Goal: Task Accomplishment & Management: Manage account settings

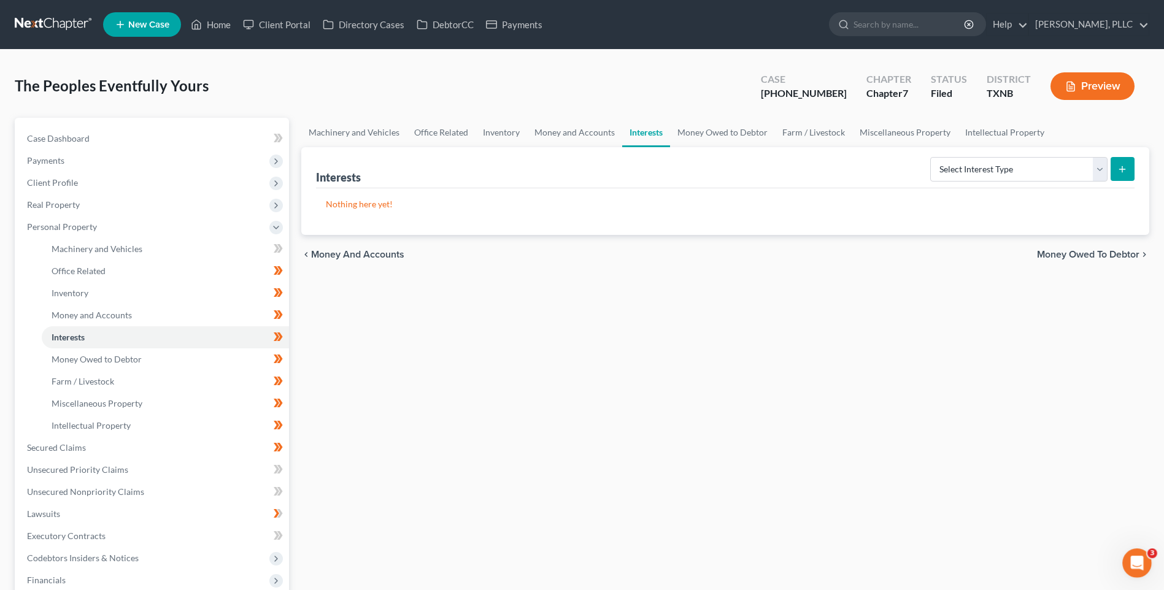
drag, startPoint x: 582, startPoint y: 425, endPoint x: 391, endPoint y: 215, distance: 283.3
click at [579, 416] on div "Machinery and Vehicles Office Related Inventory Money and Accounts Interests Mo…" at bounding box center [725, 423] width 861 height 611
click at [214, 27] on link "Home" at bounding box center [211, 25] width 52 height 22
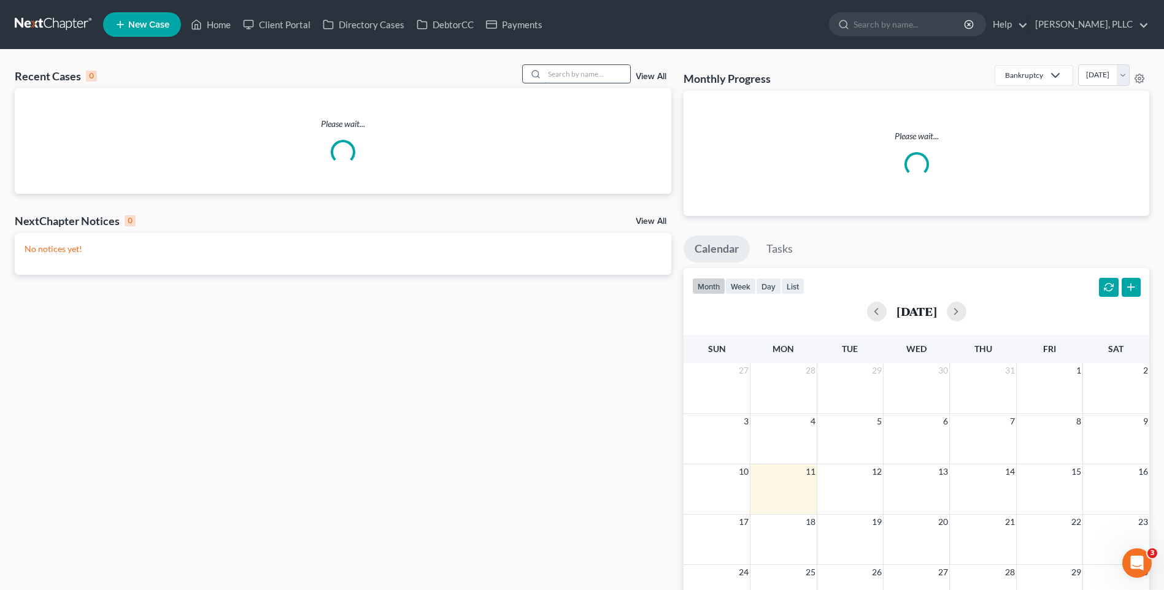
click at [560, 74] on input "search" at bounding box center [587, 74] width 86 height 18
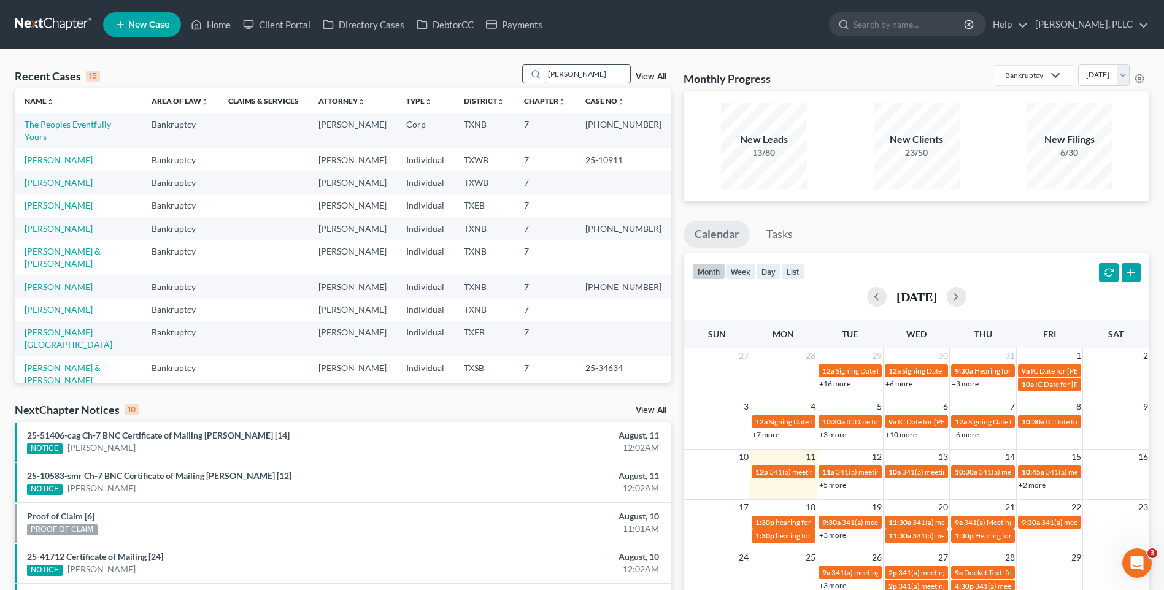
type input "[PERSON_NAME]"
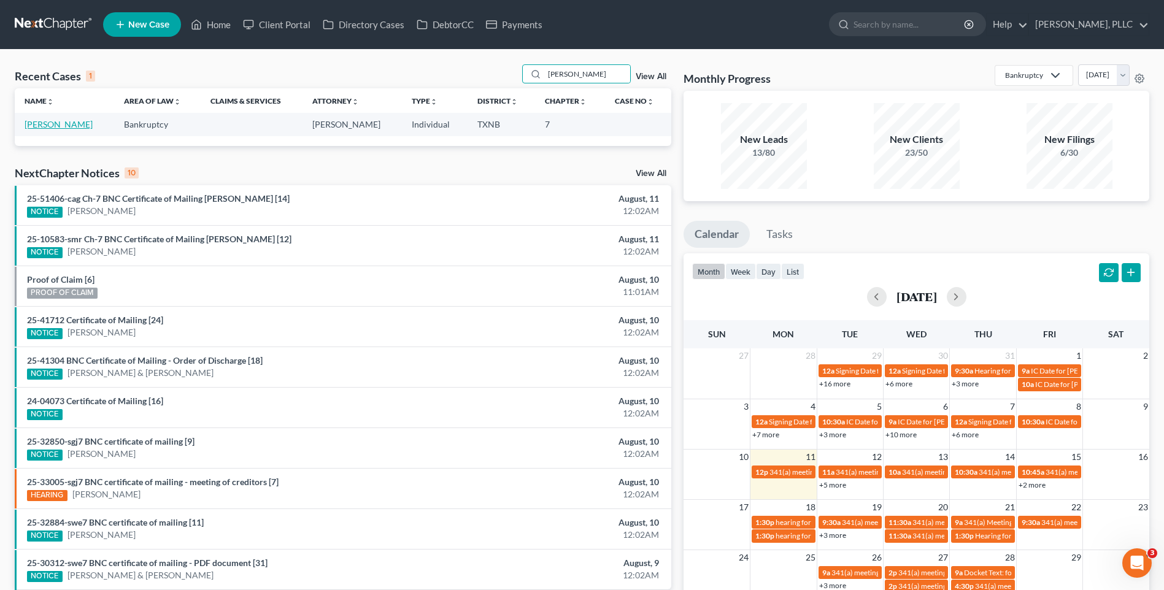
click at [54, 124] on link "[PERSON_NAME]" at bounding box center [59, 124] width 68 height 10
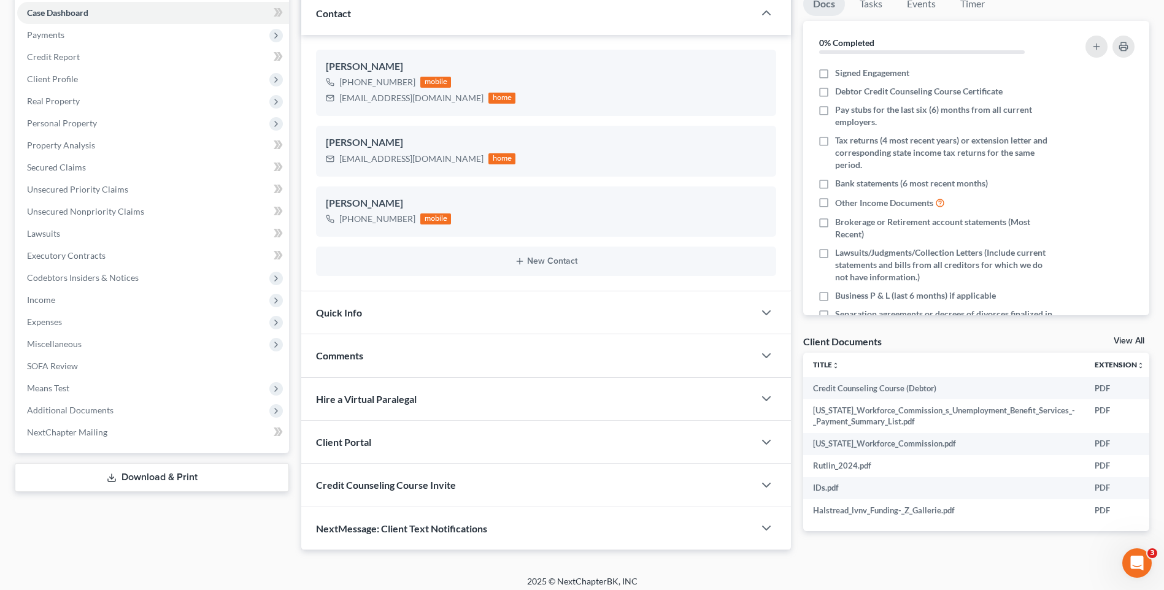
scroll to position [129, 0]
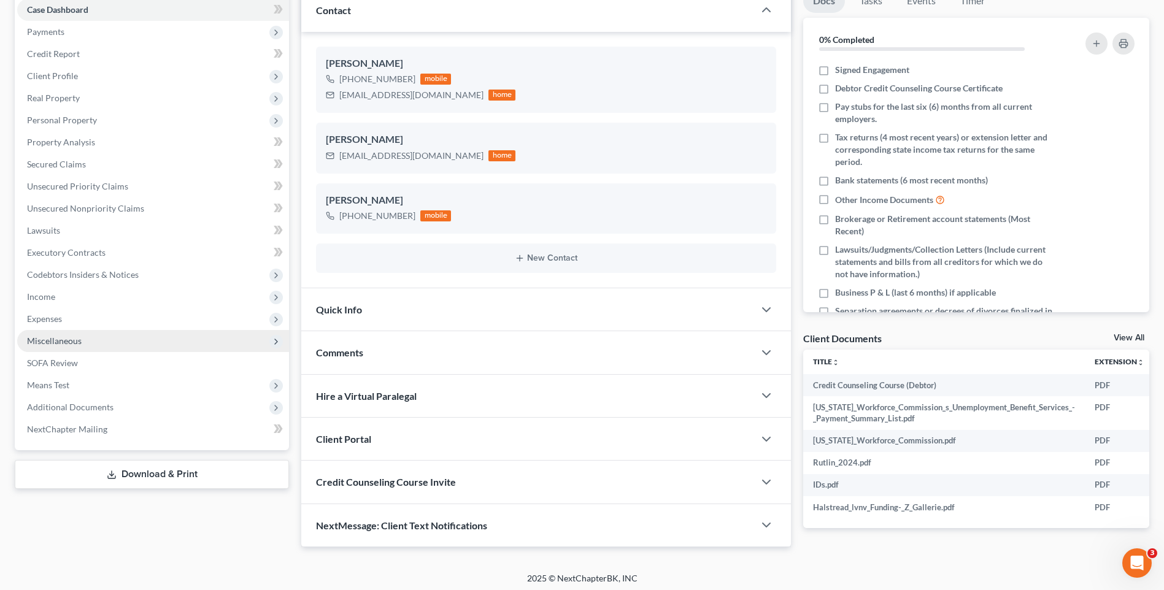
click at [47, 338] on span "Miscellaneous" at bounding box center [54, 341] width 55 height 10
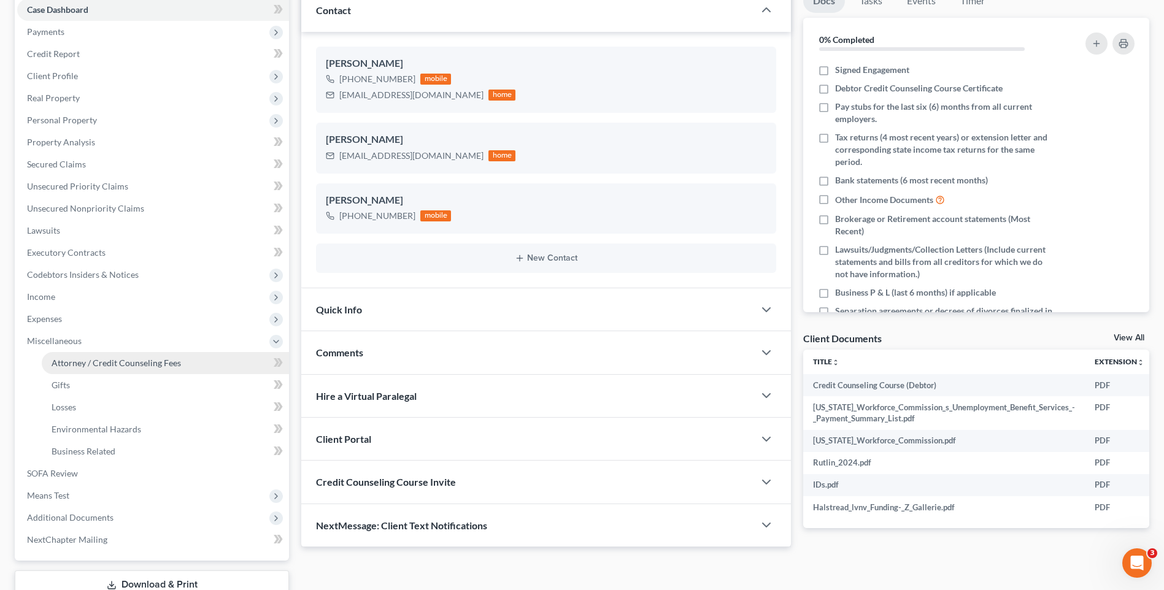
click at [77, 361] on span "Attorney / Credit Counseling Fees" at bounding box center [117, 363] width 130 height 10
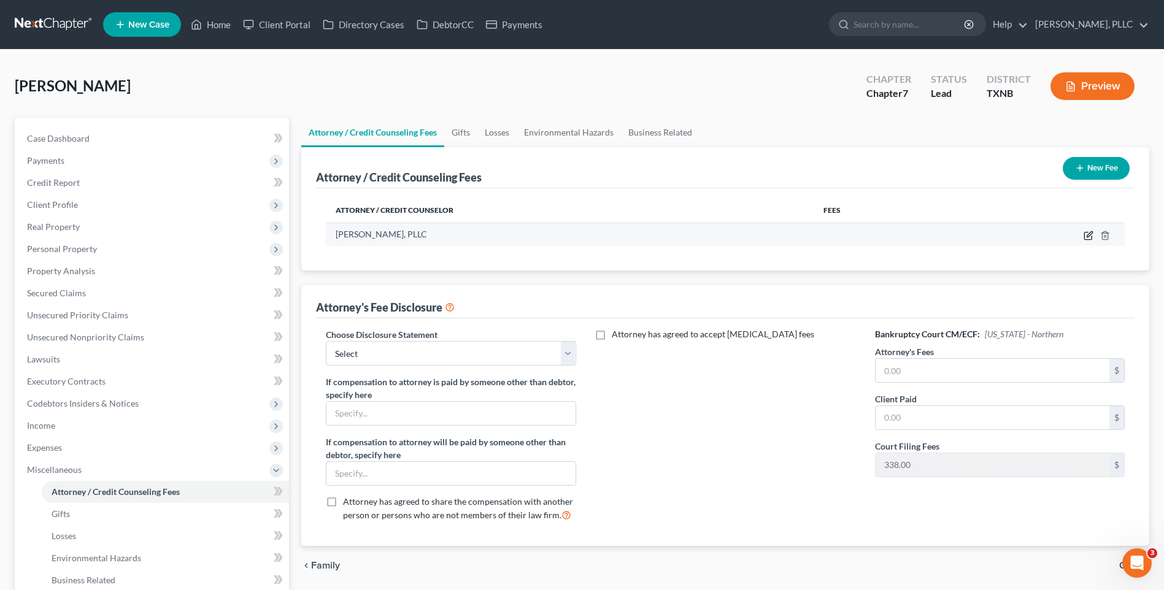
click at [1089, 237] on icon "button" at bounding box center [1089, 236] width 10 height 10
select select "45"
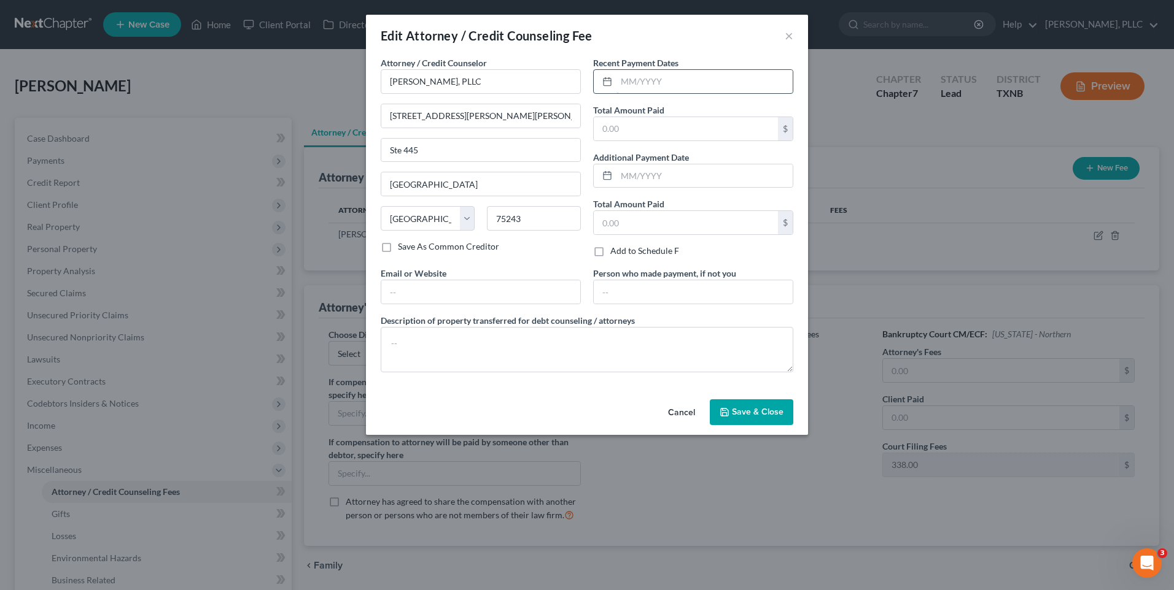
click at [663, 88] on input "text" at bounding box center [704, 81] width 176 height 23
type input "[DATE]"
click at [665, 133] on input "text" at bounding box center [686, 128] width 184 height 23
type input "1,500.00"
click at [478, 354] on textarea at bounding box center [587, 349] width 412 height 45
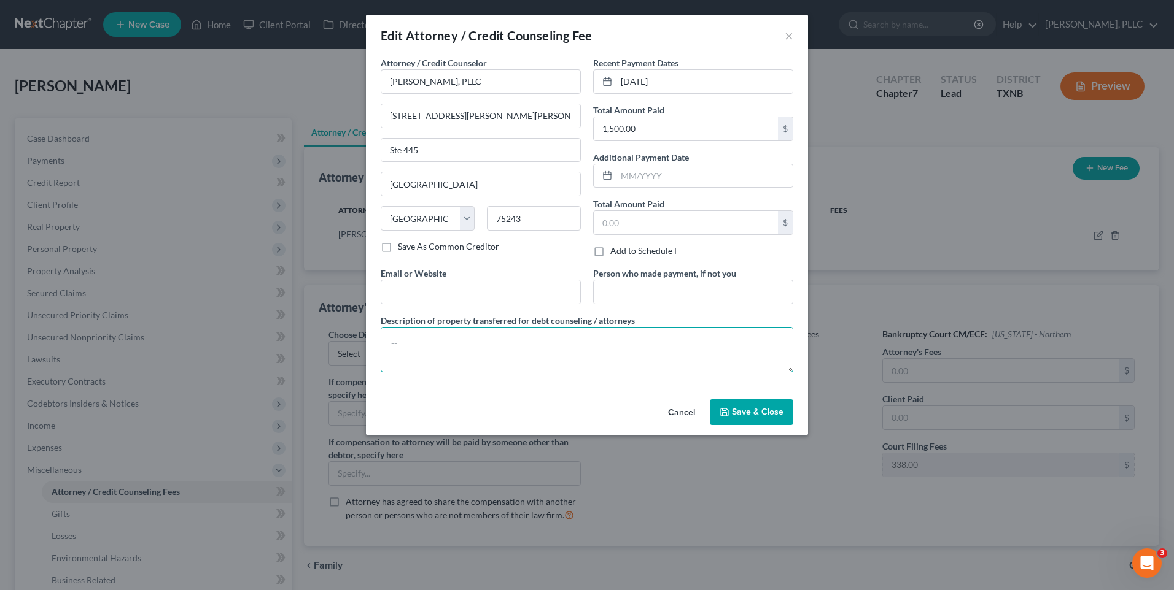
paste textarea "Cash payment for bankruptcy legal services incl $338.00 court filing fee, $50.0…"
type textarea "Cash payment for bankruptcy legal services incl $338.00 court filing fee, $50.0…"
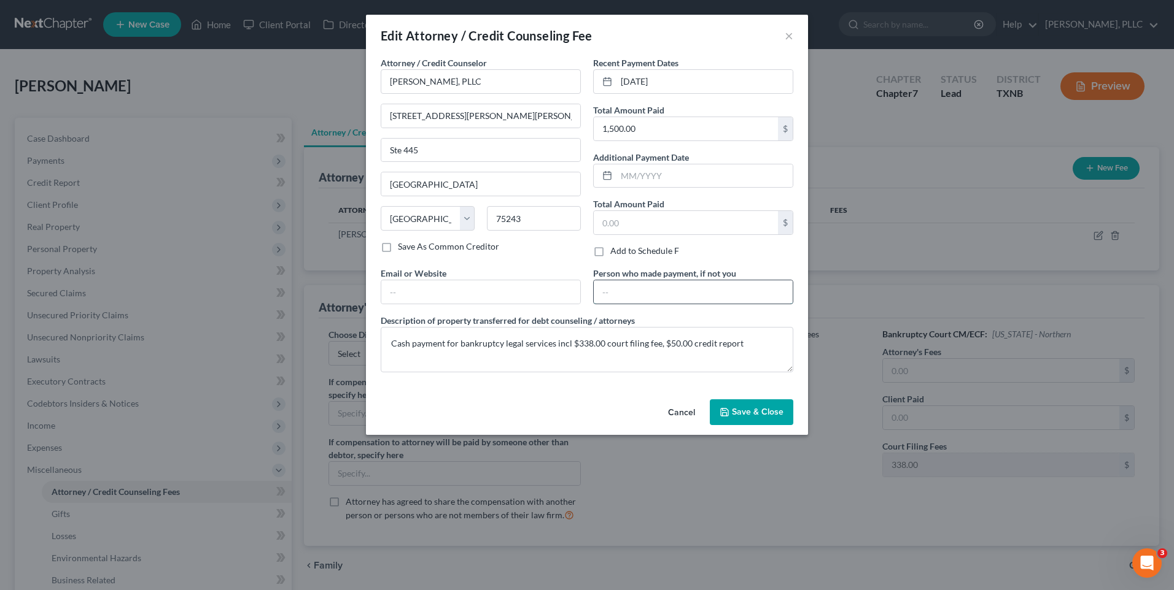
click at [623, 290] on input "text" at bounding box center [693, 291] width 199 height 23
type input "Debtor"
click at [743, 411] on span "Save & Close" at bounding box center [758, 412] width 52 height 10
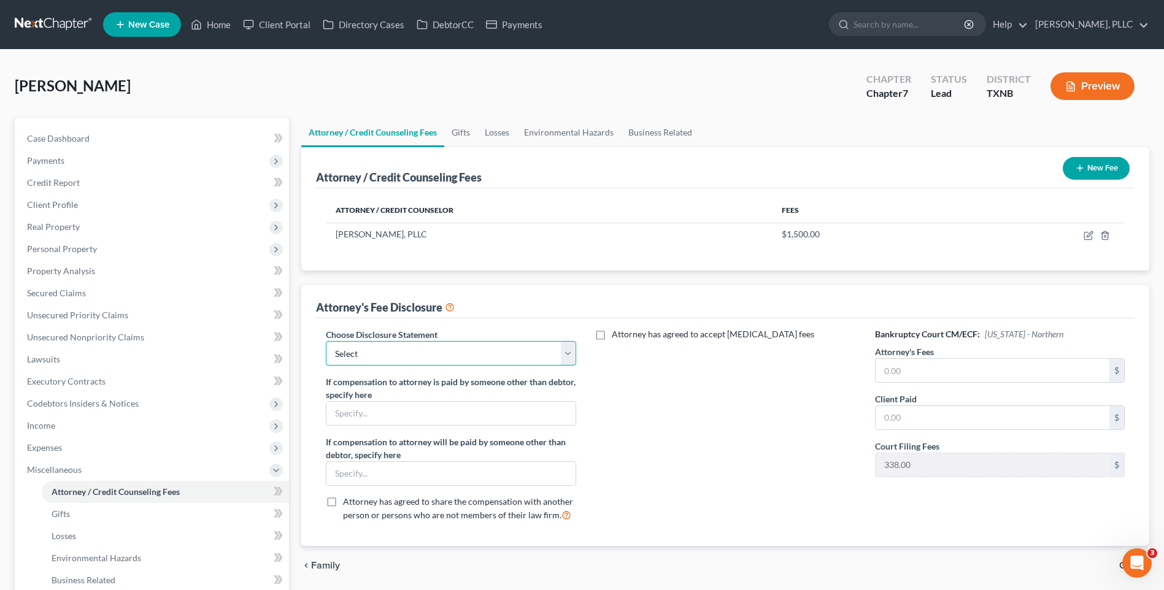
click at [568, 350] on select "Select Fee Disclosure Supplement" at bounding box center [451, 353] width 250 height 25
select select "0"
click at [326, 341] on select "Select Fee Disclosure Supplement" at bounding box center [451, 353] width 250 height 25
click at [910, 373] on input "text" at bounding box center [993, 370] width 234 height 23
type input "1,112.00"
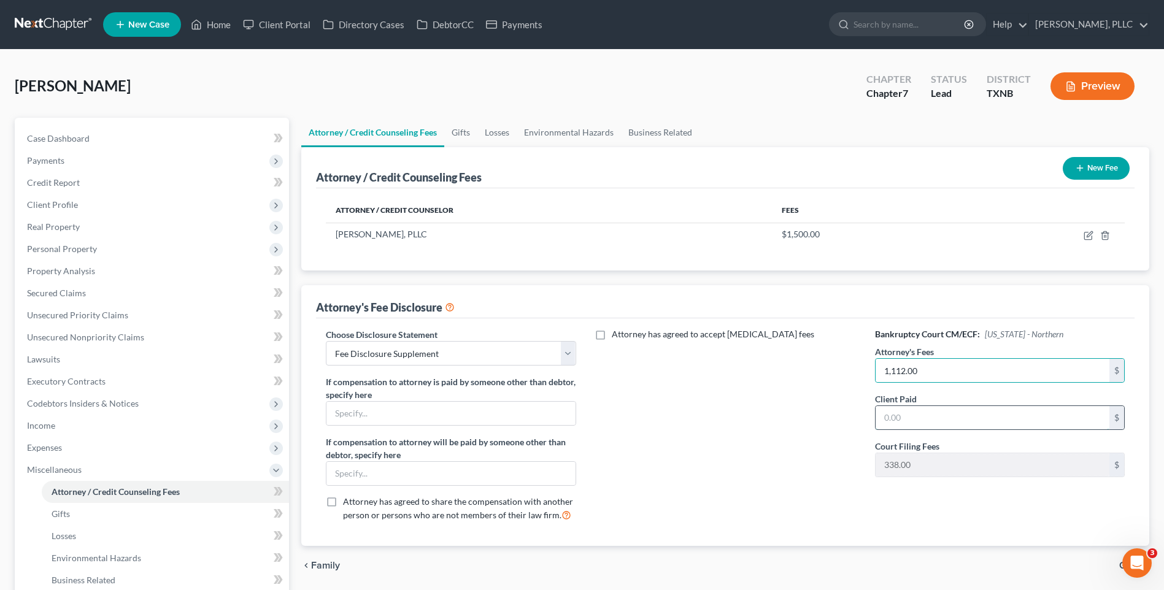
click at [965, 419] on input "text" at bounding box center [993, 417] width 234 height 23
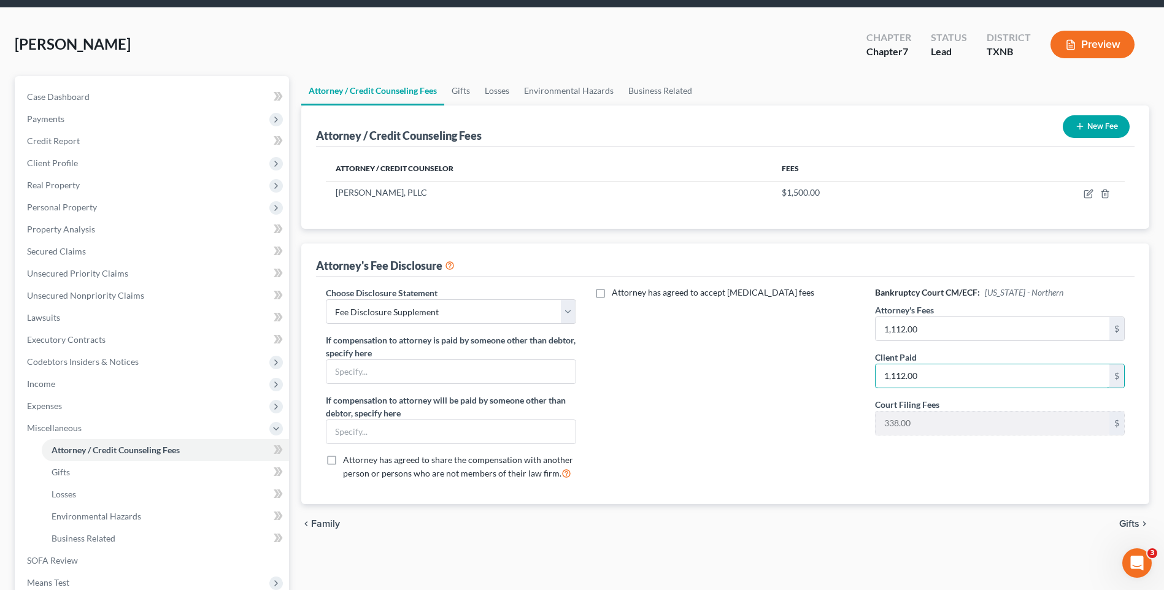
scroll to position [52, 0]
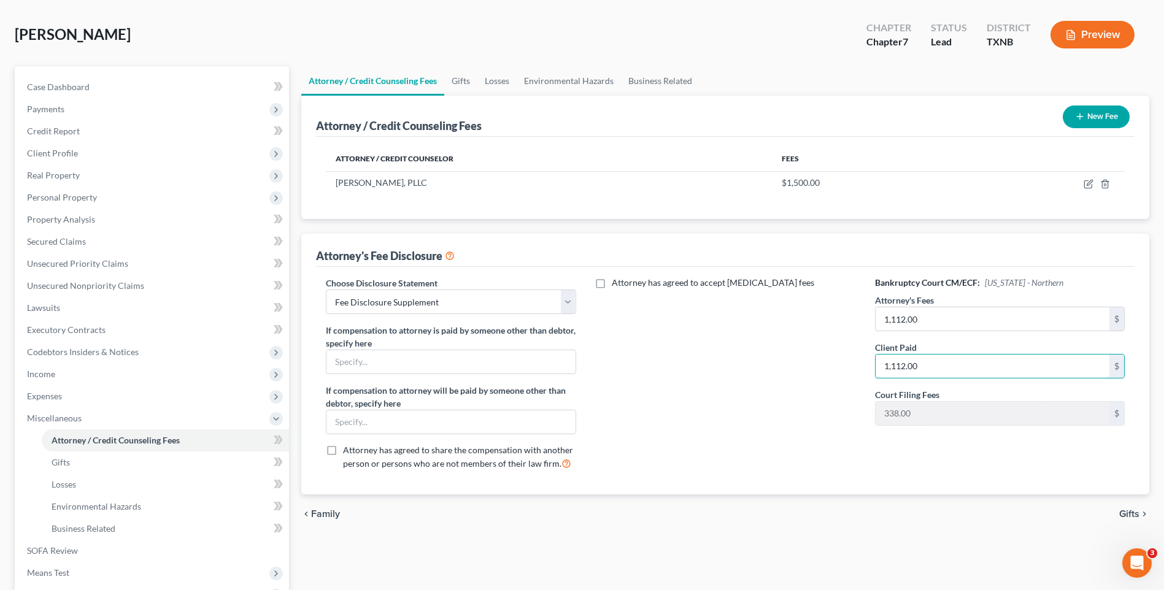
type input "1,112.00"
click at [1138, 516] on span "Gifts" at bounding box center [1130, 514] width 20 height 10
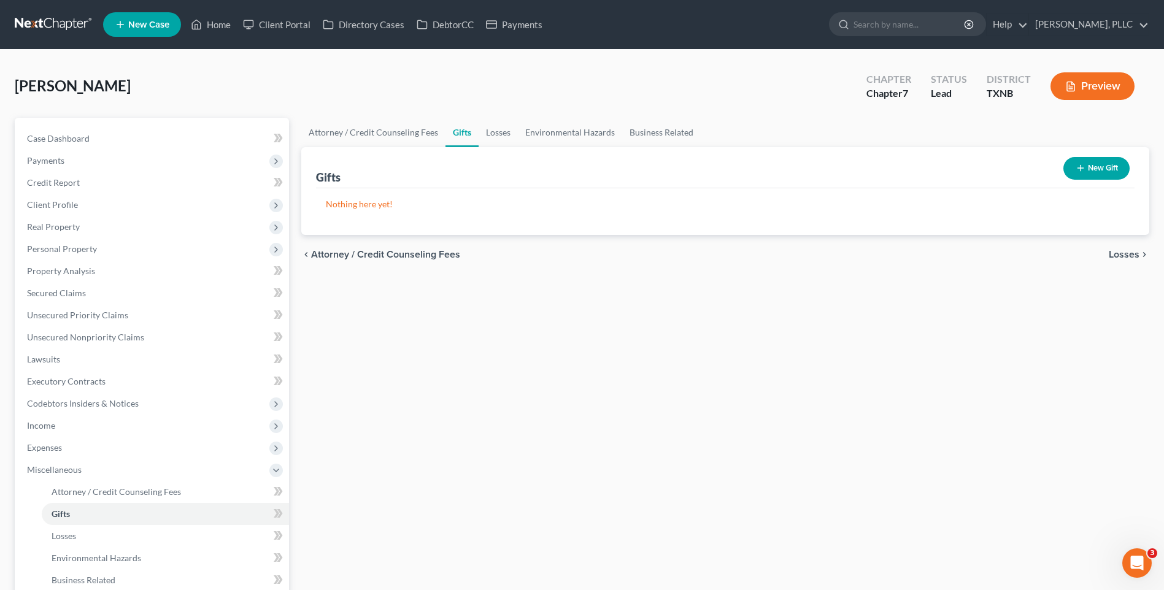
click at [1115, 250] on span "Losses" at bounding box center [1124, 255] width 31 height 10
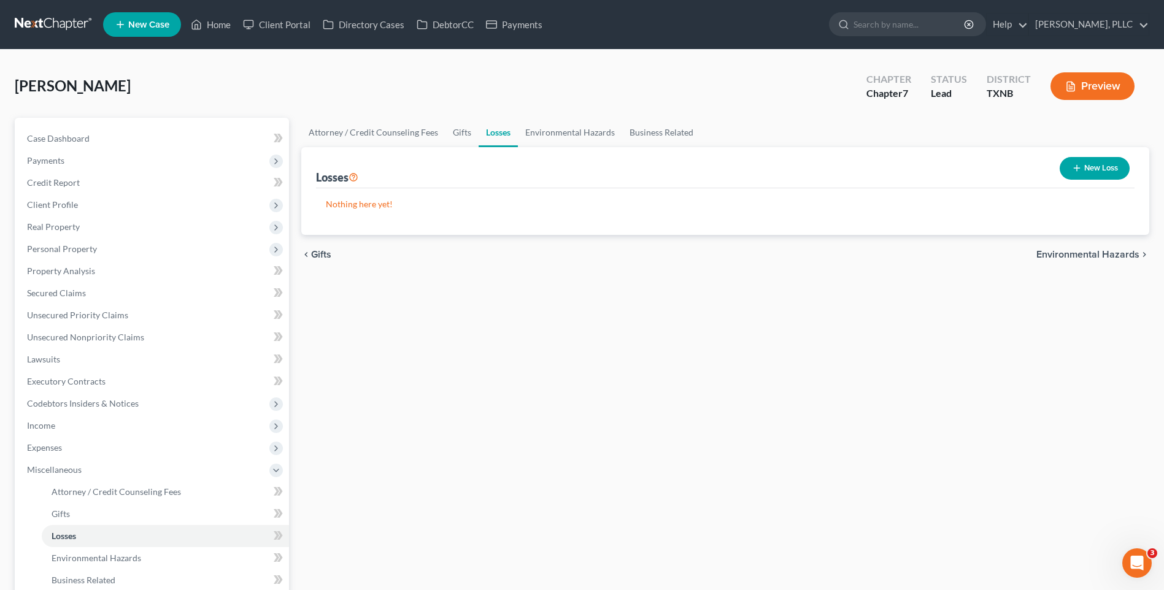
click at [1118, 250] on span "Environmental Hazards" at bounding box center [1088, 255] width 103 height 10
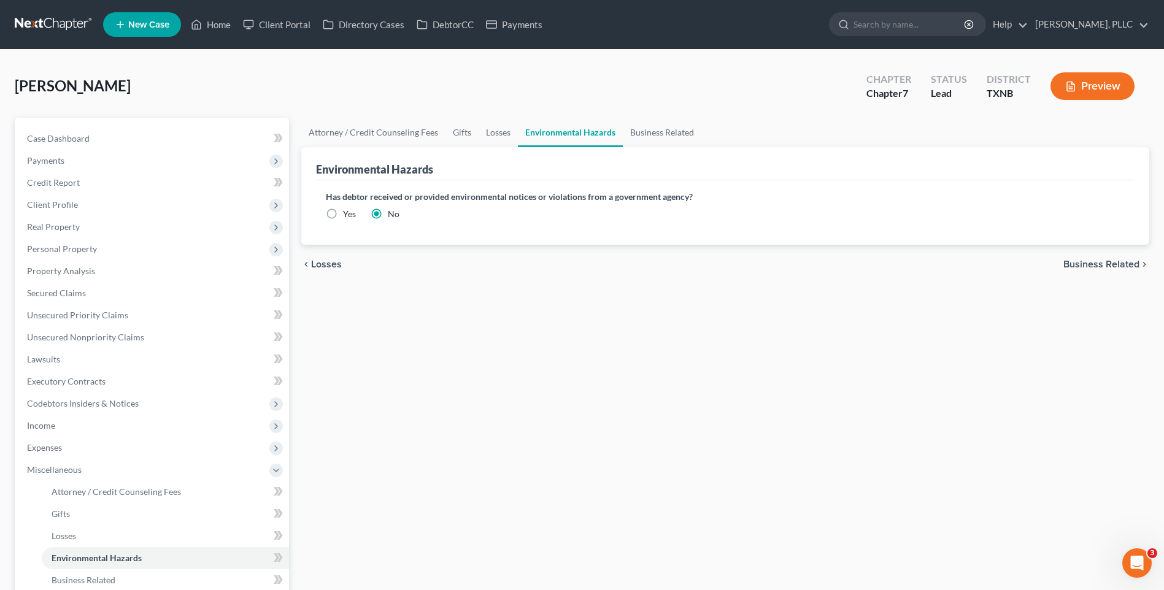
click at [1115, 265] on span "Business Related" at bounding box center [1102, 265] width 76 height 10
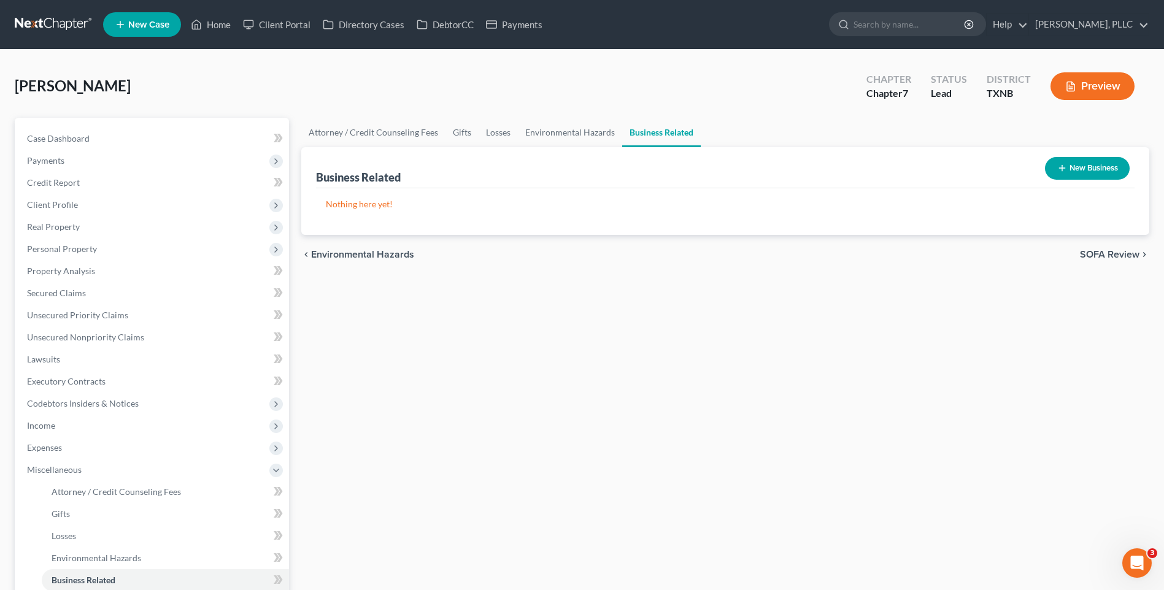
click at [1115, 255] on span "SOFA Review" at bounding box center [1110, 255] width 60 height 10
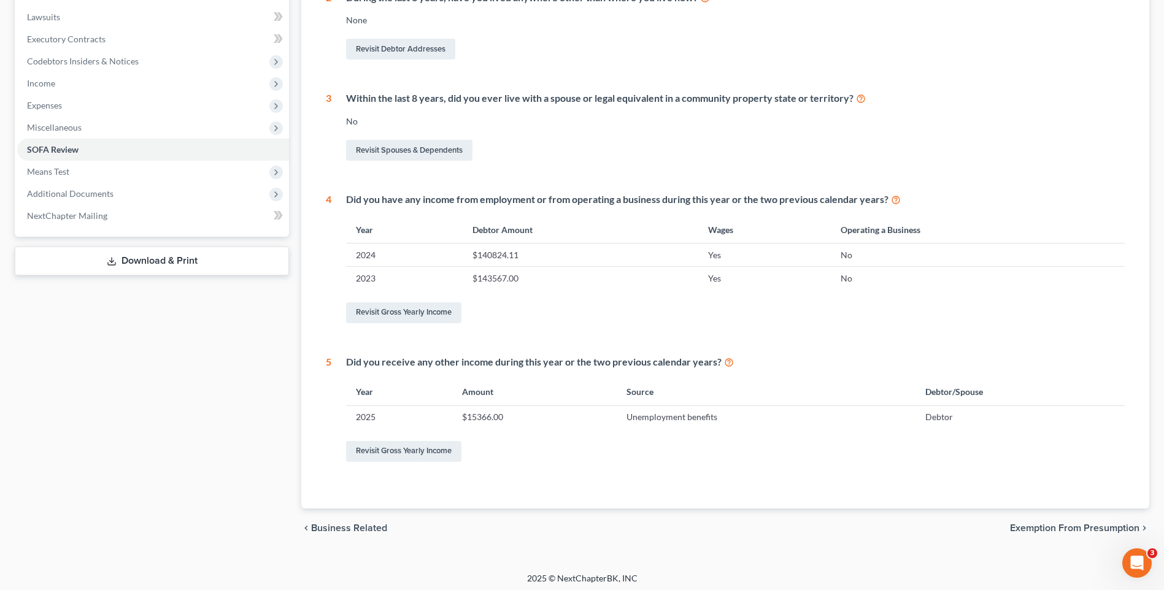
scroll to position [347, 0]
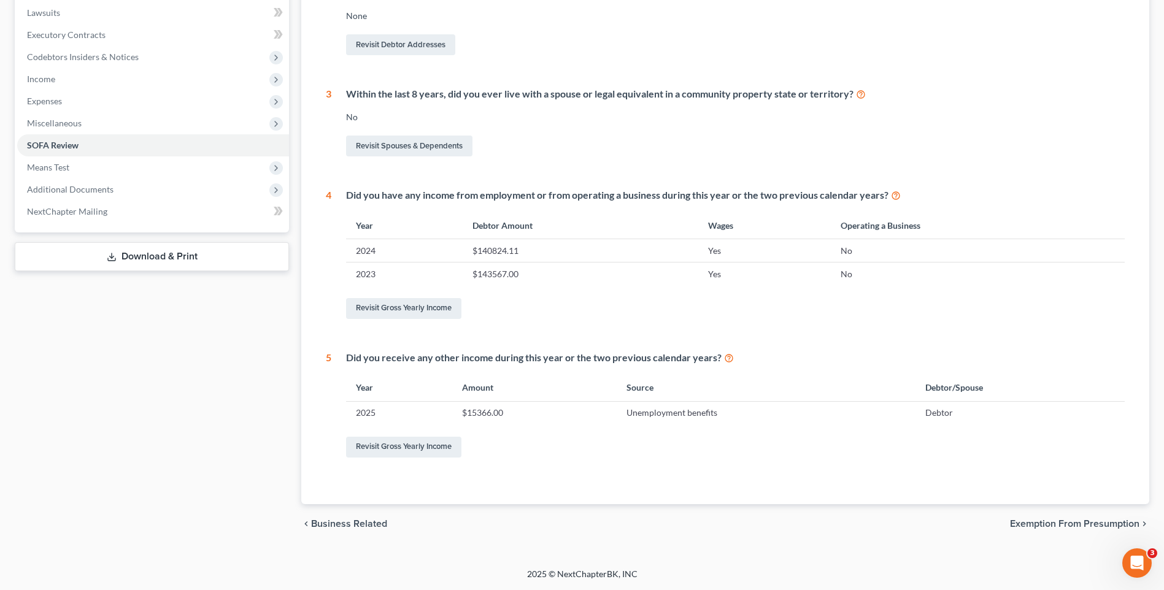
click at [1053, 527] on span "Exemption from Presumption" at bounding box center [1075, 524] width 130 height 10
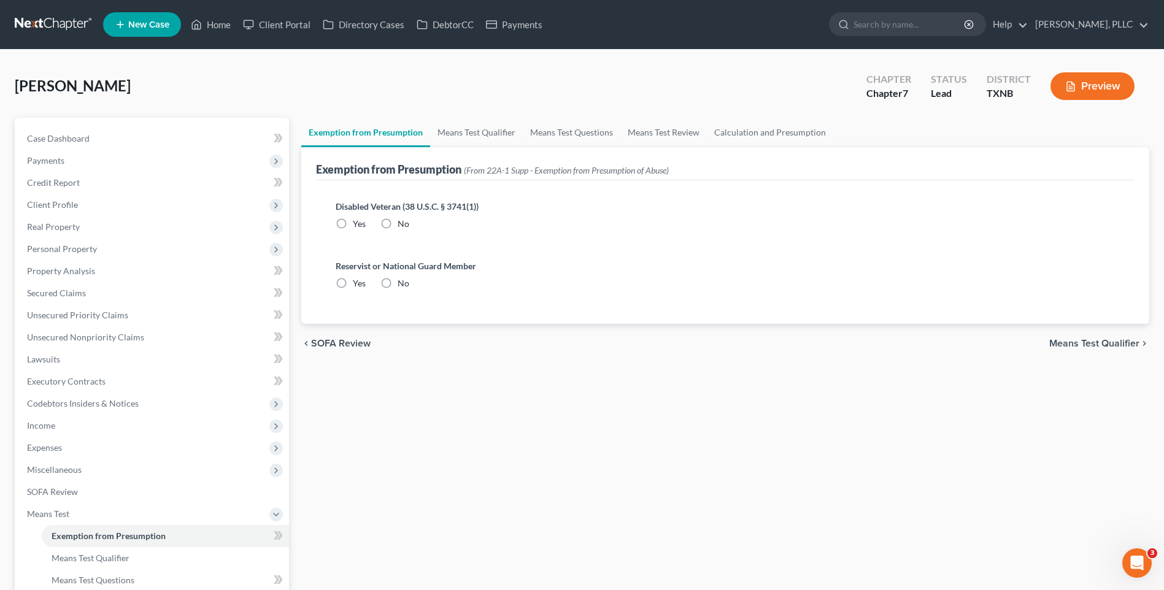
click at [398, 220] on label "No" at bounding box center [404, 224] width 12 height 12
click at [403, 220] on input "No" at bounding box center [407, 222] width 8 height 8
radio input "true"
click at [398, 282] on label "No" at bounding box center [404, 283] width 12 height 12
click at [403, 282] on input "No" at bounding box center [407, 281] width 8 height 8
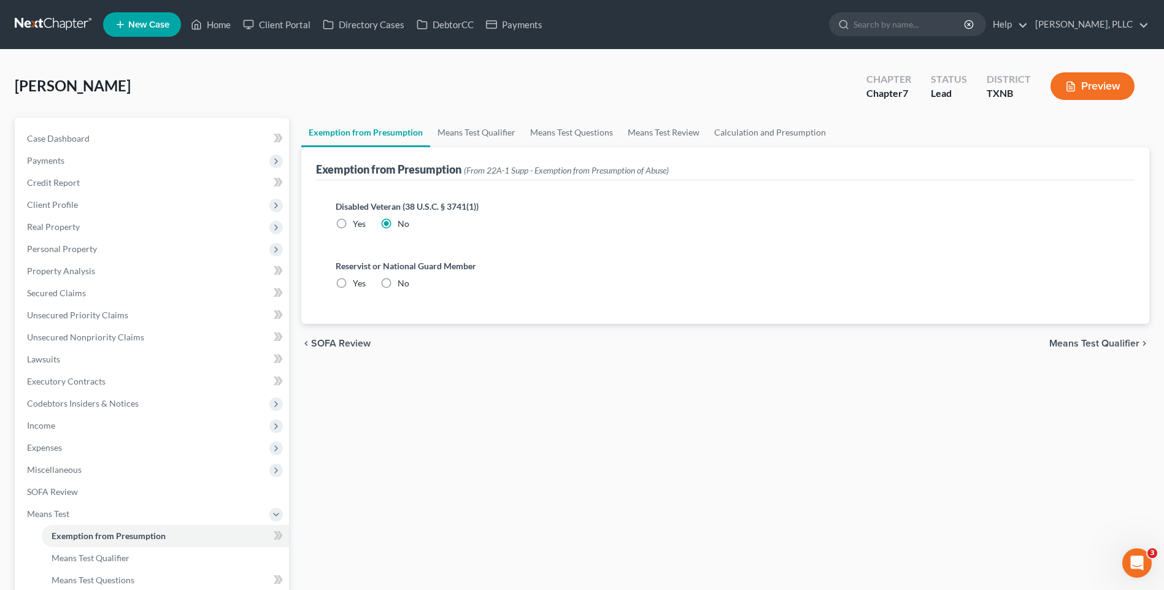
radio input "true"
click at [1072, 342] on span "Means Test Qualifier" at bounding box center [1095, 344] width 90 height 10
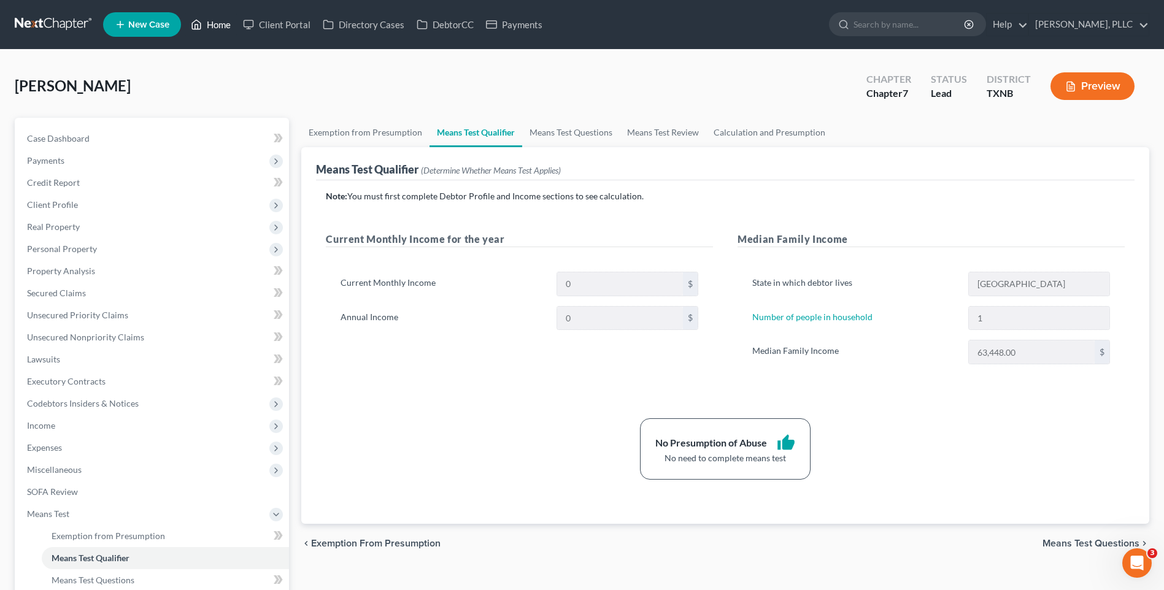
click at [215, 20] on link "Home" at bounding box center [211, 25] width 52 height 22
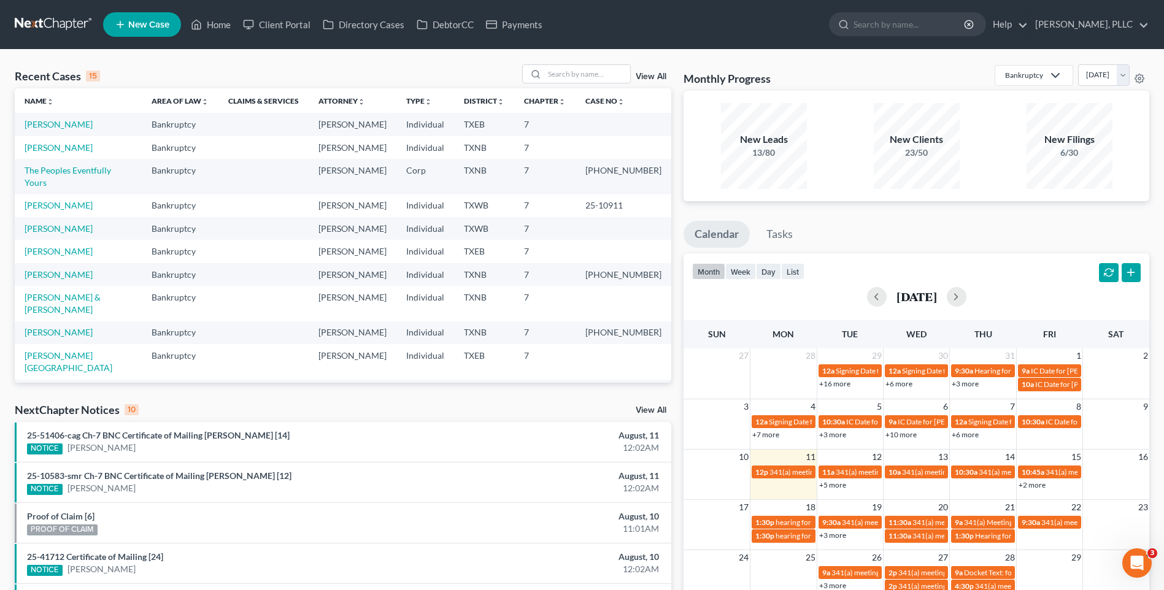
click at [576, 62] on div "Recent Cases 15 View All Name unfold_more expand_more expand_less Area of Law u…" at bounding box center [582, 455] width 1164 height 811
click at [568, 83] on input "search" at bounding box center [587, 74] width 86 height 18
type input "Perez"
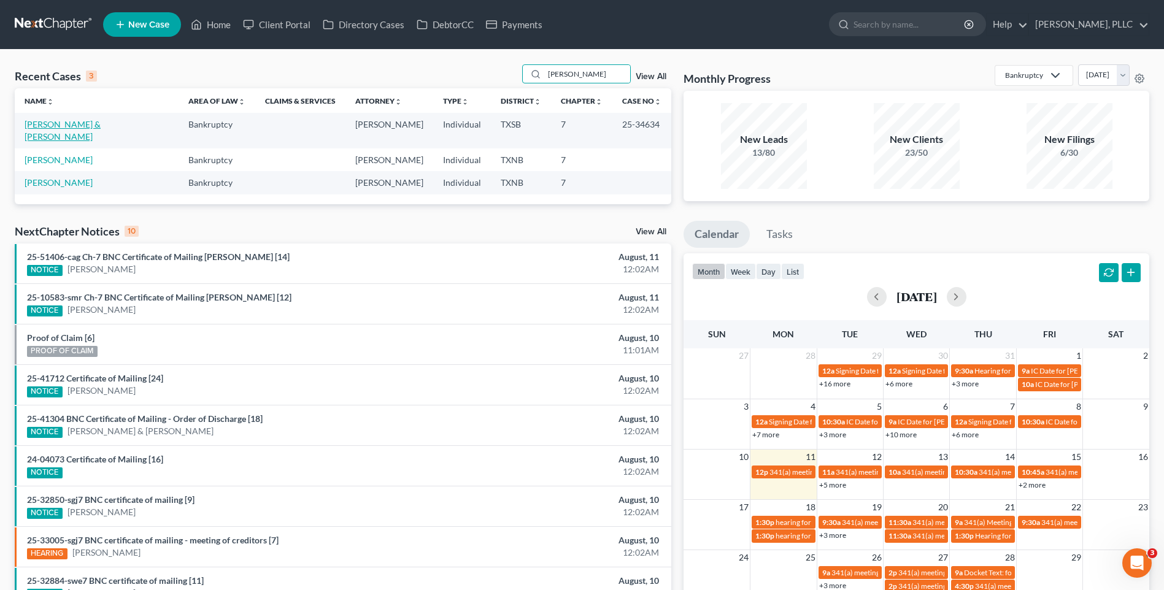
click at [69, 123] on link "[PERSON_NAME] & [PERSON_NAME]" at bounding box center [63, 130] width 76 height 23
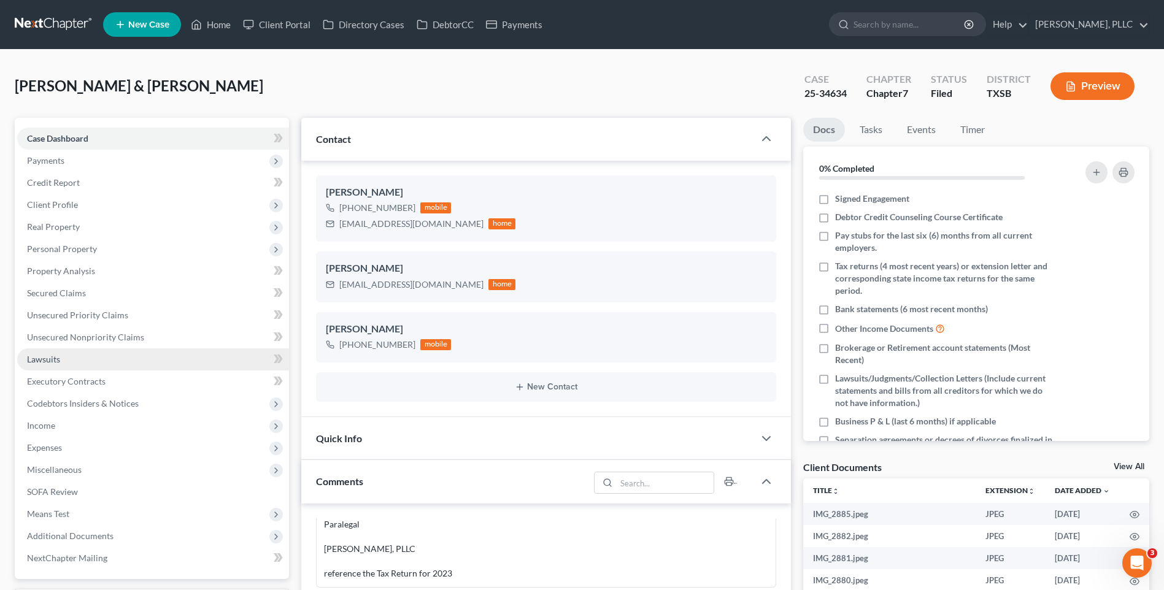
click at [44, 359] on span "Lawsuits" at bounding box center [43, 359] width 33 height 10
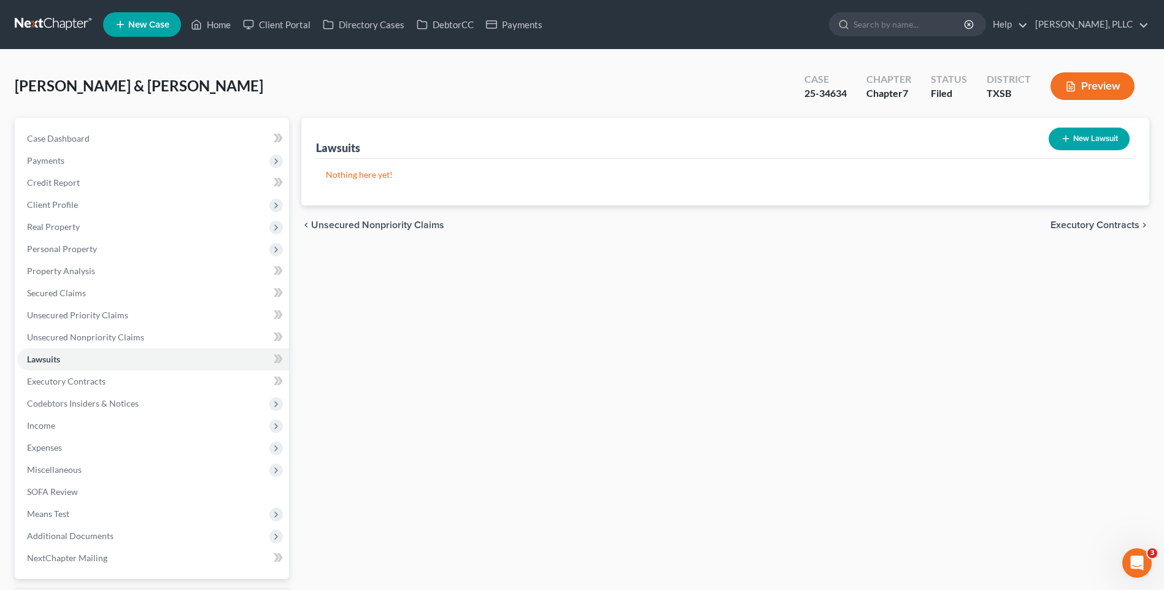
click at [295, 138] on div "Lawsuits New Lawsuit Nothing here yet! Court Name Date Filed Status Creditor Na…" at bounding box center [725, 368] width 861 height 500
click at [45, 424] on span "Income" at bounding box center [41, 425] width 28 height 10
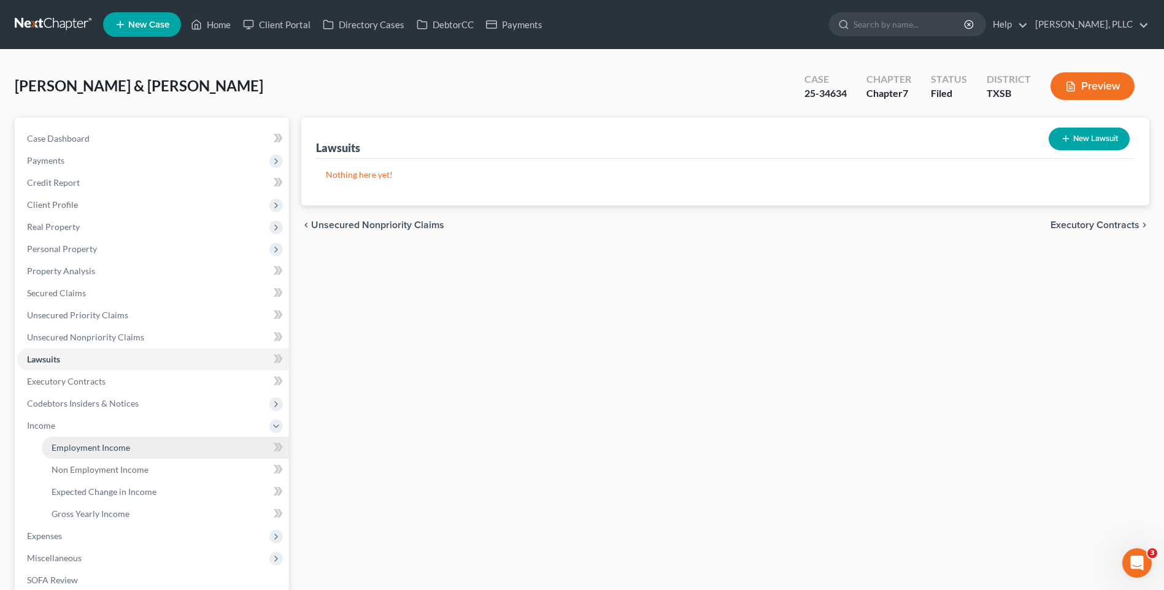
click at [85, 445] on span "Employment Income" at bounding box center [91, 448] width 79 height 10
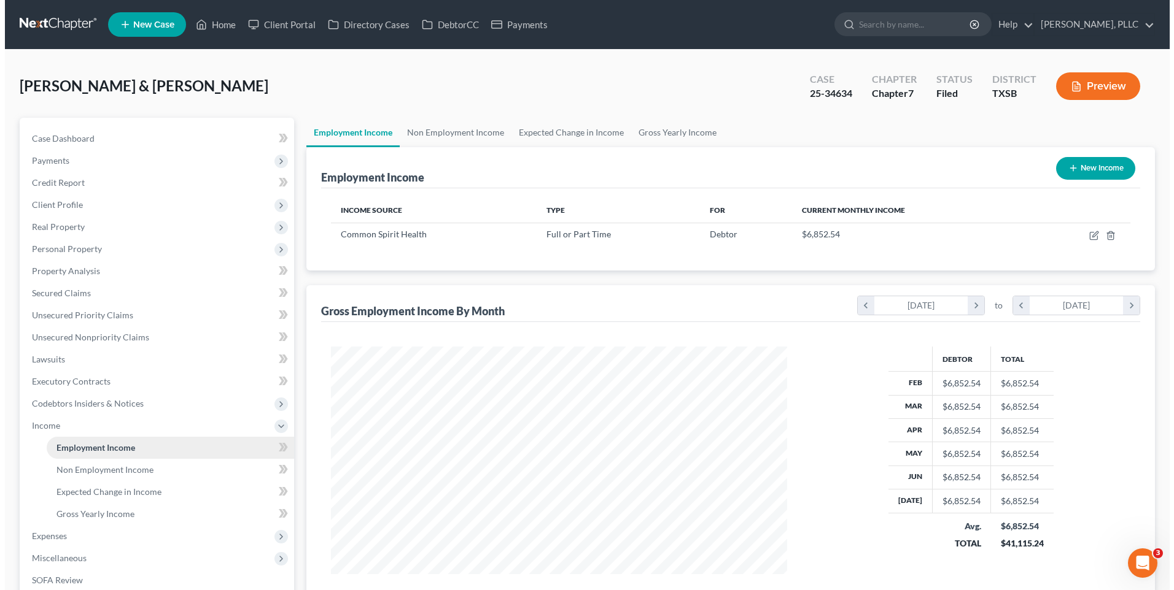
scroll to position [228, 480]
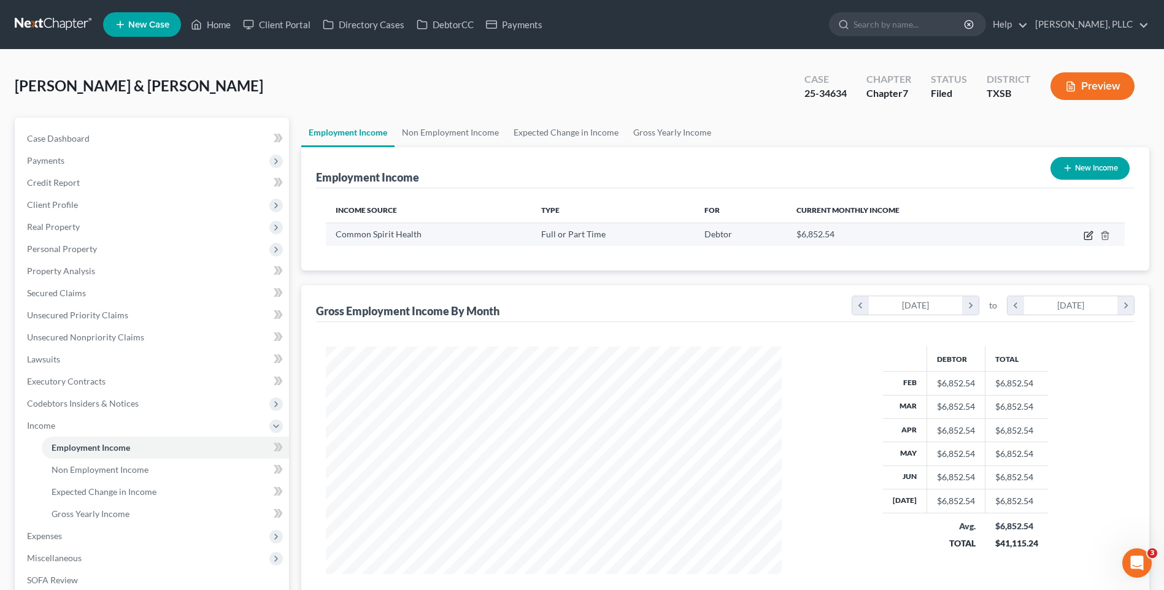
click at [1086, 233] on icon "button" at bounding box center [1088, 236] width 7 height 7
select select "0"
select select "5"
select select "2"
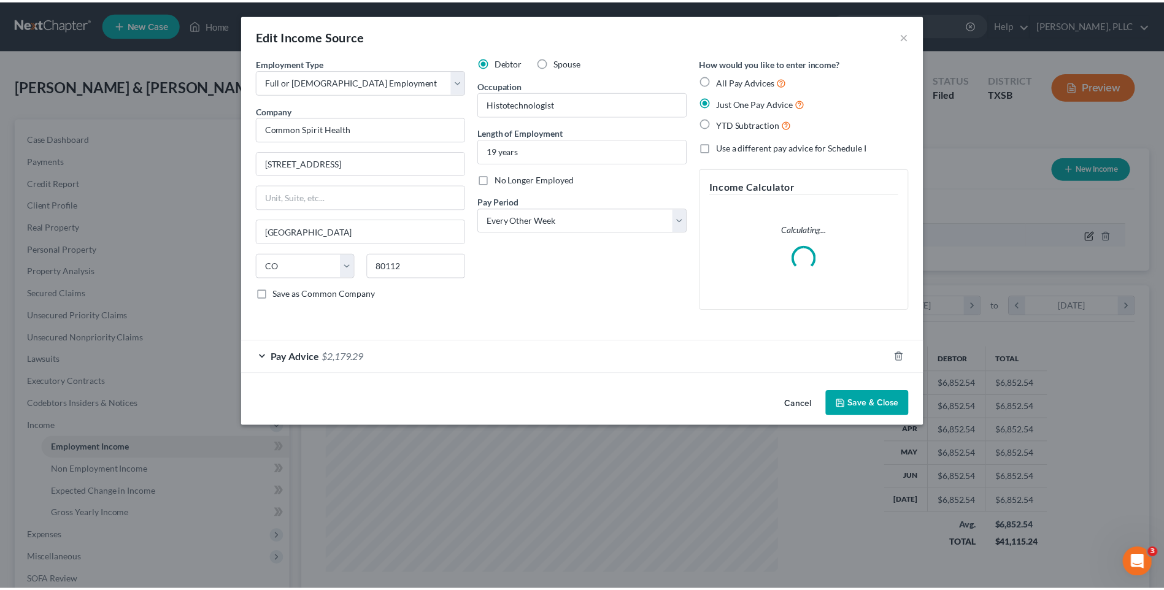
scroll to position [230, 485]
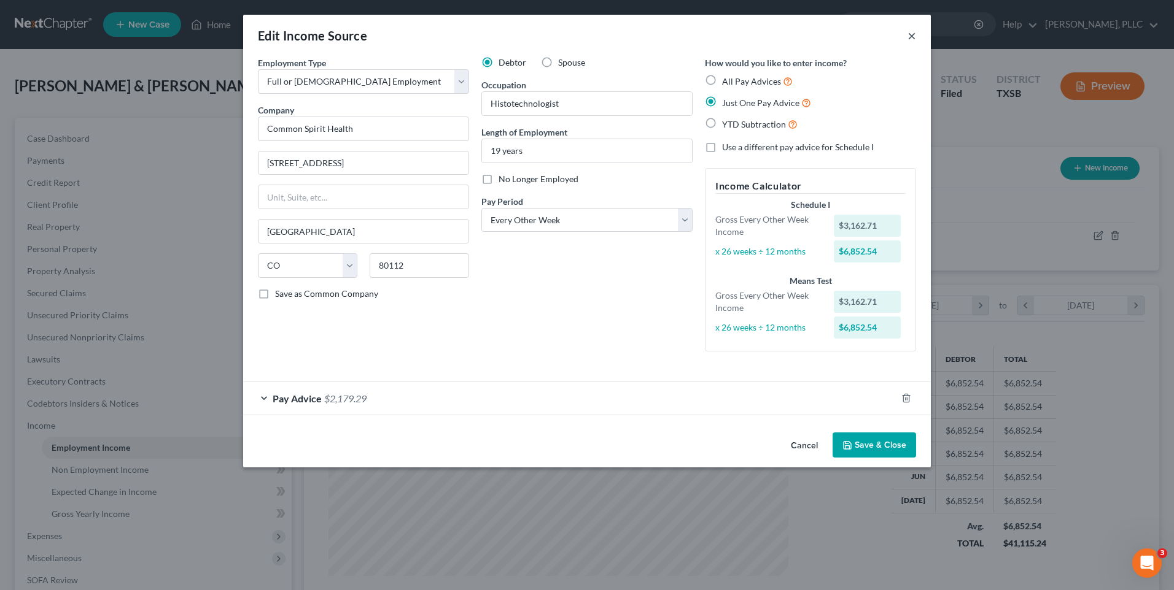
click at [909, 36] on button "×" at bounding box center [911, 35] width 9 height 15
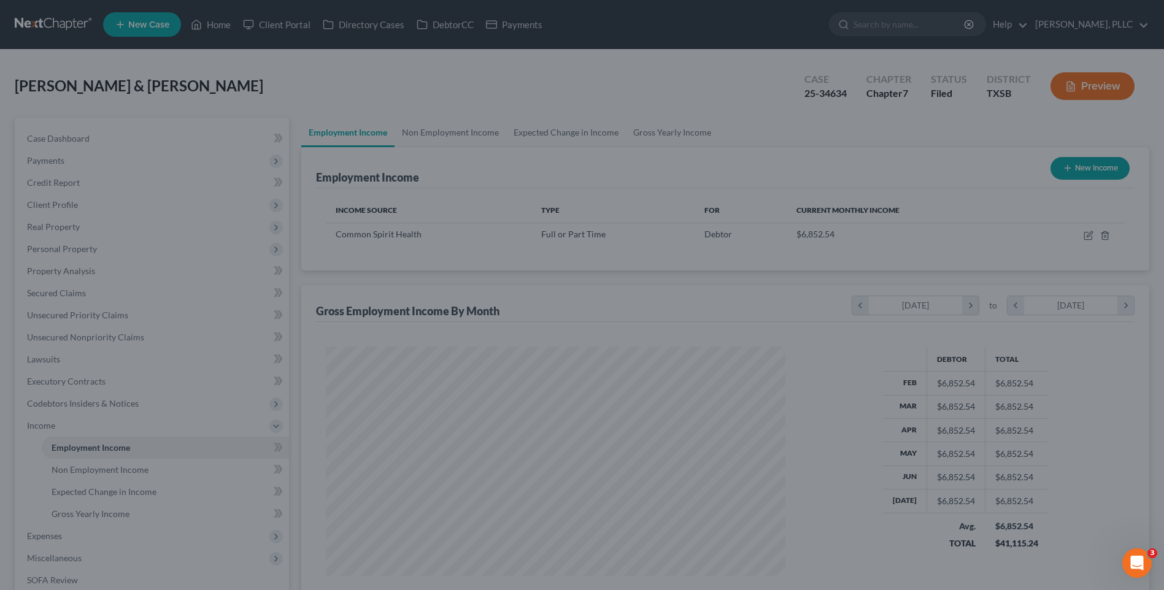
scroll to position [613553, 613301]
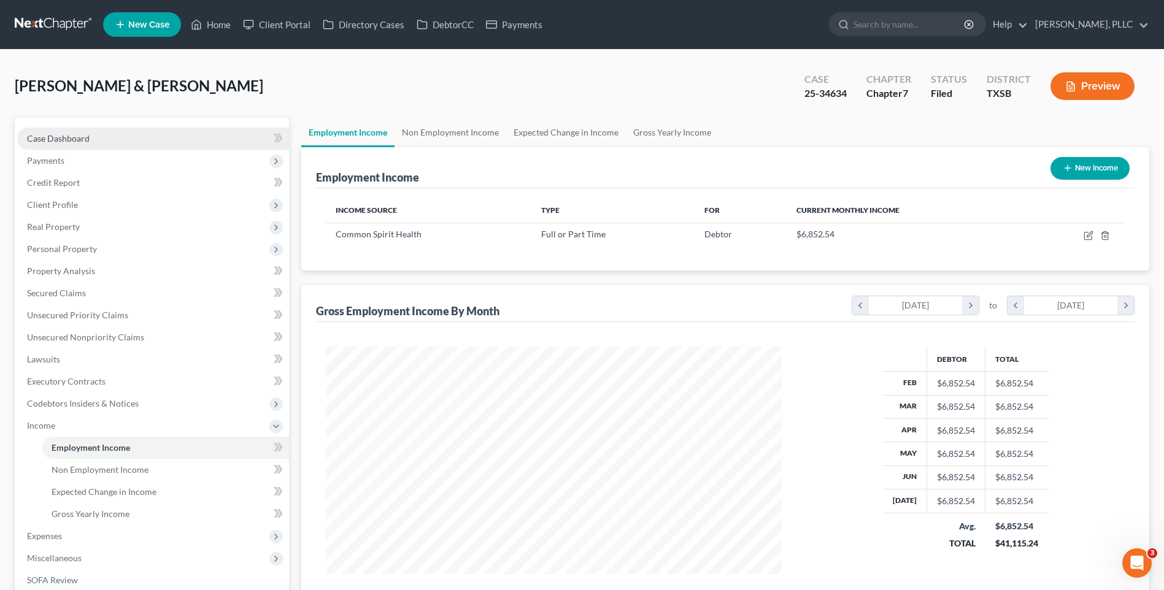
click at [34, 138] on span "Case Dashboard" at bounding box center [58, 138] width 63 height 10
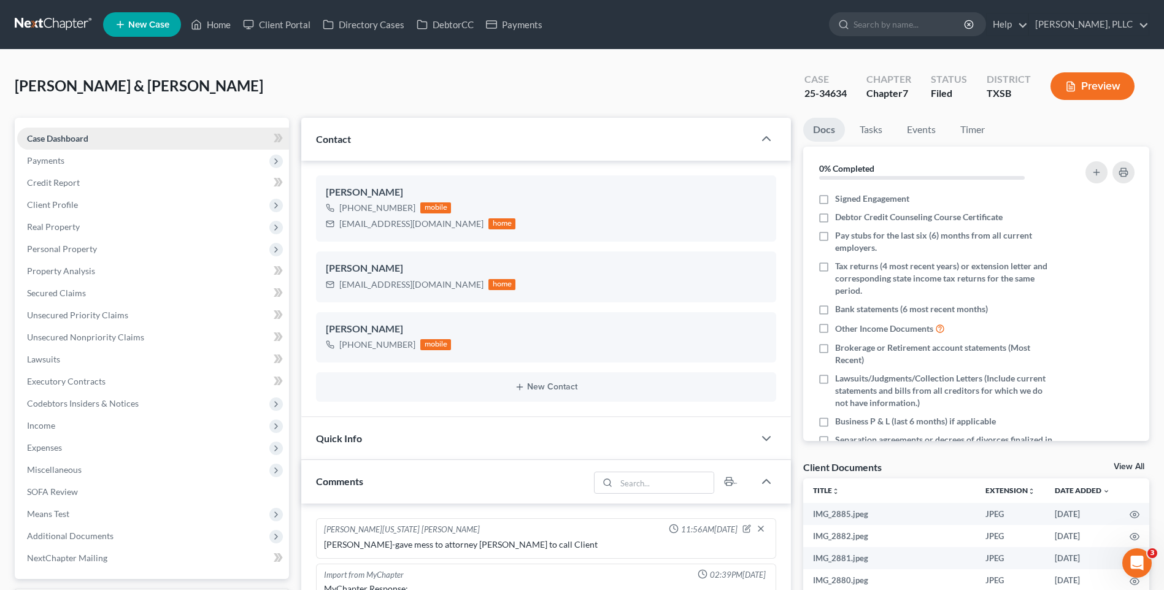
scroll to position [869, 0]
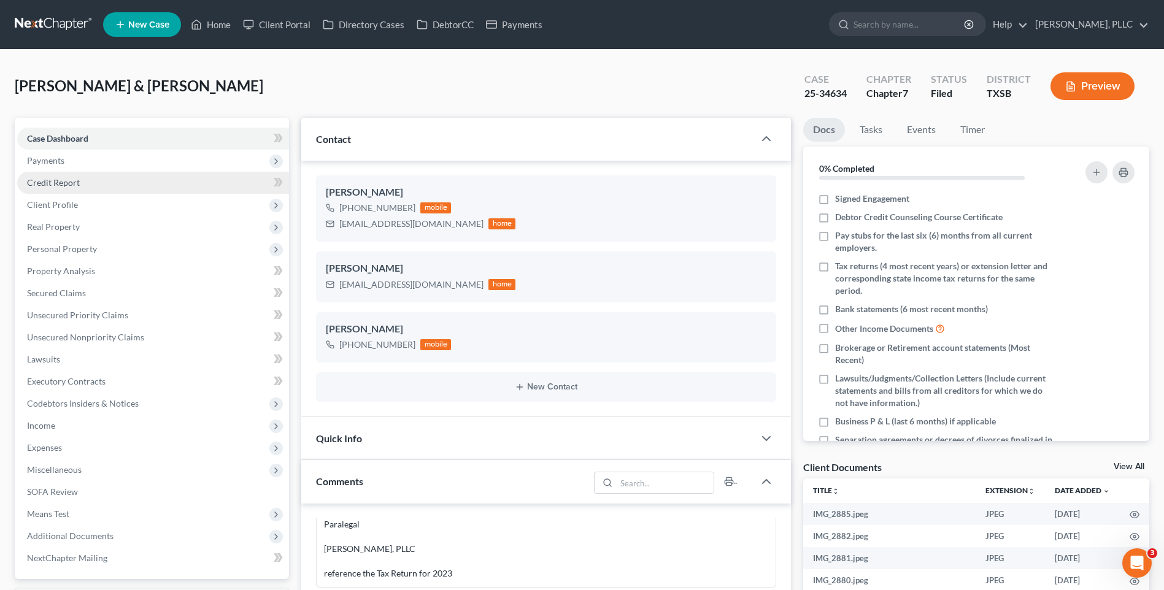
click at [292, 72] on div "Perez, Fernando & Nistal, Rita Upgraded Case 25-34634 Chapter Chapter 7 Status …" at bounding box center [582, 90] width 1135 height 53
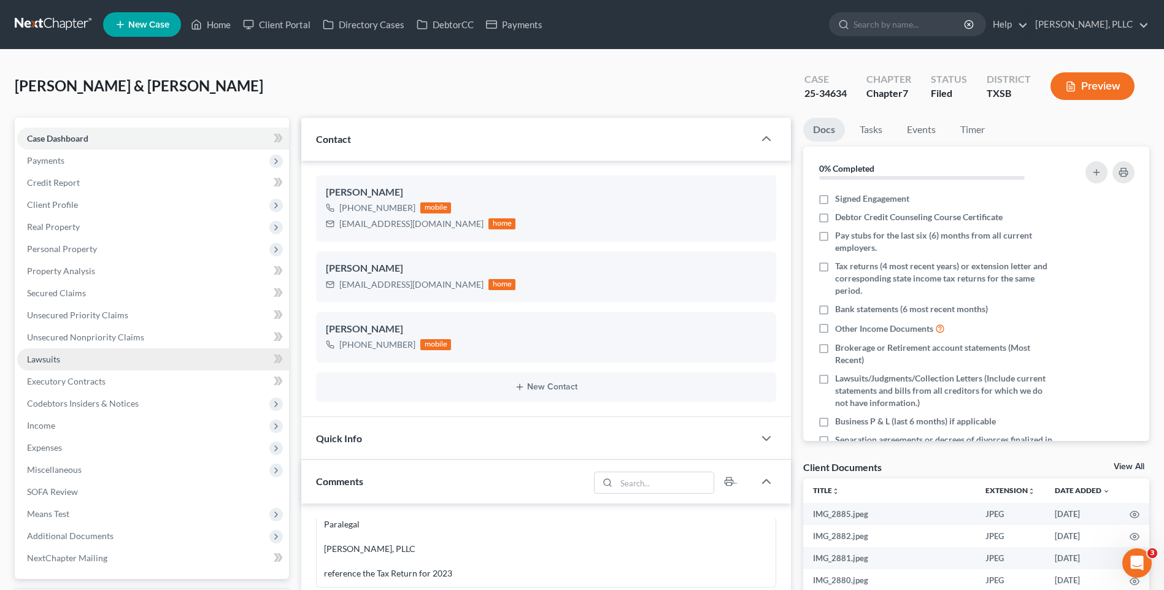
click at [42, 358] on span "Lawsuits" at bounding box center [43, 359] width 33 height 10
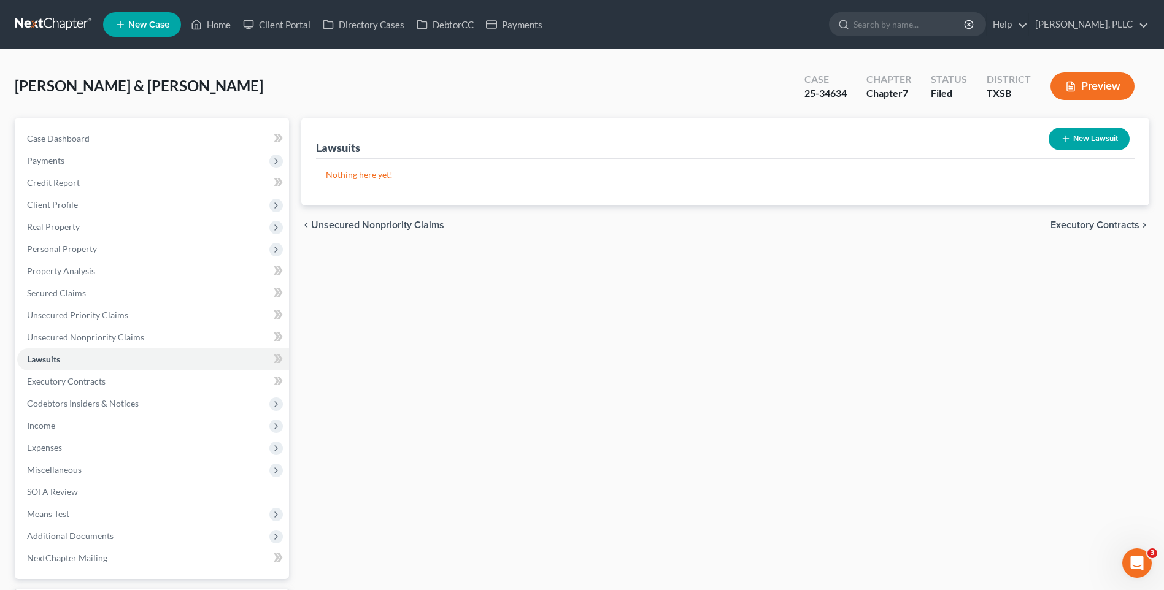
scroll to position [74, 0]
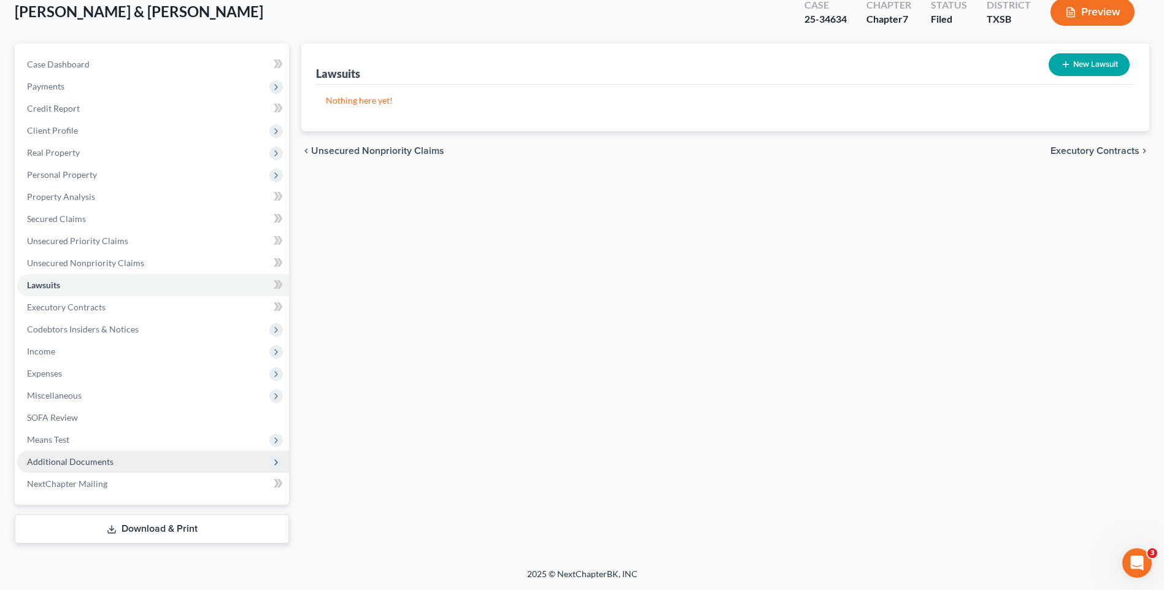
click at [52, 462] on span "Additional Documents" at bounding box center [70, 462] width 87 height 10
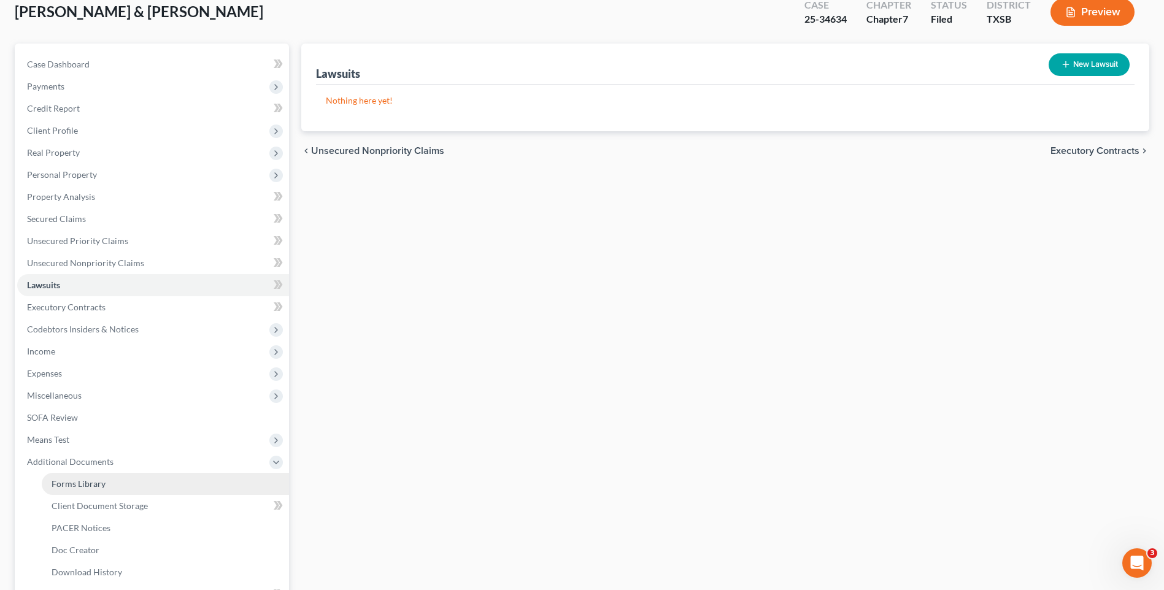
click at [90, 483] on span "Forms Library" at bounding box center [79, 484] width 54 height 10
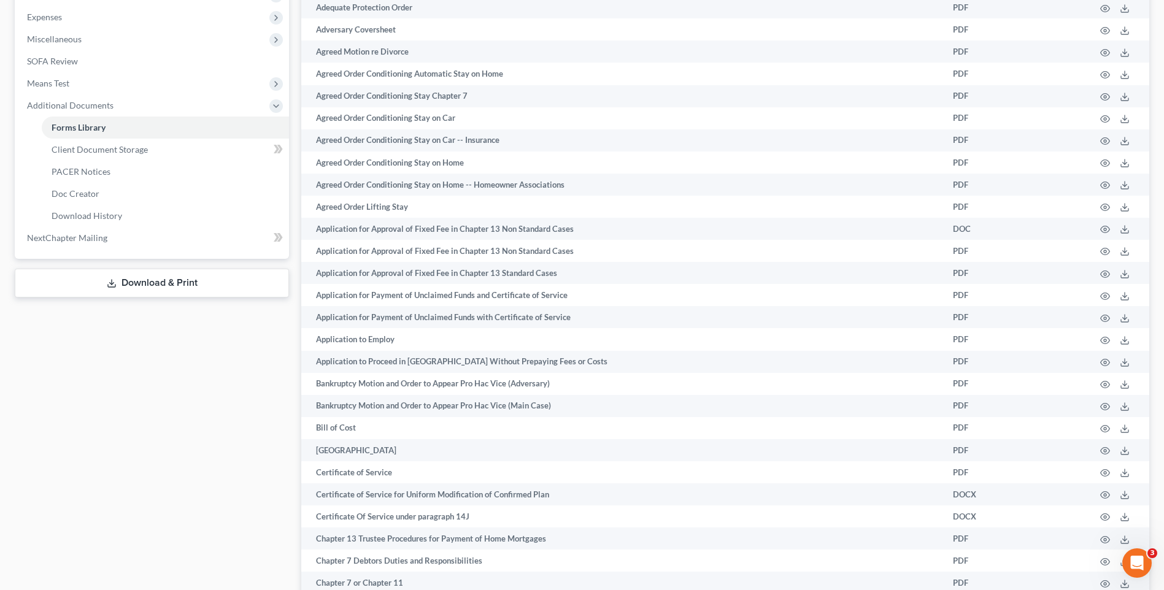
scroll to position [422, 0]
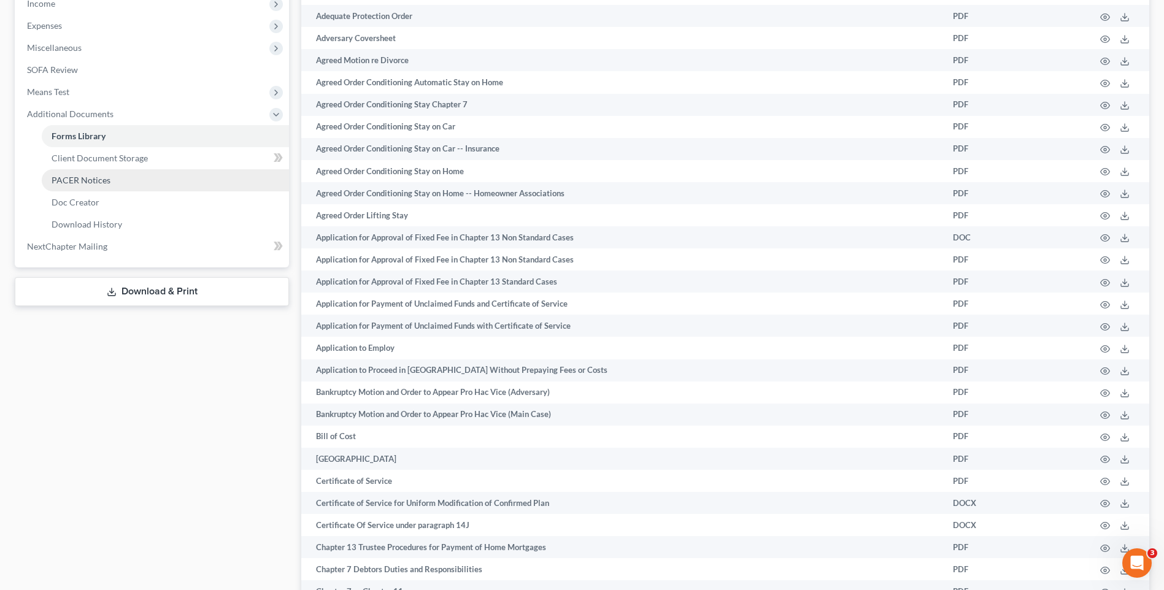
click at [107, 182] on span "PACER Notices" at bounding box center [81, 180] width 59 height 10
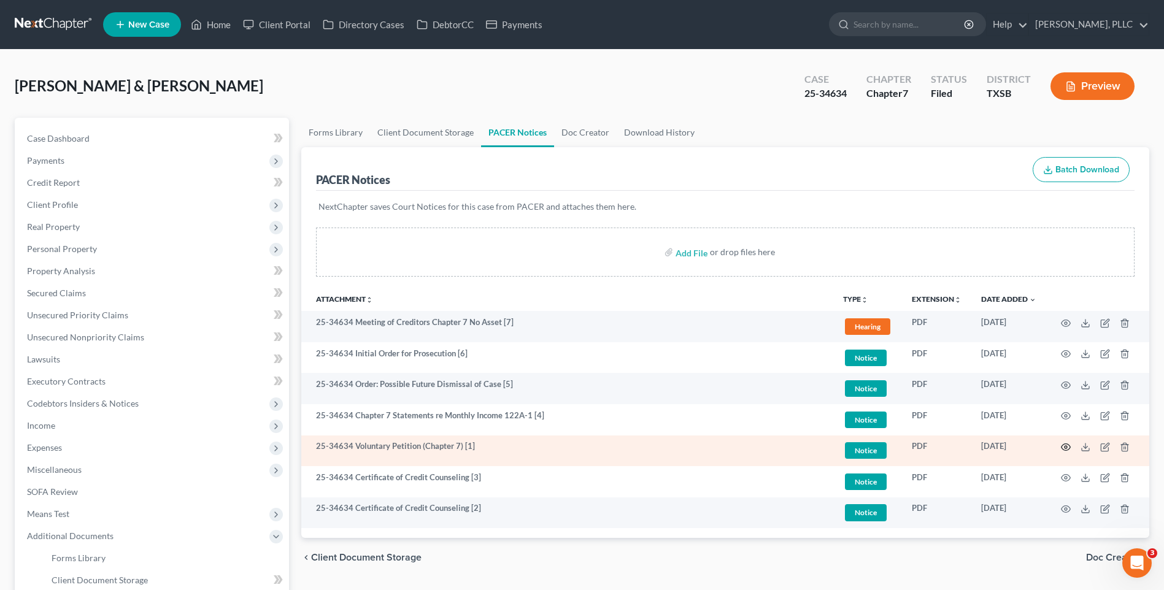
click at [1069, 445] on icon "button" at bounding box center [1066, 447] width 9 height 7
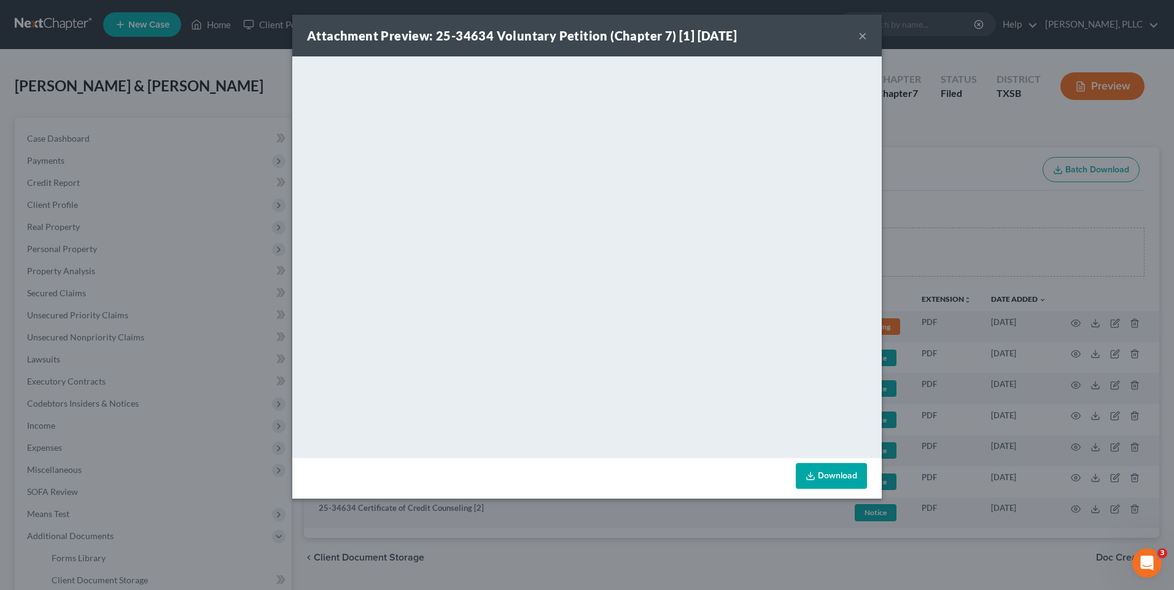
click at [831, 473] on link "Download" at bounding box center [830, 476] width 71 height 26
click at [865, 37] on button "×" at bounding box center [862, 35] width 9 height 15
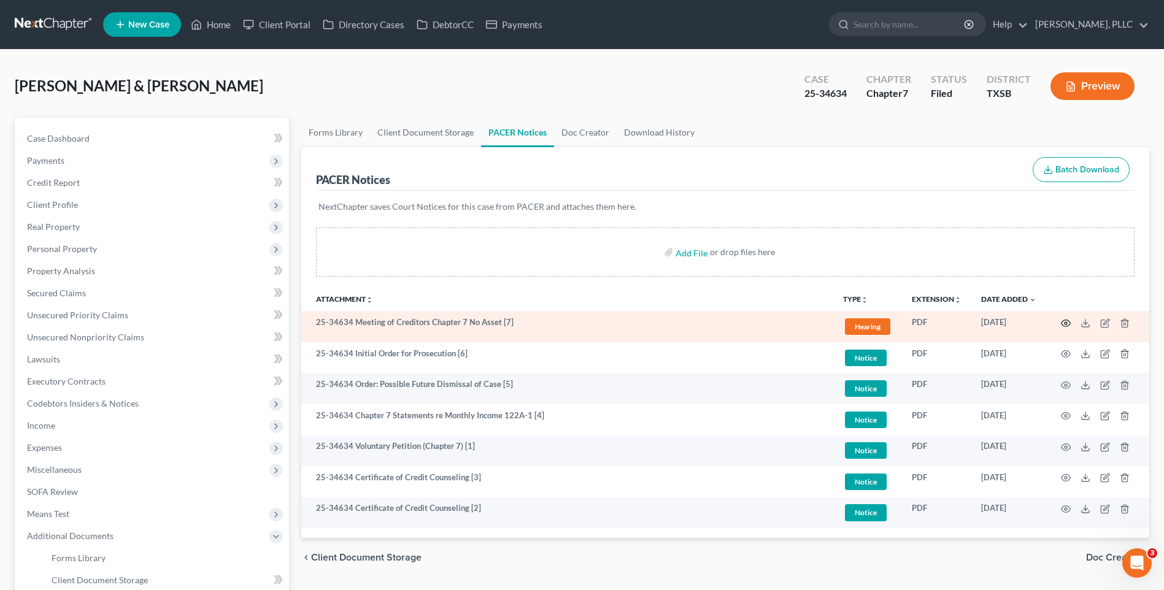
click at [1066, 319] on icon "button" at bounding box center [1066, 324] width 10 height 10
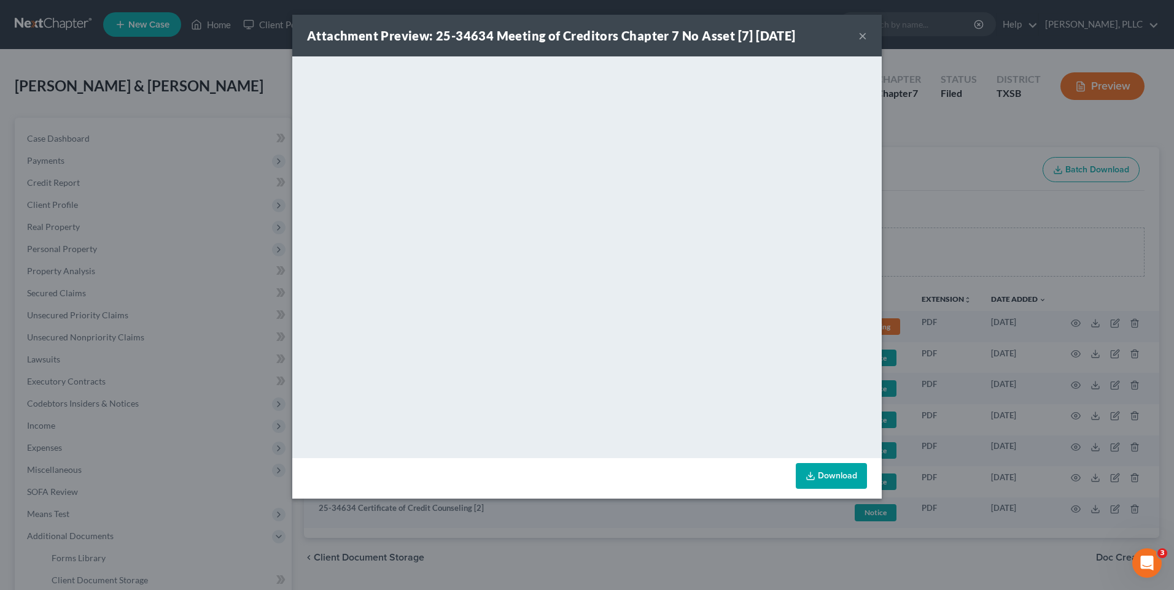
click at [829, 476] on link "Download" at bounding box center [830, 476] width 71 height 26
click at [867, 36] on div "Attachment Preview: 25-34634 Meeting of Creditors Chapter 7 No Asset [7] 08/11/…" at bounding box center [586, 36] width 589 height 42
click at [859, 36] on button "×" at bounding box center [862, 35] width 9 height 15
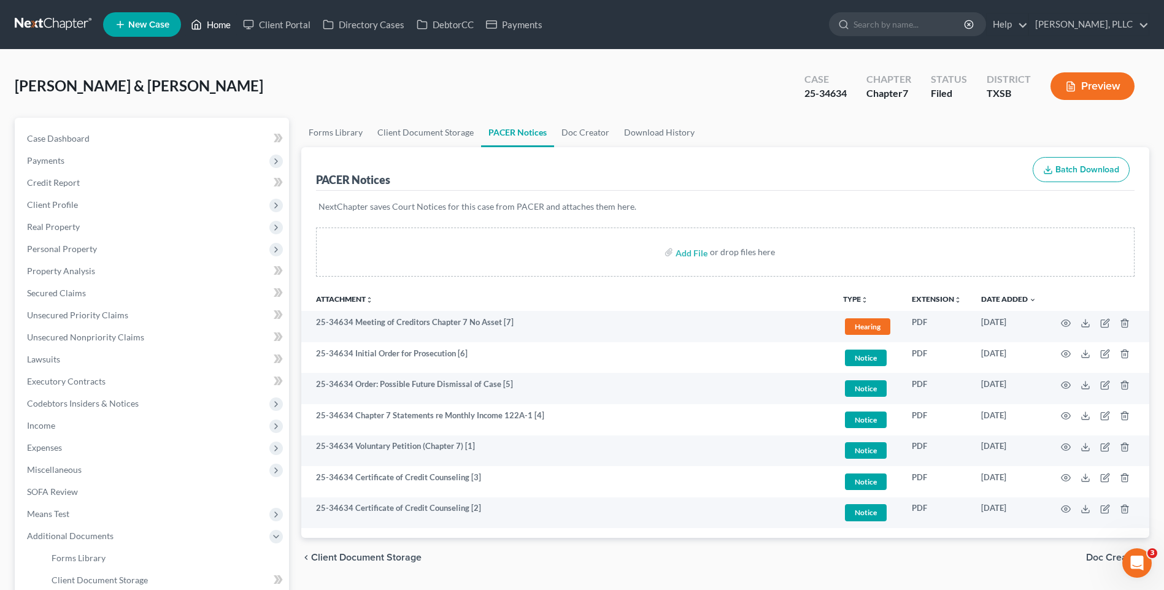
click at [233, 21] on link "Home" at bounding box center [211, 25] width 52 height 22
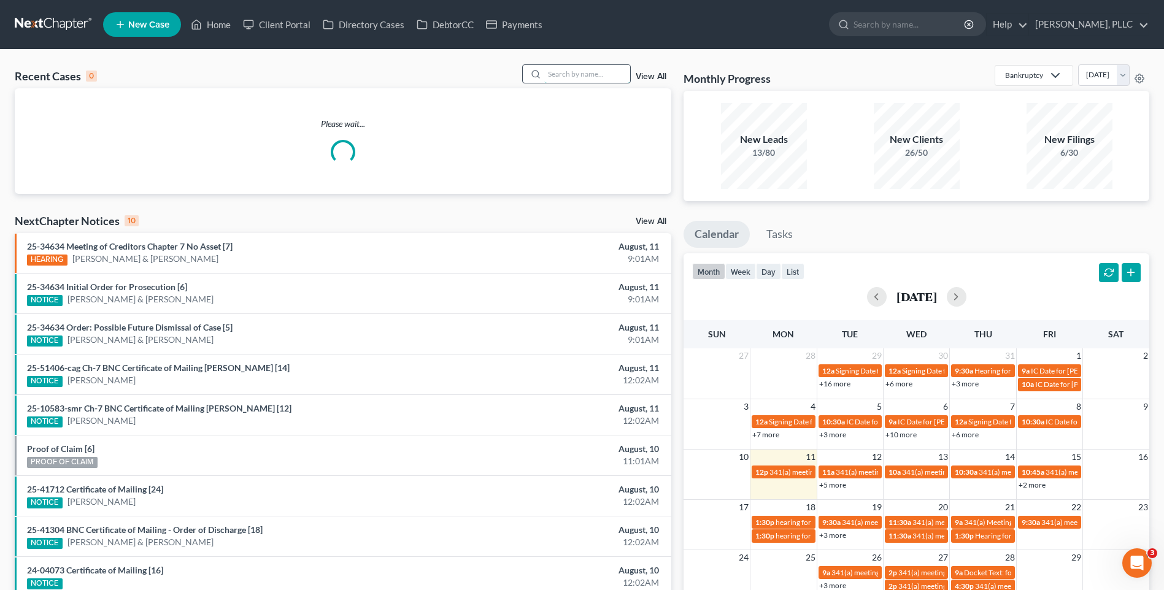
click at [586, 79] on input "search" at bounding box center [587, 74] width 86 height 18
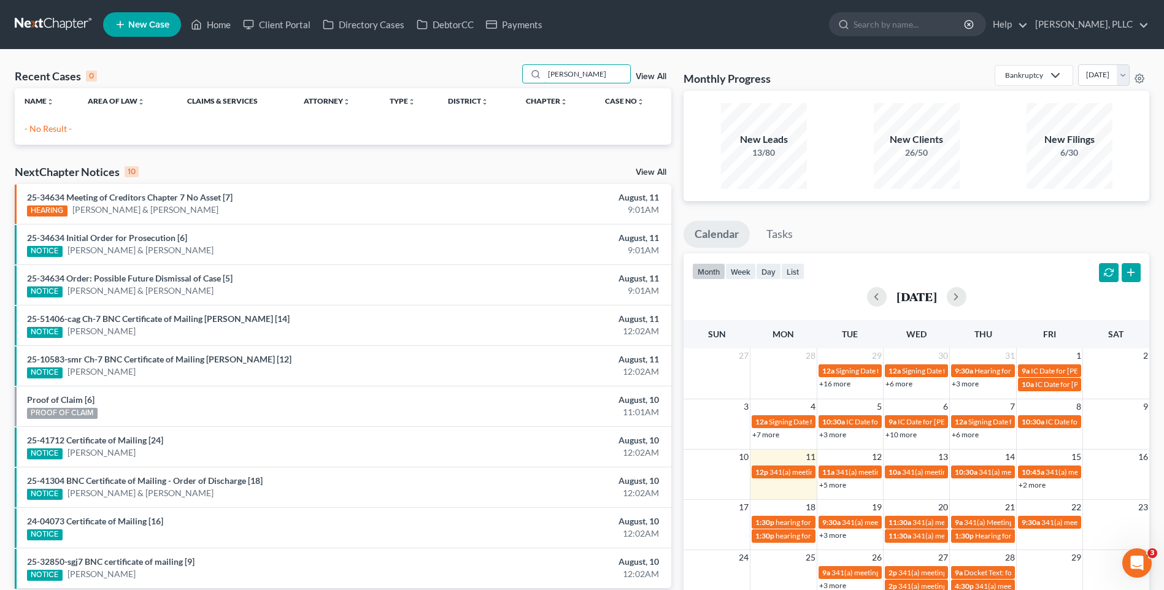
type input "Lamar"
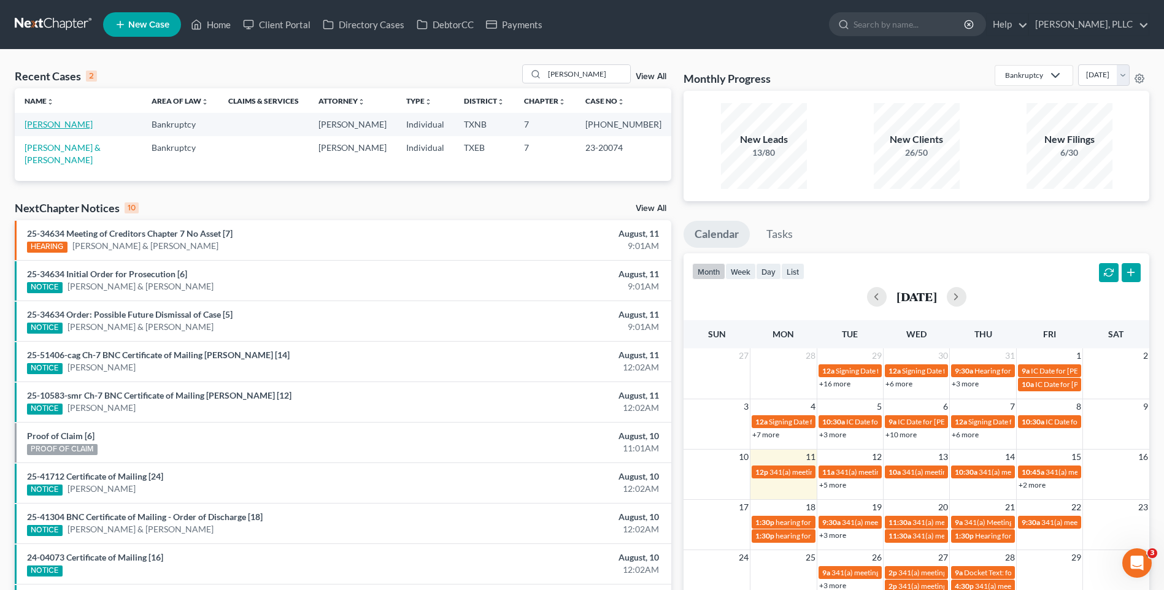
click at [64, 120] on link "Lamar, Gloria" at bounding box center [59, 124] width 68 height 10
select select "4"
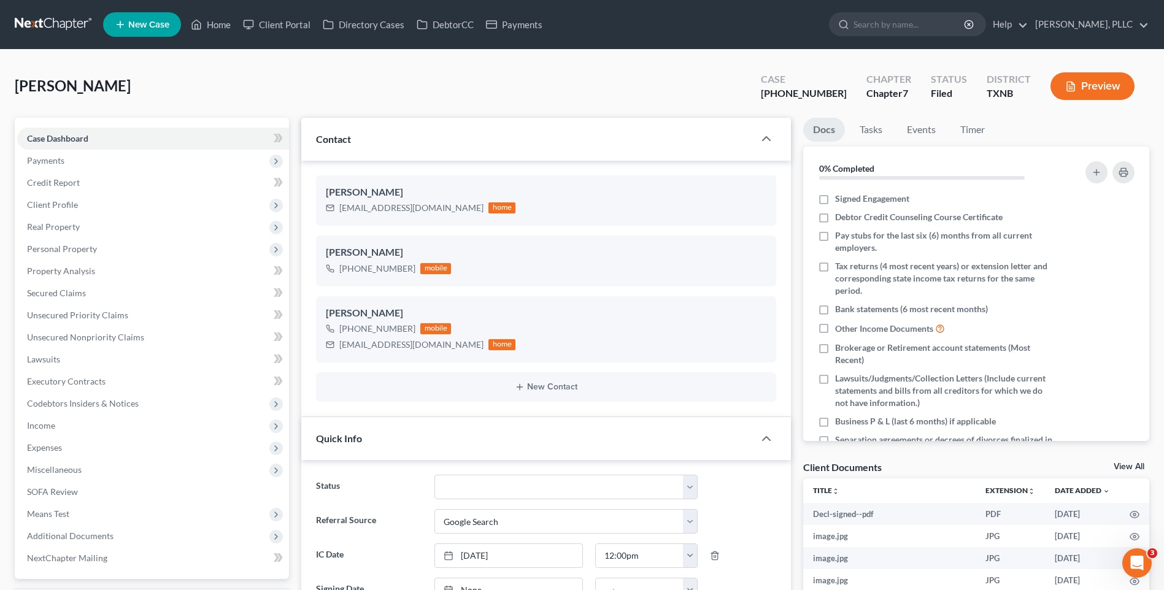
scroll to position [1853, 0]
click at [47, 356] on span "Lawsuits" at bounding box center [43, 359] width 33 height 10
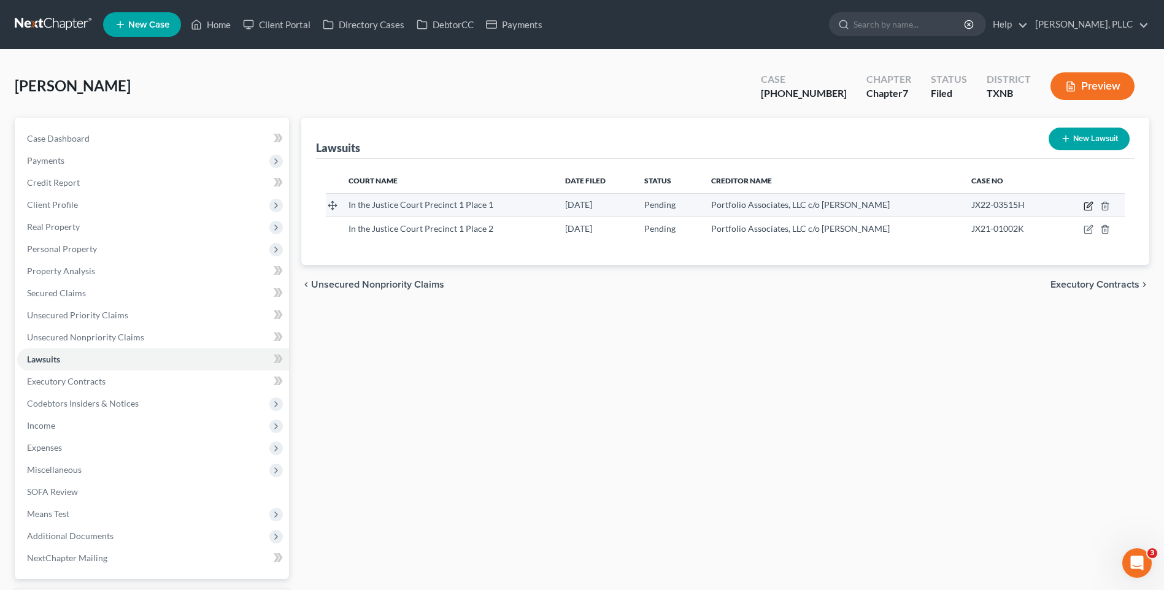
click at [1090, 204] on icon "button" at bounding box center [1090, 205] width 6 height 6
select select "45"
select select "0"
select select "1"
select select "45"
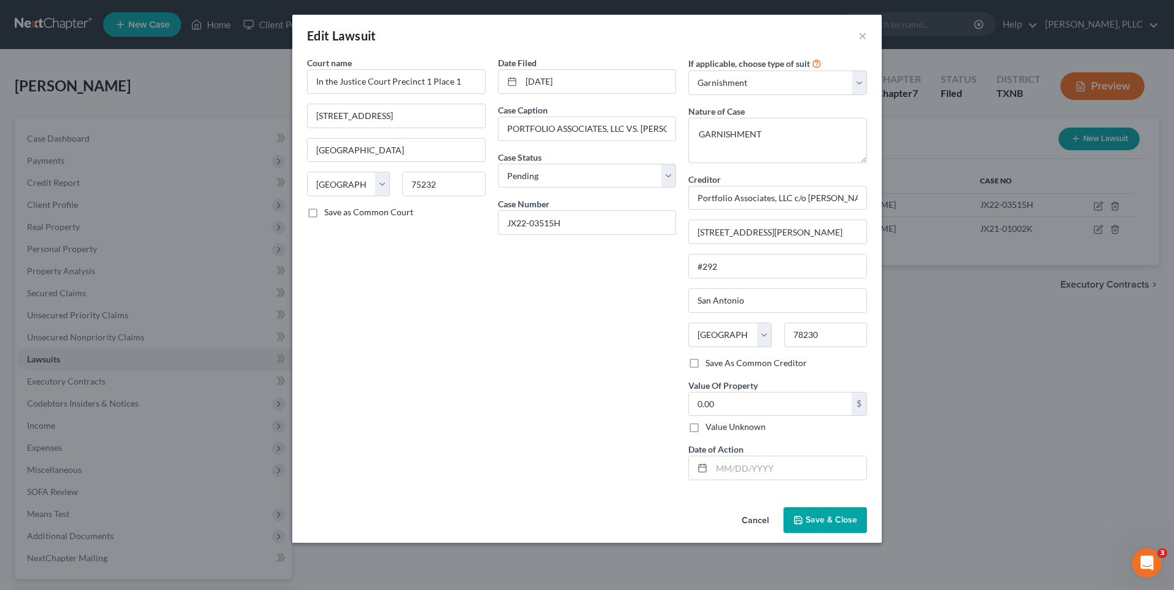
click at [837, 521] on span "Save & Close" at bounding box center [831, 520] width 52 height 10
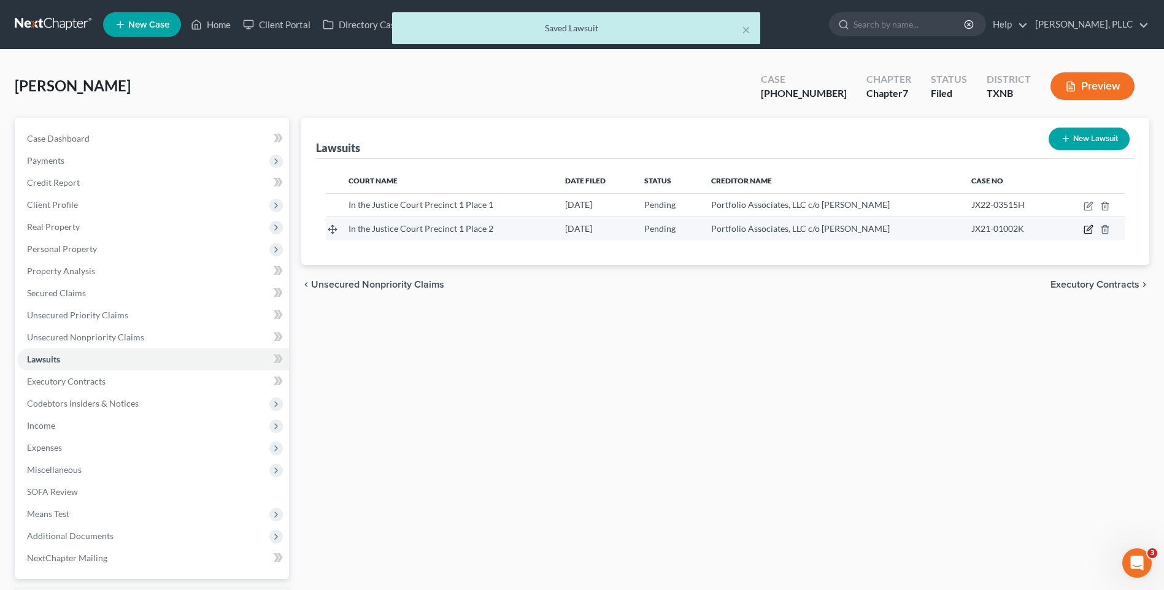
click at [1085, 228] on icon "button" at bounding box center [1088, 229] width 7 height 7
select select "45"
select select "0"
select select "4"
select select "45"
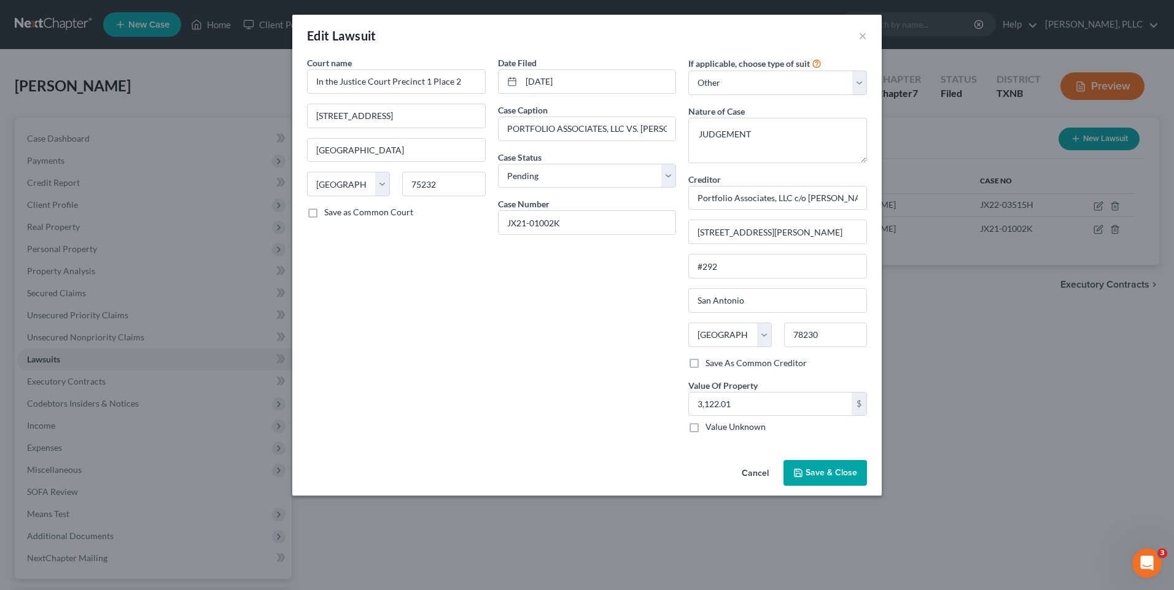
click at [806, 472] on span "Save & Close" at bounding box center [831, 473] width 52 height 10
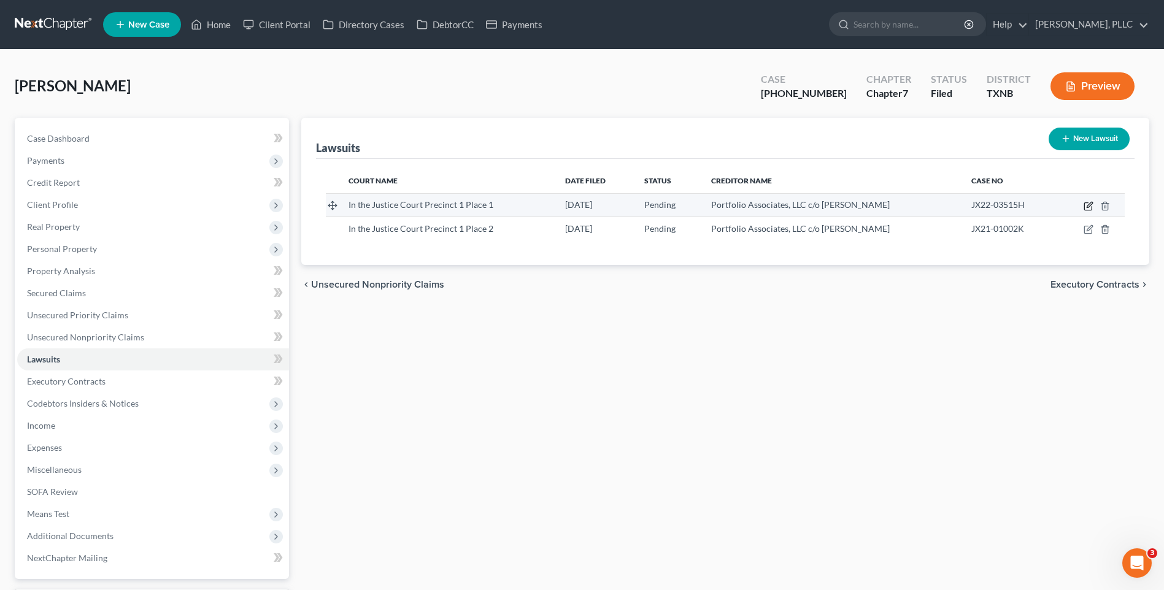
click at [1090, 206] on icon "button" at bounding box center [1089, 206] width 10 height 10
select select "45"
select select "0"
select select "1"
select select "45"
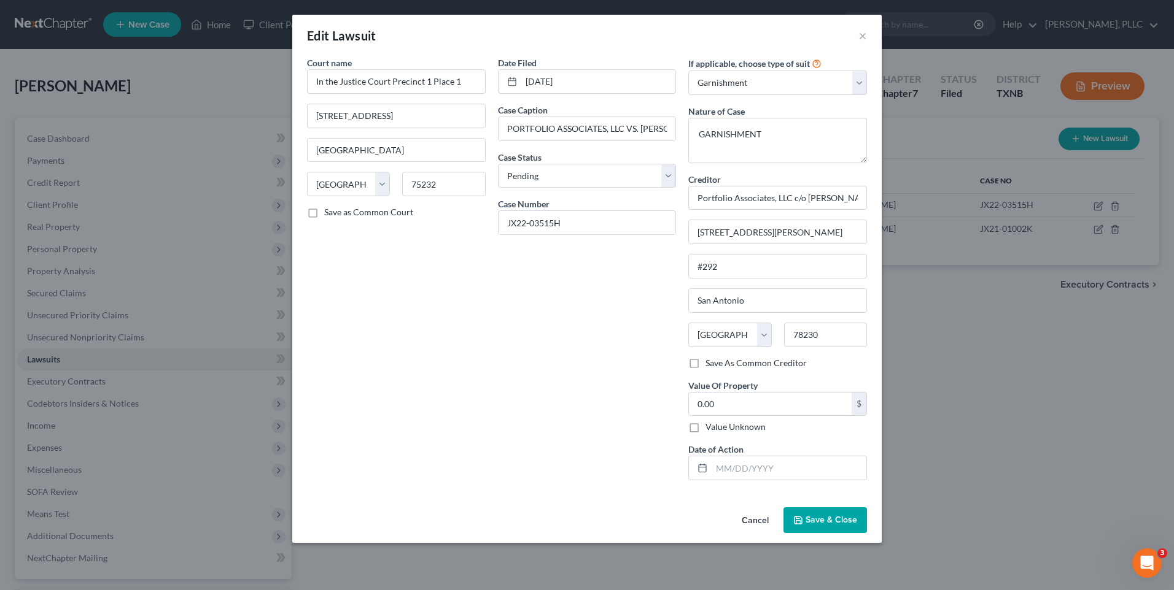
click at [817, 522] on span "Save & Close" at bounding box center [831, 520] width 52 height 10
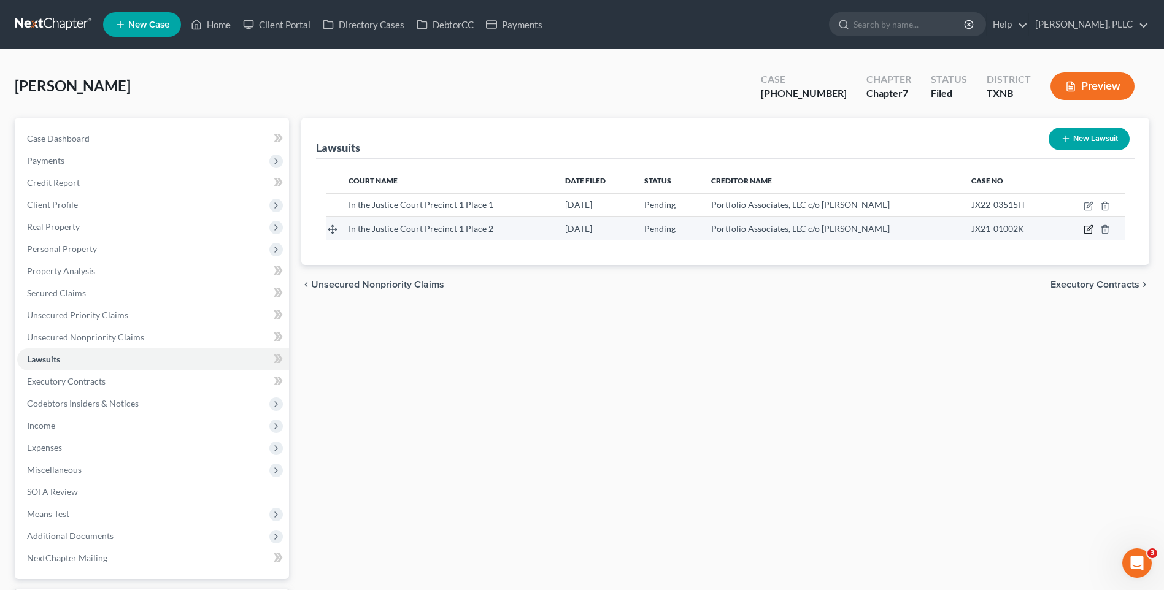
click at [1089, 226] on icon "button" at bounding box center [1089, 230] width 10 height 10
select select "45"
select select "0"
select select "4"
select select "45"
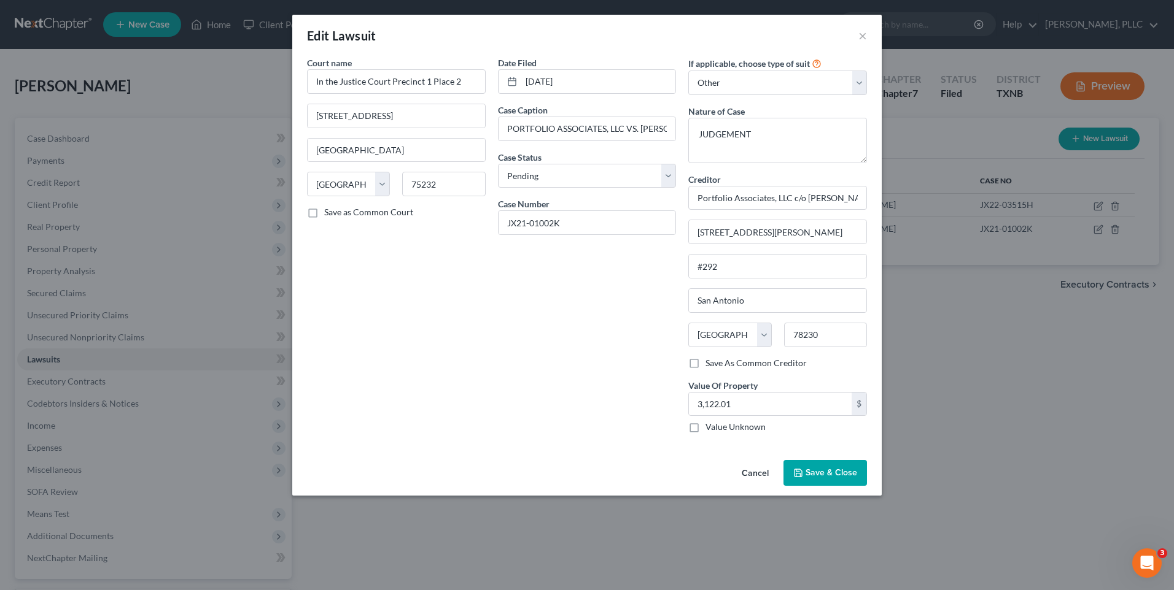
click at [817, 471] on span "Save & Close" at bounding box center [831, 473] width 52 height 10
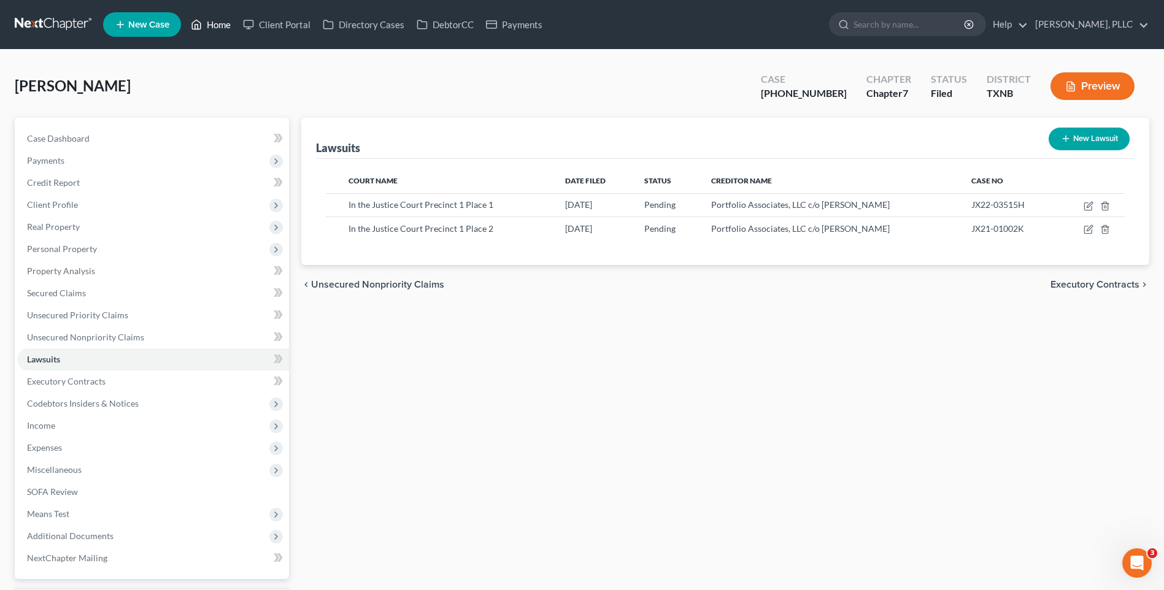
click at [222, 20] on link "Home" at bounding box center [211, 25] width 52 height 22
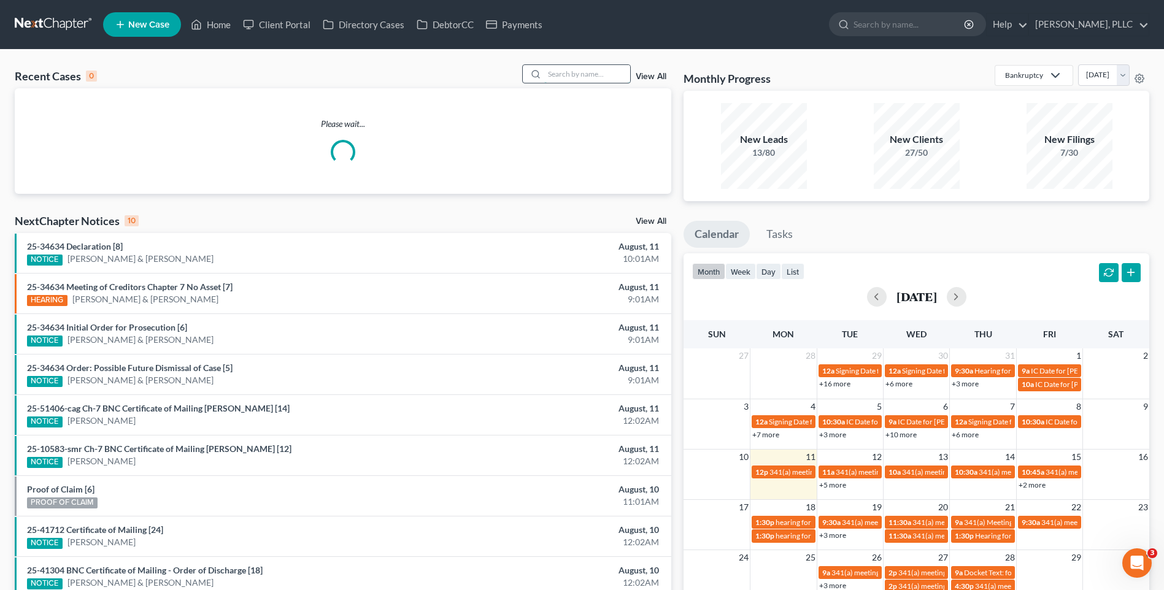
click at [573, 72] on input "search" at bounding box center [587, 74] width 86 height 18
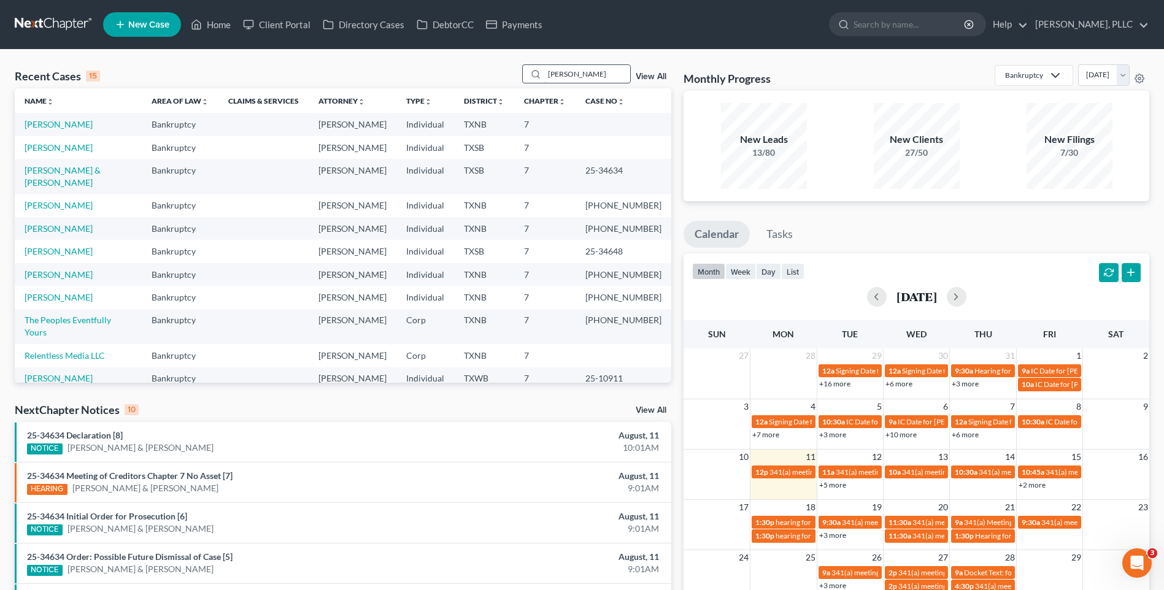
type input "[PERSON_NAME]"
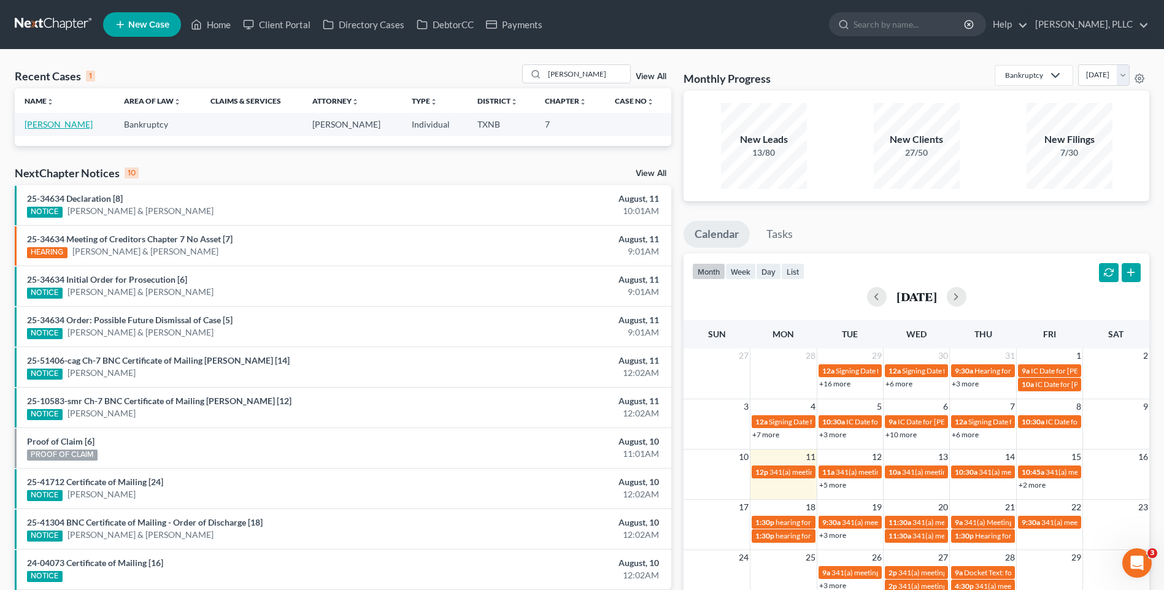
click at [34, 125] on link "Zermeno, Tracy" at bounding box center [59, 124] width 68 height 10
select select "4"
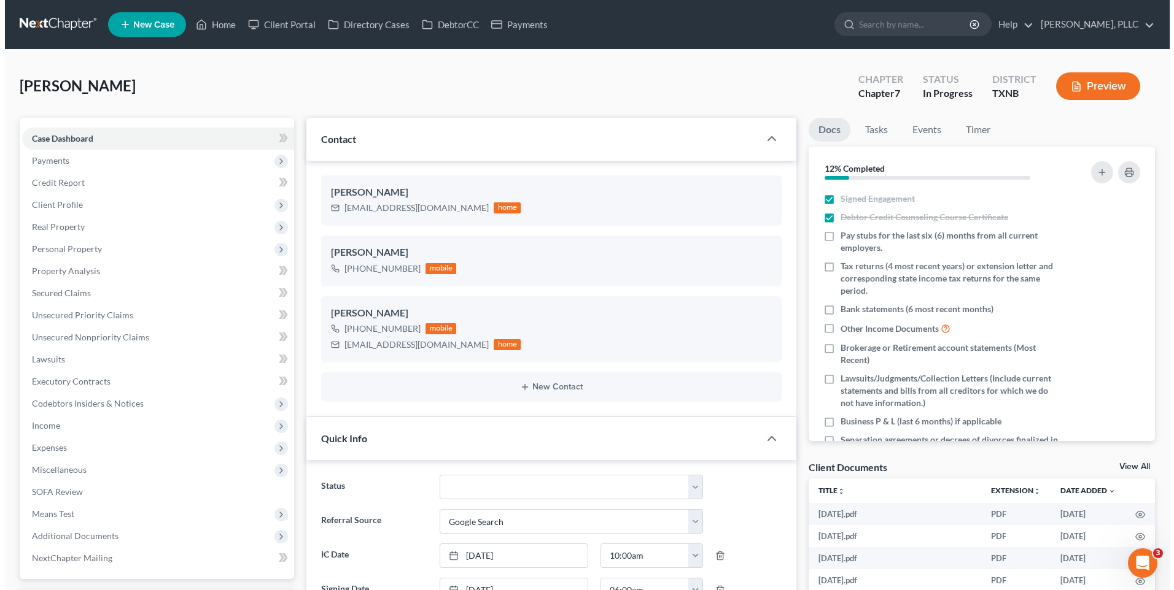
scroll to position [972, 0]
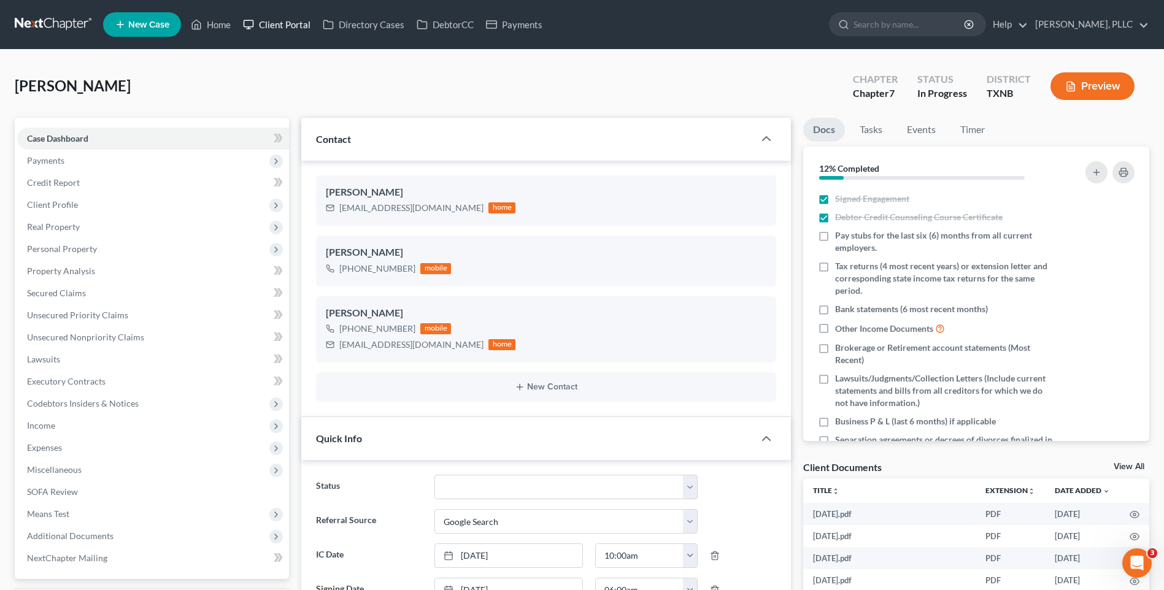
click at [283, 26] on link "Client Portal" at bounding box center [277, 25] width 80 height 22
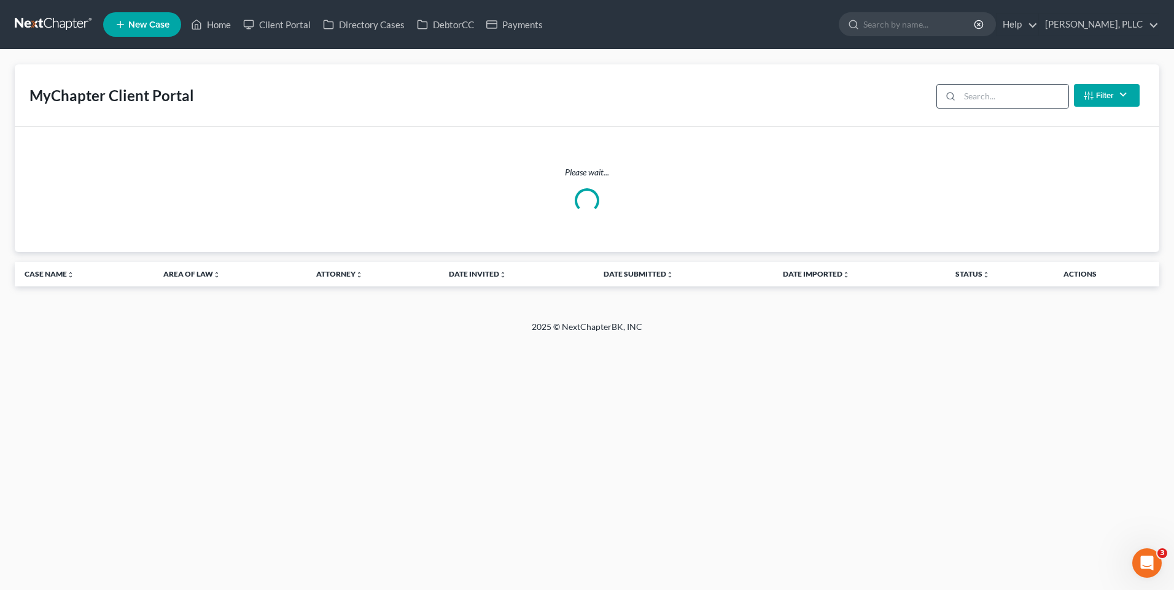
click at [959, 96] on div at bounding box center [948, 96] width 23 height 23
click at [989, 96] on input "search" at bounding box center [1013, 96] width 109 height 23
type input "[PERSON_NAME]"
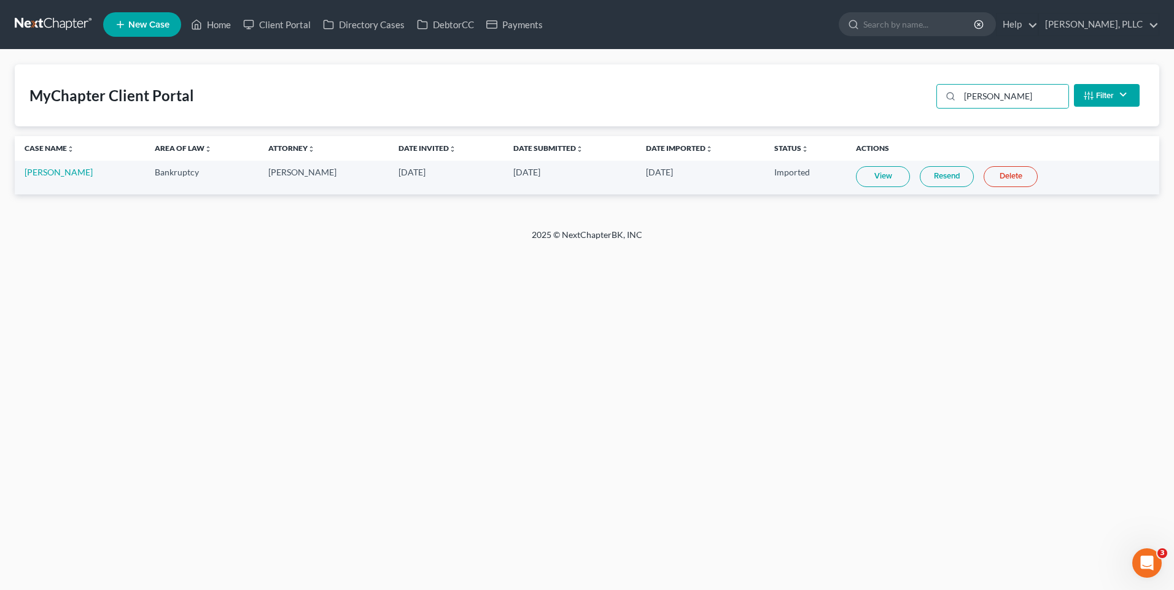
click at [870, 179] on link "View" at bounding box center [883, 176] width 54 height 21
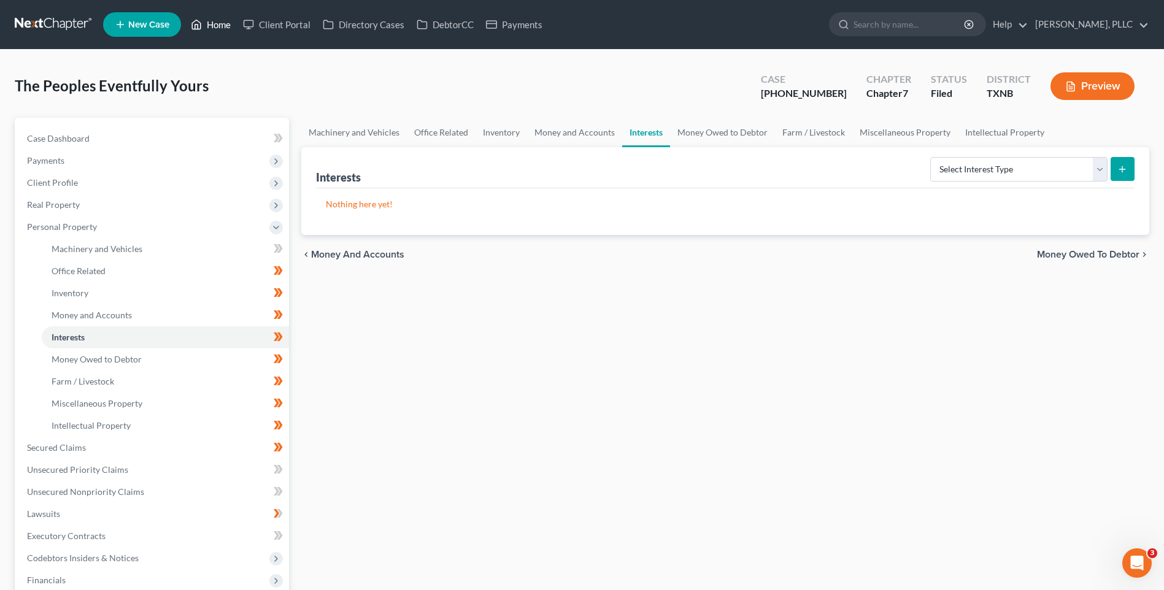
click at [220, 25] on link "Home" at bounding box center [211, 25] width 52 height 22
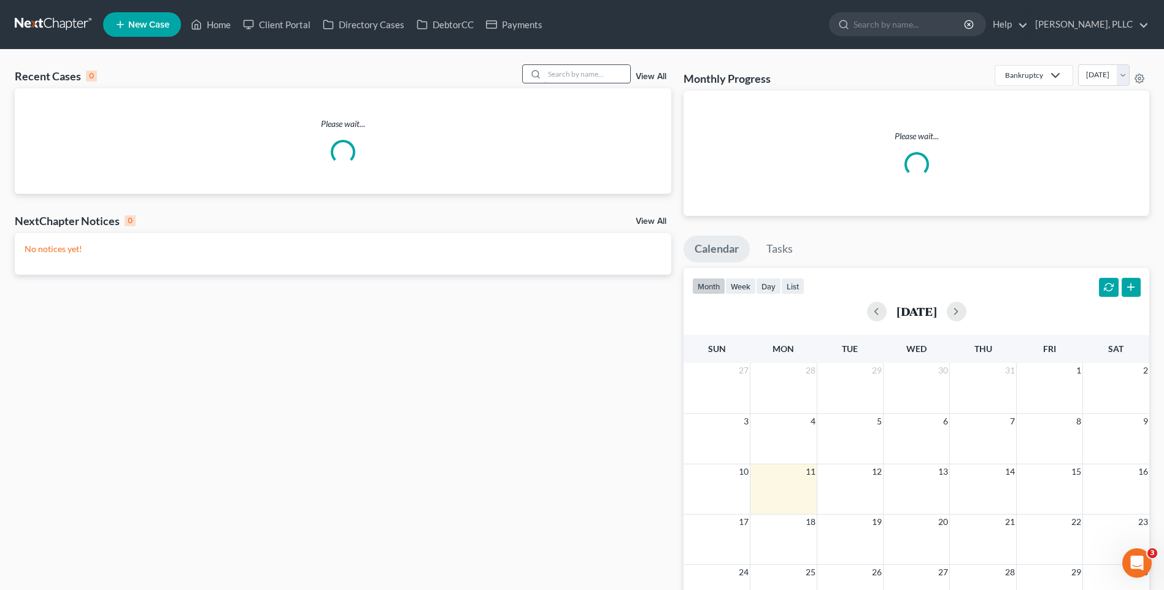
drag, startPoint x: 571, startPoint y: 84, endPoint x: 570, endPoint y: 72, distance: 11.7
click at [571, 84] on div "Recent Cases 0 View All" at bounding box center [343, 76] width 657 height 24
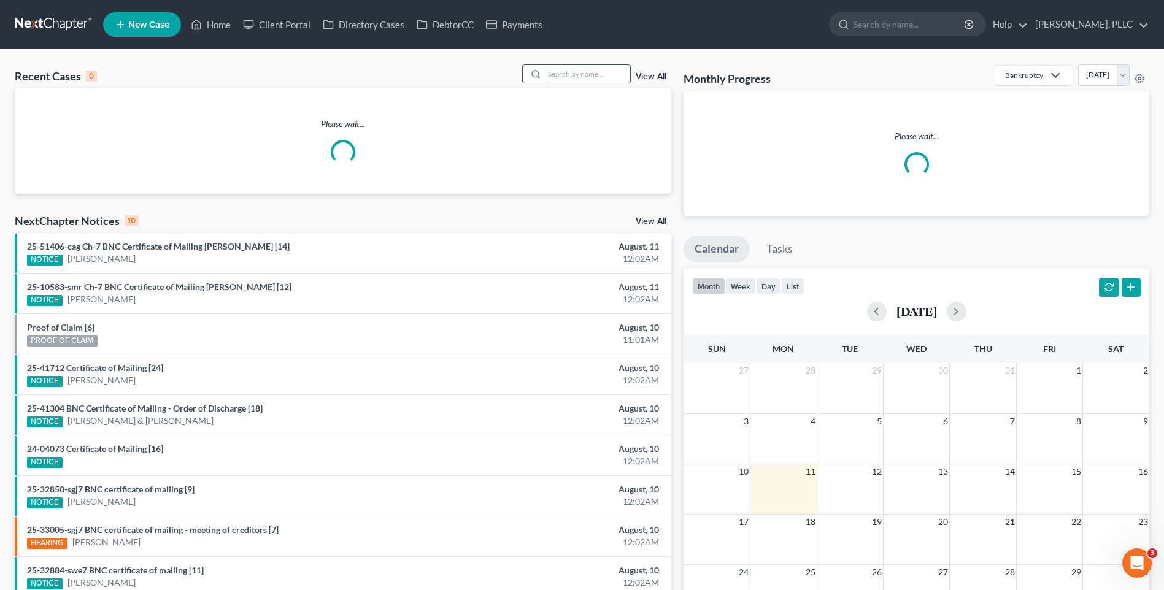
click at [570, 72] on input "search" at bounding box center [587, 74] width 86 height 18
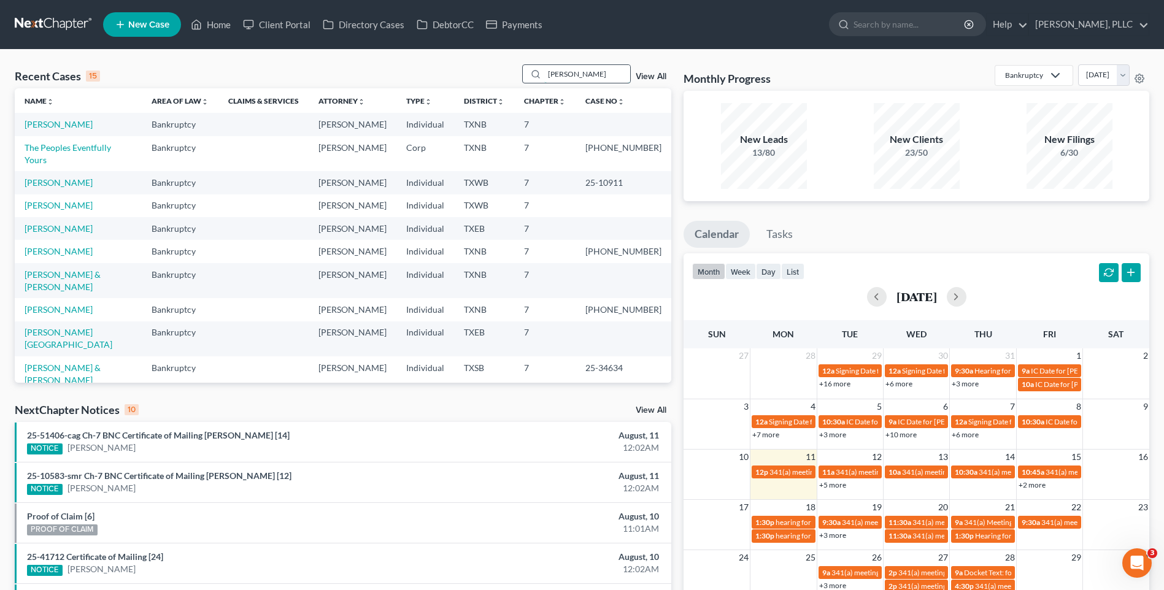
type input "[PERSON_NAME]"
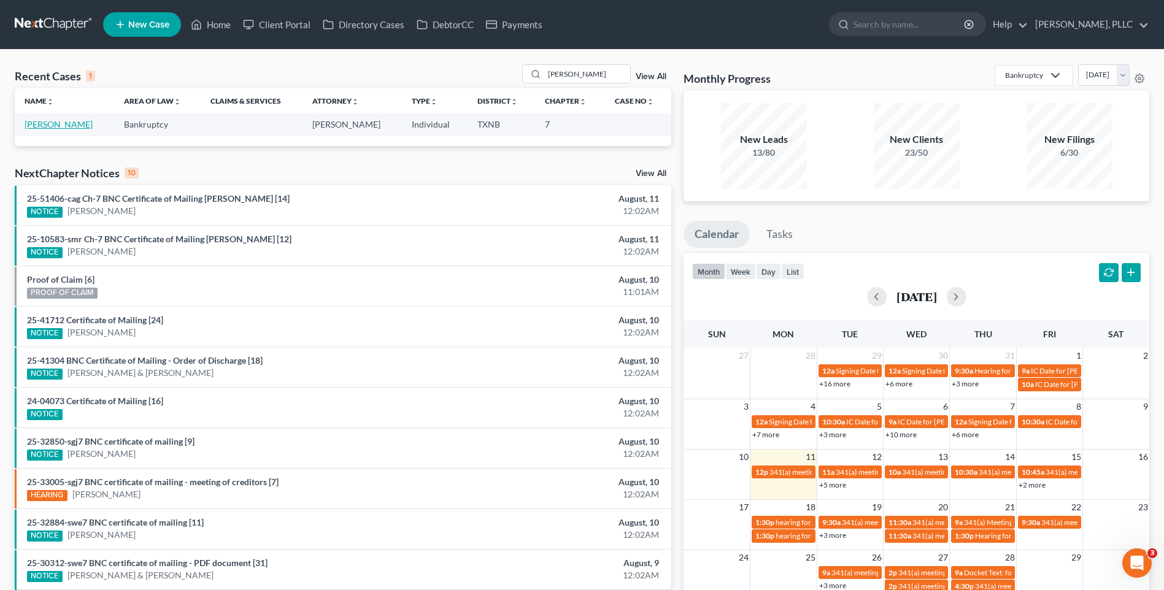
click at [64, 125] on link "[PERSON_NAME]" at bounding box center [59, 124] width 68 height 10
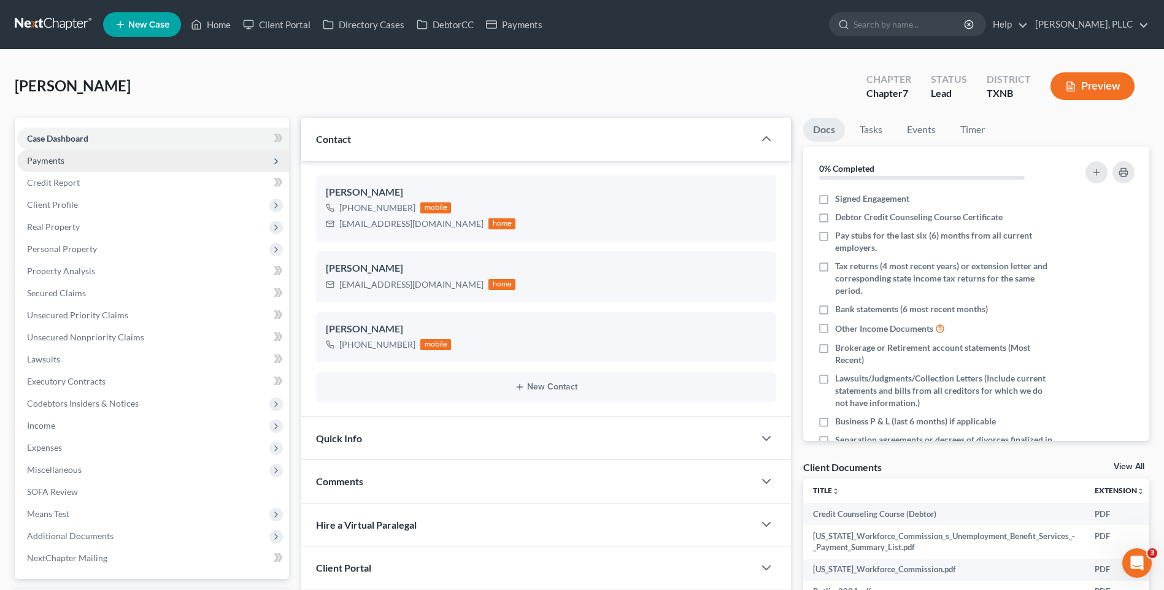
click at [37, 159] on span "Payments" at bounding box center [45, 160] width 37 height 10
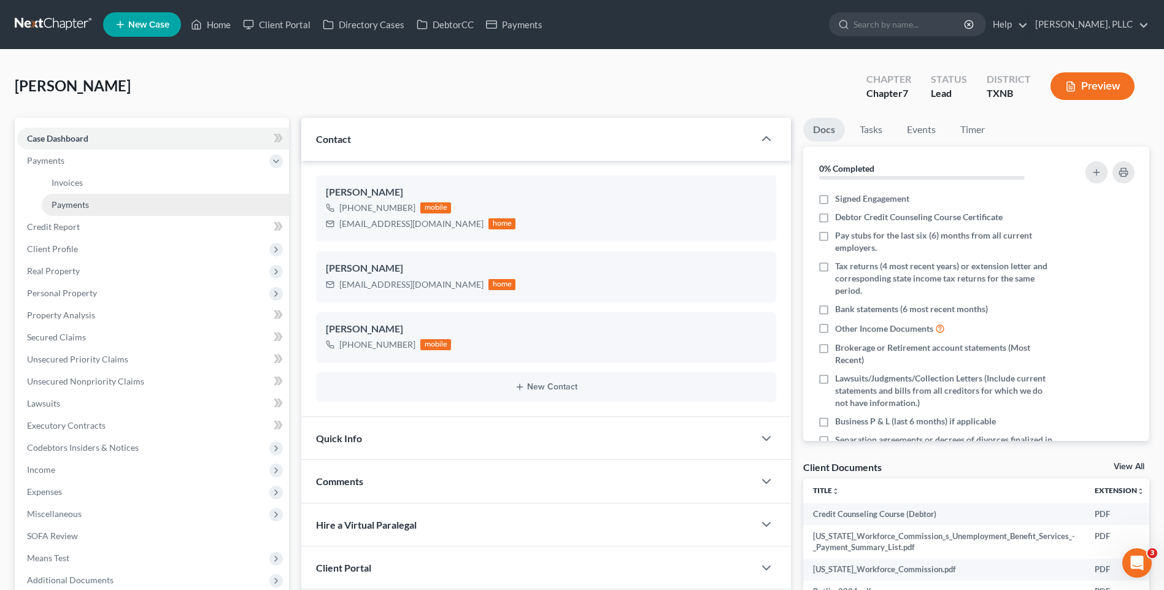
click at [77, 206] on span "Payments" at bounding box center [70, 204] width 37 height 10
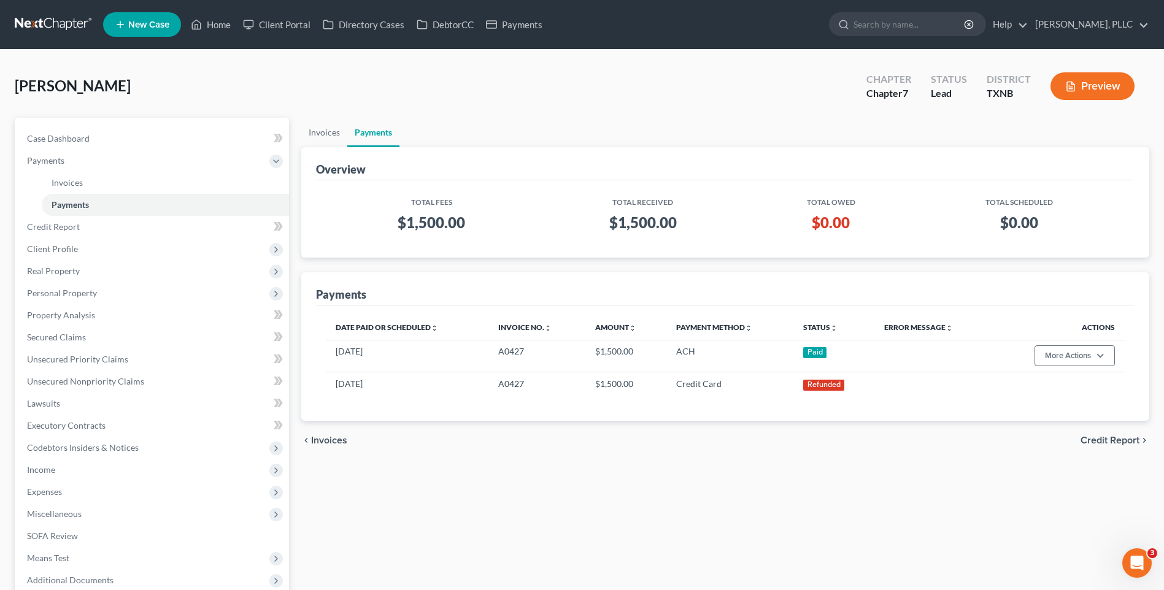
click at [444, 501] on div "Invoices Payments Overview Total Fees Total Received Total Owed Total Scheduled…" at bounding box center [725, 390] width 861 height 544
click at [425, 539] on div "Invoices Payments Overview Total Fees Total Received Total Owed Total Scheduled…" at bounding box center [725, 390] width 861 height 544
click at [867, 55] on div "Rutlin, Vanessa Upgraded Chapter Chapter 7 Status Lead District TXNB Preview Pe…" at bounding box center [582, 368] width 1164 height 637
click at [217, 29] on link "Home" at bounding box center [211, 25] width 52 height 22
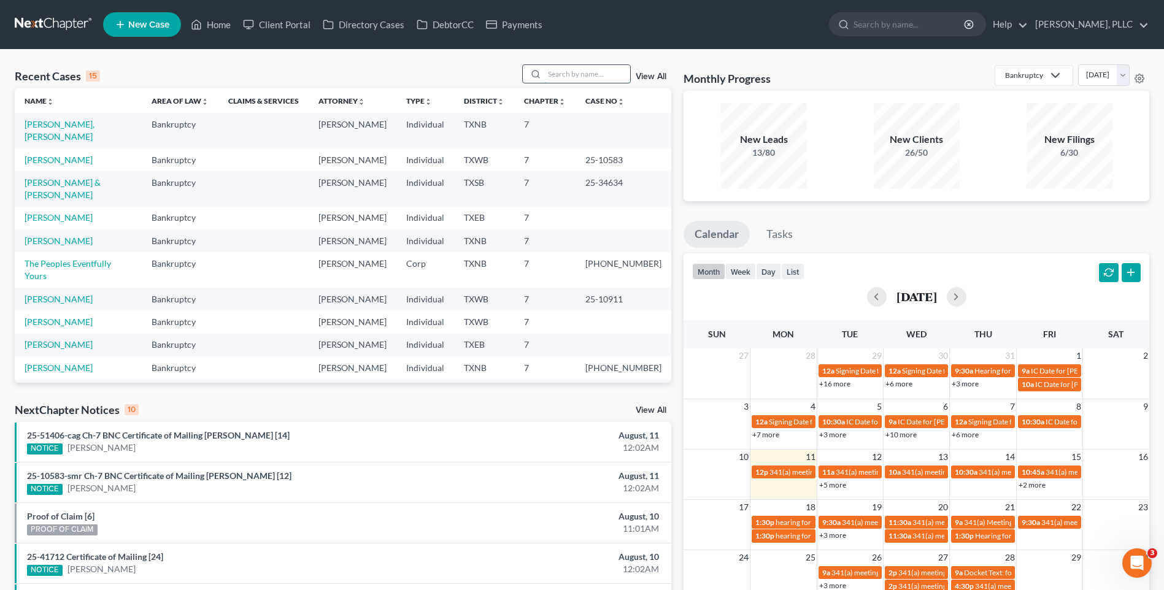
click at [561, 68] on input "search" at bounding box center [587, 74] width 86 height 18
type input "[PERSON_NAME]"
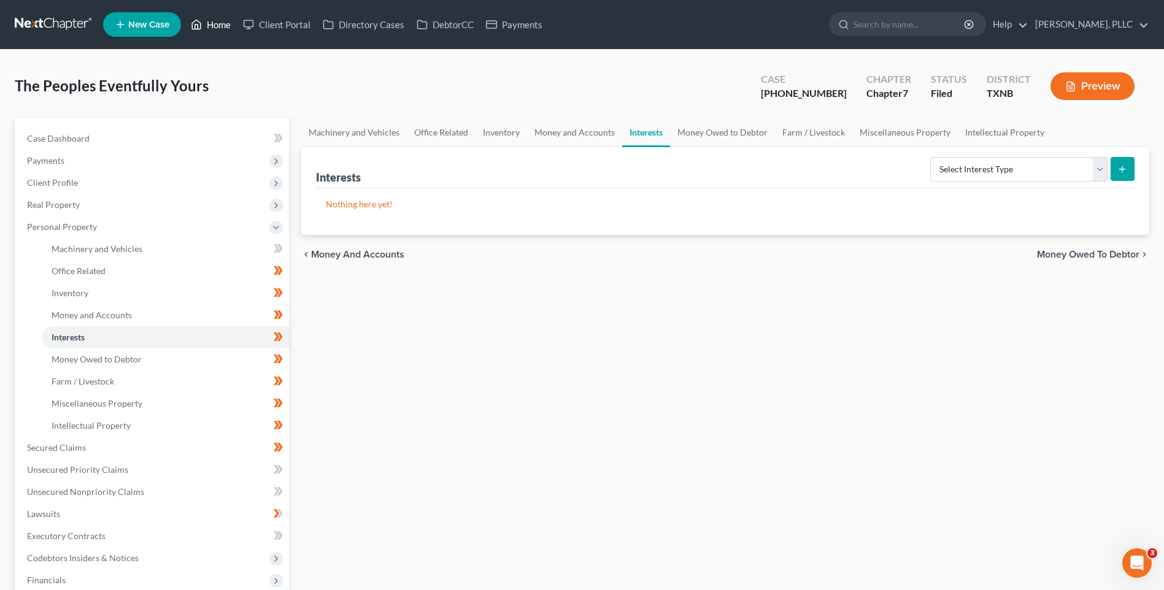
click at [209, 26] on link "Home" at bounding box center [211, 25] width 52 height 22
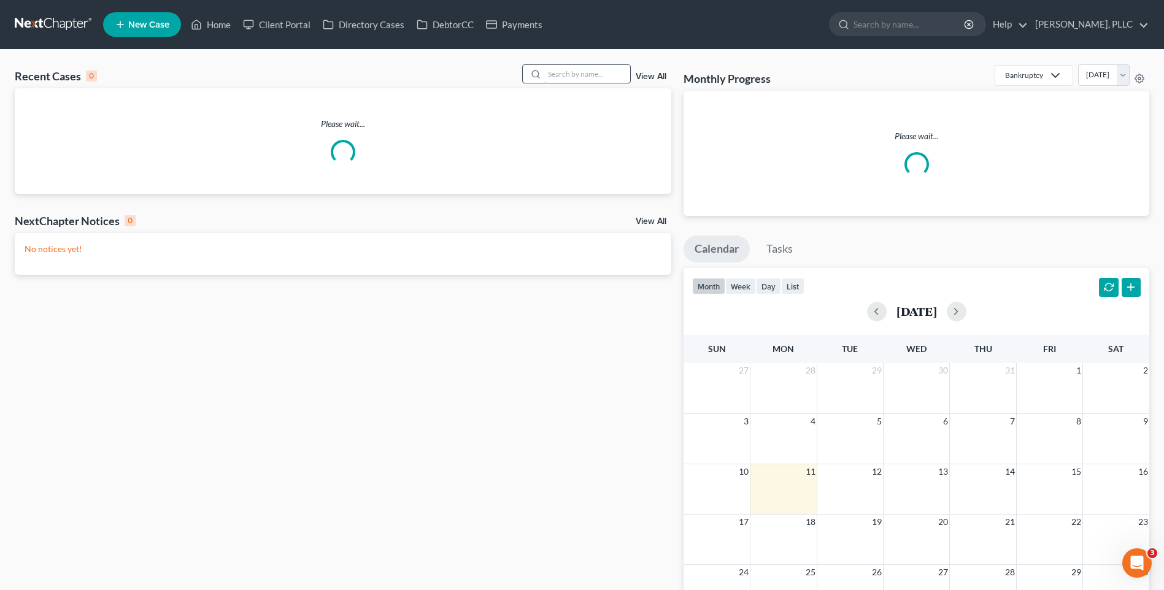
click at [558, 75] on input "search" at bounding box center [587, 74] width 86 height 18
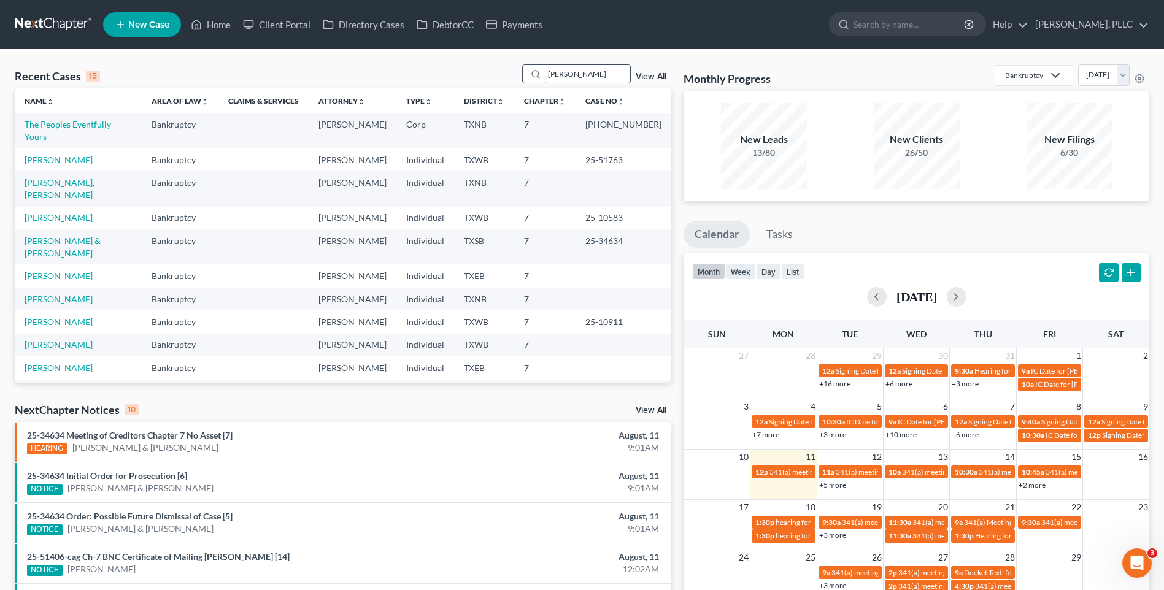
type input "[PERSON_NAME]"
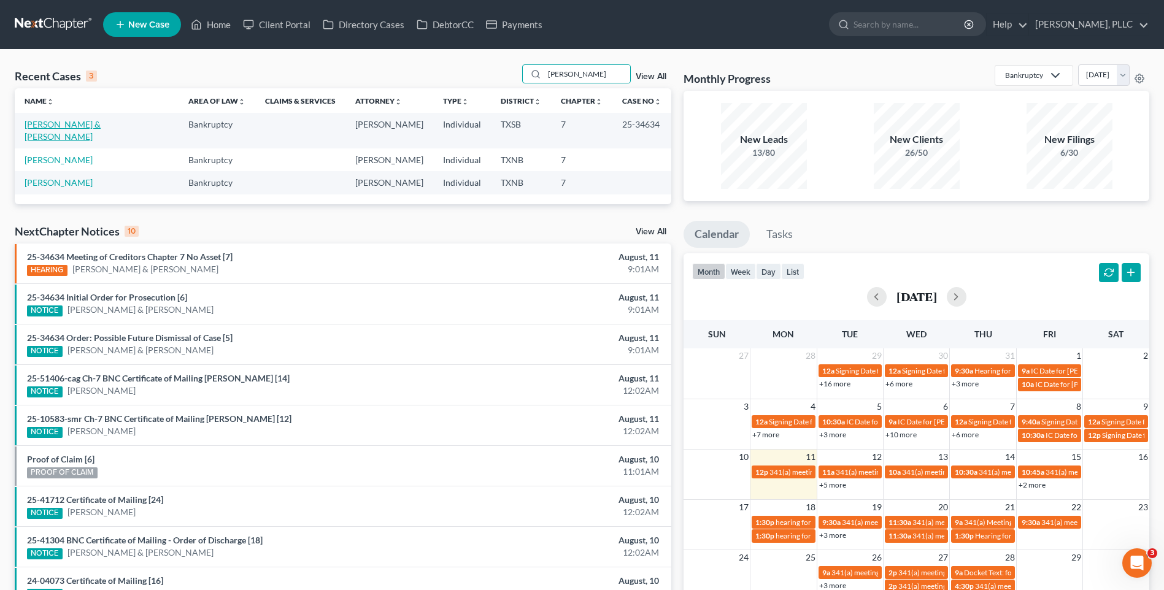
click at [101, 120] on link "[PERSON_NAME] & [PERSON_NAME]" at bounding box center [63, 130] width 76 height 23
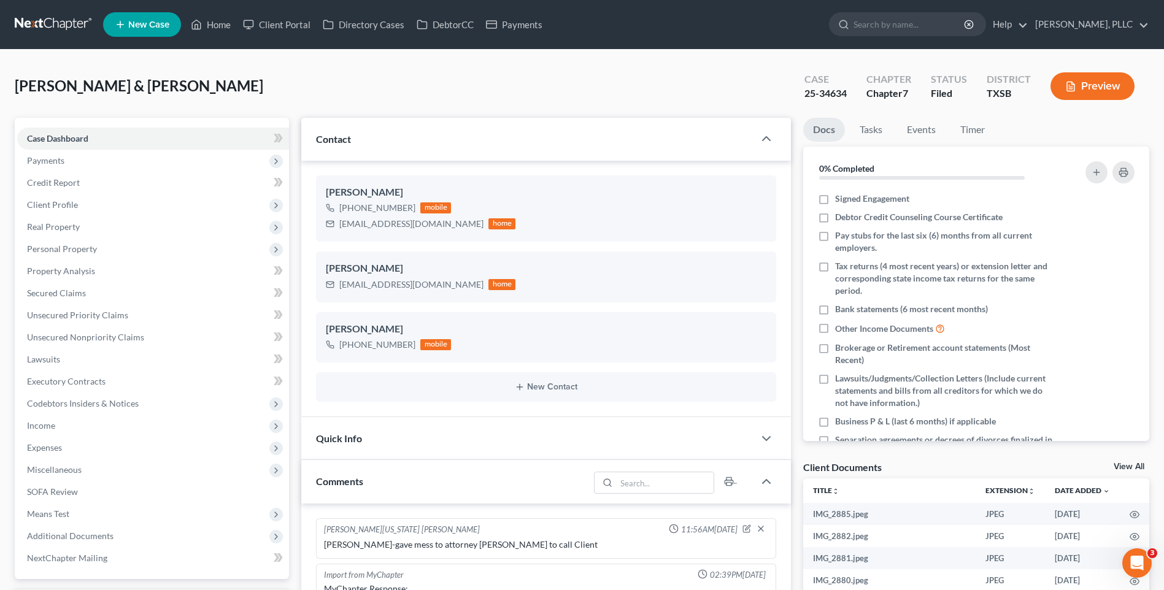
scroll to position [869, 0]
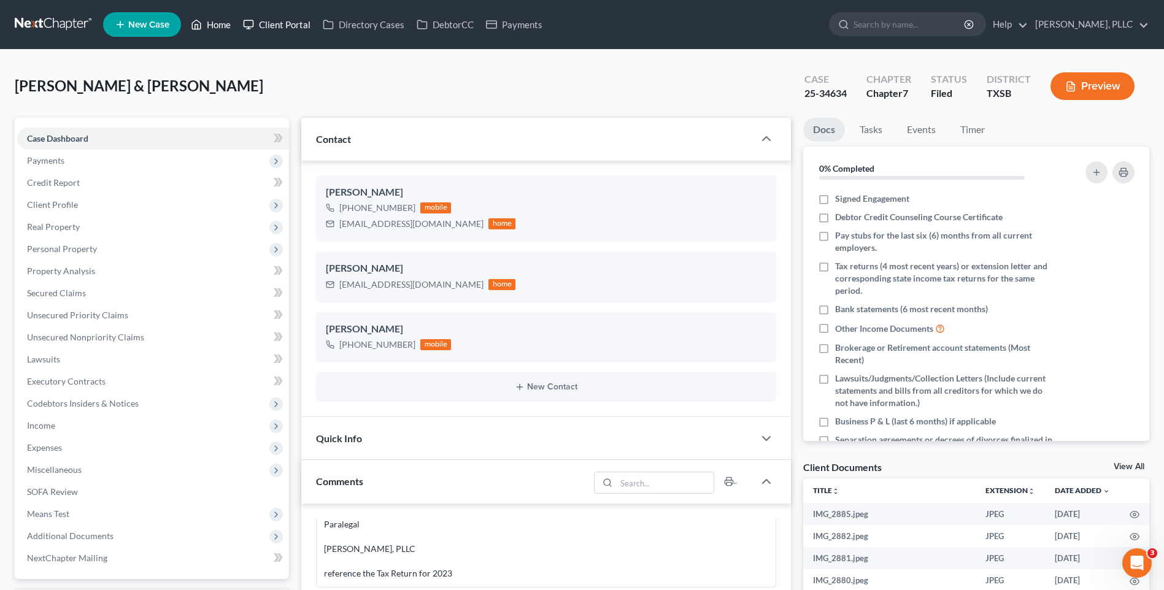
drag, startPoint x: 225, startPoint y: 24, endPoint x: 305, endPoint y: 30, distance: 80.6
click at [225, 24] on link "Home" at bounding box center [211, 25] width 52 height 22
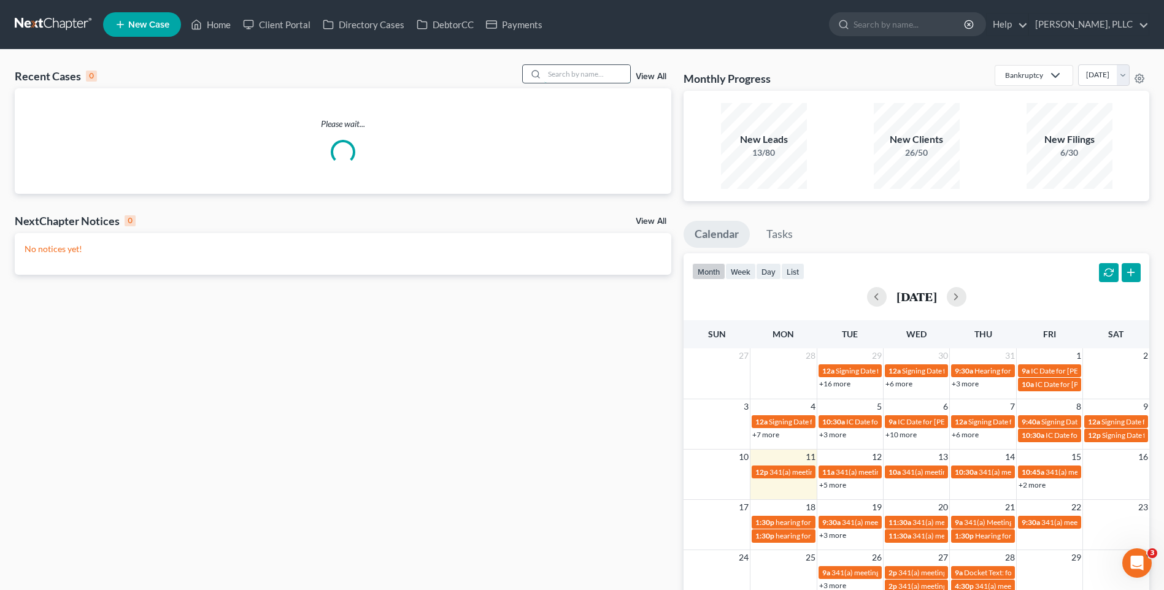
click at [571, 71] on input "search" at bounding box center [587, 74] width 86 height 18
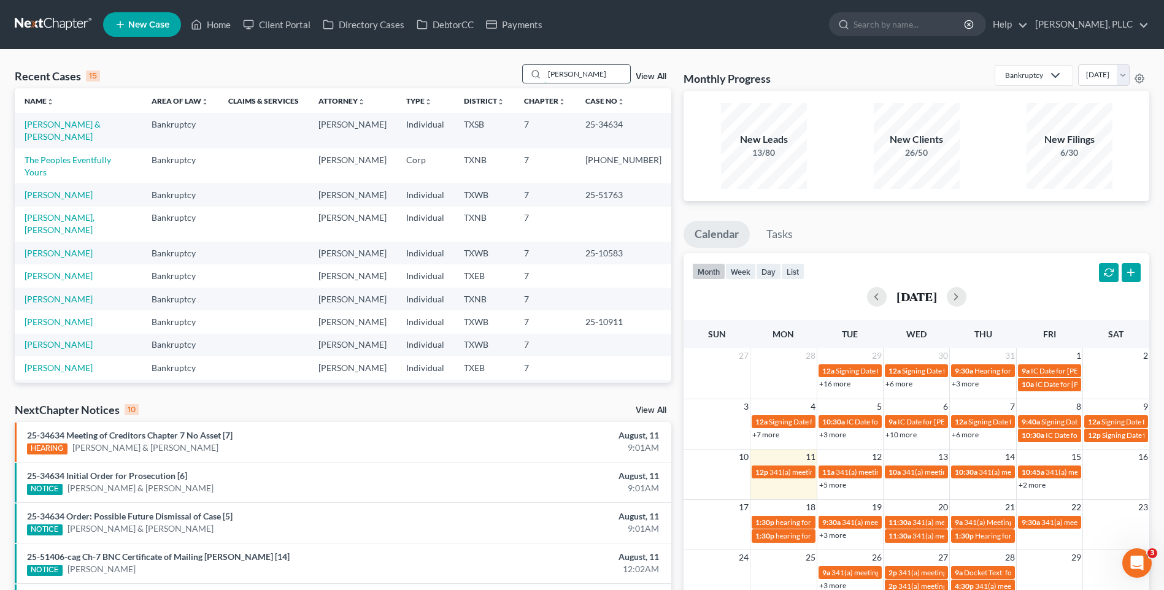
type input "[PERSON_NAME]"
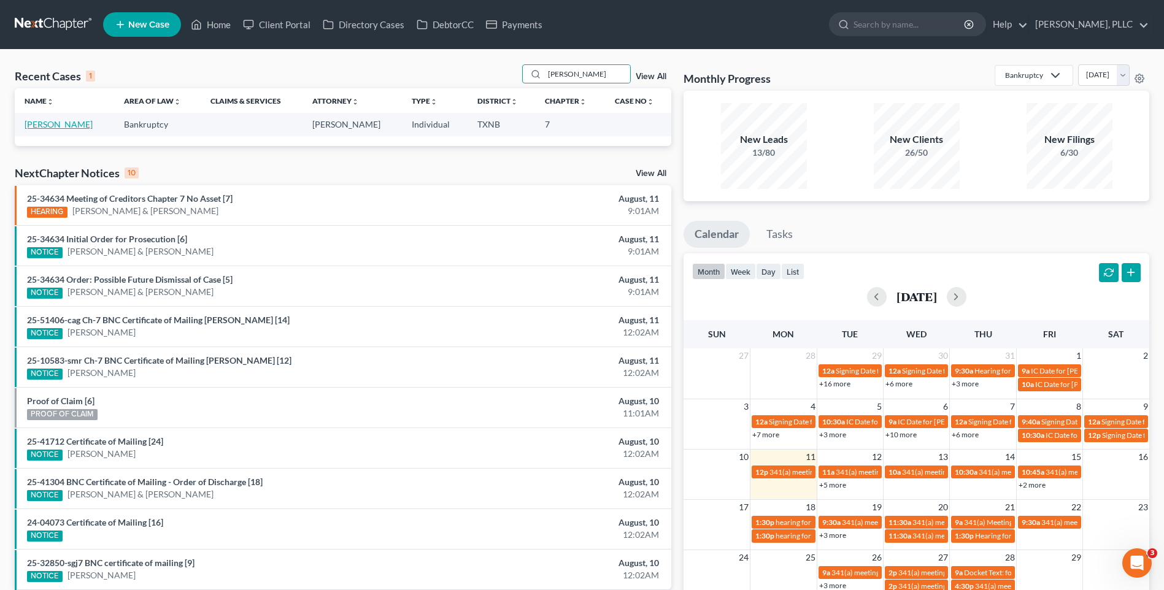
click at [52, 123] on link "[PERSON_NAME]" at bounding box center [59, 124] width 68 height 10
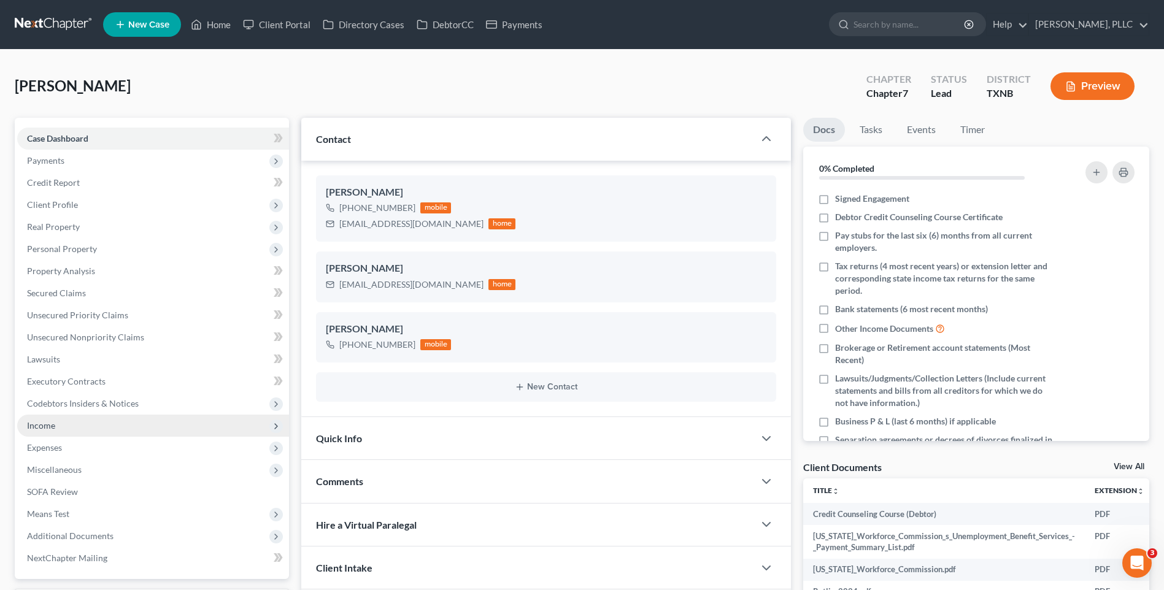
click at [44, 426] on span "Income" at bounding box center [41, 425] width 28 height 10
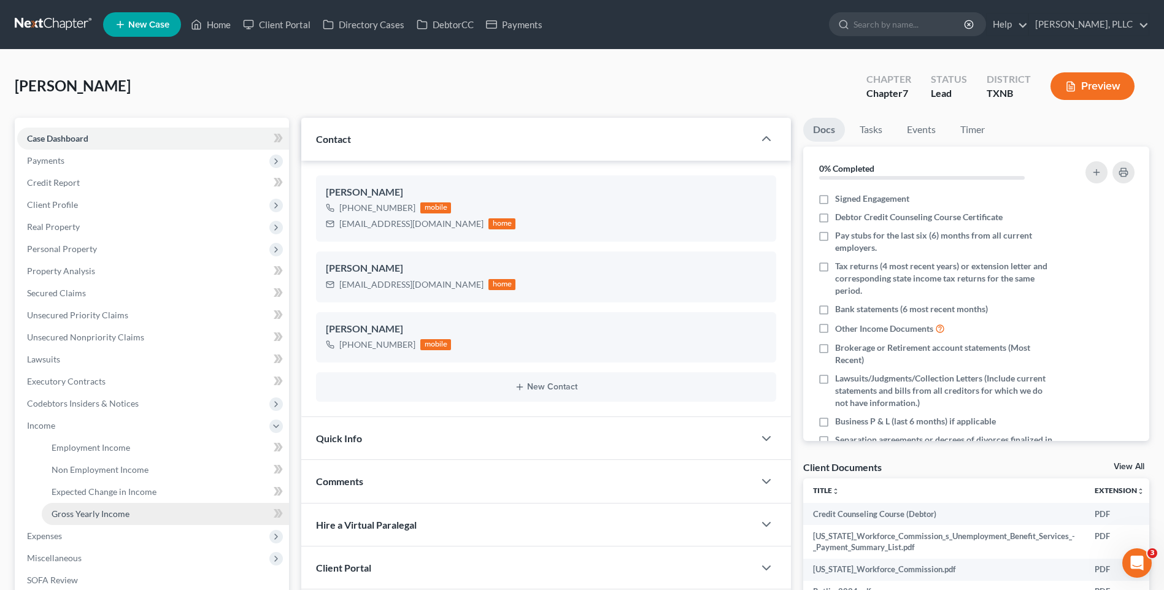
click at [95, 511] on span "Gross Yearly Income" at bounding box center [91, 514] width 78 height 10
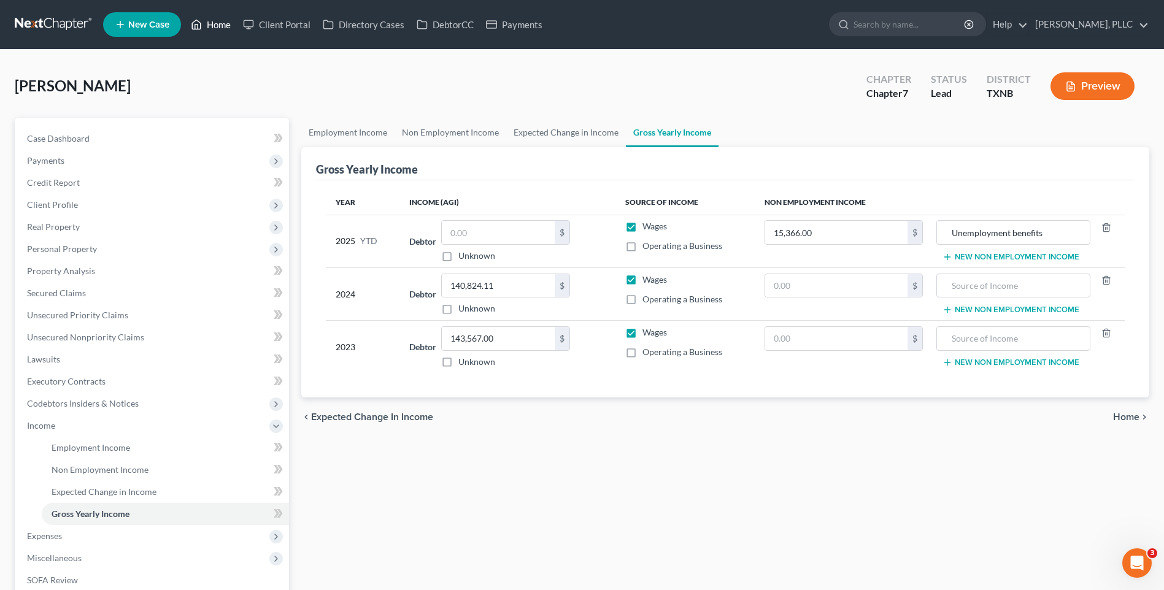
click at [217, 24] on link "Home" at bounding box center [211, 25] width 52 height 22
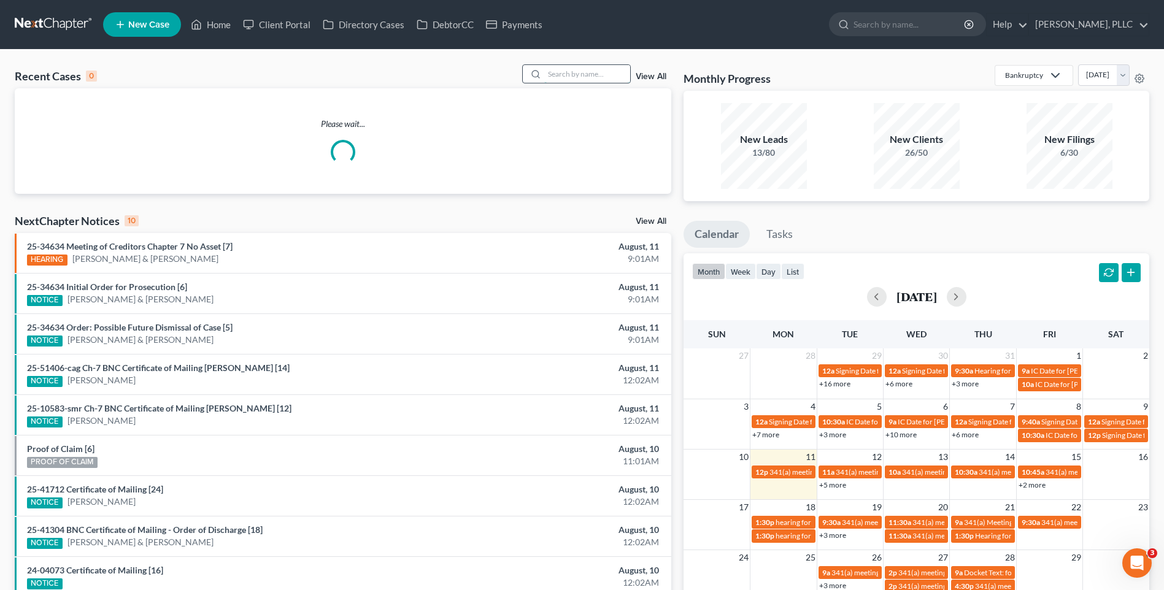
click at [570, 66] on input "search" at bounding box center [587, 74] width 86 height 18
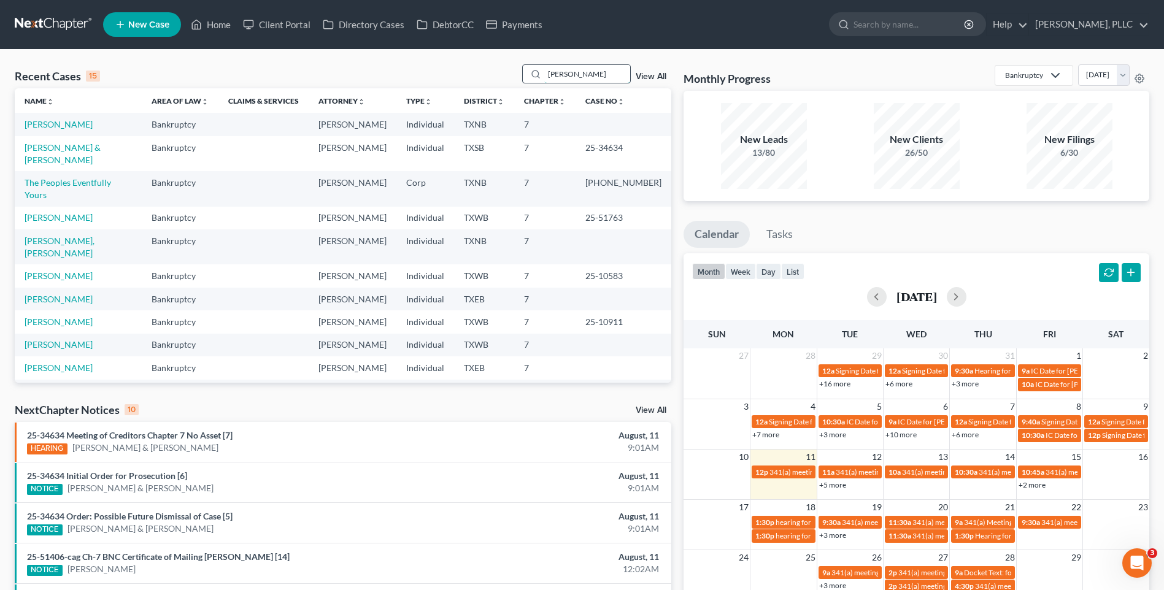
type input "[PERSON_NAME]"
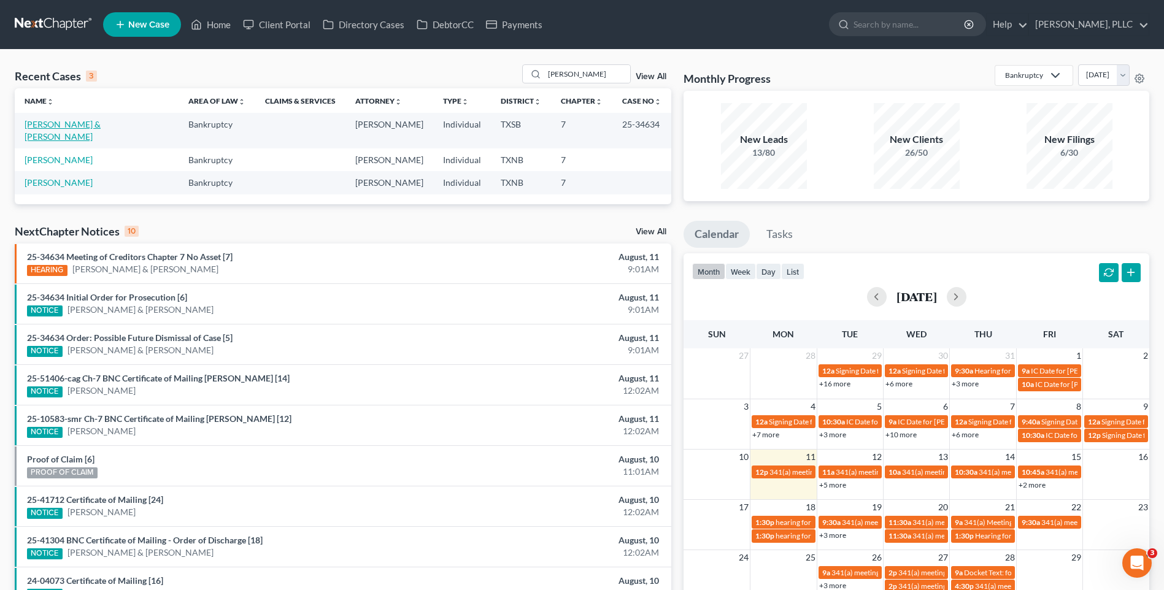
click at [93, 125] on link "[PERSON_NAME] & [PERSON_NAME]" at bounding box center [63, 130] width 76 height 23
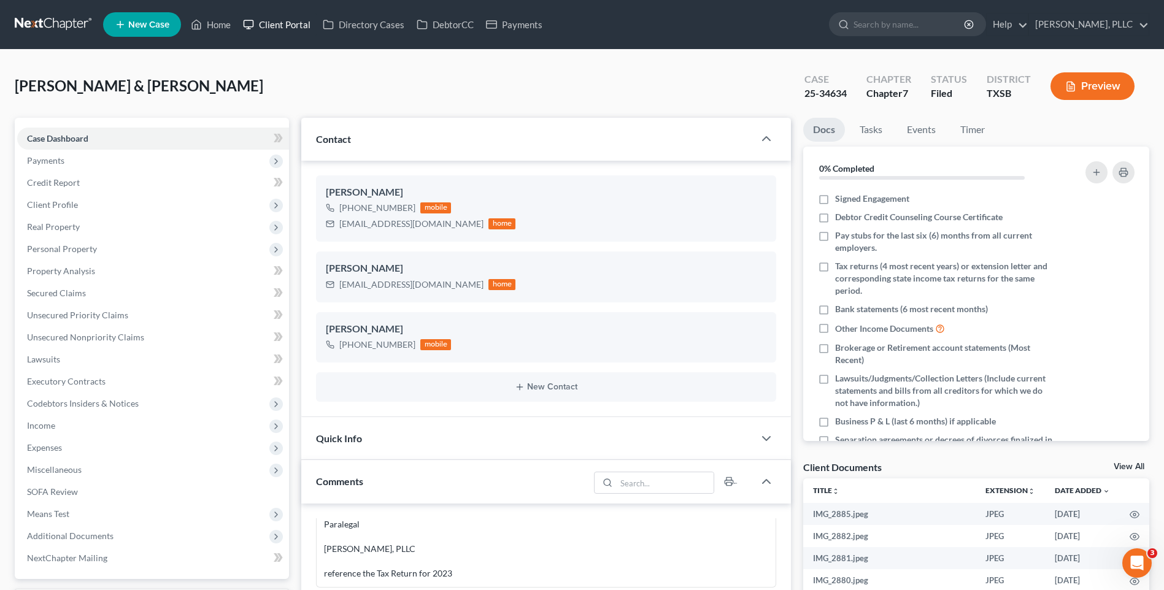
click at [283, 25] on link "Client Portal" at bounding box center [277, 25] width 80 height 22
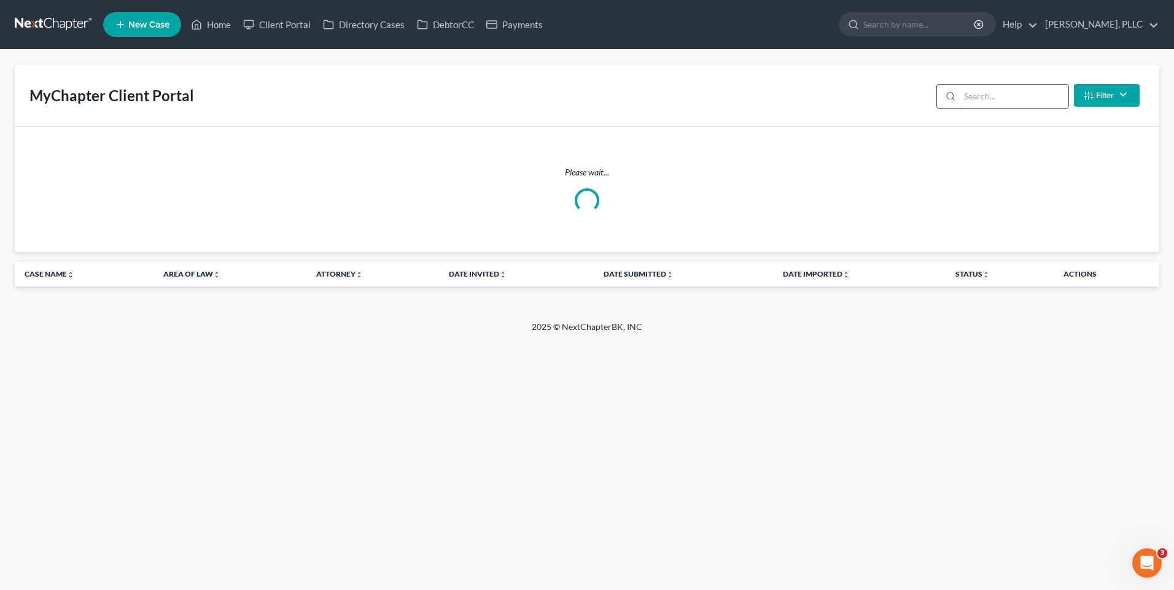
click at [971, 99] on input "search" at bounding box center [1013, 96] width 109 height 23
type input "Mark"
drag, startPoint x: 694, startPoint y: 72, endPoint x: 877, endPoint y: 103, distance: 186.1
click at [694, 72] on div "MyChapter Client Portal Mark Filter Status Filter... Invited With Payment Invit…" at bounding box center [587, 95] width 1144 height 63
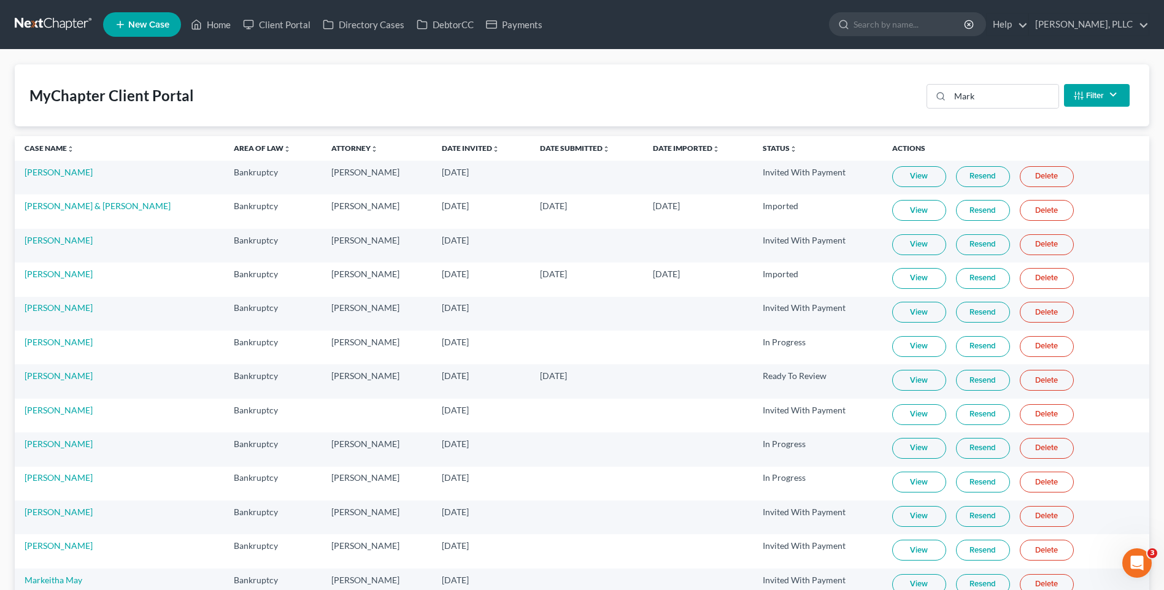
click at [972, 517] on link "Resend" at bounding box center [983, 516] width 54 height 21
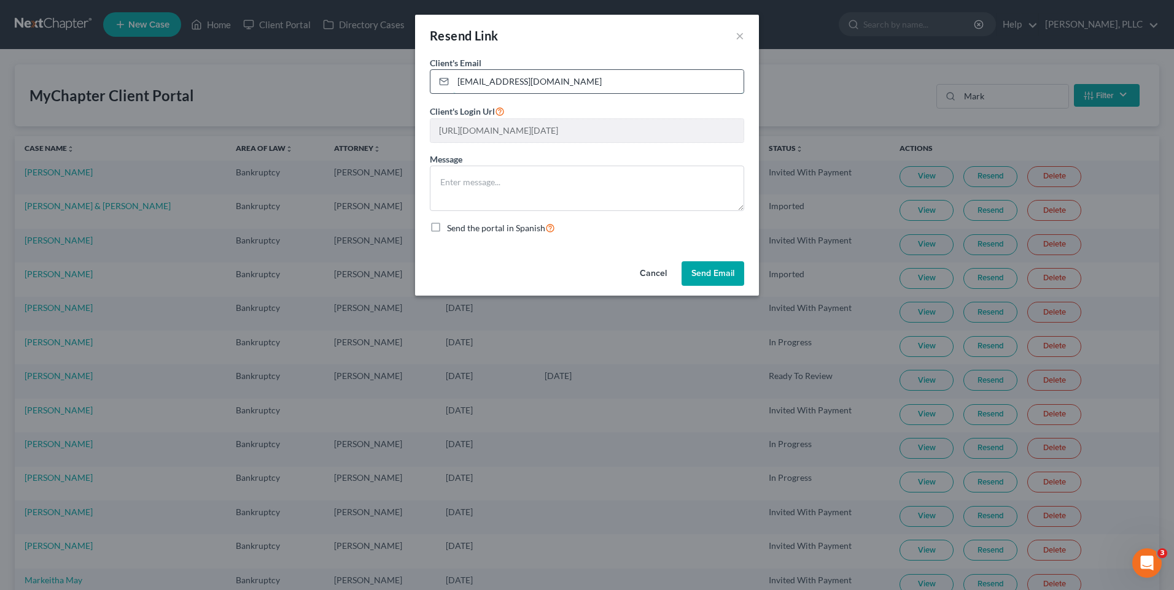
drag, startPoint x: 605, startPoint y: 83, endPoint x: 437, endPoint y: 92, distance: 167.8
click at [437, 92] on div "markdeestrickland@gmail.com" at bounding box center [587, 81] width 314 height 25
type input "mstrickland320@gmal.com"
click at [515, 182] on textarea at bounding box center [587, 188] width 314 height 45
click at [713, 270] on button "Send Email" at bounding box center [712, 273] width 63 height 25
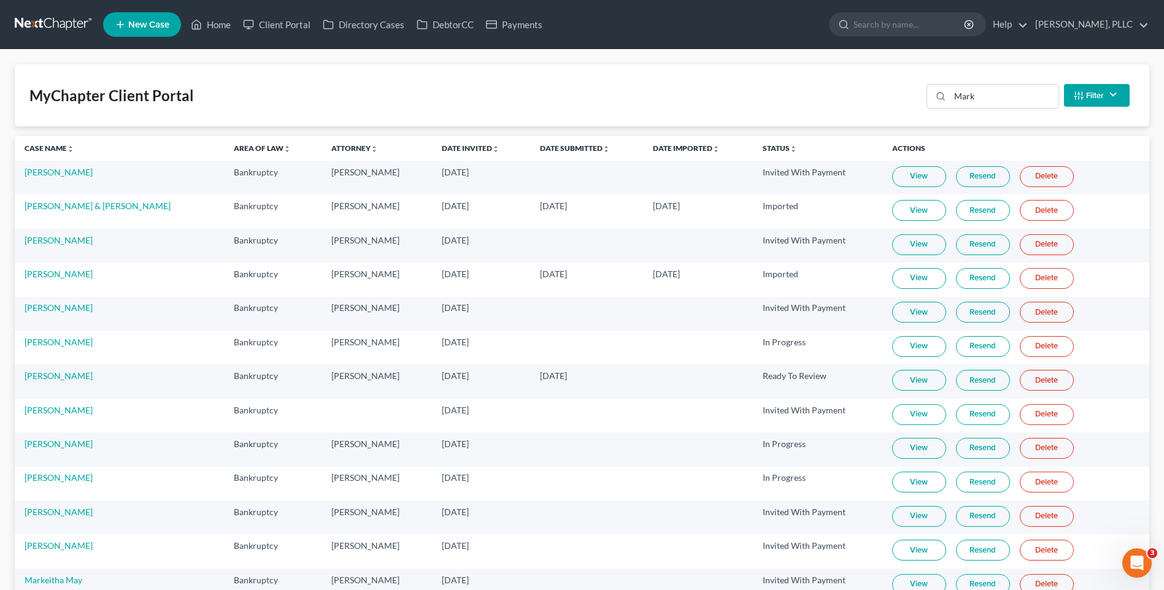
drag, startPoint x: 271, startPoint y: 111, endPoint x: 260, endPoint y: 63, distance: 49.3
click at [272, 104] on div "MyChapter Client Portal Mark Filter Status Filter... Invited With Payment Invit…" at bounding box center [582, 95] width 1135 height 62
click at [230, 28] on link "Home" at bounding box center [211, 25] width 52 height 22
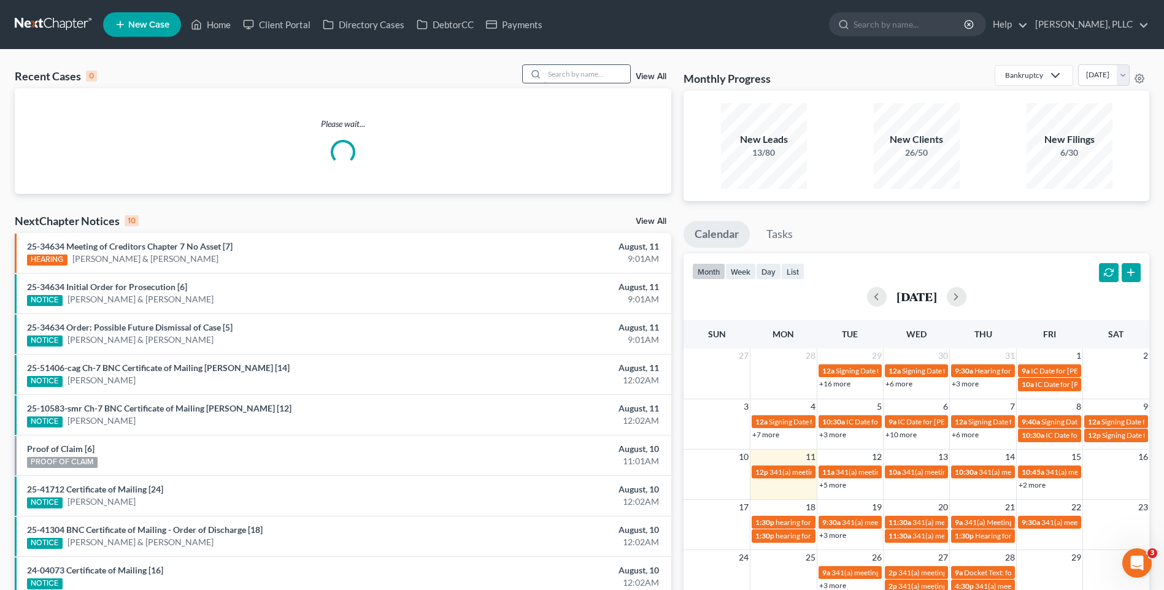
click at [581, 63] on div "Recent Cases 0 View All Please wait... NextChapter Notices 10 View All 25-34634…" at bounding box center [582, 368] width 1164 height 637
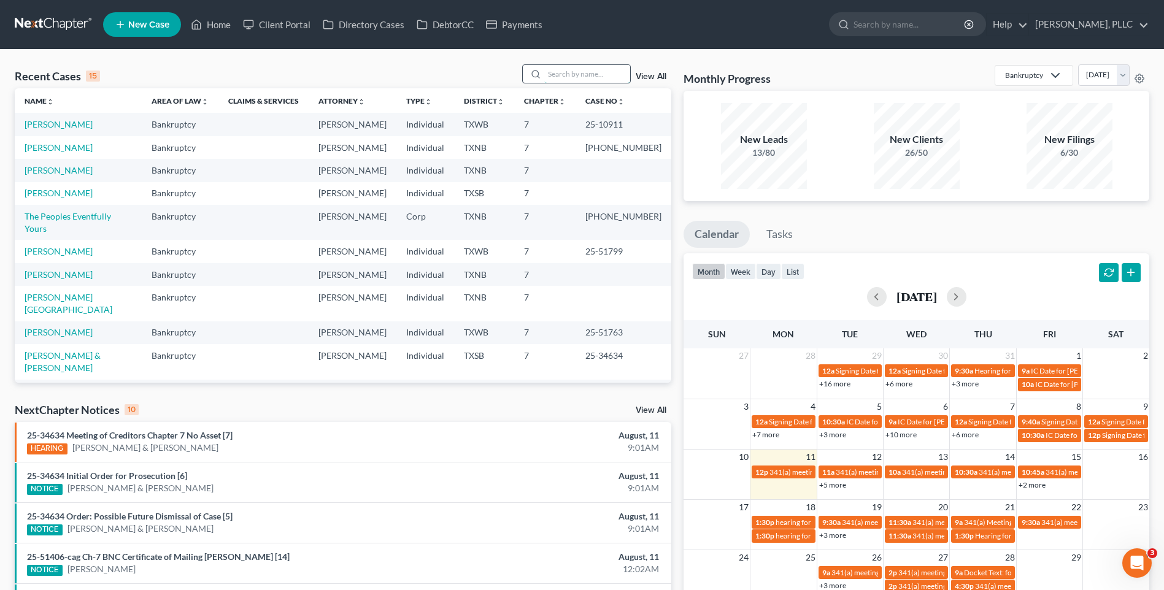
click at [577, 71] on input "search" at bounding box center [587, 74] width 86 height 18
type input "Gloria"
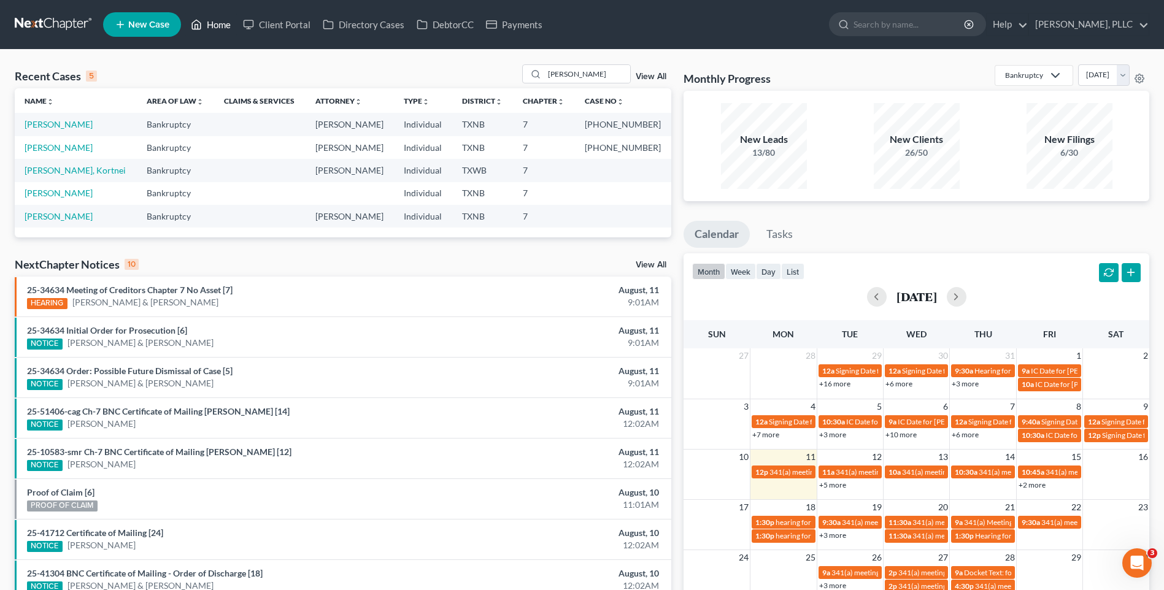
click at [220, 22] on link "Home" at bounding box center [211, 25] width 52 height 22
drag, startPoint x: 598, startPoint y: 74, endPoint x: 475, endPoint y: 61, distance: 124.1
click at [522, 74] on div "Recent Cases 5 Gloria View All" at bounding box center [343, 76] width 657 height 24
type input "Perez"
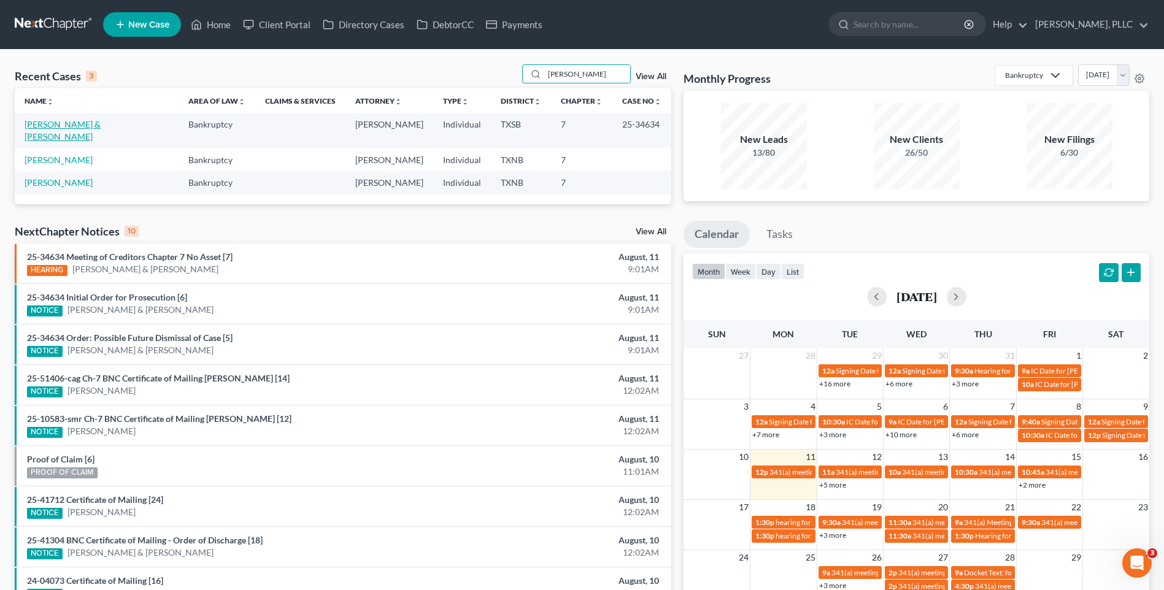
click at [78, 127] on link "[PERSON_NAME] & [PERSON_NAME]" at bounding box center [63, 130] width 76 height 23
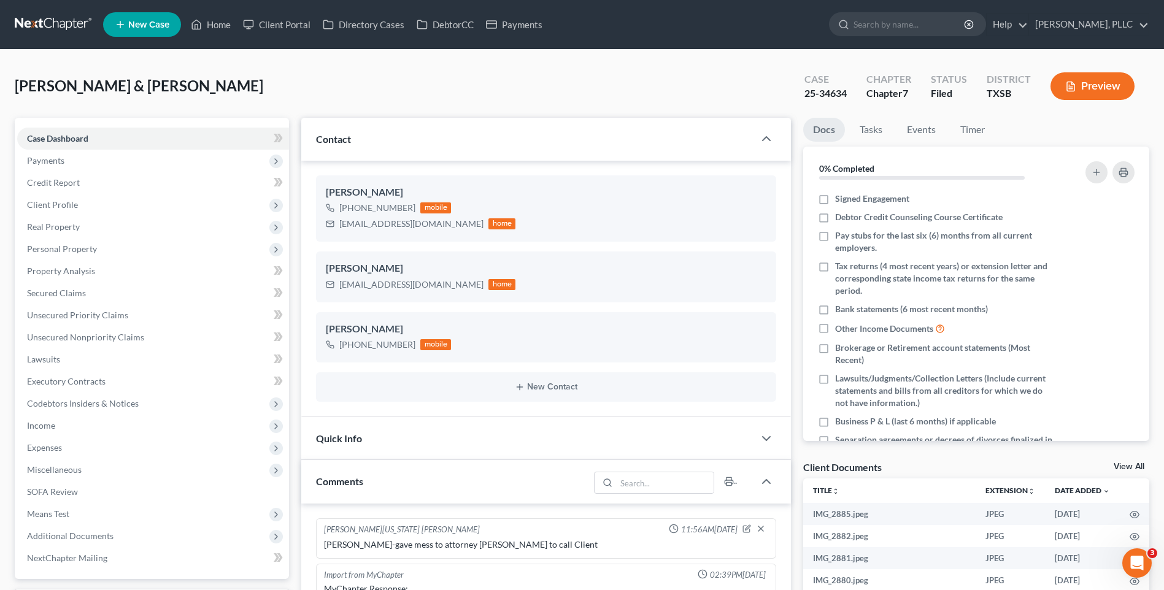
scroll to position [869, 0]
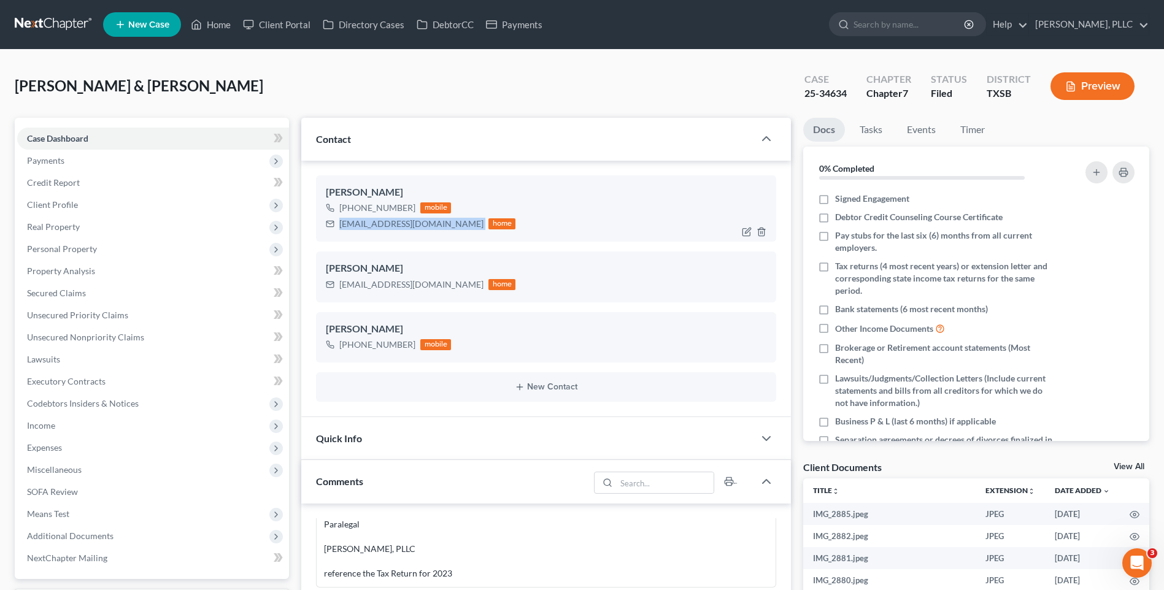
drag, startPoint x: 339, startPoint y: 223, endPoint x: 392, endPoint y: 228, distance: 53.0
click at [431, 223] on div "[EMAIL_ADDRESS][DOMAIN_NAME]" at bounding box center [411, 224] width 144 height 12
copy div "[EMAIL_ADDRESS][DOMAIN_NAME]"
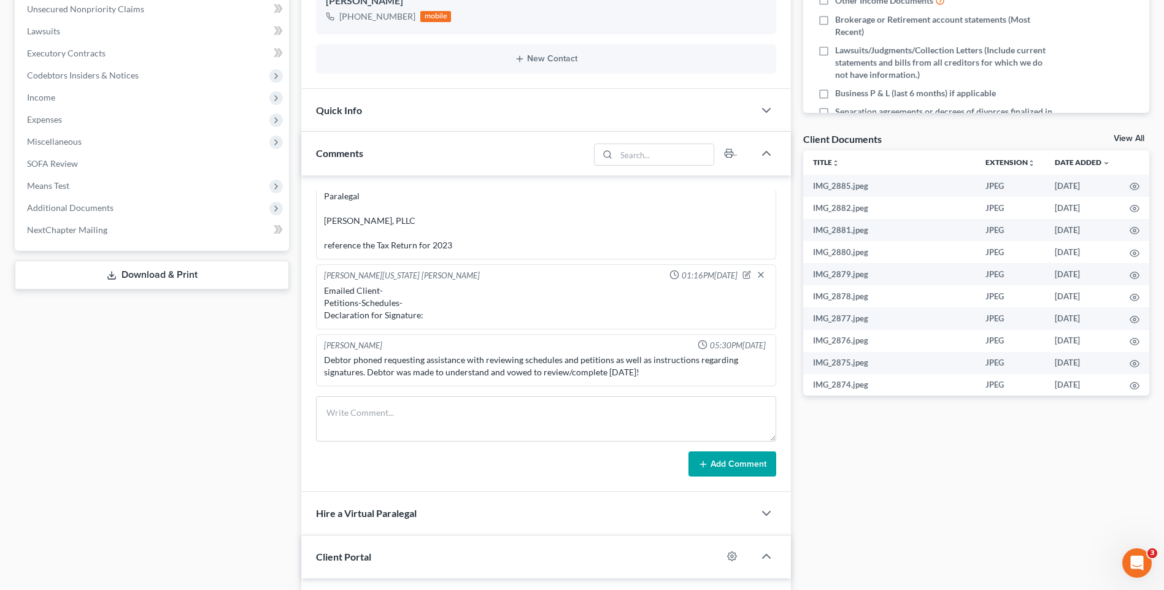
scroll to position [338, 0]
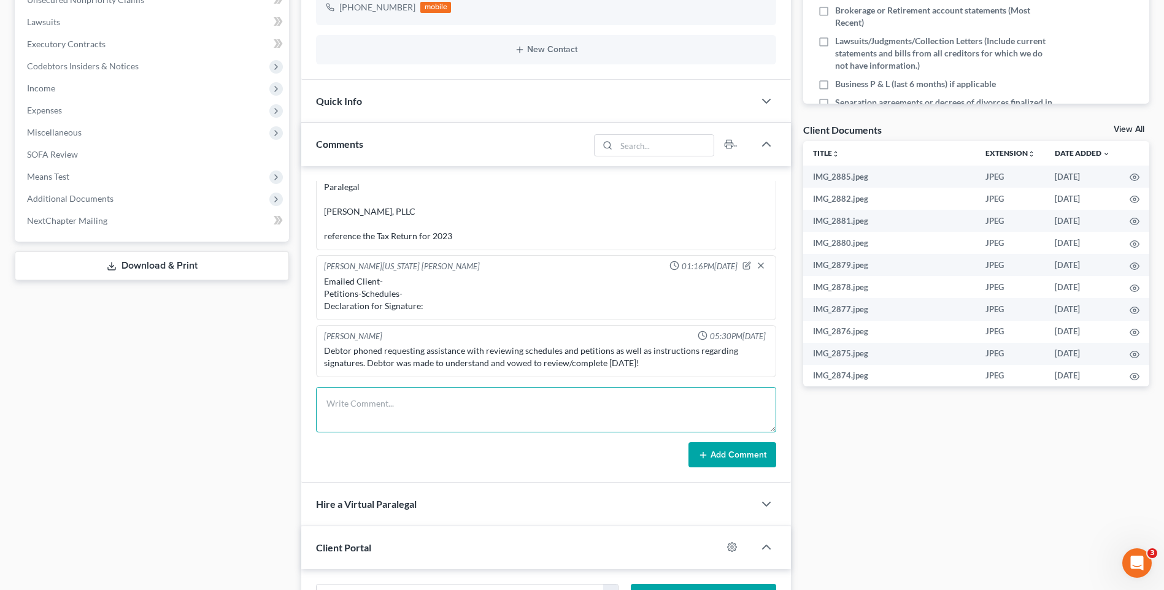
click at [343, 415] on textarea at bounding box center [546, 409] width 460 height 45
click at [369, 414] on textarea "Emailed Client Doc 1- Petitions-Schedules- Doc 6- 341 Meeting Information Autom…" at bounding box center [546, 409] width 460 height 45
click at [465, 419] on textarea "Emailed Client Doc 1- Petitions-Schedules- Doc 6- 341 Meeting Information Autom…" at bounding box center [546, 409] width 460 height 45
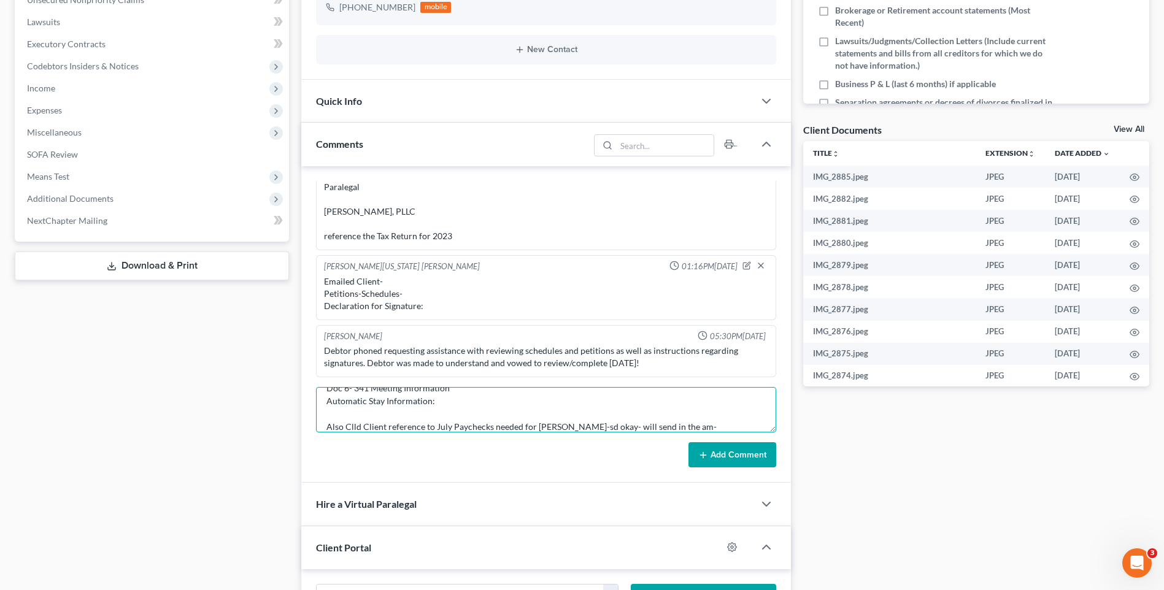
type textarea "Emailed Client Doc 1- Petitions-Schedules- Doc 6- 341 Meeting Information Autom…"
click at [718, 452] on button "Add Comment" at bounding box center [733, 456] width 88 height 26
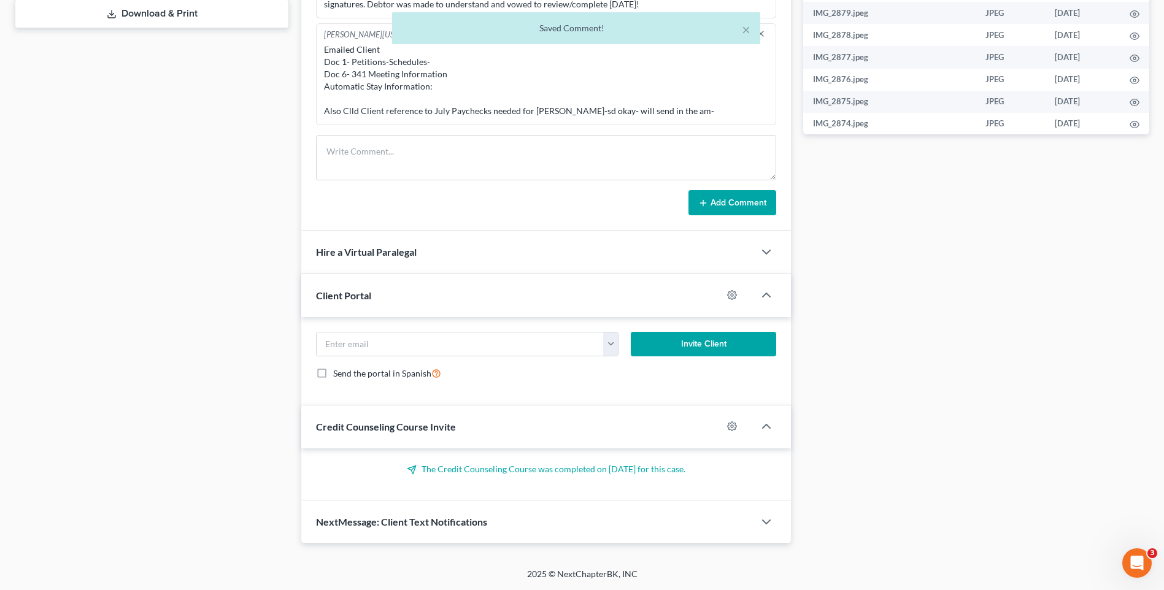
scroll to position [0, 0]
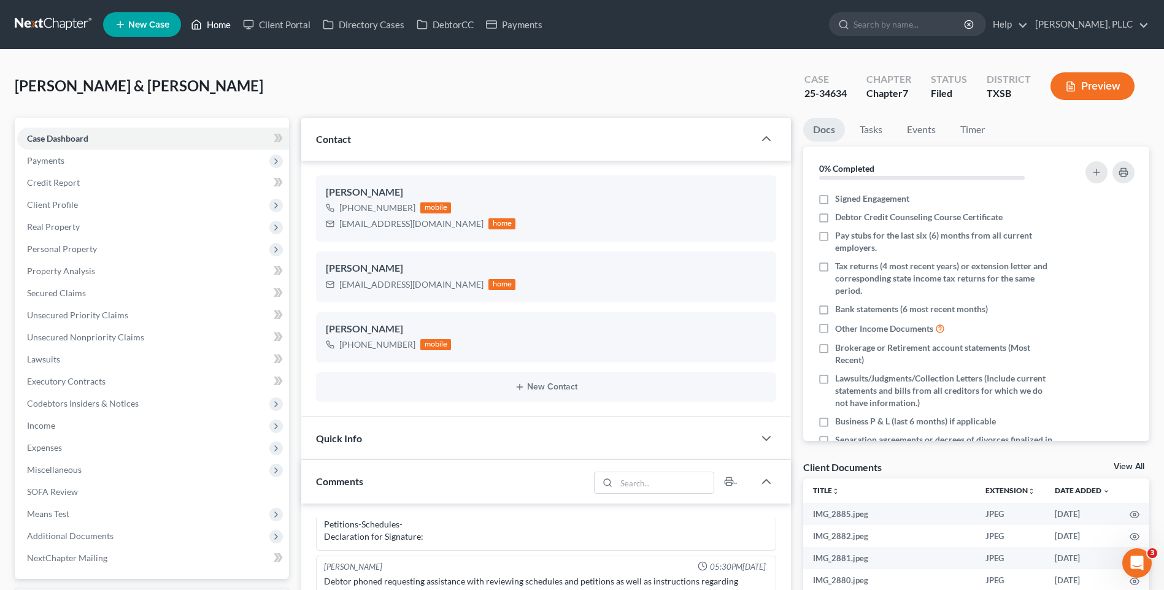
drag, startPoint x: 222, startPoint y: 19, endPoint x: 523, endPoint y: 134, distance: 321.9
click at [222, 19] on link "Home" at bounding box center [211, 25] width 52 height 22
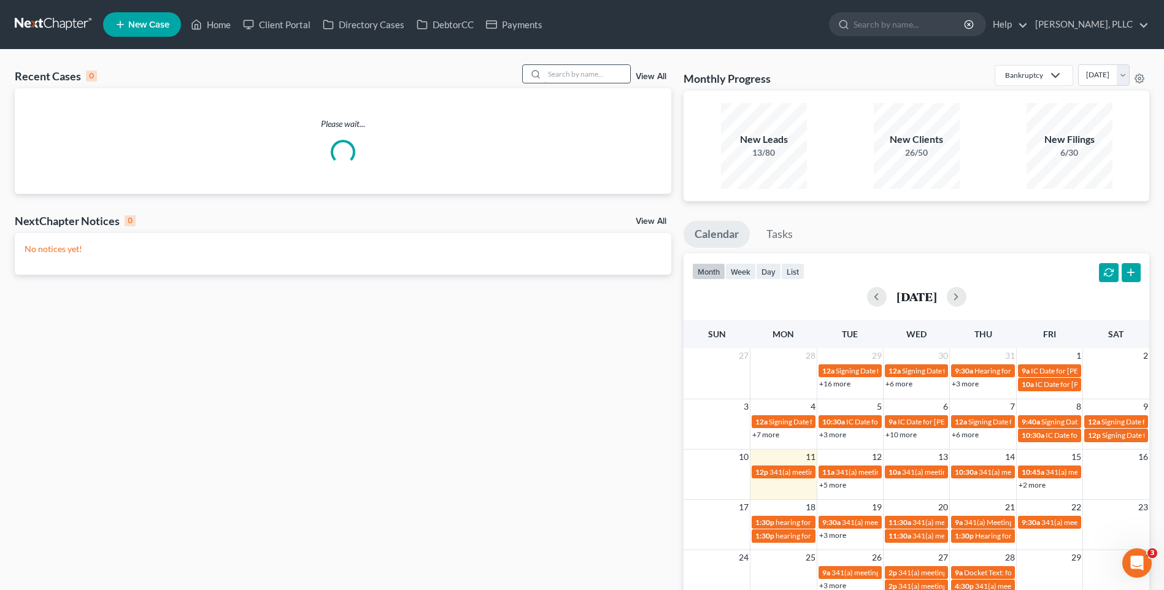
click at [584, 78] on input "search" at bounding box center [587, 74] width 86 height 18
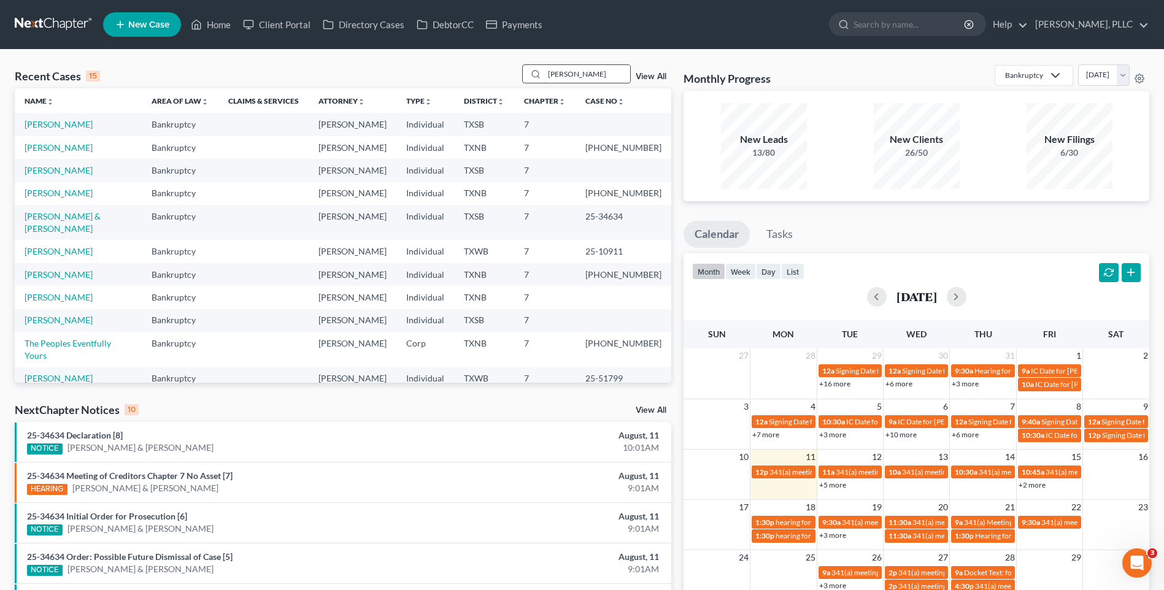
type input "lAMAR"
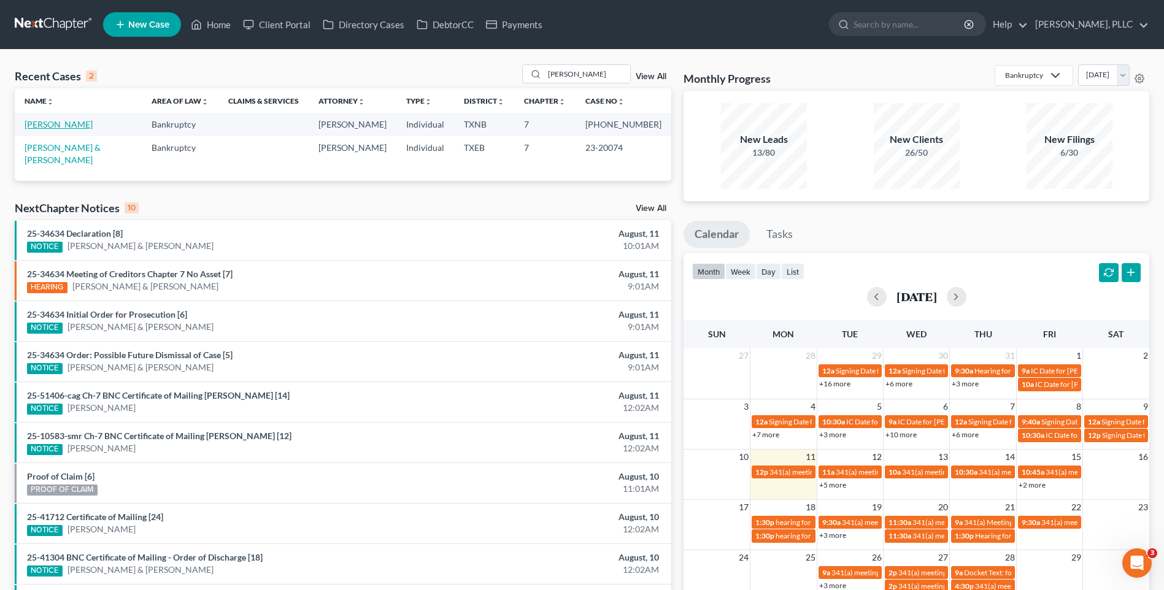
click at [36, 129] on link "[PERSON_NAME]" at bounding box center [59, 124] width 68 height 10
select select "4"
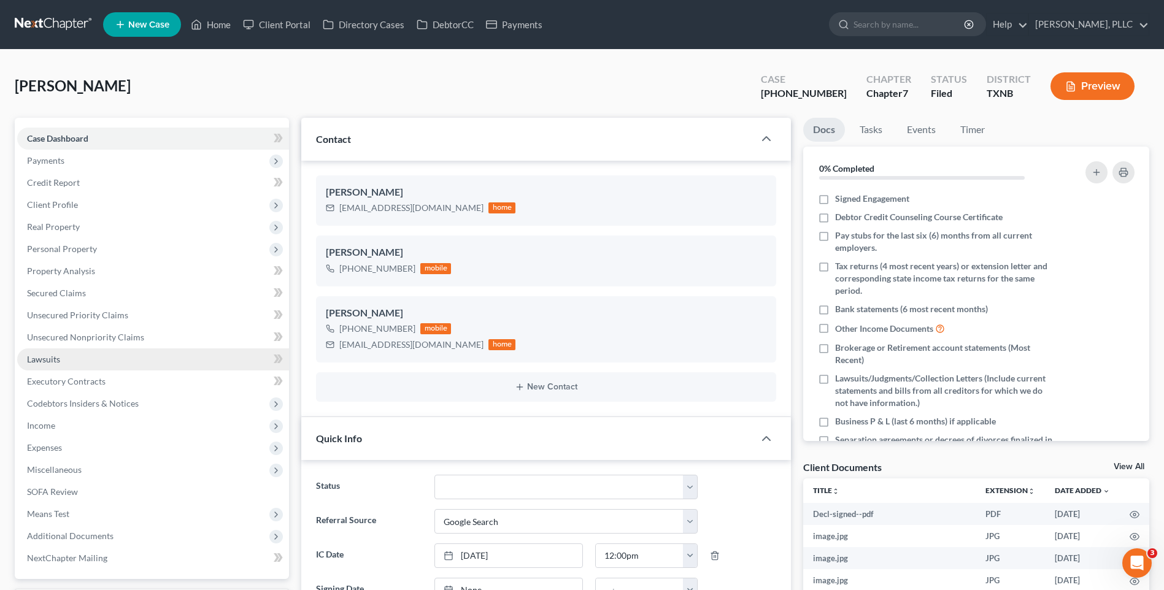
click at [59, 358] on span "Lawsuits" at bounding box center [43, 359] width 33 height 10
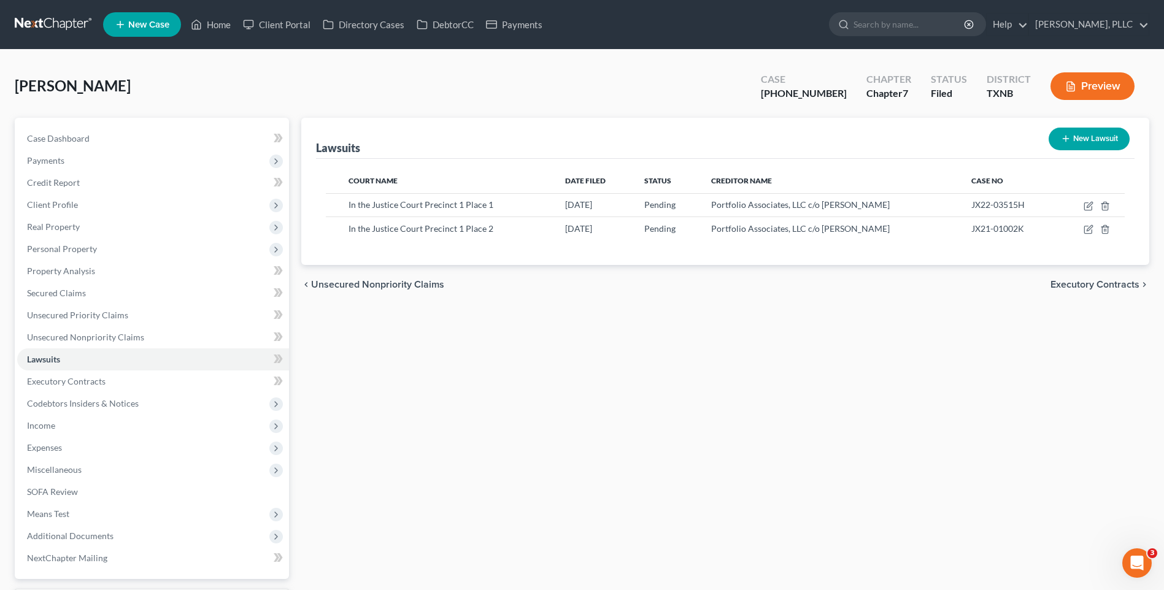
drag, startPoint x: 1135, startPoint y: 0, endPoint x: 745, endPoint y: 38, distance: 392.8
click at [745, 38] on ul "New Case Home Client Portal Directory Cases DebtorCC Payments - No Result - See…" at bounding box center [626, 25] width 1046 height 32
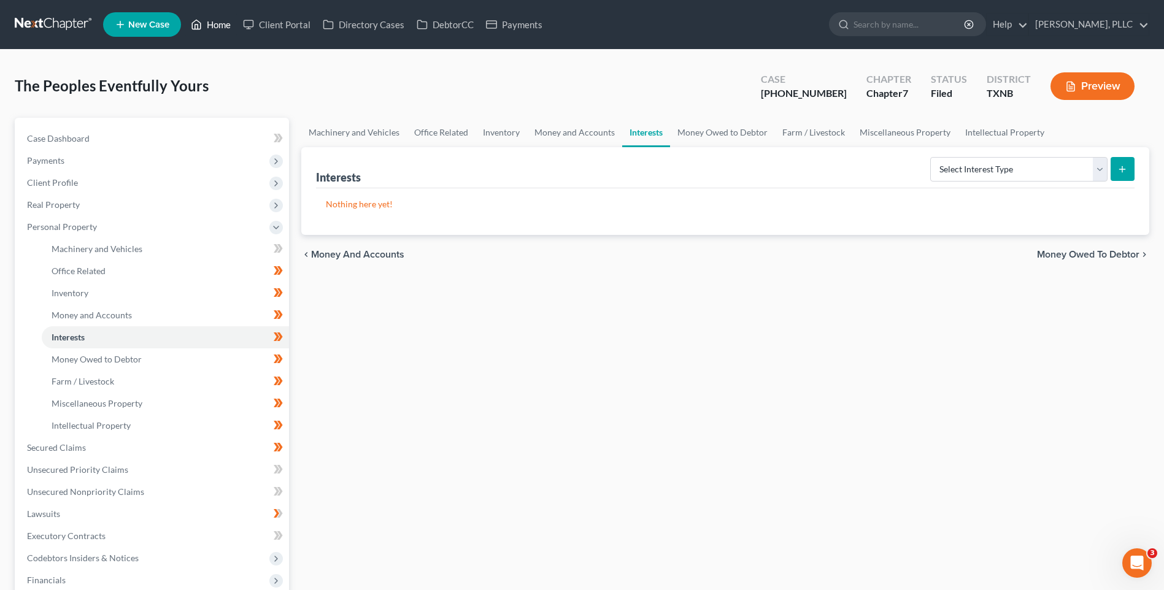
click at [226, 25] on link "Home" at bounding box center [211, 25] width 52 height 22
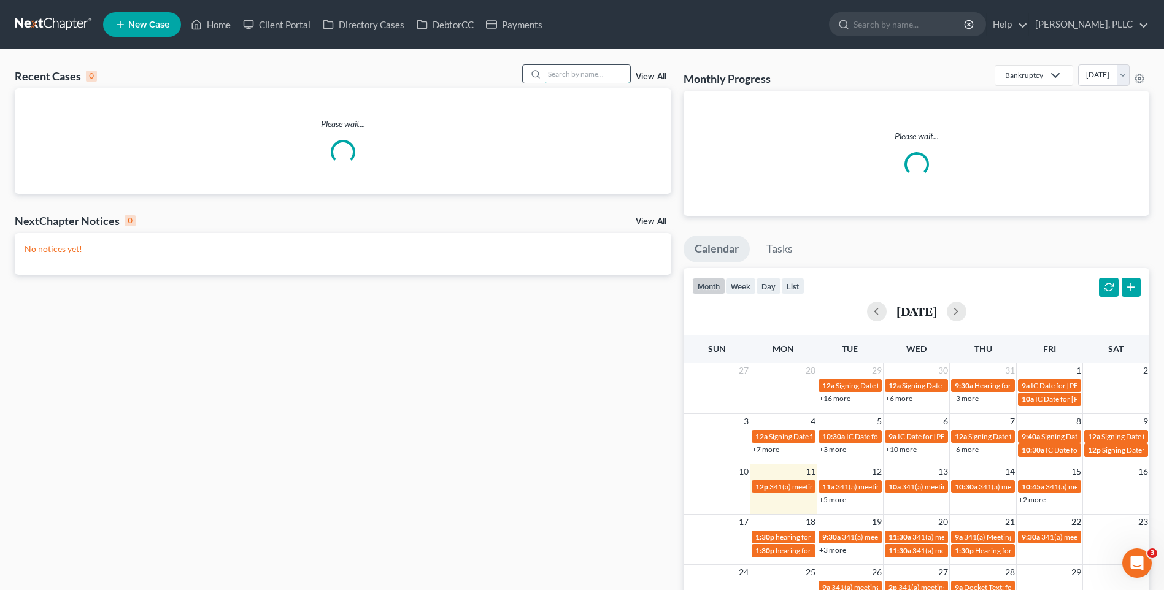
click at [571, 68] on input "search" at bounding box center [587, 74] width 86 height 18
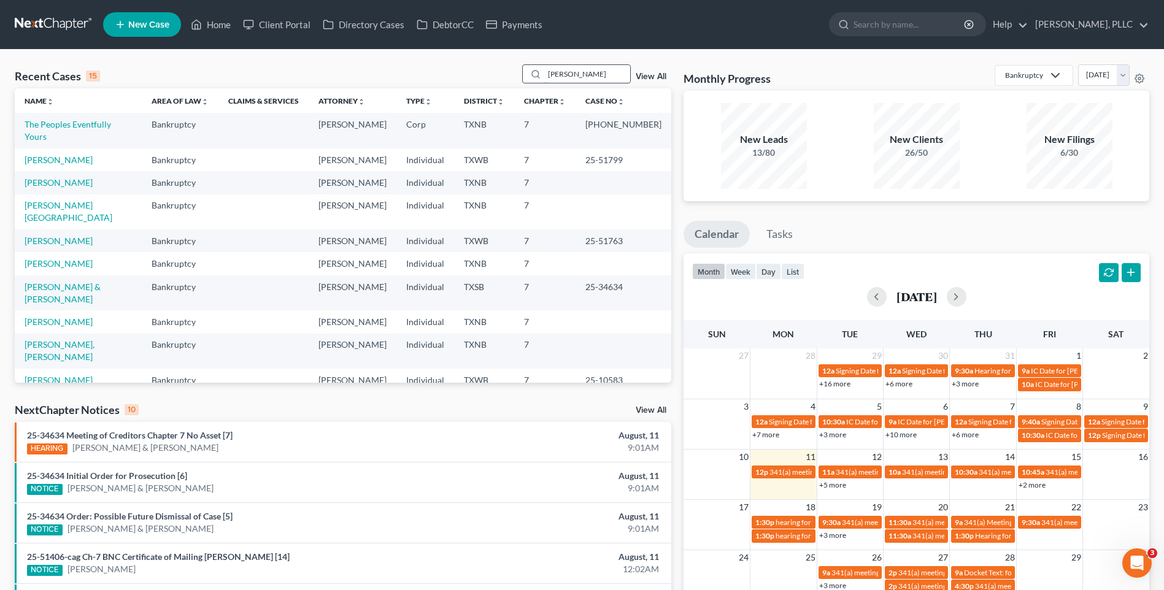
type input "strickland"
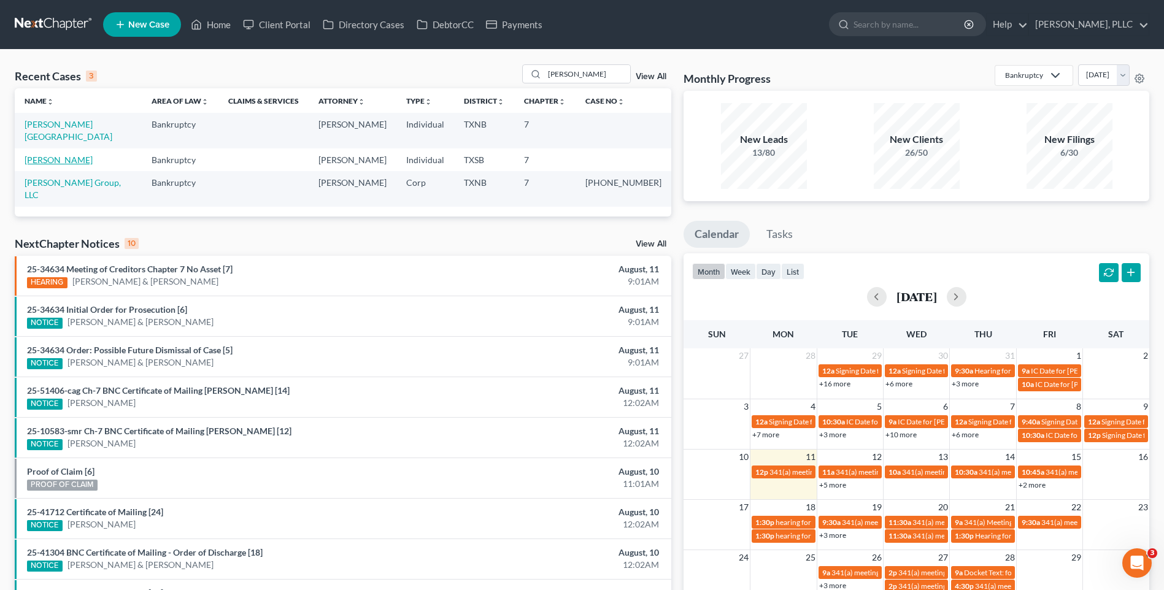
click at [43, 155] on link "[PERSON_NAME]" at bounding box center [59, 160] width 68 height 10
select select "3"
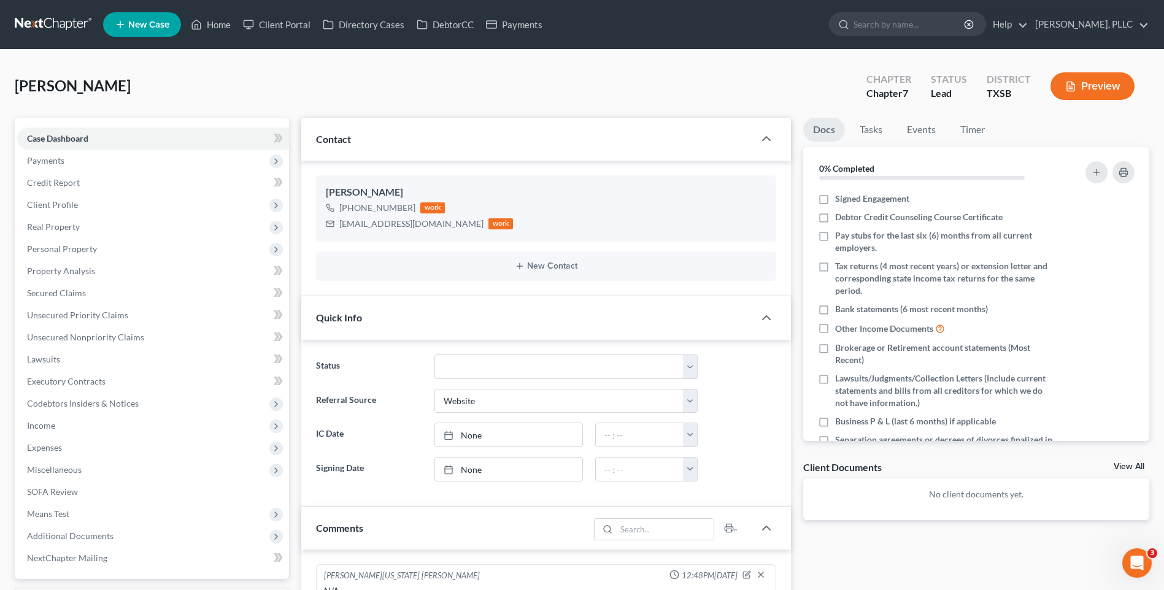
scroll to position [157, 0]
click at [47, 157] on span "Payments" at bounding box center [45, 160] width 37 height 10
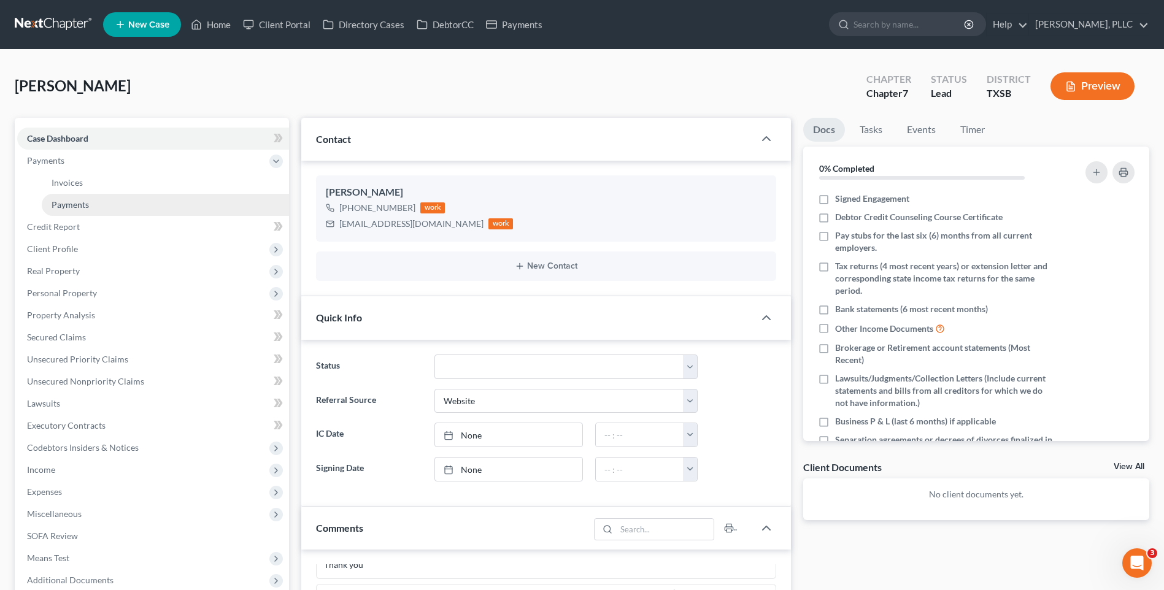
click at [57, 203] on span "Payments" at bounding box center [70, 204] width 37 height 10
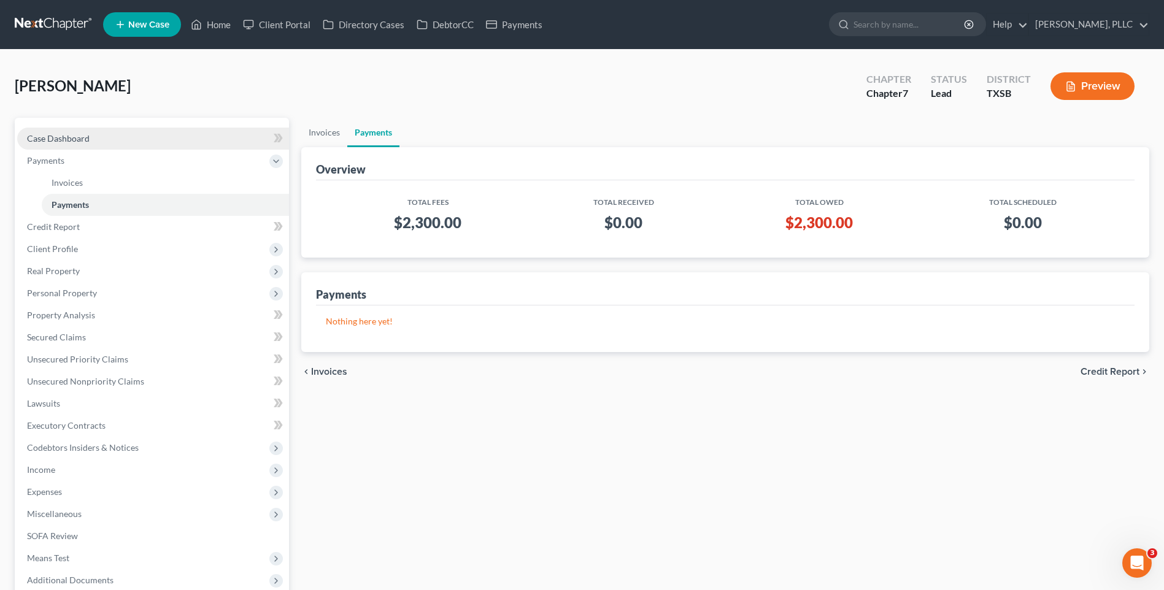
click at [74, 138] on span "Case Dashboard" at bounding box center [58, 138] width 63 height 10
select select "3"
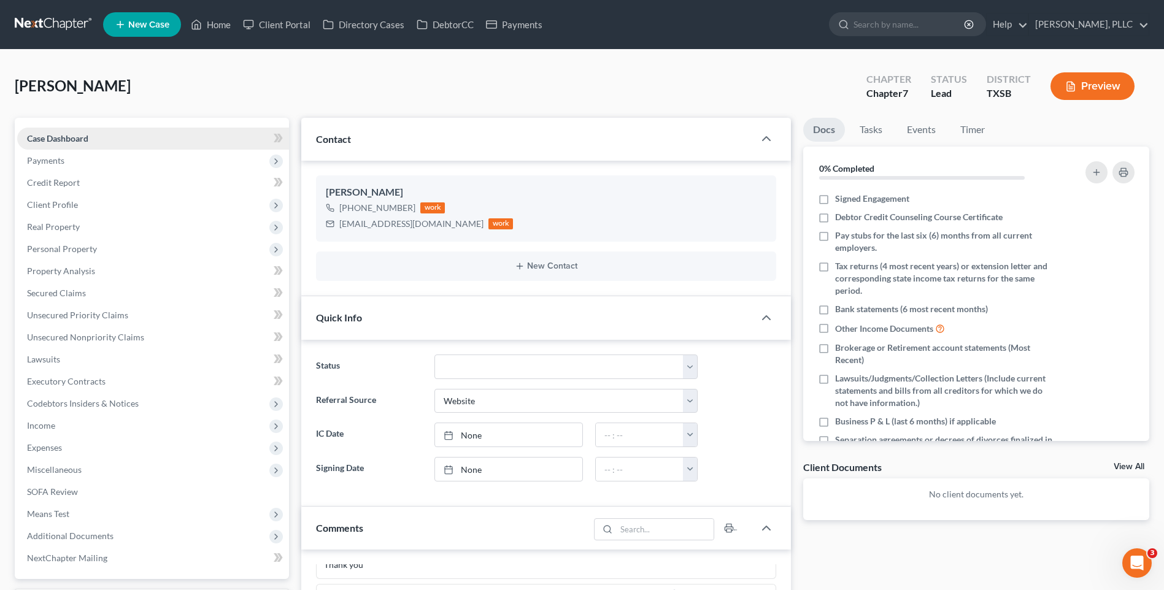
click at [52, 139] on span "Case Dashboard" at bounding box center [57, 138] width 61 height 10
click at [256, 71] on div "Strickland, Mark Upgraded Chapter Chapter 7 Status Lead District TXSB Preview" at bounding box center [582, 90] width 1135 height 53
click at [339, 319] on span "Quick Info" at bounding box center [339, 318] width 46 height 12
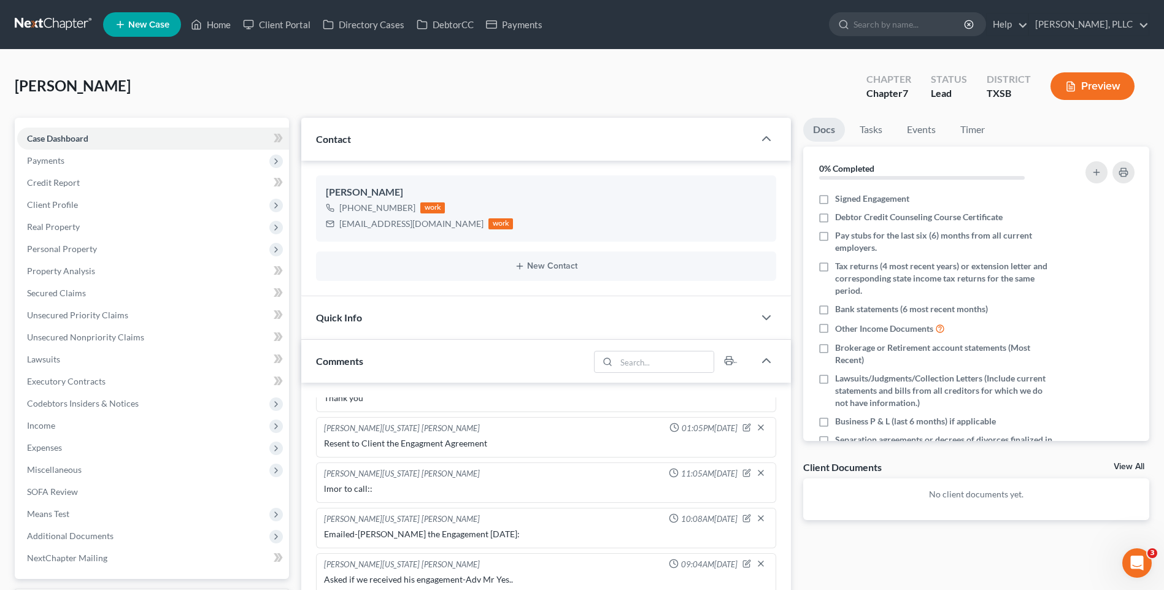
click at [339, 319] on span "Quick Info" at bounding box center [339, 318] width 46 height 12
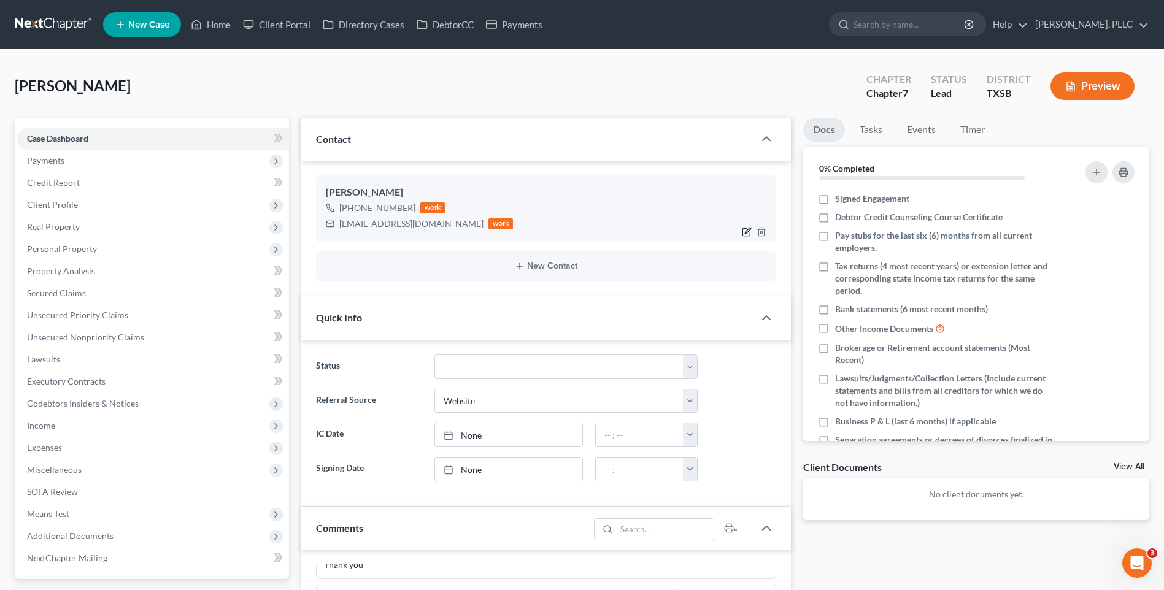
click at [746, 231] on icon "button" at bounding box center [747, 232] width 10 height 10
select select "2"
select select "0"
select select "1"
select select "0"
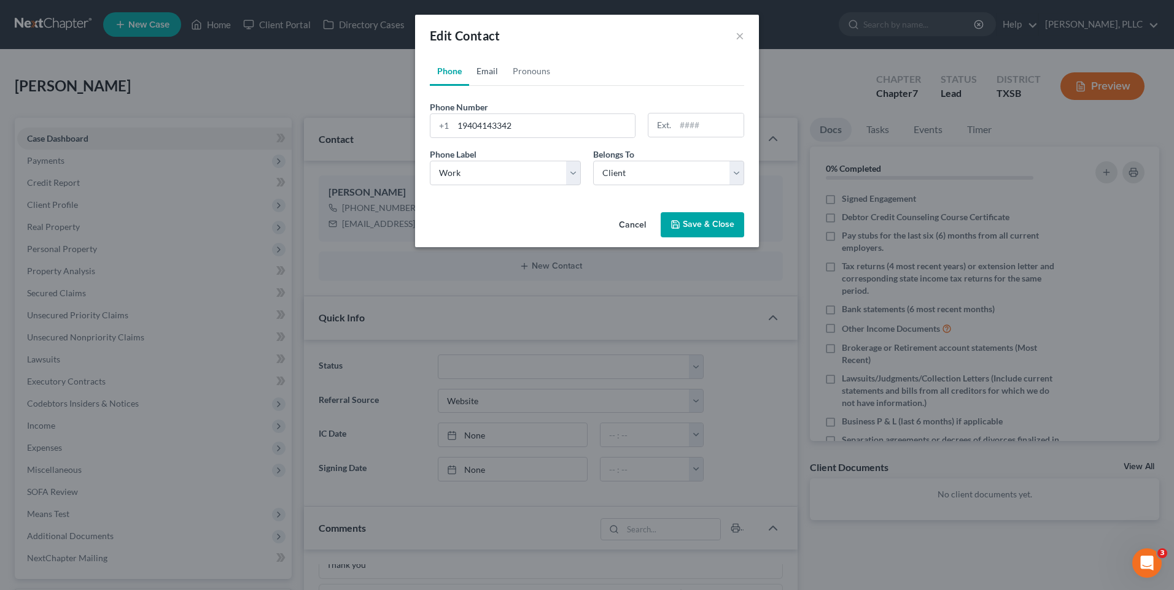
click at [482, 66] on link "Email" at bounding box center [487, 70] width 36 height 29
click at [589, 126] on input "markdeestrickland@gmail.com" at bounding box center [598, 125] width 290 height 23
click at [587, 81] on ul "Phone Email Pronouns" at bounding box center [587, 70] width 314 height 29
click at [649, 38] on div "Edit Contact ×" at bounding box center [587, 36] width 344 height 42
click at [606, 131] on input "markdeestrickland@gmail.com" at bounding box center [598, 125] width 290 height 23
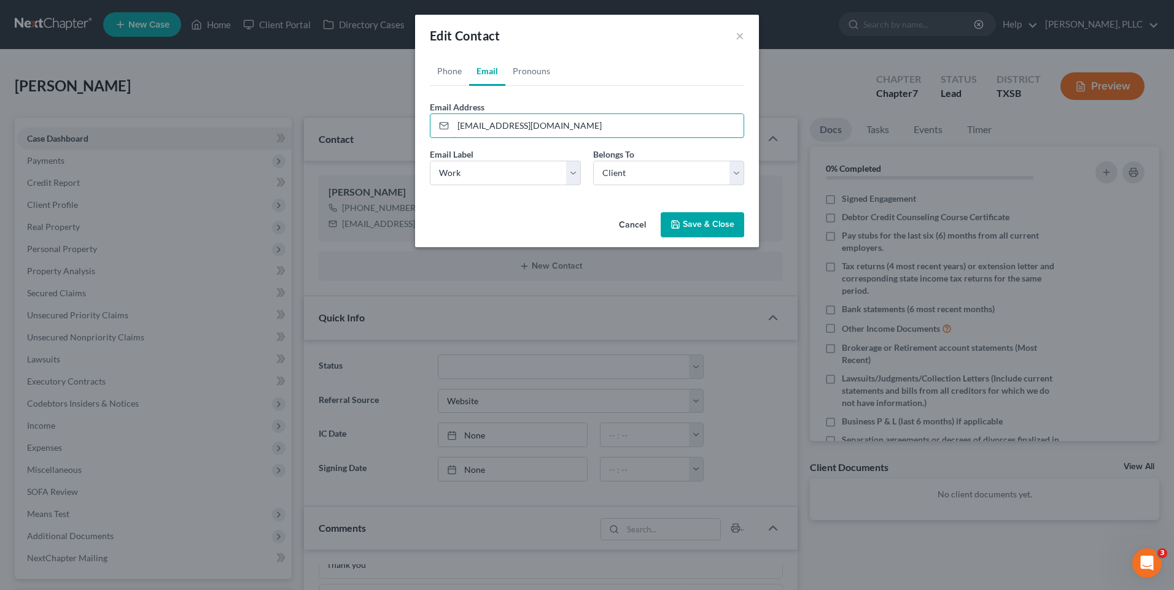
type input "mstrickland320@gmal.com"
click at [711, 231] on button "Save & Close" at bounding box center [701, 225] width 83 height 26
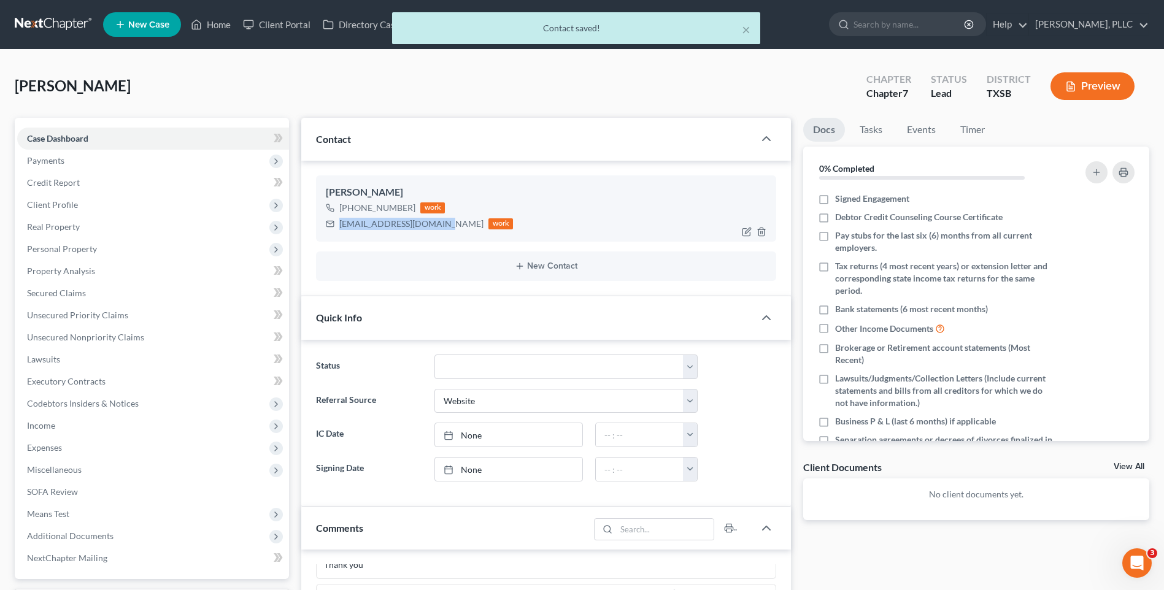
drag, startPoint x: 340, startPoint y: 223, endPoint x: 442, endPoint y: 223, distance: 101.9
click at [442, 223] on div "mstrickland320@gmal.com work" at bounding box center [419, 224] width 187 height 16
drag, startPoint x: 442, startPoint y: 223, endPoint x: 434, endPoint y: 223, distance: 8.0
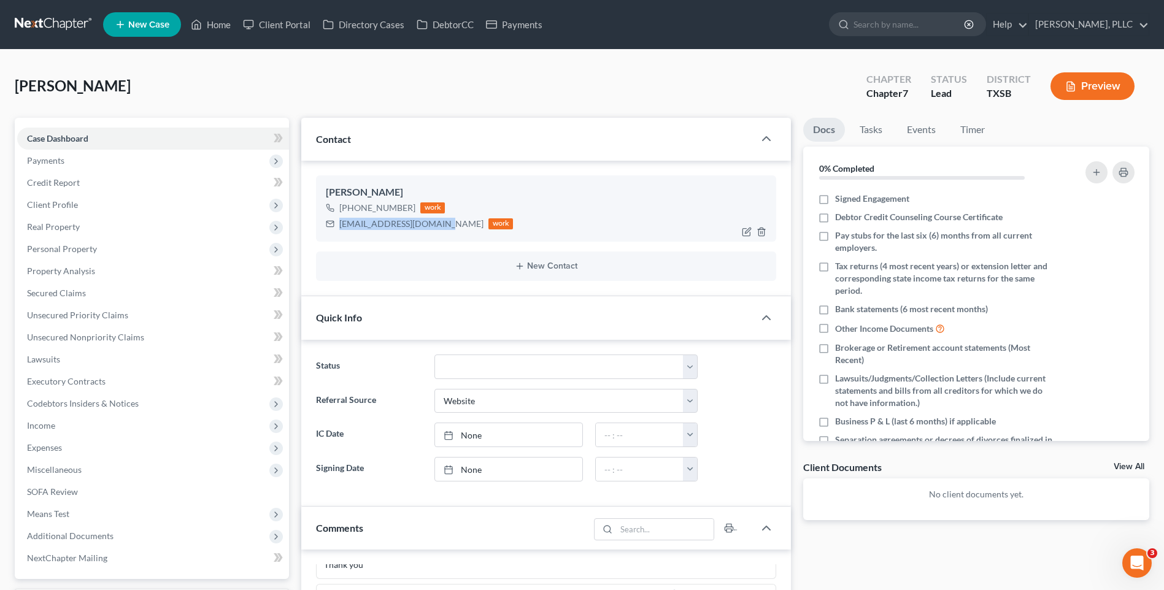
copy div "mstrickland320@gmal.com"
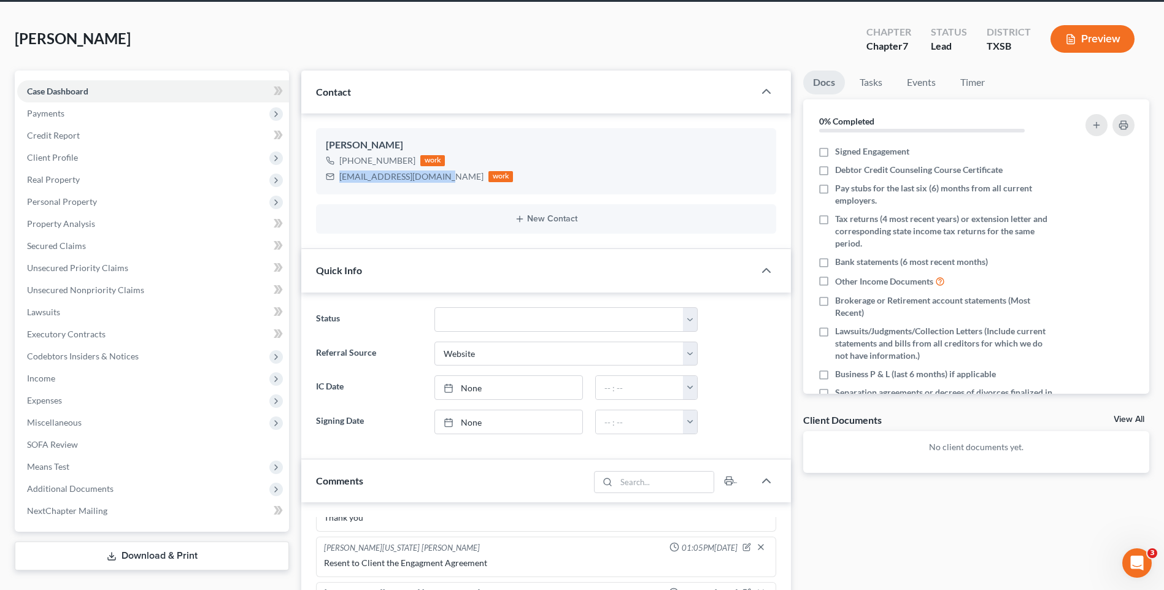
scroll to position [29, 0]
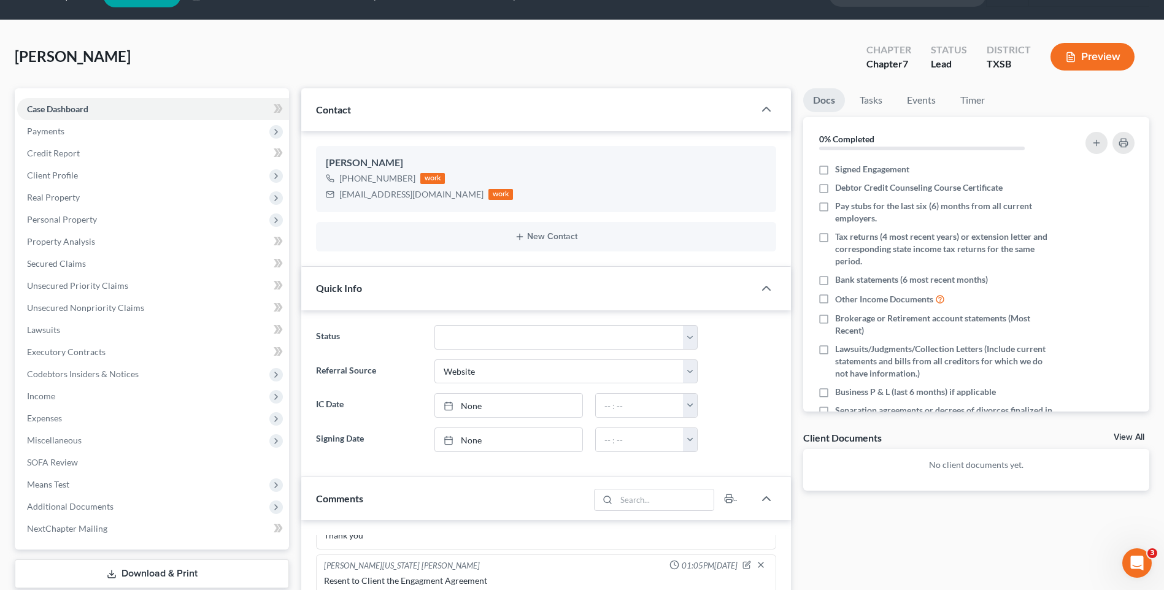
click at [343, 281] on div "Quick Info" at bounding box center [527, 288] width 453 height 42
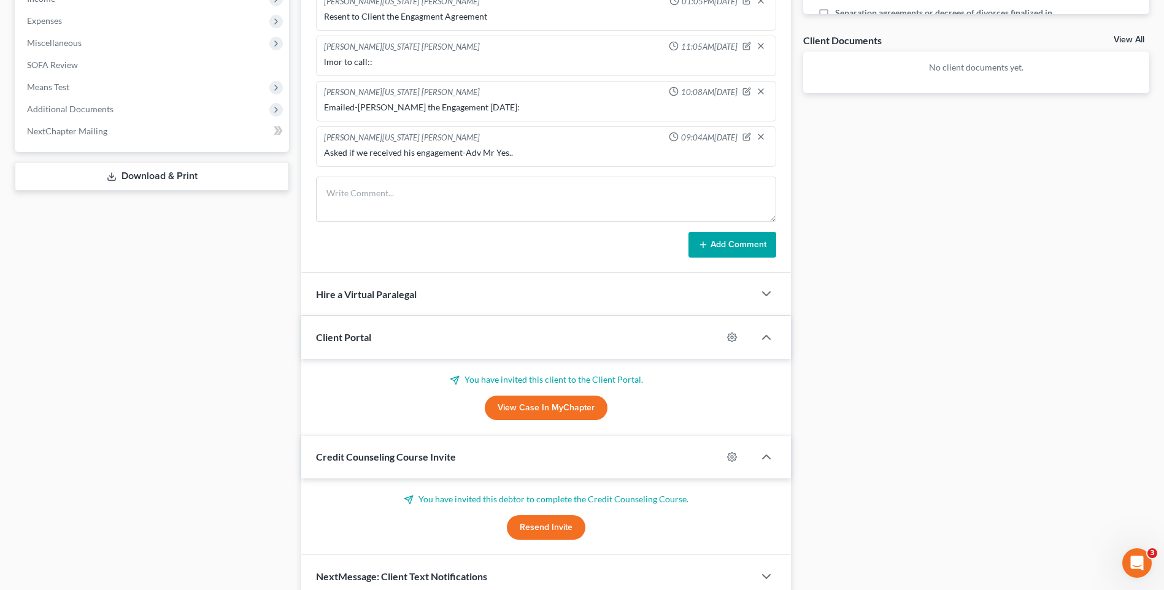
scroll to position [473, 0]
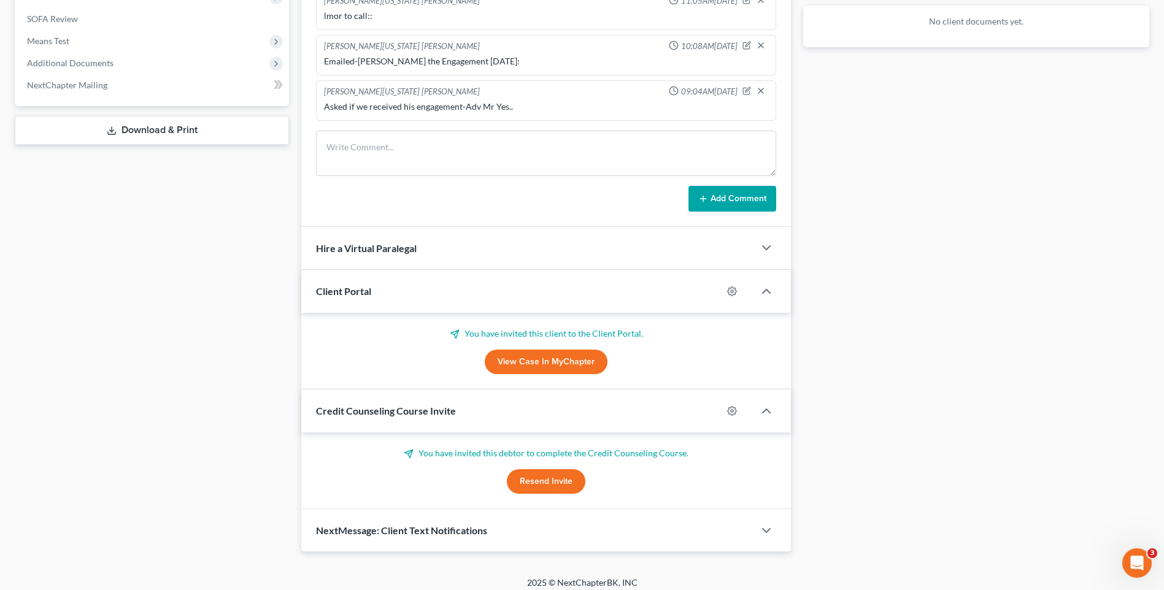
click at [525, 361] on link "View Case in MyChapter" at bounding box center [546, 362] width 123 height 25
click at [549, 479] on button "Resend Invite" at bounding box center [546, 482] width 79 height 25
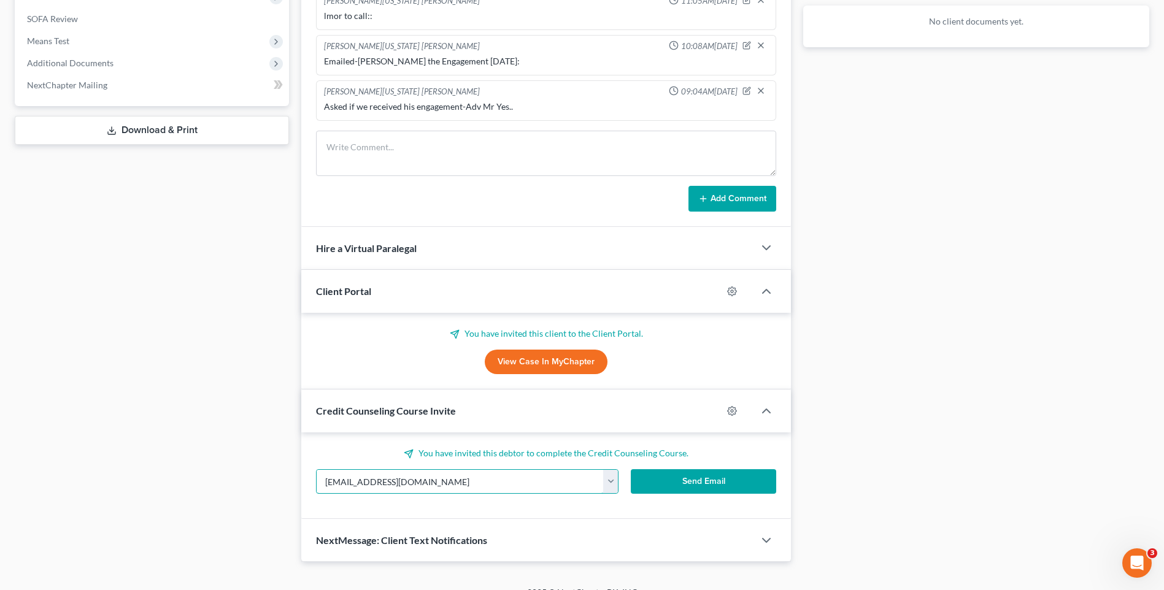
drag, startPoint x: 495, startPoint y: 479, endPoint x: 185, endPoint y: 497, distance: 310.5
click at [185, 497] on div "Petition Navigation Case Dashboard Payments Invoices Payments Payments Credit R…" at bounding box center [582, 104] width 1147 height 918
paste input "mstrickland320@gmal.com"
type input "mstrickland320@gmal.com"
click at [689, 479] on button "Send Email" at bounding box center [703, 482] width 145 height 25
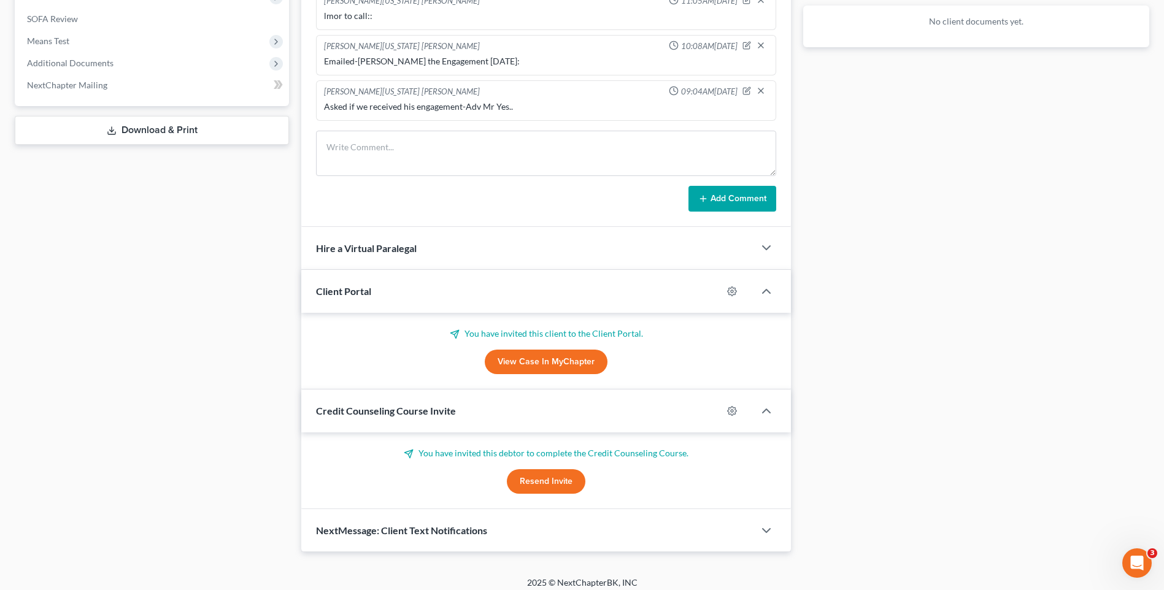
click at [540, 361] on link "View Case in MyChapter" at bounding box center [546, 362] width 123 height 25
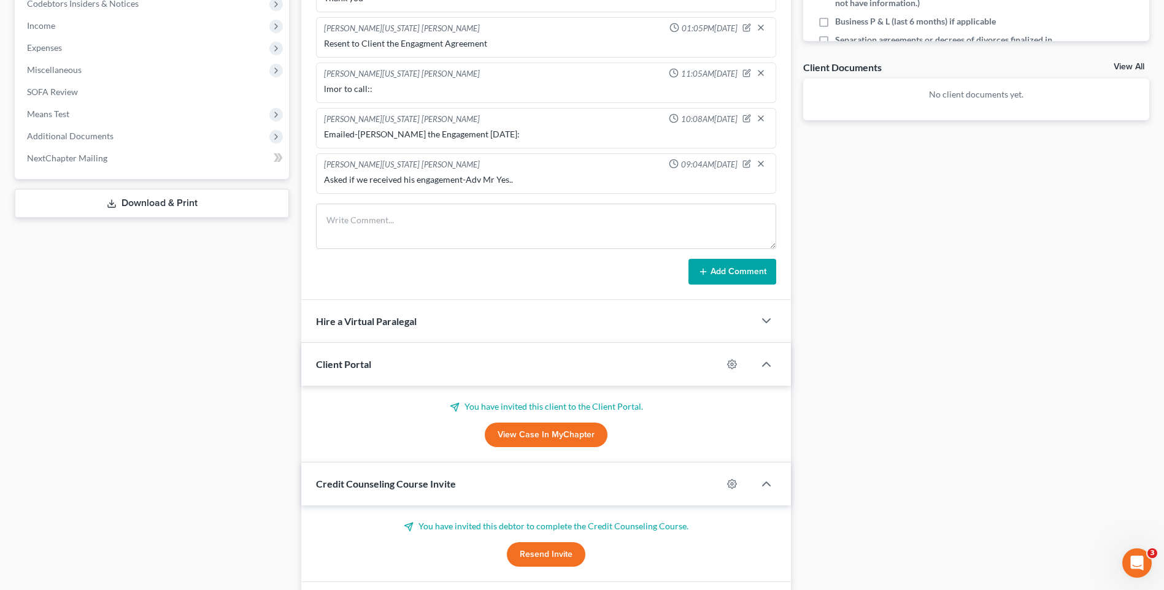
scroll to position [406, 0]
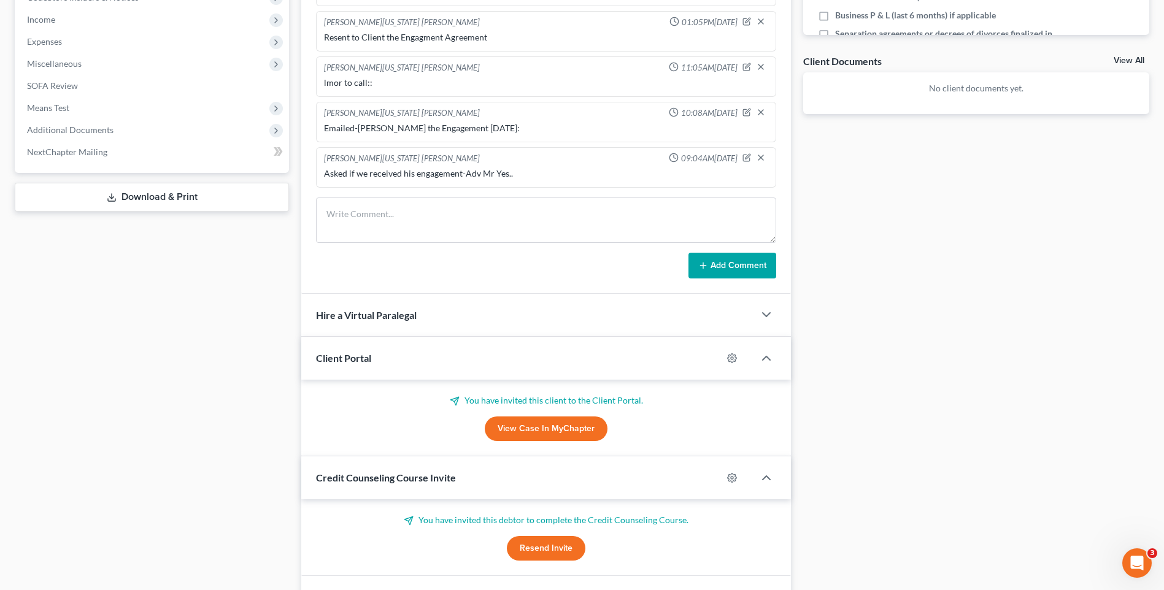
click at [471, 401] on p "You have invited this client to the Client Portal." at bounding box center [546, 401] width 460 height 12
click at [457, 401] on line at bounding box center [456, 399] width 4 height 4
click at [730, 356] on icon "button" at bounding box center [732, 359] width 10 height 10
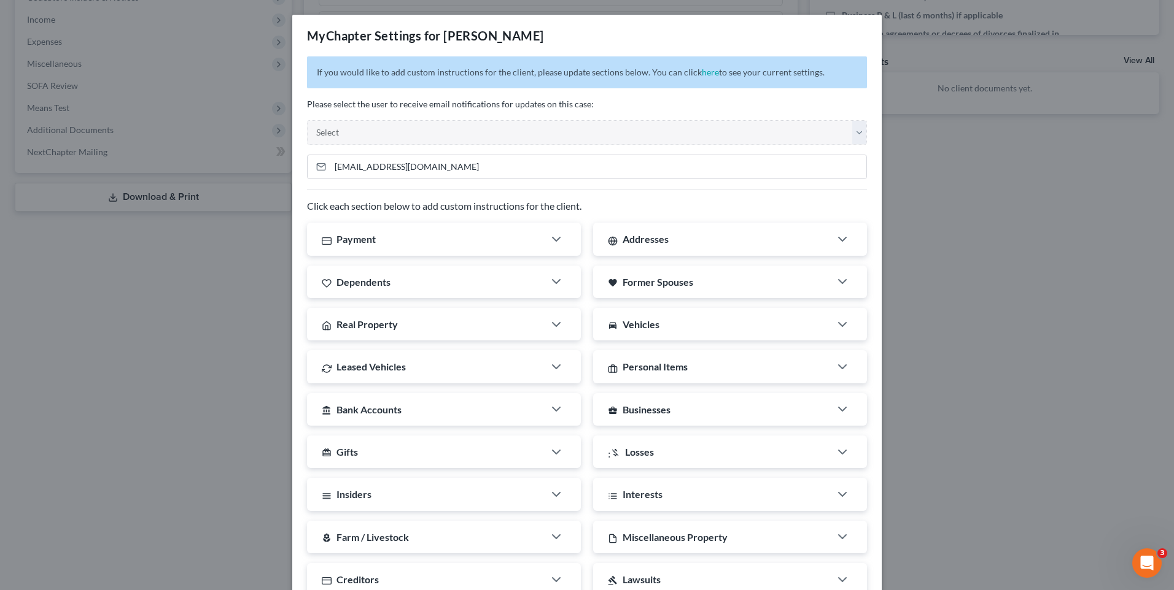
click at [976, 144] on div "MyChapter Settings for Strickland, Mark If you would like to add custom instruc…" at bounding box center [587, 295] width 1174 height 590
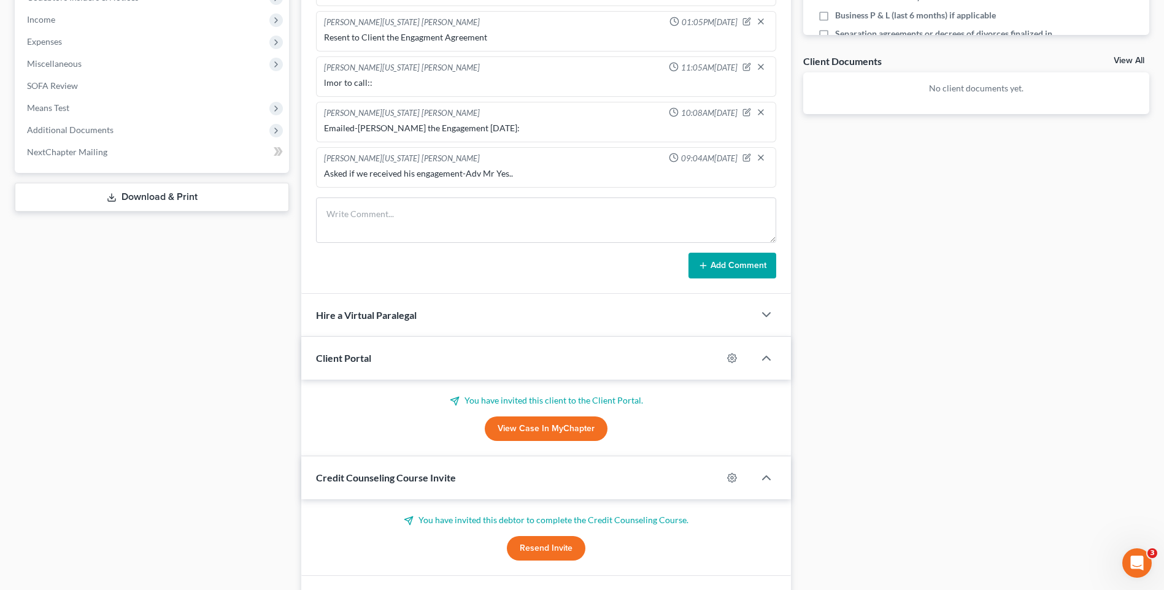
drag, startPoint x: 1014, startPoint y: 158, endPoint x: 1091, endPoint y: 167, distance: 77.3
click at [1015, 158] on div "Docs Tasks Events Timer 0% Completed Nothing here yet! Signed Engagement Debtor…" at bounding box center [976, 166] width 358 height 908
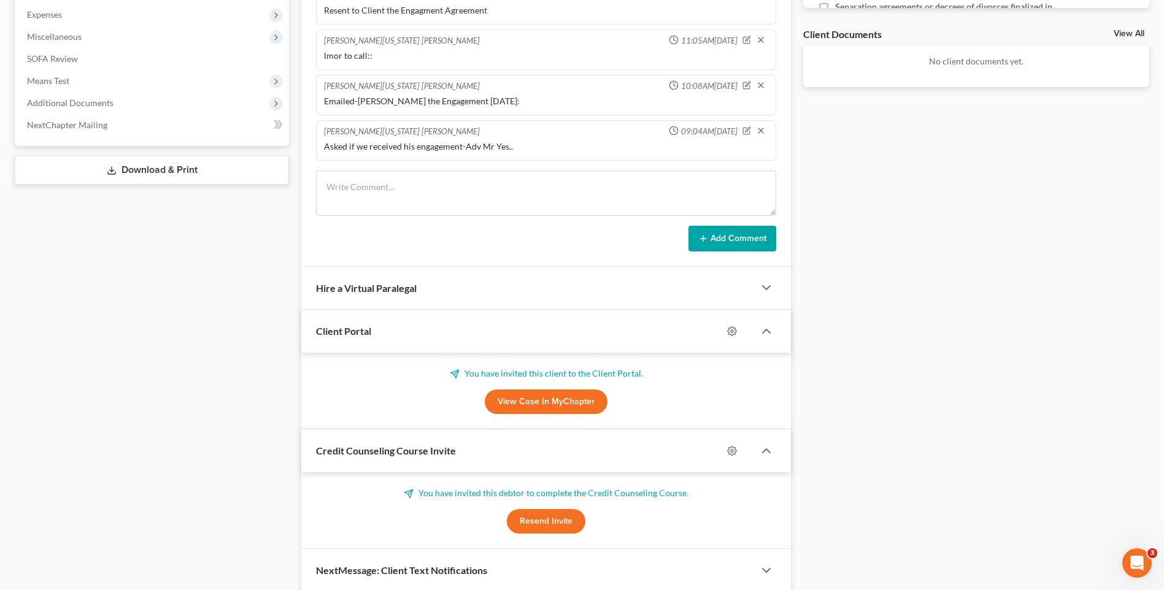
scroll to position [482, 0]
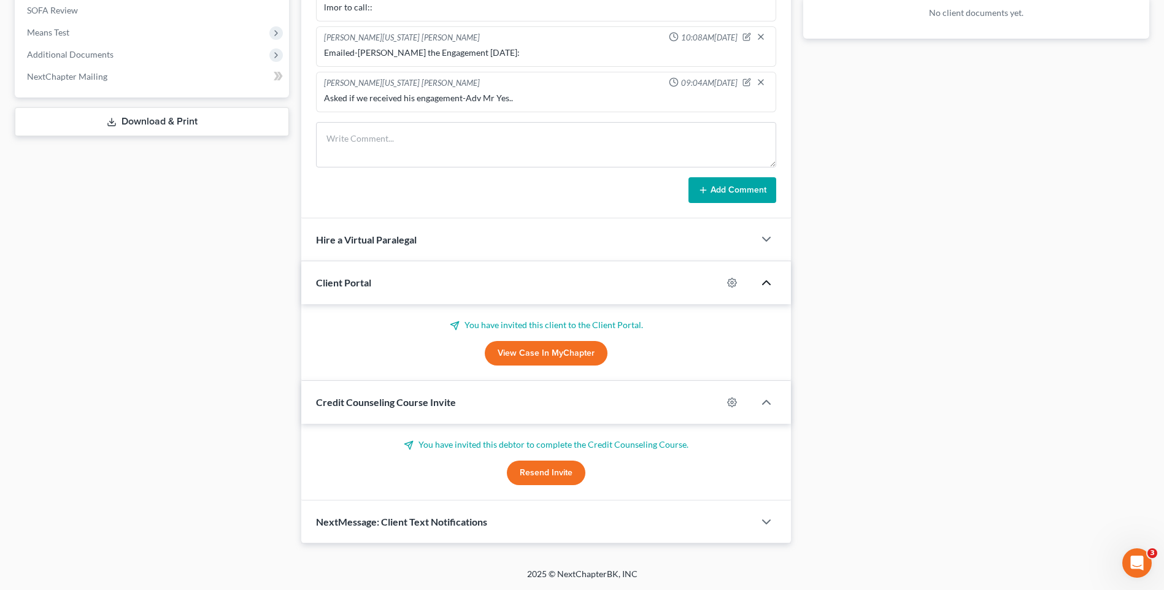
click at [769, 280] on icon "button" at bounding box center [766, 283] width 15 height 15
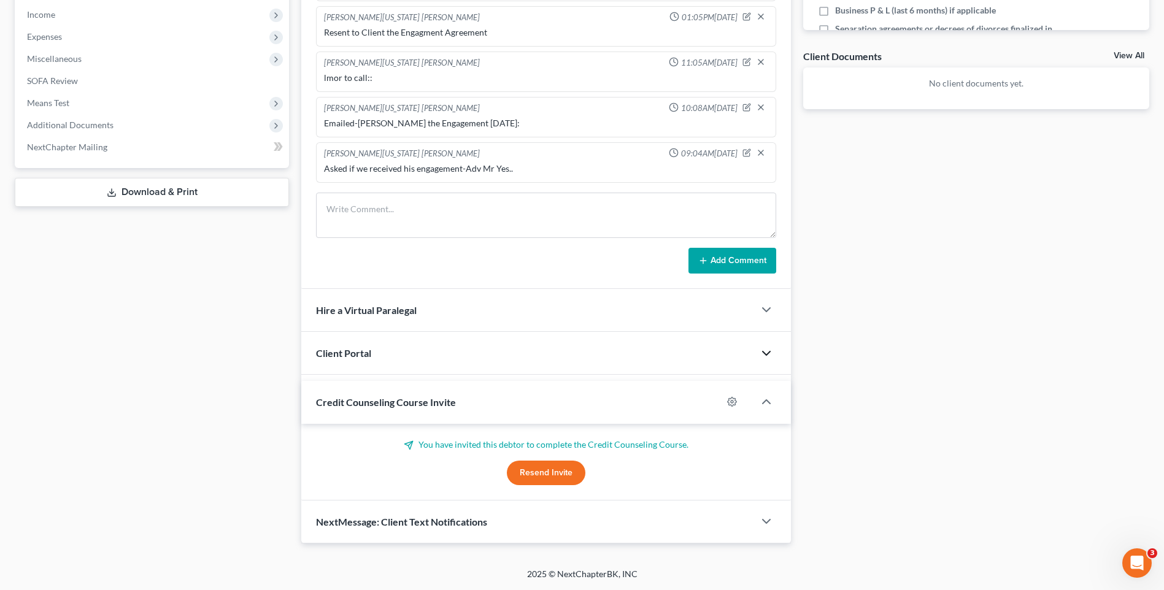
scroll to position [406, 0]
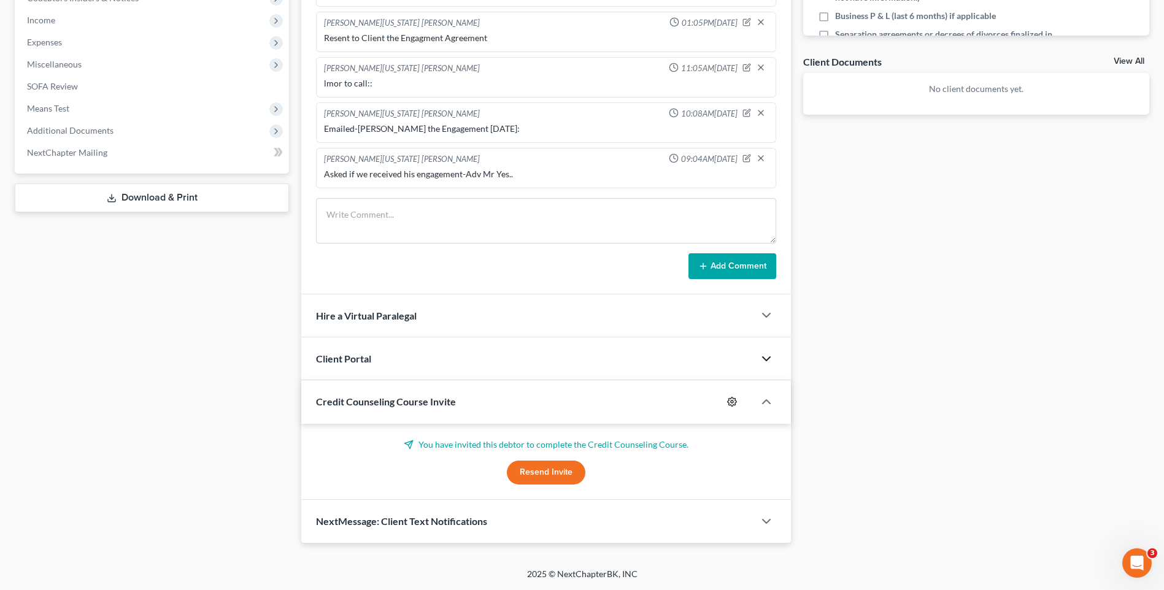
click at [731, 401] on circle "button" at bounding box center [732, 402] width 2 height 2
select select "0"
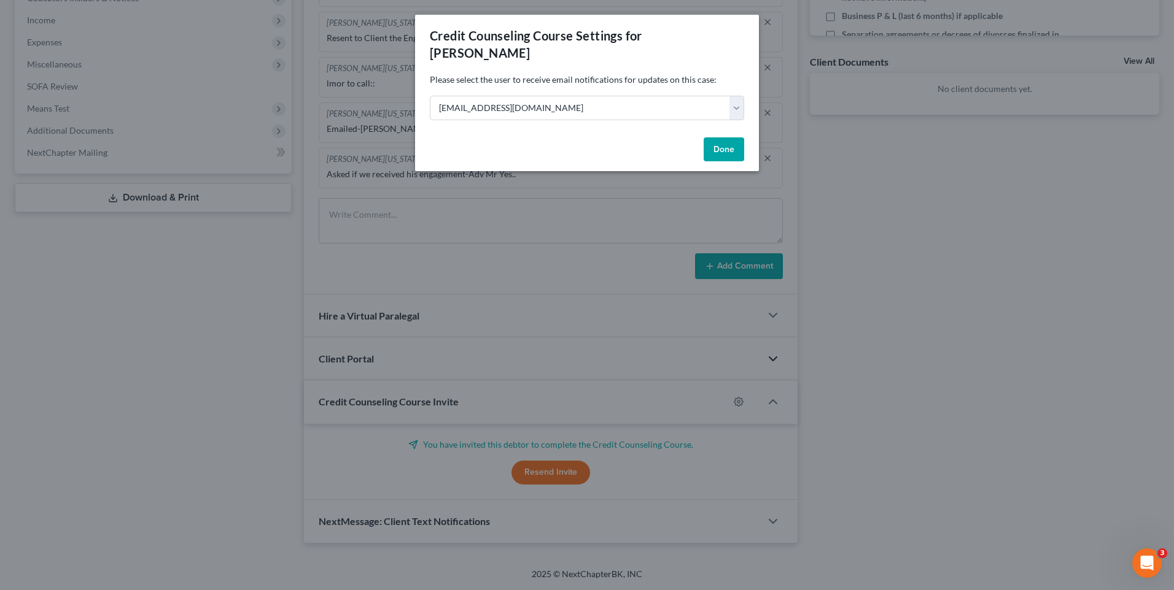
click at [727, 137] on button "Done" at bounding box center [723, 149] width 41 height 25
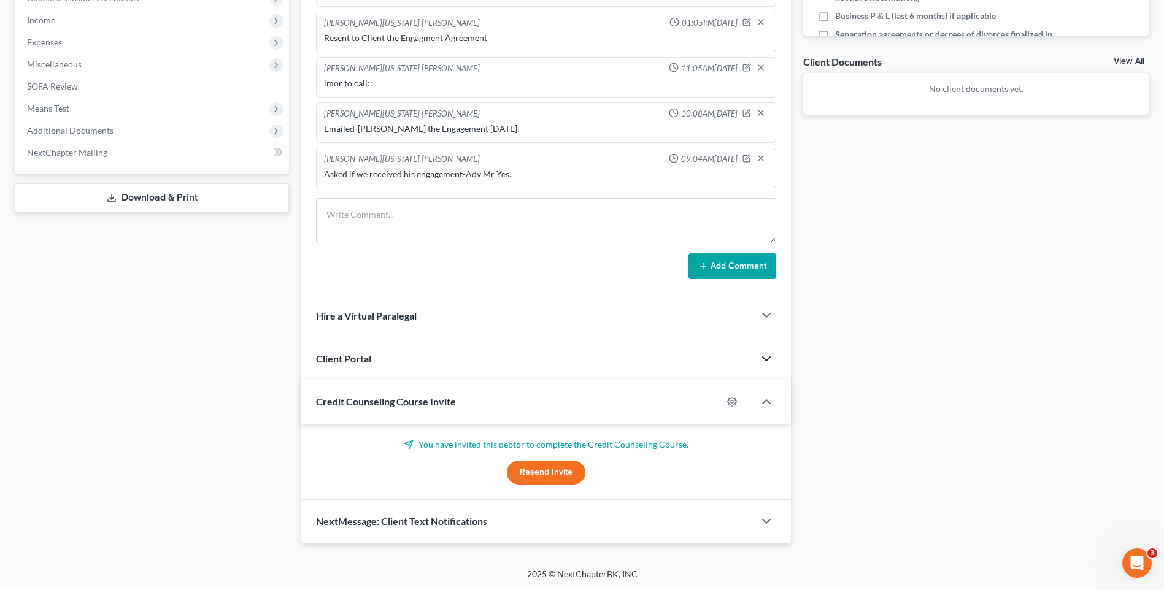
click at [436, 396] on span "Credit Counseling Course Invite" at bounding box center [386, 402] width 140 height 12
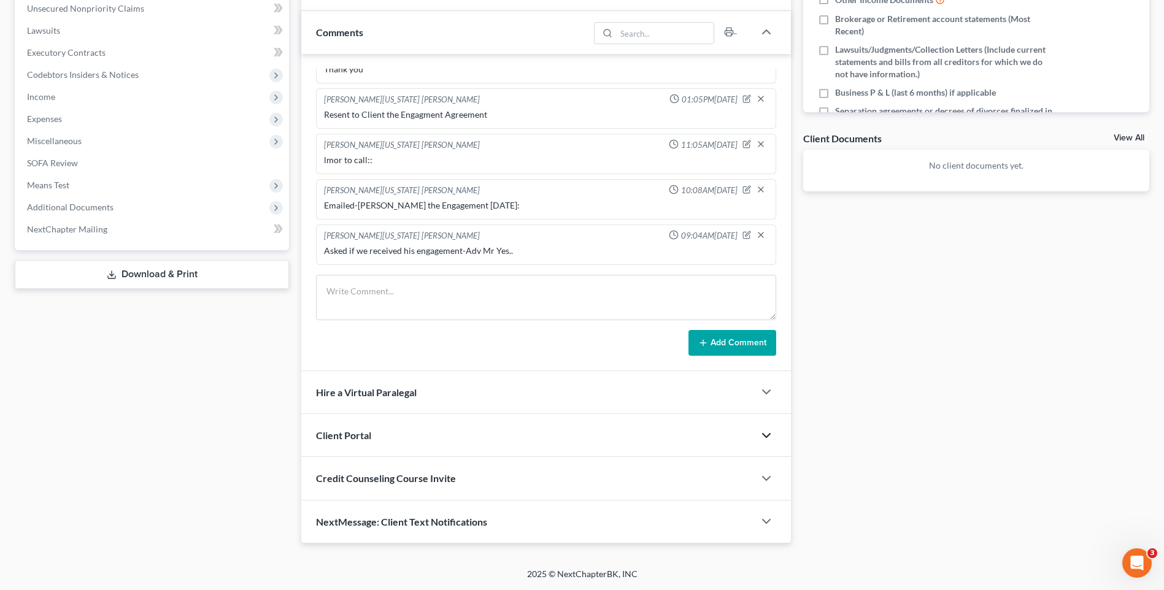
scroll to position [329, 0]
click at [392, 478] on span "Credit Counseling Course Invite" at bounding box center [386, 479] width 140 height 12
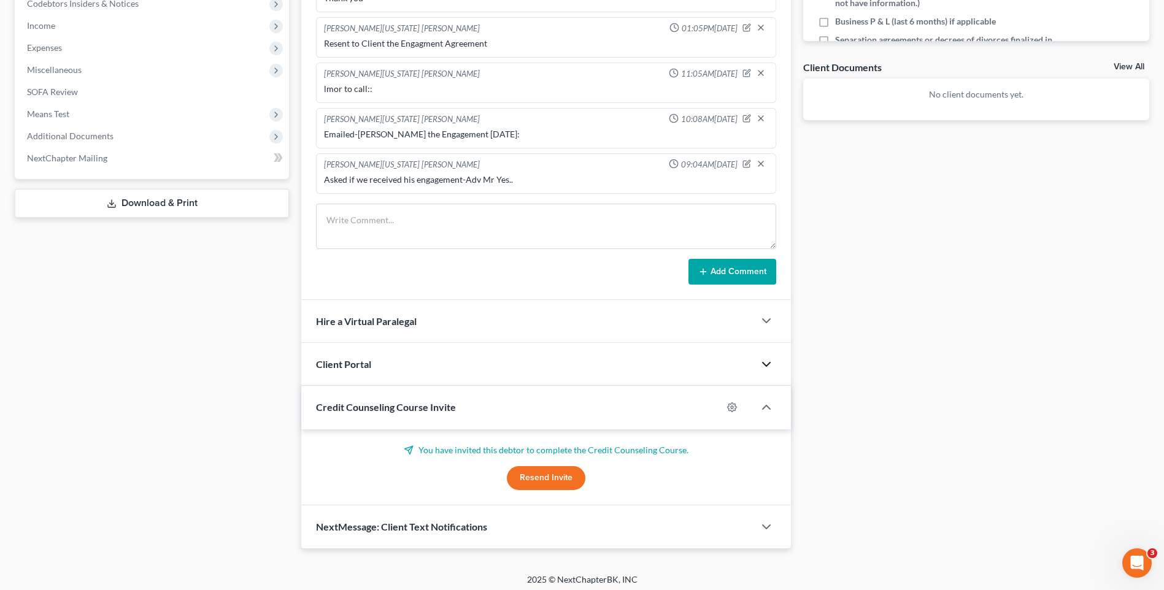
scroll to position [406, 0]
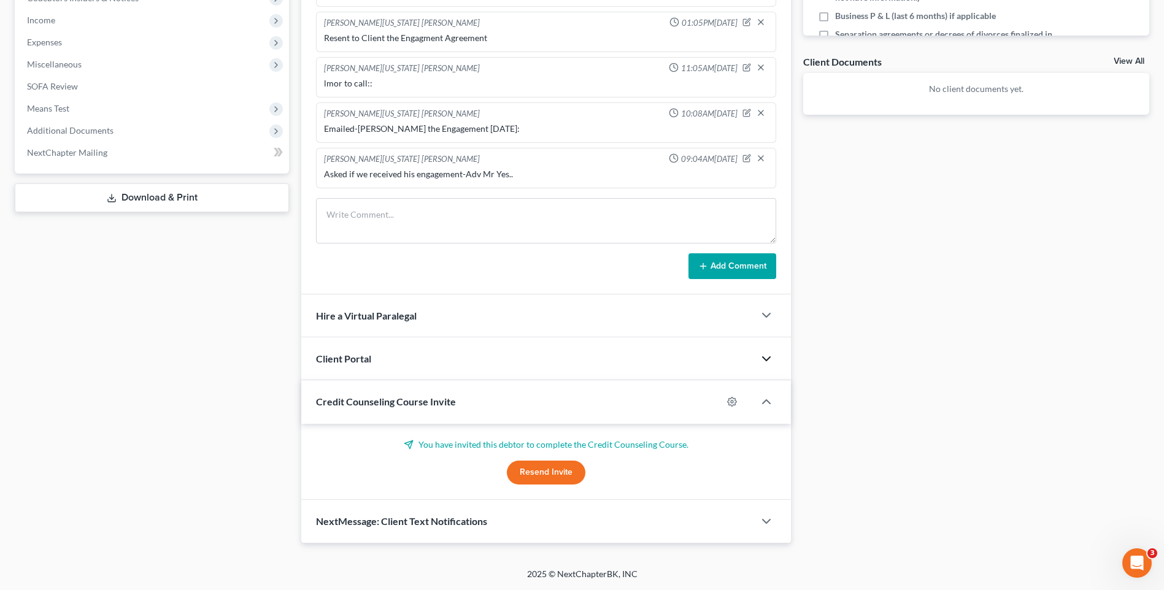
click at [460, 446] on p "You have invited this debtor to complete the Credit Counseling Course." at bounding box center [546, 445] width 460 height 12
click at [559, 479] on button "Resend Invite" at bounding box center [546, 473] width 79 height 25
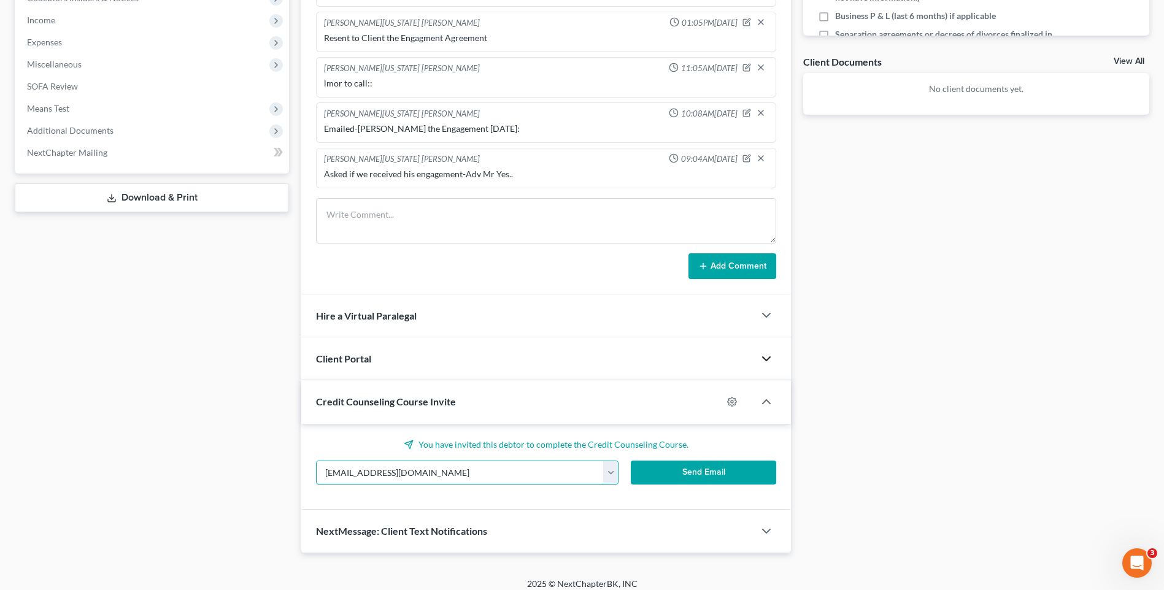
drag, startPoint x: 447, startPoint y: 470, endPoint x: 155, endPoint y: 481, distance: 291.8
click at [173, 479] on div "Petition Navigation Case Dashboard Payments Invoices Payments Payments Credit R…" at bounding box center [582, 132] width 1147 height 841
click at [700, 472] on button "Send Email" at bounding box center [703, 473] width 145 height 25
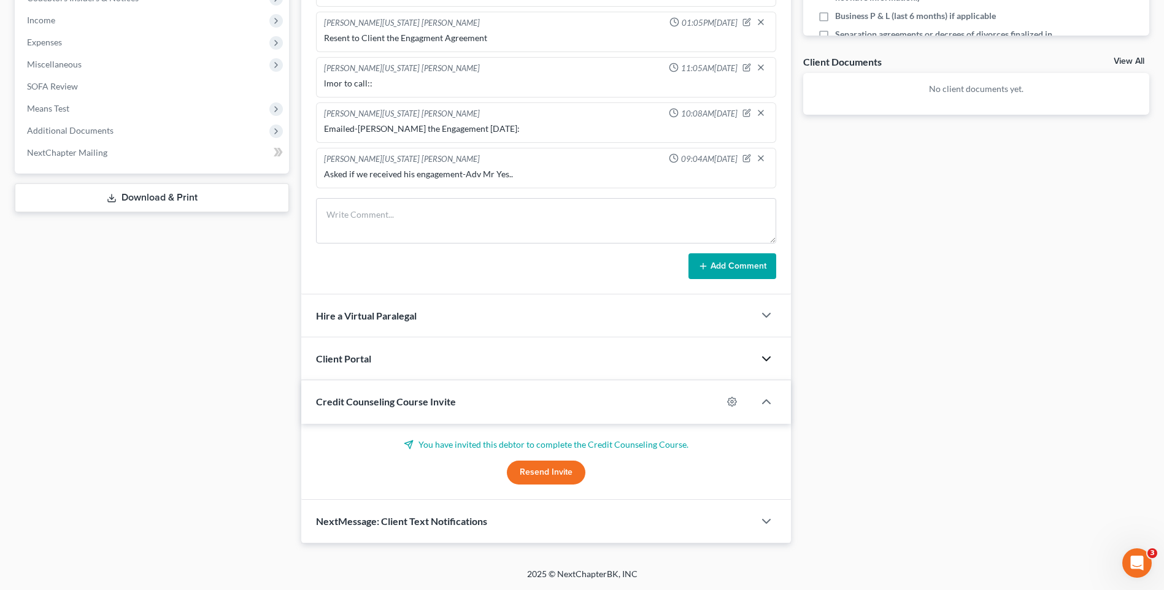
click at [361, 362] on span "Client Portal" at bounding box center [343, 359] width 55 height 12
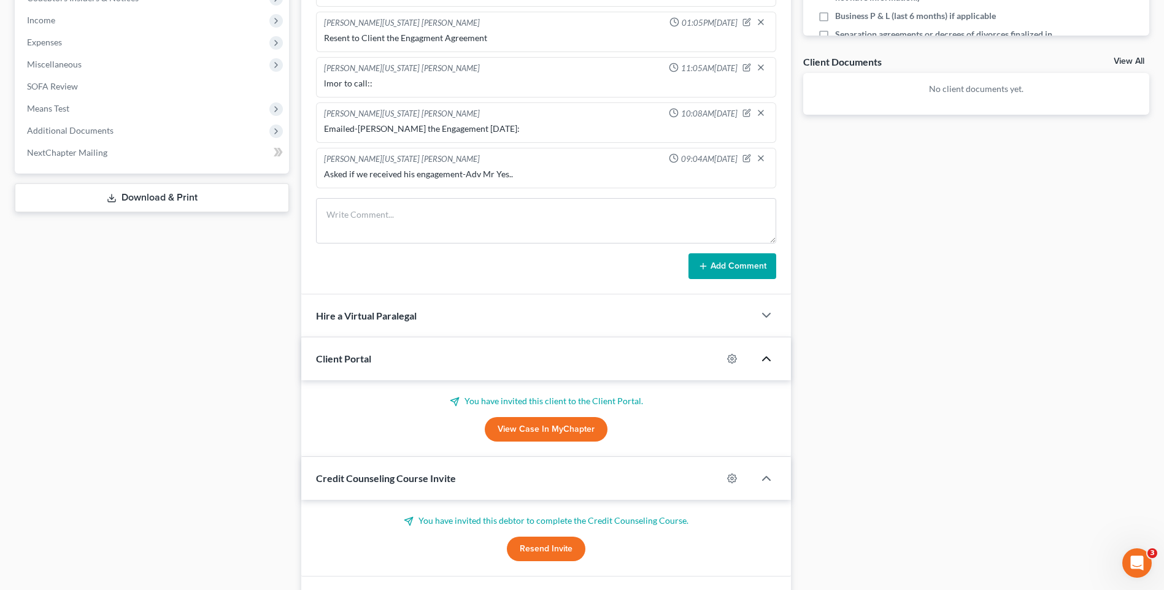
click at [574, 429] on link "View Case in MyChapter" at bounding box center [546, 429] width 123 height 25
click at [769, 358] on icon "button" at bounding box center [766, 359] width 15 height 15
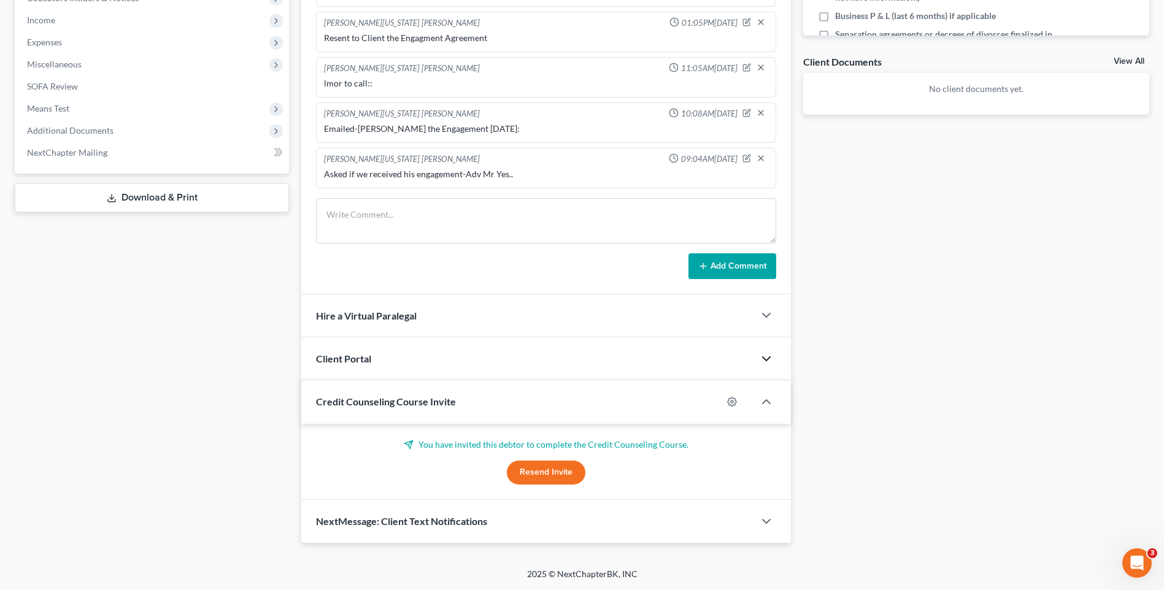
click at [769, 358] on polyline "button" at bounding box center [766, 359] width 7 height 4
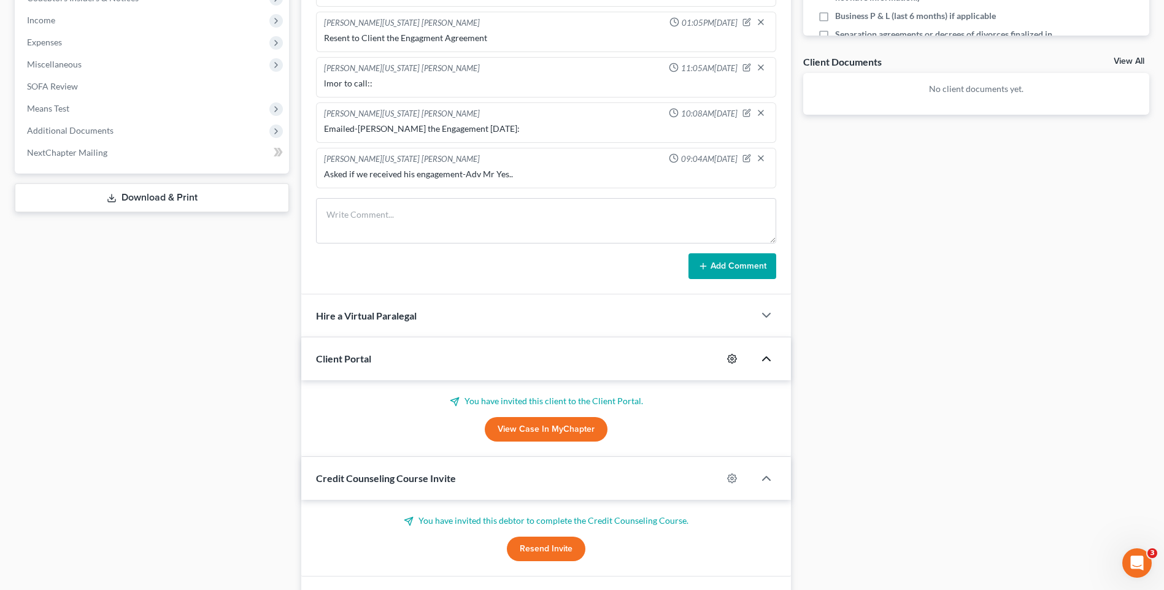
click at [730, 357] on icon "button" at bounding box center [732, 359] width 10 height 10
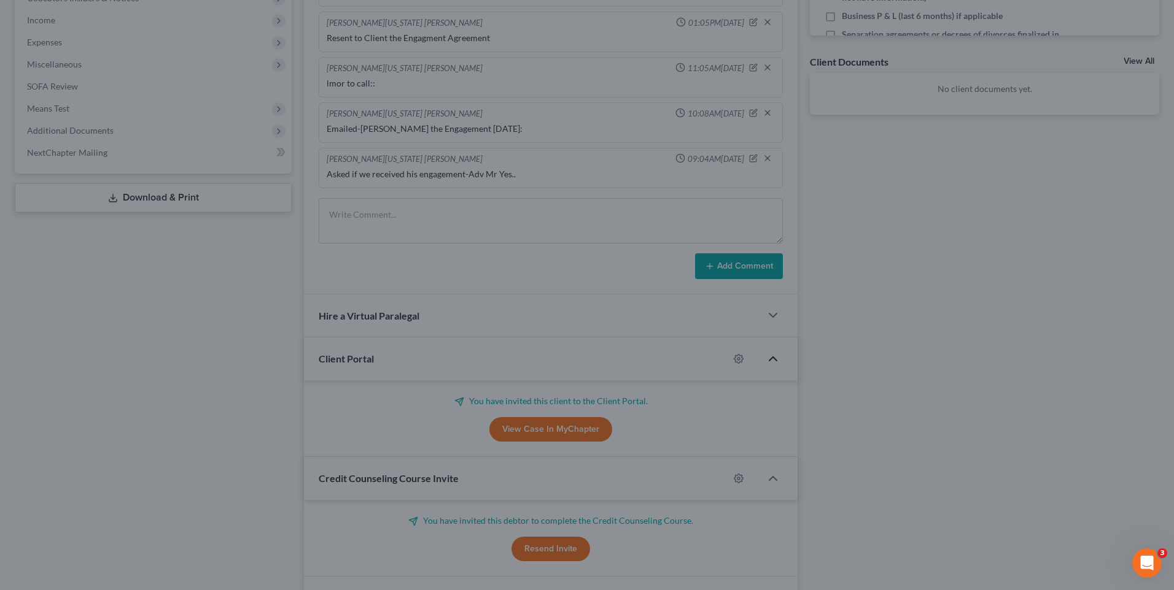
click at [1020, 199] on div "MyChapter Settings for Strickland, Mark If you would like to add custom instruc…" at bounding box center [587, 295] width 1174 height 590
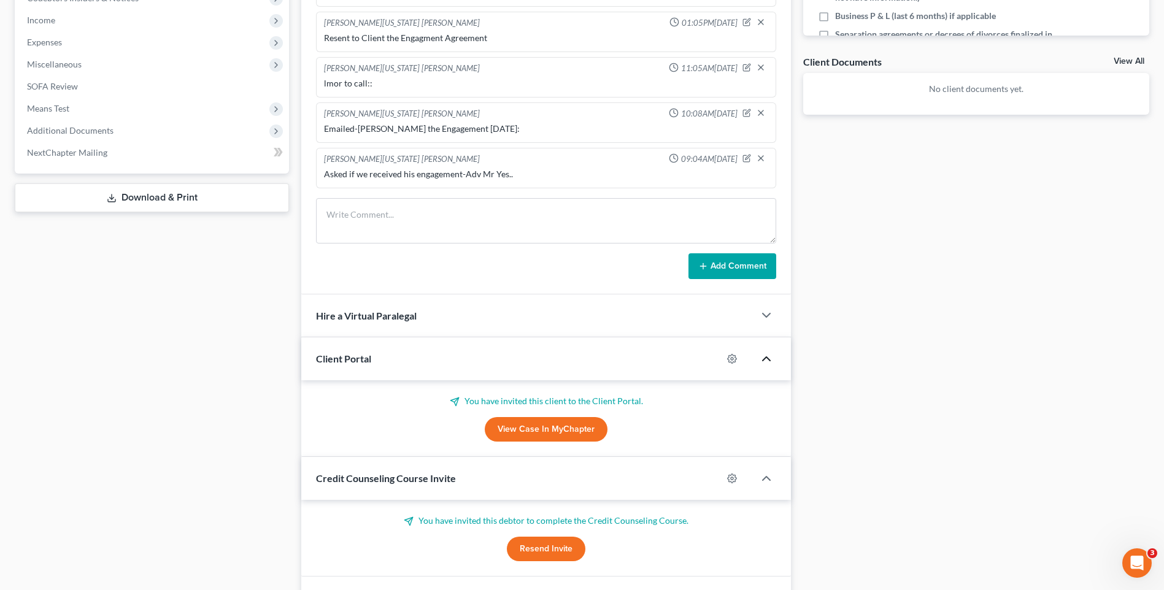
click at [769, 359] on icon "button" at bounding box center [766, 359] width 15 height 15
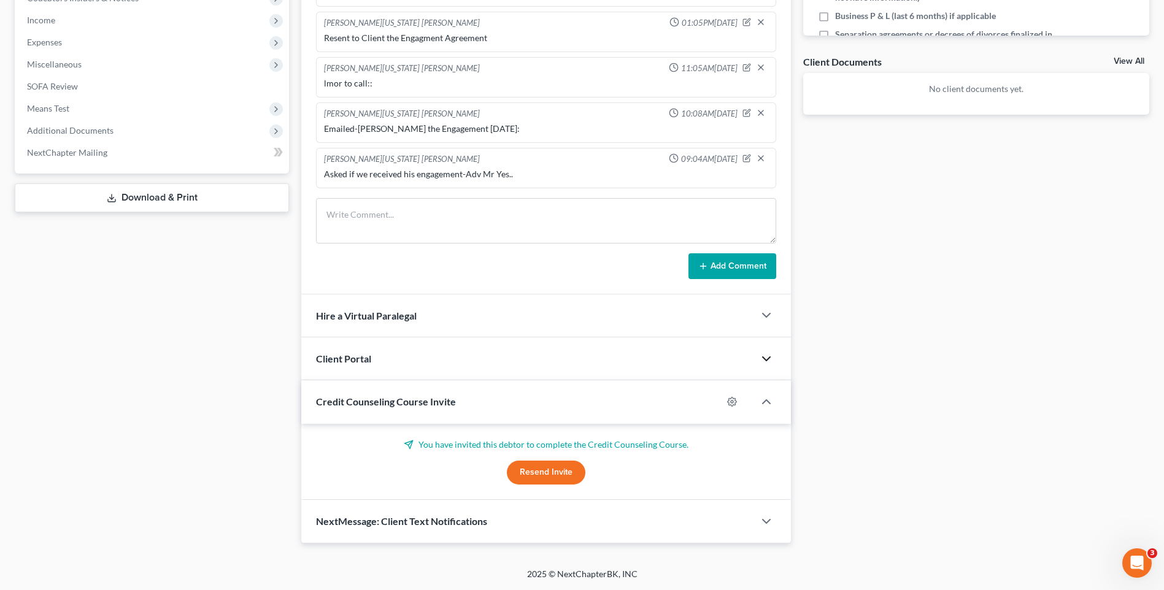
click at [769, 359] on polyline "button" at bounding box center [766, 359] width 7 height 4
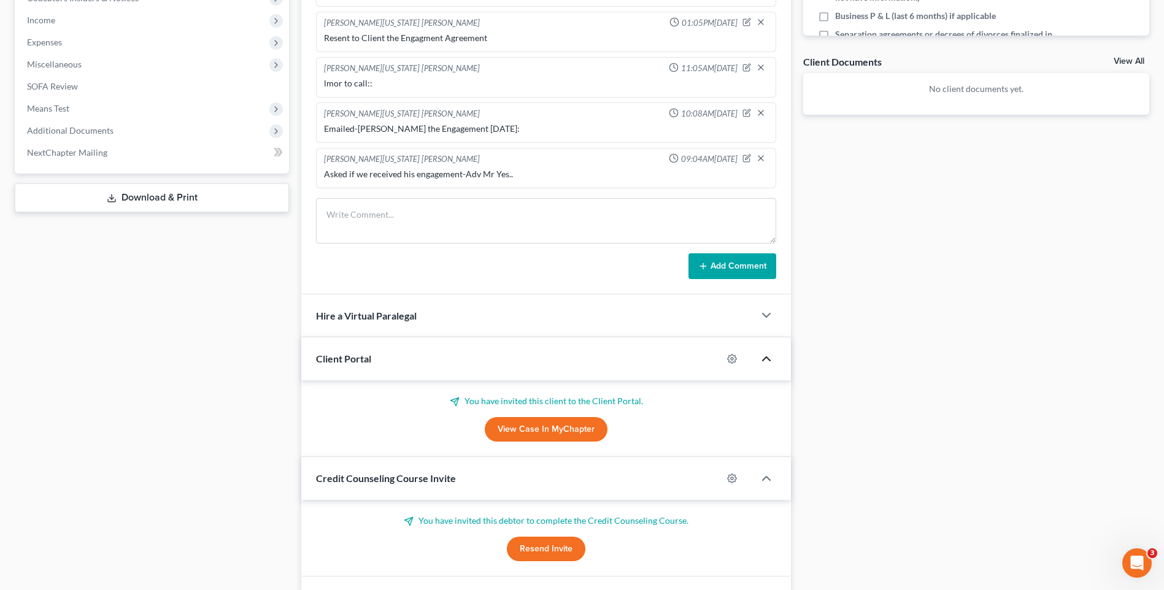
click at [485, 399] on p "You have invited this client to the Client Portal." at bounding box center [546, 401] width 460 height 12
click at [730, 354] on icon "button" at bounding box center [732, 359] width 10 height 10
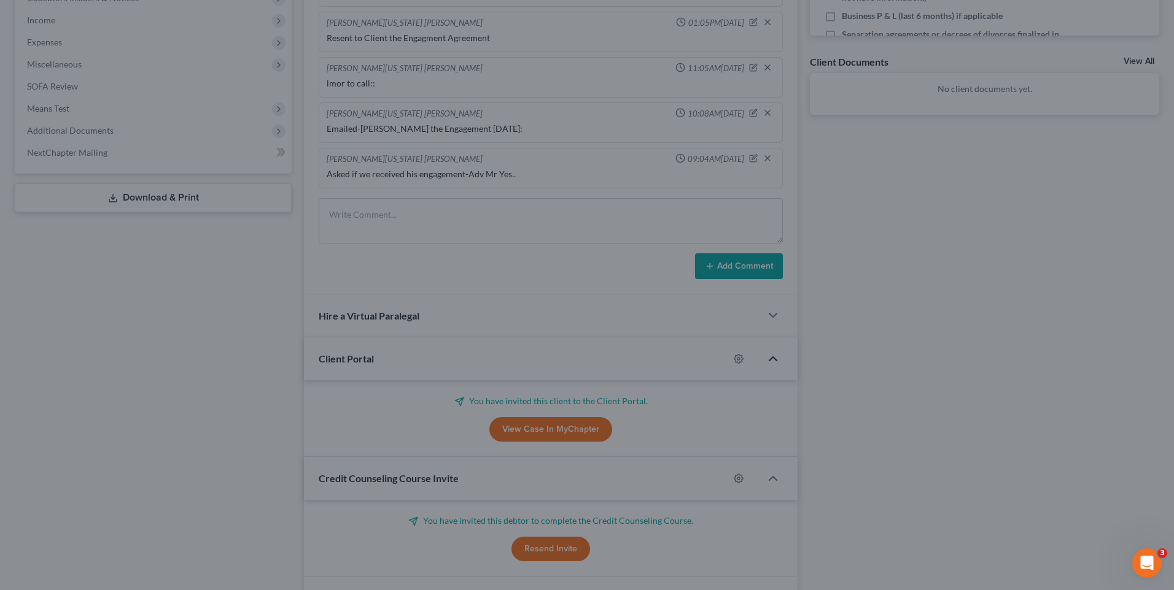
click at [1058, 165] on div "MyChapter Settings for Strickland, Mark If you would like to add custom instruc…" at bounding box center [587, 295] width 1174 height 590
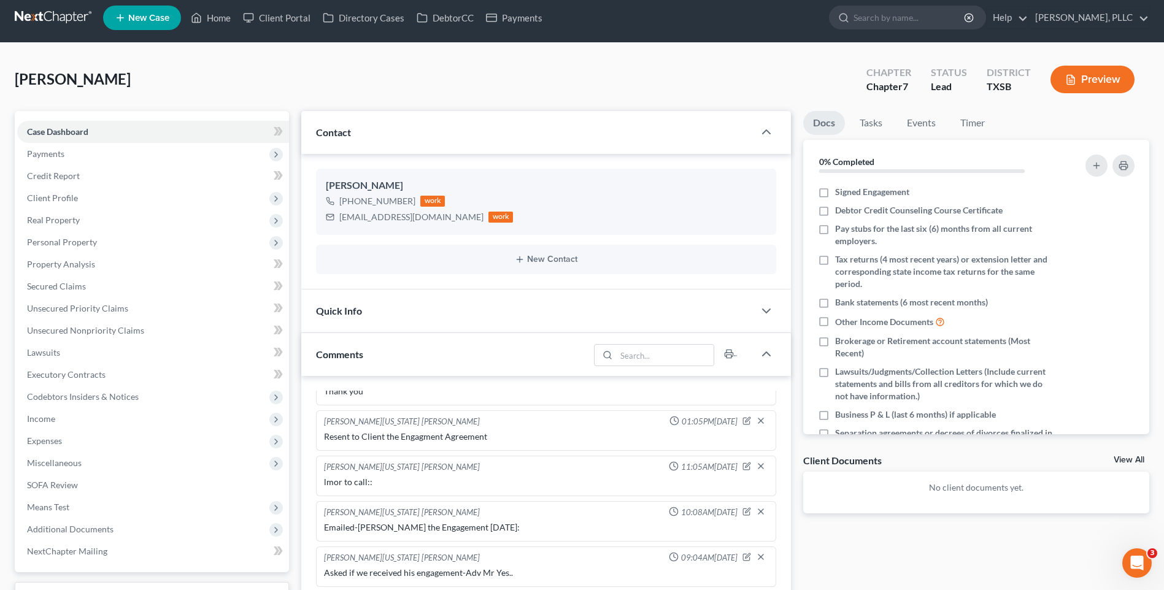
scroll to position [0, 0]
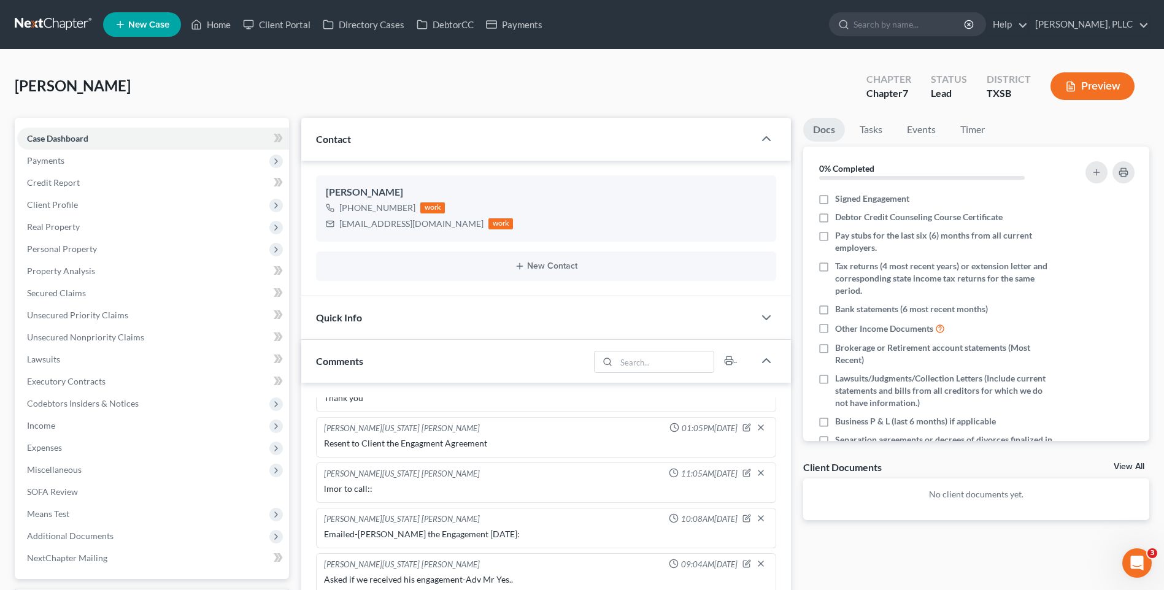
drag, startPoint x: 392, startPoint y: 95, endPoint x: 760, endPoint y: 87, distance: 367.7
click at [392, 95] on div "Strickland, Mark Upgraded Chapter Chapter 7 Status Lead District TXSB Preview" at bounding box center [582, 90] width 1135 height 53
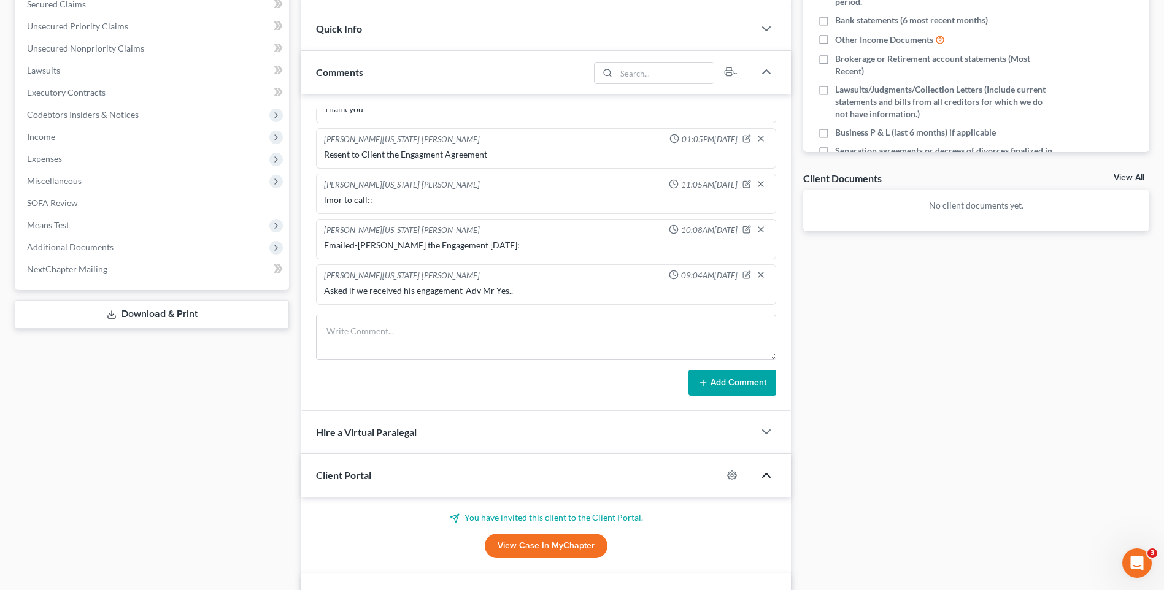
scroll to position [482, 0]
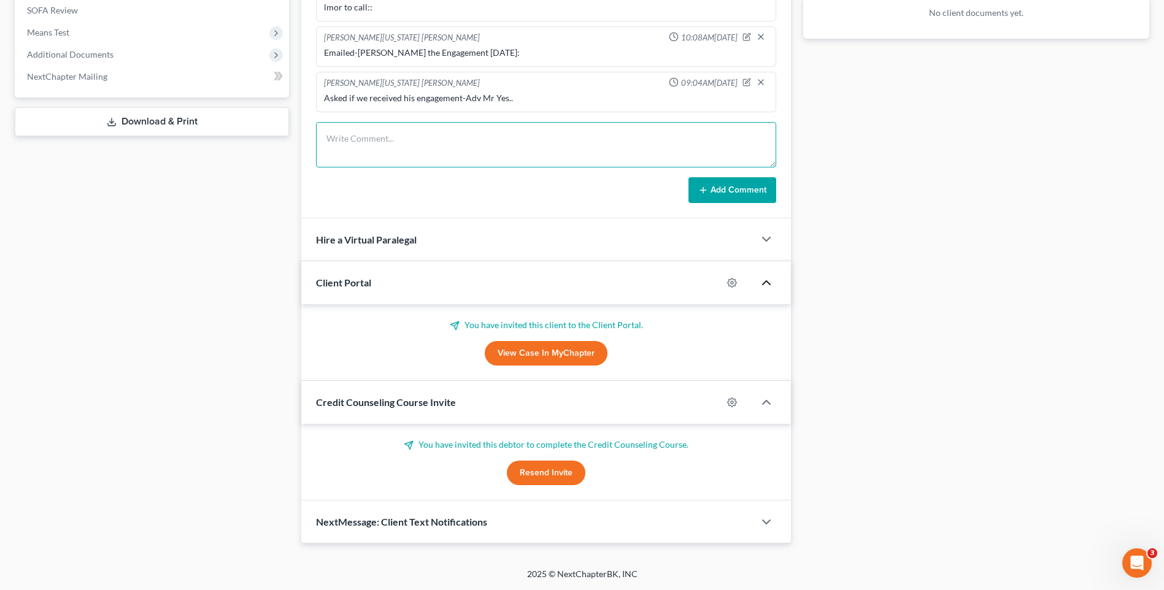
click at [373, 151] on textarea at bounding box center [546, 144] width 460 height 45
type textarea "c"
type textarea "Client clld to have Client Portal to be resent to his email"
click at [730, 186] on button "Add Comment" at bounding box center [733, 190] width 88 height 26
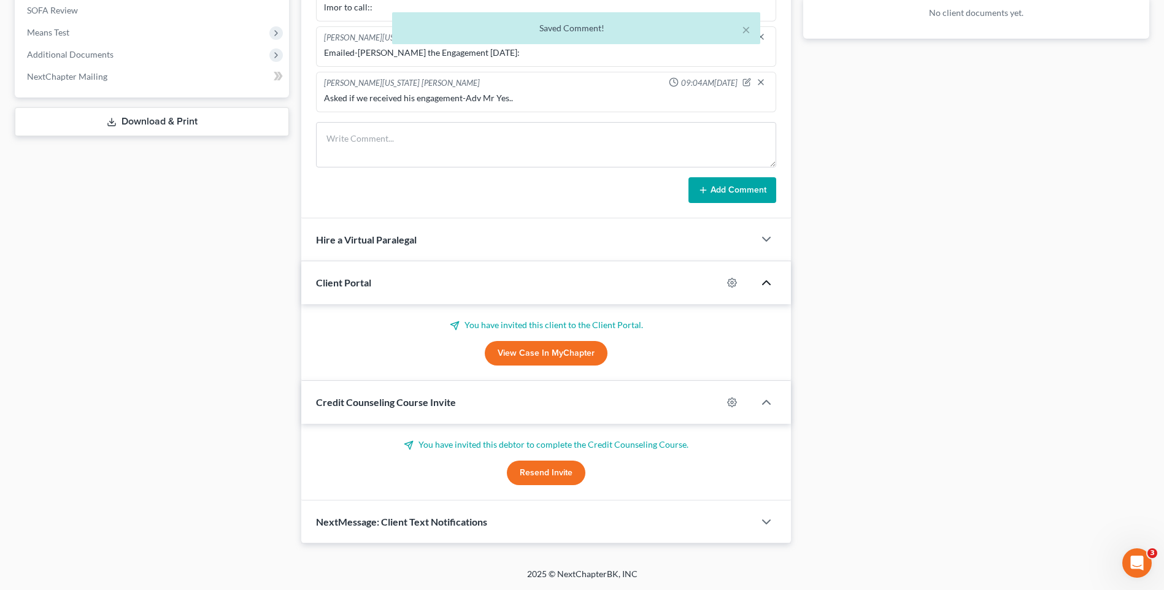
scroll to position [203, 0]
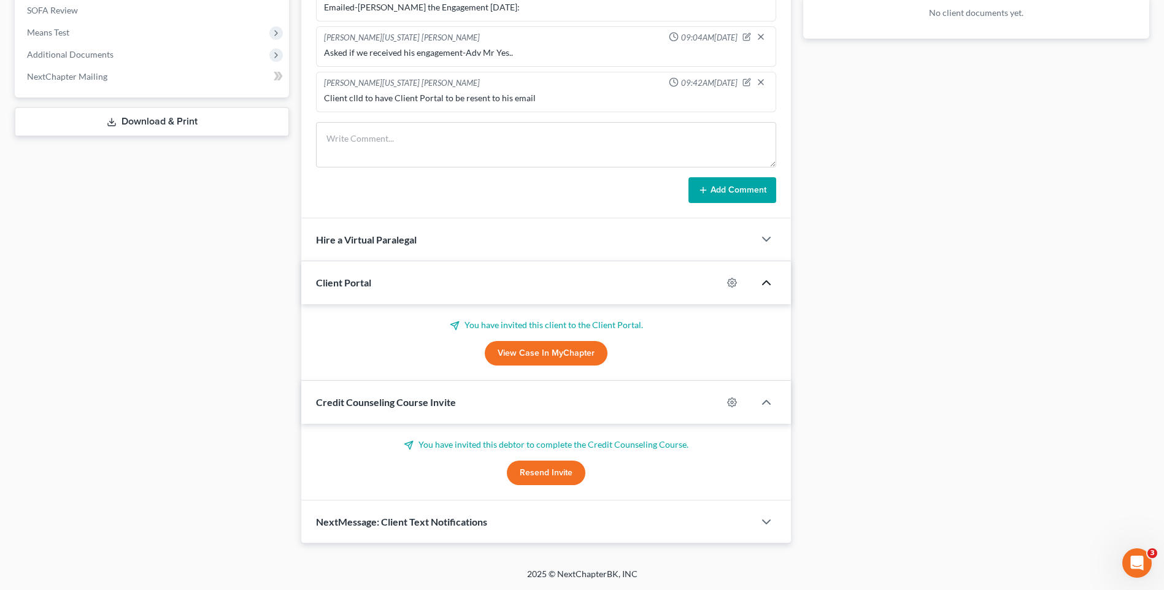
click at [861, 104] on div "Docs Tasks Events Timer 0% Completed Nothing here yet! Signed Engagement Debtor…" at bounding box center [976, 90] width 358 height 908
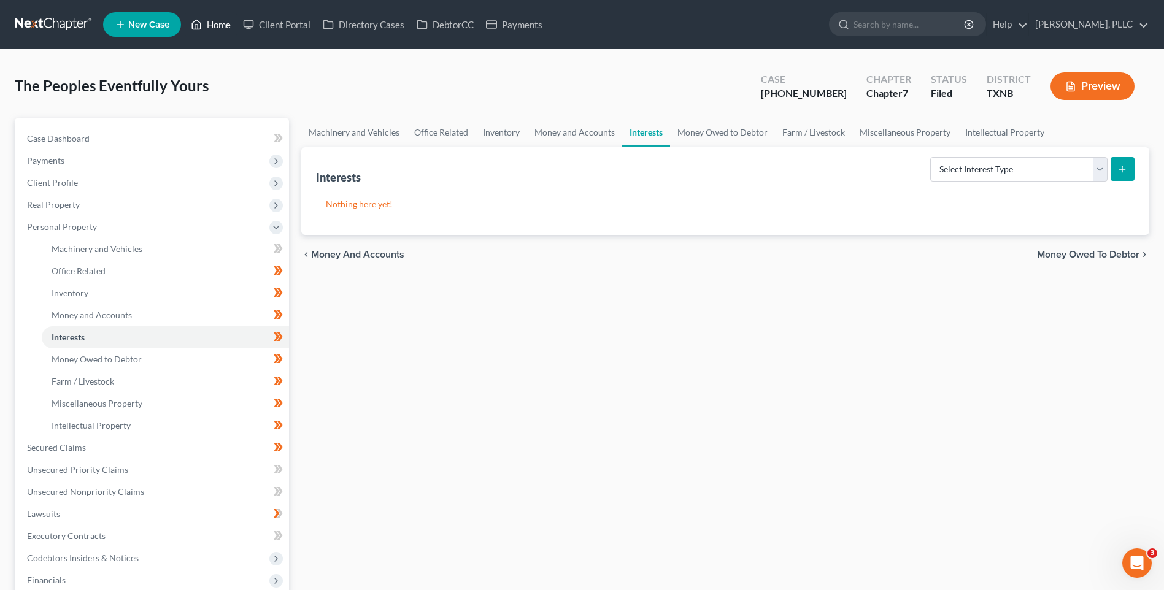
click at [212, 23] on link "Home" at bounding box center [211, 25] width 52 height 22
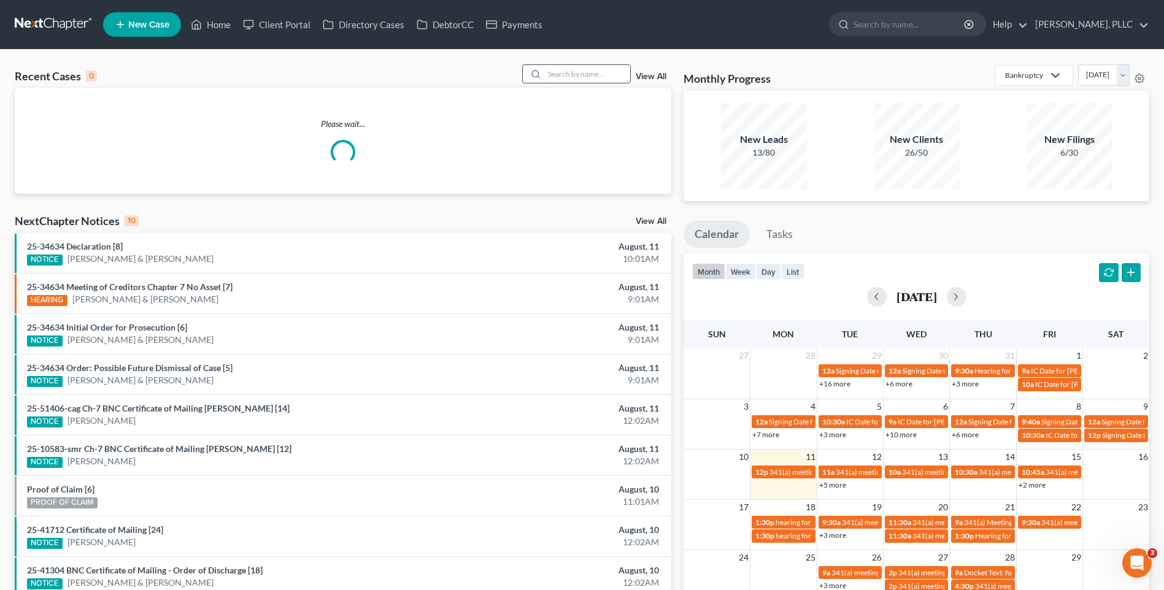
click at [572, 77] on input "search" at bounding box center [587, 74] width 86 height 18
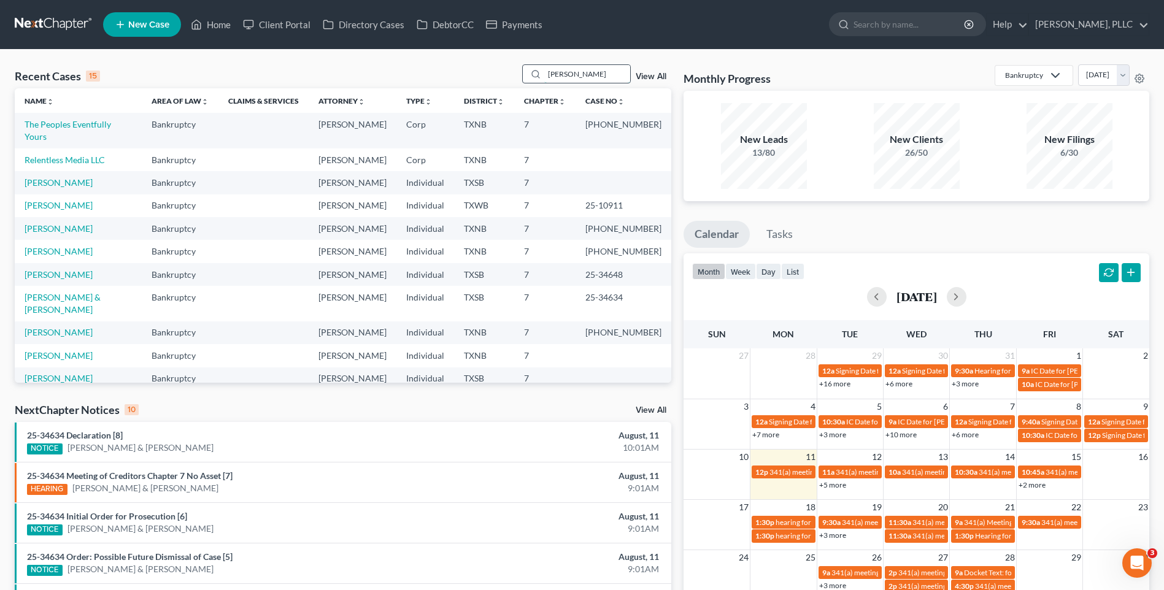
type input "[PERSON_NAME]"
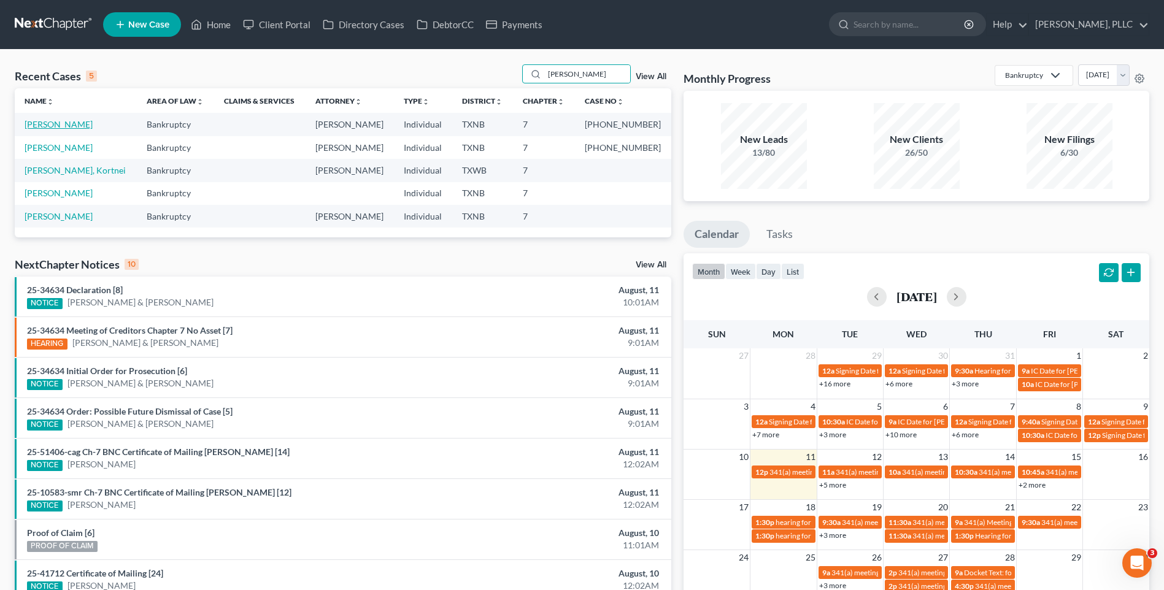
click at [53, 120] on link "[PERSON_NAME]" at bounding box center [59, 124] width 68 height 10
select select "4"
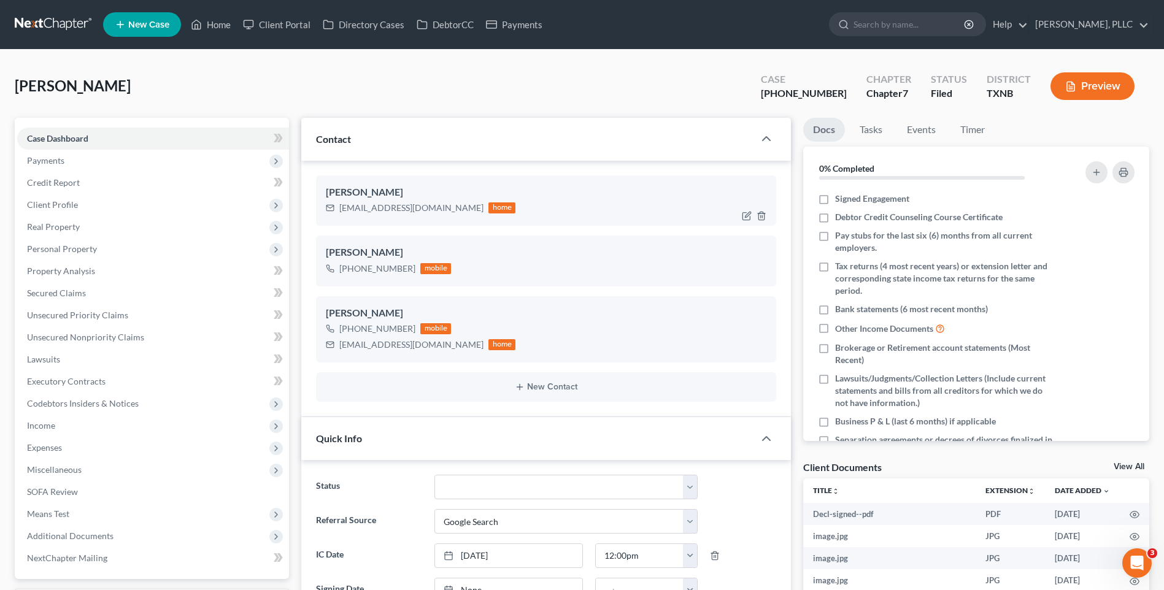
scroll to position [1853, 0]
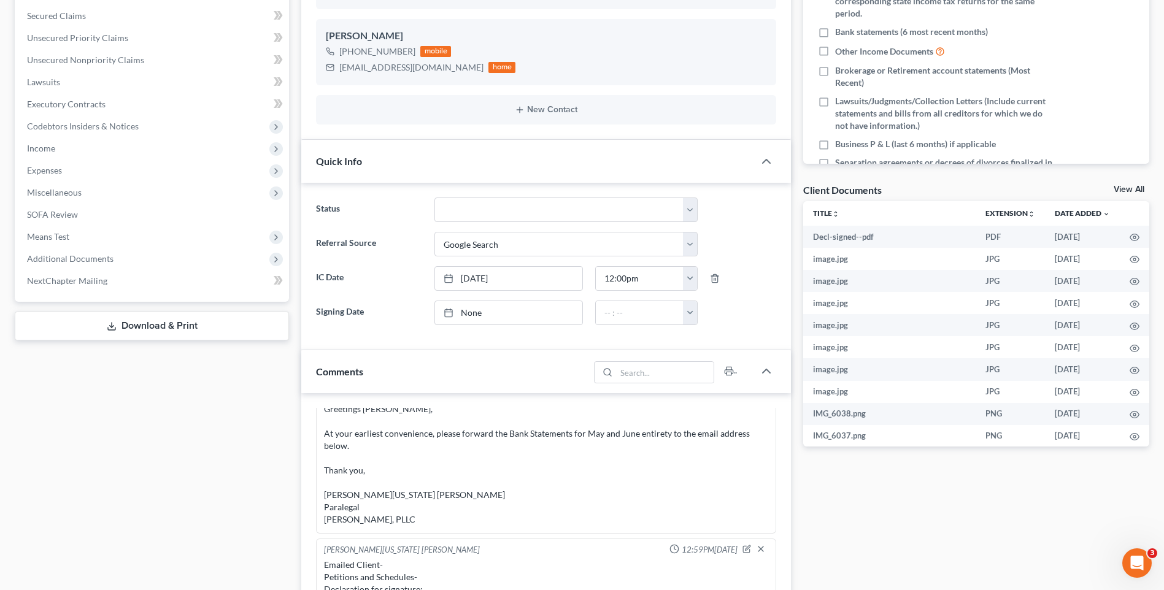
scroll to position [269, 0]
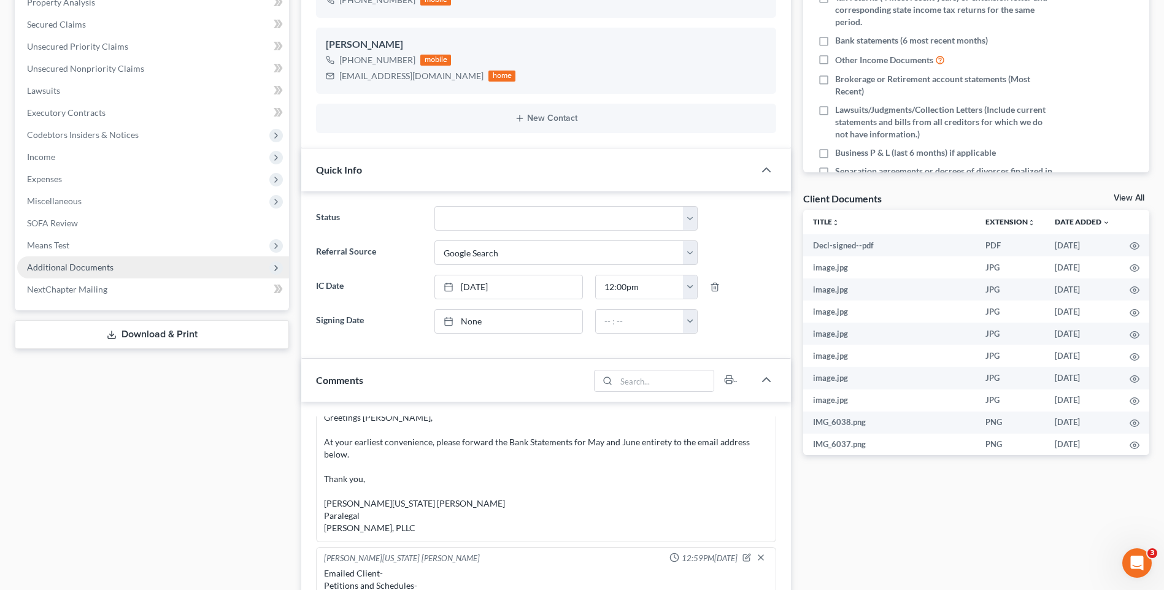
click at [62, 266] on span "Additional Documents" at bounding box center [70, 267] width 87 height 10
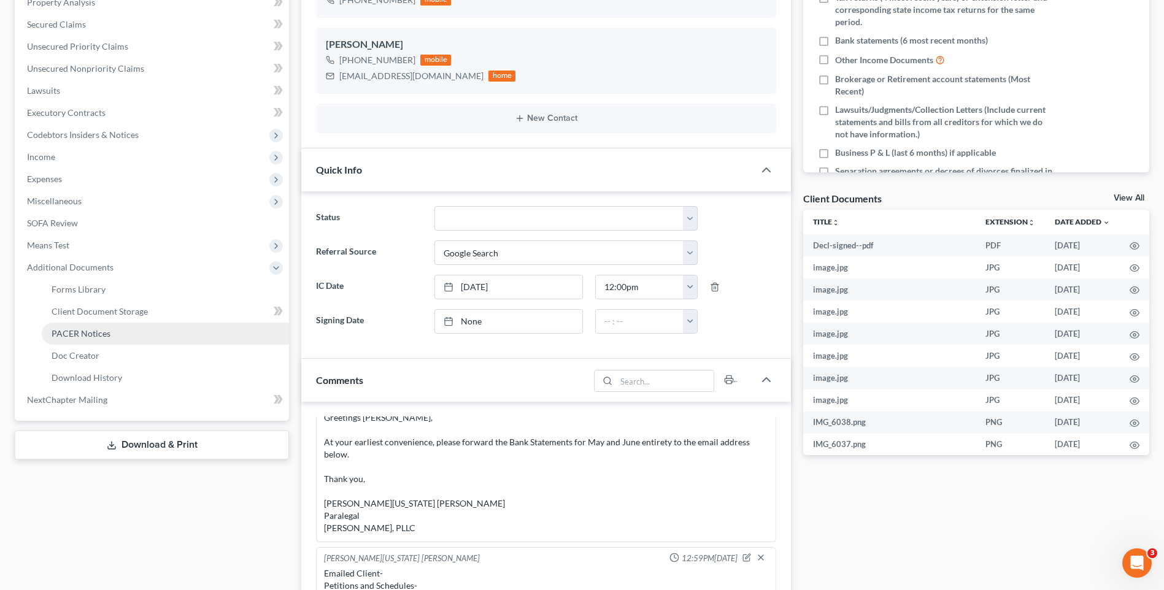
click at [91, 331] on span "PACER Notices" at bounding box center [81, 333] width 59 height 10
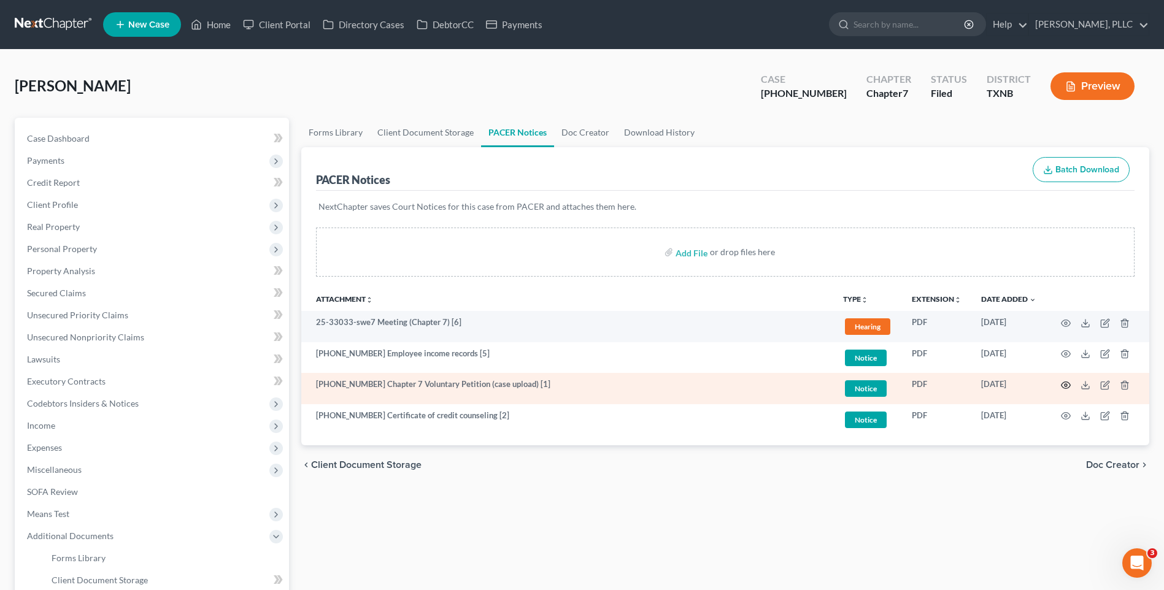
click at [1066, 384] on icon "button" at bounding box center [1066, 386] width 10 height 10
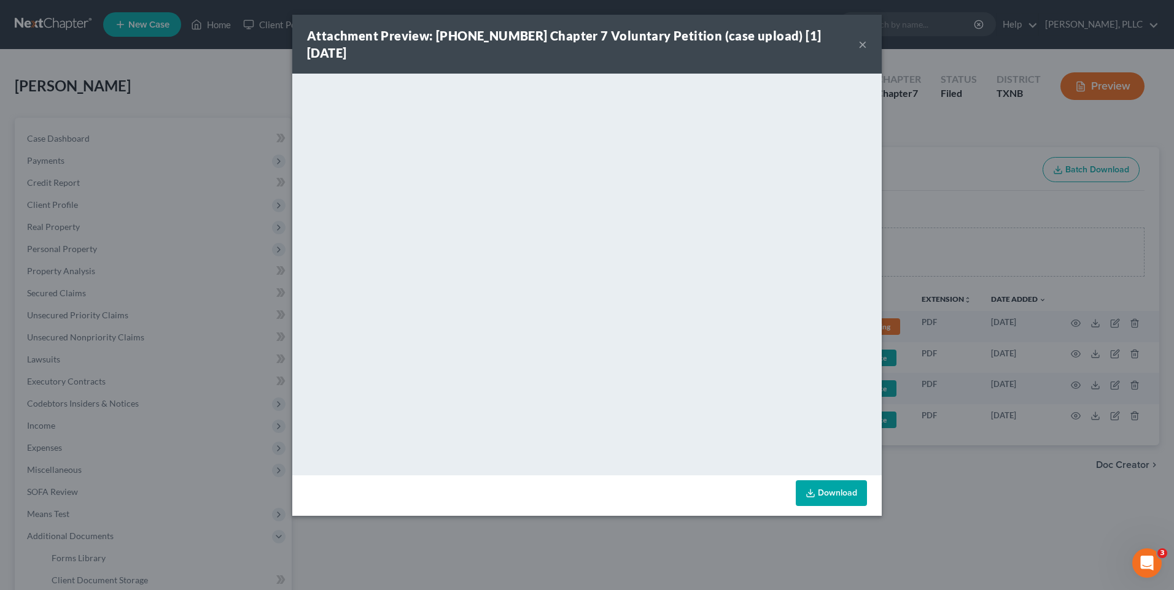
click at [834, 481] on link "Download" at bounding box center [830, 494] width 71 height 26
click at [862, 37] on button "×" at bounding box center [862, 44] width 9 height 15
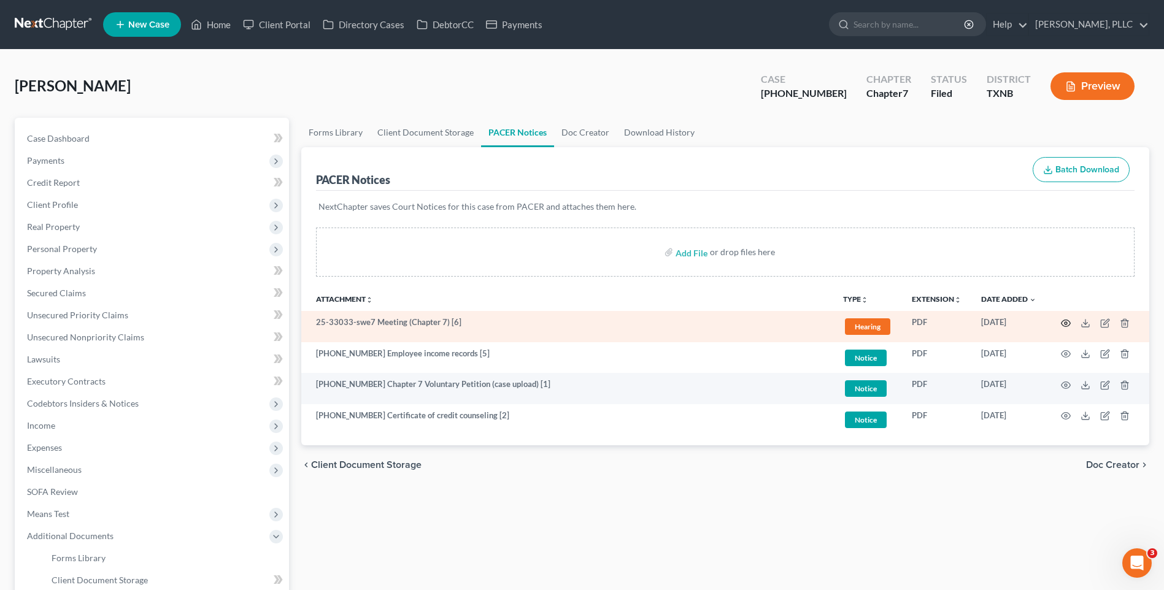
click at [1068, 319] on icon "button" at bounding box center [1066, 324] width 10 height 10
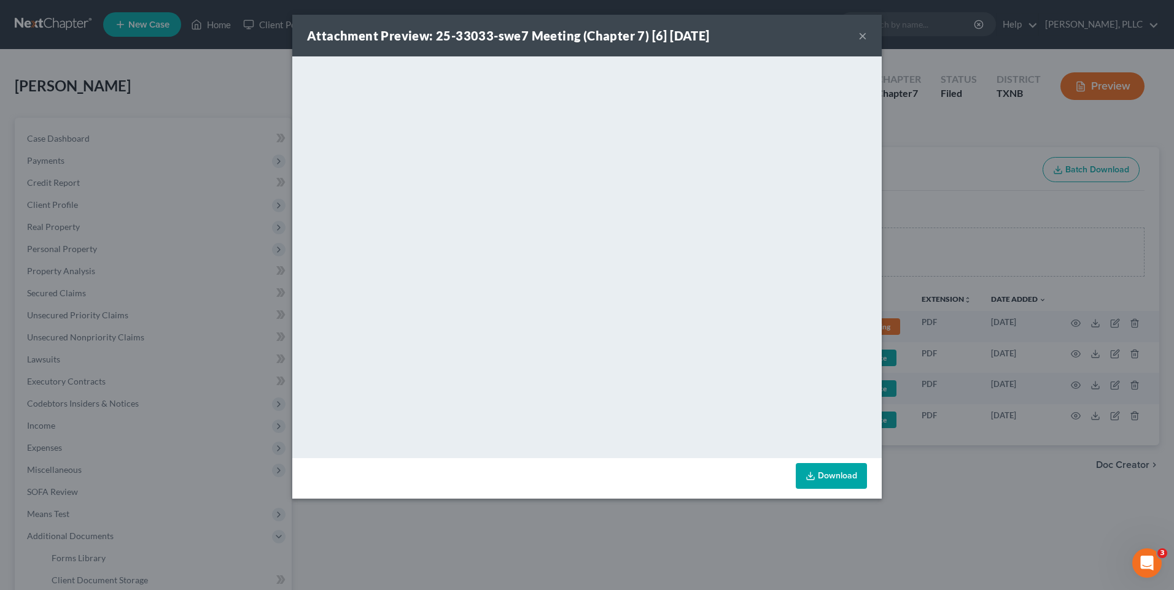
click at [832, 470] on link "Download" at bounding box center [830, 476] width 71 height 26
click at [860, 38] on button "×" at bounding box center [862, 35] width 9 height 15
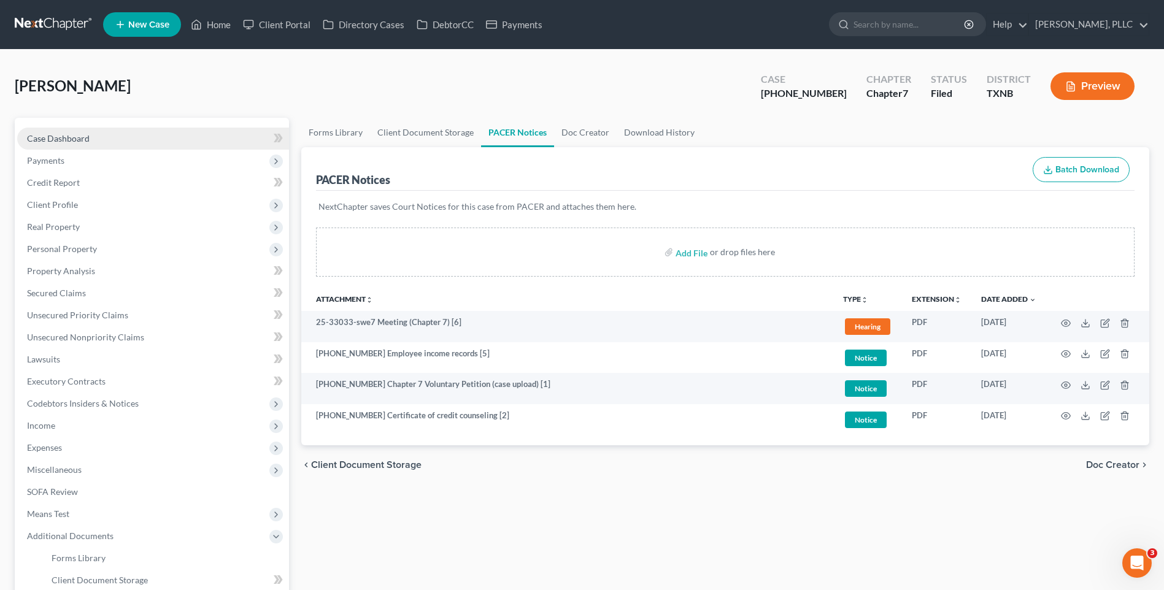
click at [59, 135] on span "Case Dashboard" at bounding box center [58, 138] width 63 height 10
select select "4"
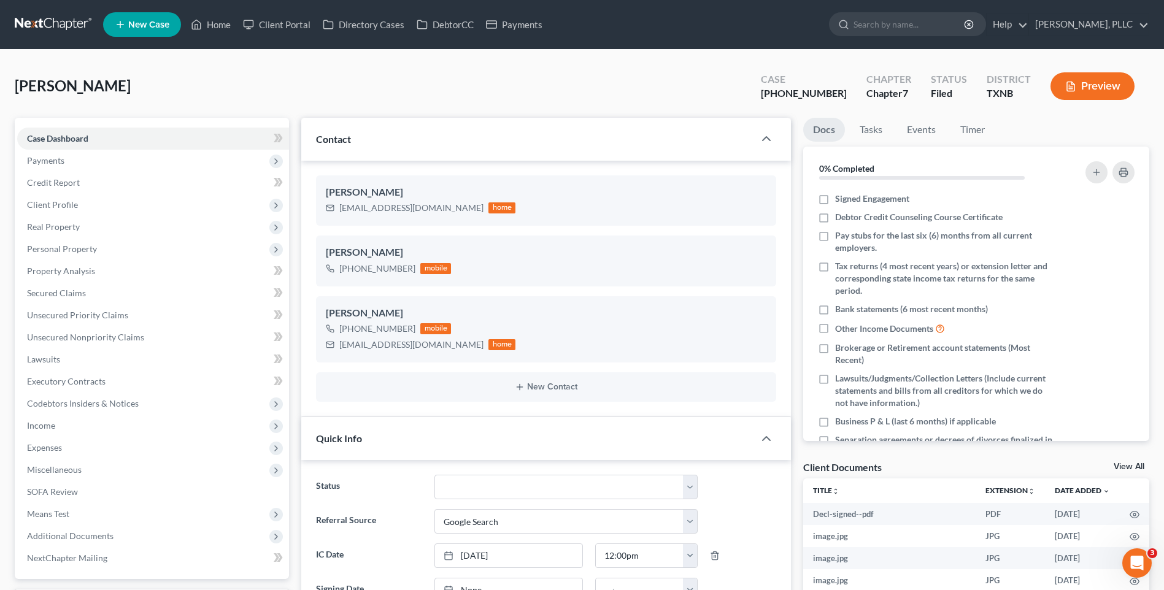
scroll to position [1853, 0]
drag, startPoint x: 338, startPoint y: 209, endPoint x: 425, endPoint y: 210, distance: 87.2
click at [432, 212] on div "glamar2013@gmail.com home" at bounding box center [421, 208] width 190 height 16
drag, startPoint x: 425, startPoint y: 210, endPoint x: 414, endPoint y: 204, distance: 12.1
copy div "glamar2013@gmail.com"
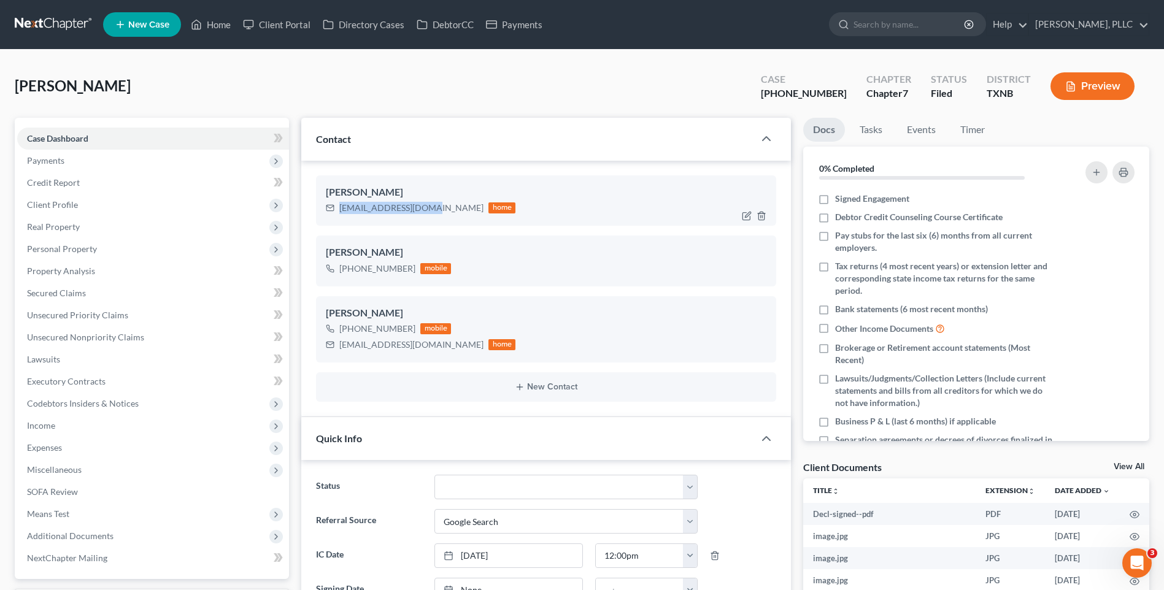
copy div "glamar2013@gmail.com"
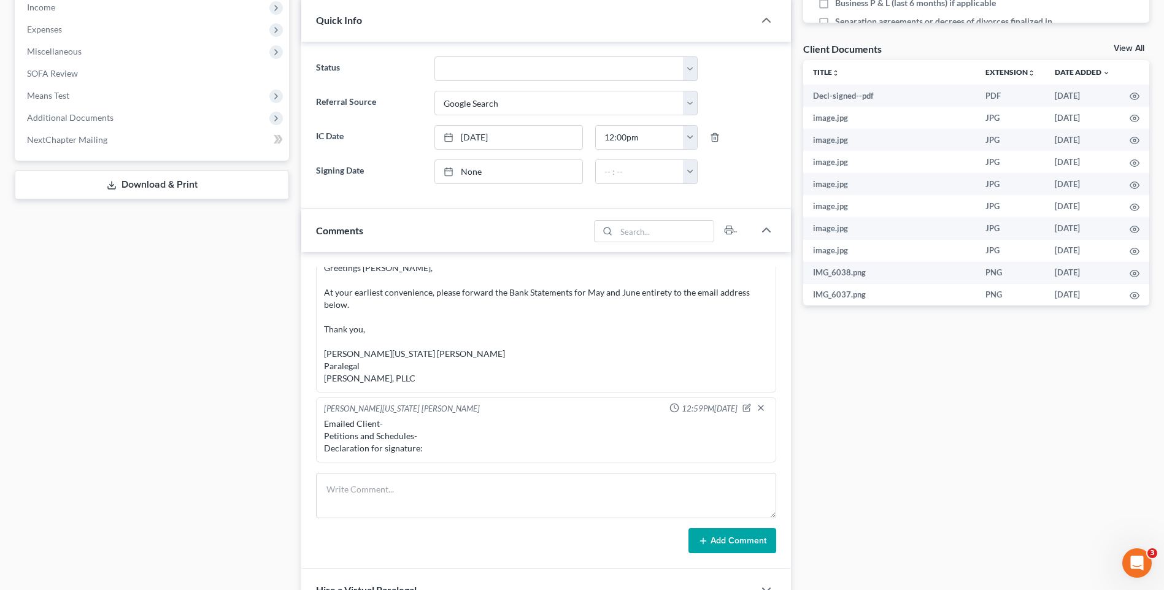
scroll to position [451, 0]
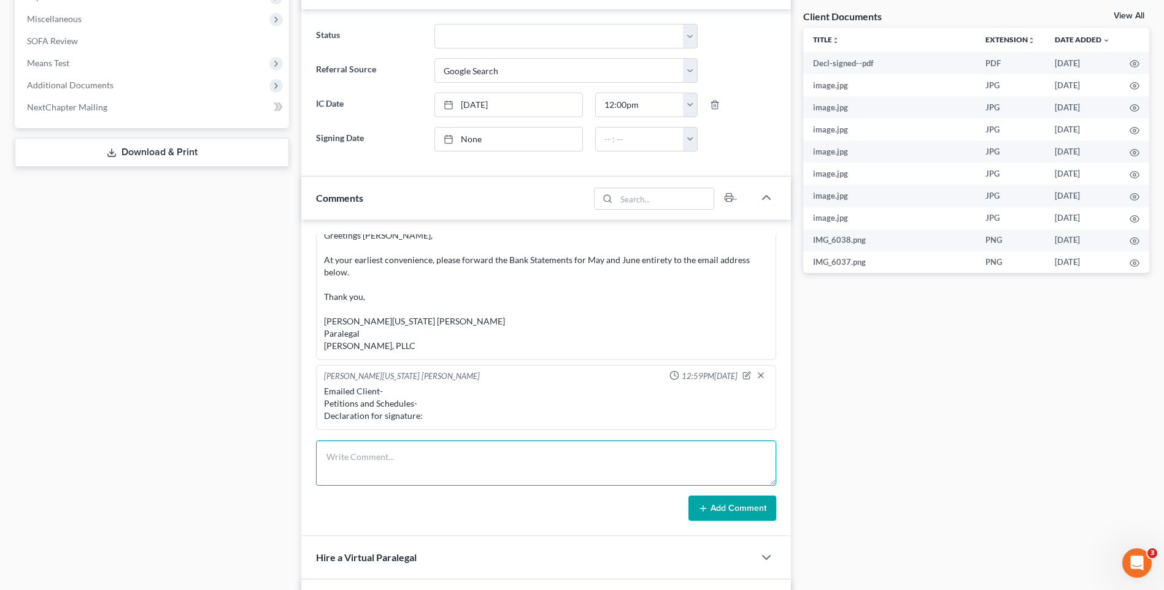
click at [355, 452] on textarea at bounding box center [546, 463] width 460 height 45
type textarea "Emailed Client- Doc 1-Petitions-Schedules Doc 6- 341 Meeting Automatic Stay Inf…"
click at [742, 514] on button "Add Comment" at bounding box center [733, 509] width 88 height 26
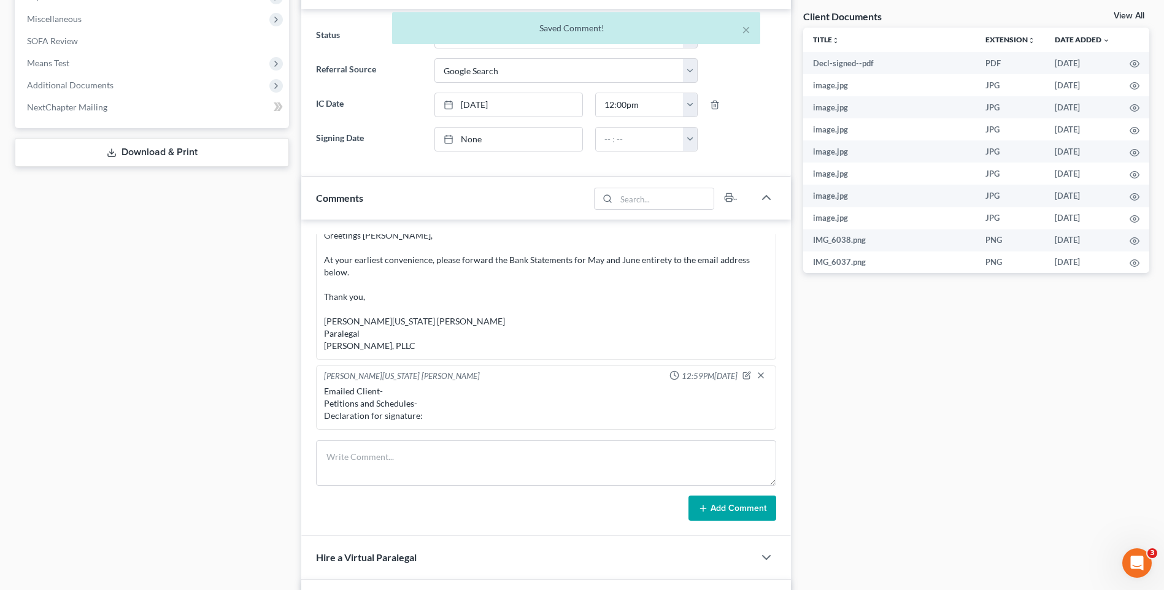
scroll to position [1935, 0]
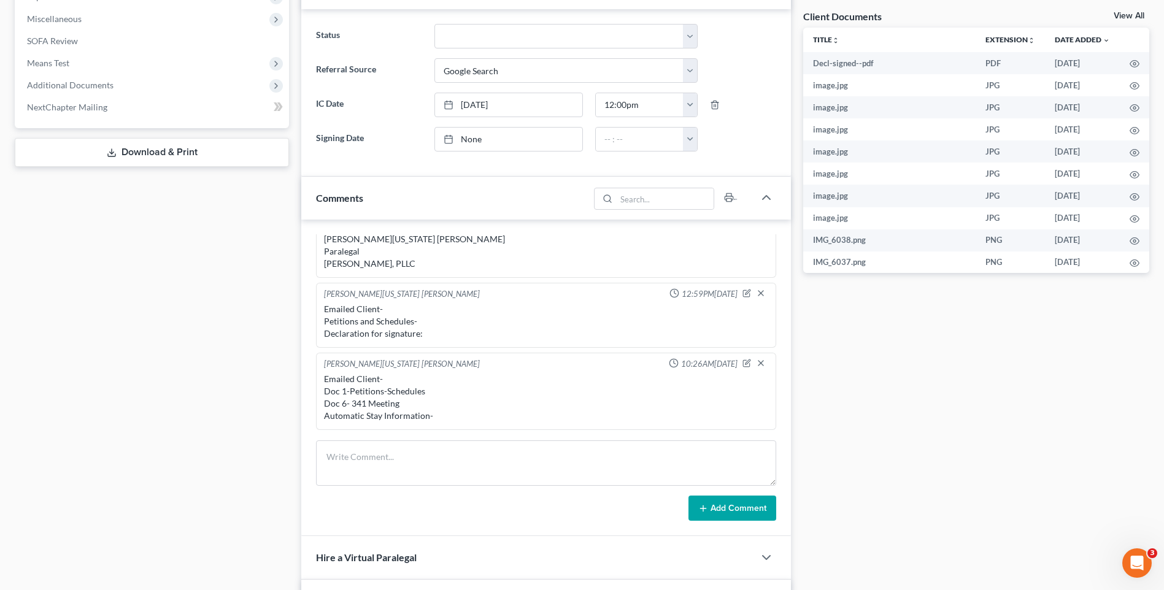
click at [1106, 325] on div "Docs Tasks Events Timer 0% Completed Nothing here yet! Signed Engagement Debtor…" at bounding box center [976, 258] width 358 height 1183
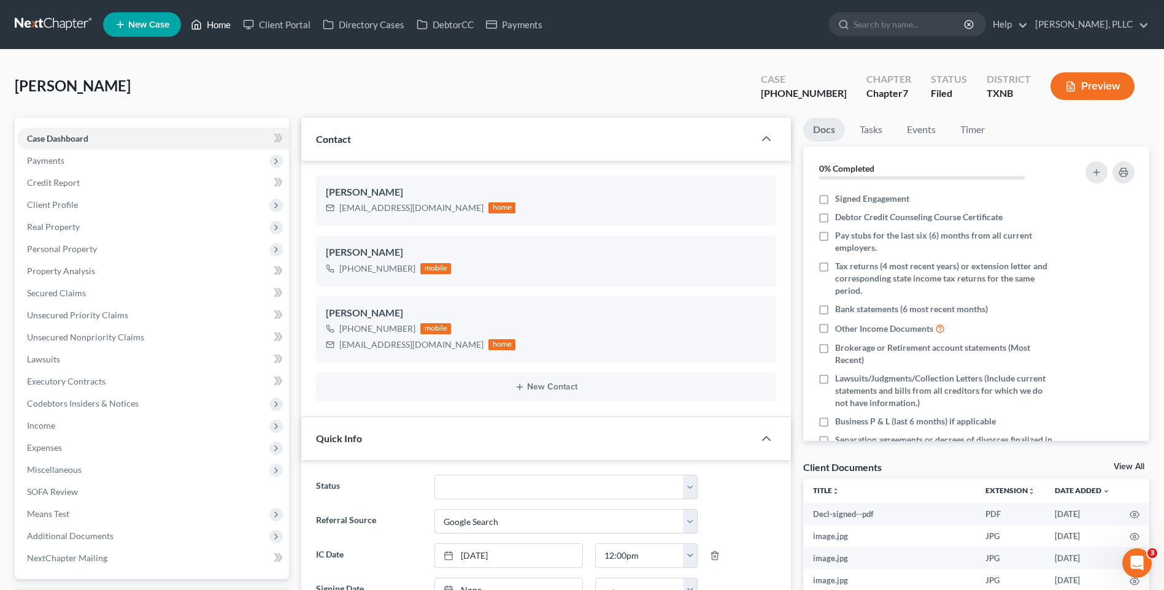
click at [230, 27] on link "Home" at bounding box center [211, 25] width 52 height 22
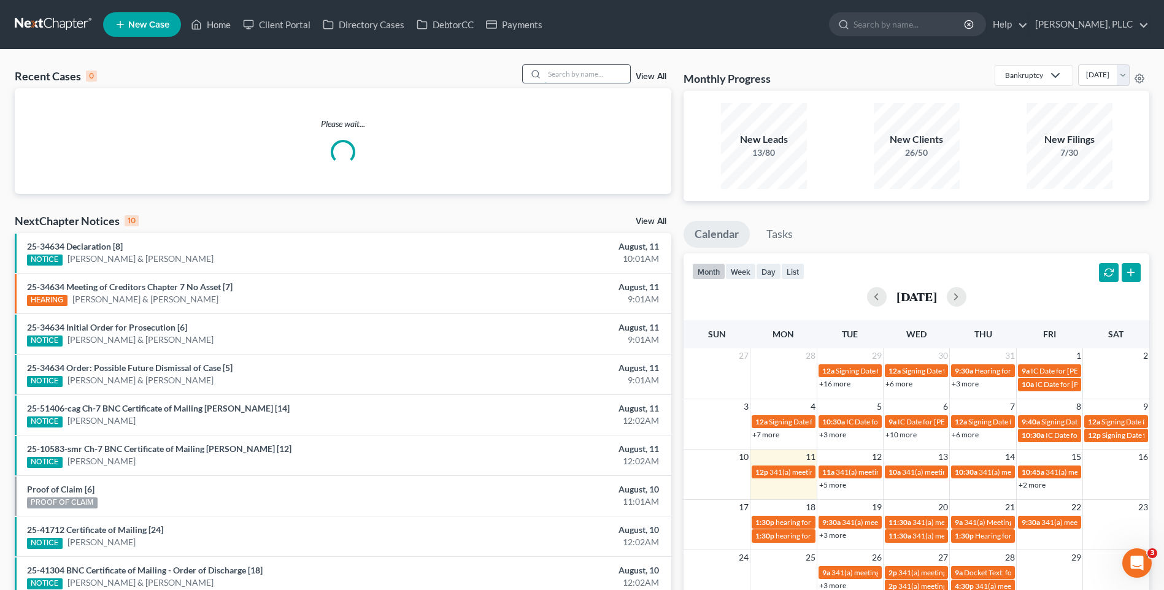
click at [565, 76] on input "search" at bounding box center [587, 74] width 86 height 18
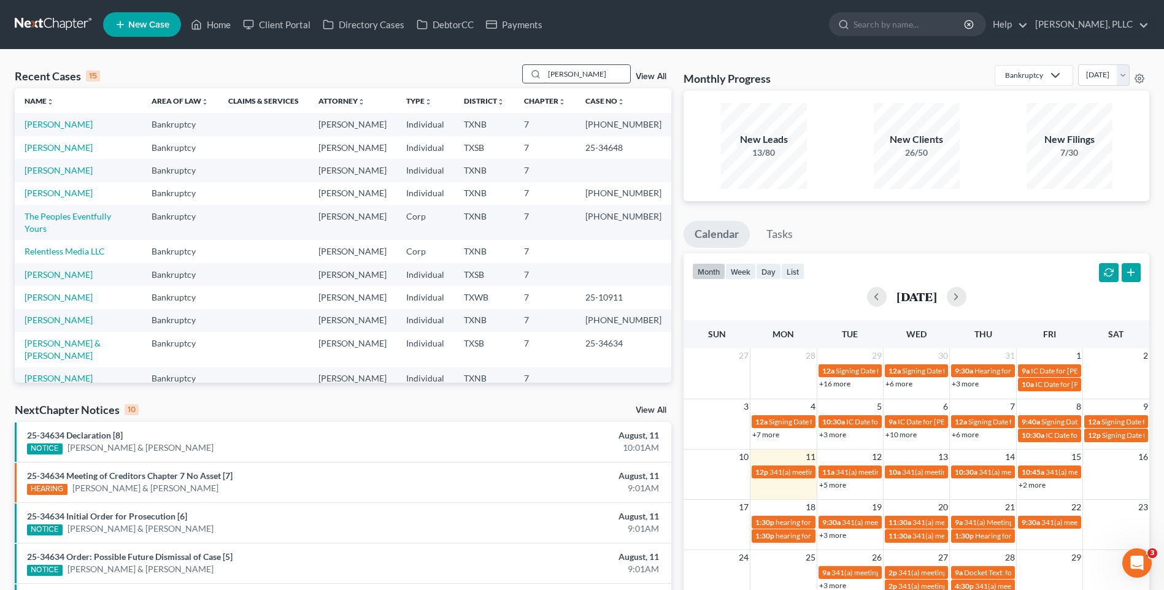
type input "Nanney"
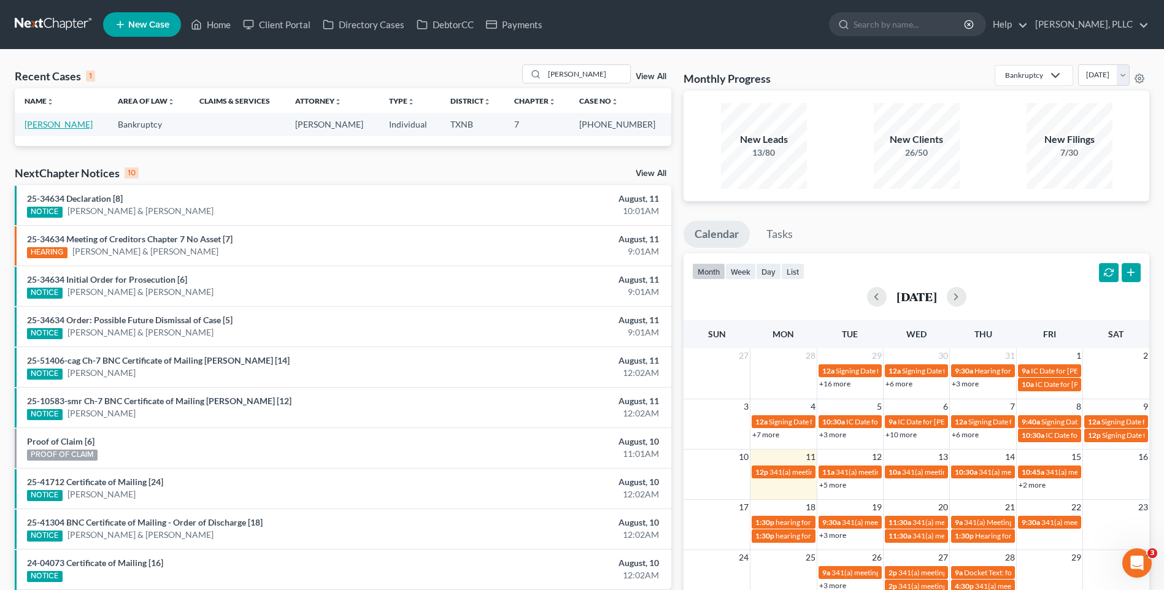
click at [42, 128] on link "Nanney, Rachel" at bounding box center [59, 124] width 68 height 10
select select "6"
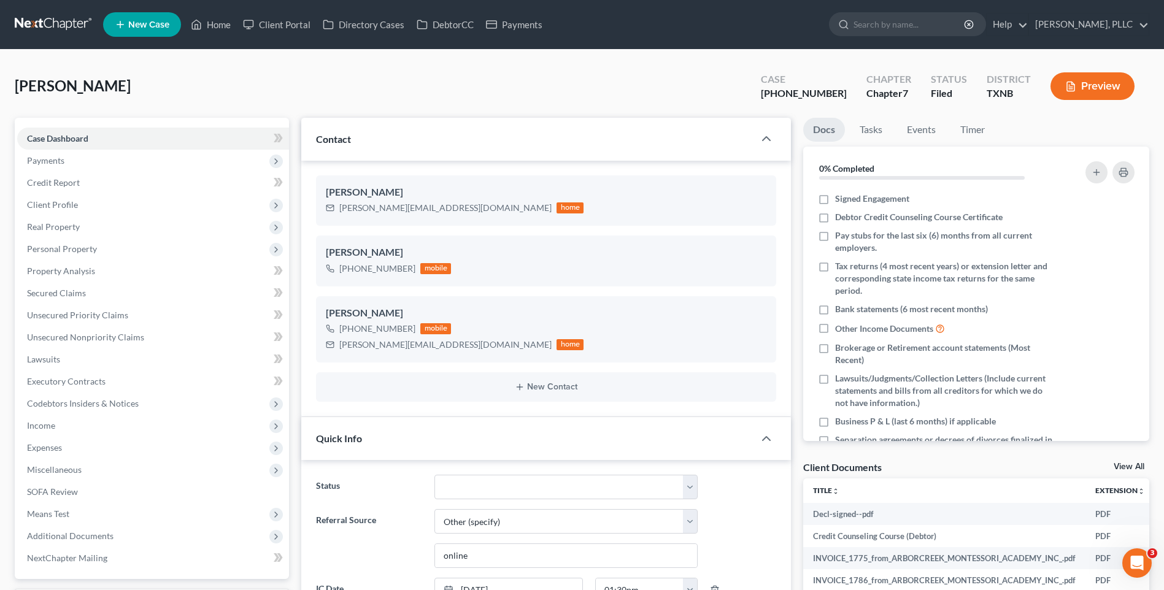
scroll to position [816, 0]
click at [216, 18] on link "Home" at bounding box center [211, 25] width 52 height 22
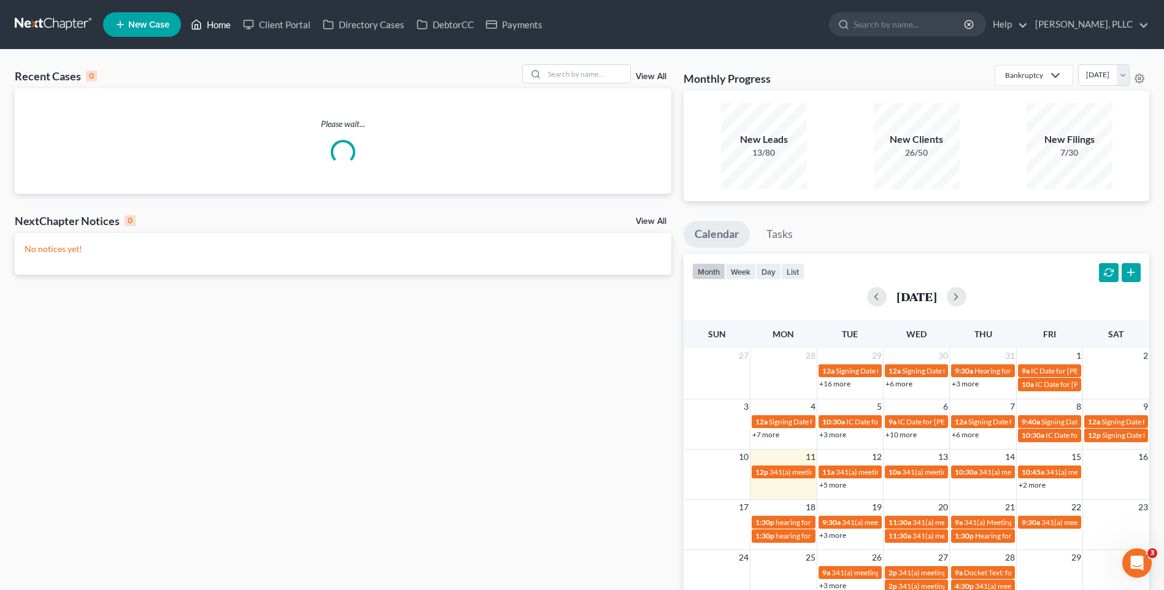
click at [185, 14] on link "Home" at bounding box center [211, 25] width 52 height 22
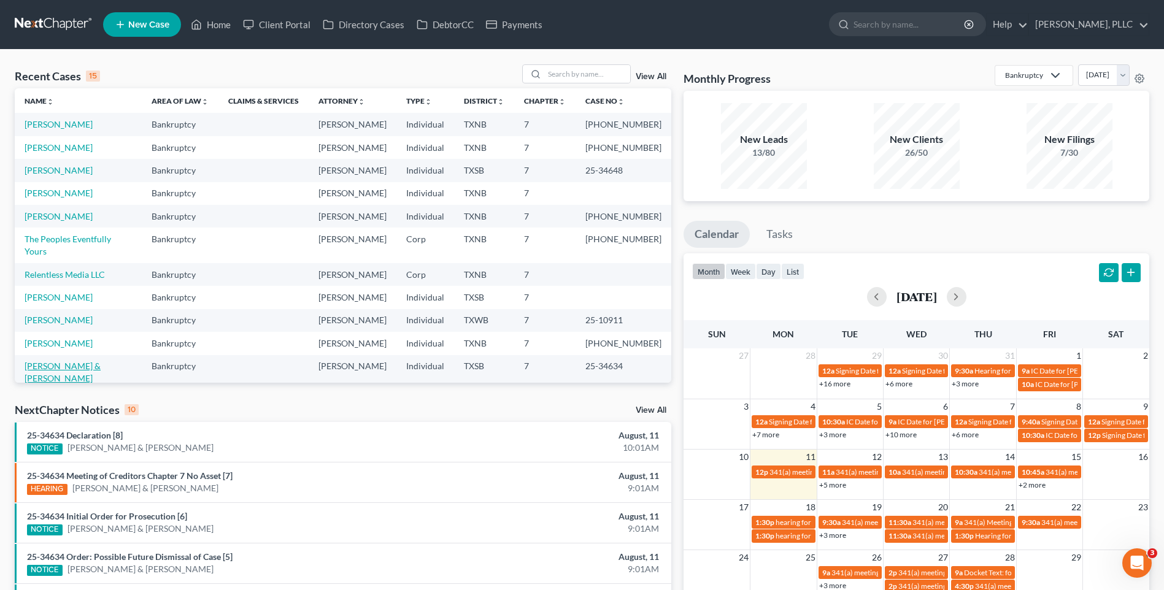
click at [101, 361] on link "Perez, Fernando & Nistal, Rita" at bounding box center [63, 372] width 76 height 23
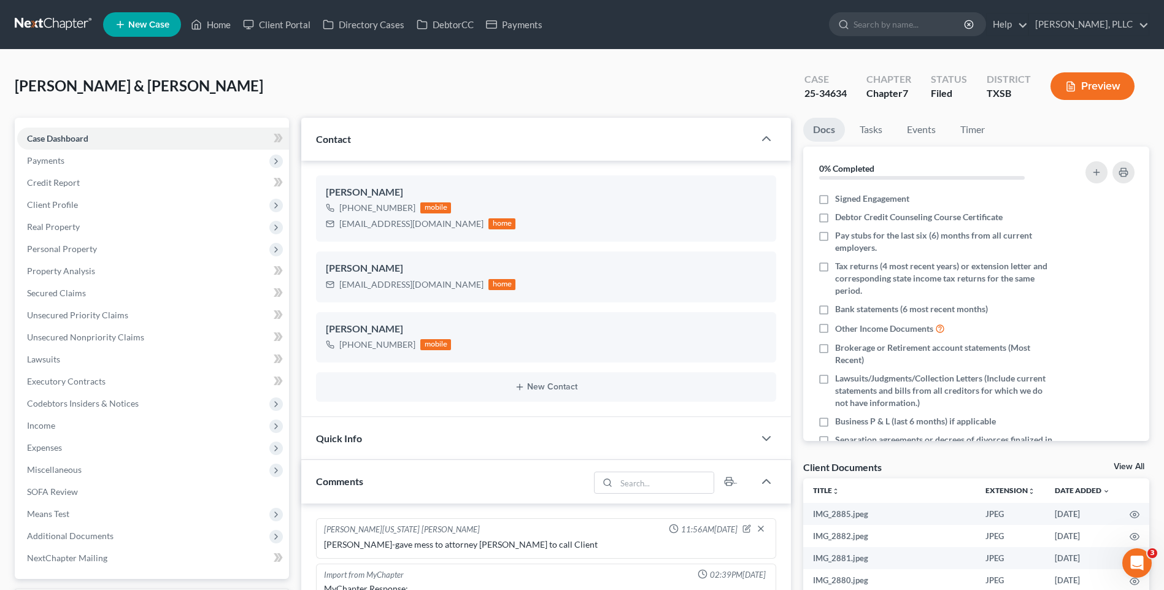
scroll to position [976, 0]
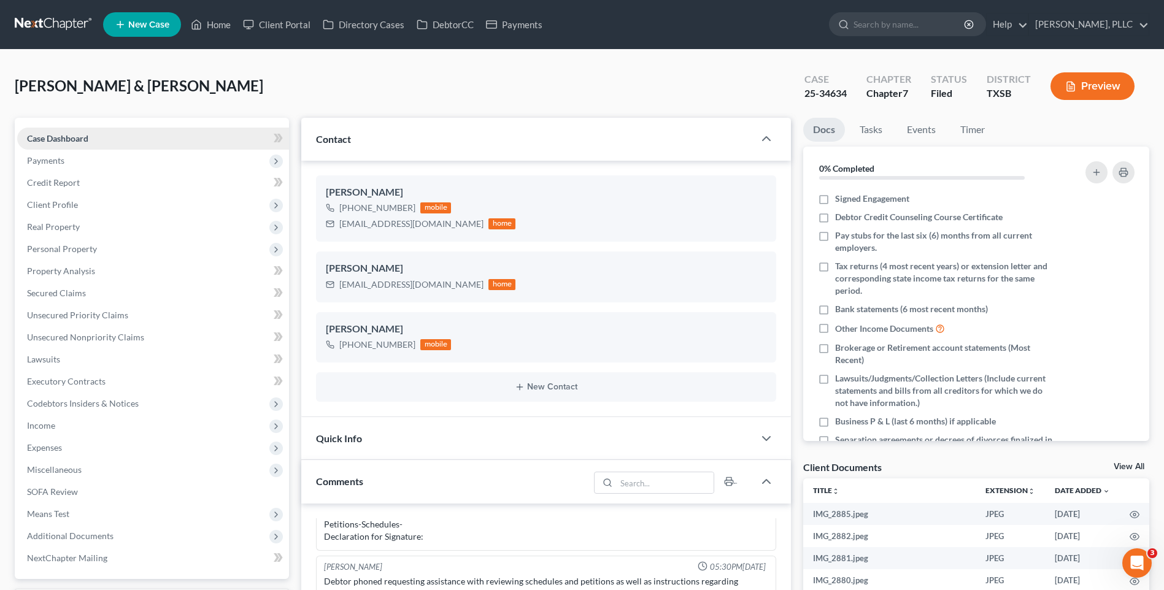
click at [53, 128] on link "Case Dashboard" at bounding box center [153, 139] width 272 height 22
click at [342, 439] on span "Quick Info" at bounding box center [339, 439] width 46 height 12
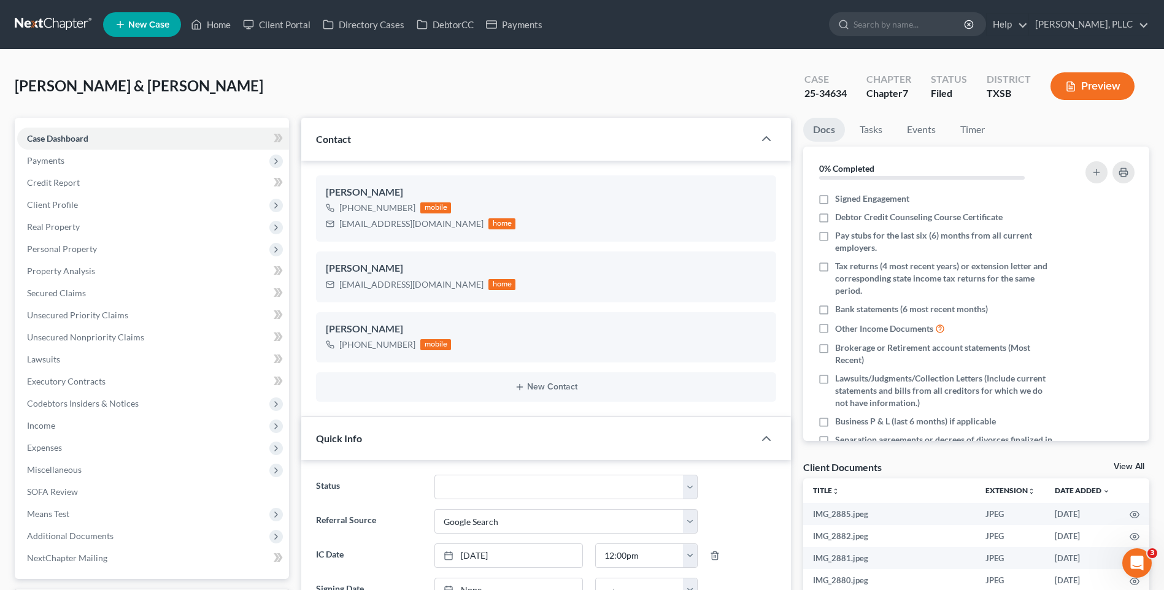
click at [325, 83] on div "Perez, Fernando & Nistal, Rita Upgraded Case 25-34634 Chapter Chapter 7 Status …" at bounding box center [582, 90] width 1135 height 53
click at [223, 20] on link "Home" at bounding box center [211, 25] width 52 height 22
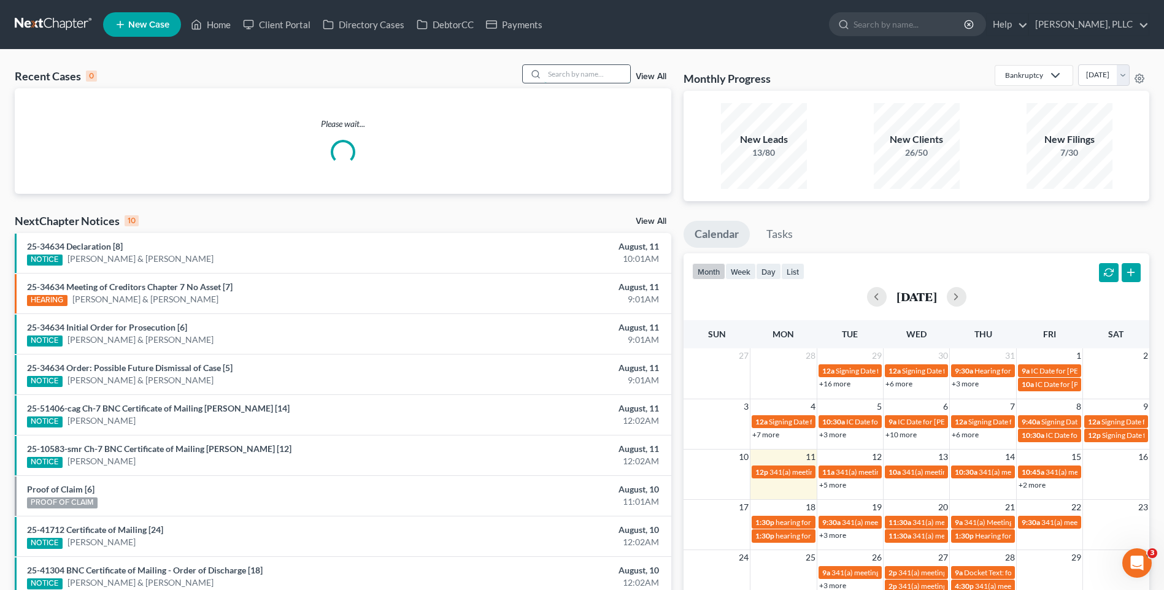
click at [579, 77] on input "search" at bounding box center [587, 74] width 86 height 18
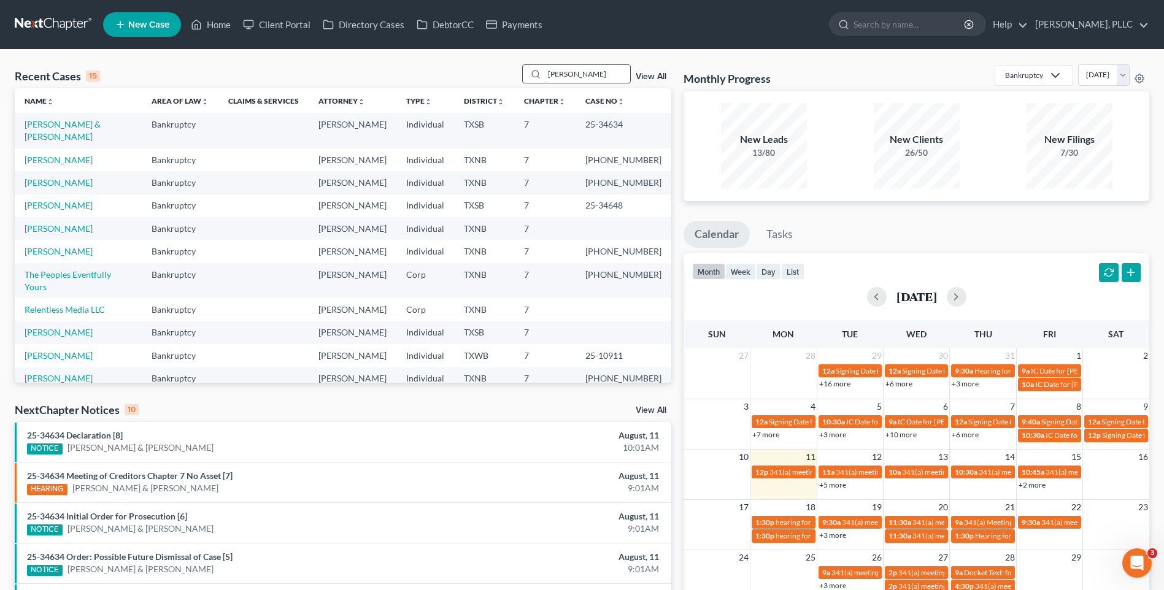
type input "salazar"
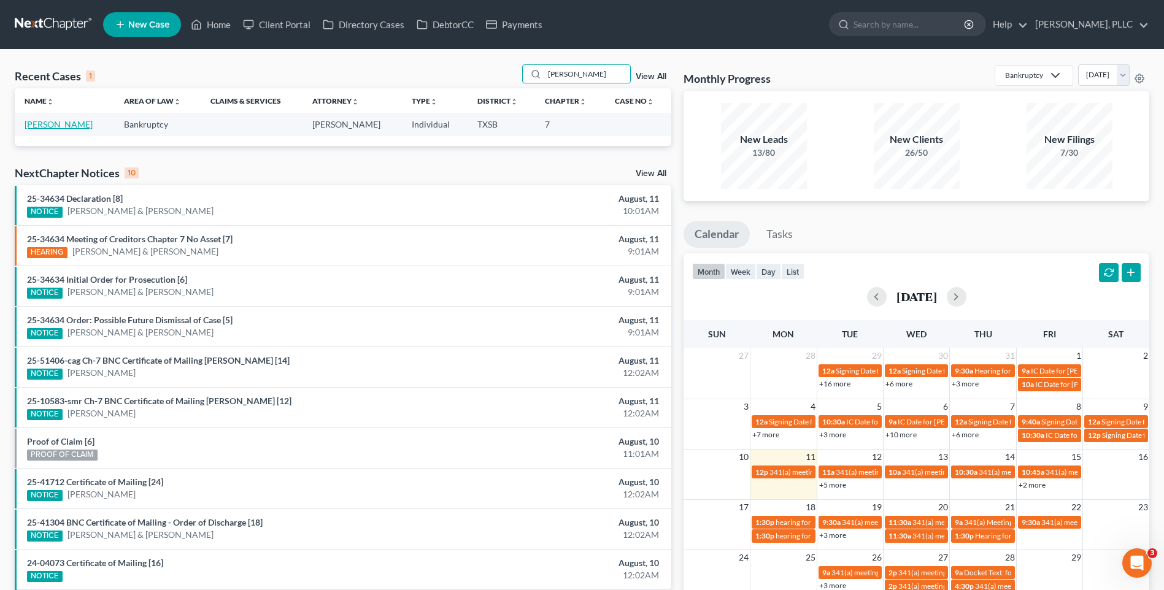
click at [69, 126] on link "Salazar-Melendez, Bertha" at bounding box center [59, 124] width 68 height 10
select select "6"
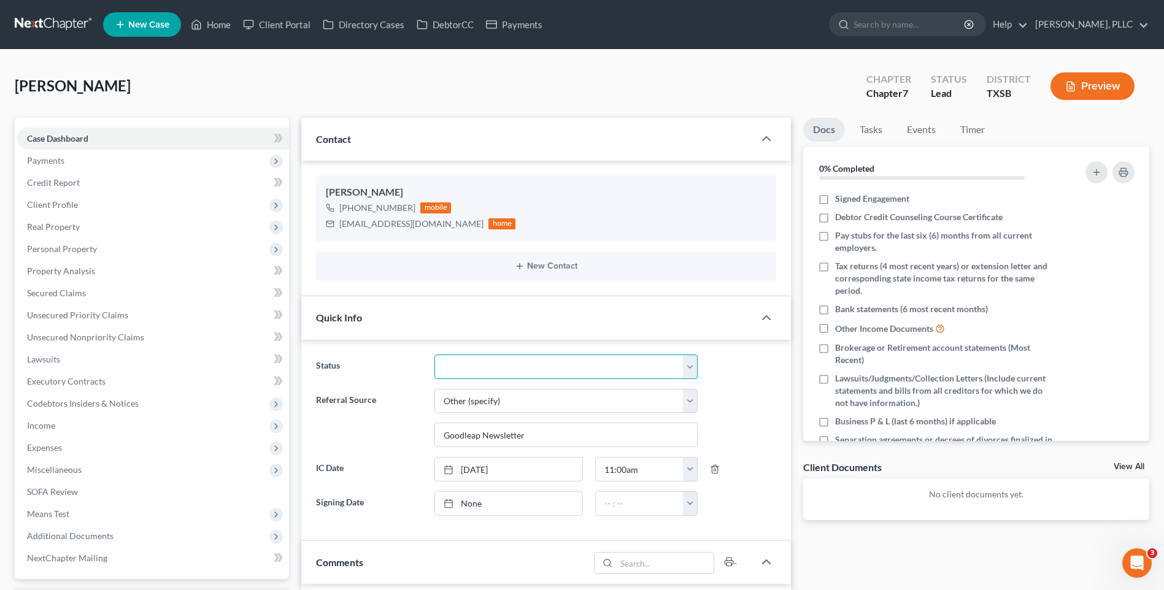
click at [691, 363] on select "Appellate Phase Case Closed Dead File Demand Letter Phase Discharged Discharge …" at bounding box center [566, 367] width 263 height 25
select select "13"
click at [435, 355] on select "Appellate Phase Case Closed Dead File Demand Letter Phase Discharged Discharge …" at bounding box center [566, 367] width 263 height 25
click at [222, 69] on div "Salazar-Melendez, Bertha Upgraded Chapter Chapter 7 Status In Progress District…" at bounding box center [582, 90] width 1135 height 53
click at [277, 22] on link "Client Portal" at bounding box center [277, 25] width 80 height 22
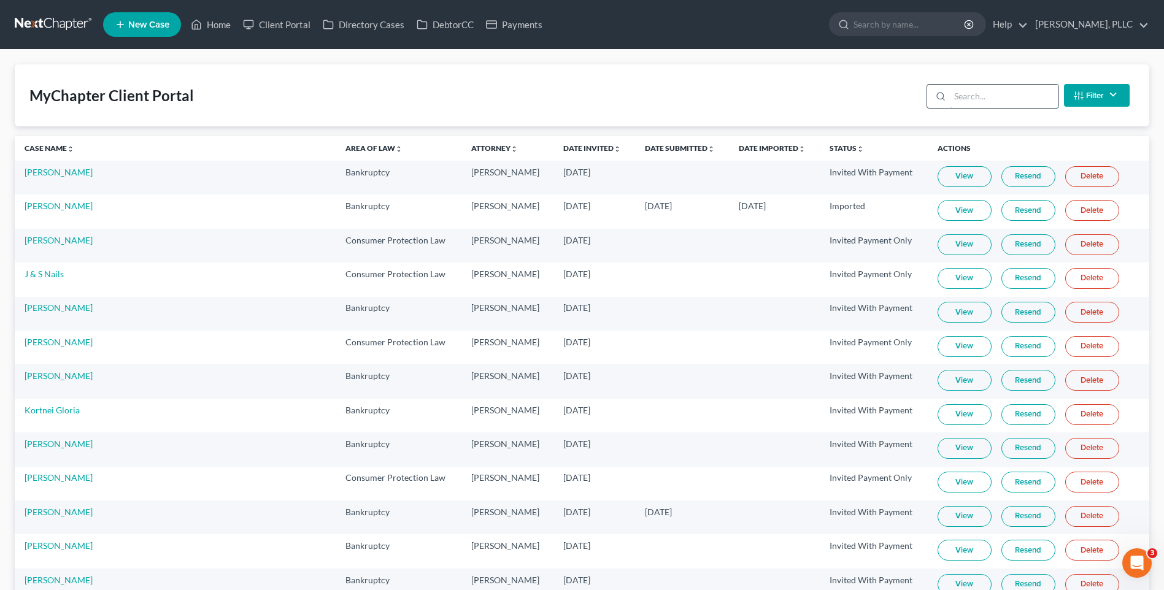
click at [971, 93] on input "search" at bounding box center [1004, 96] width 109 height 23
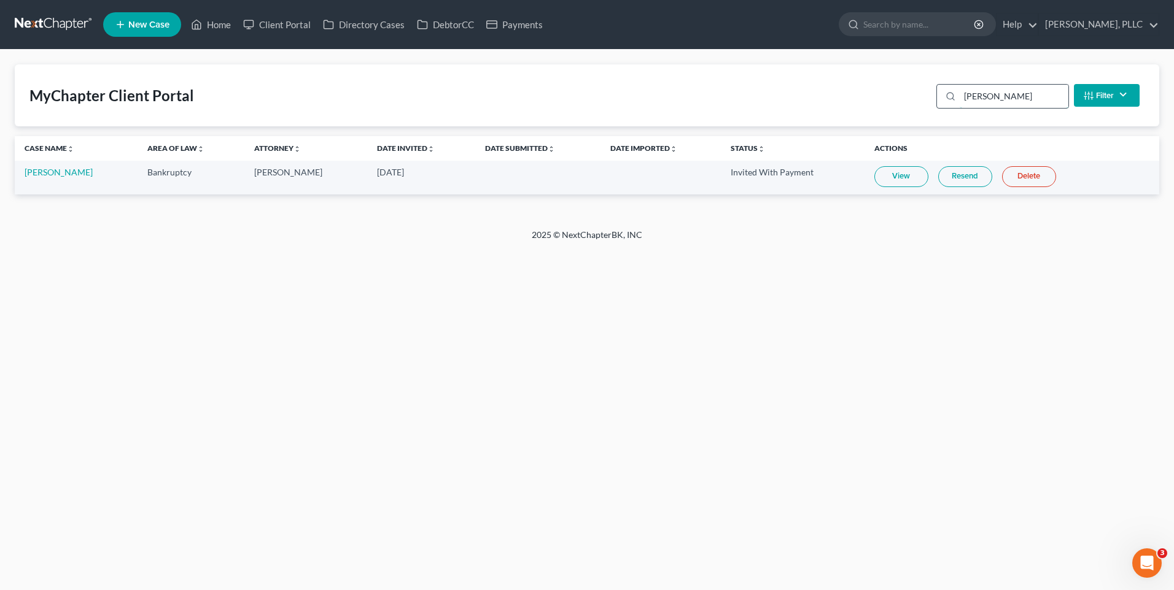
type input "salazar"
click at [972, 171] on link "Resend" at bounding box center [965, 176] width 54 height 21
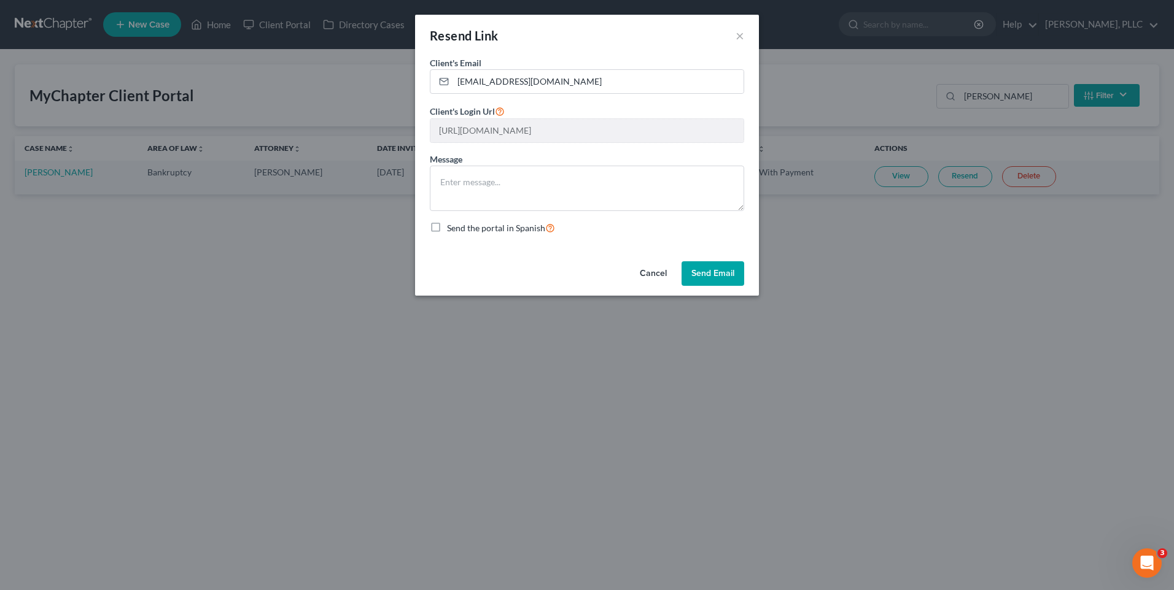
click at [697, 274] on button "Send Email" at bounding box center [712, 273] width 63 height 25
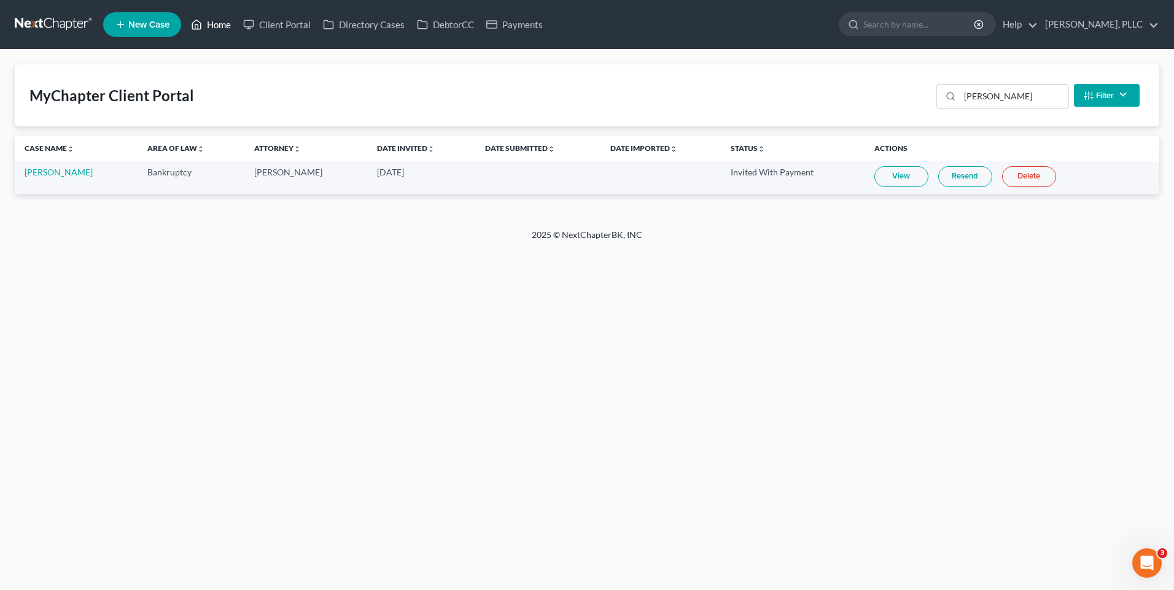
click at [220, 23] on link "Home" at bounding box center [211, 25] width 52 height 22
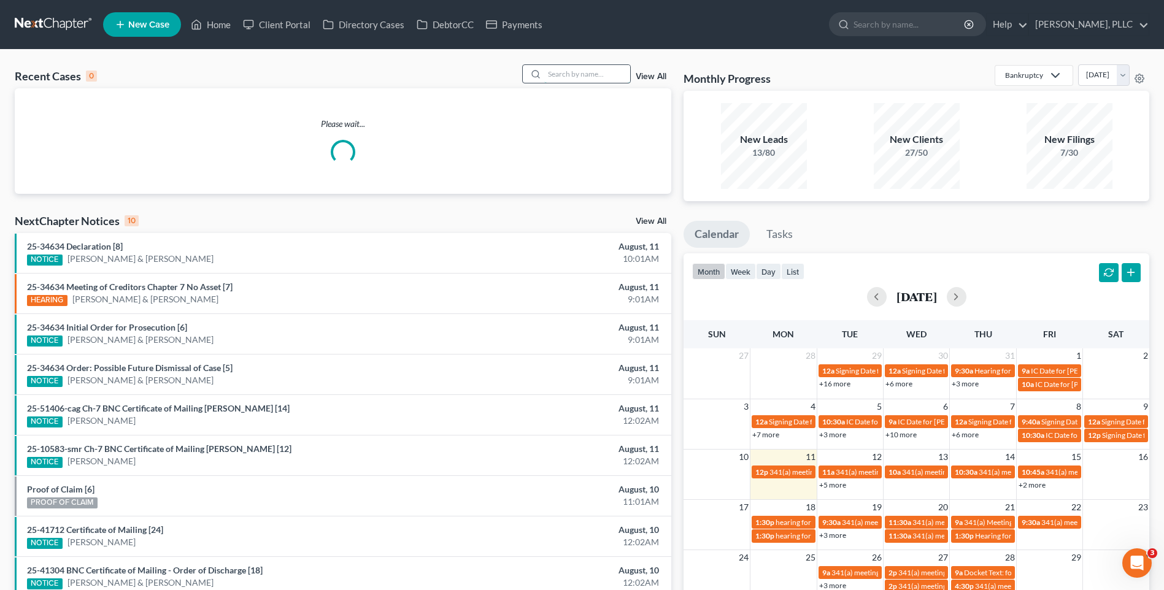
click at [583, 73] on input "search" at bounding box center [587, 74] width 86 height 18
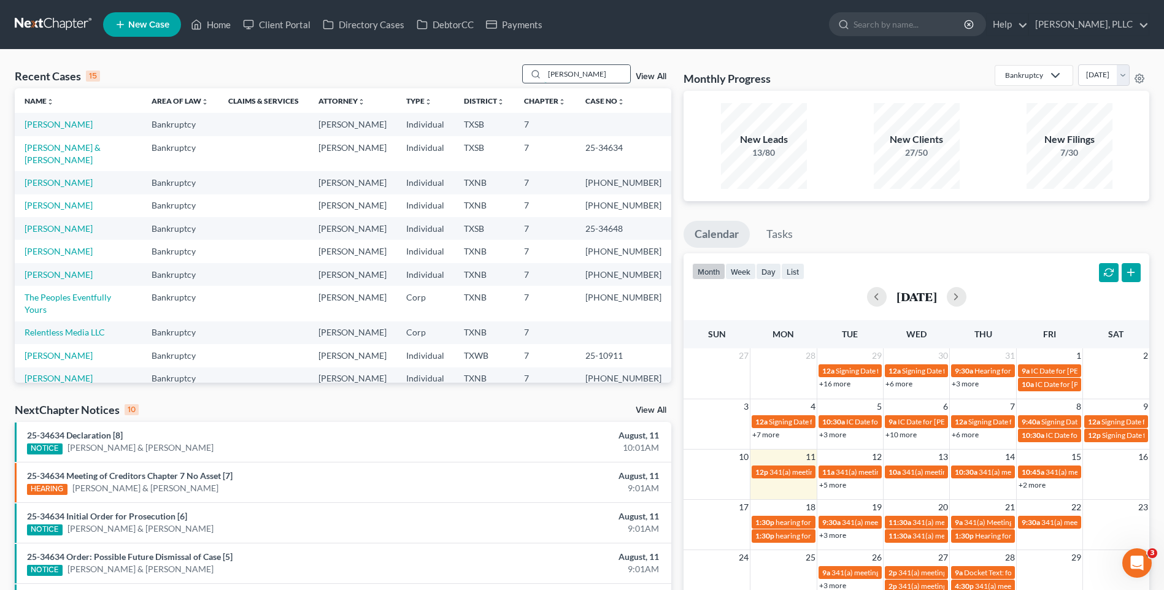
type input "Ratcliff"
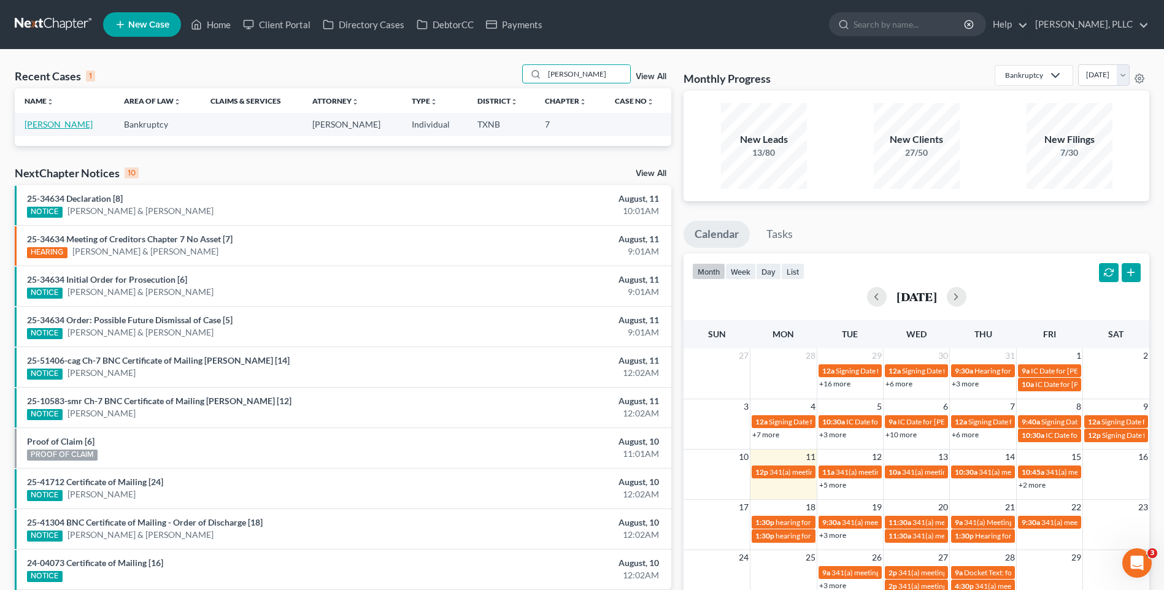
click at [66, 123] on link "[PERSON_NAME]" at bounding box center [59, 124] width 68 height 10
select select "4"
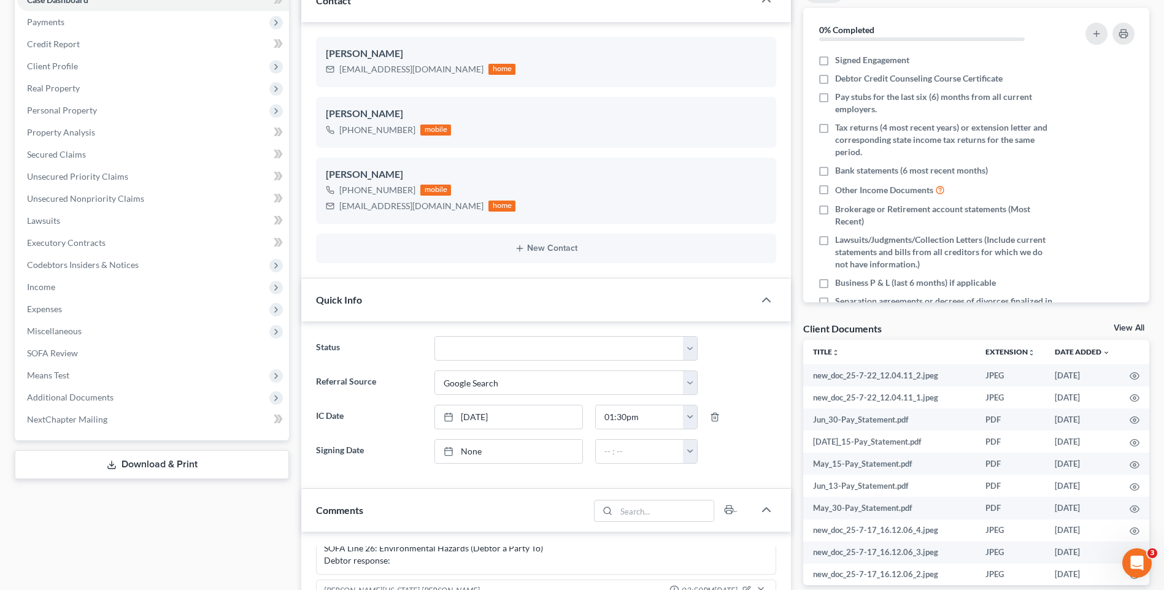
scroll to position [87, 0]
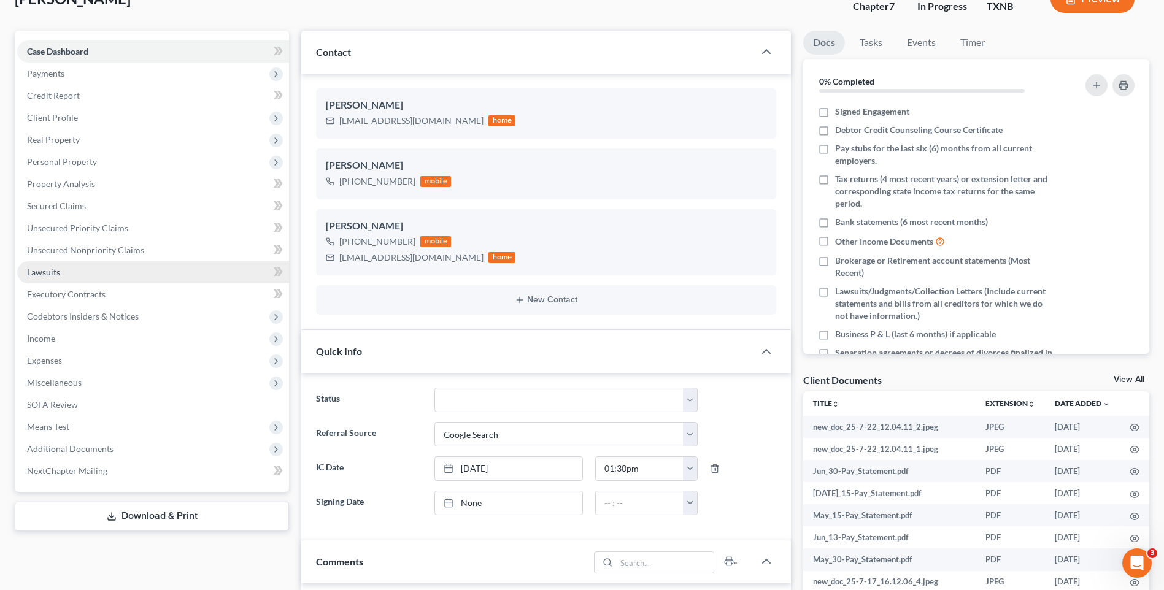
click at [52, 273] on span "Lawsuits" at bounding box center [43, 272] width 33 height 10
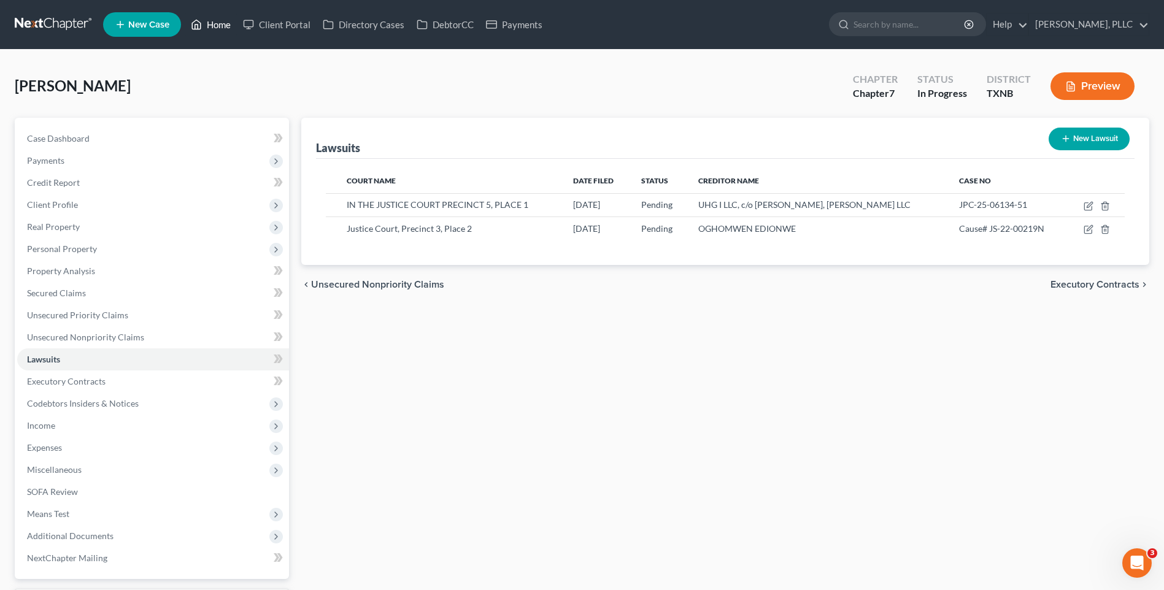
click at [218, 25] on link "Home" at bounding box center [211, 25] width 52 height 22
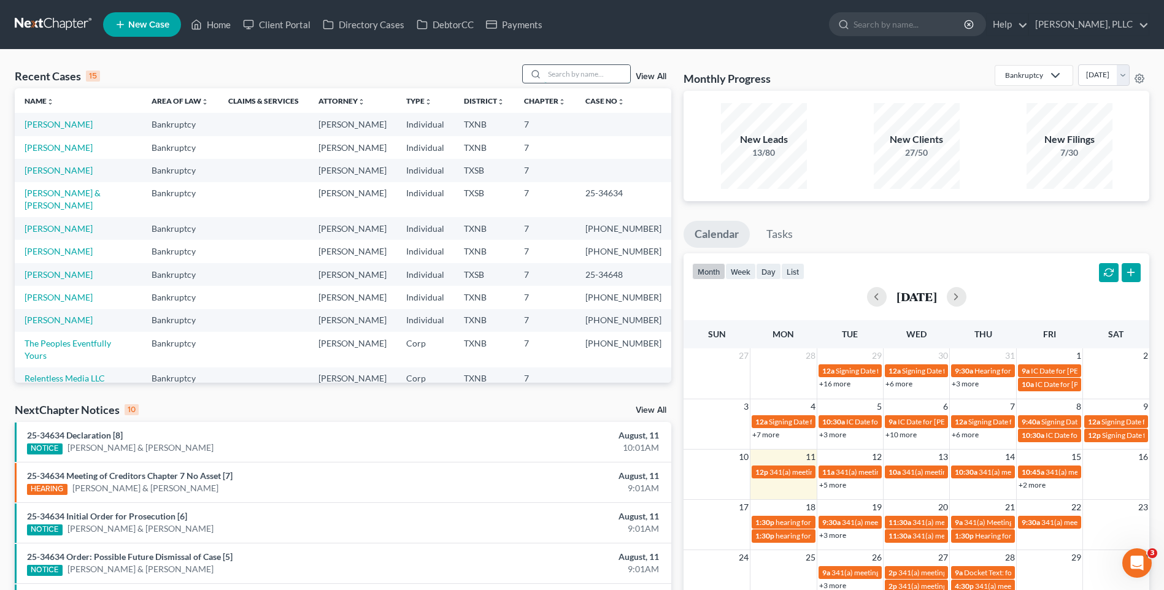
click at [561, 75] on input "search" at bounding box center [587, 74] width 86 height 18
type input "Tamala"
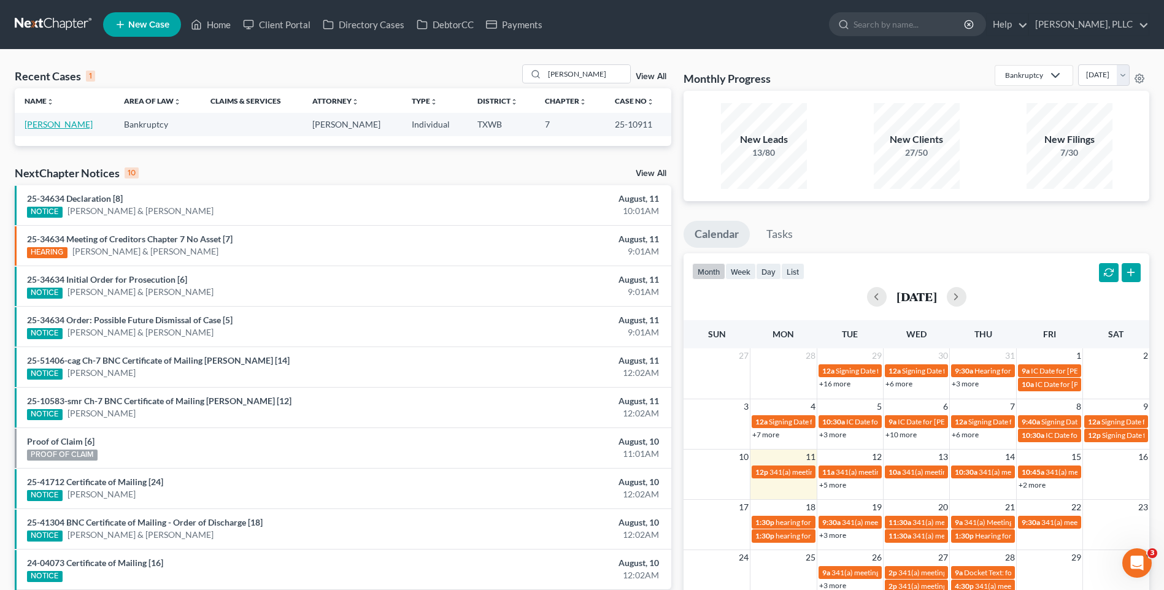
click at [64, 119] on link "Pearley, Tamala" at bounding box center [59, 124] width 68 height 10
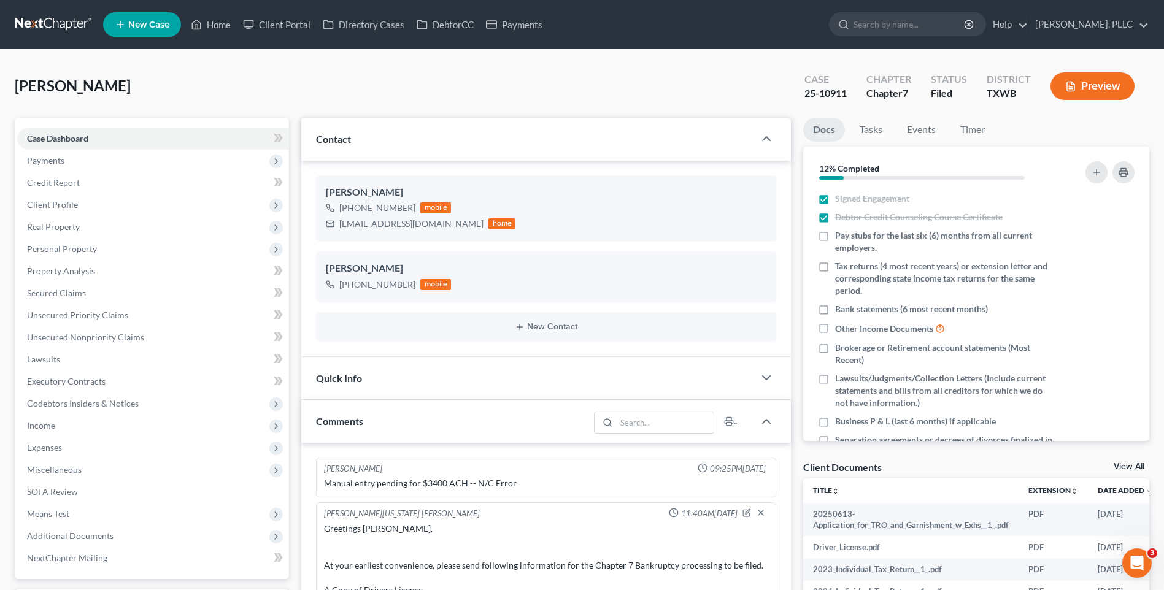
scroll to position [1446, 0]
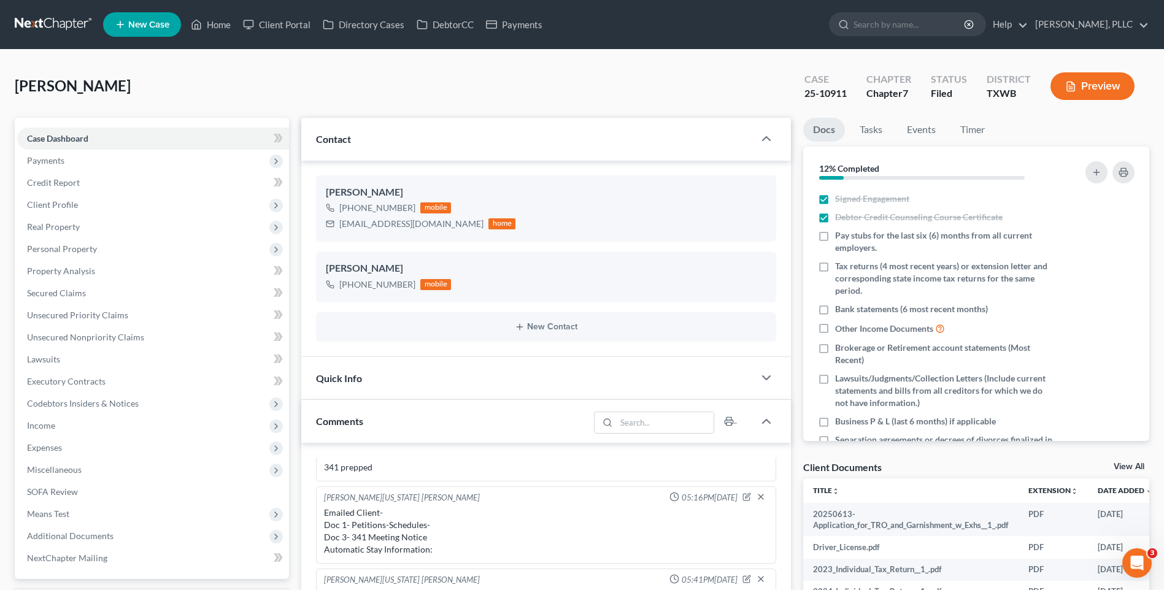
click at [357, 376] on span "Quick Info" at bounding box center [339, 379] width 46 height 12
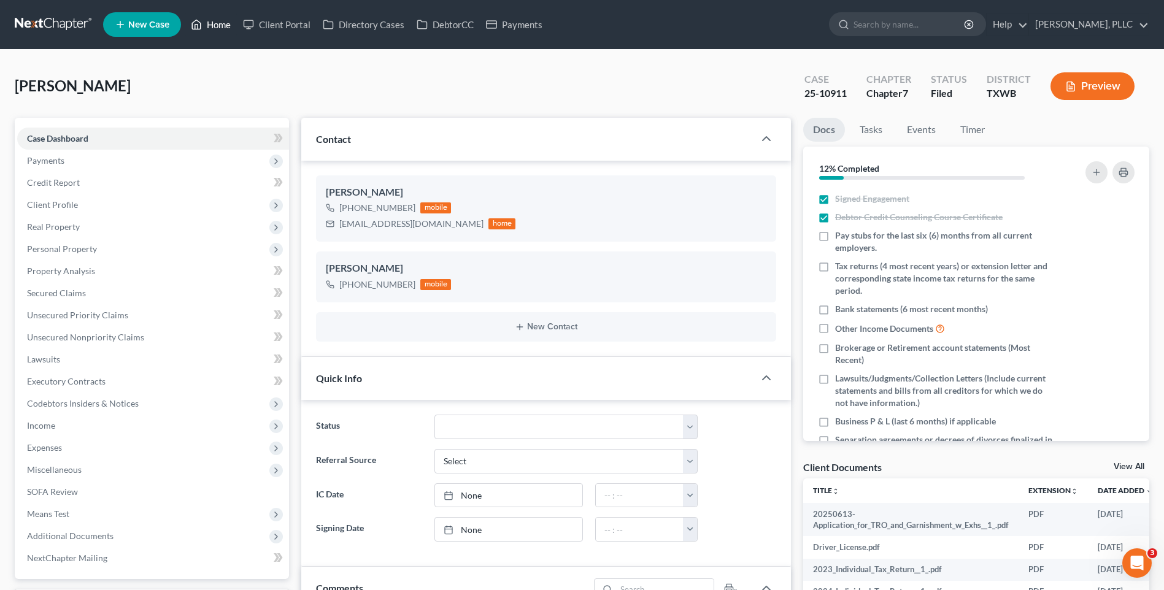
drag, startPoint x: 226, startPoint y: 24, endPoint x: 685, endPoint y: 116, distance: 467.6
click at [226, 24] on link "Home" at bounding box center [211, 25] width 52 height 22
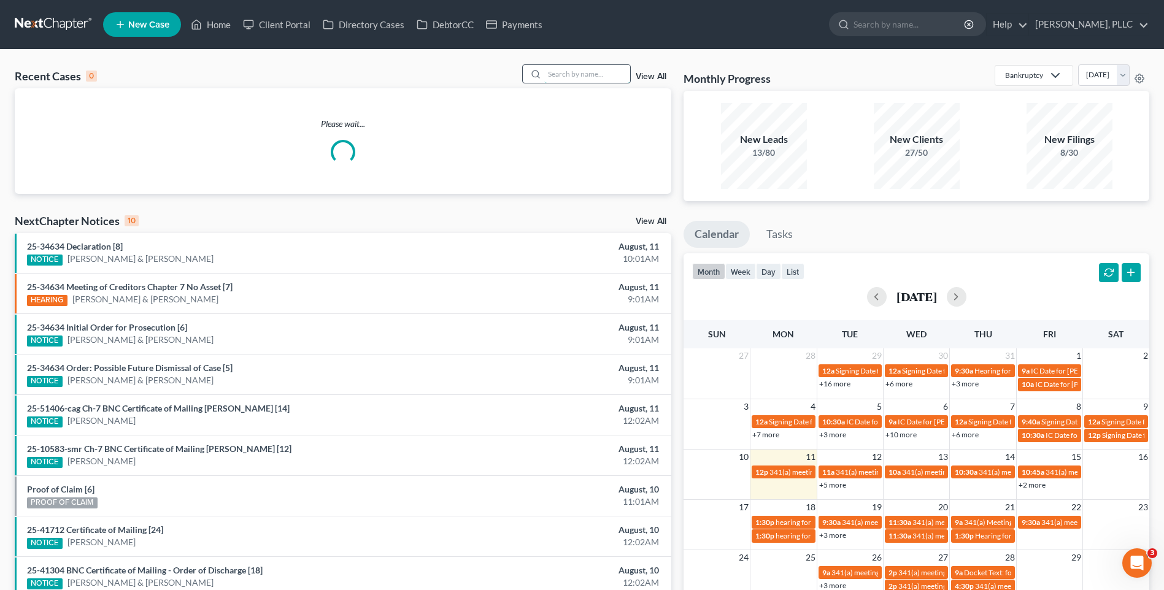
click at [562, 80] on input "search" at bounding box center [587, 74] width 86 height 18
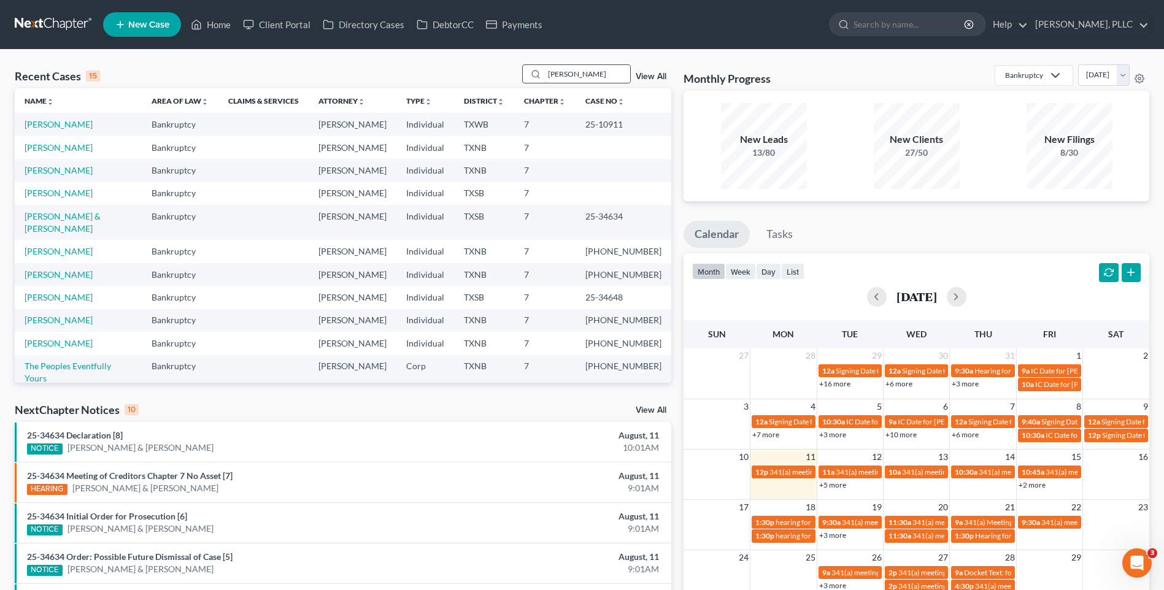
type input "[PERSON_NAME]"
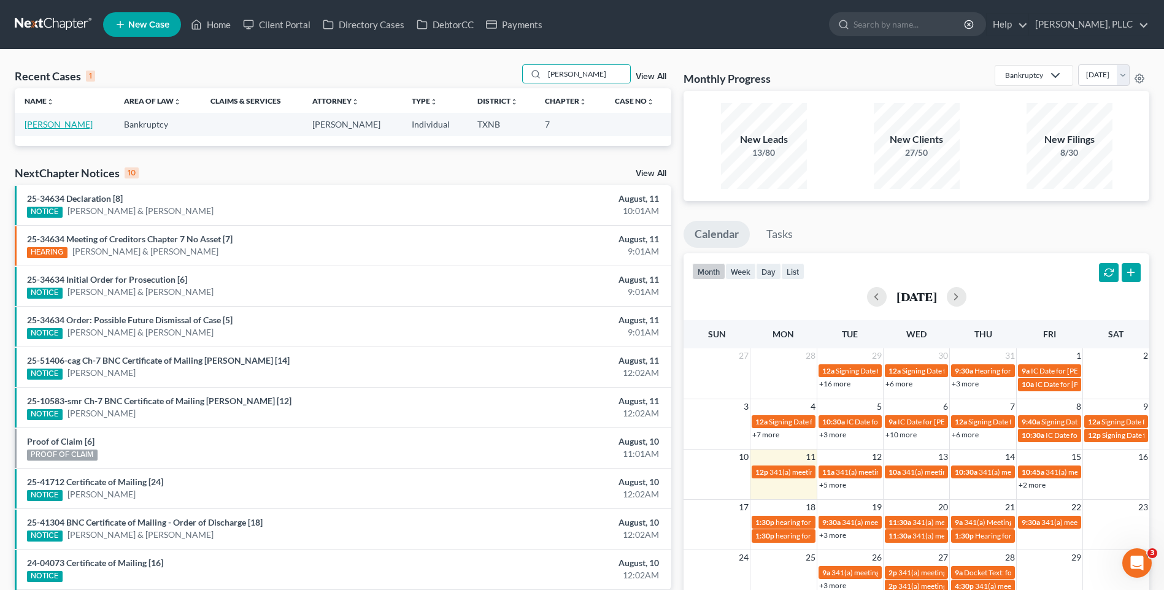
click at [41, 125] on link "Zermeno, Tracy" at bounding box center [59, 124] width 68 height 10
select select "4"
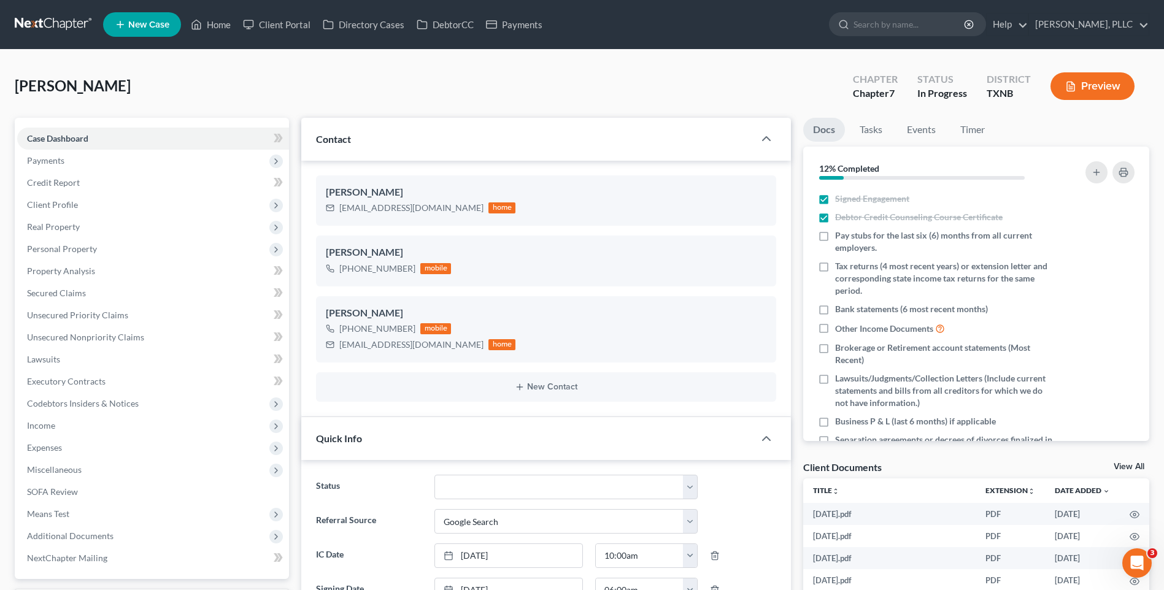
scroll to position [972, 0]
click at [56, 338] on span "Unsecured Nonpriority Claims" at bounding box center [85, 337] width 117 height 10
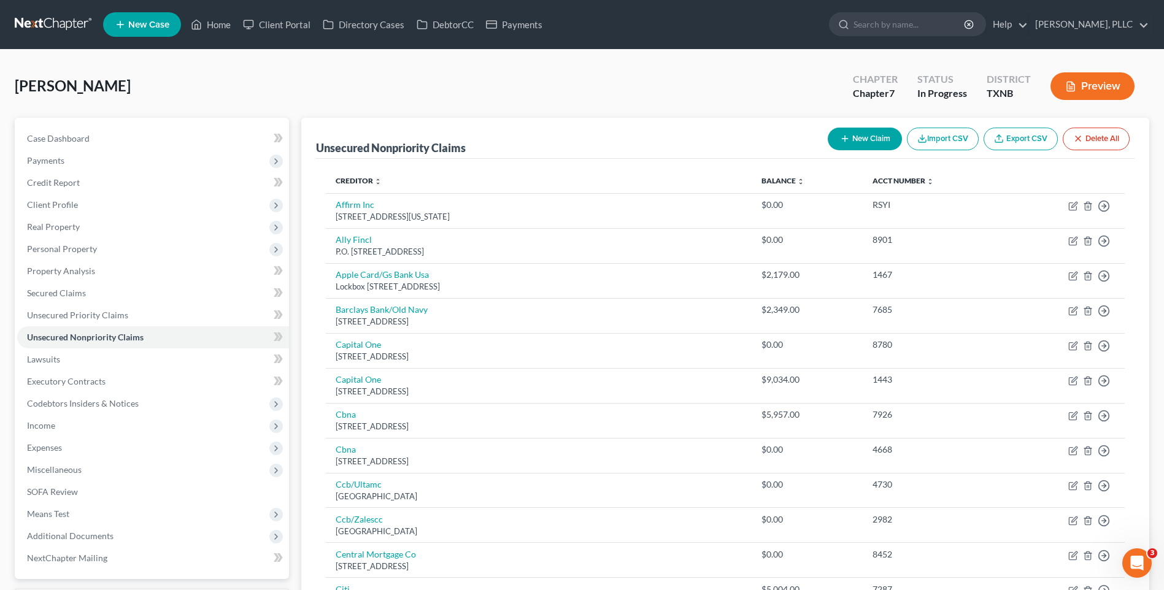
click at [848, 137] on button "New Claim" at bounding box center [865, 139] width 74 height 23
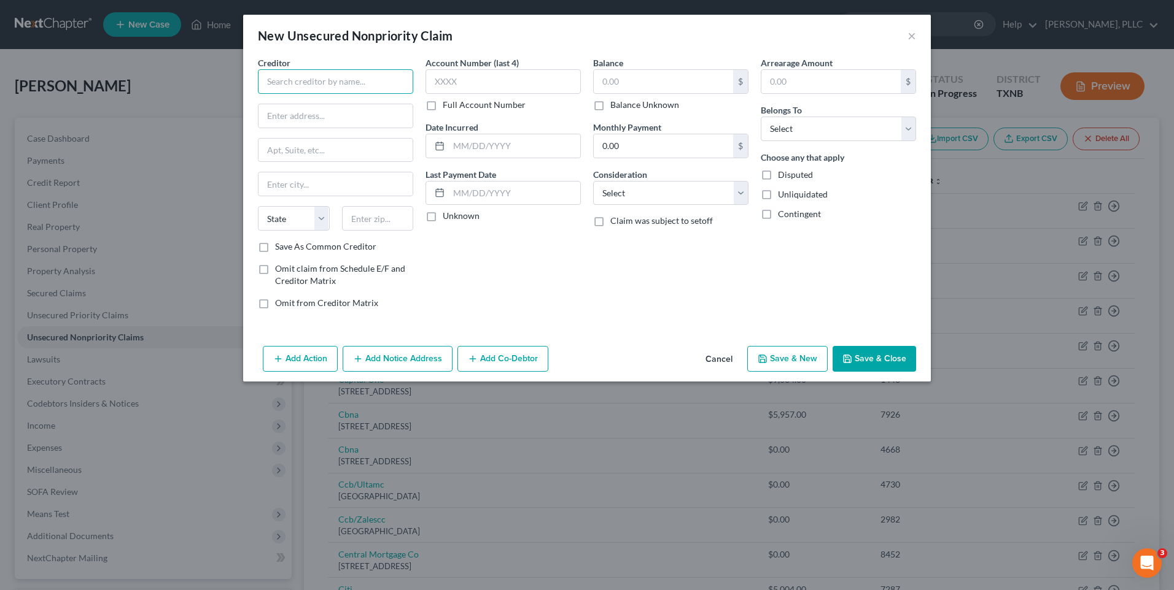
click at [269, 82] on input "text" at bounding box center [335, 81] width 155 height 25
type input "Baylor Scott & White"
click at [314, 120] on input "text" at bounding box center [335, 115] width 154 height 23
type input "PO Box 1259"
type input "Oaks"
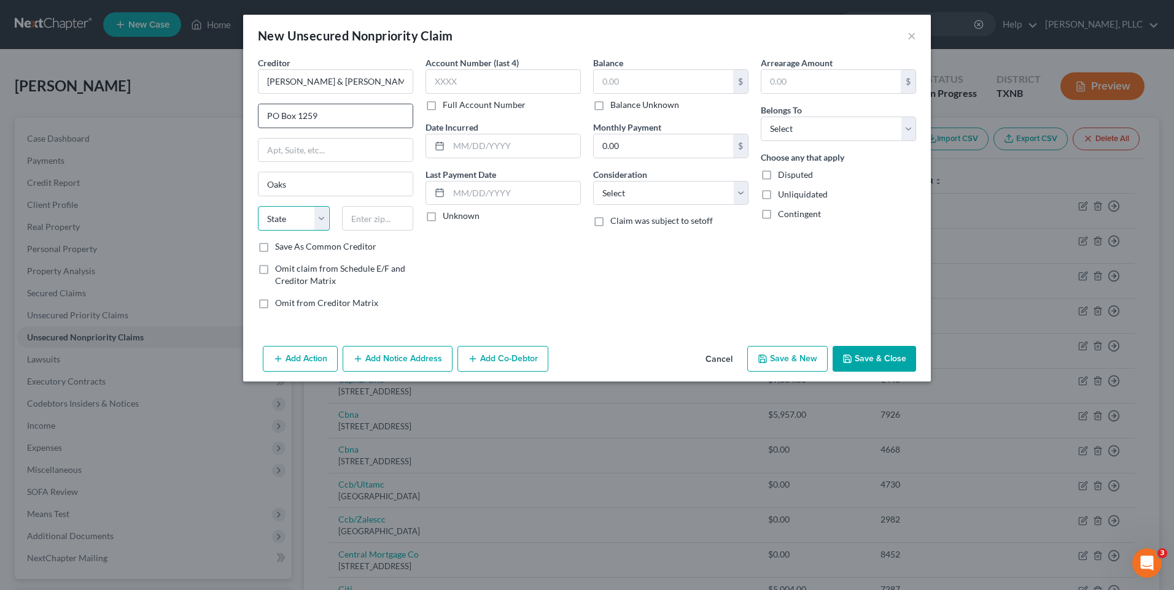
select select "39"
click at [360, 219] on input "text" at bounding box center [378, 218] width 72 height 25
type input "19456"
click at [443, 107] on label "Full Account Number" at bounding box center [484, 105] width 83 height 12
click at [443, 106] on label "Full Account Number" at bounding box center [484, 105] width 83 height 12
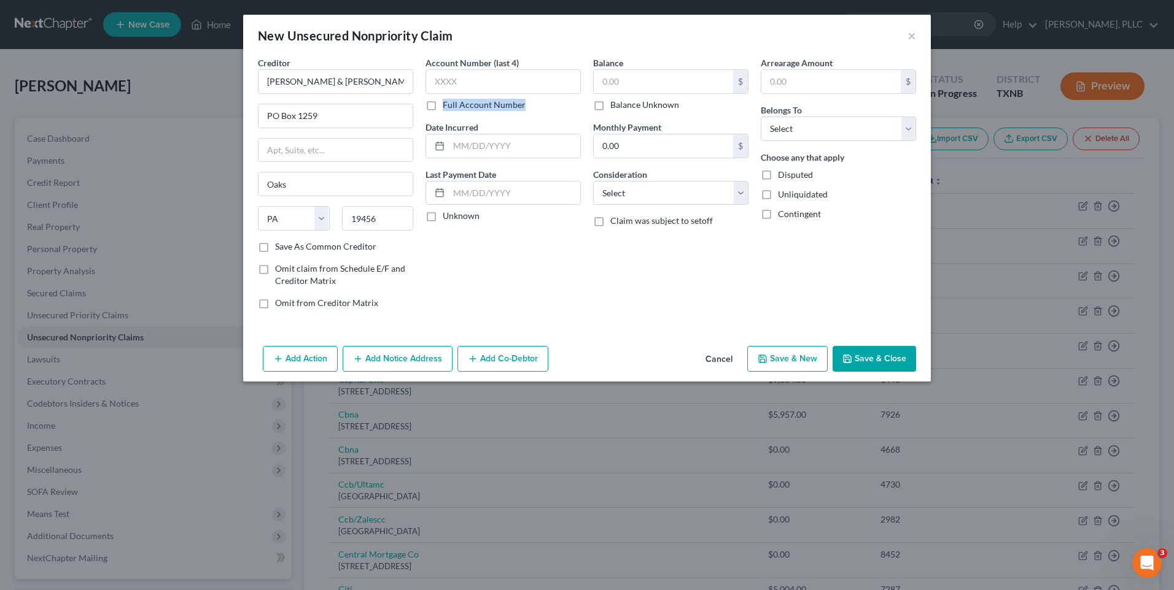
click at [447, 106] on input "Full Account Number" at bounding box center [451, 103] width 8 height 8
click at [443, 84] on input "text" at bounding box center [502, 81] width 155 height 25
type input "112625210"
click at [676, 82] on input "text" at bounding box center [663, 81] width 139 height 23
type input "50.00"
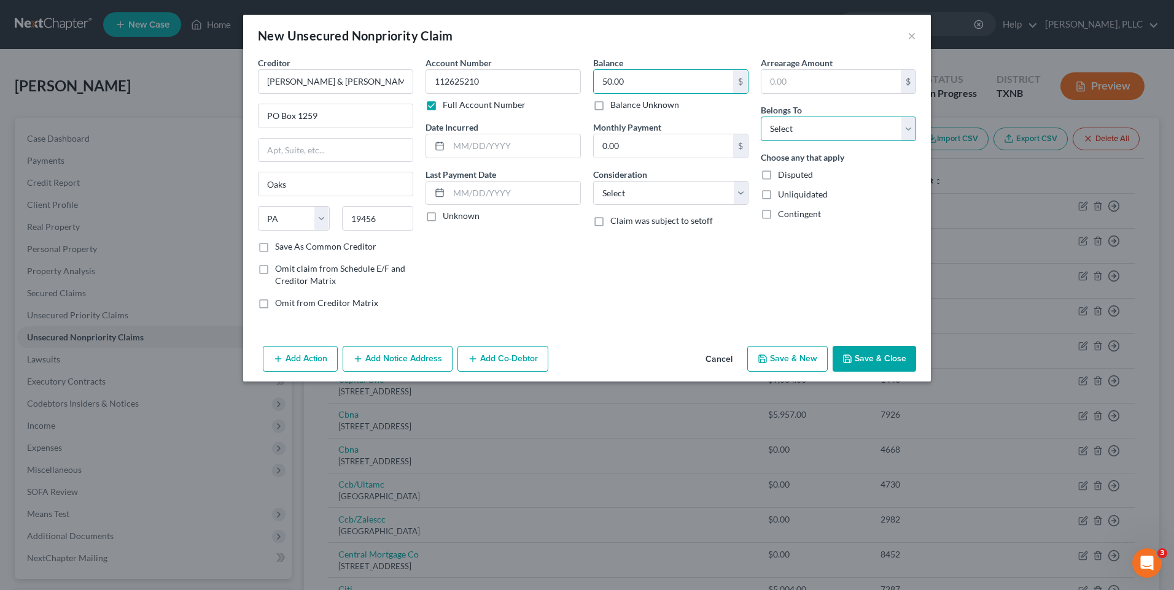
click at [904, 129] on select "Select Debtor 1 Only Debtor 2 Only Debtor 1 And Debtor 2 Only At Least One Of T…" at bounding box center [837, 129] width 155 height 25
select select "0"
click at [760, 117] on select "Select Debtor 1 Only Debtor 2 Only Debtor 1 And Debtor 2 Only At Least One Of T…" at bounding box center [837, 129] width 155 height 25
click at [746, 191] on select "Select Cable / Satellite Services Collection Agency Credit Card Debt Debt Couns…" at bounding box center [670, 193] width 155 height 25
select select "9"
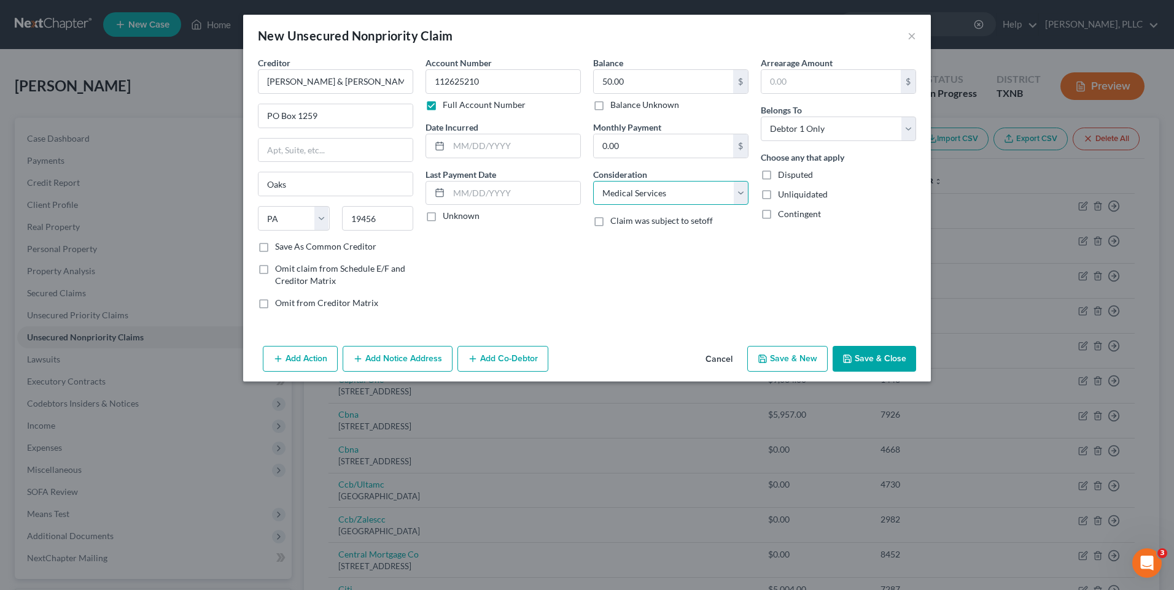
click at [593, 181] on select "Select Cable / Satellite Services Collection Agency Credit Card Debt Debt Couns…" at bounding box center [670, 193] width 155 height 25
click at [886, 360] on button "Save & Close" at bounding box center [873, 359] width 83 height 26
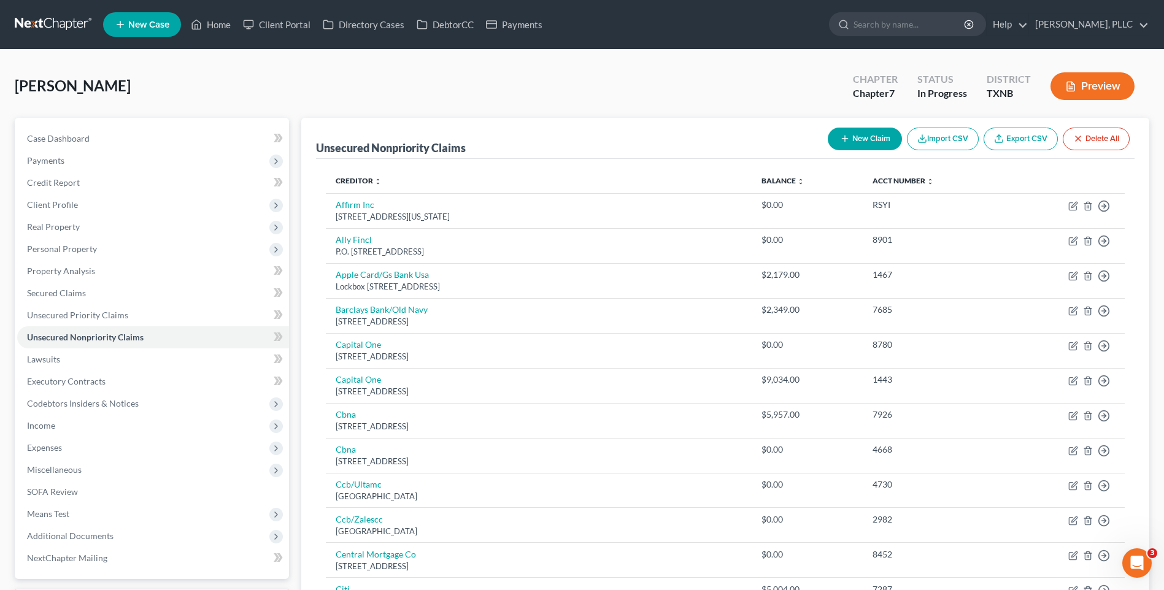
click at [847, 136] on icon "button" at bounding box center [845, 139] width 10 height 10
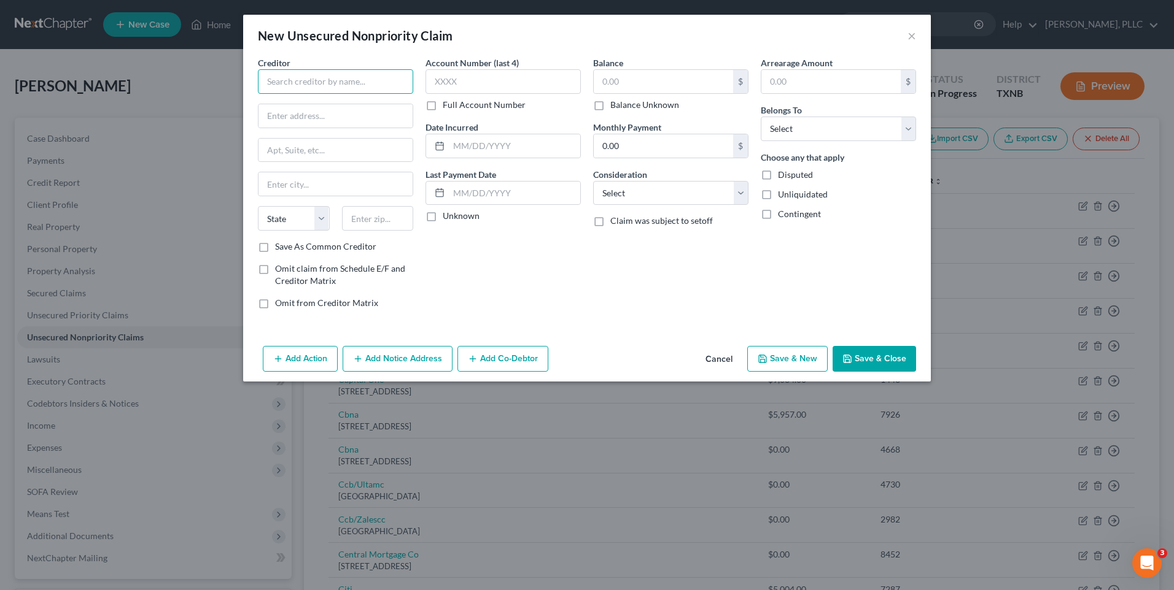
click at [277, 87] on input "text" at bounding box center [335, 81] width 155 height 25
type input "Dr. Theresa Conyac"
type input "PO Box 14099"
type input "Belfast"
select select "20"
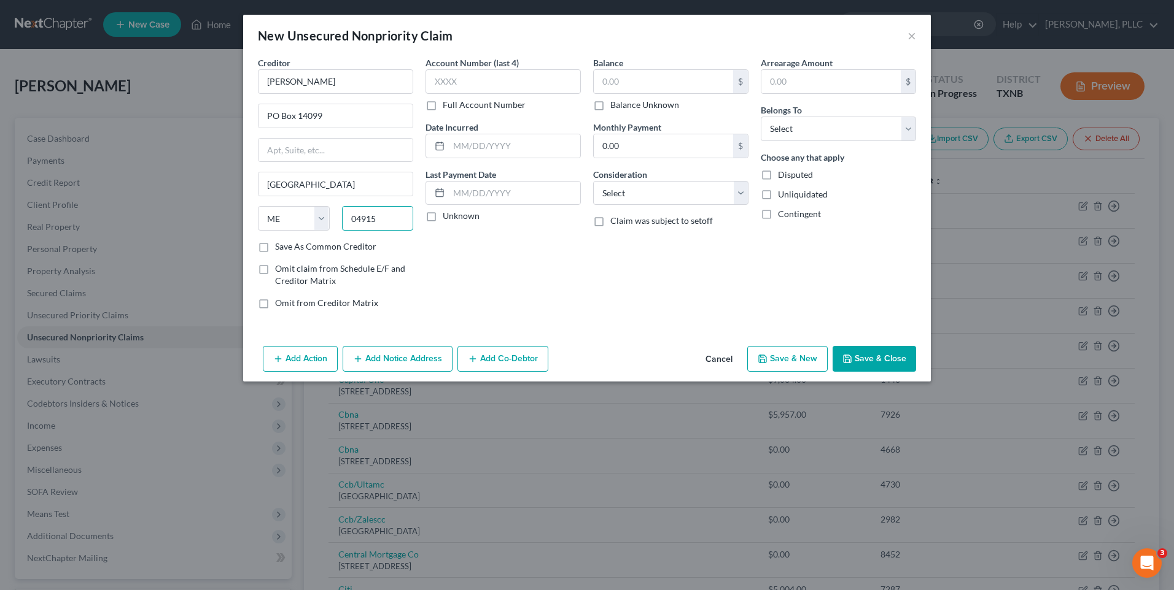
type input "04915"
click at [443, 106] on label "Full Account Number" at bounding box center [484, 105] width 83 height 12
click at [447, 106] on input "Full Account Number" at bounding box center [451, 103] width 8 height 8
click at [441, 93] on input "text" at bounding box center [502, 81] width 155 height 25
type input "4725a17269"
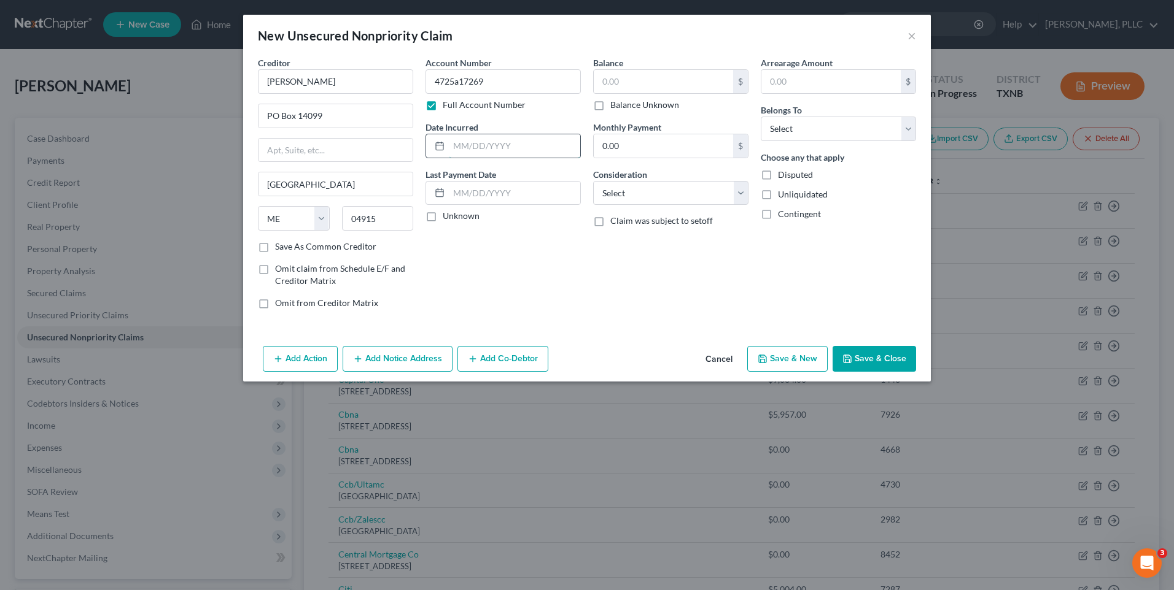
click at [489, 149] on input "text" at bounding box center [514, 145] width 131 height 23
type input "10/07/2023"
click at [624, 93] on div "$" at bounding box center [670, 81] width 155 height 25
click at [622, 78] on input "text" at bounding box center [663, 81] width 139 height 23
type input "309.92"
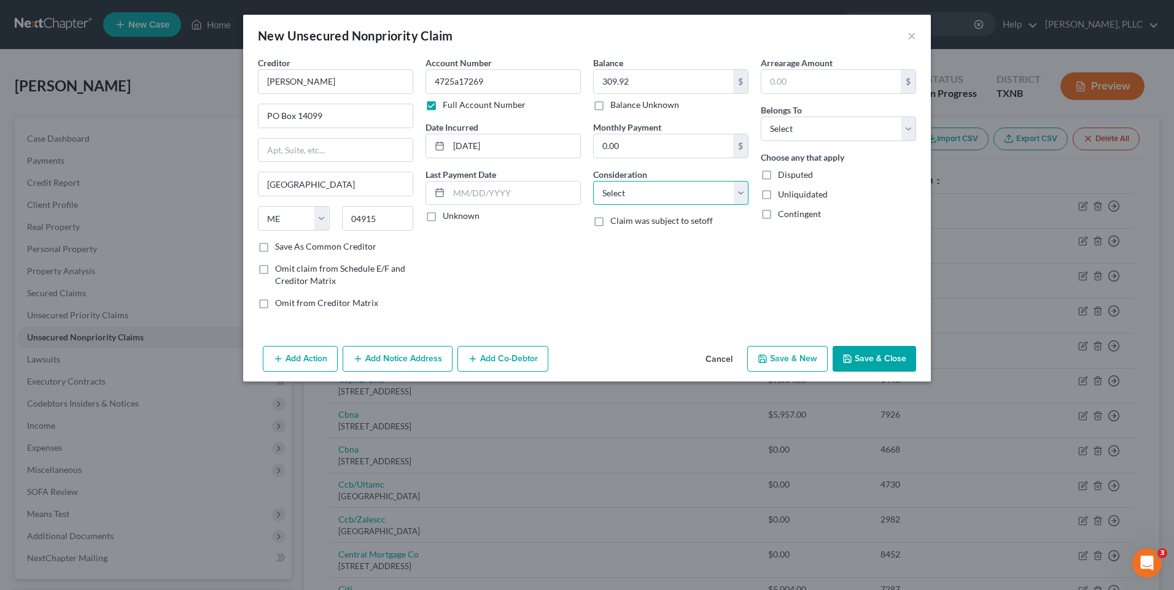
click at [735, 190] on select "Select Cable / Satellite Services Collection Agency Credit Card Debt Debt Couns…" at bounding box center [670, 193] width 155 height 25
select select "9"
click at [593, 181] on select "Select Cable / Satellite Services Collection Agency Credit Card Debt Debt Couns…" at bounding box center [670, 193] width 155 height 25
click at [905, 126] on select "Select Debtor 1 Only Debtor 2 Only Debtor 1 And Debtor 2 Only At Least One Of T…" at bounding box center [837, 129] width 155 height 25
select select "0"
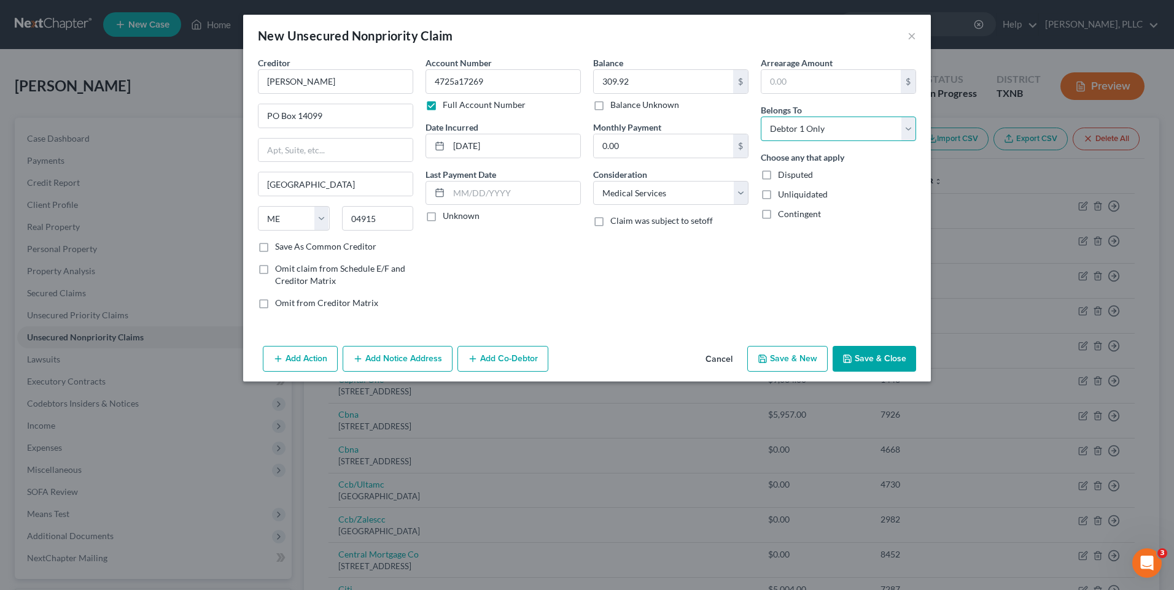
click at [760, 117] on select "Select Debtor 1 Only Debtor 2 Only Debtor 1 And Debtor 2 Only At Least One Of T…" at bounding box center [837, 129] width 155 height 25
click at [870, 363] on button "Save & Close" at bounding box center [873, 359] width 83 height 26
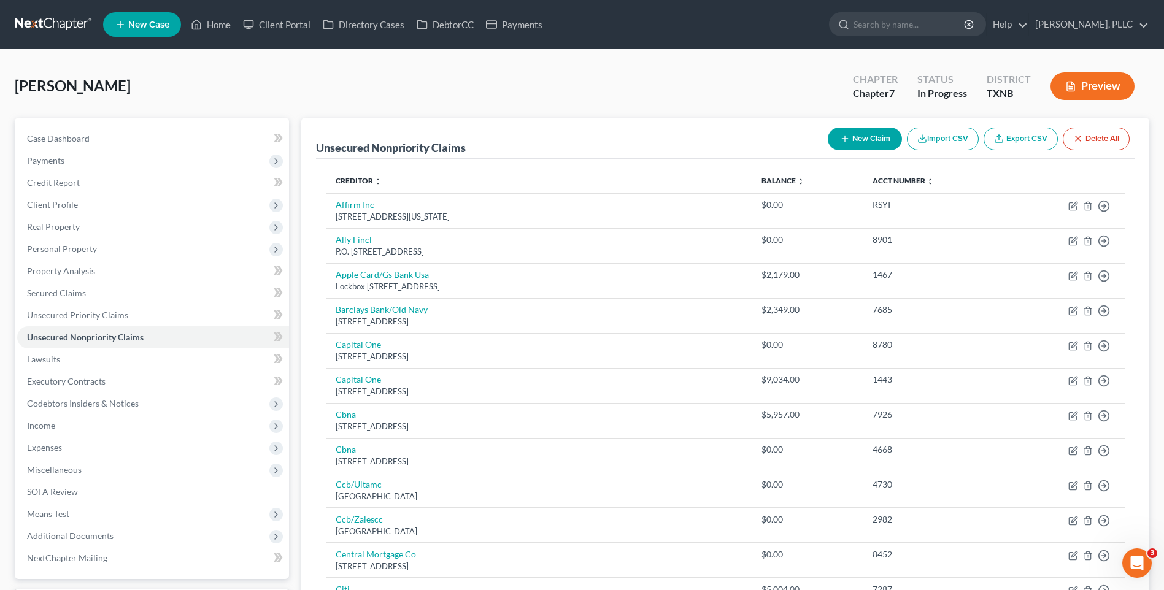
click at [848, 145] on button "New Claim" at bounding box center [865, 139] width 74 height 23
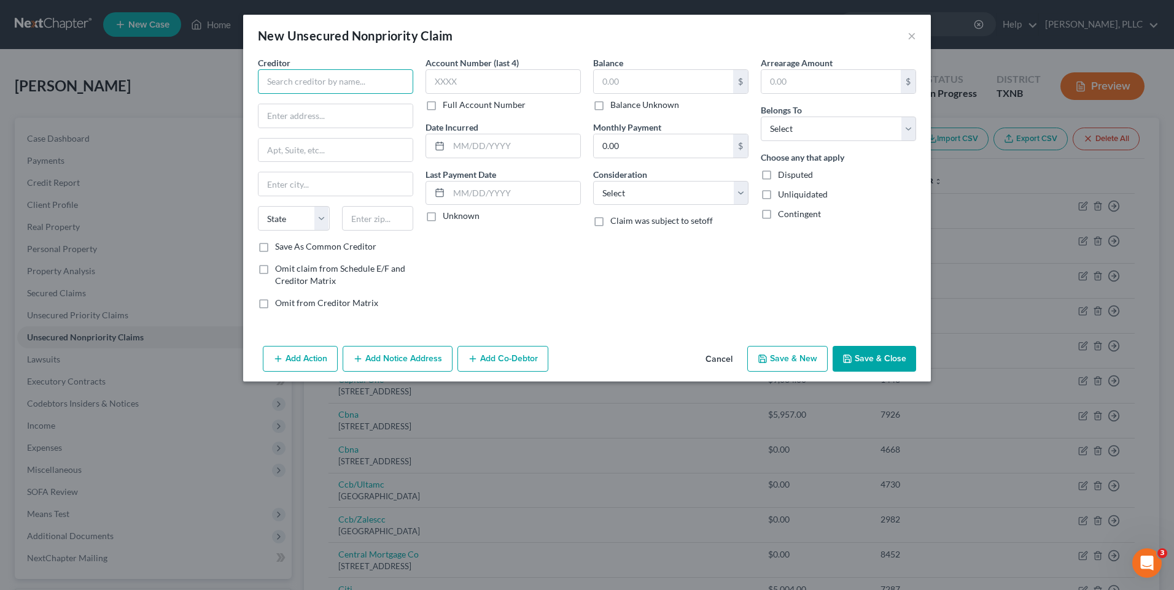
click at [280, 78] on input "text" at bounding box center [335, 81] width 155 height 25
type input "Baylor Scott & White"
type input "Po Box 1259"
click at [258, 206] on select "State AL AK AR AZ CA CO CT DE DC FL GA GU HI ID IL IN IA KS KY LA ME MD MA MI M…" at bounding box center [294, 218] width 72 height 25
click at [308, 182] on input "text" at bounding box center [335, 183] width 154 height 23
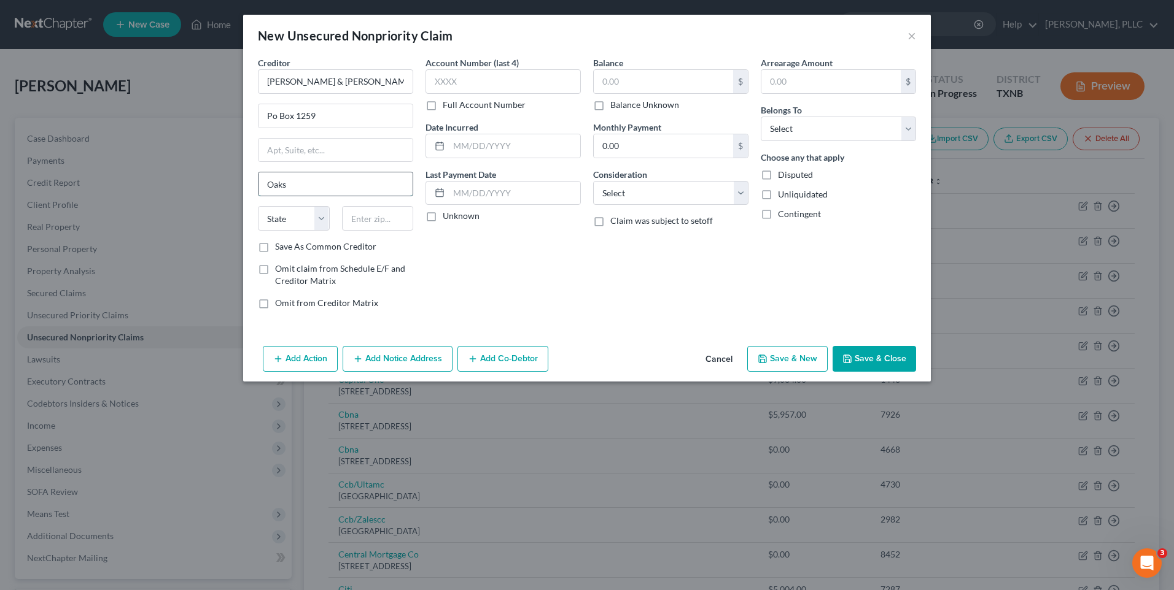
type input "Oaks"
drag, startPoint x: 322, startPoint y: 219, endPoint x: 300, endPoint y: 162, distance: 60.6
click at [322, 219] on select "State AL AK AR AZ CA CO CT DE DC FL GA GU HI ID IL IN IA KS KY LA ME MD MA MI M…" at bounding box center [294, 218] width 72 height 25
select select "39"
click at [258, 206] on select "State AL AK AR AZ CA CO CT DE DC FL GA GU HI ID IL IN IA KS KY LA ME MD MA MI M…" at bounding box center [294, 218] width 72 height 25
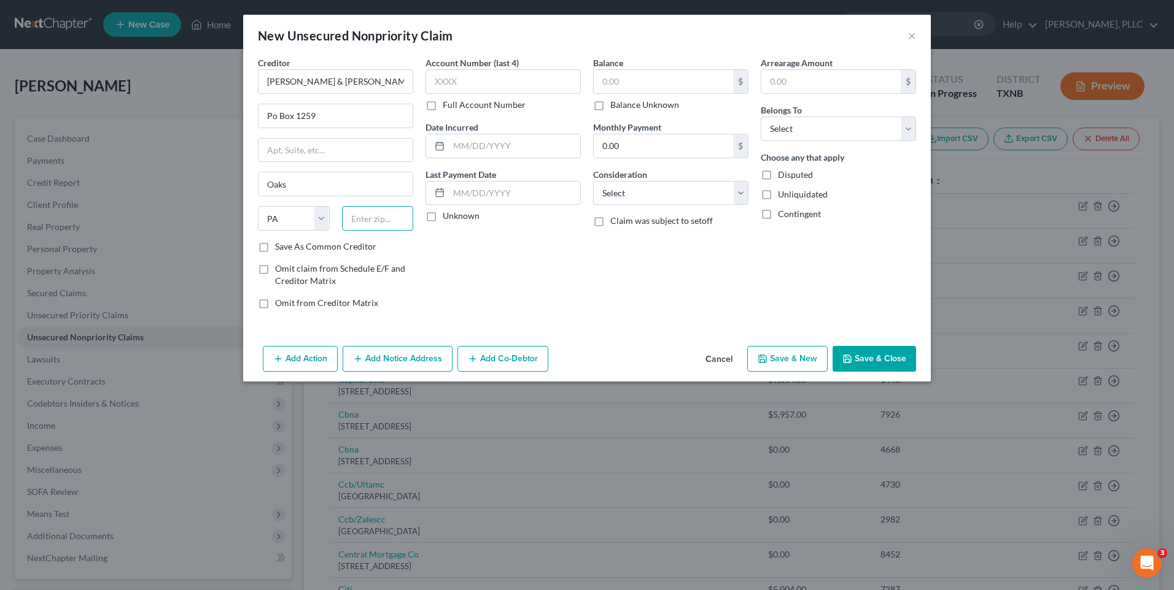
click at [385, 220] on input "text" at bounding box center [378, 218] width 72 height 25
type input "19456"
click at [470, 87] on input "text" at bounding box center [502, 81] width 155 height 25
click at [443, 110] on label "Full Account Number" at bounding box center [484, 105] width 83 height 12
click at [447, 107] on input "Full Account Number" at bounding box center [451, 103] width 8 height 8
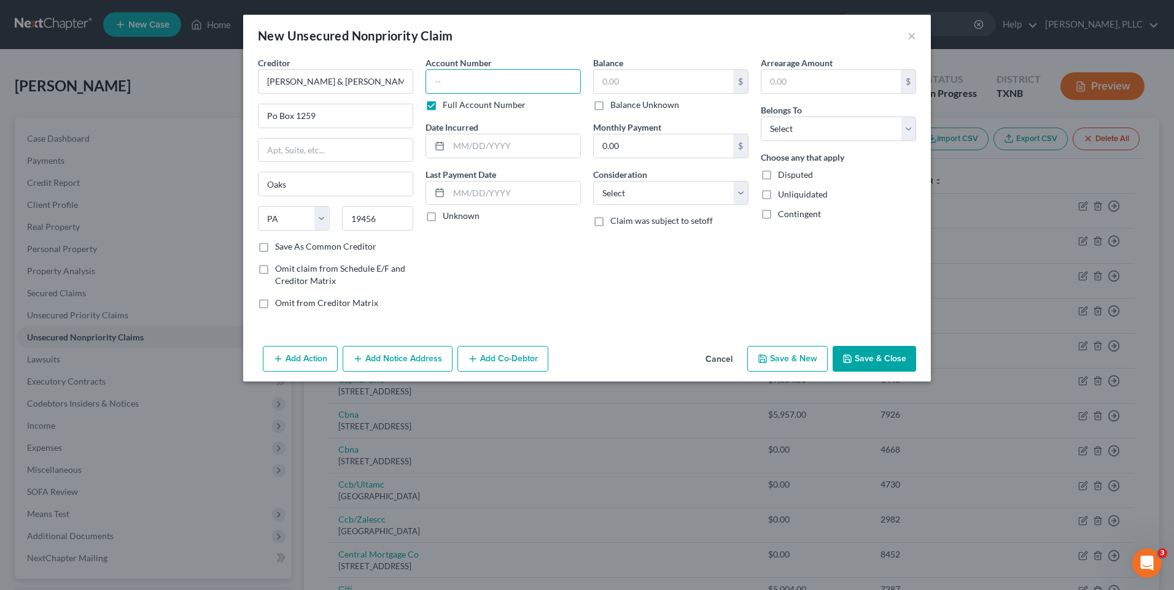
click at [447, 86] on input "text" at bounding box center [502, 81] width 155 height 25
type input "103600527"
click at [646, 88] on input "text" at bounding box center [663, 81] width 139 height 23
type input "168.44"
drag, startPoint x: 905, startPoint y: 128, endPoint x: 834, endPoint y: 137, distance: 71.2
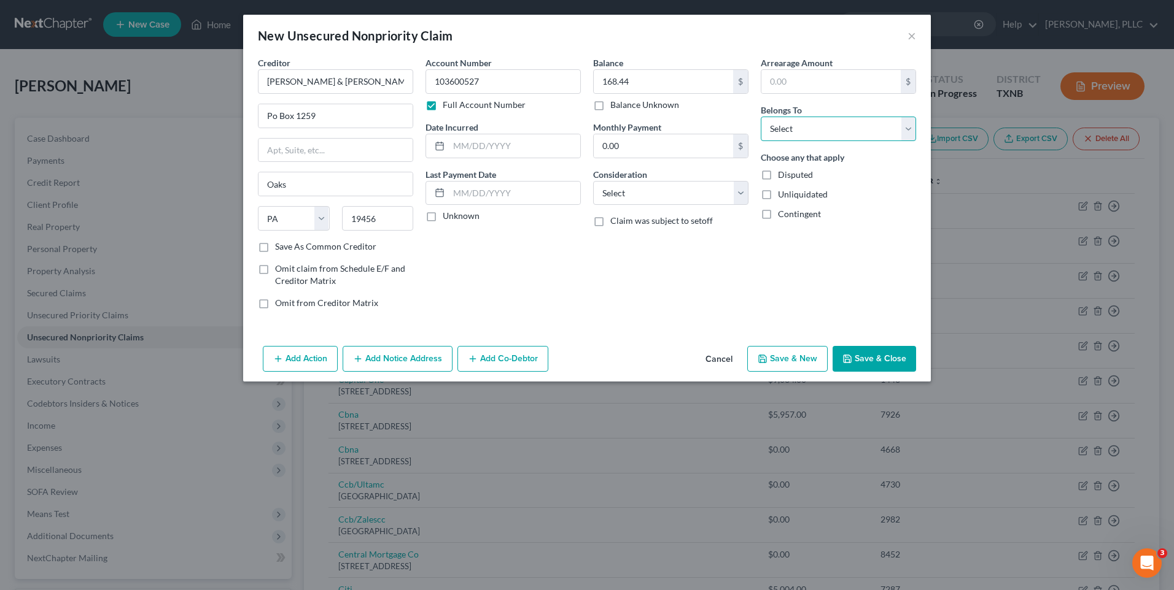
click at [905, 128] on select "Select Debtor 1 Only Debtor 2 Only Debtor 1 And Debtor 2 Only At Least One Of T…" at bounding box center [837, 129] width 155 height 25
select select "0"
click at [760, 117] on select "Select Debtor 1 Only Debtor 2 Only Debtor 1 And Debtor 2 Only At Least One Of T…" at bounding box center [837, 129] width 155 height 25
click at [740, 190] on select "Select Cable / Satellite Services Collection Agency Credit Card Debt Debt Couns…" at bounding box center [670, 193] width 155 height 25
select select "9"
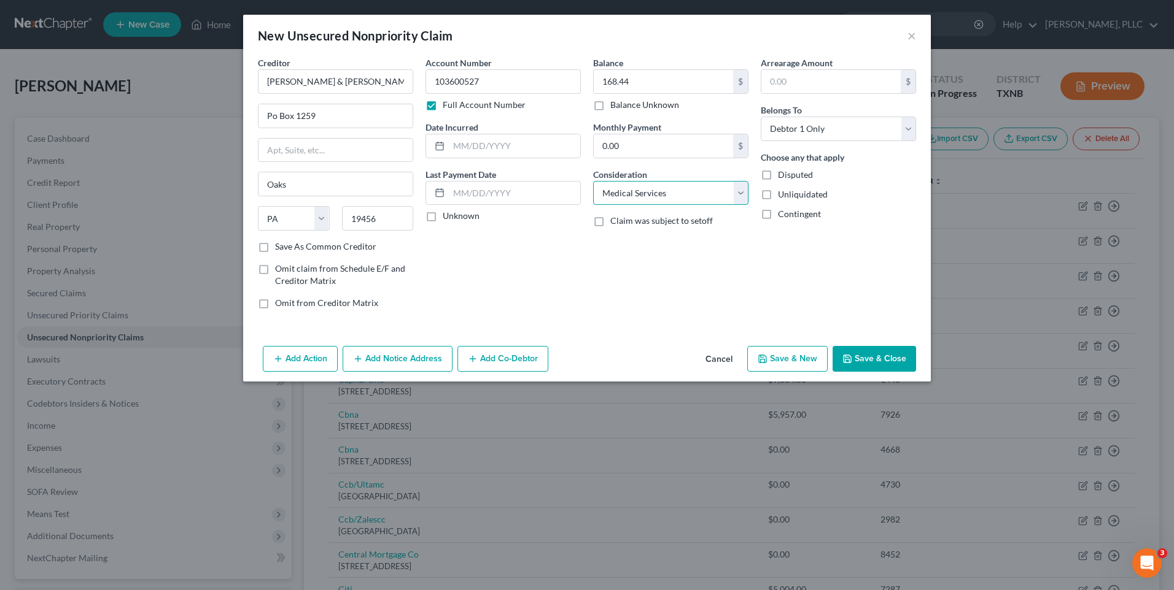
click at [593, 181] on select "Select Cable / Satellite Services Collection Agency Credit Card Debt Debt Couns…" at bounding box center [670, 193] width 155 height 25
click at [886, 352] on button "Save & Close" at bounding box center [873, 359] width 83 height 26
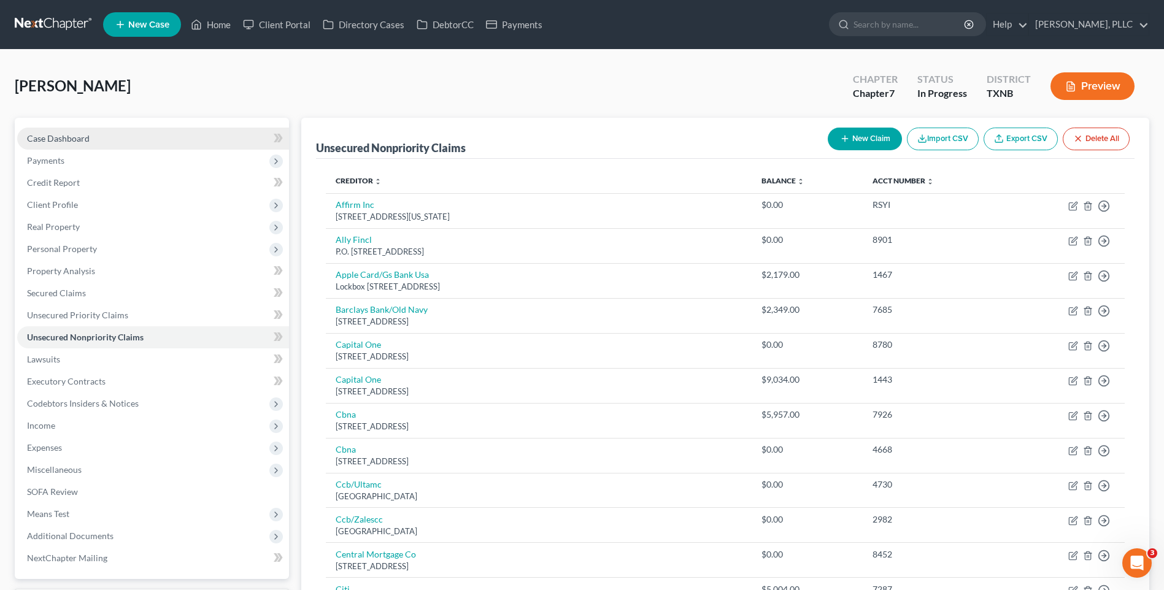
click at [80, 136] on span "Case Dashboard" at bounding box center [58, 138] width 63 height 10
select select "4"
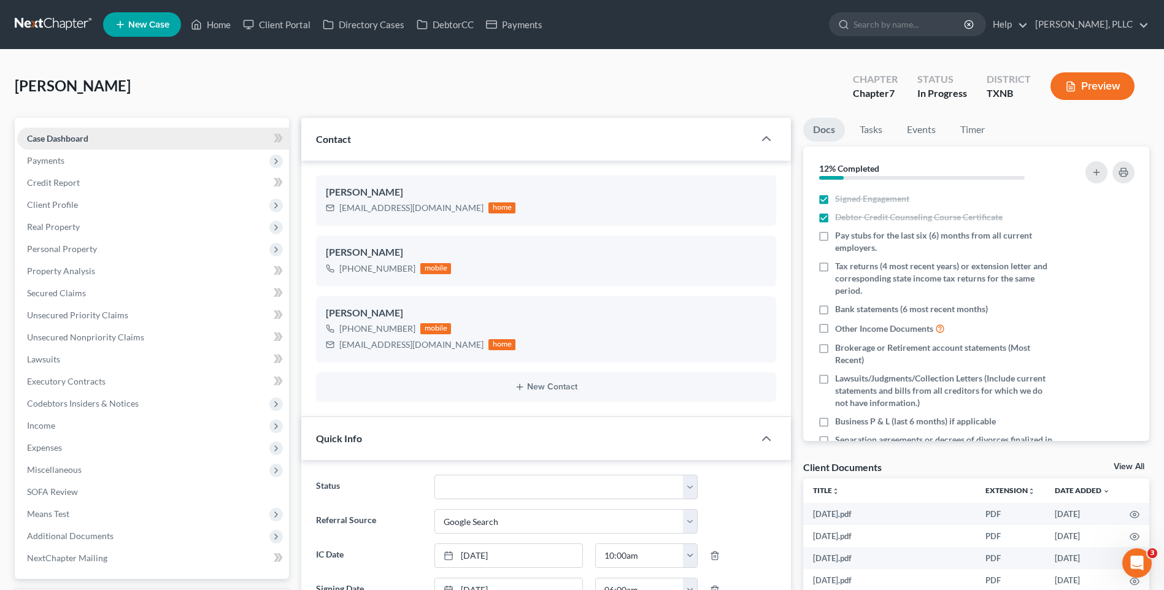
scroll to position [972, 0]
drag, startPoint x: 339, startPoint y: 208, endPoint x: 419, endPoint y: 204, distance: 79.9
click at [419, 204] on div "tracyzer@gmail.com home" at bounding box center [421, 208] width 190 height 16
drag, startPoint x: 390, startPoint y: 213, endPoint x: 387, endPoint y: 206, distance: 7.4
copy div "tracyzer@gmail.com"
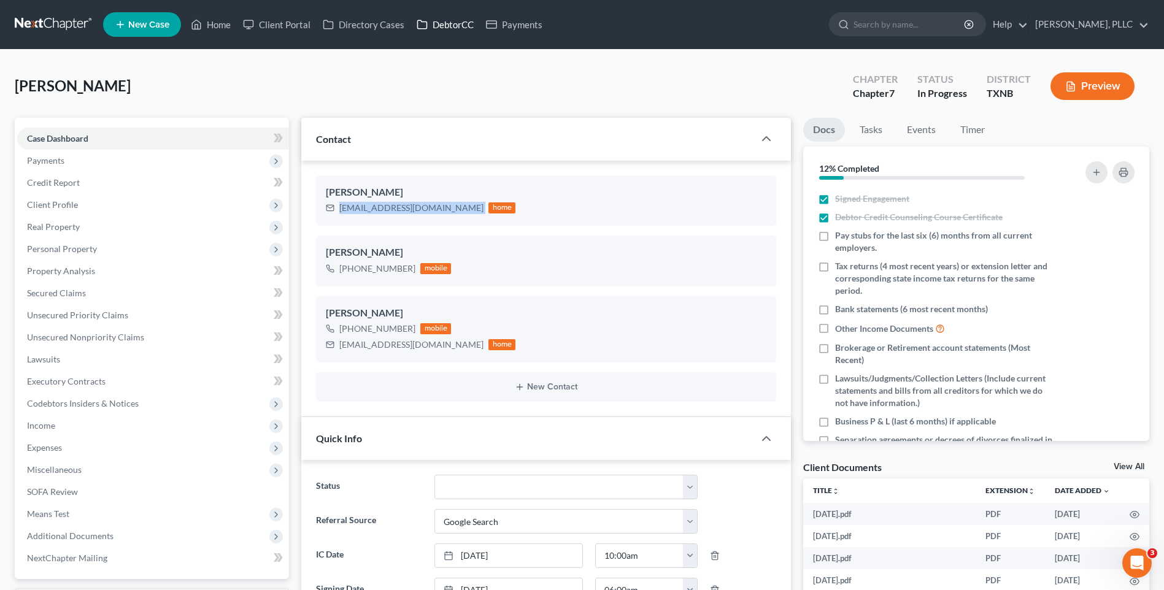
drag, startPoint x: 456, startPoint y: 24, endPoint x: 1080, endPoint y: 163, distance: 639.6
click at [456, 23] on link "DebtorCC" at bounding box center [445, 25] width 69 height 22
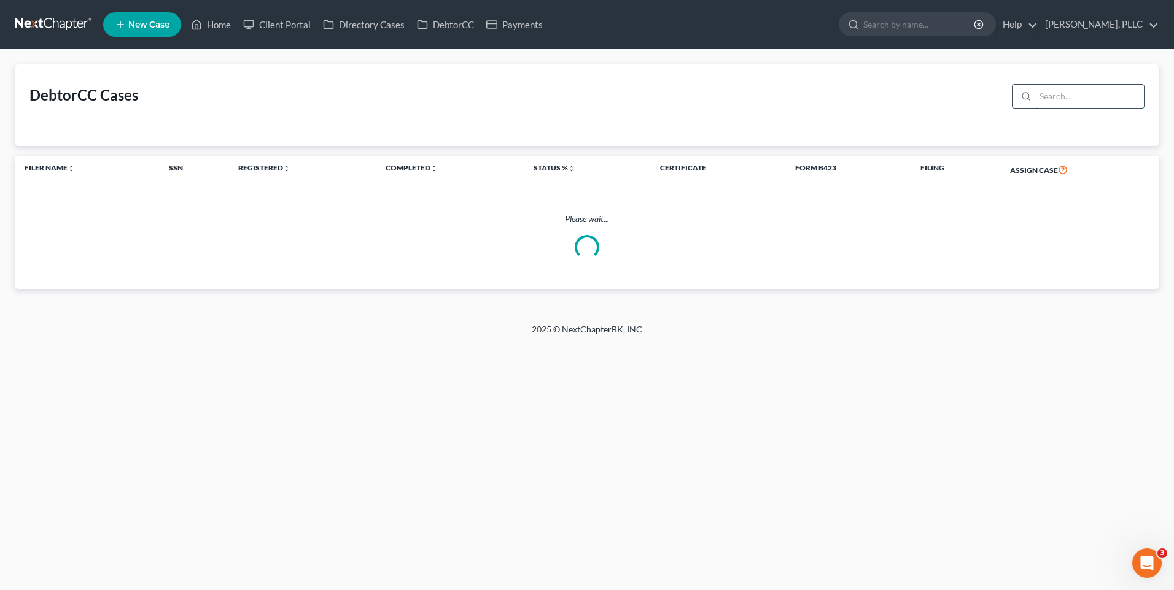
click at [1062, 103] on input "search" at bounding box center [1089, 96] width 109 height 23
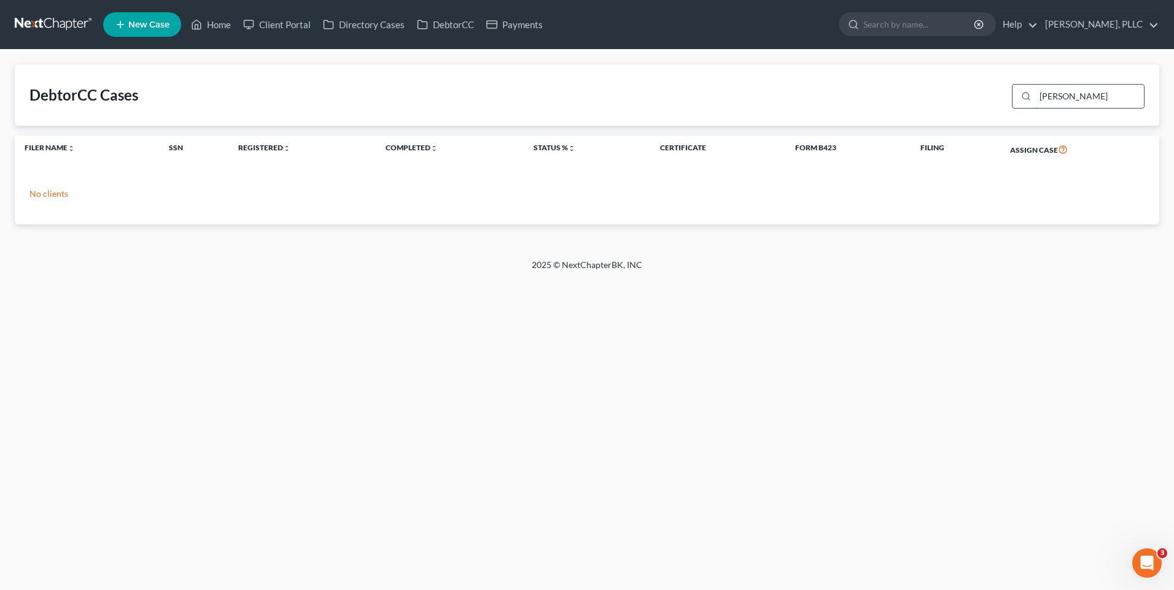
type input "Tracy"
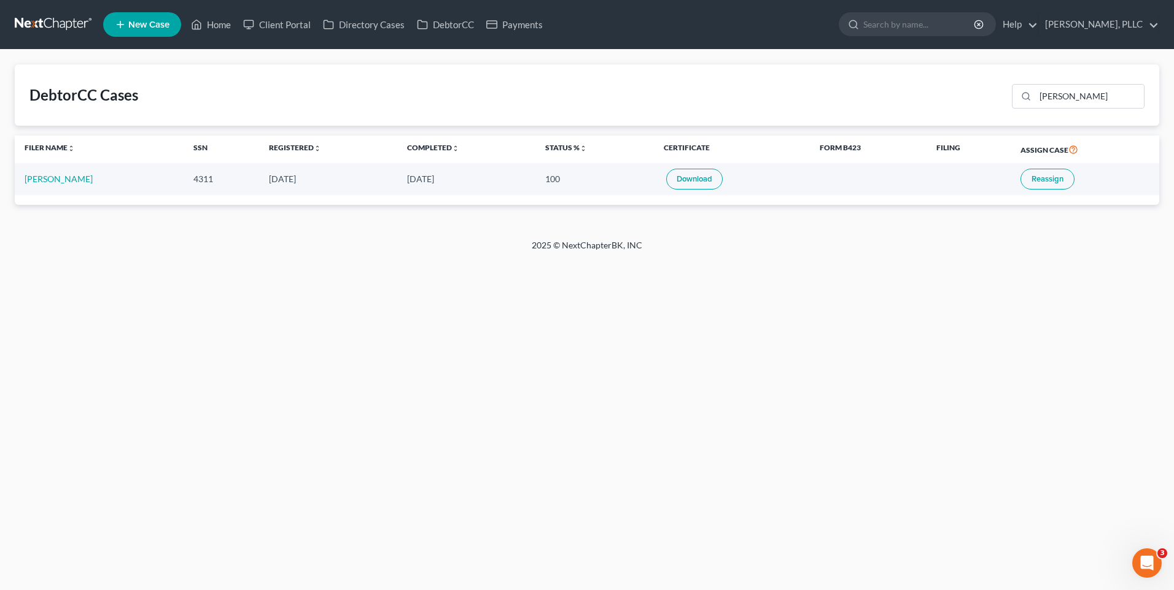
click at [1051, 177] on span "Reassign" at bounding box center [1047, 179] width 32 height 10
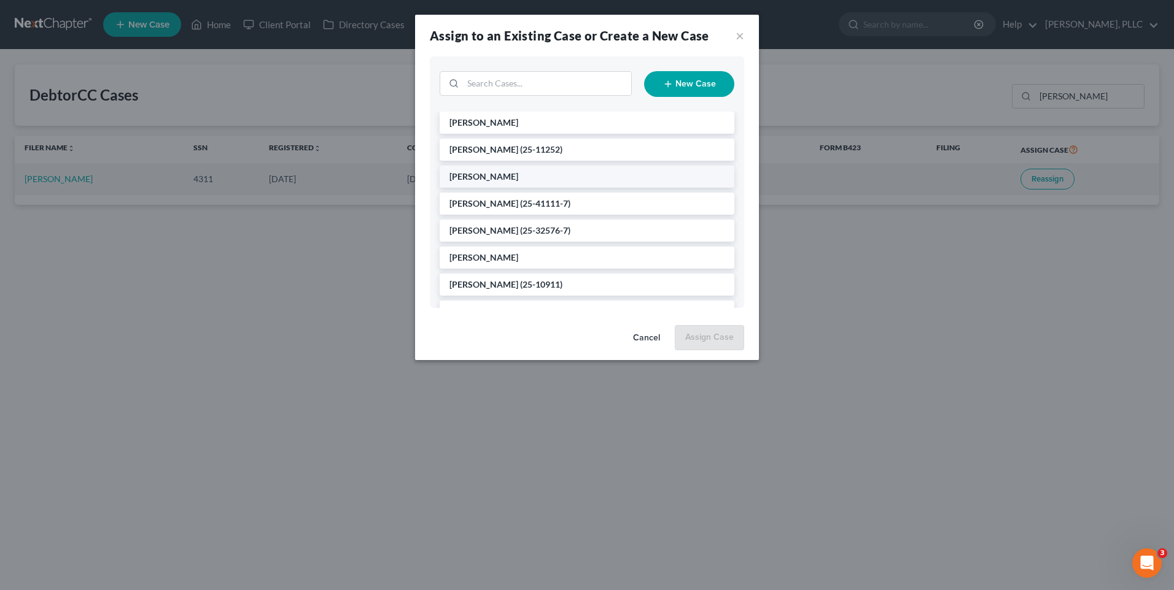
click at [499, 172] on span "Zermeno, Tracy" at bounding box center [483, 176] width 69 height 10
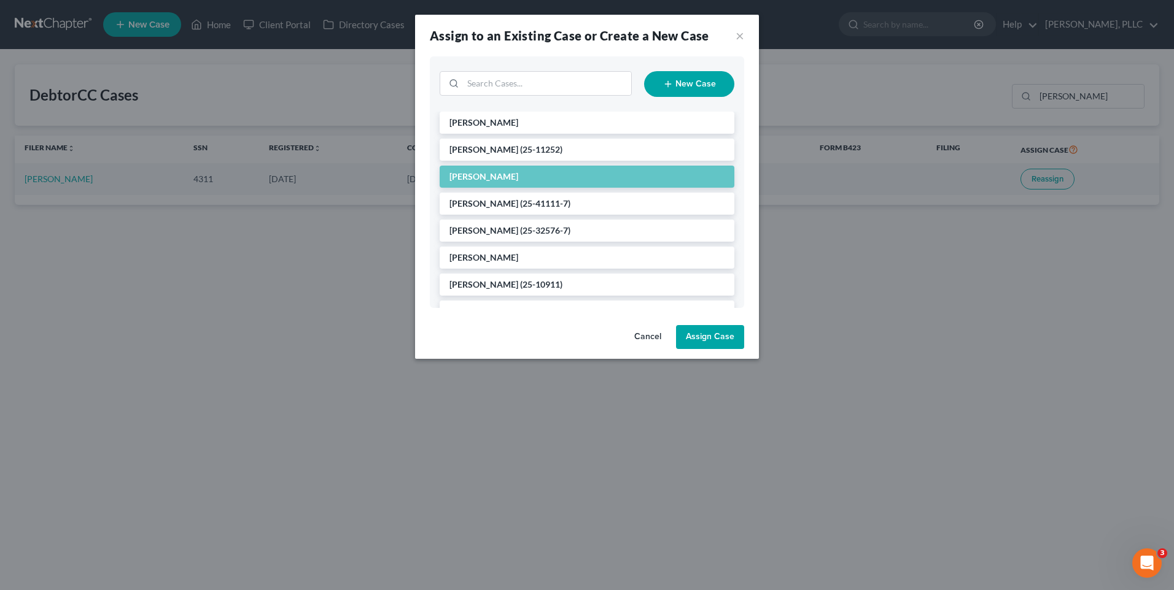
click at [718, 335] on button "Assign Case" at bounding box center [710, 337] width 68 height 25
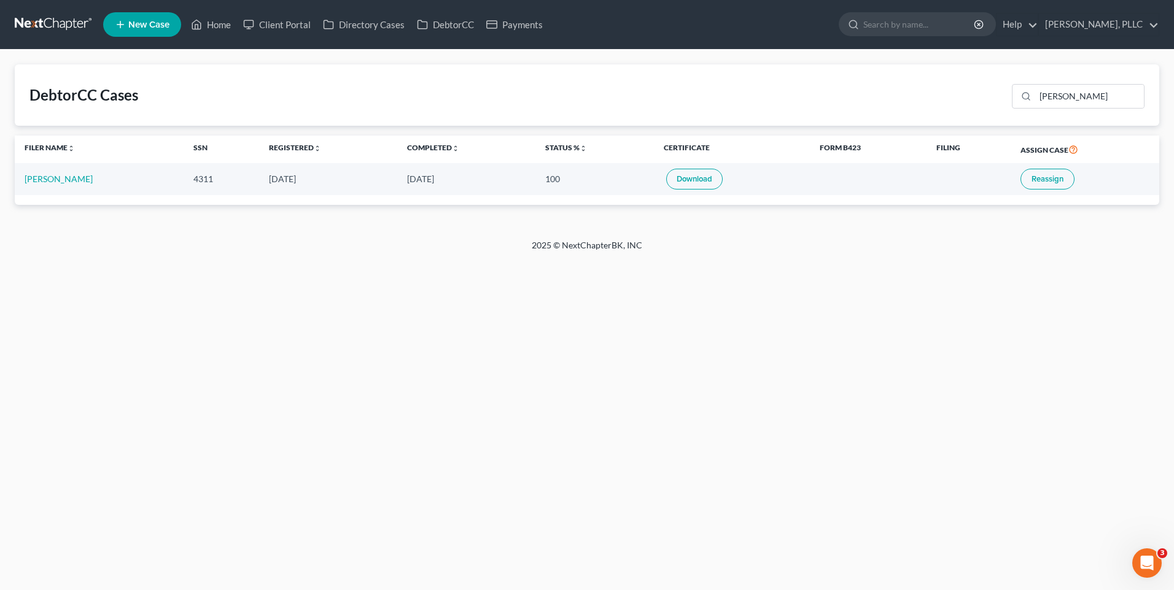
click at [691, 177] on link "Download" at bounding box center [694, 179] width 56 height 21
click at [220, 19] on link "Home" at bounding box center [211, 25] width 52 height 22
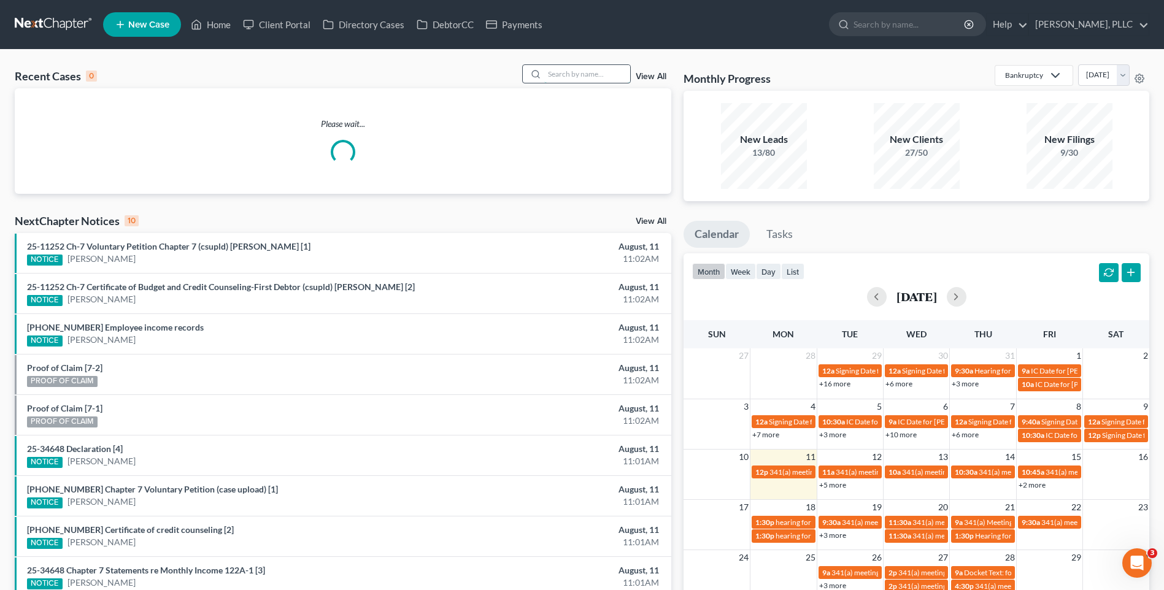
click at [561, 82] on input "search" at bounding box center [587, 74] width 86 height 18
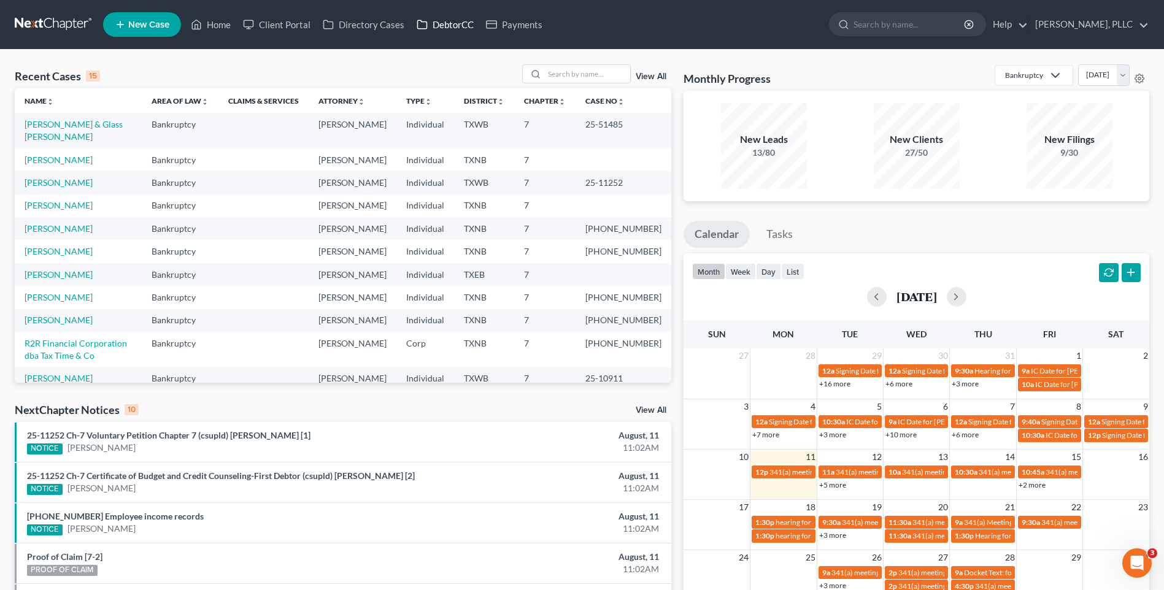
click at [443, 23] on link "DebtorCC" at bounding box center [445, 25] width 69 height 22
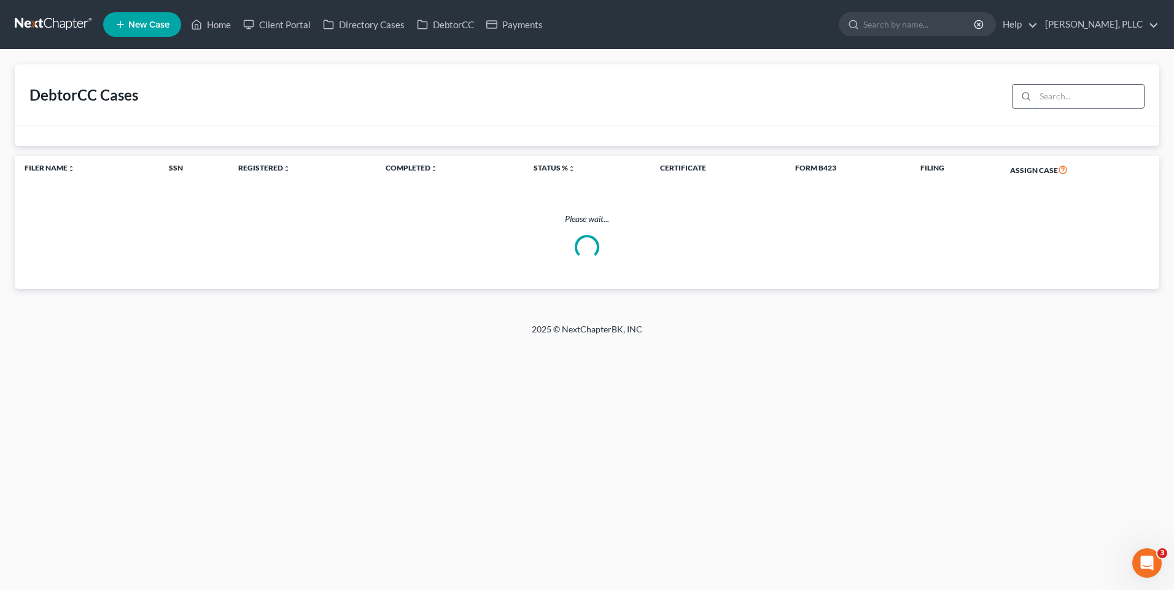
click at [1058, 99] on input "search" at bounding box center [1089, 96] width 109 height 23
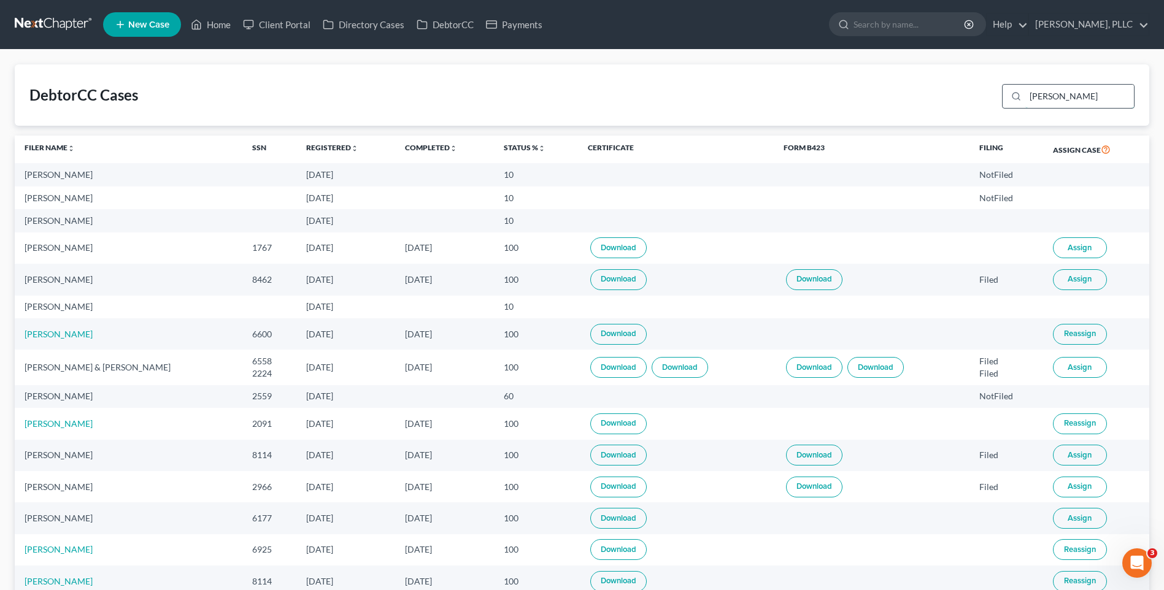
type input "Pickering"
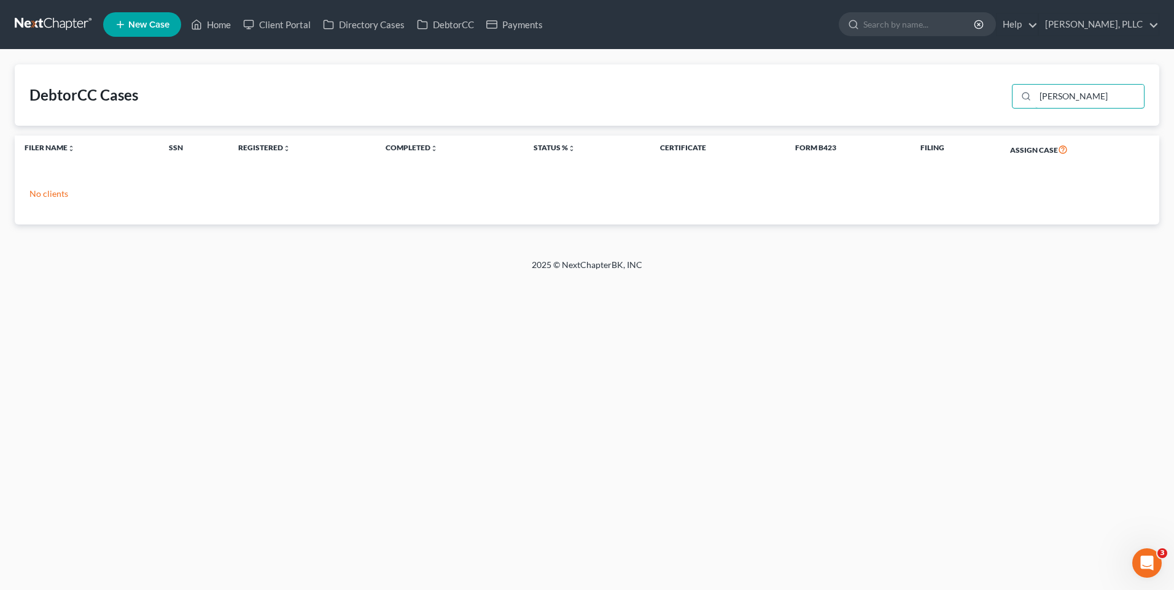
drag, startPoint x: 1047, startPoint y: 87, endPoint x: 979, endPoint y: 91, distance: 68.3
click at [979, 91] on div "DebtorCC Cases Pickering" at bounding box center [587, 94] width 1144 height 61
type input "Julieann"
click at [220, 19] on link "Home" at bounding box center [211, 25] width 52 height 22
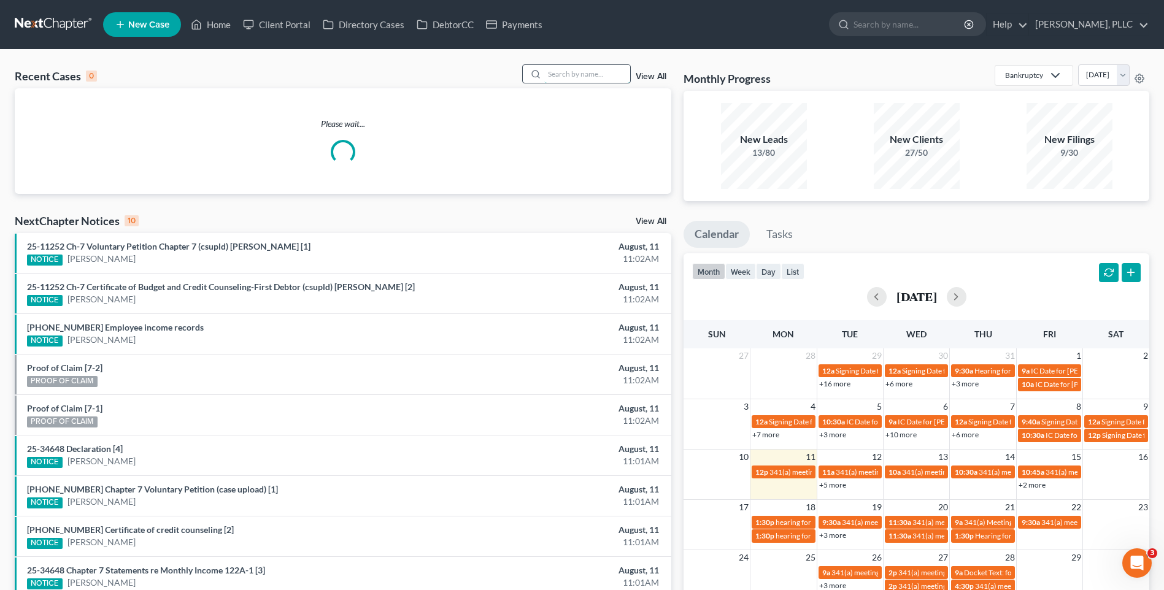
click at [570, 70] on input "search" at bounding box center [587, 74] width 86 height 18
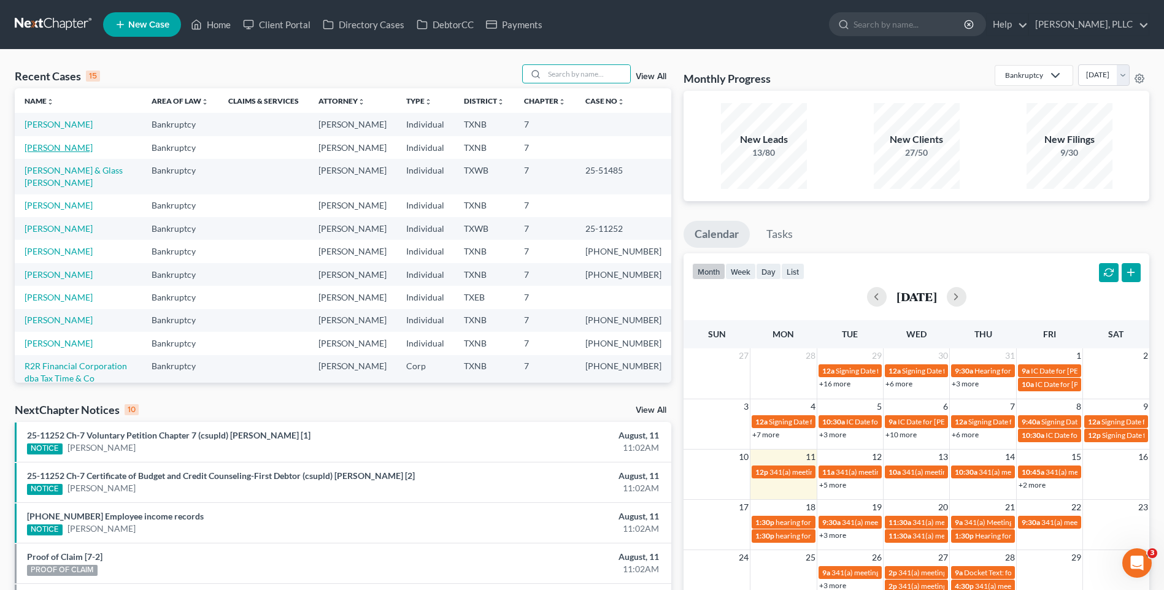
click at [66, 144] on link "Zermeno, Tracy" at bounding box center [59, 147] width 68 height 10
select select "4"
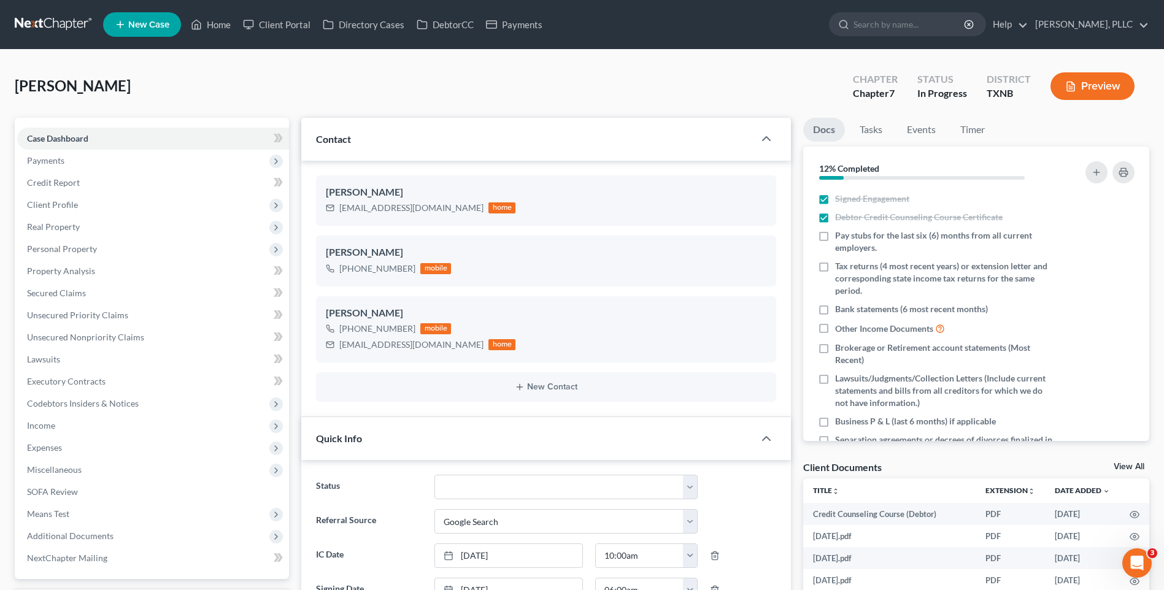
scroll to position [972, 0]
click at [223, 19] on link "Home" at bounding box center [211, 25] width 52 height 22
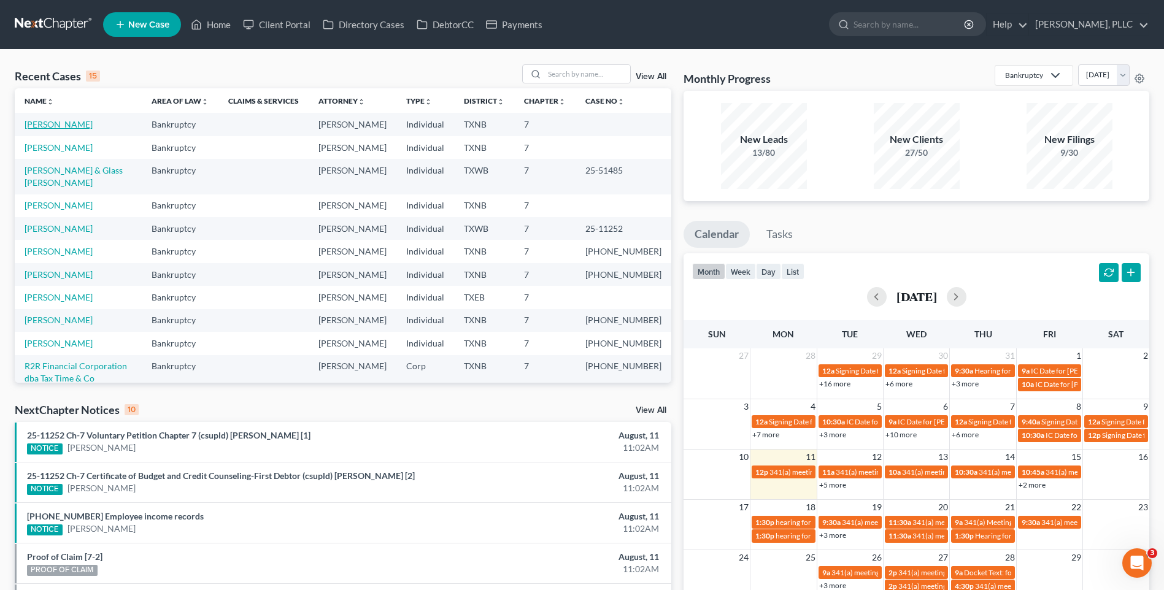
click at [66, 122] on link "Zermeno, Tracy" at bounding box center [59, 124] width 68 height 10
select select "4"
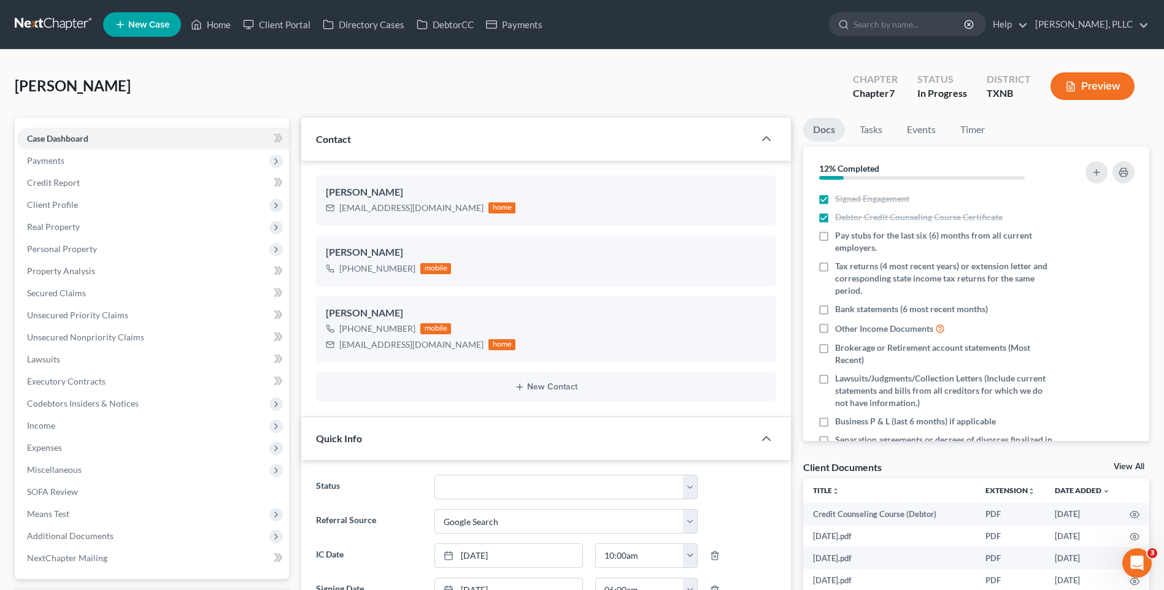
scroll to position [972, 0]
click at [228, 20] on link "Home" at bounding box center [211, 25] width 52 height 22
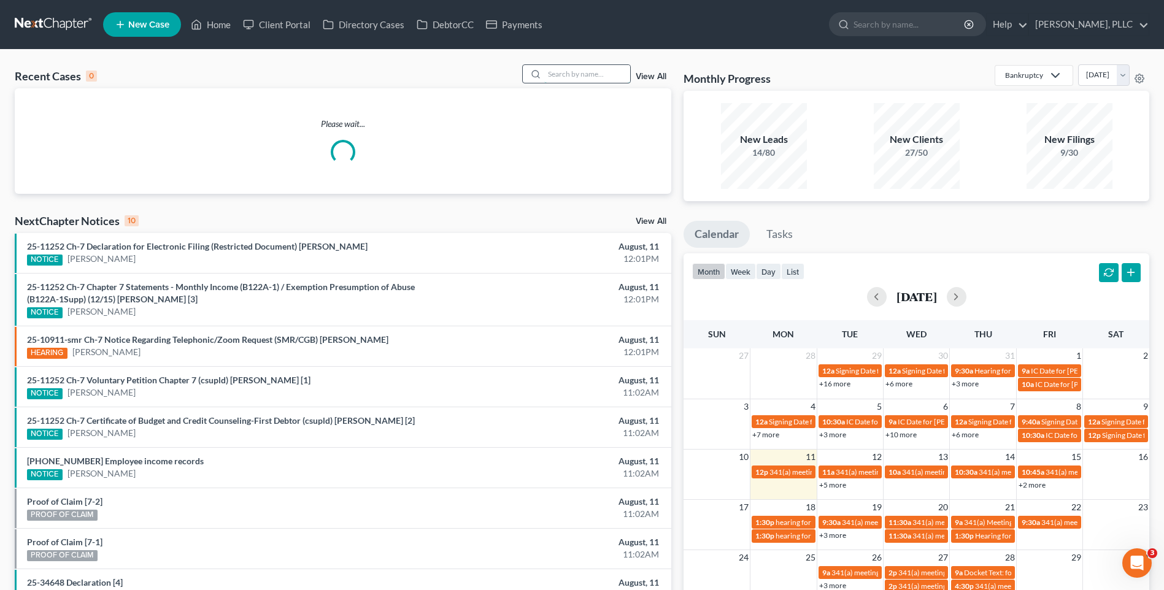
click at [554, 79] on input "search" at bounding box center [587, 74] width 86 height 18
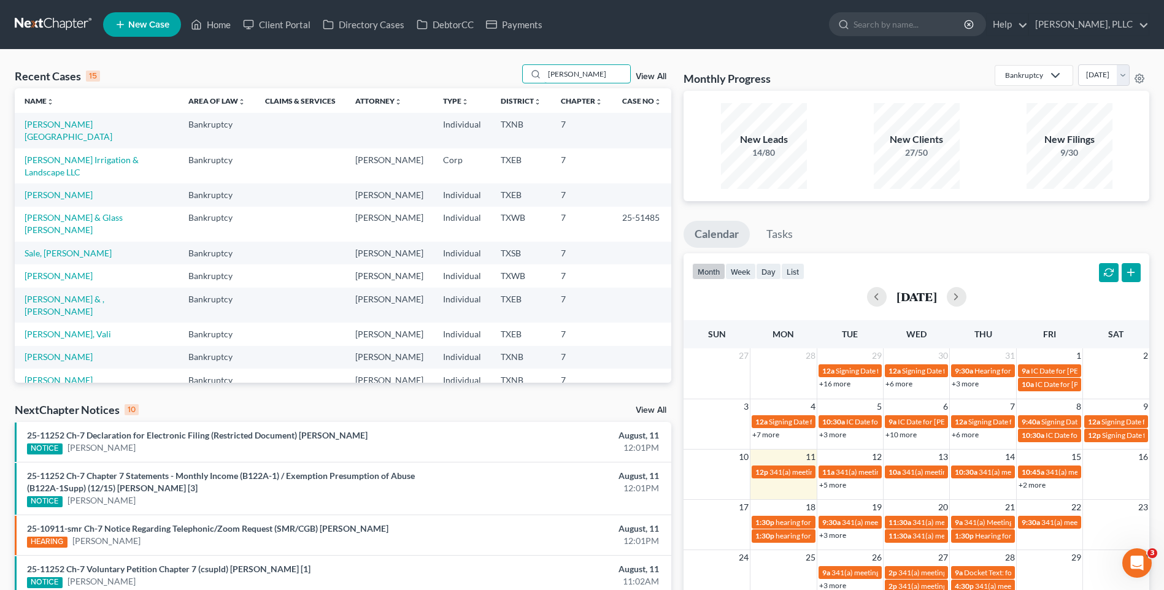
type input "Ratcliff"
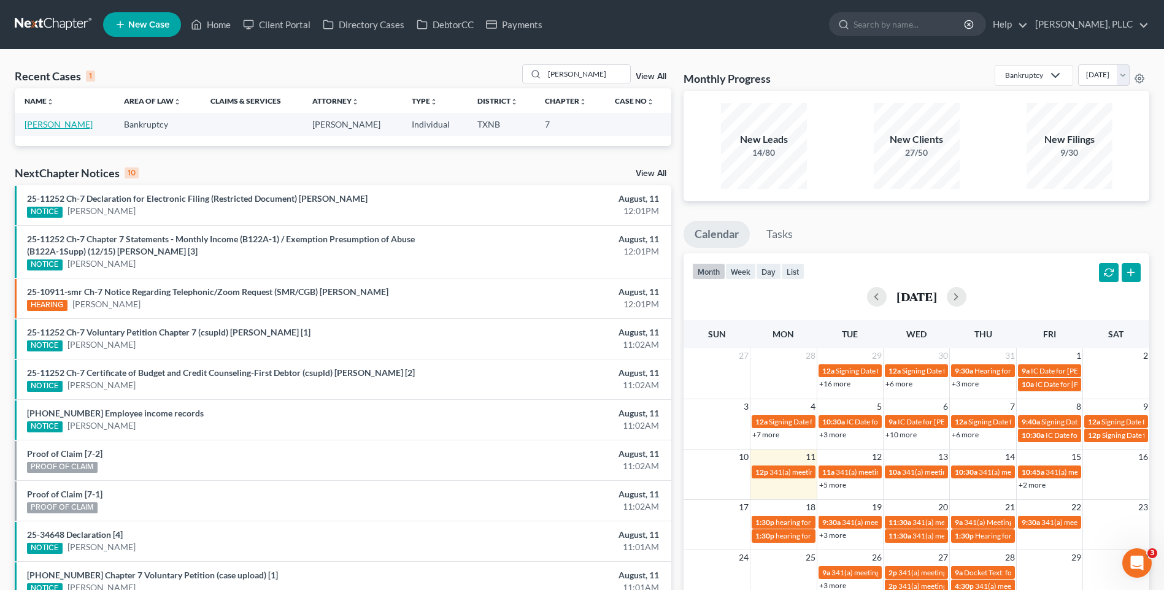
click at [41, 126] on link "[PERSON_NAME]" at bounding box center [59, 124] width 68 height 10
select select "4"
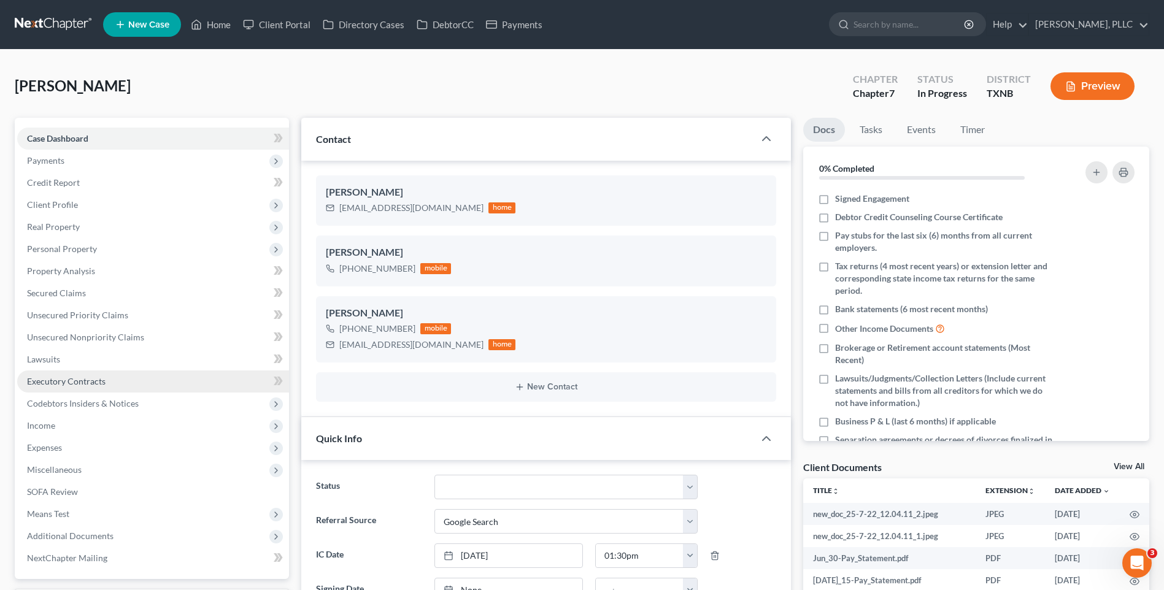
scroll to position [808, 0]
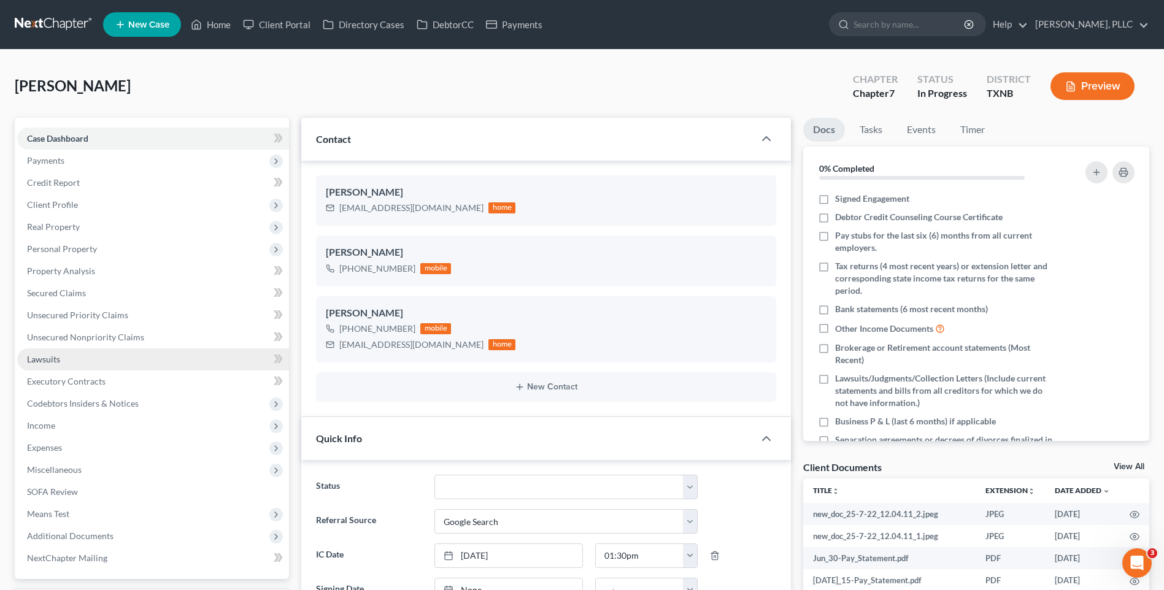
click at [41, 360] on span "Lawsuits" at bounding box center [43, 359] width 33 height 10
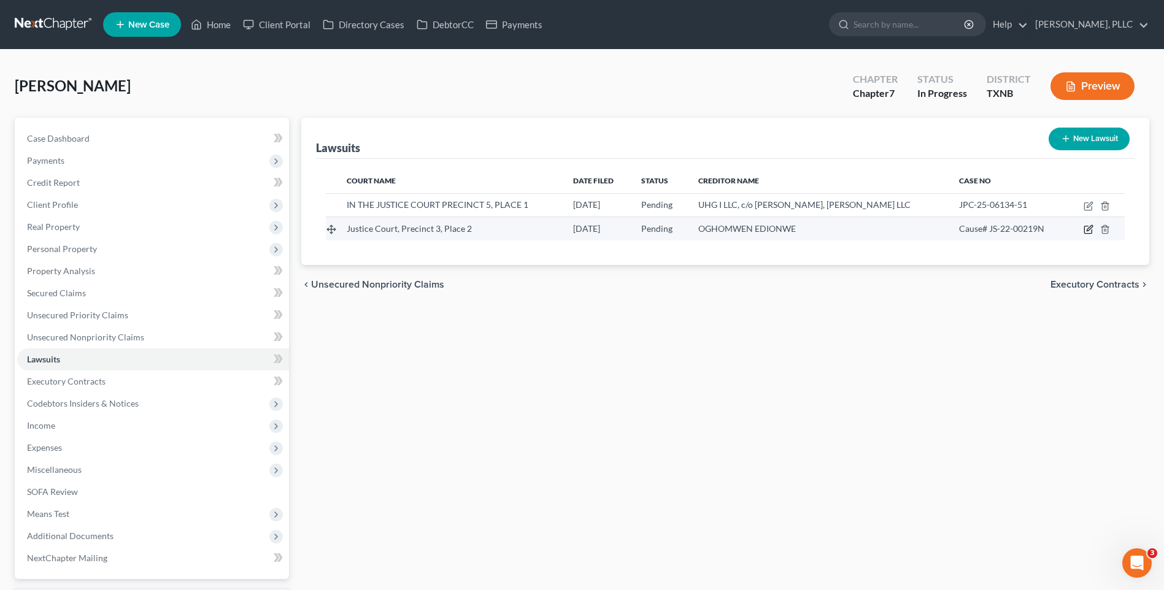
click at [1091, 230] on icon "button" at bounding box center [1089, 230] width 10 height 10
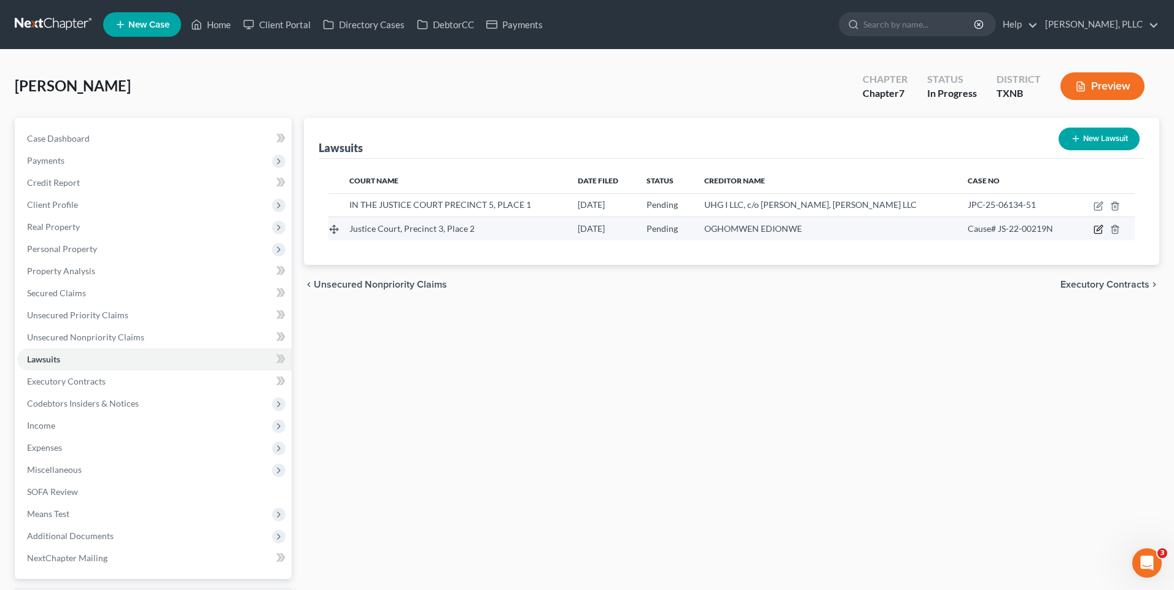
select select "45"
select select "0"
select select "4"
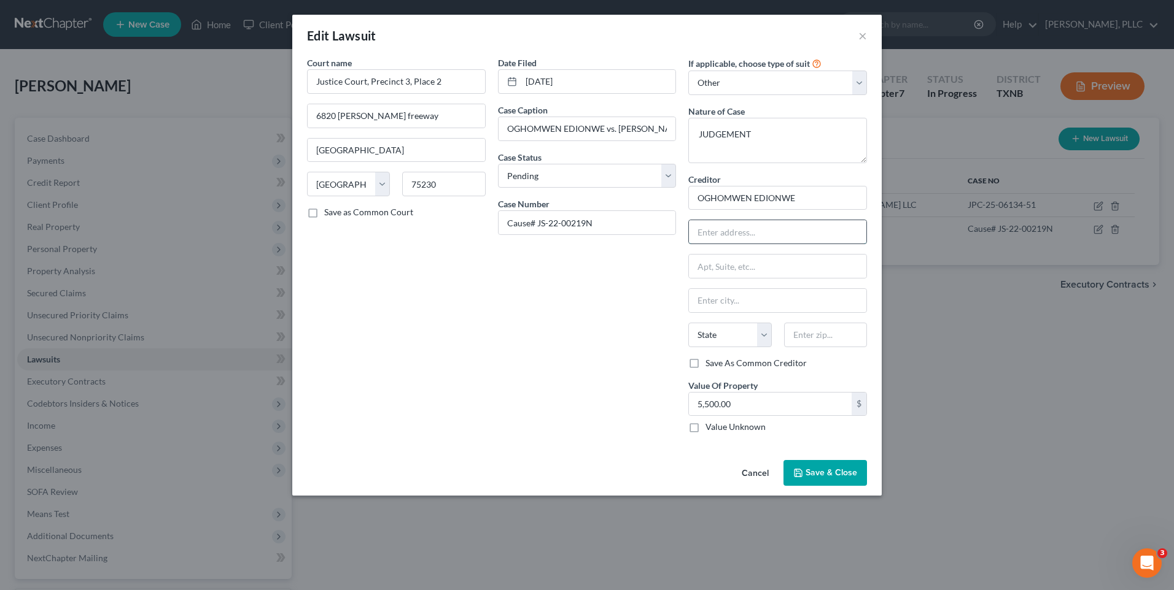
click at [738, 233] on input "text" at bounding box center [777, 231] width 177 height 23
click at [770, 233] on input "5801 Preston Oaks" at bounding box center [777, 231] width 177 height 23
type input "5801 Preston Oaks Rd"
click at [728, 268] on input "text" at bounding box center [777, 266] width 177 height 23
type input "Apt. 2205"
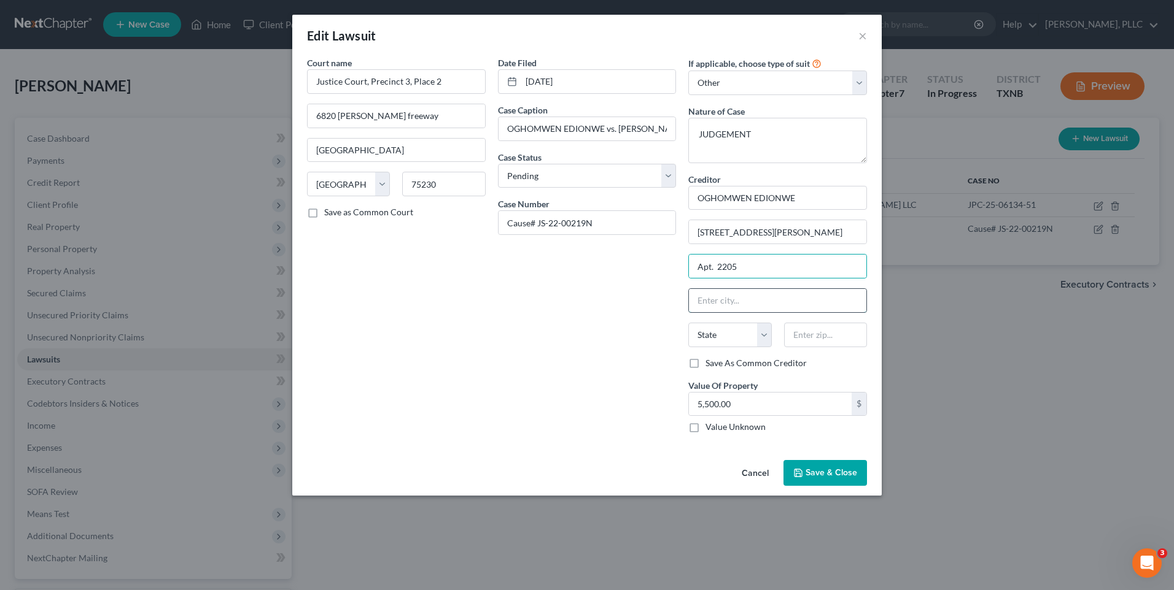
click at [727, 301] on input "text" at bounding box center [777, 300] width 177 height 23
type input "Dallas"
type input "75243"
type input "San Antonio"
select select
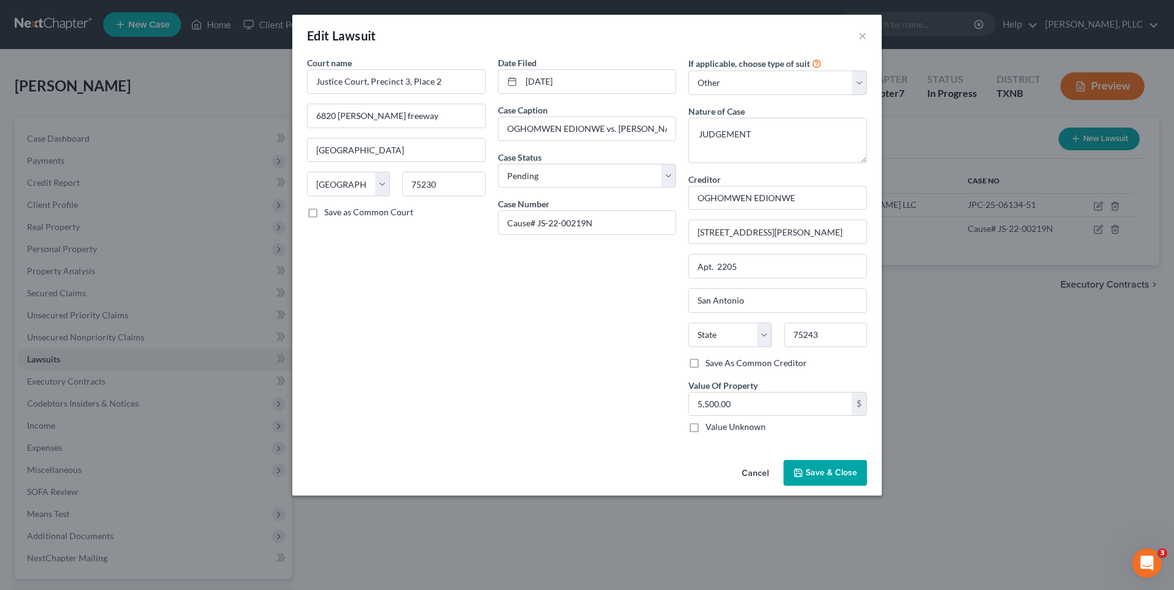
click at [716, 347] on div "State AL AK AR AZ CA CO CT DE DC FL GA GU HI ID IL IN IA KS KY LA ME MD MA MI M…" at bounding box center [777, 340] width 191 height 34
click at [764, 335] on select "State AL AK AR AZ CA CO CT DE DC FL GA GU HI ID IL IN IA KS KY LA ME MD MA MI M…" at bounding box center [729, 335] width 83 height 25
click at [762, 323] on select "State AL AK AR AZ CA CO CT DE DC FL GA GU HI ID IL IN IA KS KY LA ME MD MA MI M…" at bounding box center [729, 335] width 83 height 25
click at [767, 304] on input "San Antonio" at bounding box center [777, 300] width 177 height 23
drag, startPoint x: 767, startPoint y: 304, endPoint x: 672, endPoint y: 298, distance: 95.3
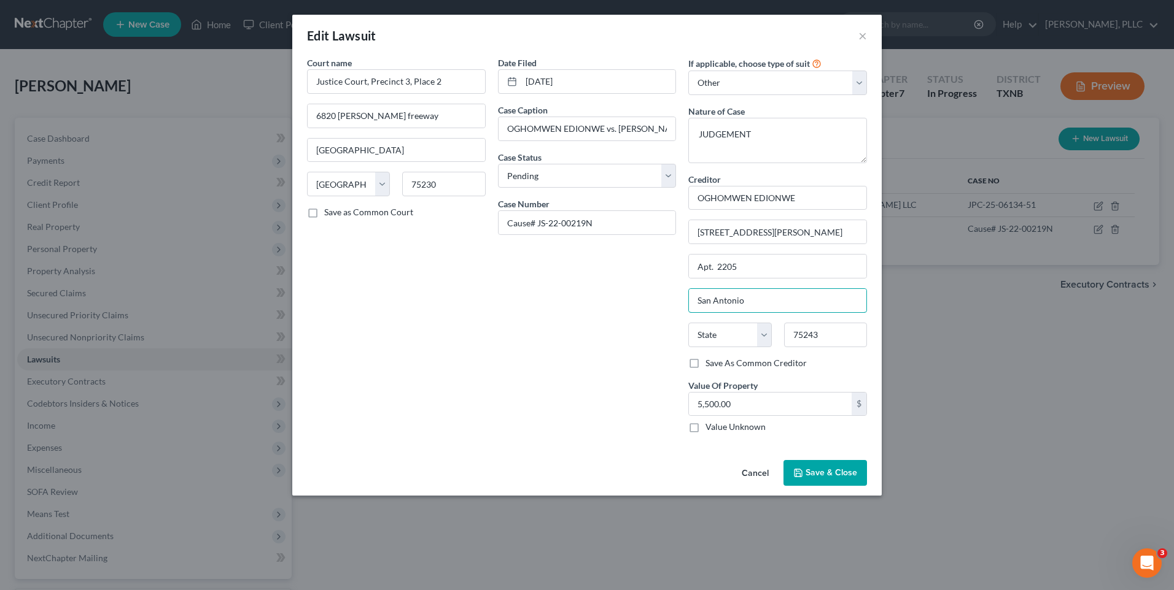
click at [676, 306] on div "Court name * Justice Court, Precinct 3, Place 2 6820 Lyndon B. Johnson freeway …" at bounding box center [587, 249] width 572 height 387
type input "Dallas"
click at [617, 344] on div "Date Filed 08/16/2023 Case Caption OGHOMWEN EDIONWE vs. HORTENCIA RATCLIFF Case…" at bounding box center [587, 249] width 191 height 387
click at [757, 337] on select "State AL AK AR AZ CA CO CT DE DC FL GA GU HI ID IL IN IA KS KY LA ME MD MA MI M…" at bounding box center [729, 335] width 83 height 25
select select "45"
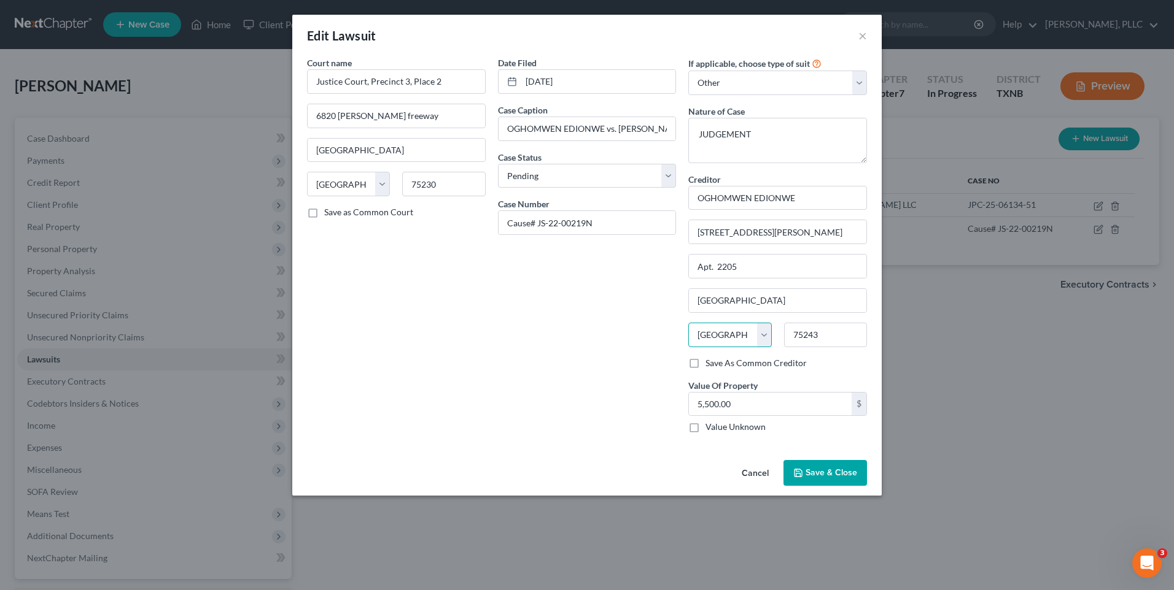
click at [688, 323] on select "State AL AK AR AZ CA CO CT DE DC FL GA GU HI ID IL IN IA KS KY LA ME MD MA MI M…" at bounding box center [729, 335] width 83 height 25
click at [827, 331] on input "75243" at bounding box center [825, 335] width 83 height 25
drag, startPoint x: 827, startPoint y: 331, endPoint x: 776, endPoint y: 334, distance: 51.0
click at [776, 334] on div "State AL AK AR AZ CA CO CT DE DC FL GA GU HI ID IL IN IA KS KY LA ME MD MA MI M…" at bounding box center [777, 340] width 191 height 34
type input "75254"
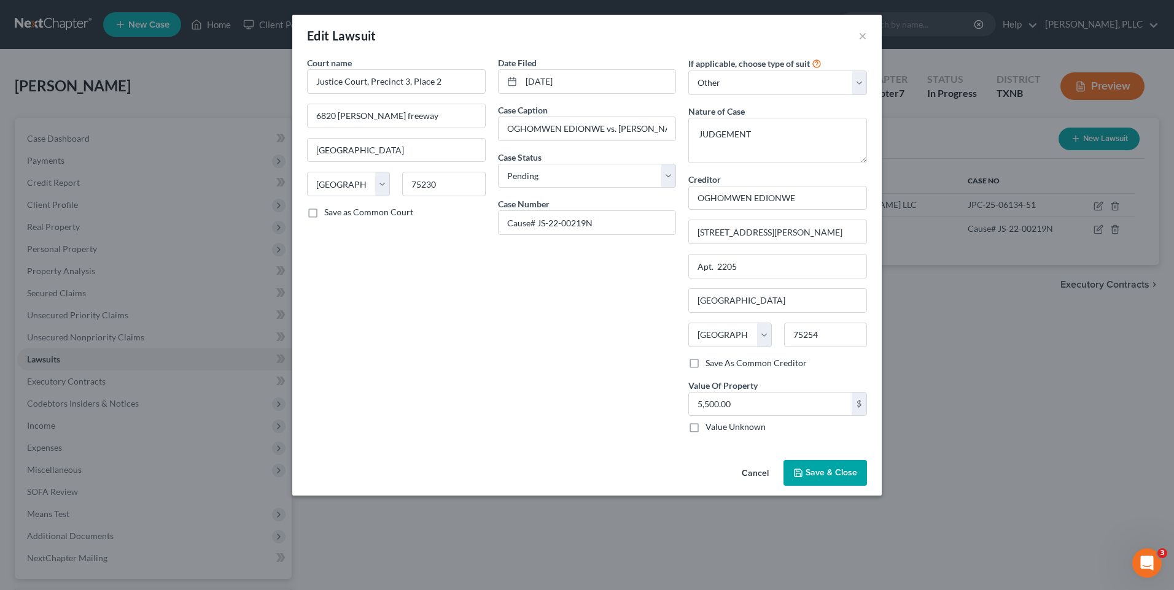
click at [817, 470] on span "Save & Close" at bounding box center [831, 473] width 52 height 10
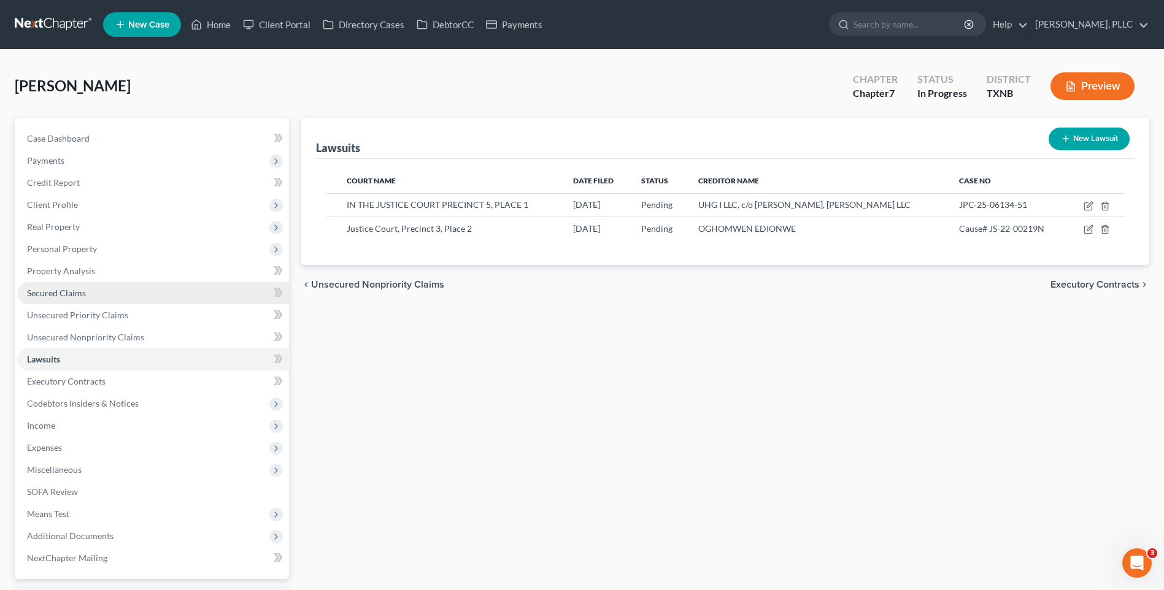
click at [50, 291] on span "Secured Claims" at bounding box center [56, 293] width 59 height 10
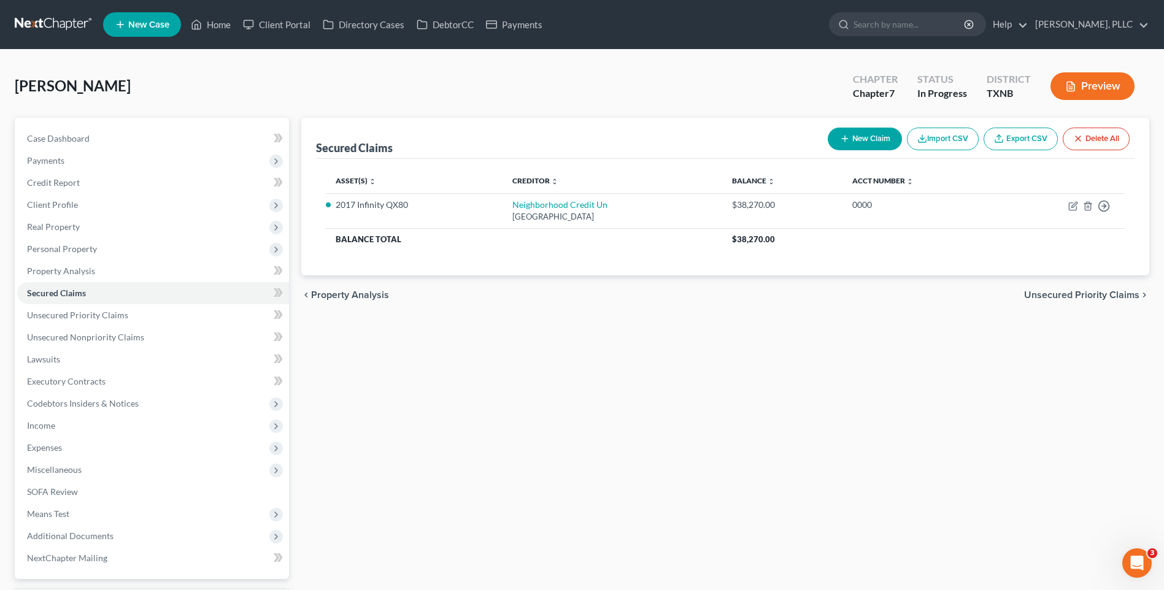
click at [1070, 296] on span "Unsecured Priority Claims" at bounding box center [1081, 295] width 115 height 10
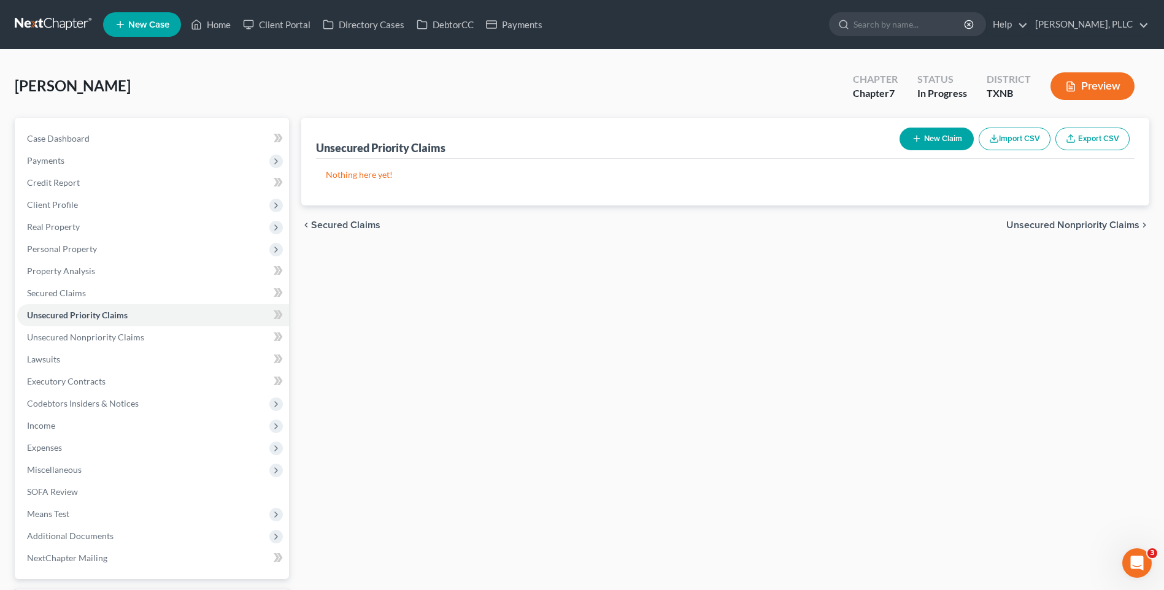
click at [1054, 220] on span "Unsecured Nonpriority Claims" at bounding box center [1073, 225] width 133 height 10
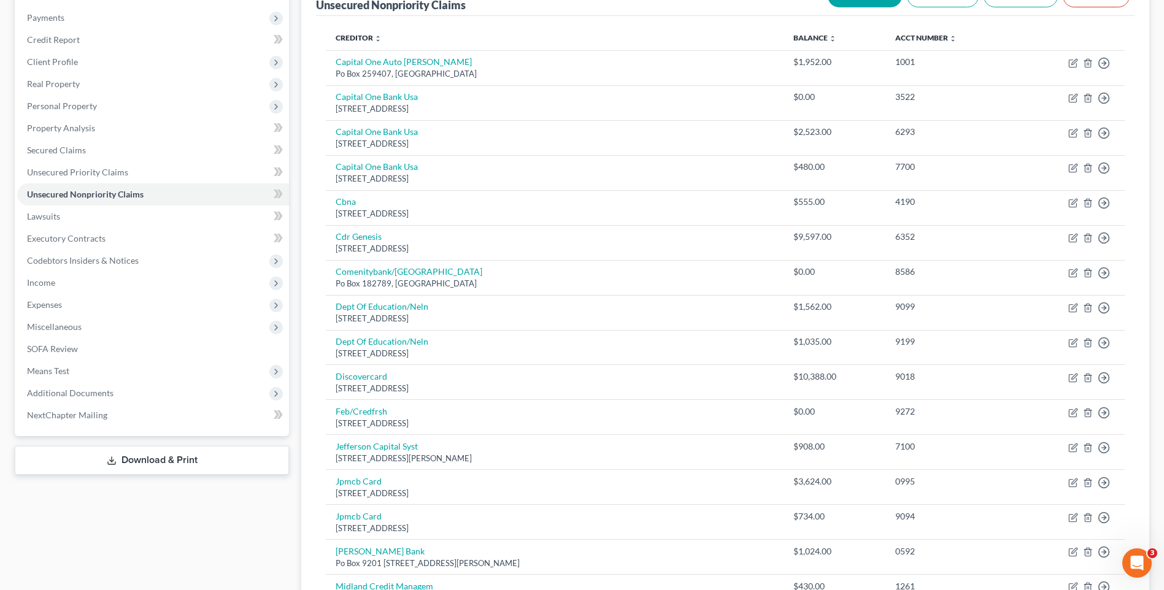
scroll to position [615, 0]
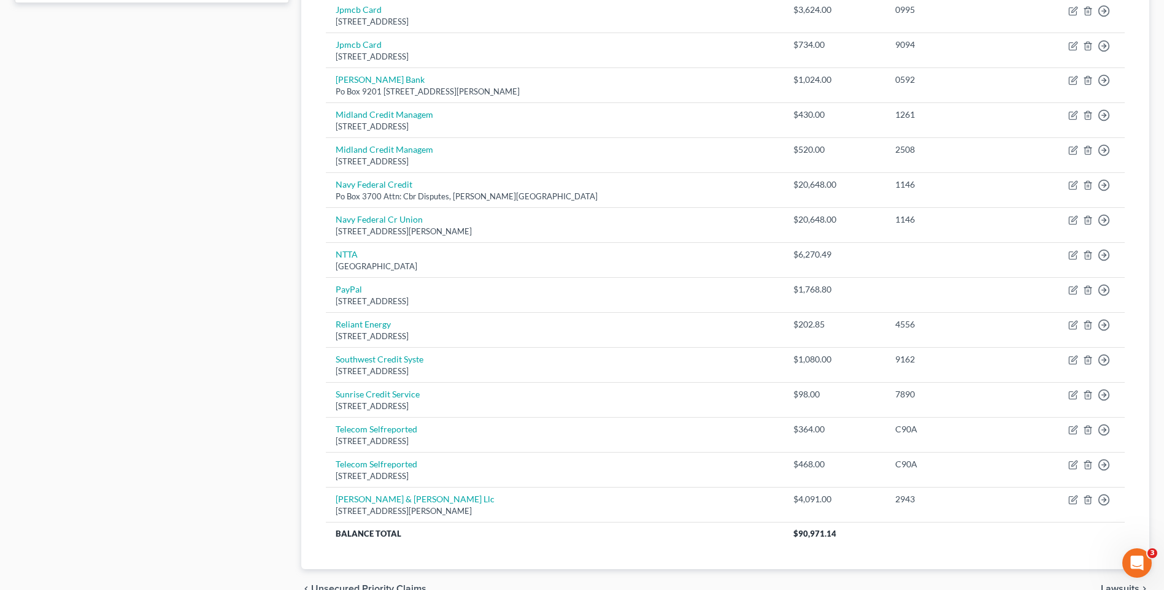
click at [199, 158] on div "Case Dashboard Payments Invoices Payments Payments Credit Report Client Profile" at bounding box center [152, 56] width 287 height 1106
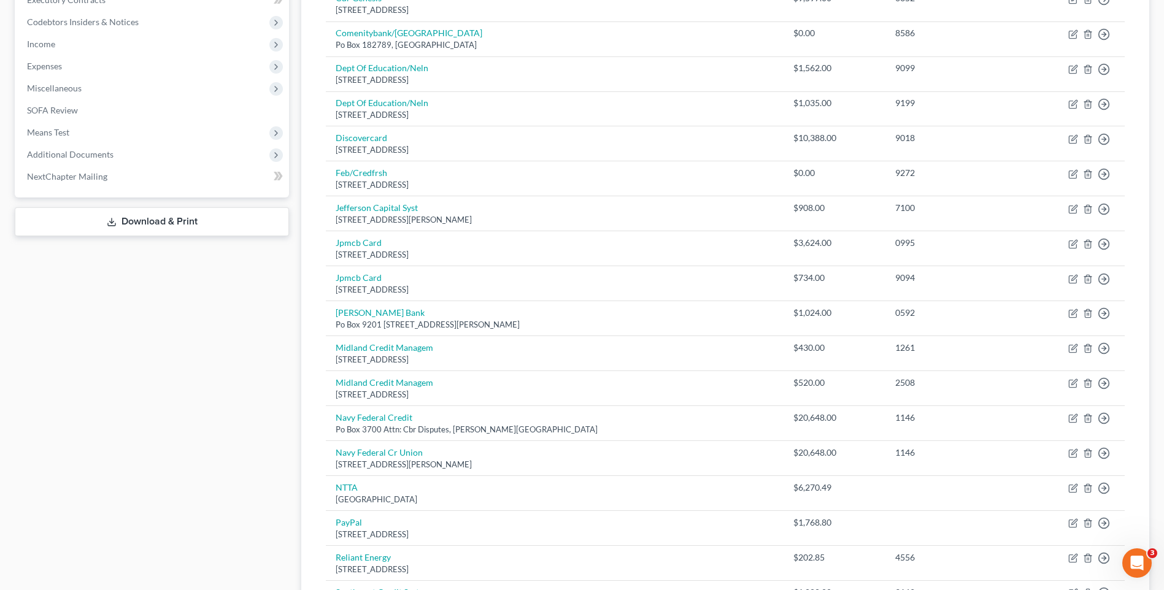
scroll to position [0, 0]
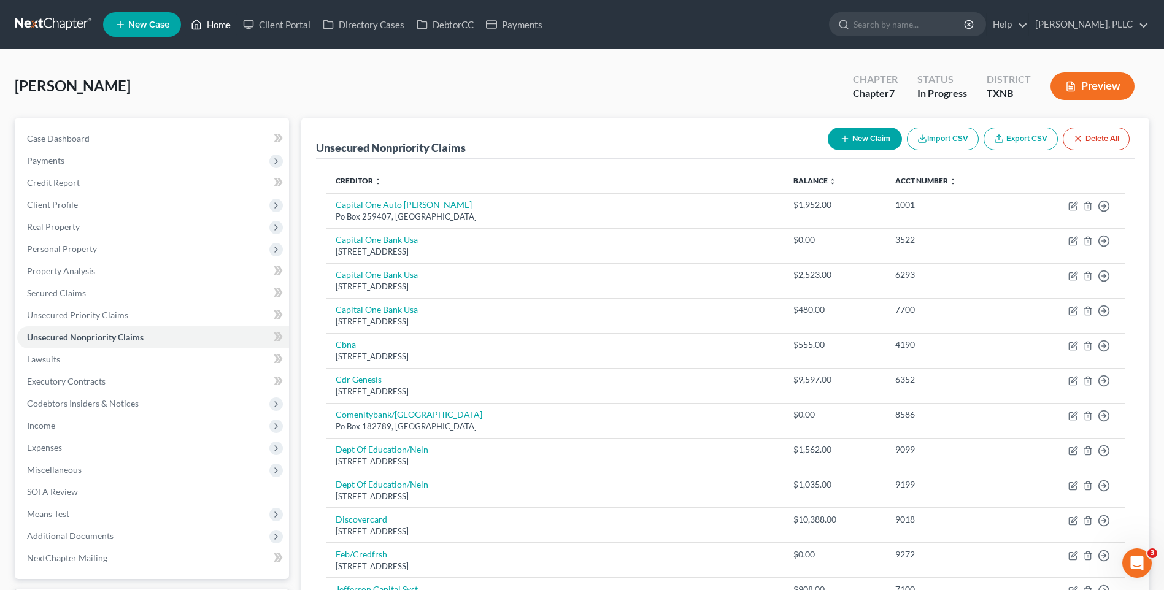
click at [202, 25] on icon at bounding box center [196, 24] width 11 height 15
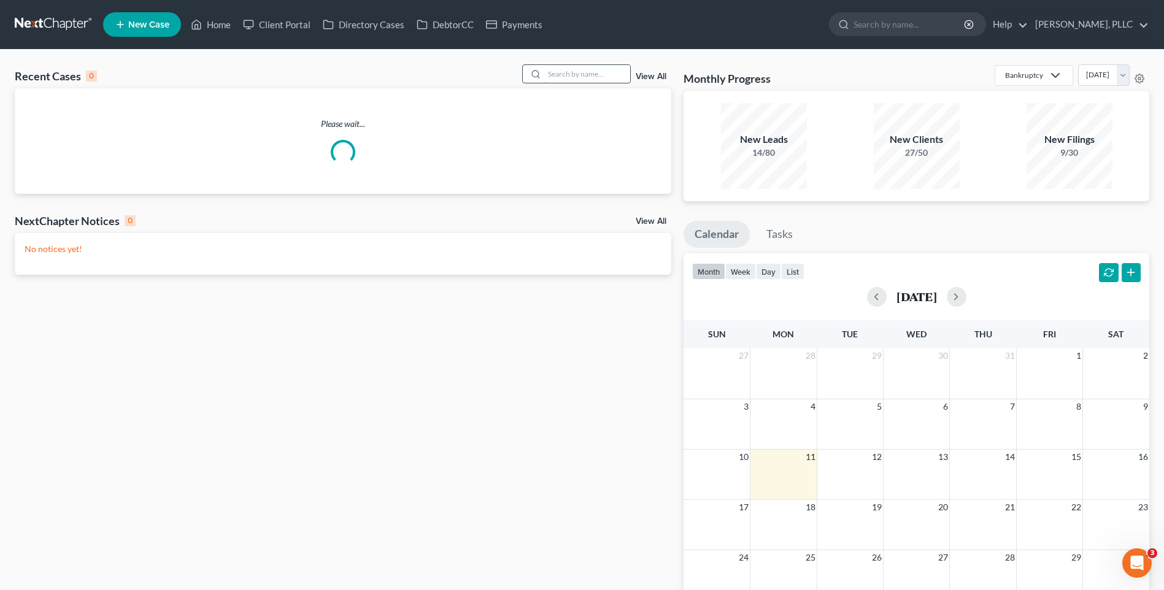
click at [586, 71] on input "search" at bounding box center [587, 74] width 86 height 18
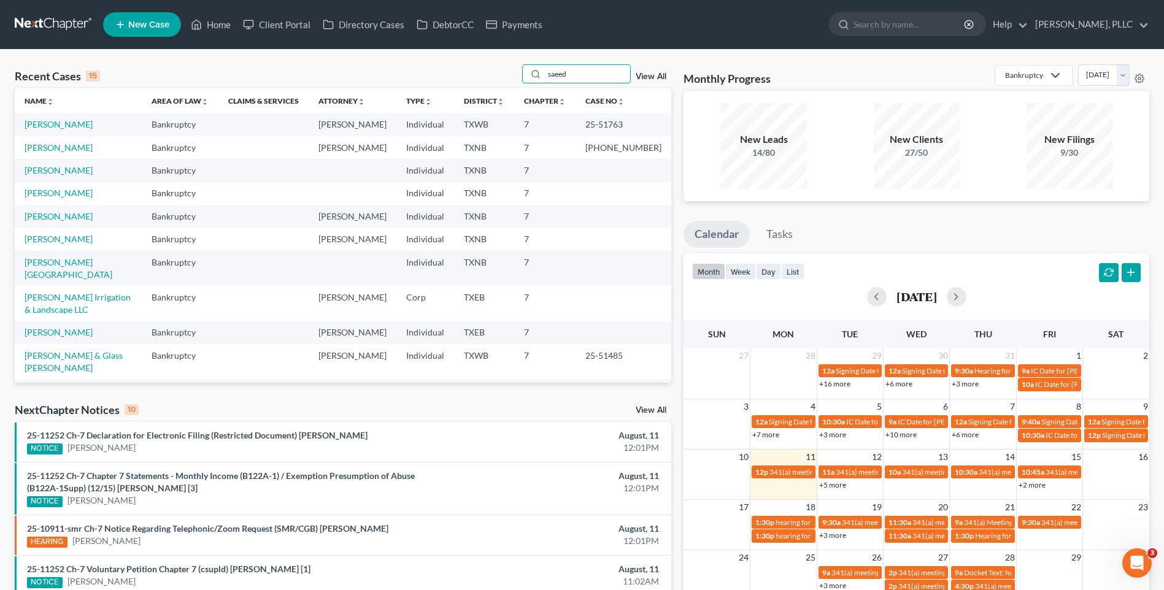
type input "saeed"
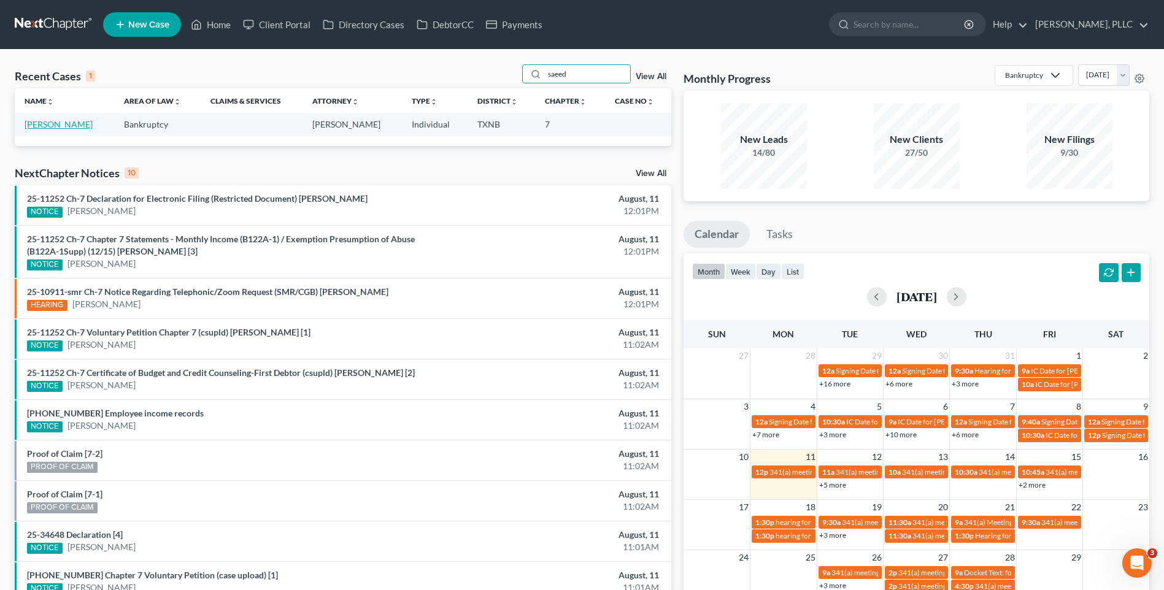
click at [71, 122] on link "[PERSON_NAME]" at bounding box center [59, 124] width 68 height 10
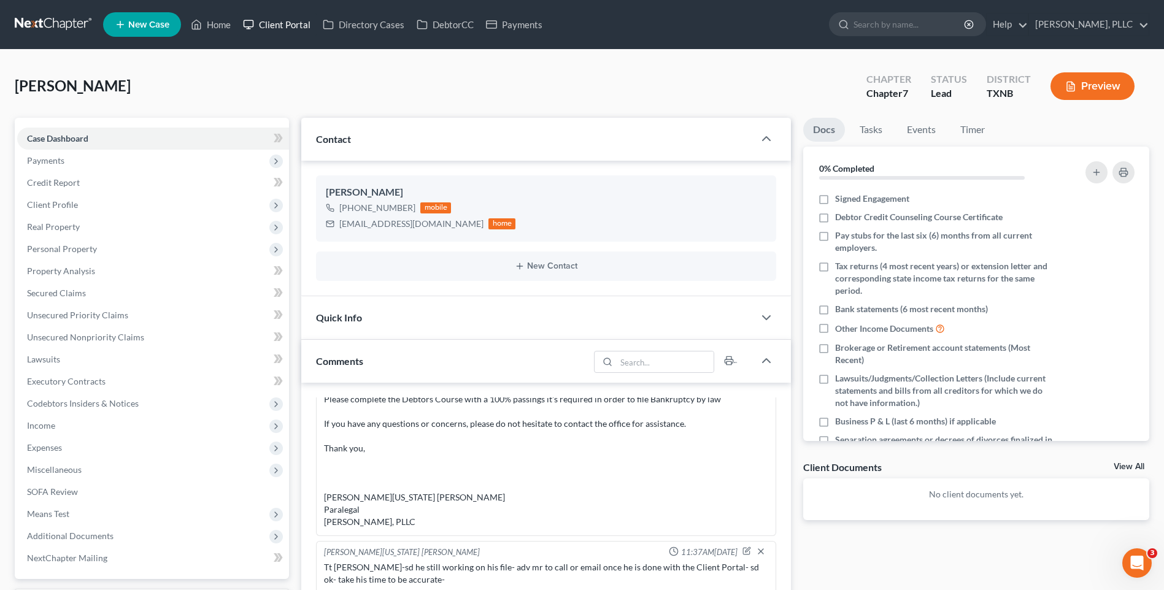
drag, startPoint x: 283, startPoint y: 17, endPoint x: 14, endPoint y: 26, distance: 269.6
click at [283, 17] on link "Client Portal" at bounding box center [277, 25] width 80 height 22
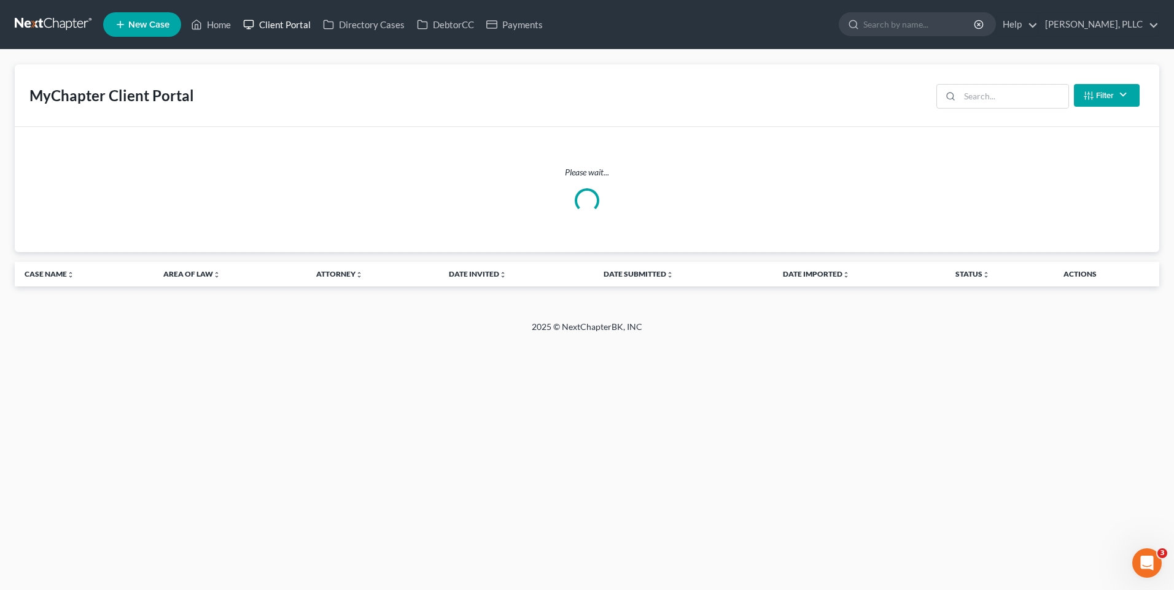
click at [295, 22] on link "Client Portal" at bounding box center [277, 25] width 80 height 22
click at [279, 21] on link "Client Portal" at bounding box center [277, 25] width 80 height 22
click at [972, 97] on input "search" at bounding box center [1013, 96] width 109 height 23
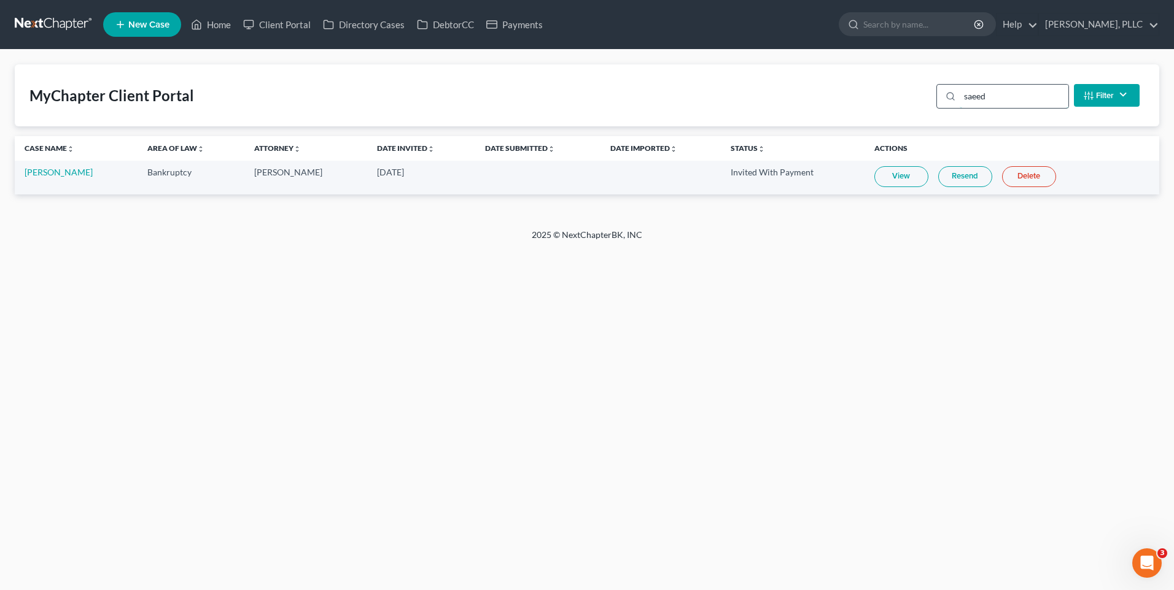
type input "saeed"
click at [880, 176] on link "View" at bounding box center [901, 176] width 54 height 21
click at [214, 27] on link "Home" at bounding box center [211, 25] width 52 height 22
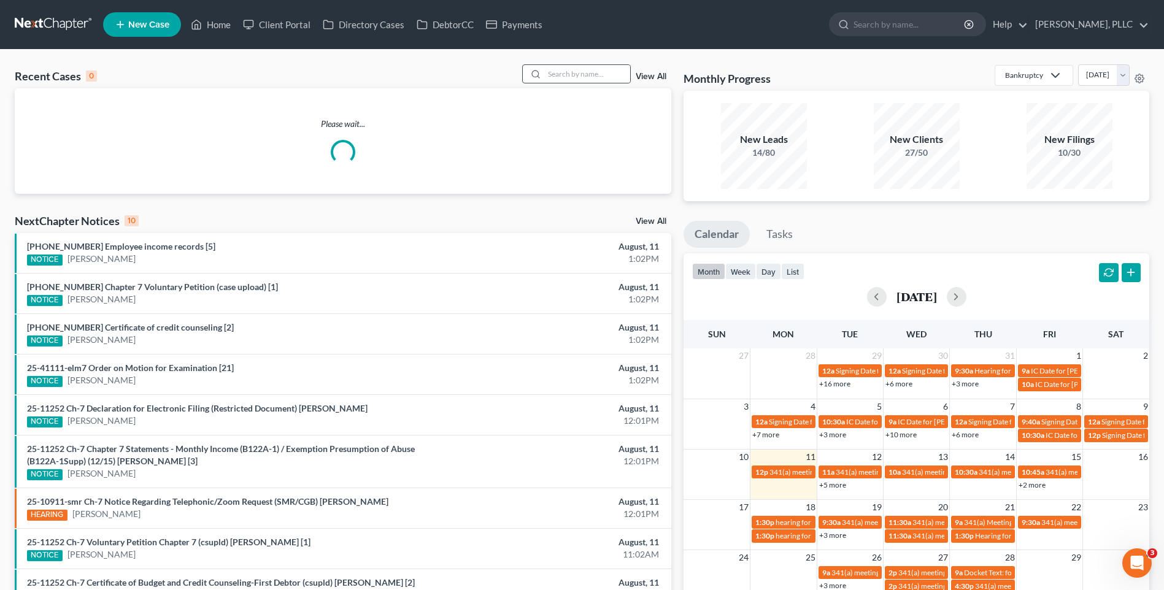
click at [543, 75] on div at bounding box center [534, 74] width 22 height 18
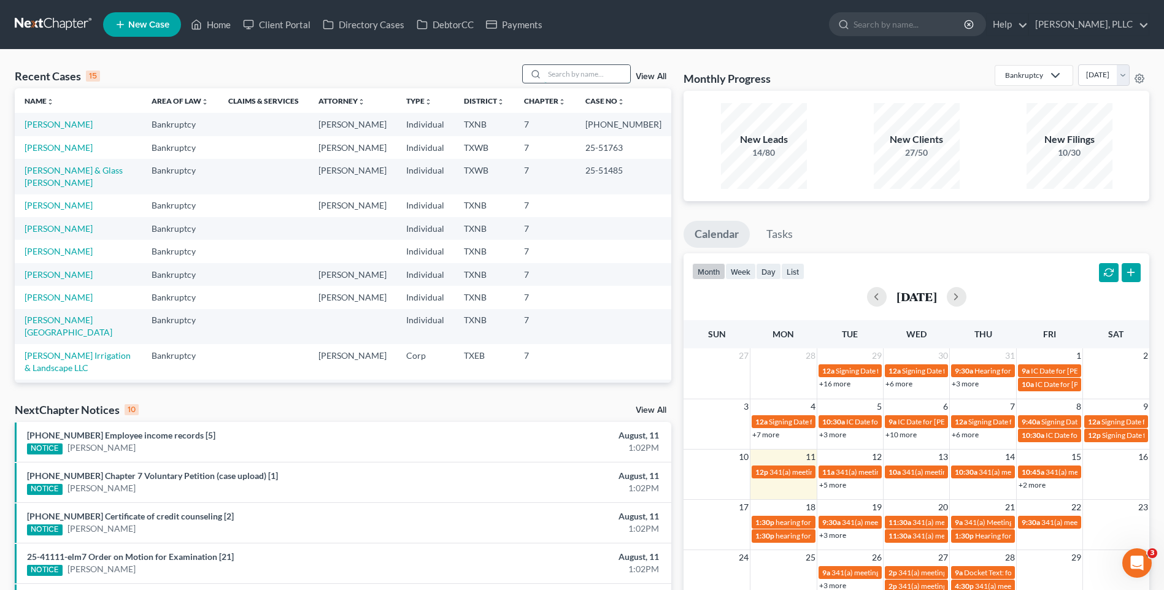
click at [557, 75] on input "search" at bounding box center [587, 74] width 86 height 18
type input "reed"
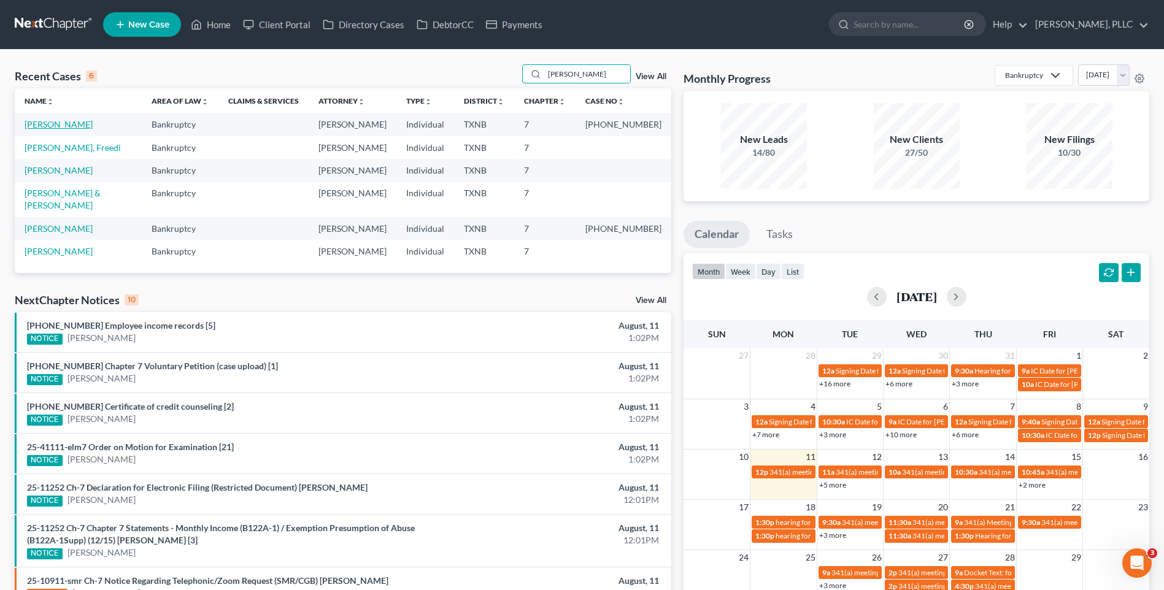
click at [36, 122] on link "[PERSON_NAME]" at bounding box center [59, 124] width 68 height 10
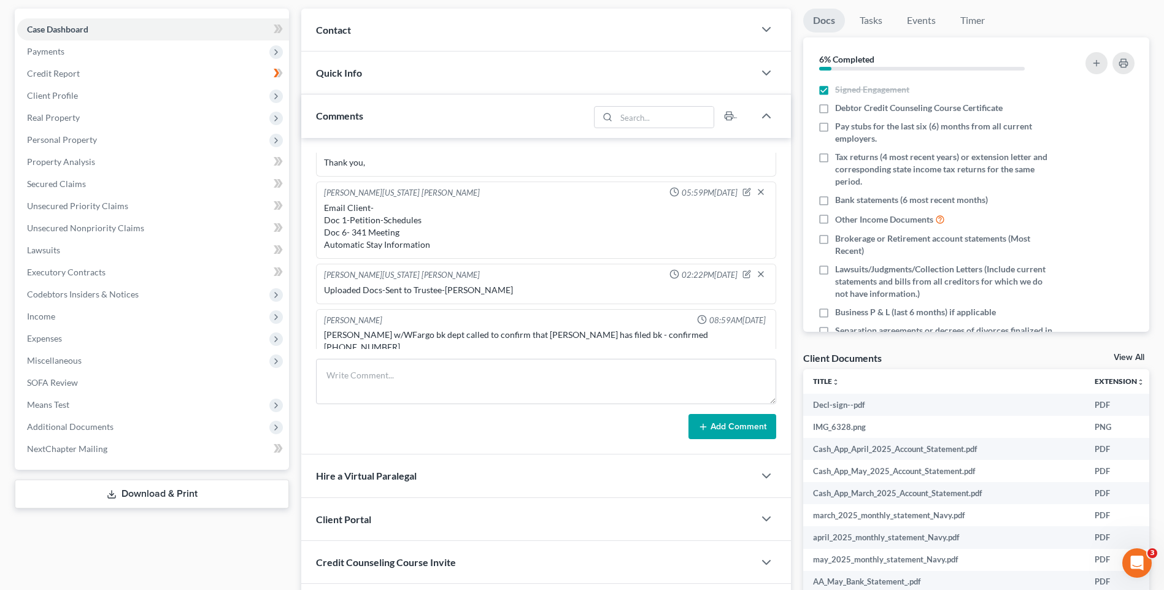
scroll to position [198, 0]
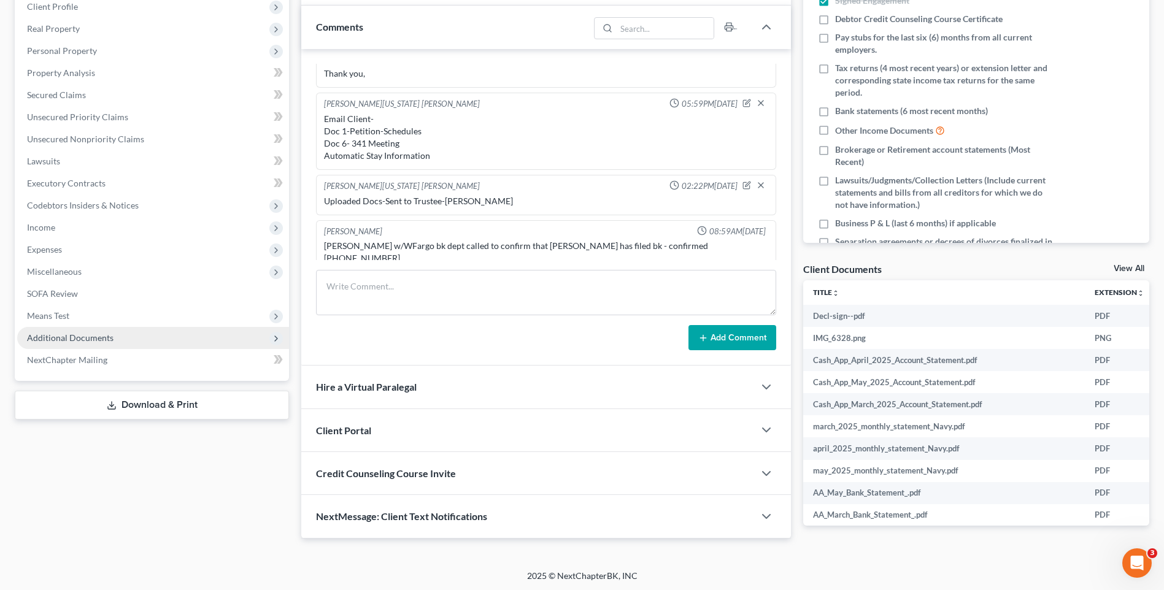
click at [55, 336] on span "Additional Documents" at bounding box center [70, 338] width 87 height 10
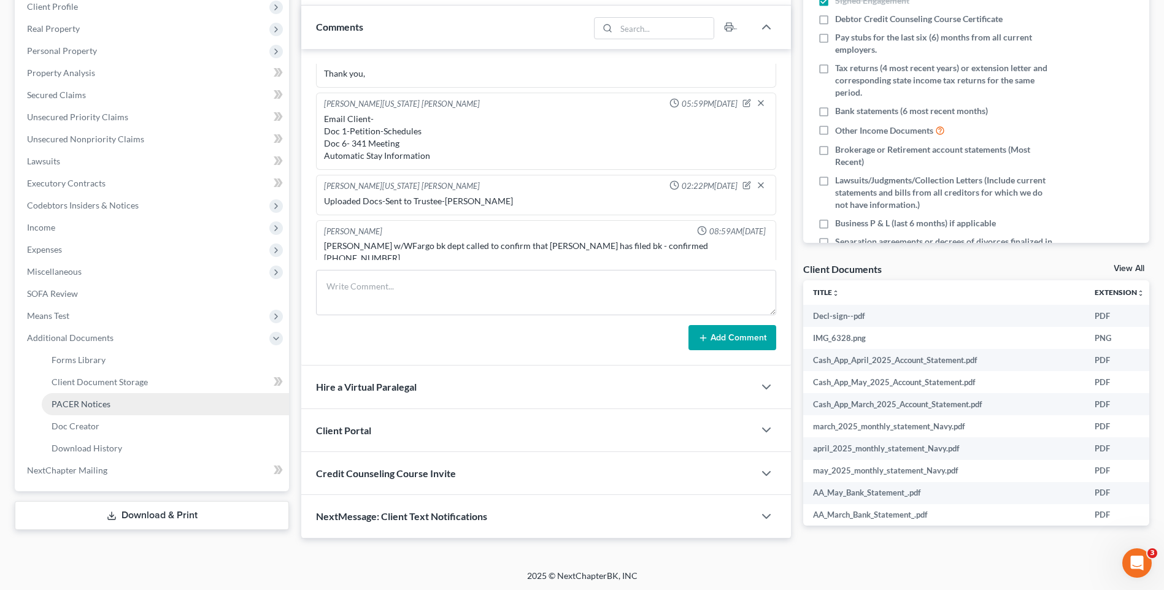
click at [75, 400] on span "PACER Notices" at bounding box center [81, 404] width 59 height 10
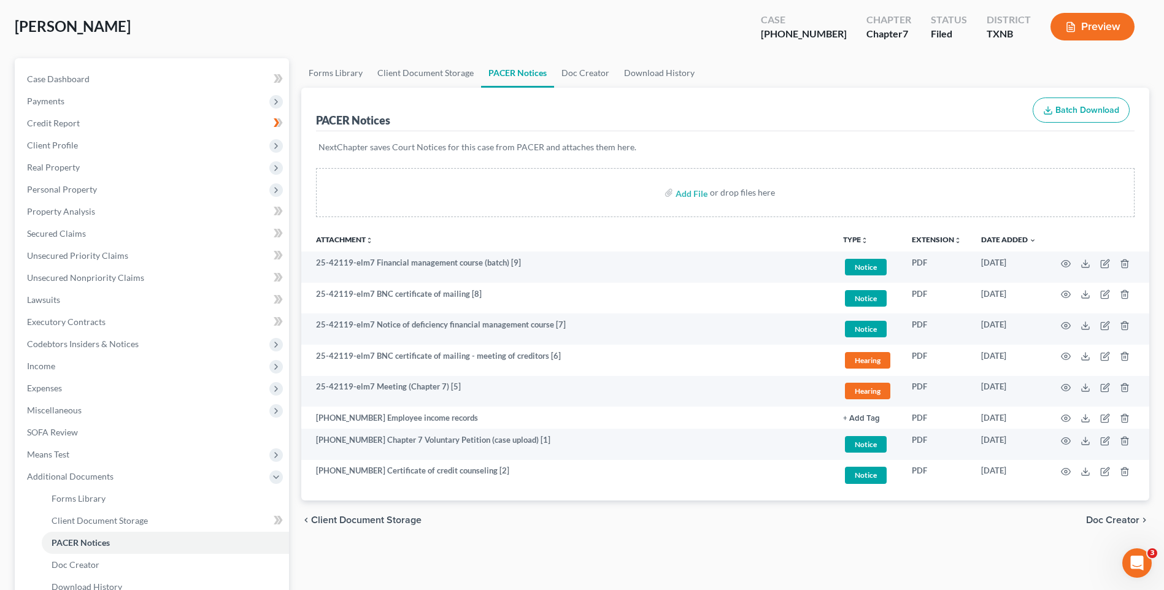
scroll to position [60, 0]
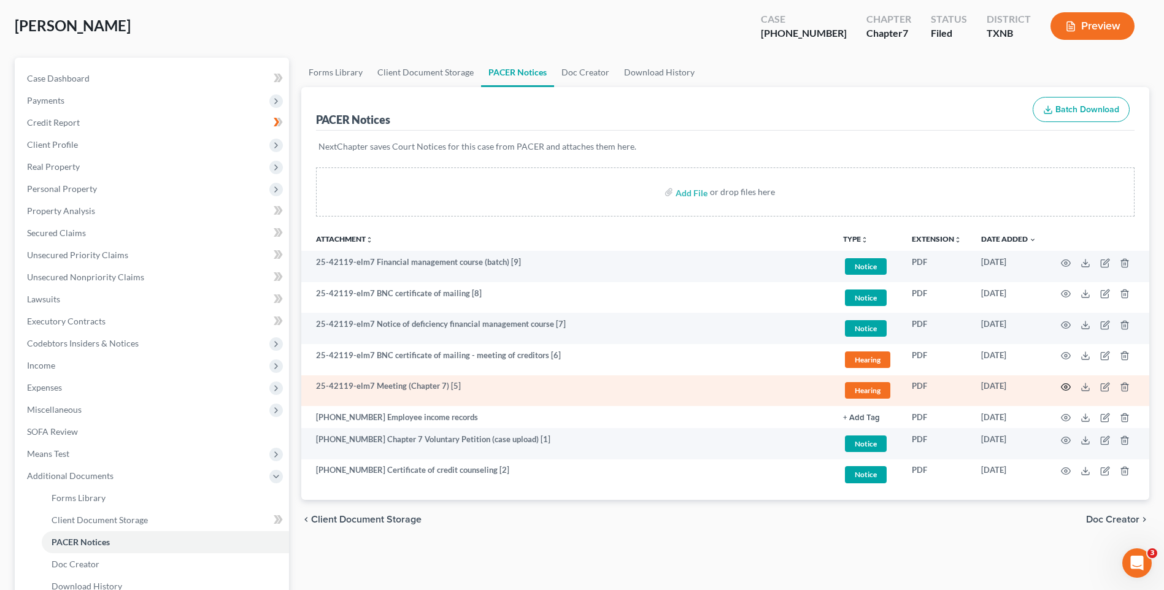
click at [1067, 383] on icon "button" at bounding box center [1066, 387] width 10 height 10
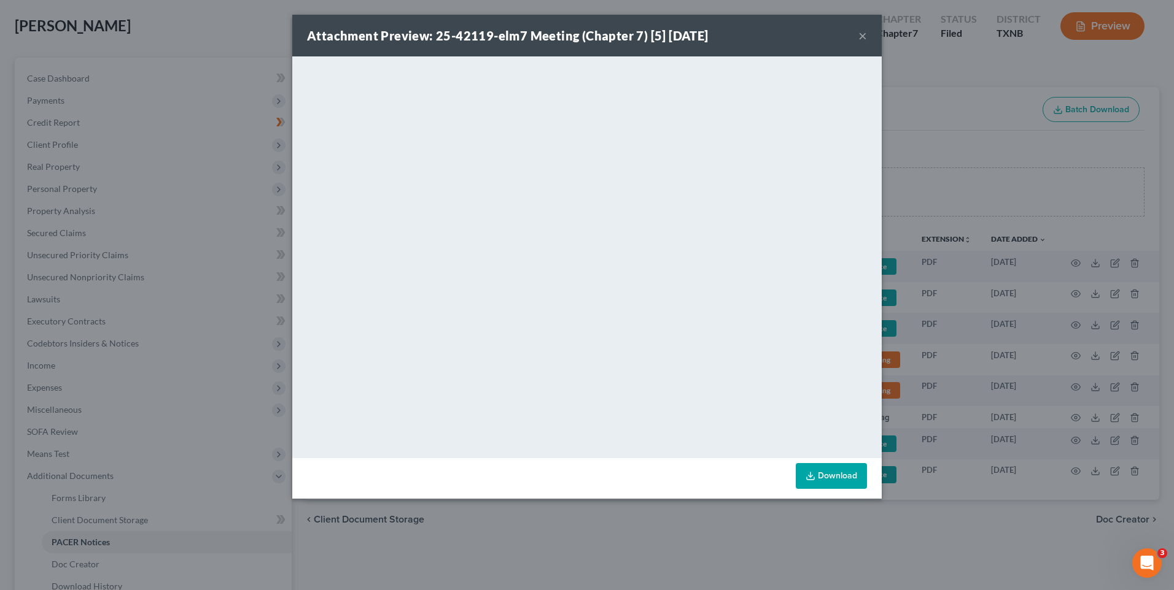
click at [865, 35] on button "×" at bounding box center [862, 35] width 9 height 15
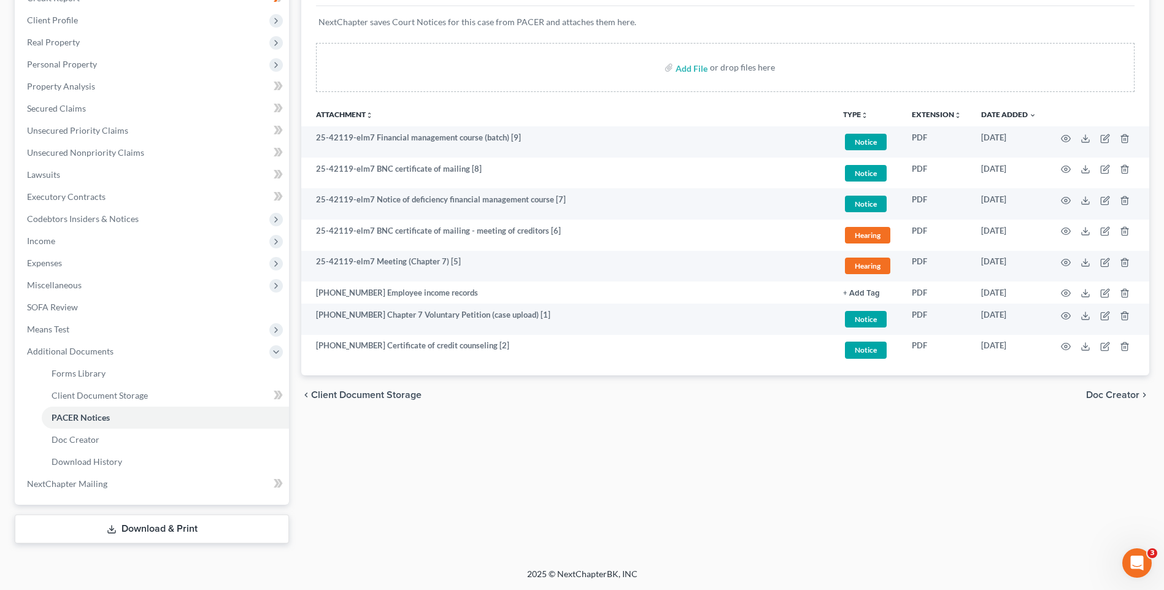
scroll to position [0, 0]
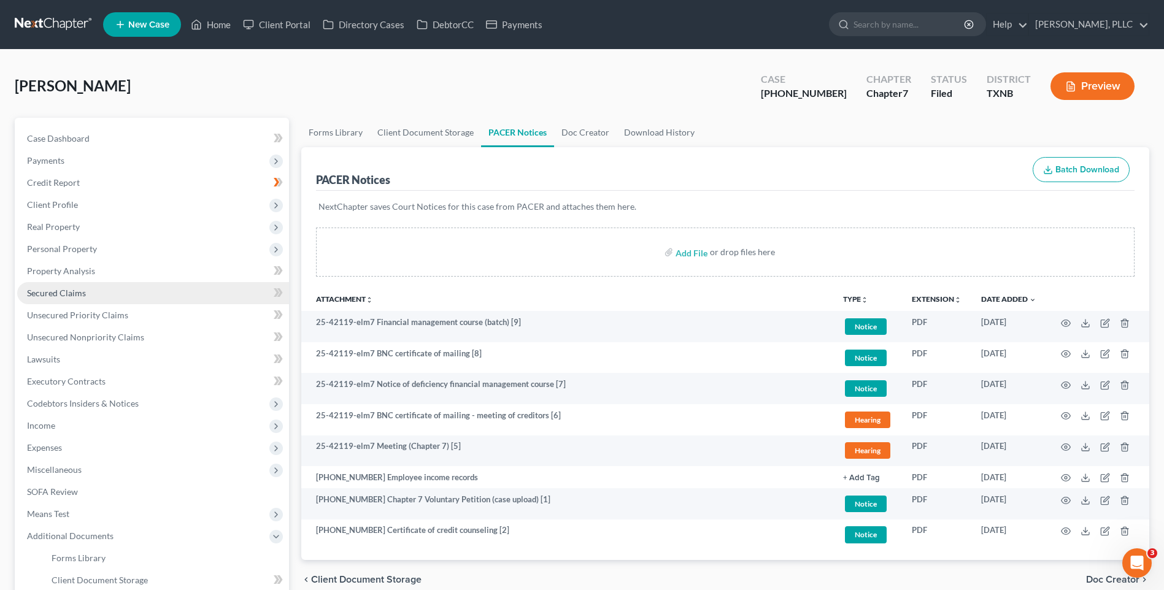
click at [64, 290] on span "Secured Claims" at bounding box center [56, 293] width 59 height 10
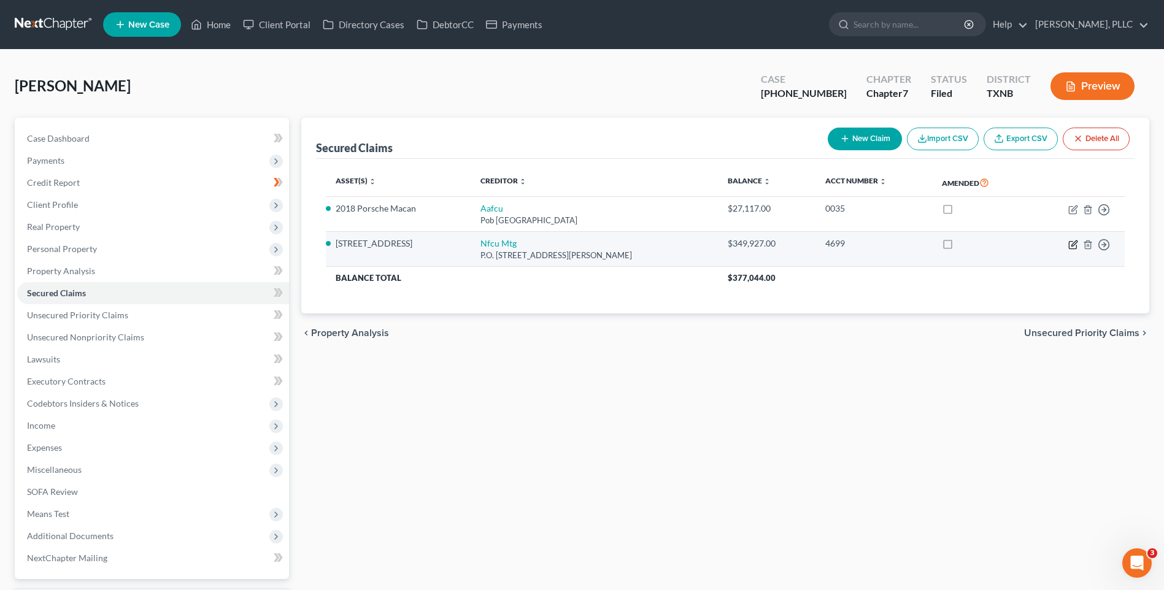
click at [1075, 240] on icon "button" at bounding box center [1074, 245] width 10 height 10
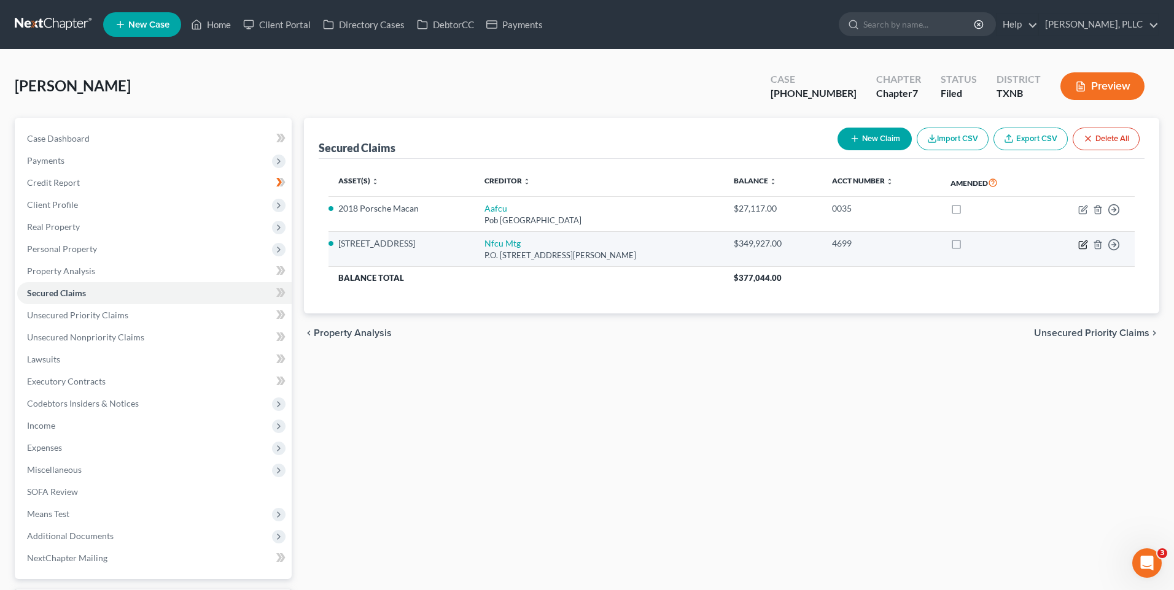
select select "48"
select select "2"
select select "0"
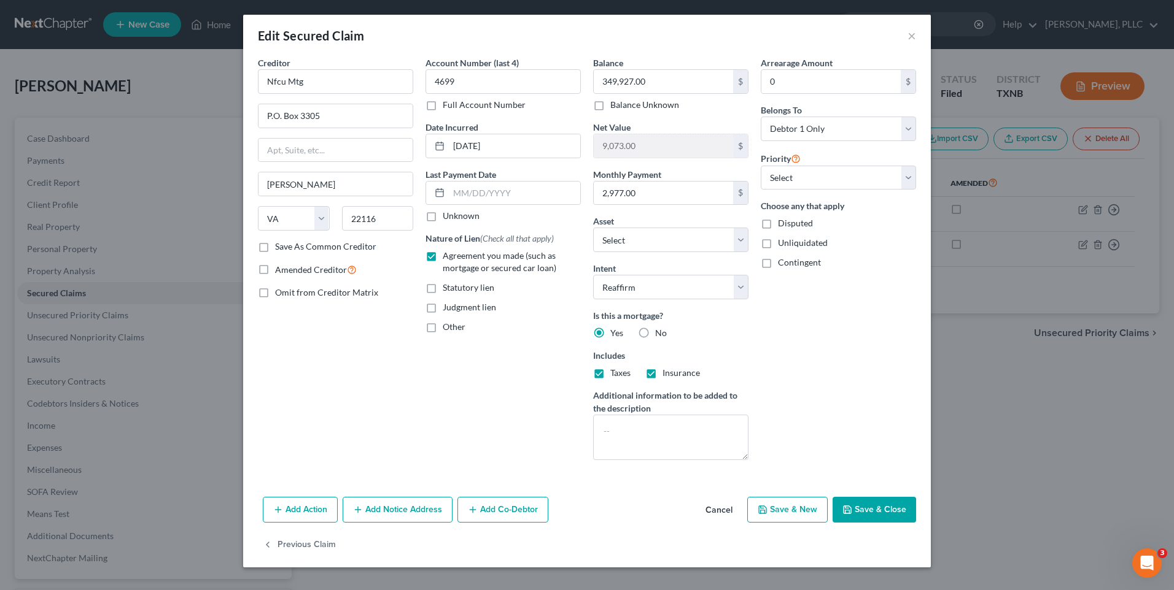
click at [884, 513] on button "Save & Close" at bounding box center [873, 510] width 83 height 26
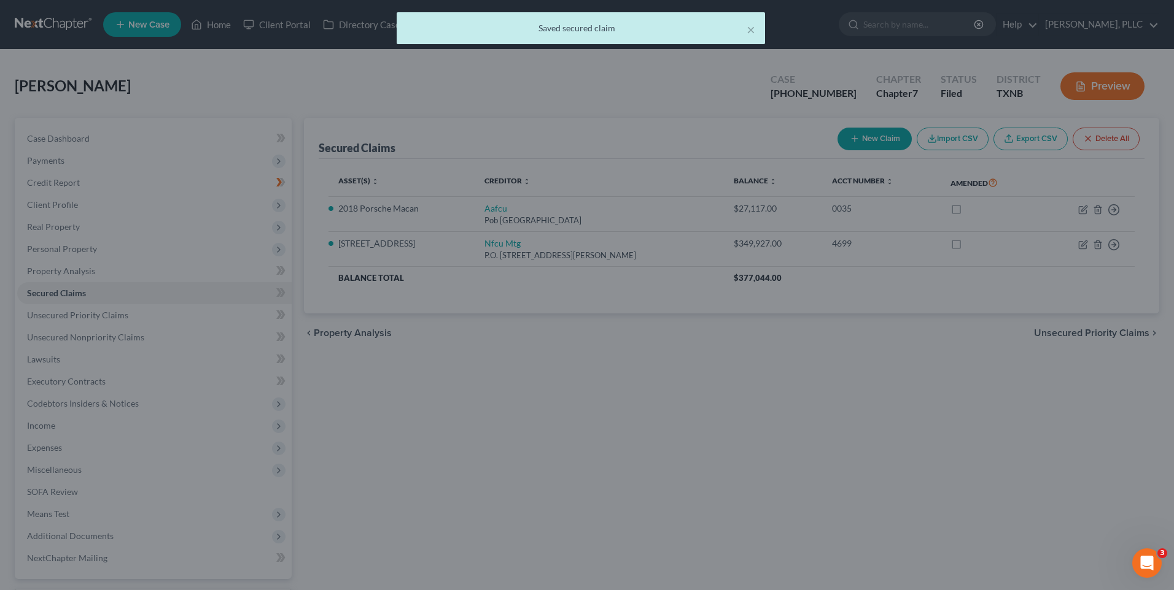
select select "25"
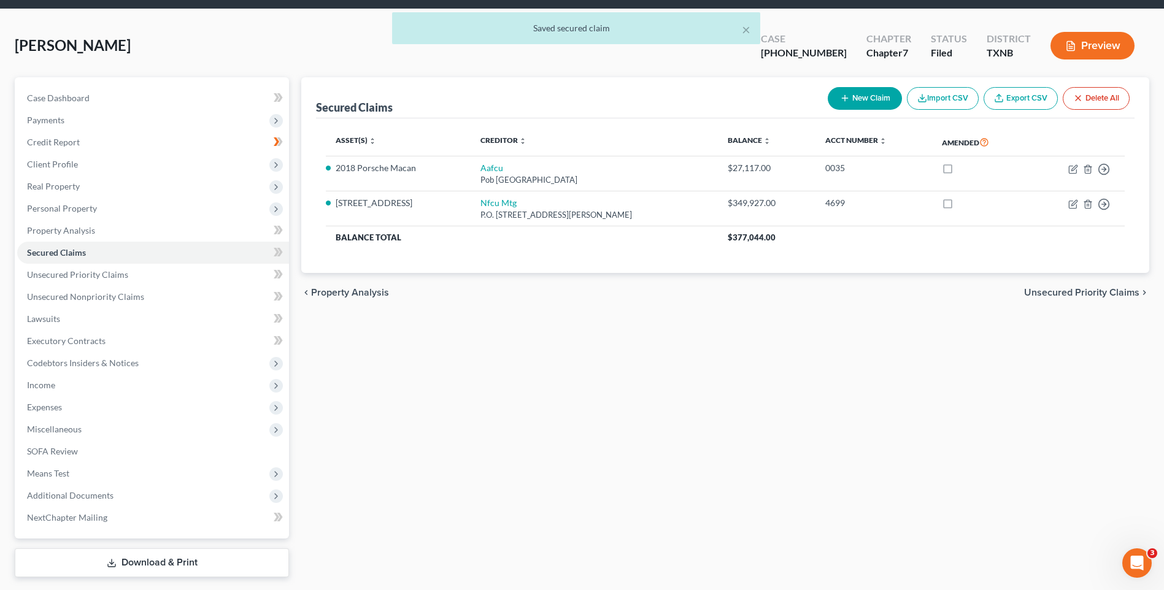
scroll to position [44, 0]
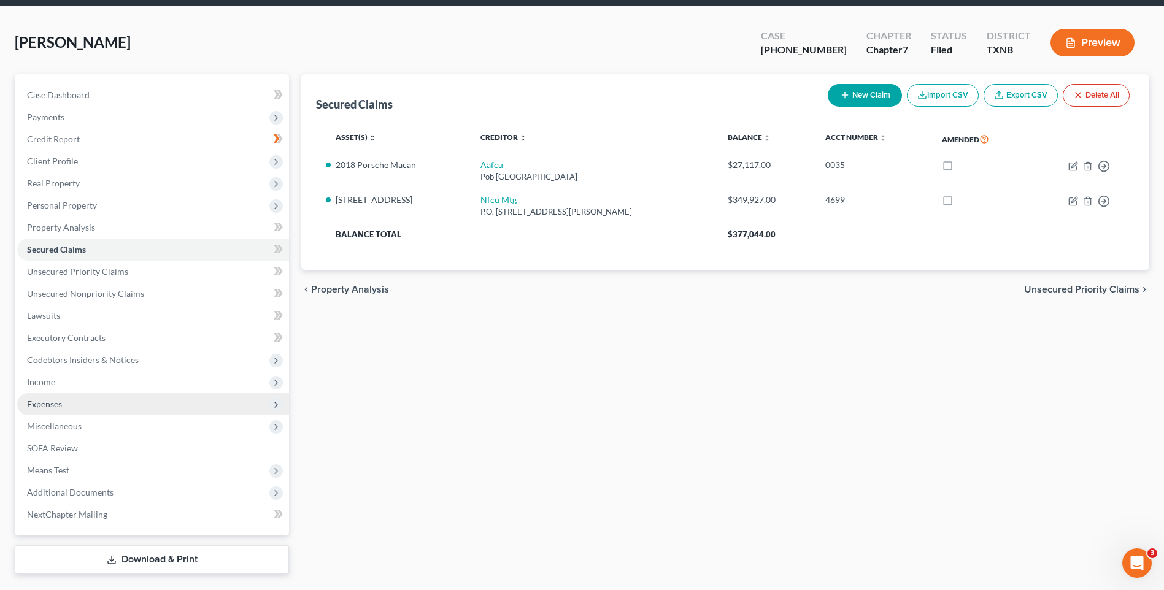
click at [44, 400] on span "Expenses" at bounding box center [44, 404] width 35 height 10
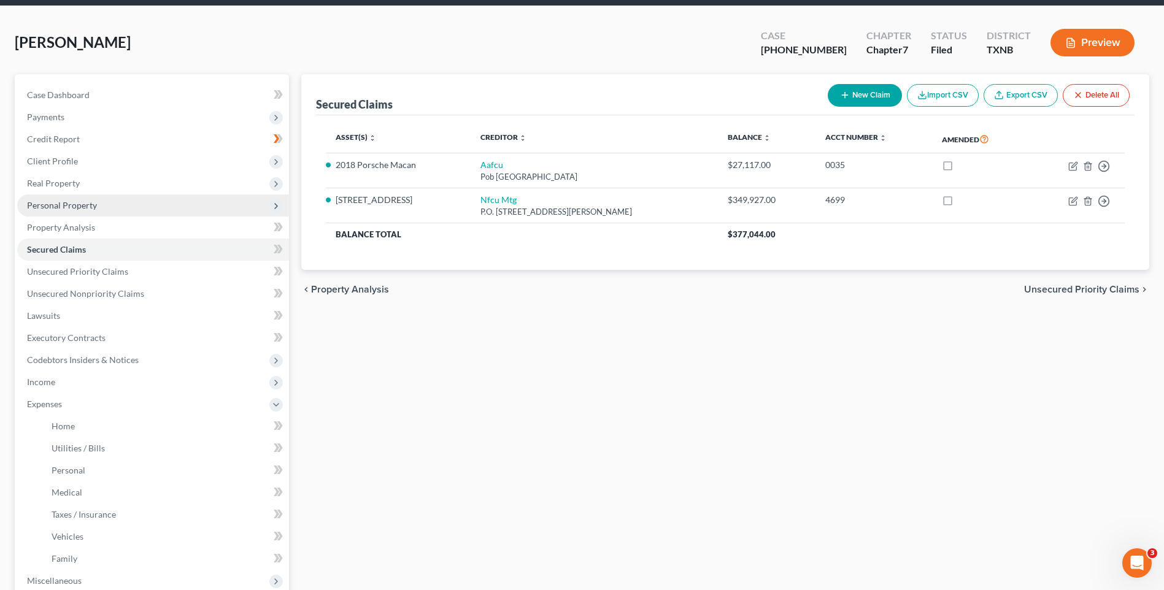
click at [50, 204] on span "Personal Property" at bounding box center [62, 205] width 70 height 10
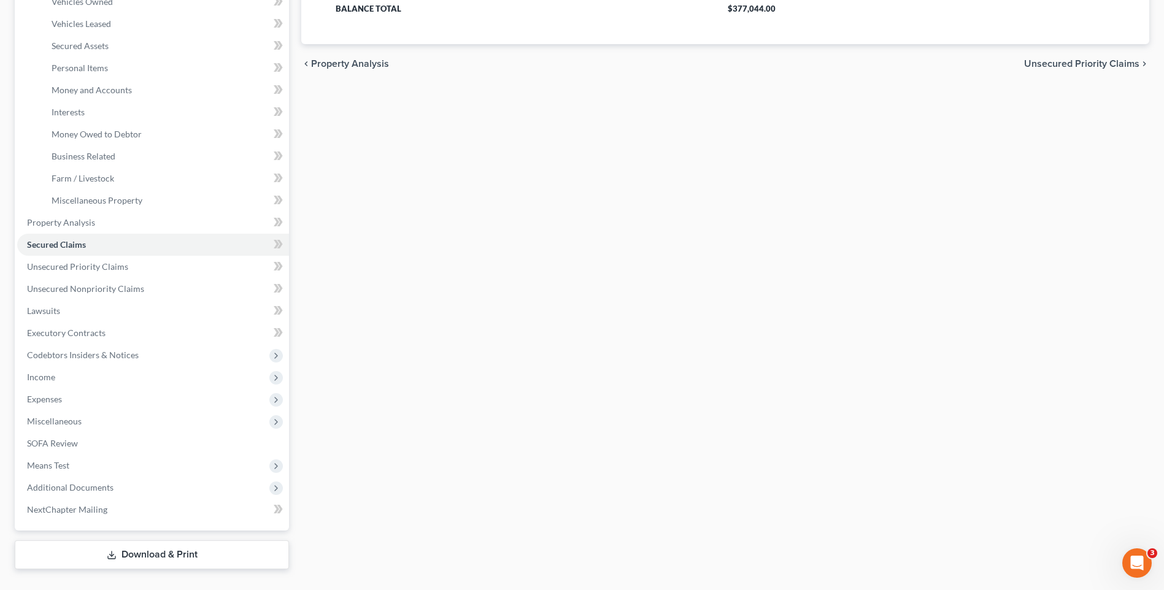
scroll to position [283, 0]
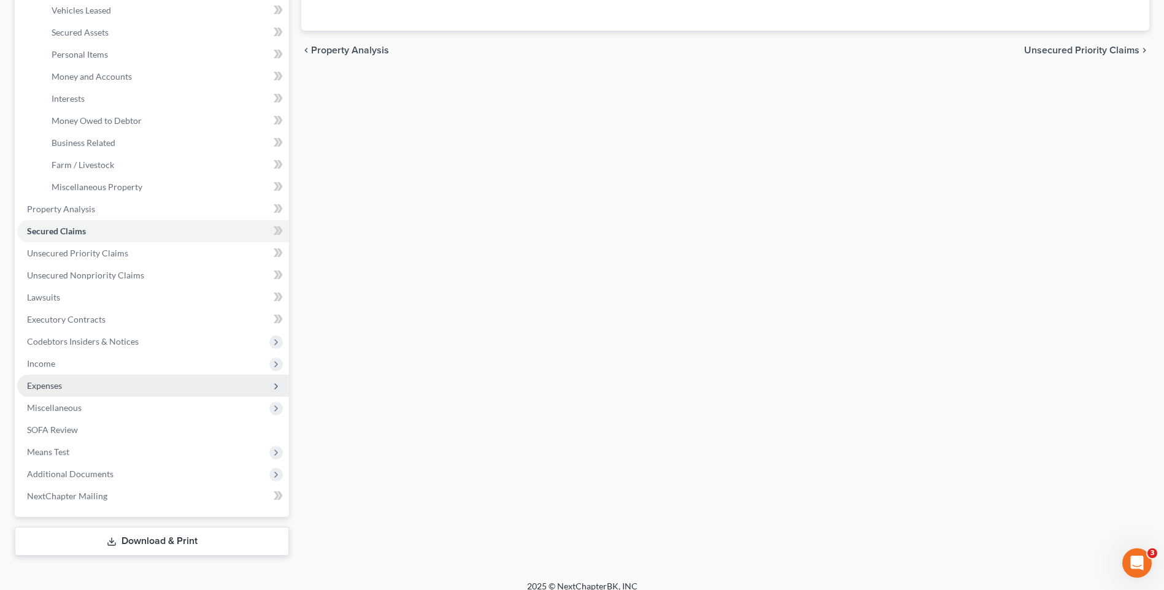
click at [40, 385] on span "Expenses" at bounding box center [44, 386] width 35 height 10
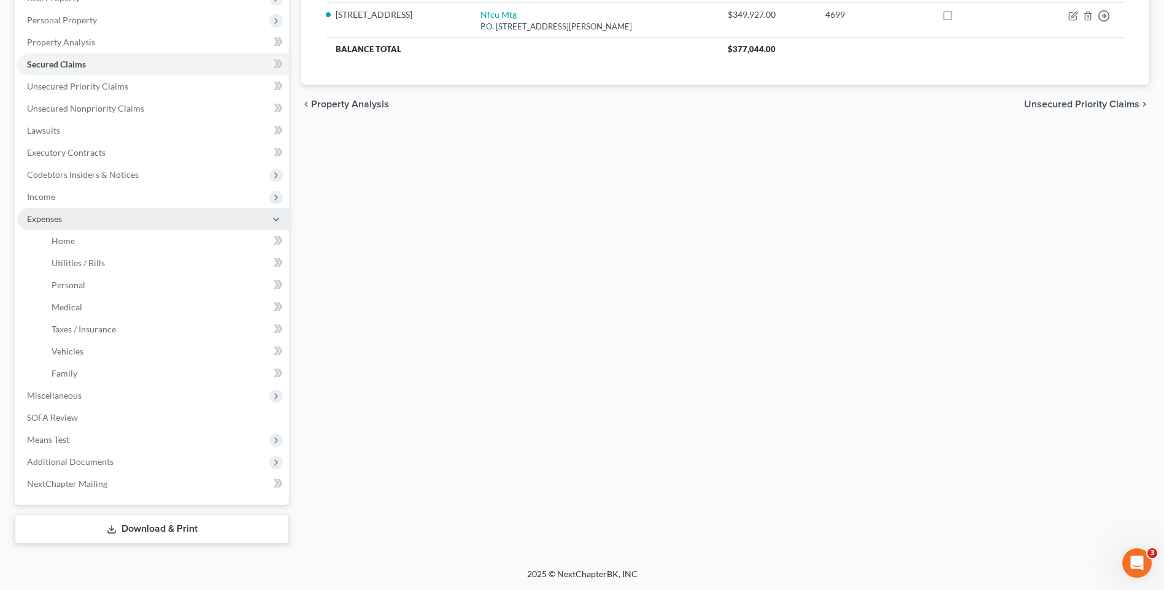
scroll to position [229, 0]
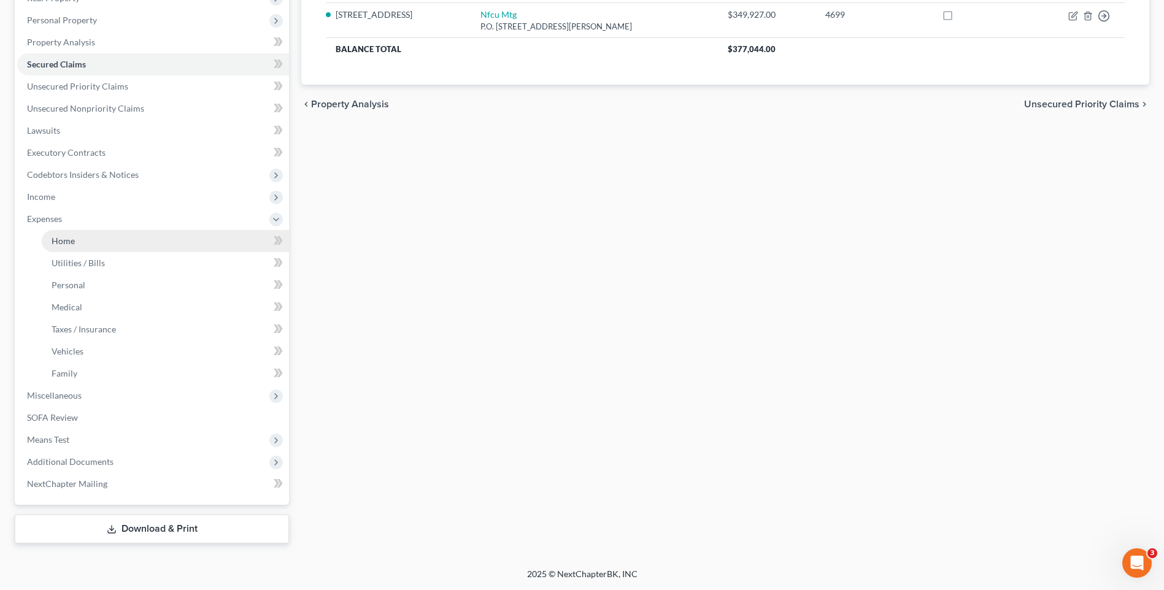
click at [61, 238] on span "Home" at bounding box center [63, 241] width 23 height 10
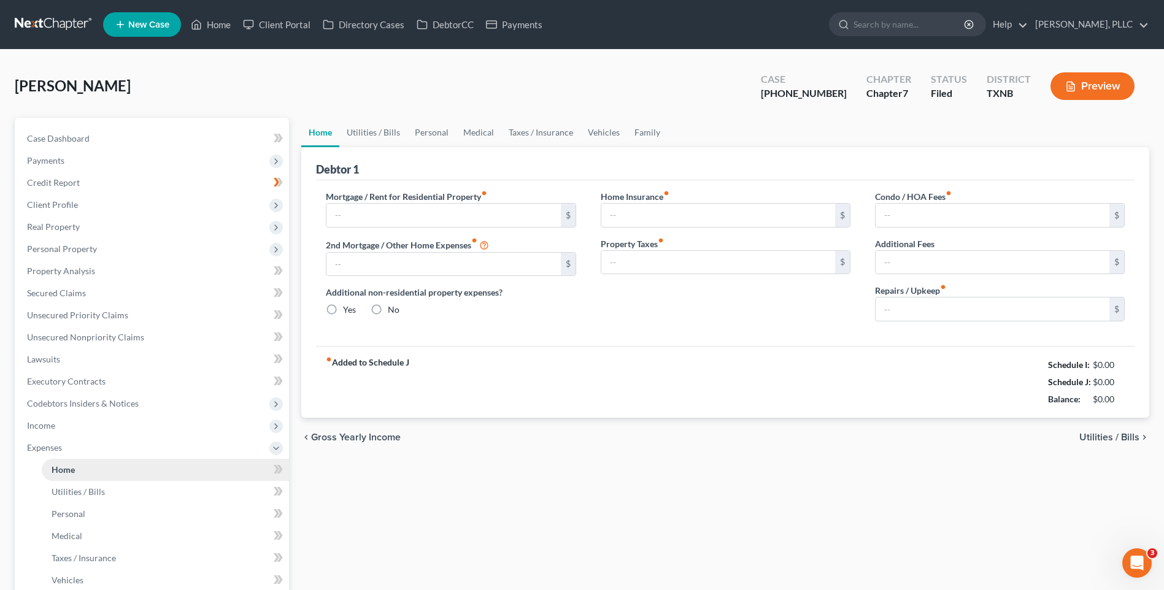
type input "2,977.95"
type input "0.00"
radio input "true"
type input "15.00"
type input "0.00"
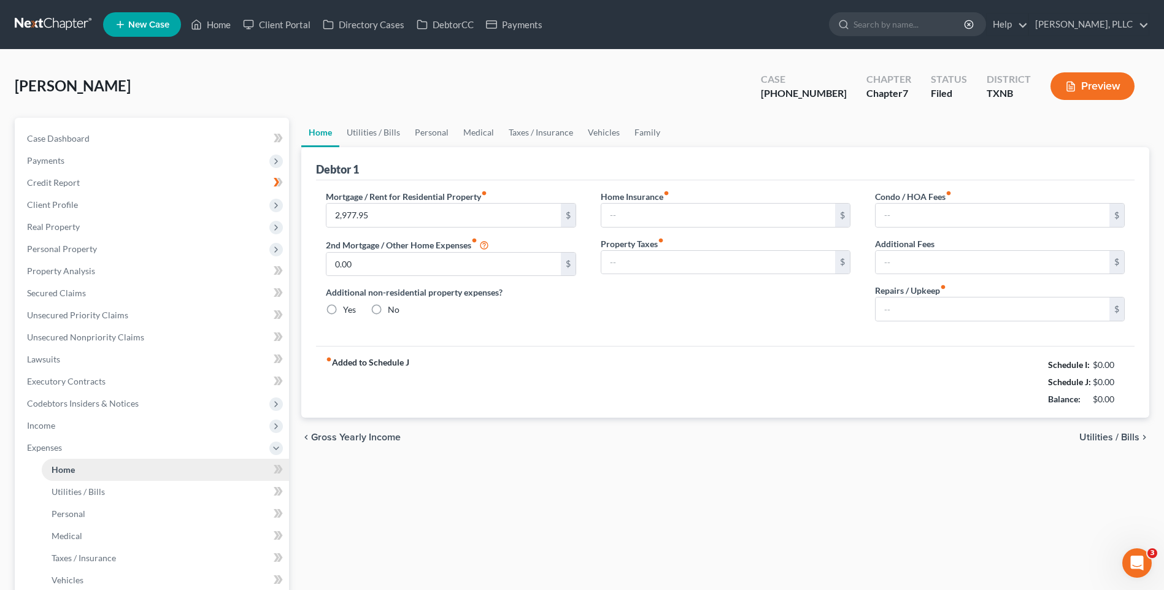
type input "0.00"
click at [1100, 433] on span "Utilities / Bills" at bounding box center [1110, 438] width 60 height 10
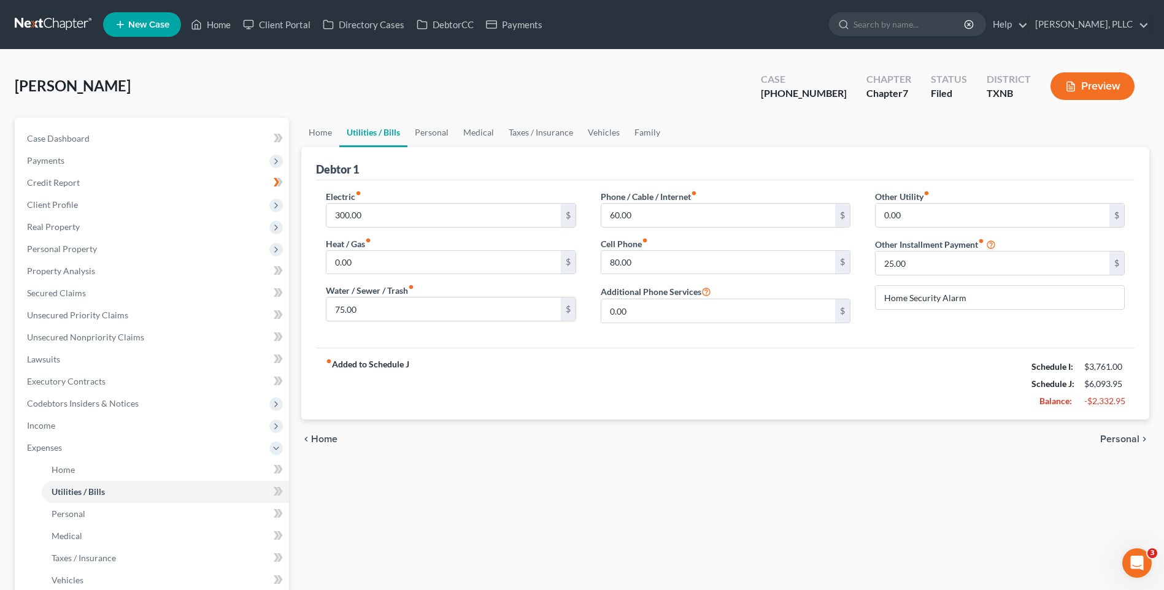
click at [1115, 441] on span "Personal" at bounding box center [1120, 440] width 39 height 10
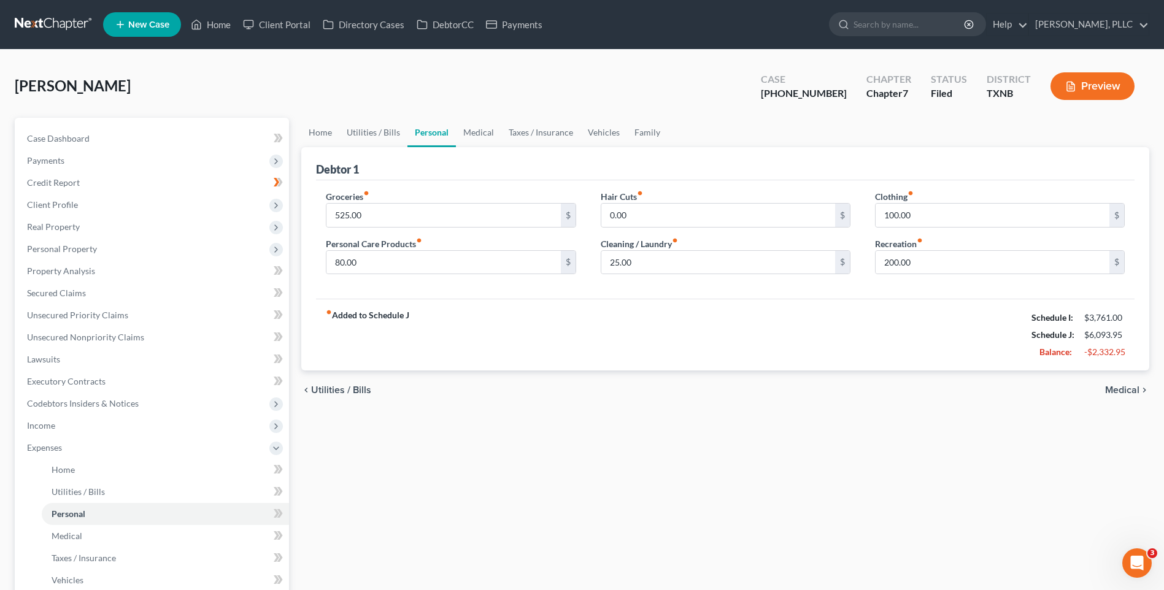
click at [1121, 395] on span "Medical" at bounding box center [1122, 390] width 34 height 10
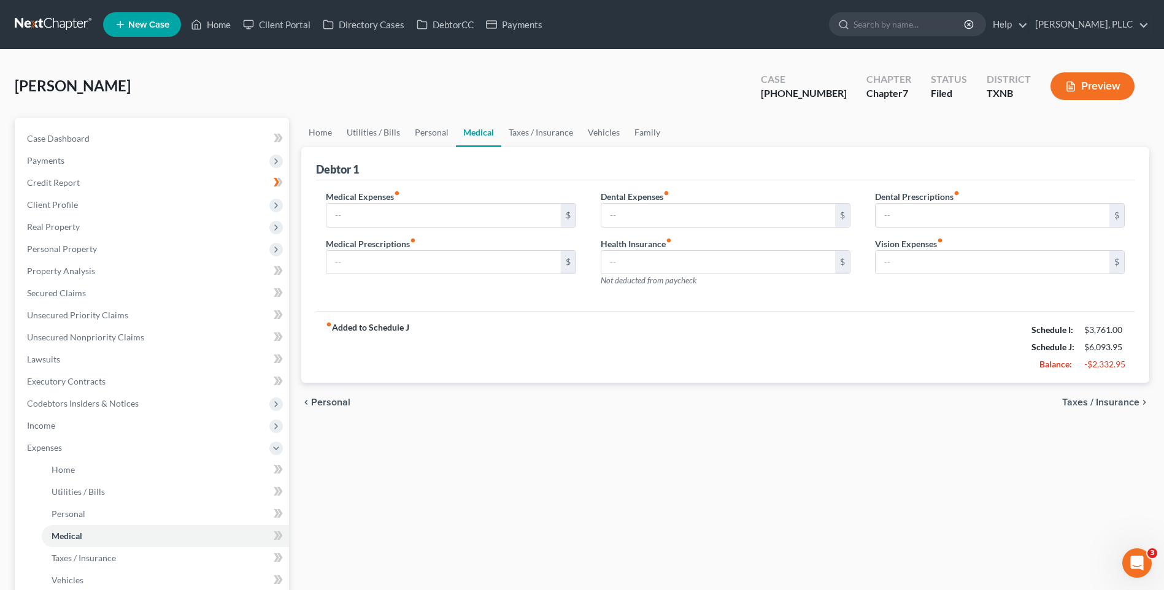
click at [1116, 401] on span "Taxes / Insurance" at bounding box center [1100, 403] width 77 height 10
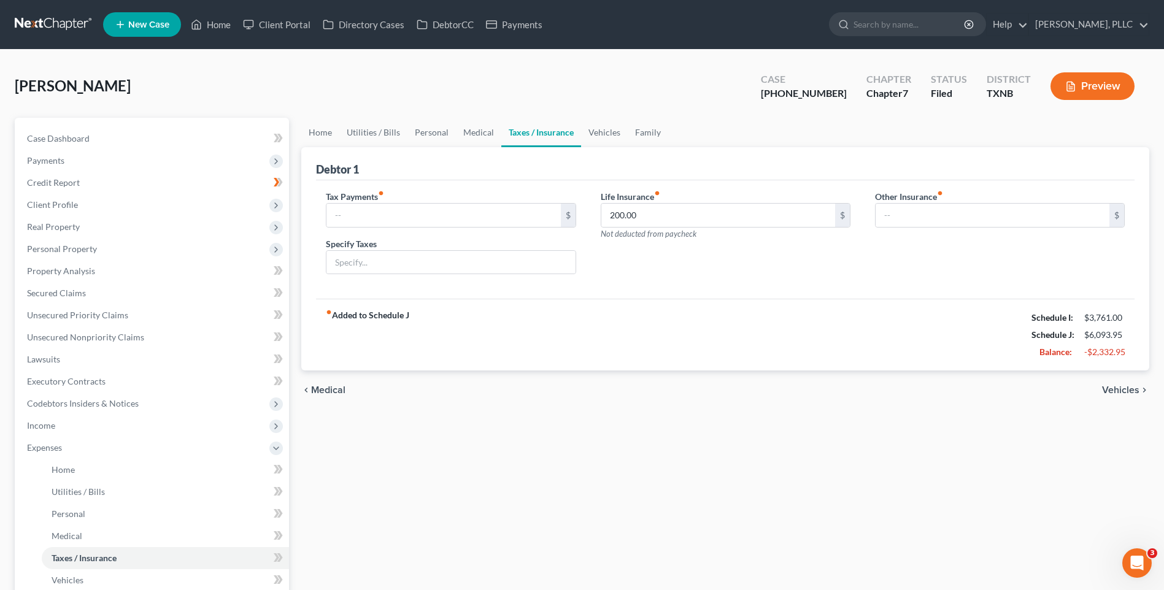
click at [1116, 392] on span "Vehicles" at bounding box center [1120, 390] width 37 height 10
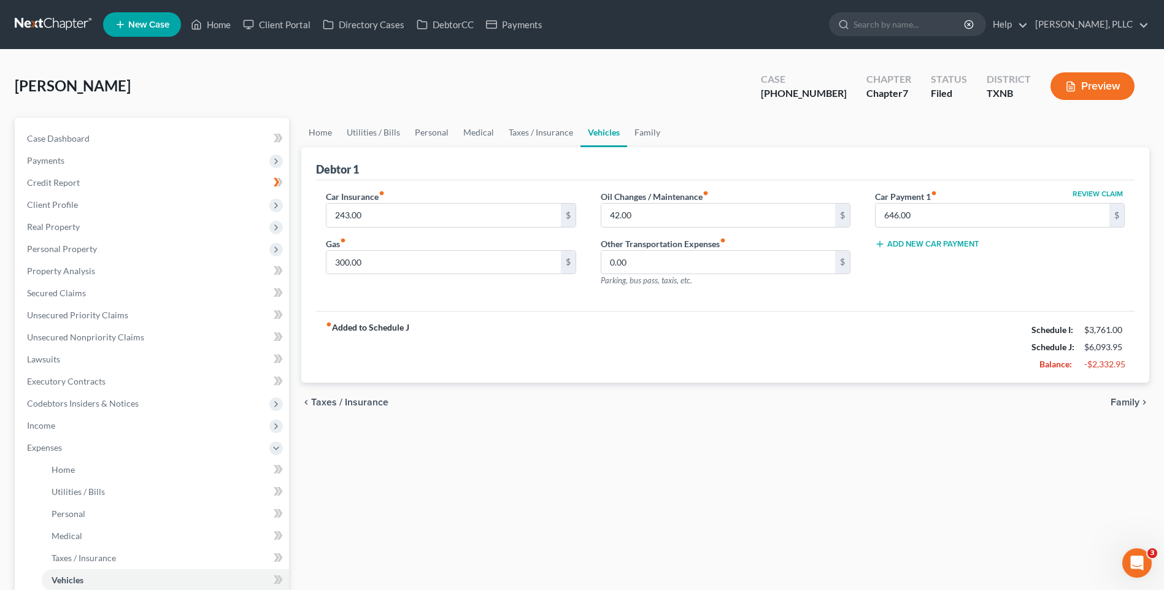
click at [1124, 406] on span "Family" at bounding box center [1125, 403] width 29 height 10
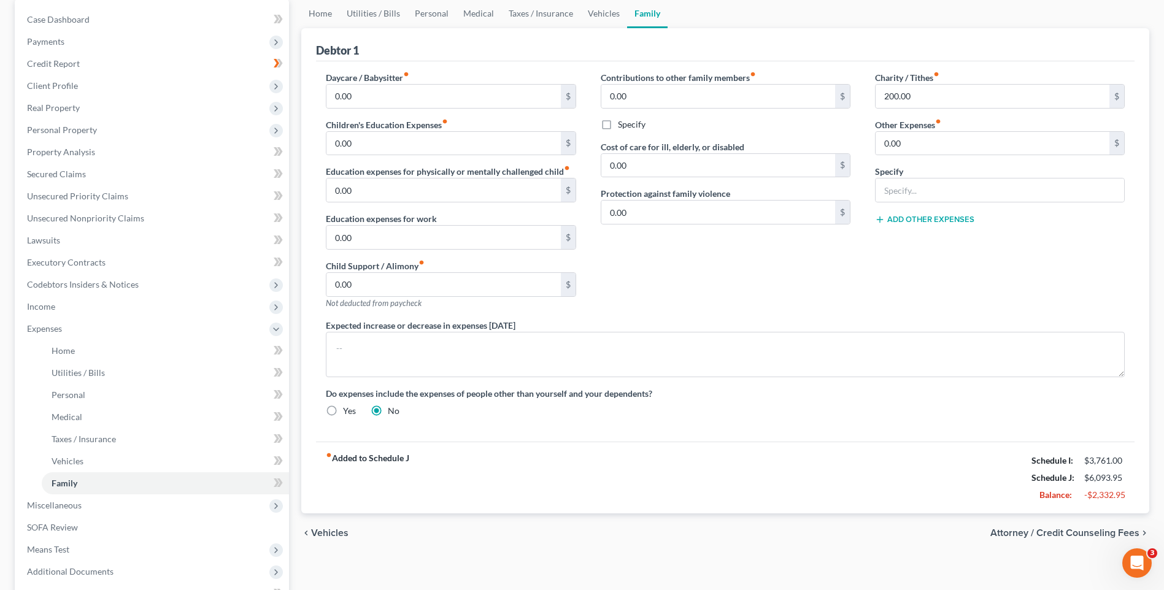
scroll to position [121, 0]
click at [1054, 532] on span "Attorney / Credit Counseling Fees" at bounding box center [1065, 532] width 149 height 10
select select "0"
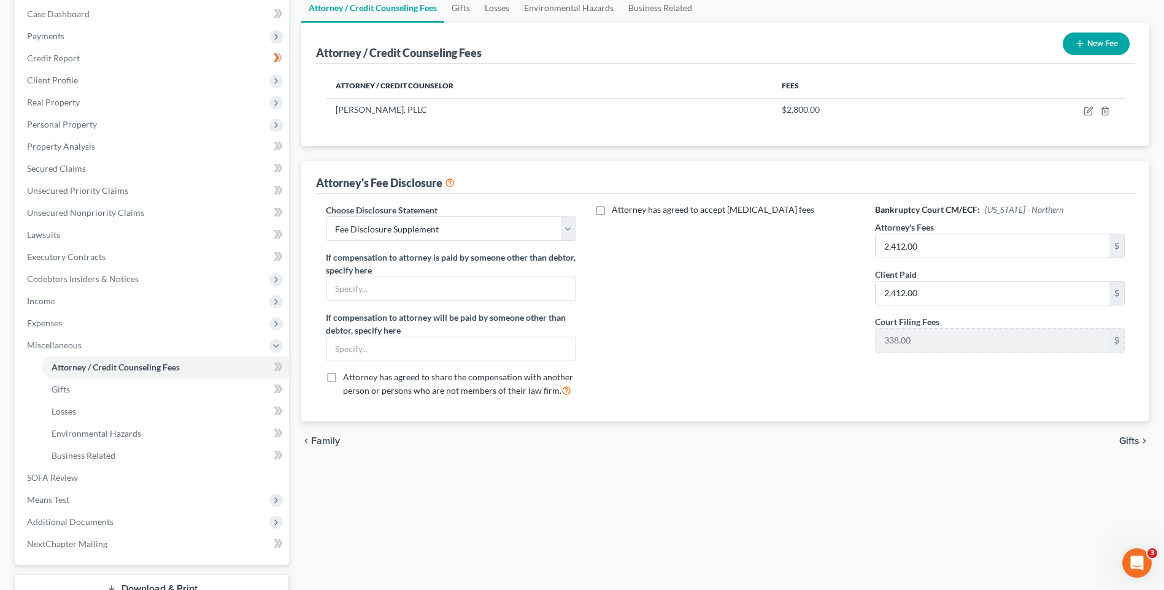
scroll to position [125, 0]
click at [1129, 436] on span "Gifts" at bounding box center [1130, 441] width 20 height 10
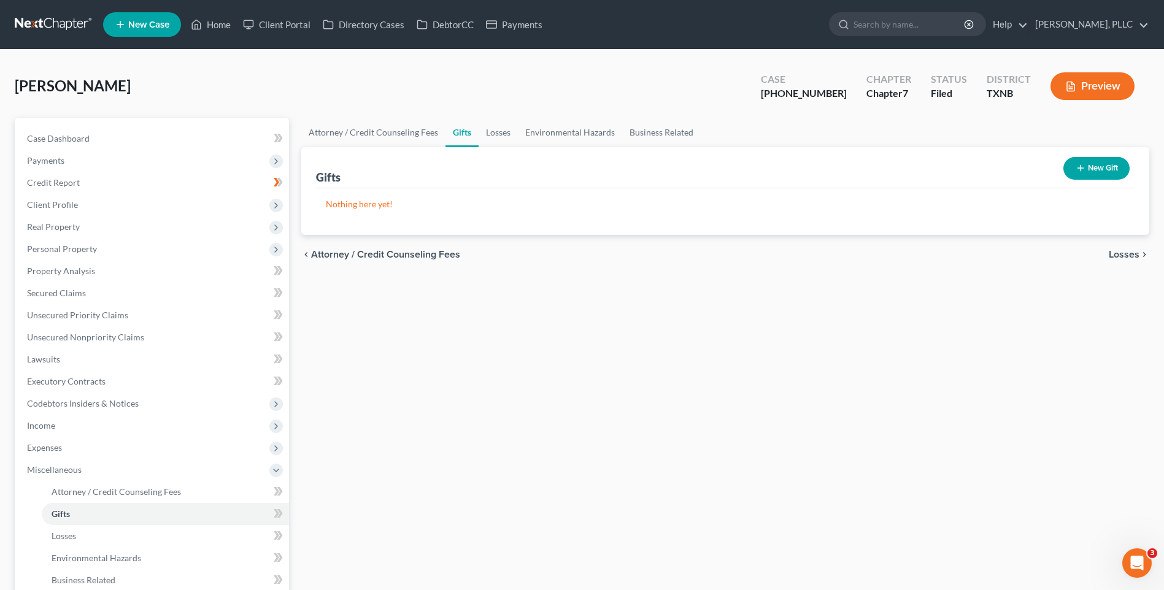
click at [1121, 255] on span "Losses" at bounding box center [1124, 255] width 31 height 10
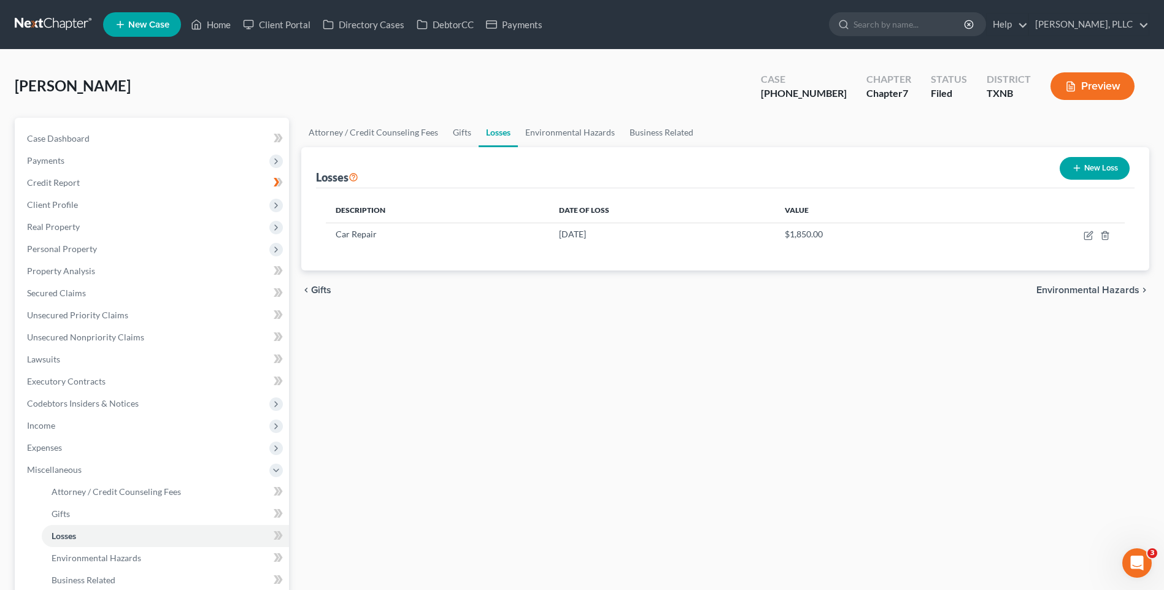
click at [1096, 288] on span "Environmental Hazards" at bounding box center [1088, 290] width 103 height 10
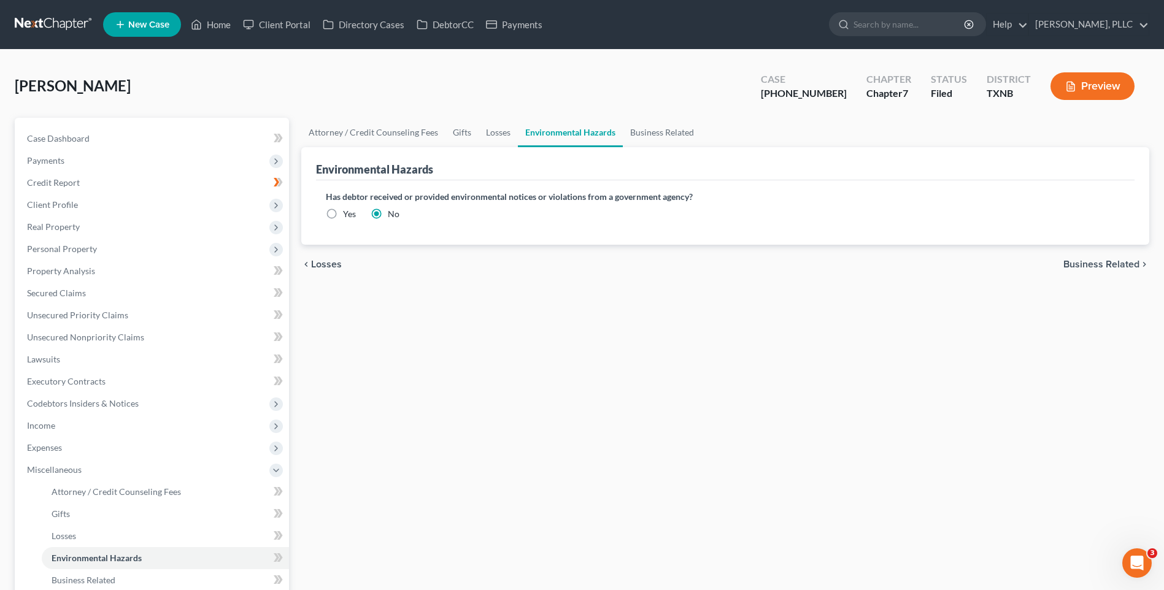
click at [1101, 266] on span "Business Related" at bounding box center [1102, 265] width 76 height 10
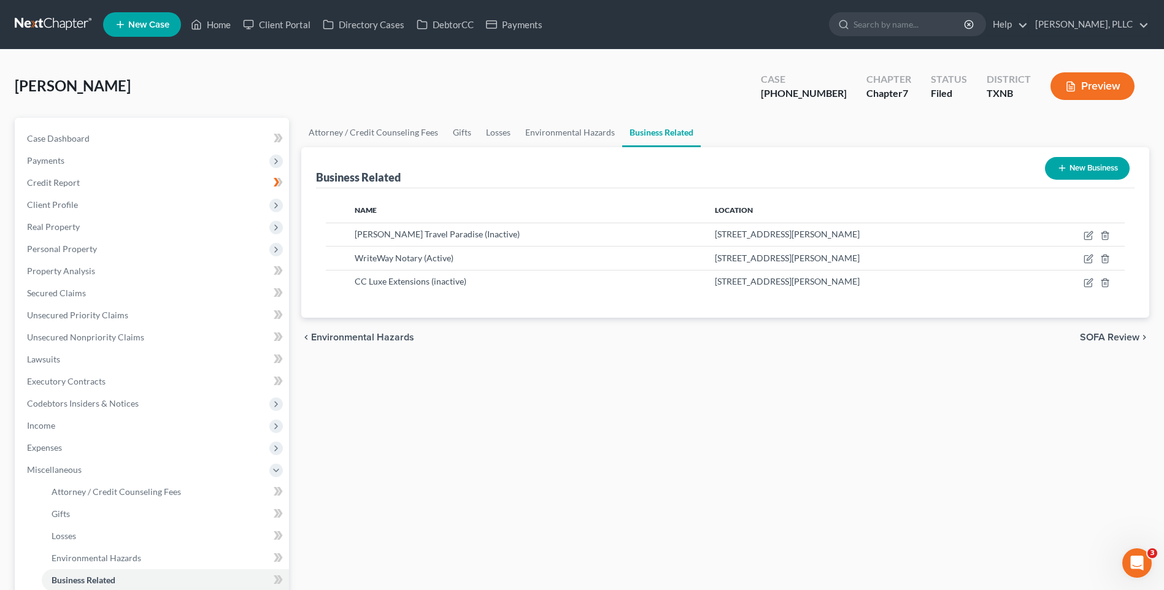
click at [1105, 336] on span "SOFA Review" at bounding box center [1110, 338] width 60 height 10
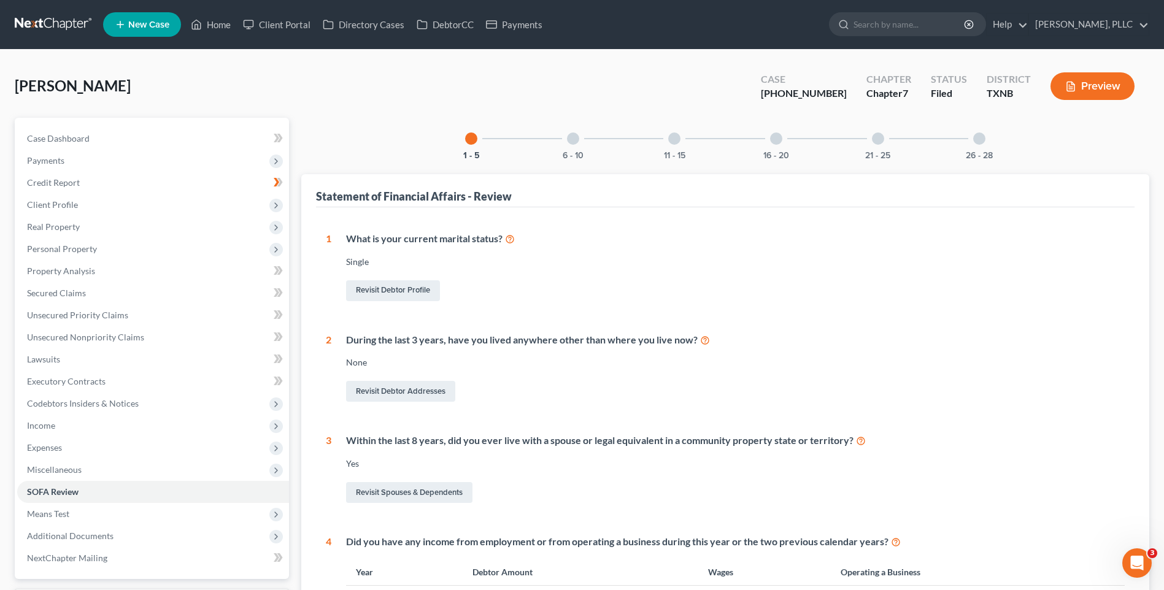
scroll to position [465, 0]
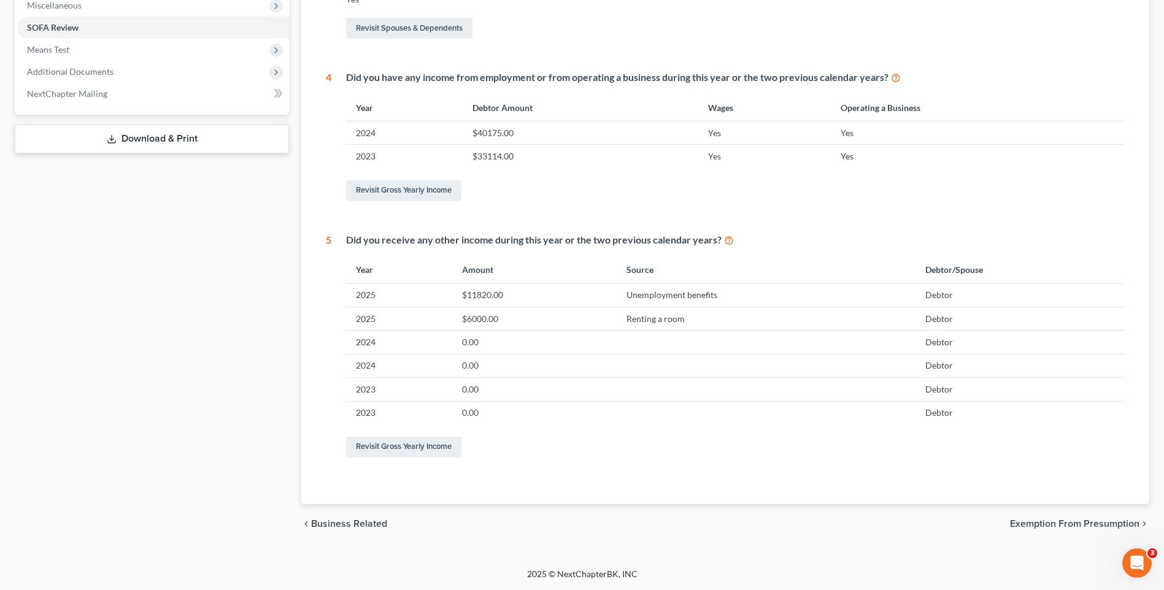
drag, startPoint x: 1172, startPoint y: 240, endPoint x: 10, endPoint y: 27, distance: 1181.9
click at [1036, 527] on span "Exemption from Presumption" at bounding box center [1075, 524] width 130 height 10
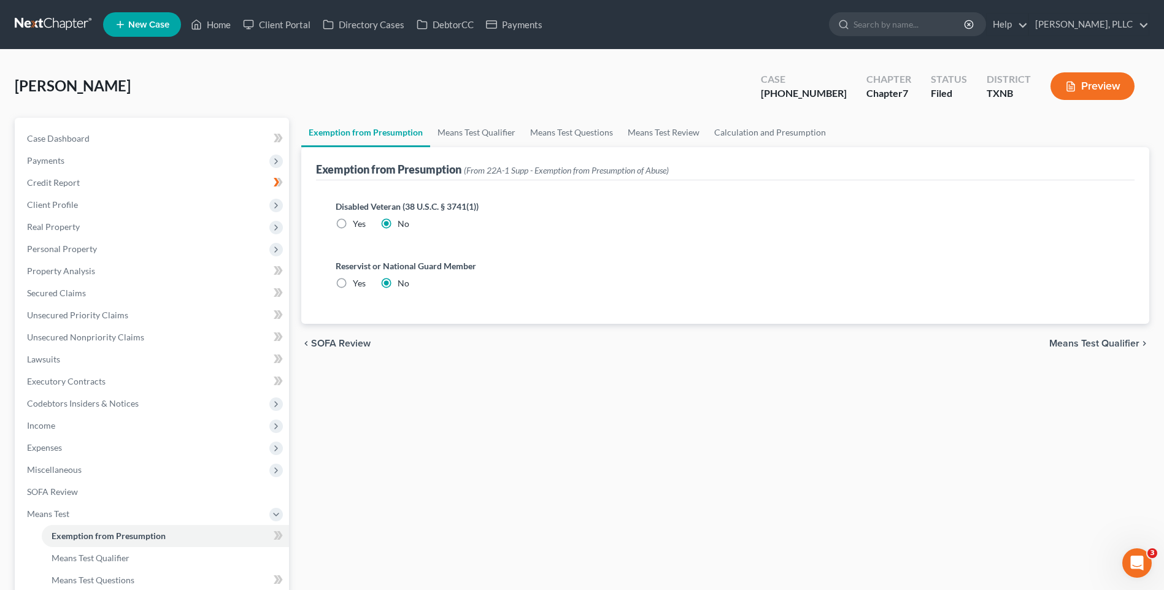
click at [1088, 342] on span "Means Test Qualifier" at bounding box center [1095, 344] width 90 height 10
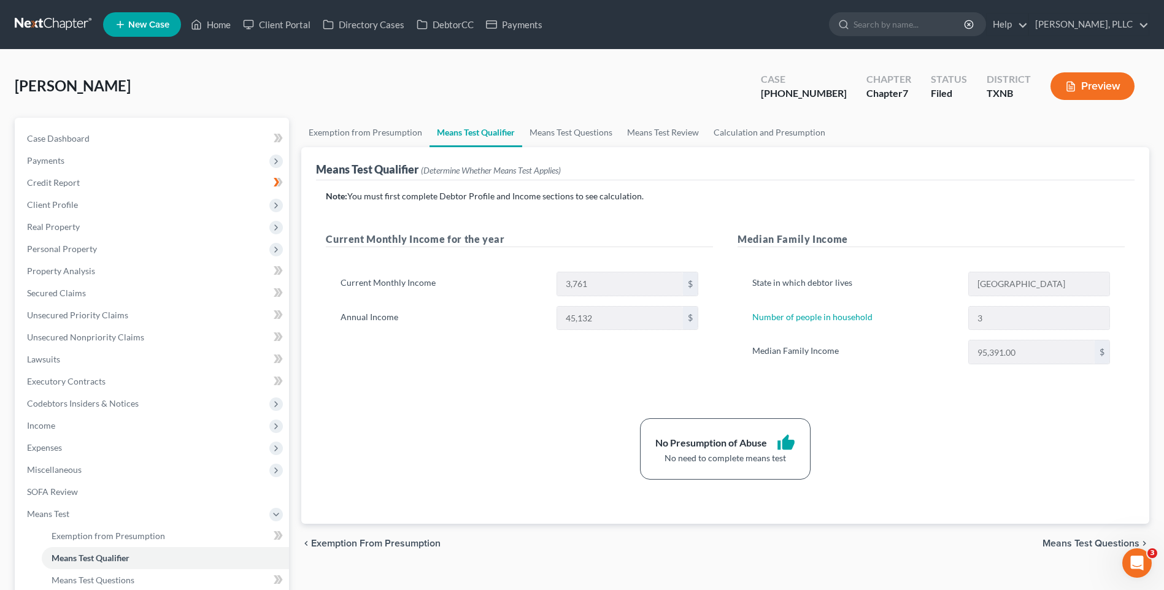
click at [1076, 546] on span "Means Test Questions" at bounding box center [1091, 544] width 97 height 10
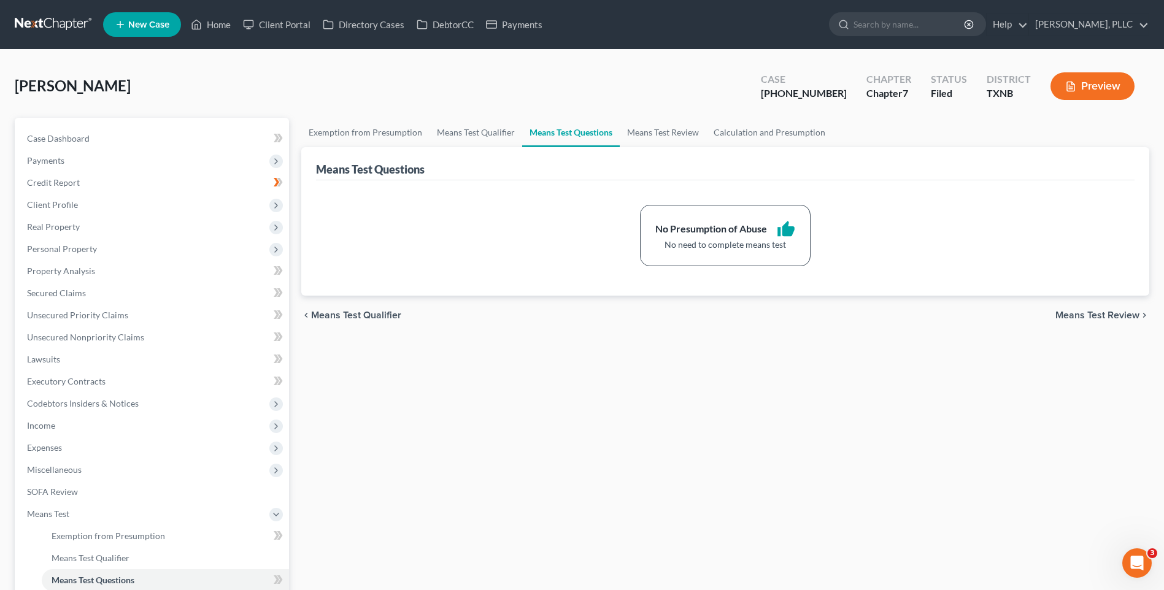
click at [1083, 315] on span "Means Test Review" at bounding box center [1098, 316] width 84 height 10
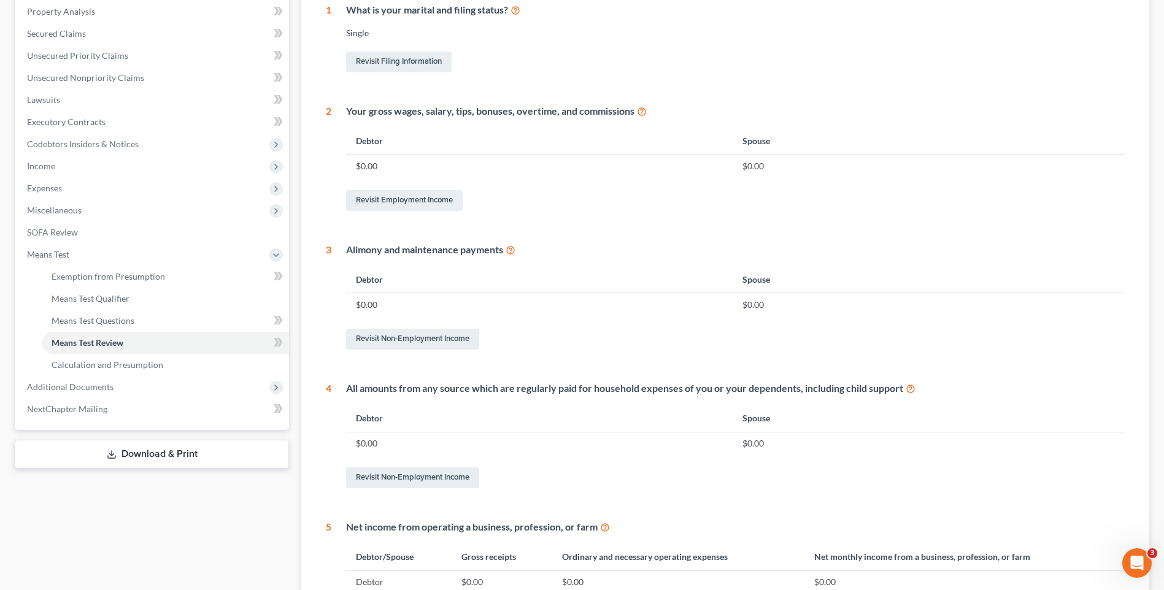
scroll to position [452, 0]
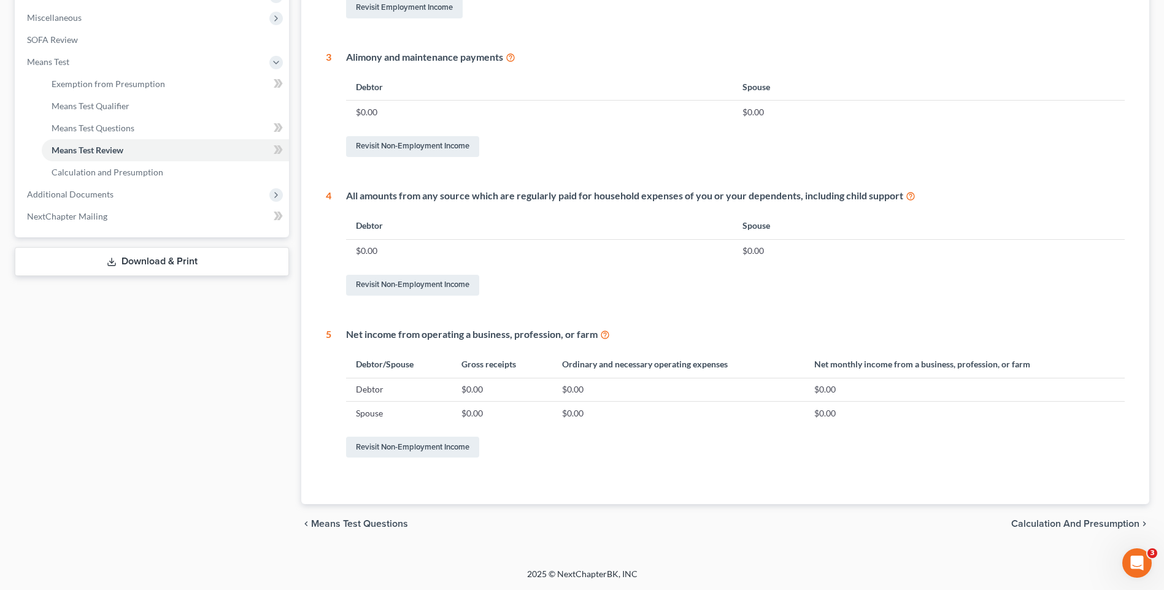
click at [1027, 524] on span "Calculation and Presumption" at bounding box center [1076, 524] width 128 height 10
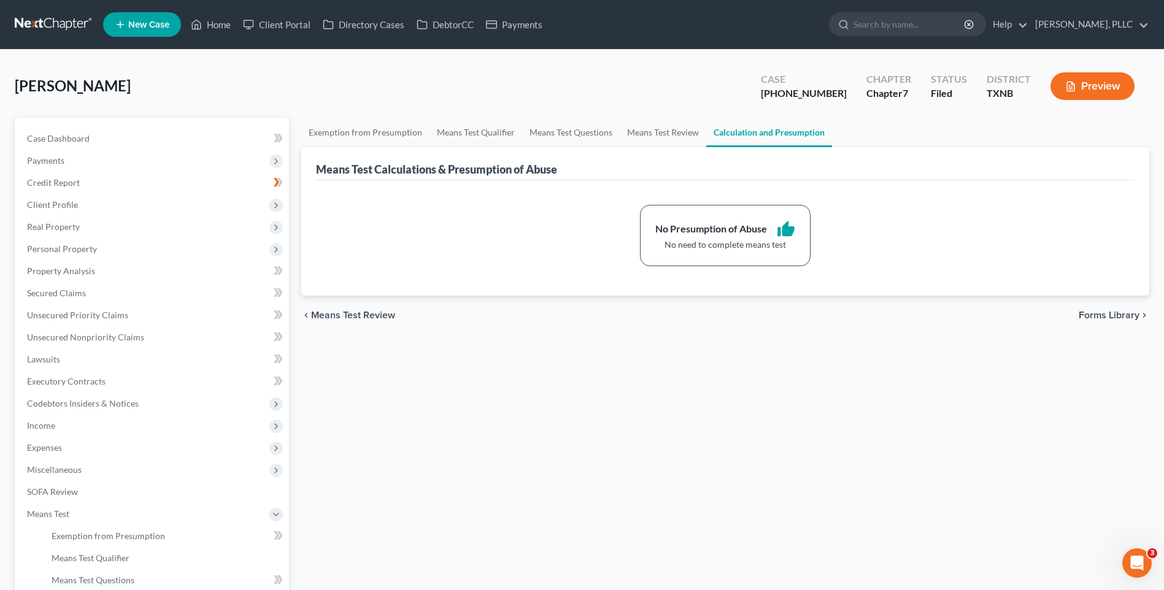
click at [1104, 314] on span "Forms Library" at bounding box center [1109, 316] width 61 height 10
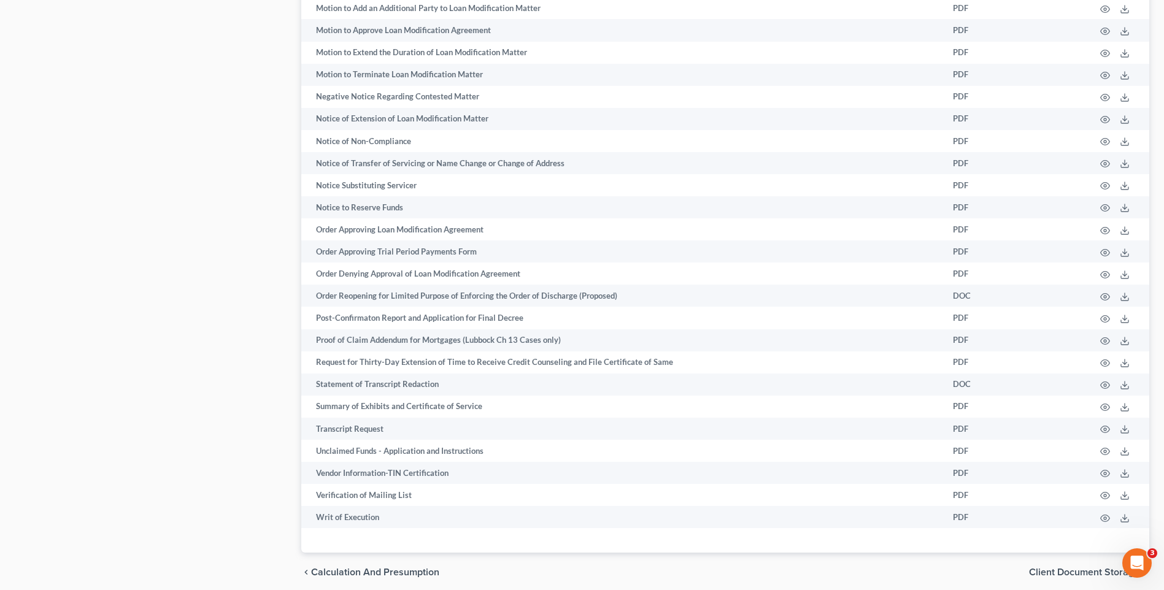
scroll to position [943, 0]
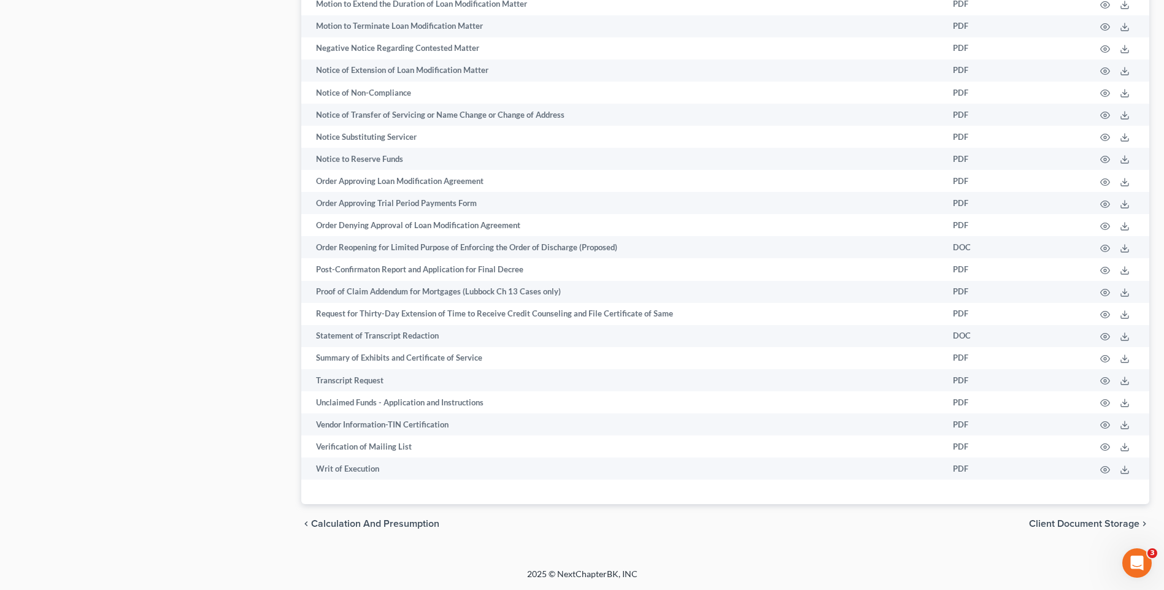
click at [1043, 526] on span "Client Document Storage" at bounding box center [1084, 524] width 110 height 10
select select "18"
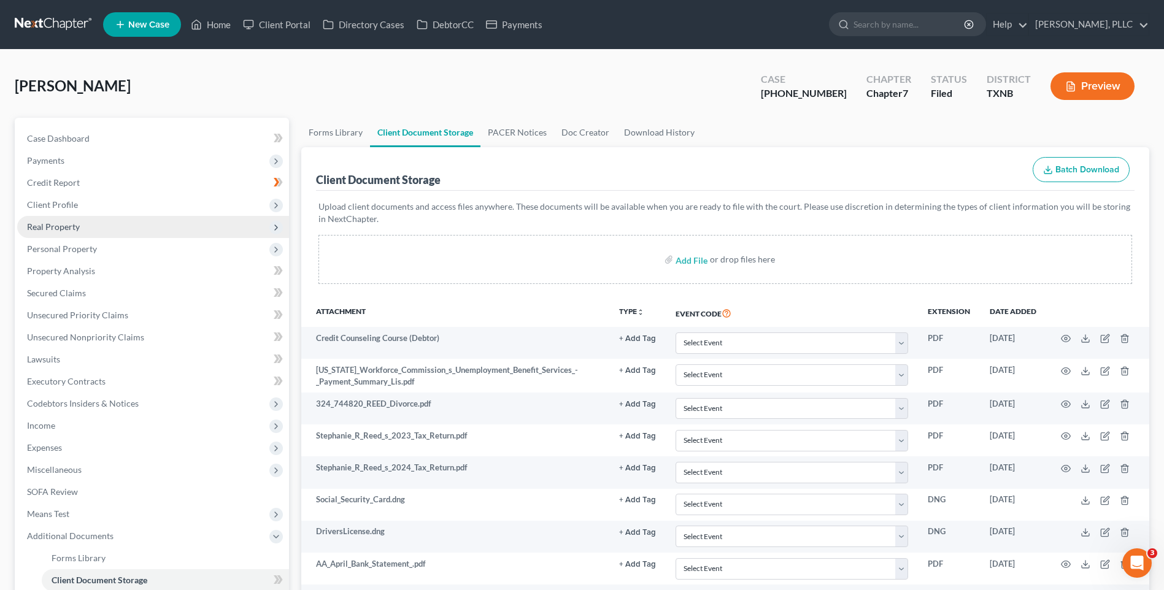
click at [64, 223] on span "Real Property" at bounding box center [53, 227] width 53 height 10
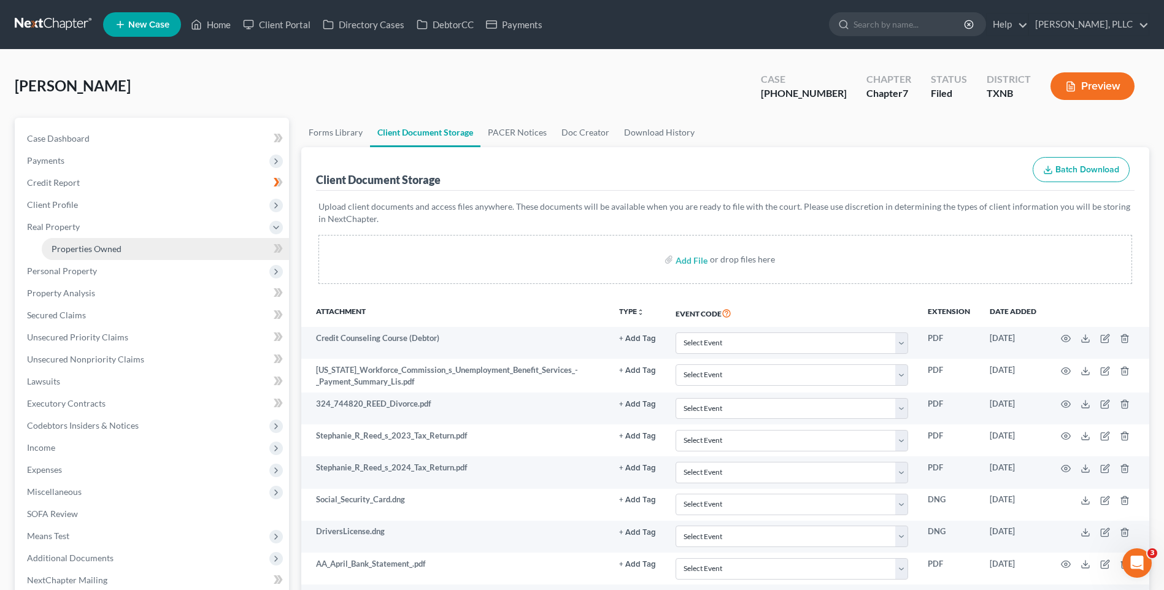
click at [75, 246] on span "Properties Owned" at bounding box center [87, 249] width 70 height 10
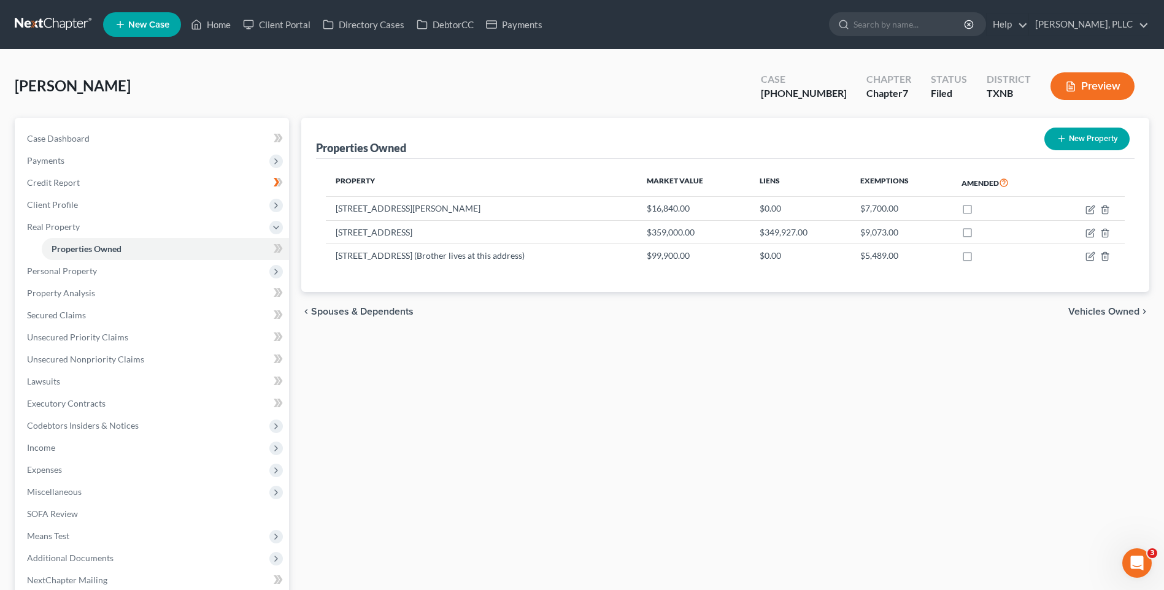
click at [1084, 308] on span "Vehicles Owned" at bounding box center [1104, 312] width 71 height 10
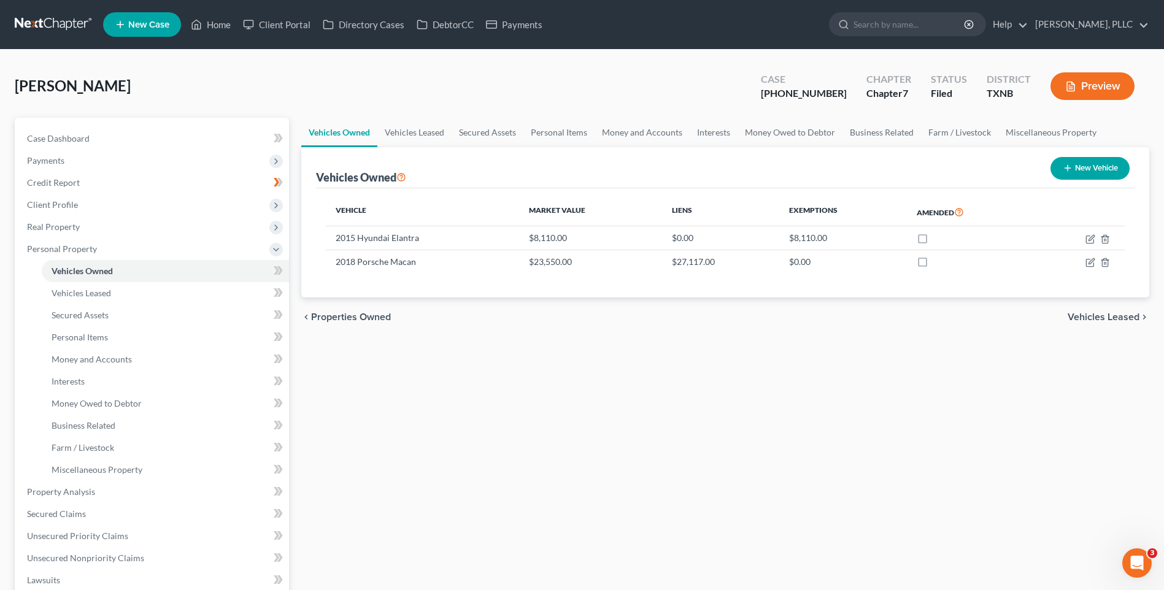
click at [1102, 319] on span "Vehicles Leased" at bounding box center [1104, 317] width 72 height 10
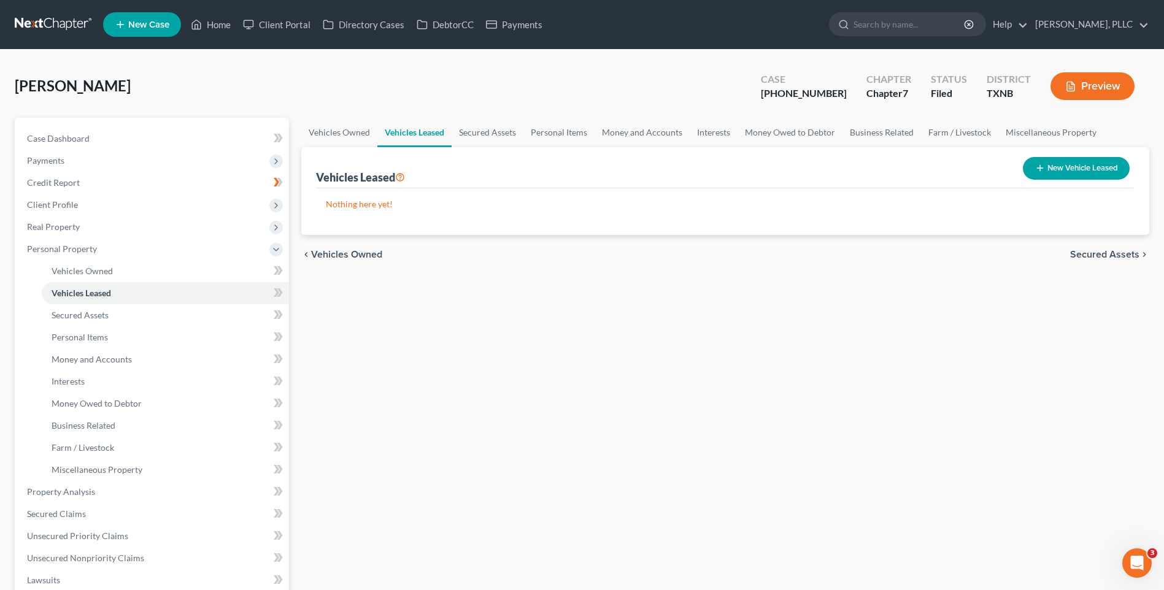
click at [1096, 246] on div "chevron_left Vehicles Owned Secured Assets chevron_right" at bounding box center [725, 254] width 848 height 39
click at [1091, 258] on span "Secured Assets" at bounding box center [1104, 255] width 69 height 10
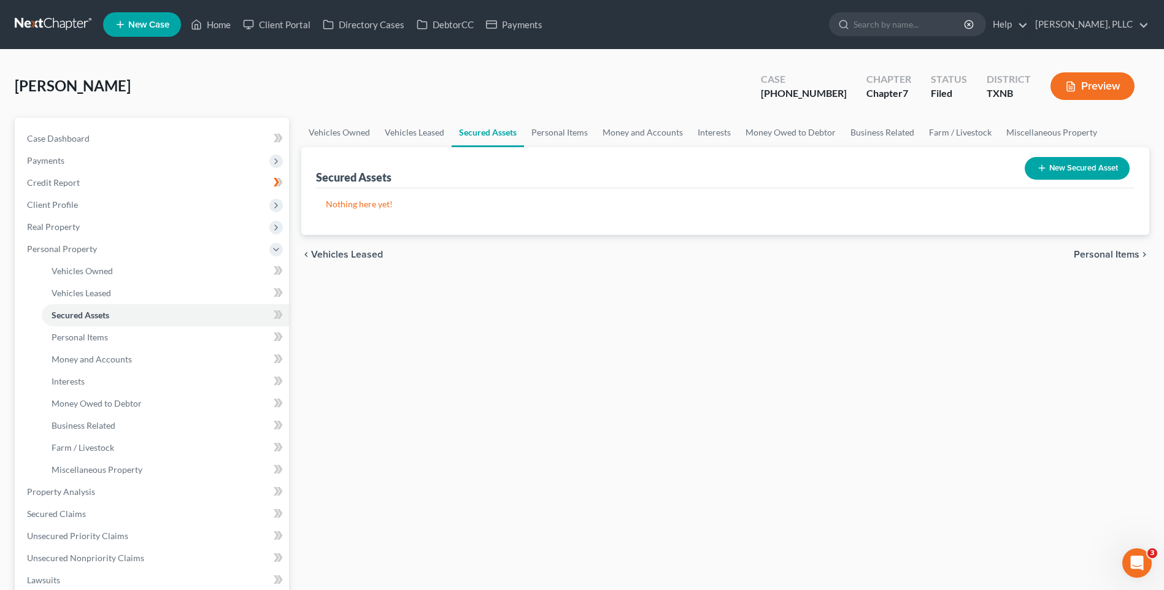
click at [1099, 257] on span "Personal Items" at bounding box center [1107, 255] width 66 height 10
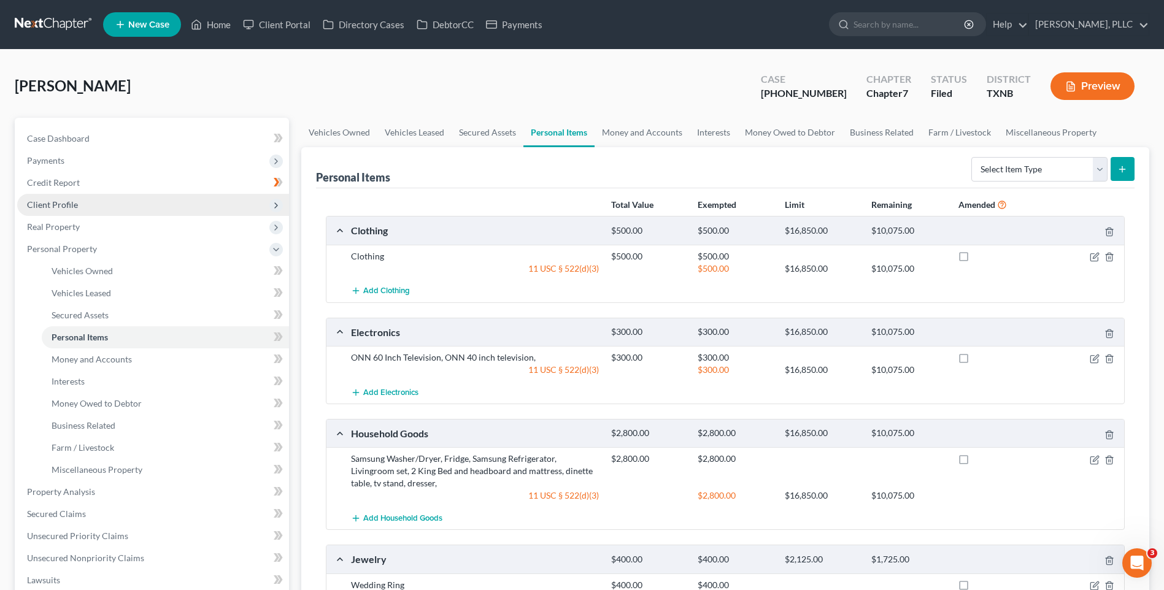
click at [48, 199] on span "Client Profile" at bounding box center [52, 204] width 51 height 10
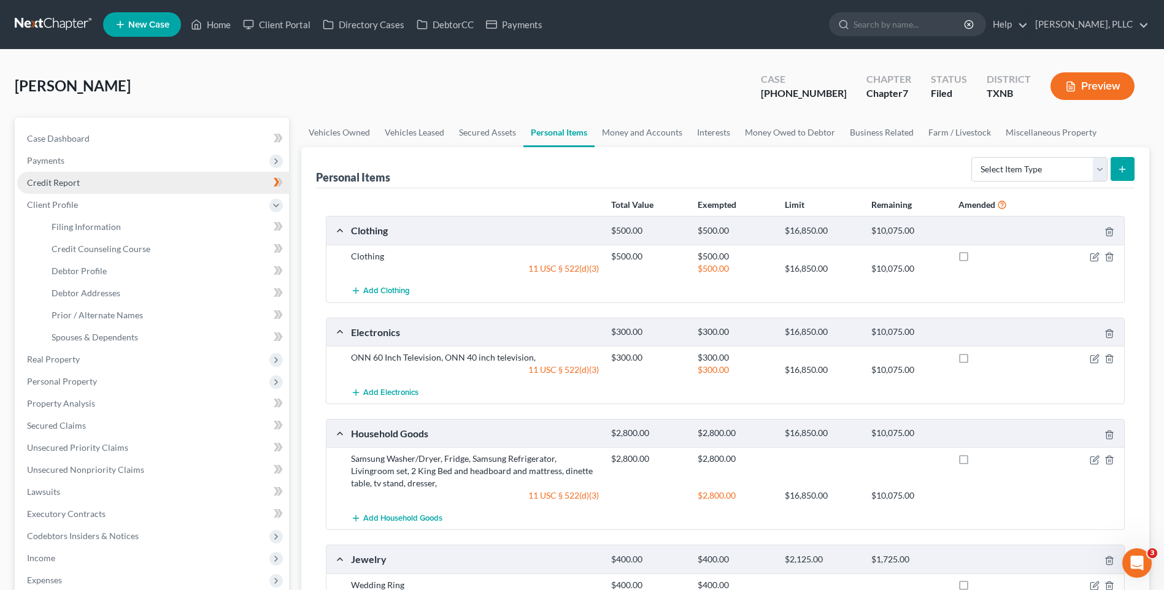
click at [60, 182] on span "Credit Report" at bounding box center [53, 182] width 53 height 10
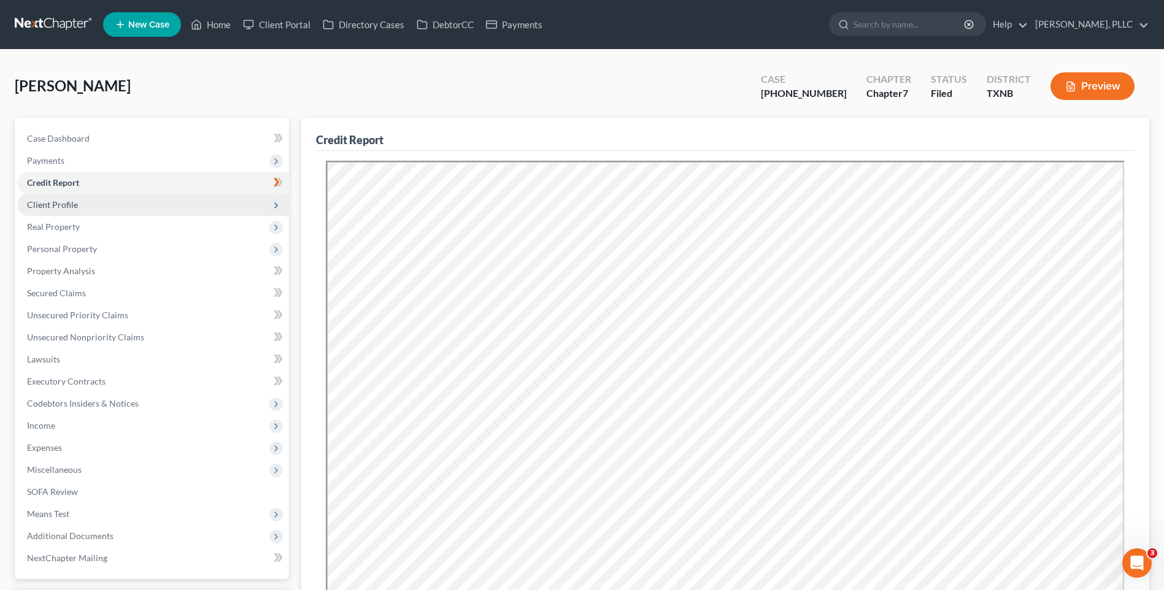
click at [64, 199] on span "Client Profile" at bounding box center [52, 204] width 51 height 10
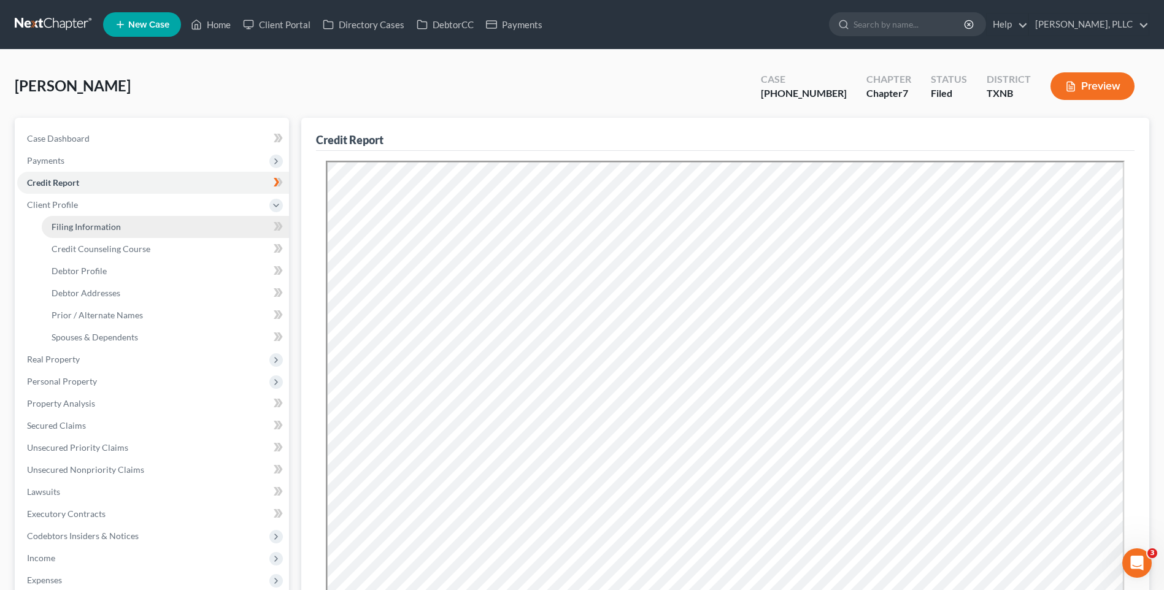
click at [77, 224] on span "Filing Information" at bounding box center [86, 227] width 69 height 10
select select "1"
select select "0"
select select "45"
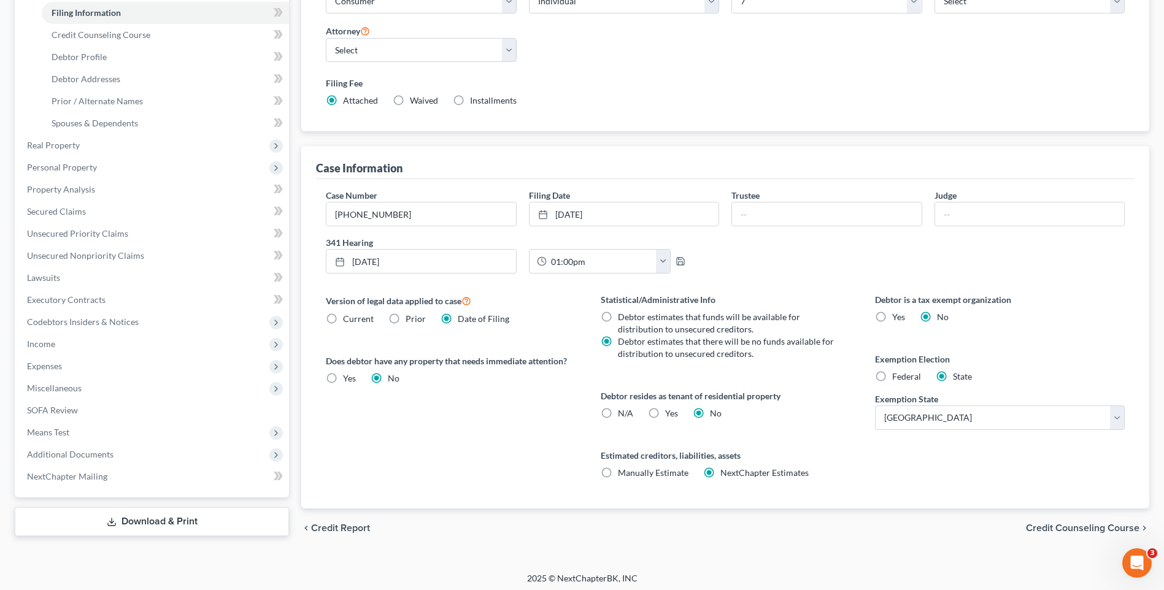
scroll to position [219, 0]
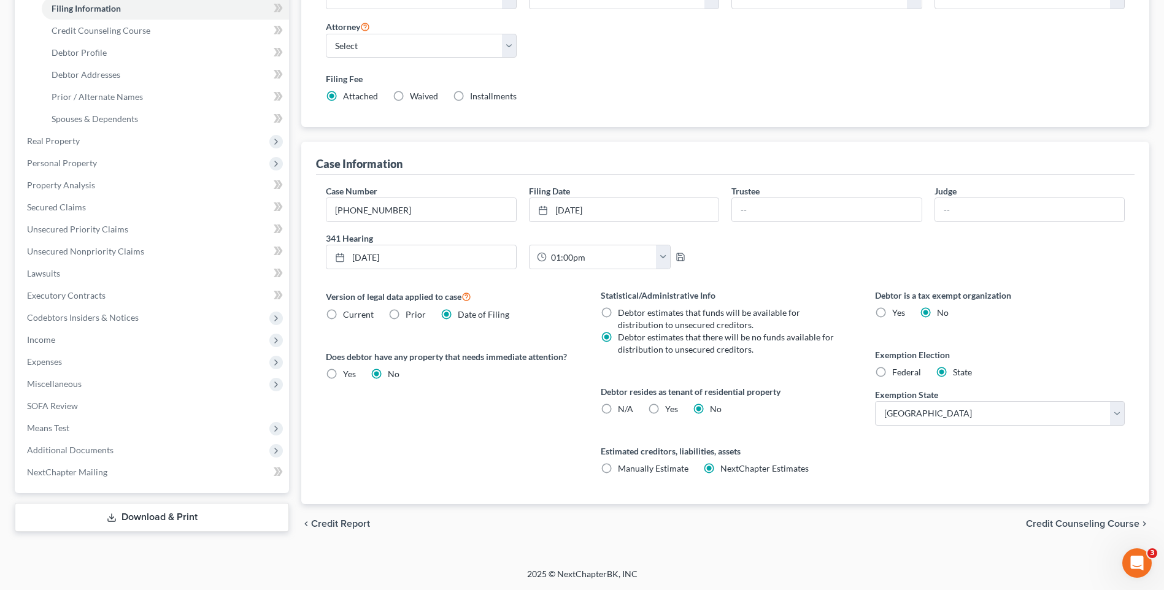
click at [1053, 521] on span "Credit Counseling Course" at bounding box center [1083, 524] width 114 height 10
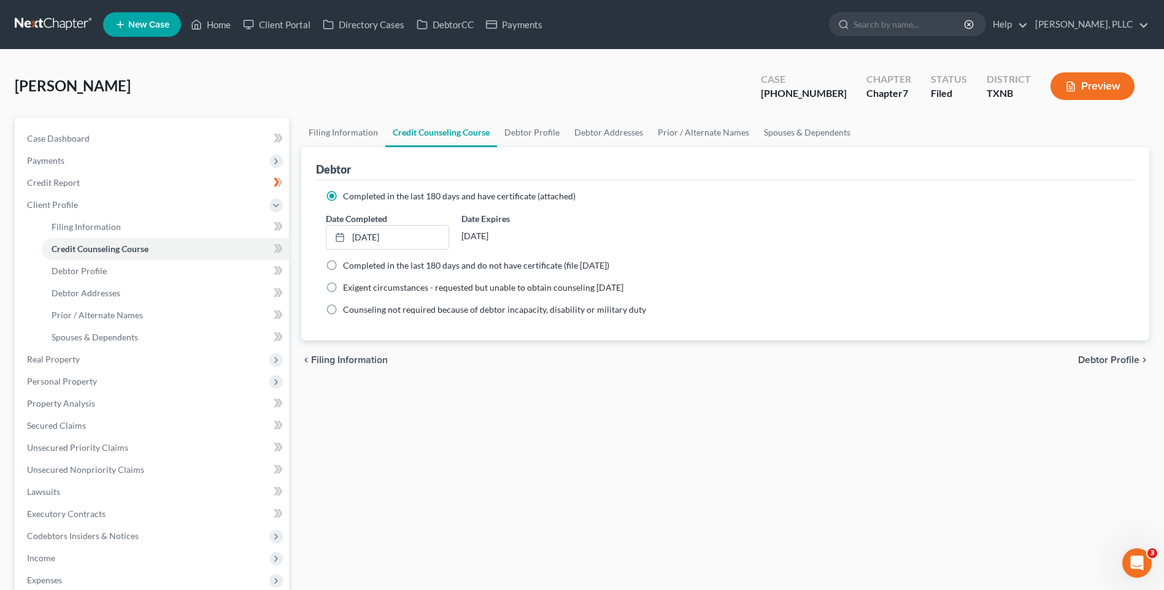
click at [1098, 357] on span "Debtor Profile" at bounding box center [1108, 360] width 61 height 10
select select "0"
select select "2"
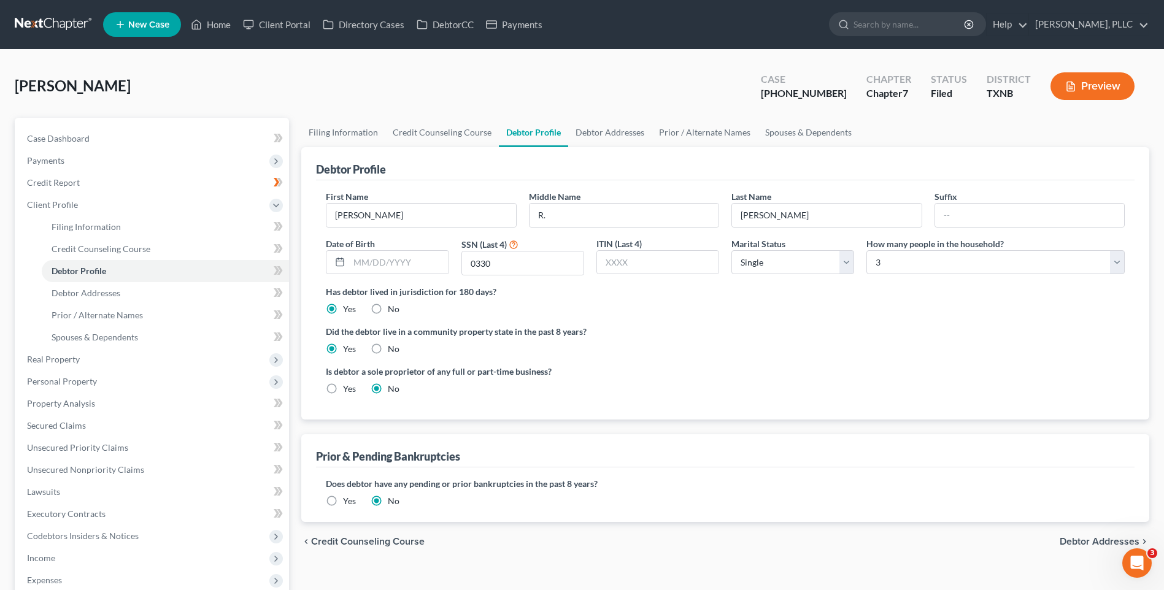
click at [1079, 545] on span "Debtor Addresses" at bounding box center [1100, 542] width 80 height 10
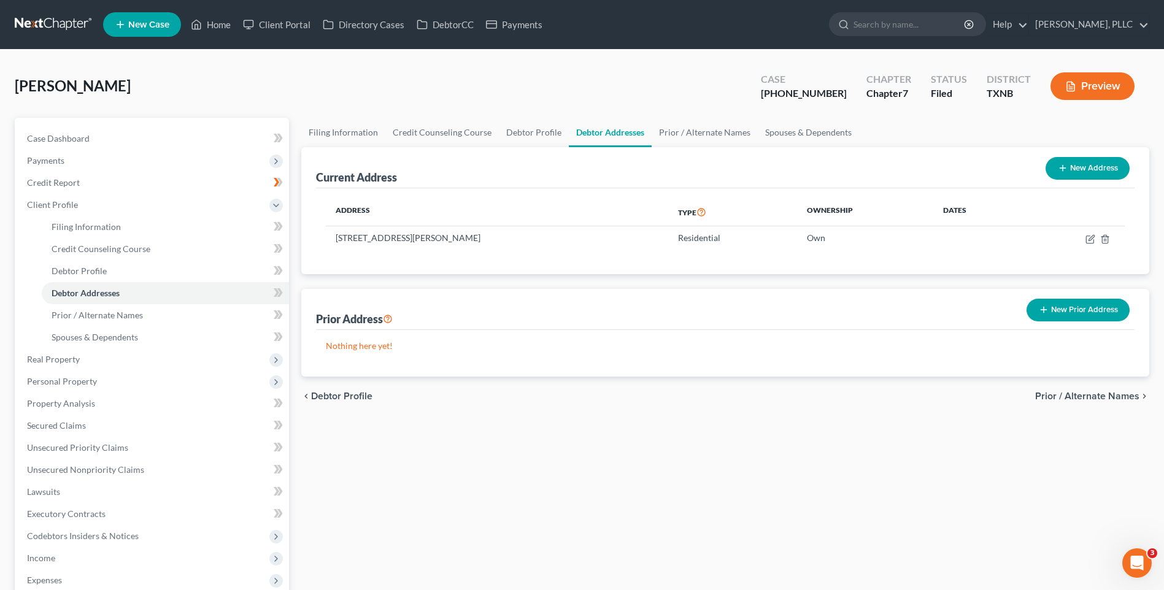
click at [1082, 400] on span "Prior / Alternate Names" at bounding box center [1087, 397] width 104 height 10
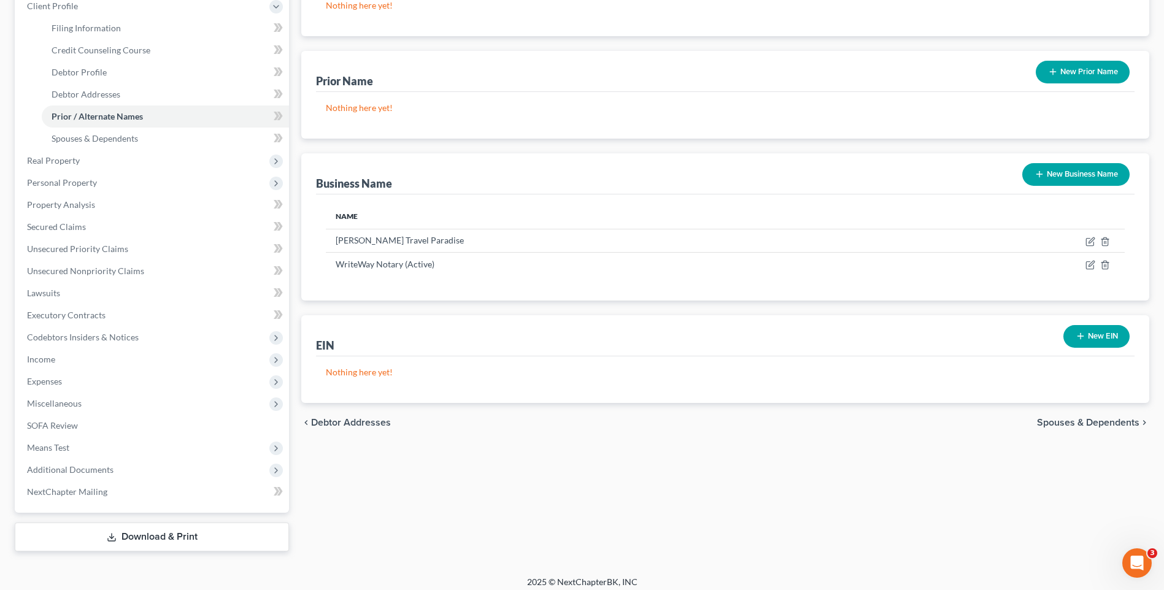
scroll to position [207, 0]
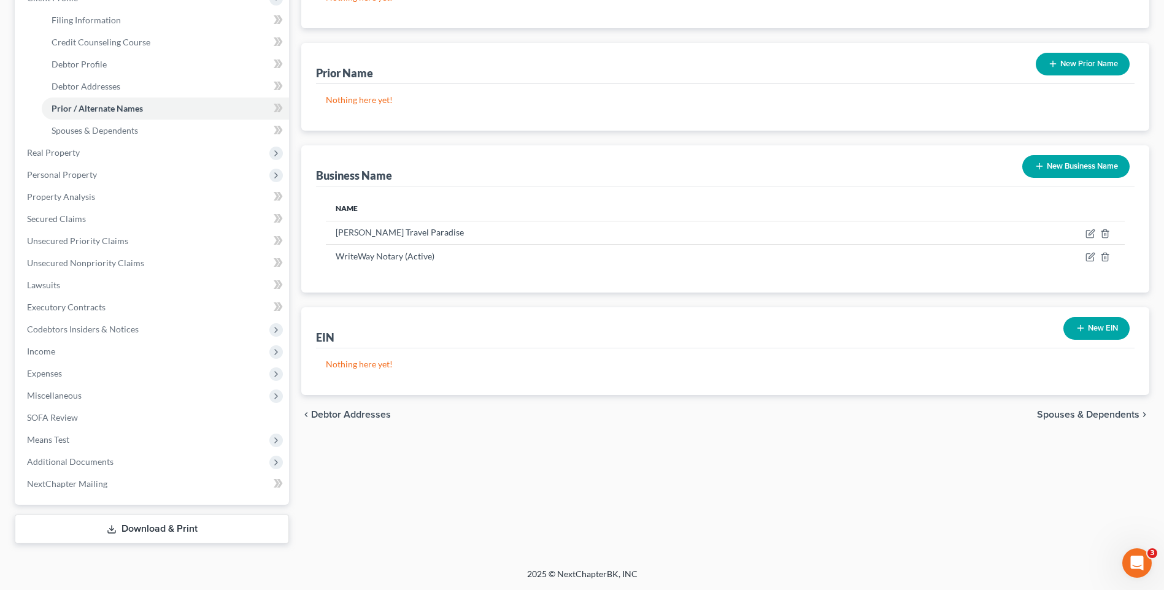
click at [1058, 410] on span "Spouses & Dependents" at bounding box center [1088, 415] width 103 height 10
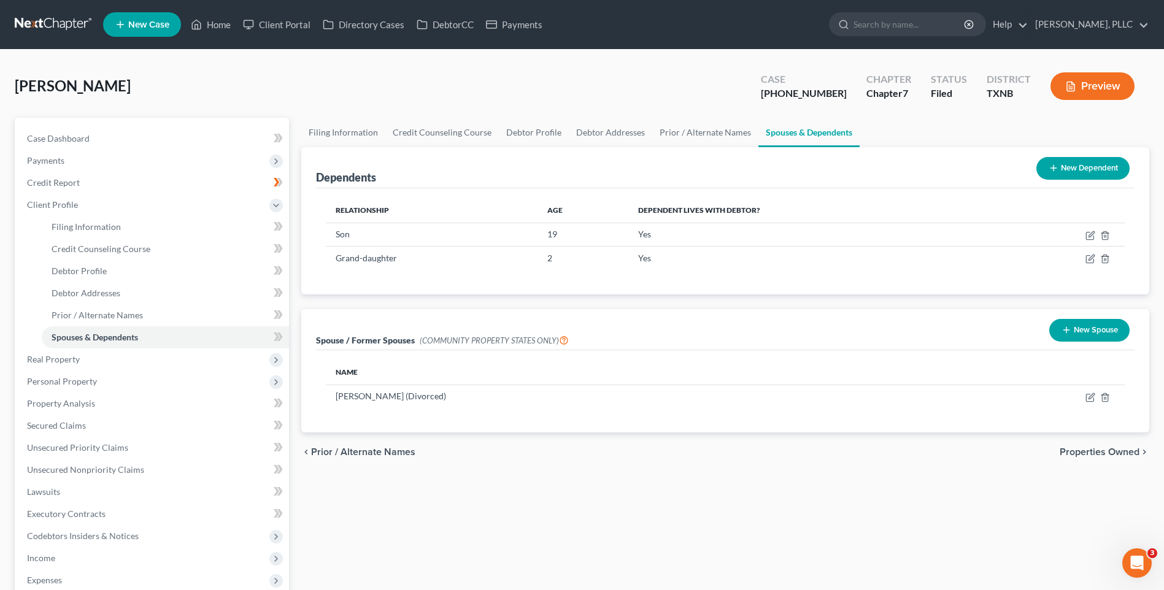
click at [1084, 447] on span "Properties Owned" at bounding box center [1100, 452] width 80 height 10
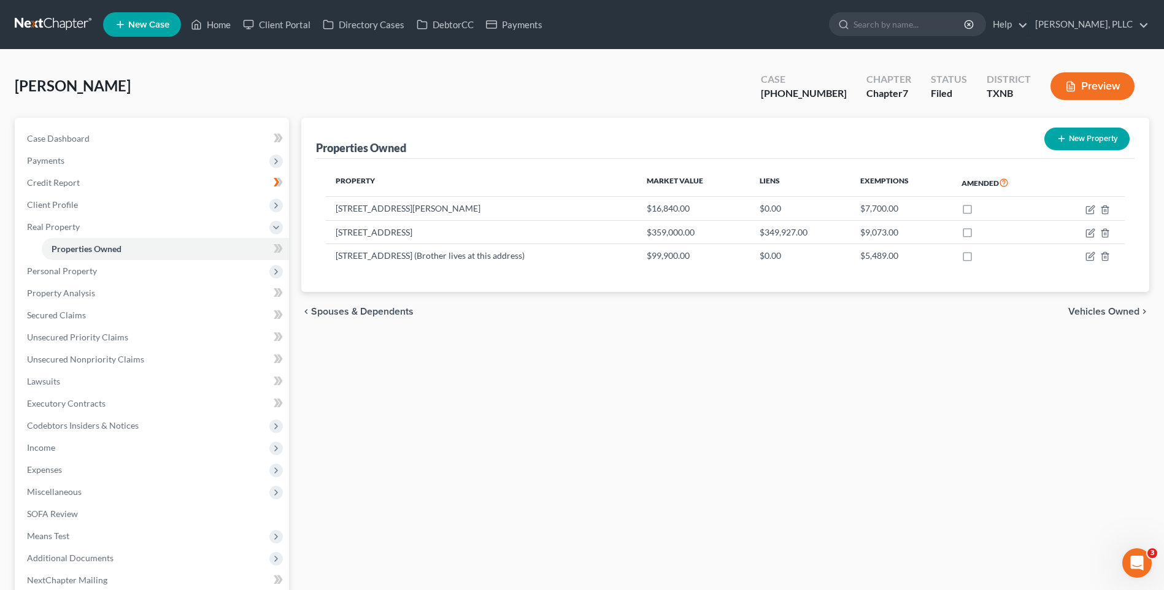
click at [1092, 311] on span "Vehicles Owned" at bounding box center [1104, 312] width 71 height 10
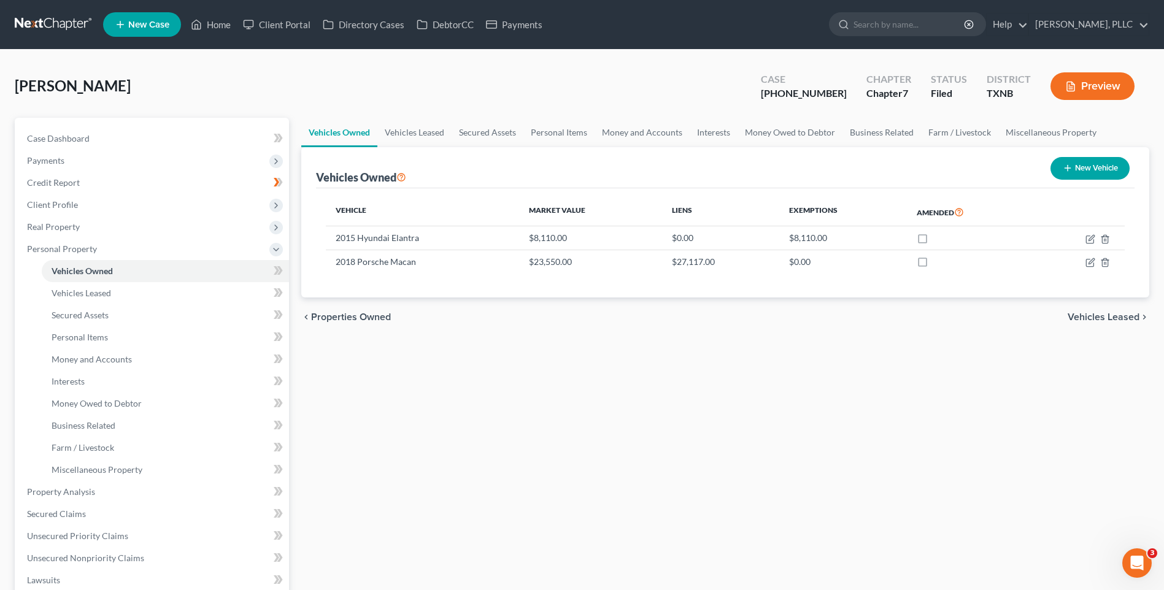
click at [1095, 319] on span "Vehicles Leased" at bounding box center [1104, 317] width 72 height 10
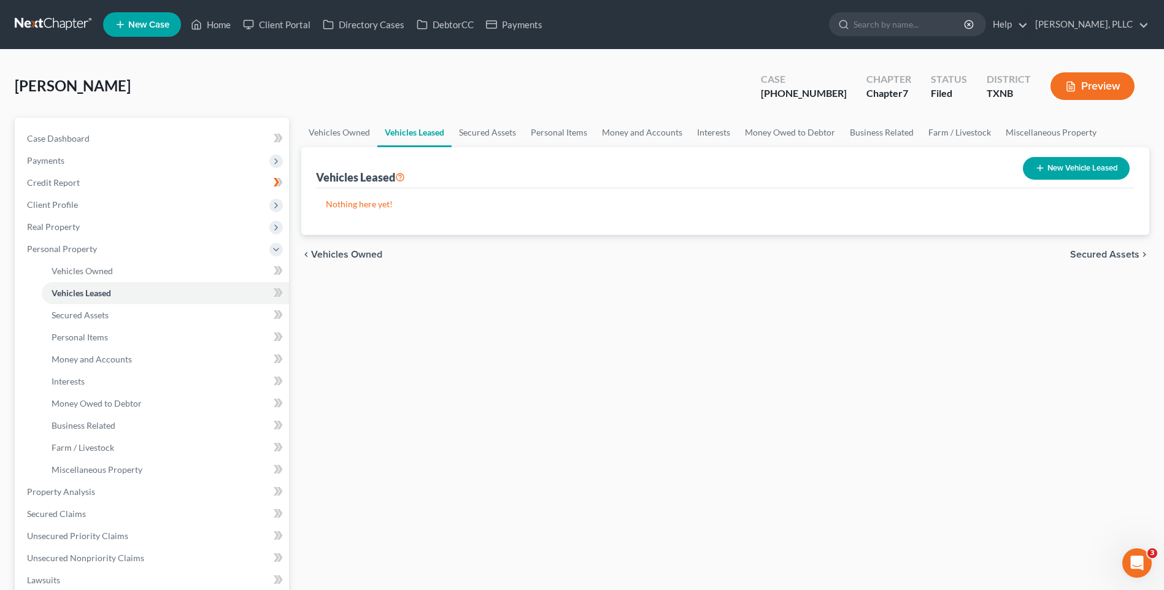
click at [1094, 247] on div "chevron_left Vehicles Owned Secured Assets chevron_right" at bounding box center [725, 254] width 848 height 39
click at [1091, 252] on span "Secured Assets" at bounding box center [1104, 255] width 69 height 10
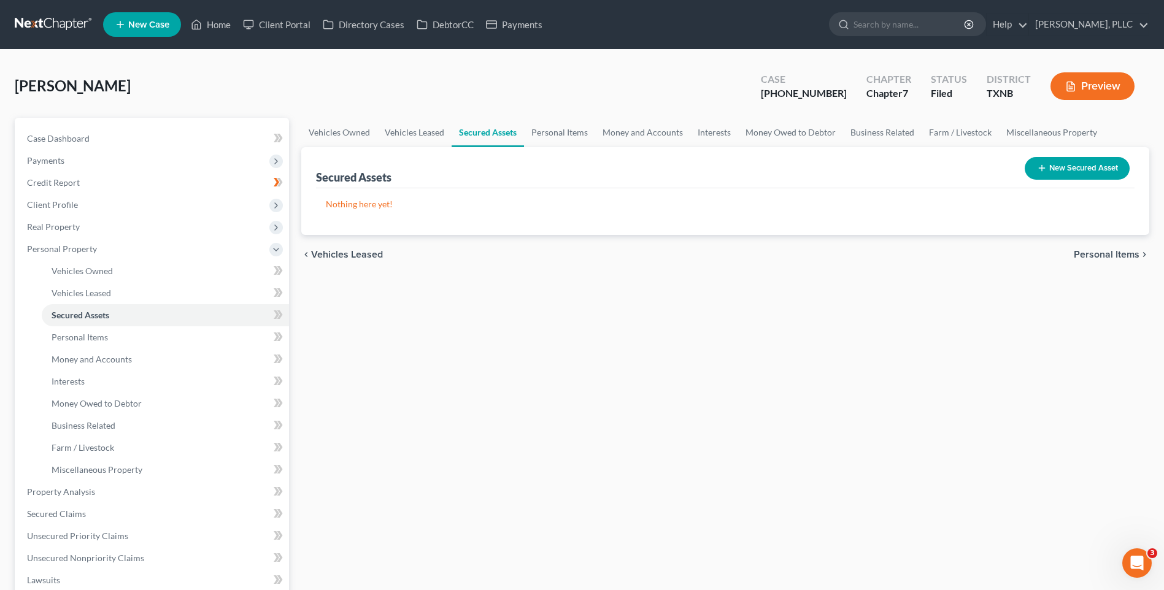
click at [1094, 256] on span "Personal Items" at bounding box center [1107, 255] width 66 height 10
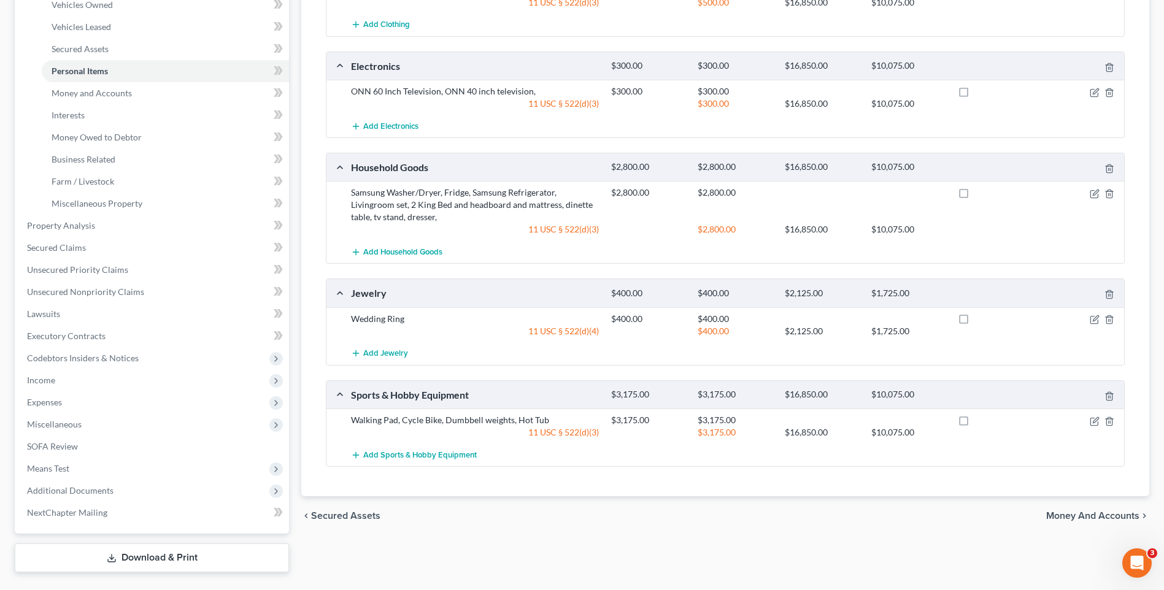
scroll to position [282, 0]
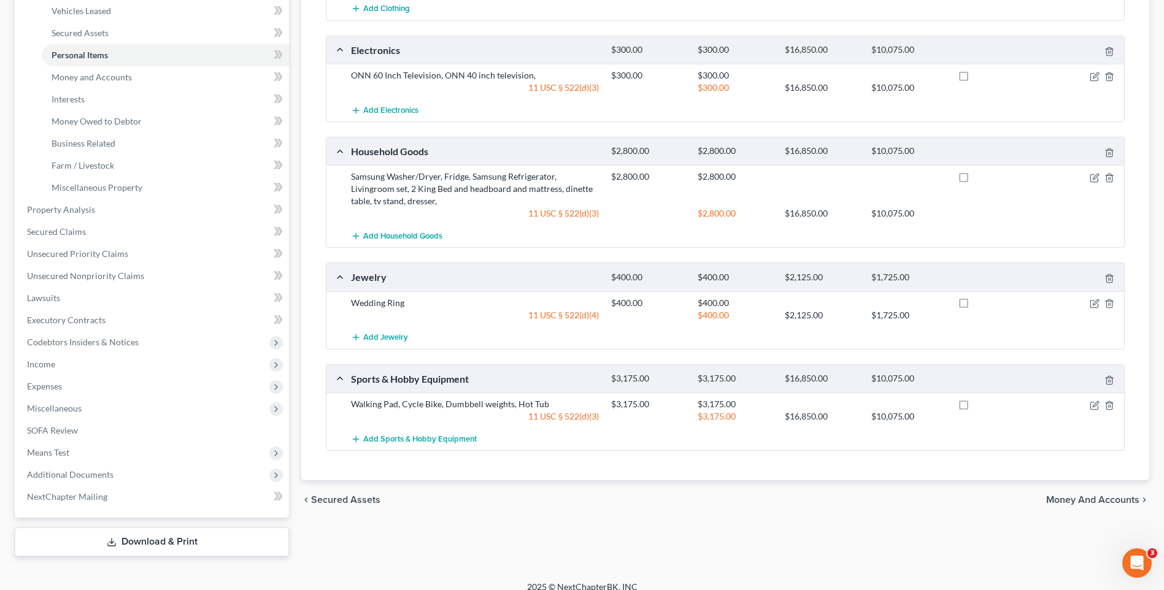
click at [1081, 497] on span "Money and Accounts" at bounding box center [1092, 500] width 93 height 10
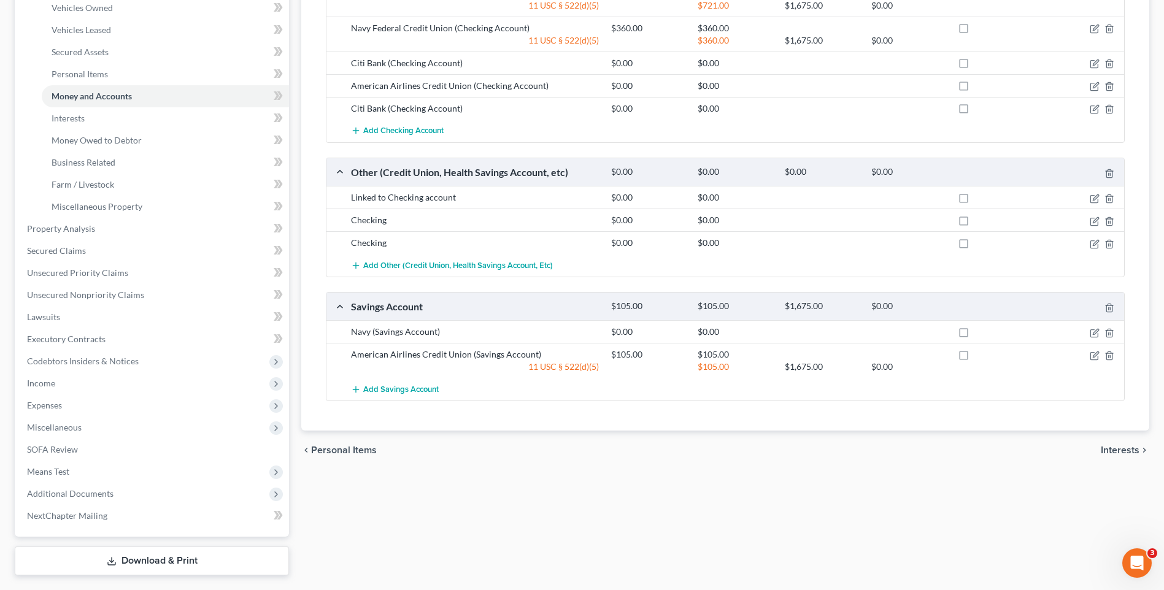
scroll to position [280, 0]
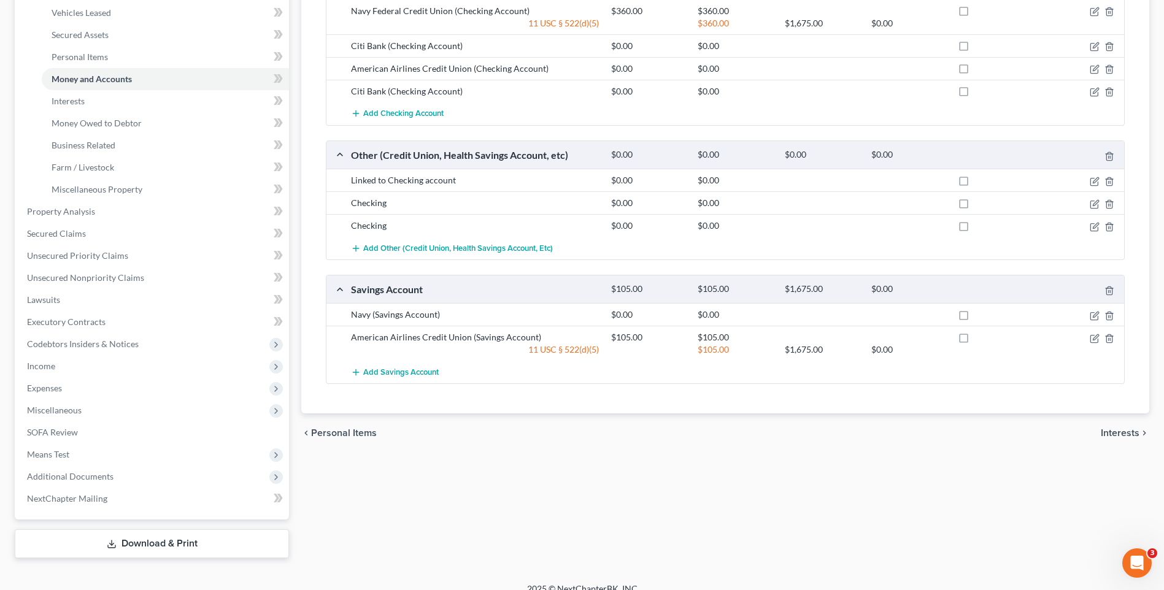
click at [1110, 432] on span "Interests" at bounding box center [1120, 433] width 39 height 10
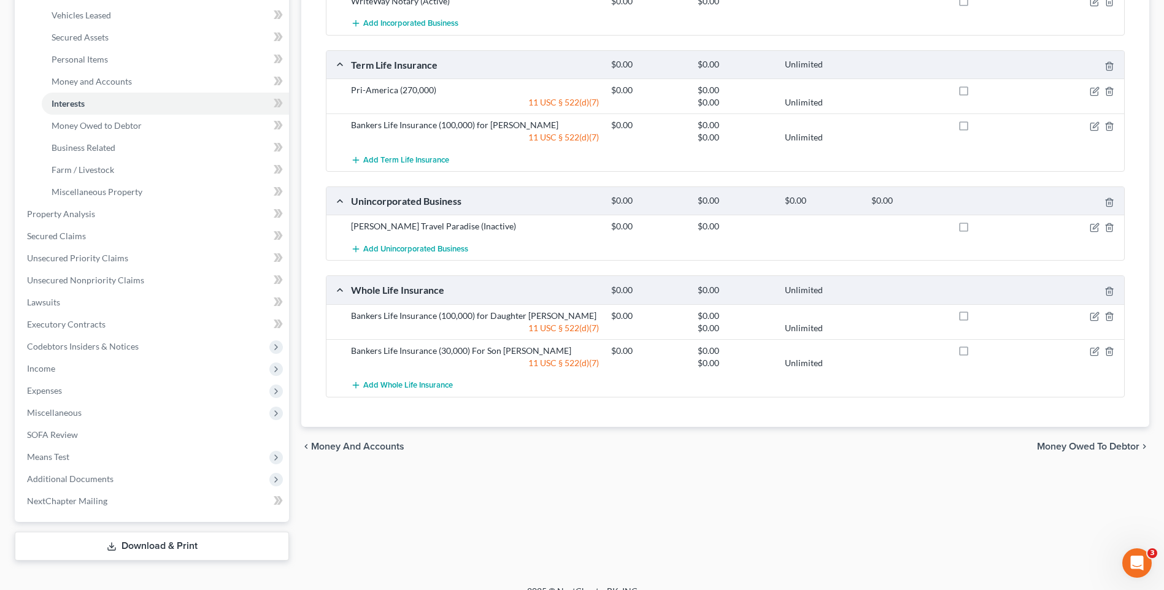
scroll to position [285, 0]
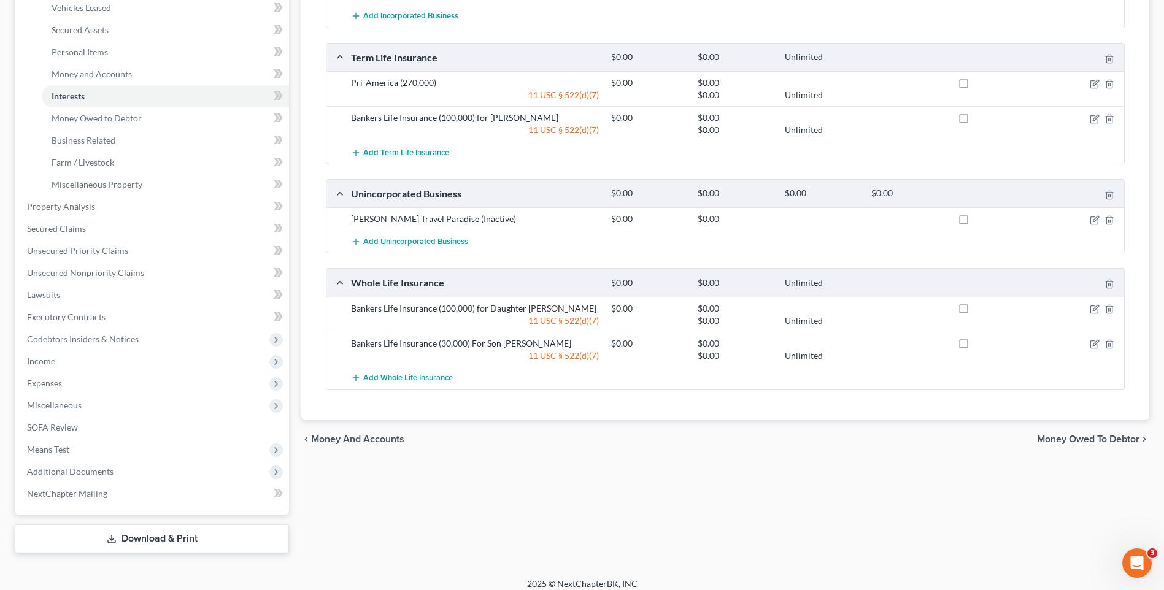
click at [1093, 444] on span "Money Owed to Debtor" at bounding box center [1088, 440] width 103 height 10
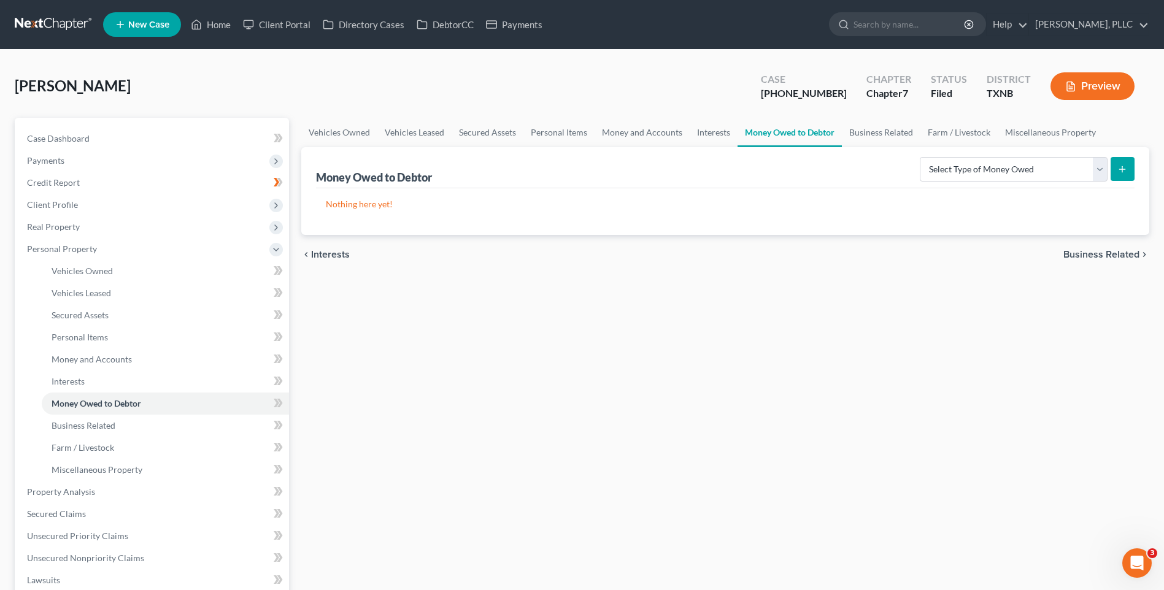
click at [1085, 253] on span "Business Related" at bounding box center [1102, 255] width 76 height 10
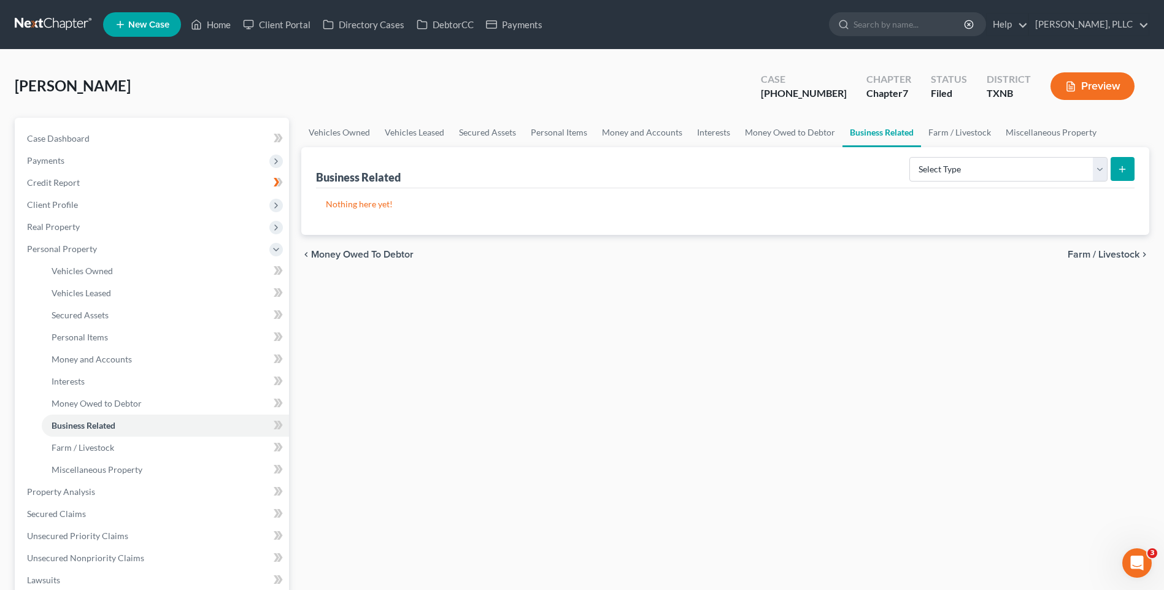
click at [1110, 257] on span "Farm / Livestock" at bounding box center [1104, 255] width 72 height 10
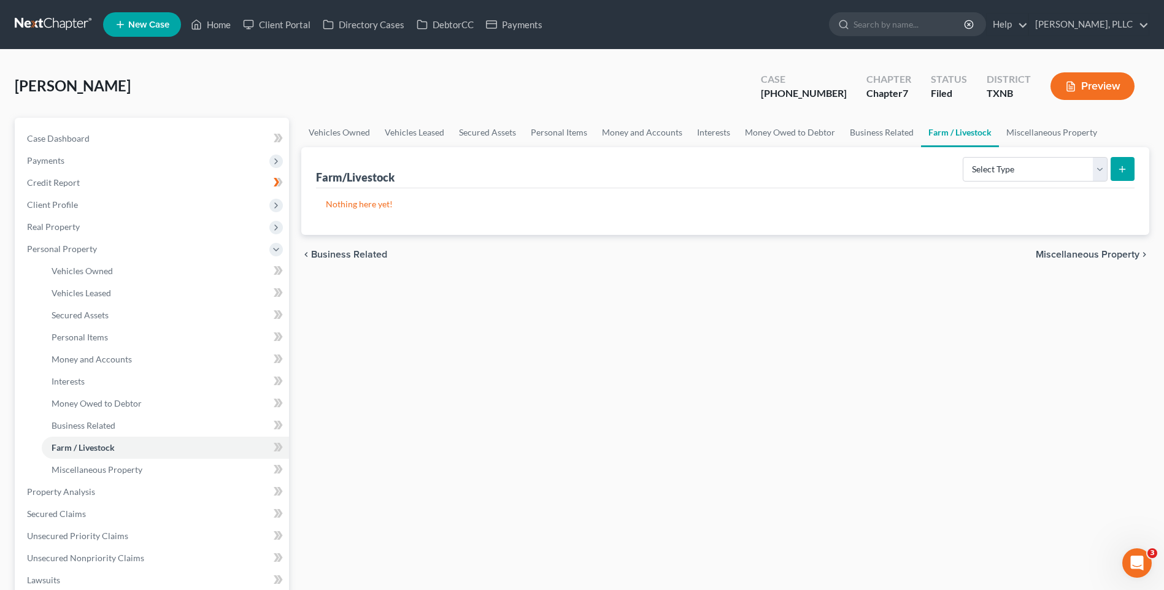
click at [1110, 257] on span "Miscellaneous Property" at bounding box center [1088, 255] width 104 height 10
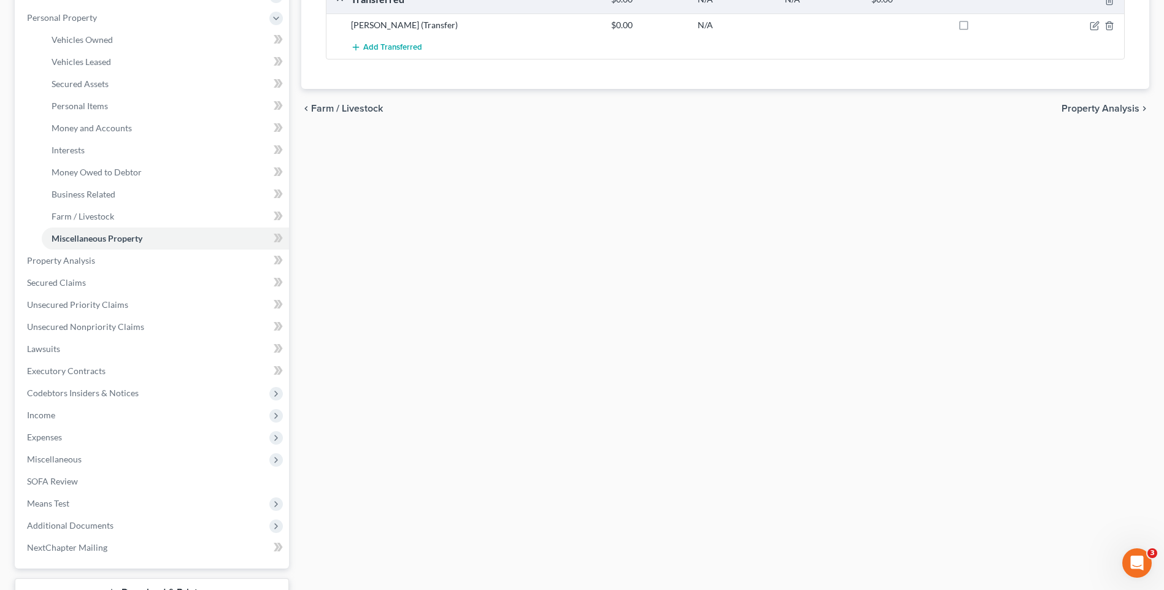
scroll to position [216, 0]
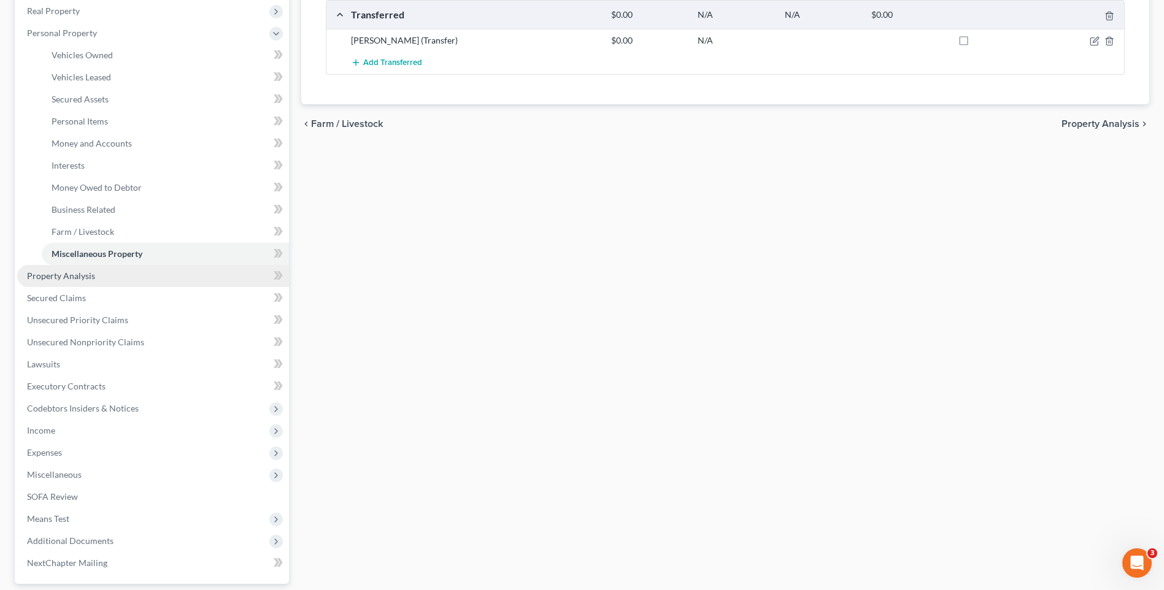
click at [58, 273] on span "Property Analysis" at bounding box center [61, 276] width 68 height 10
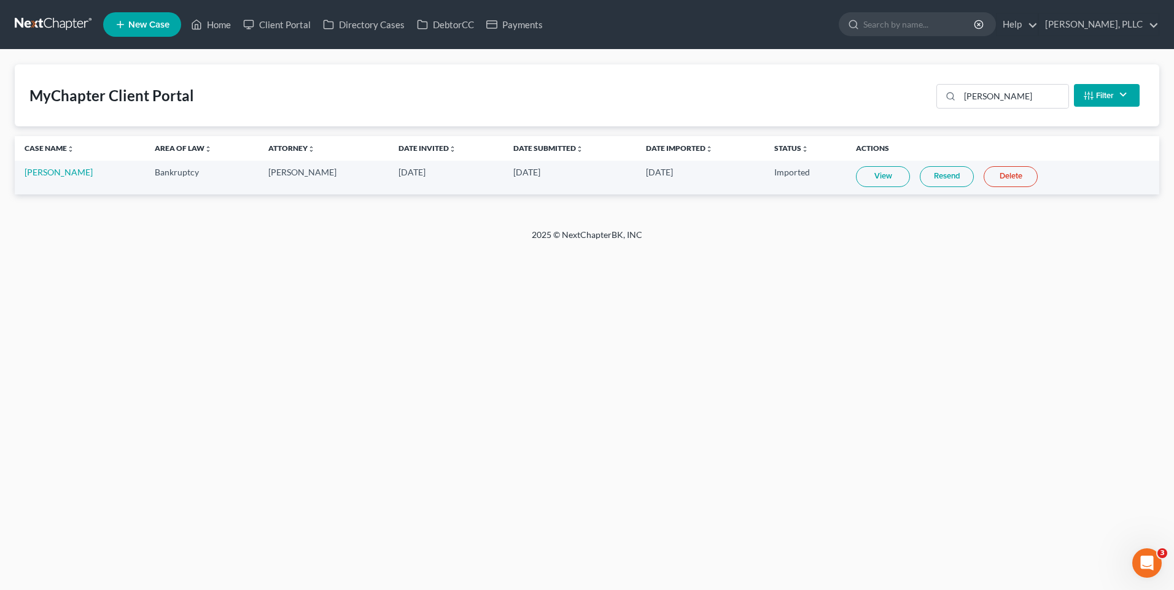
click at [938, 177] on link "Resend" at bounding box center [946, 176] width 54 height 21
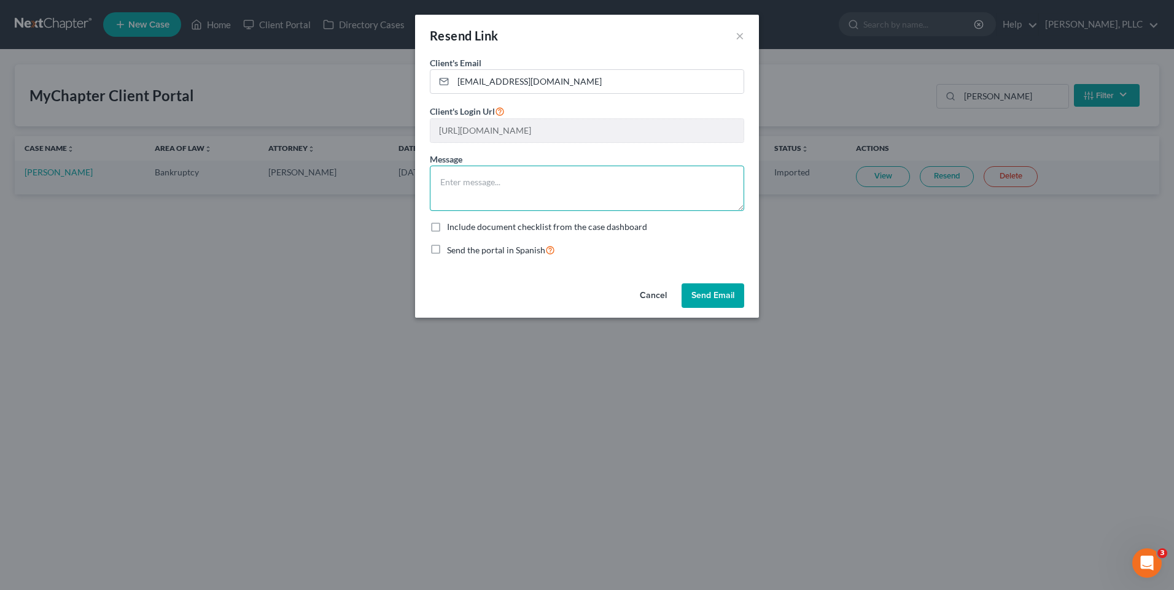
click at [462, 184] on textarea at bounding box center [587, 188] width 314 height 45
click at [735, 309] on div "Cancel Send Email" at bounding box center [587, 298] width 344 height 39
click at [684, 295] on button "Send Email" at bounding box center [712, 296] width 63 height 25
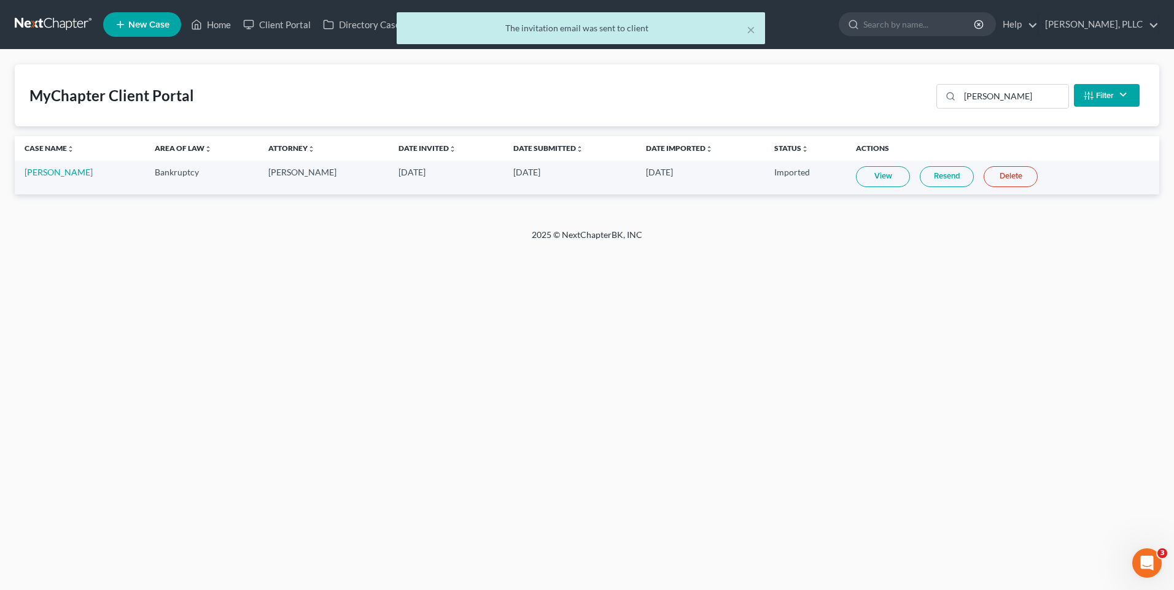
click at [948, 176] on link "Resend" at bounding box center [946, 176] width 54 height 21
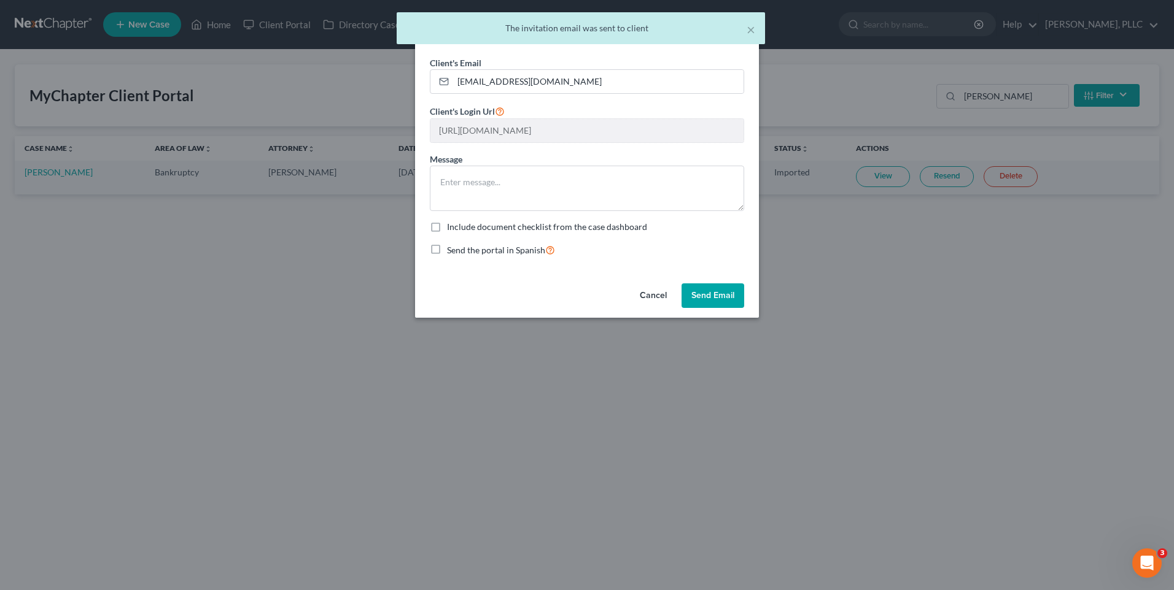
click at [447, 228] on label "Include document checklist from the case dashboard" at bounding box center [547, 227] width 200 height 12
click at [452, 228] on input "Include document checklist from the case dashboard" at bounding box center [456, 225] width 8 height 8
checkbox input "true"
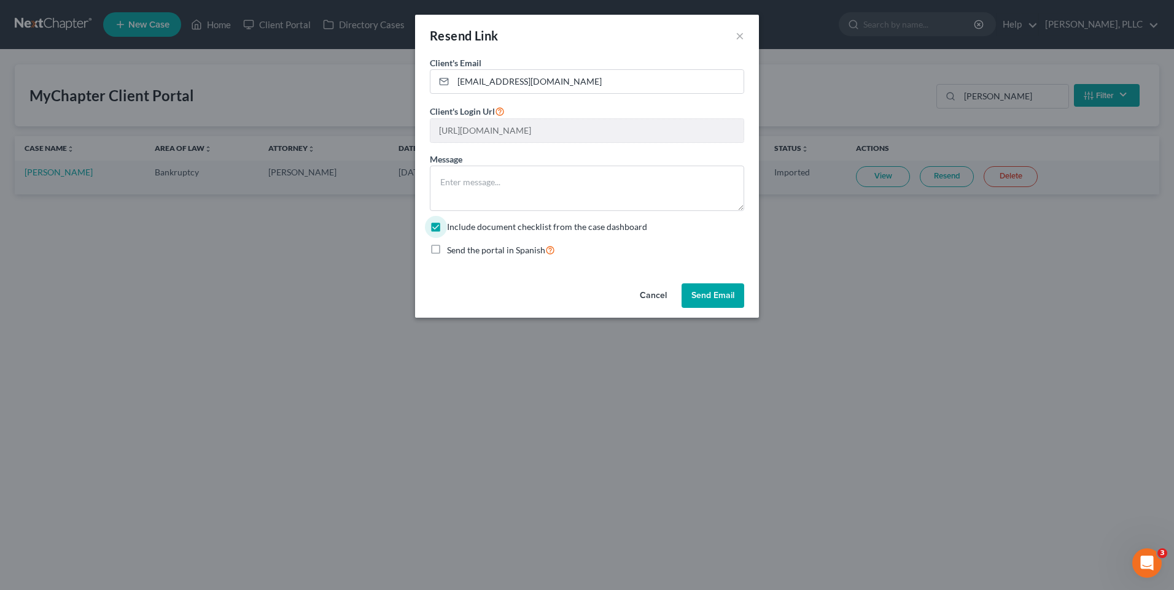
click at [700, 293] on button "Send Email" at bounding box center [712, 296] width 63 height 25
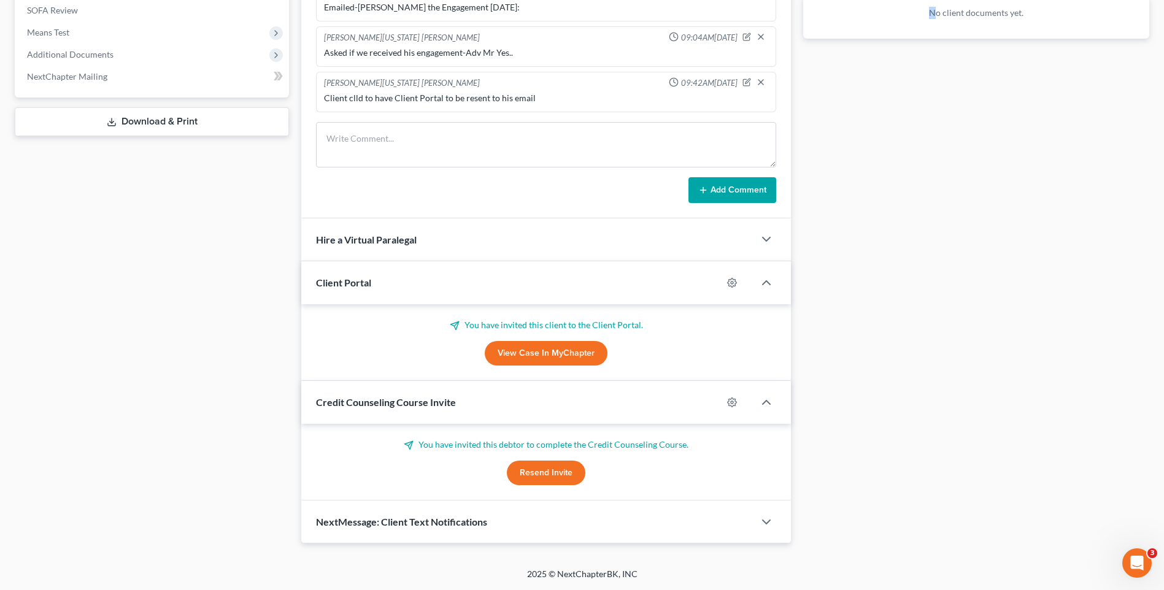
drag, startPoint x: 0, startPoint y: 0, endPoint x: 935, endPoint y: 275, distance: 974.4
click at [934, 275] on div "Docs Tasks Events Timer 0% Completed Nothing here yet! Signed Engagement Debtor…" at bounding box center [976, 90] width 358 height 908
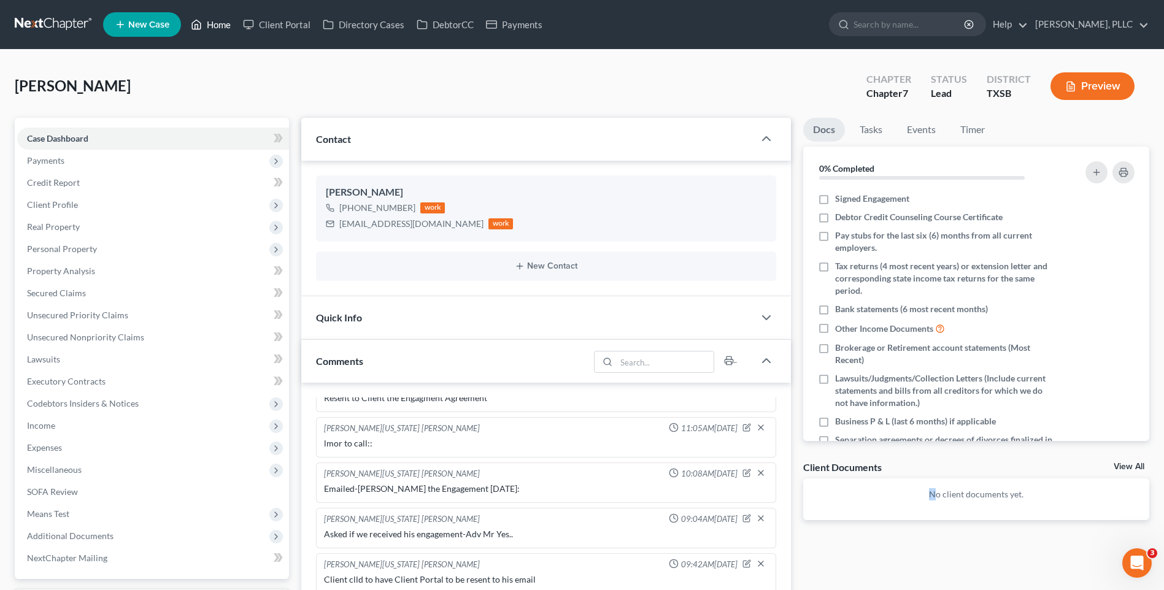
drag, startPoint x: 219, startPoint y: 29, endPoint x: 350, endPoint y: 57, distance: 133.6
click at [219, 29] on link "Home" at bounding box center [211, 25] width 52 height 22
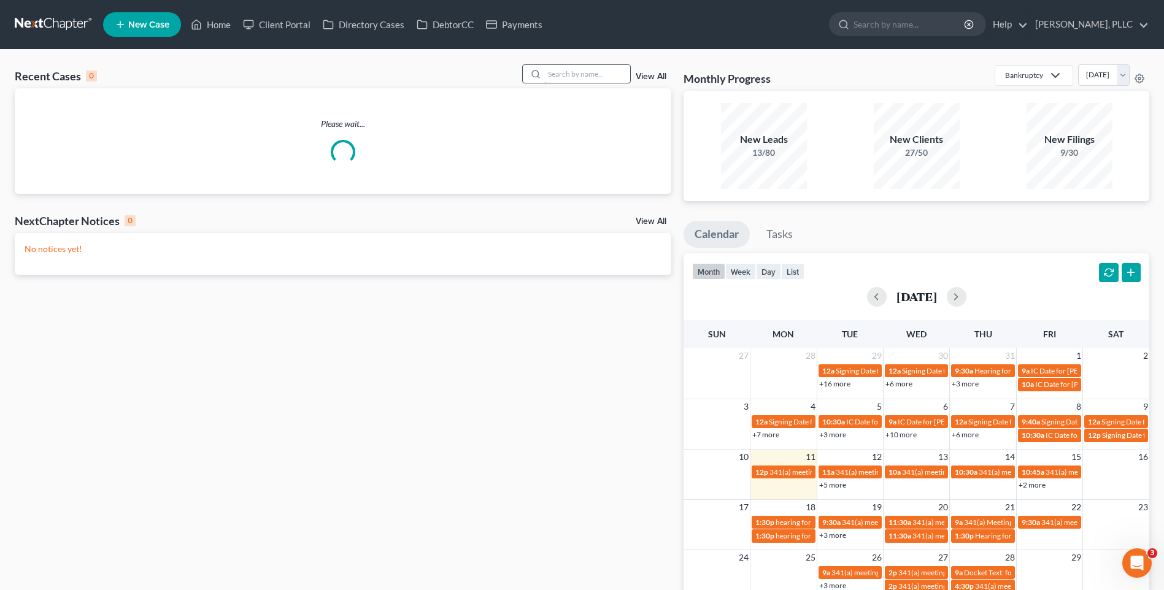
click at [575, 76] on input "search" at bounding box center [587, 74] width 86 height 18
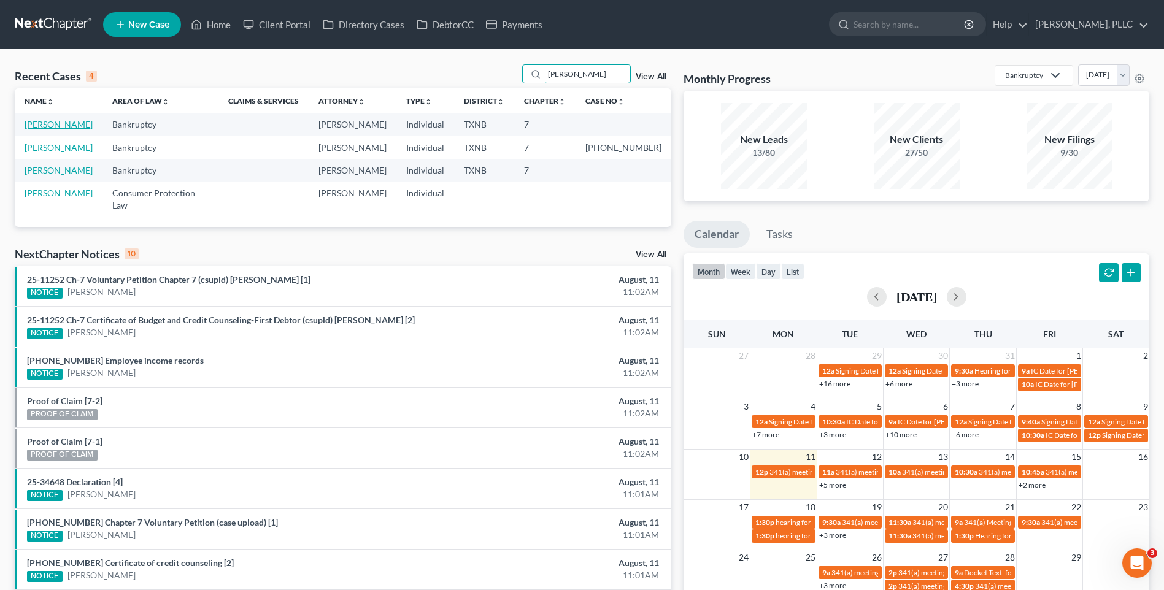
type input "[PERSON_NAME]"
click at [37, 122] on link "[PERSON_NAME]" at bounding box center [59, 124] width 68 height 10
select select "4"
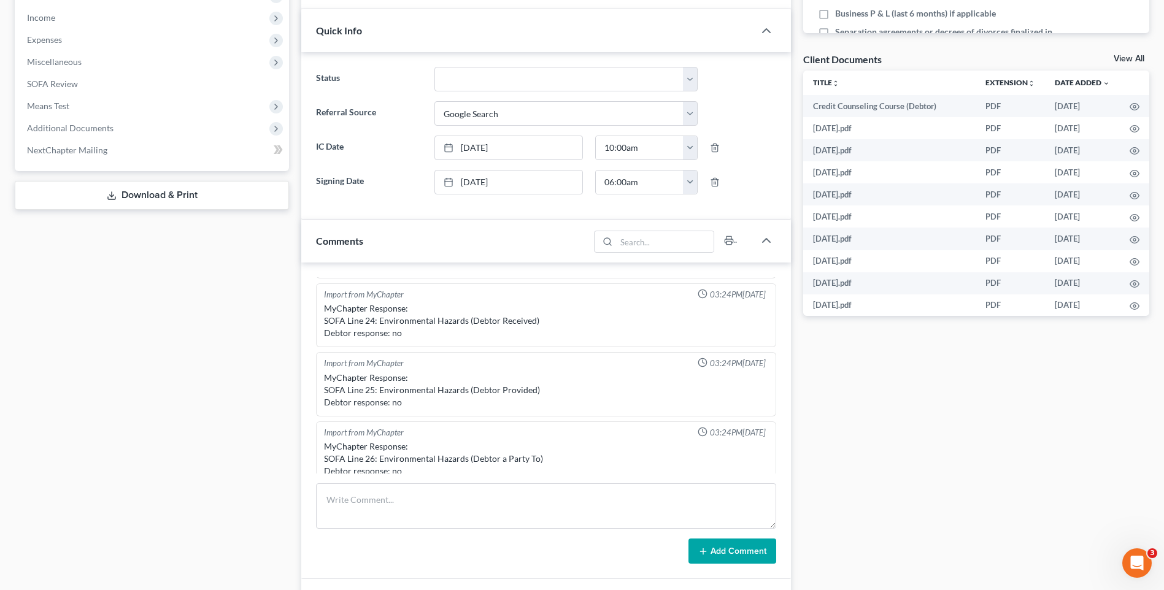
scroll to position [562, 0]
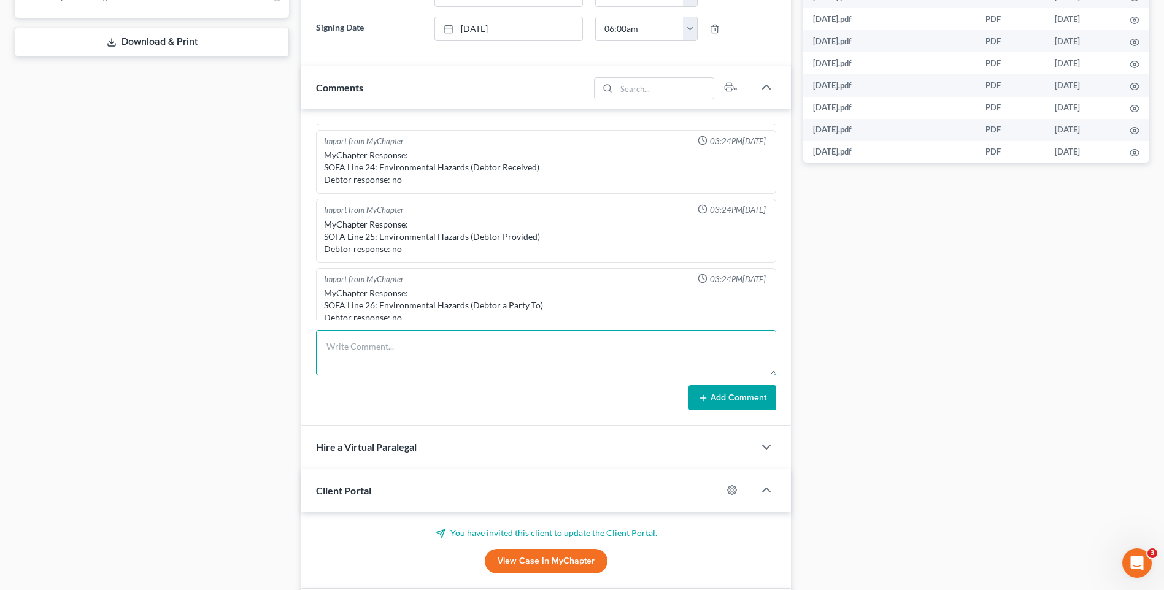
paste textarea "Loremipsu Dolor Sitamet, C ad elitseddo eiusmod temp inci utl etdolorema al eni…"
type textarea "Loremipsu Dolor Sitamet, C ad elitseddo eiusmod temp inci utl etdolorema al eni…"
click at [714, 400] on button "Add Comment" at bounding box center [733, 398] width 88 height 26
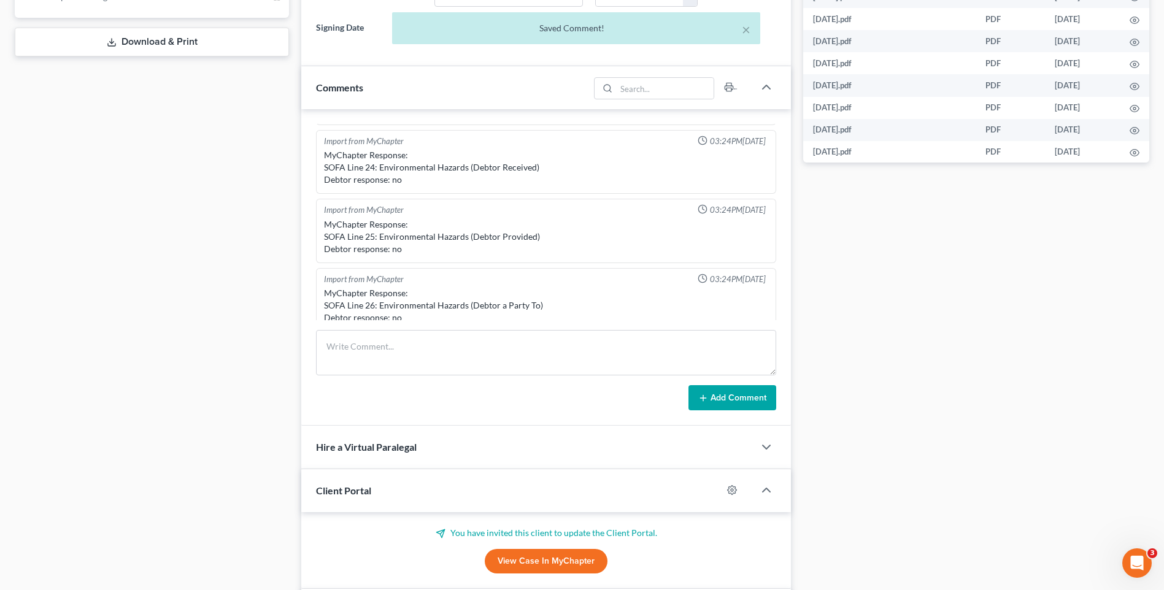
scroll to position [1361, 0]
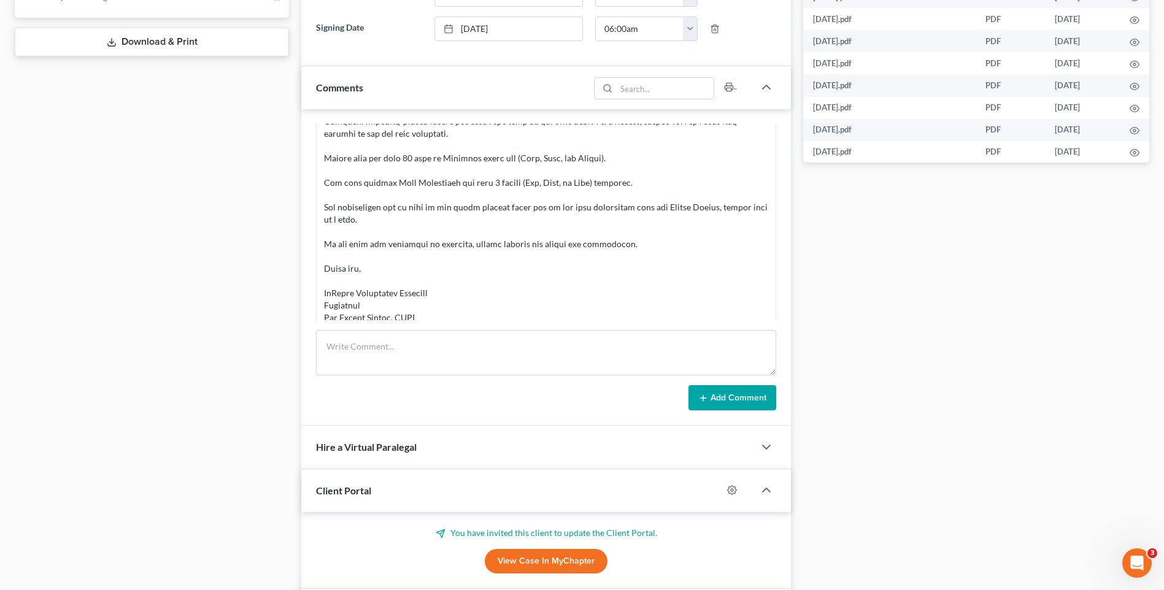
click at [922, 342] on div "Docs Tasks Events Timer 12% Completed Nothing here yet! Signed Engagement Debto…" at bounding box center [976, 142] width 358 height 1172
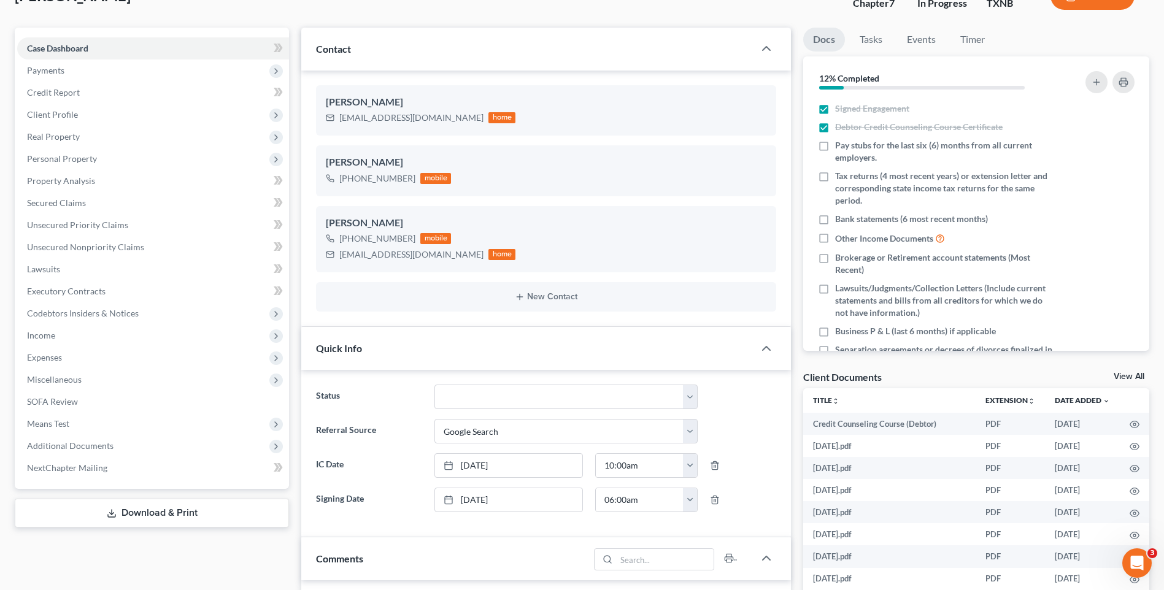
scroll to position [0, 0]
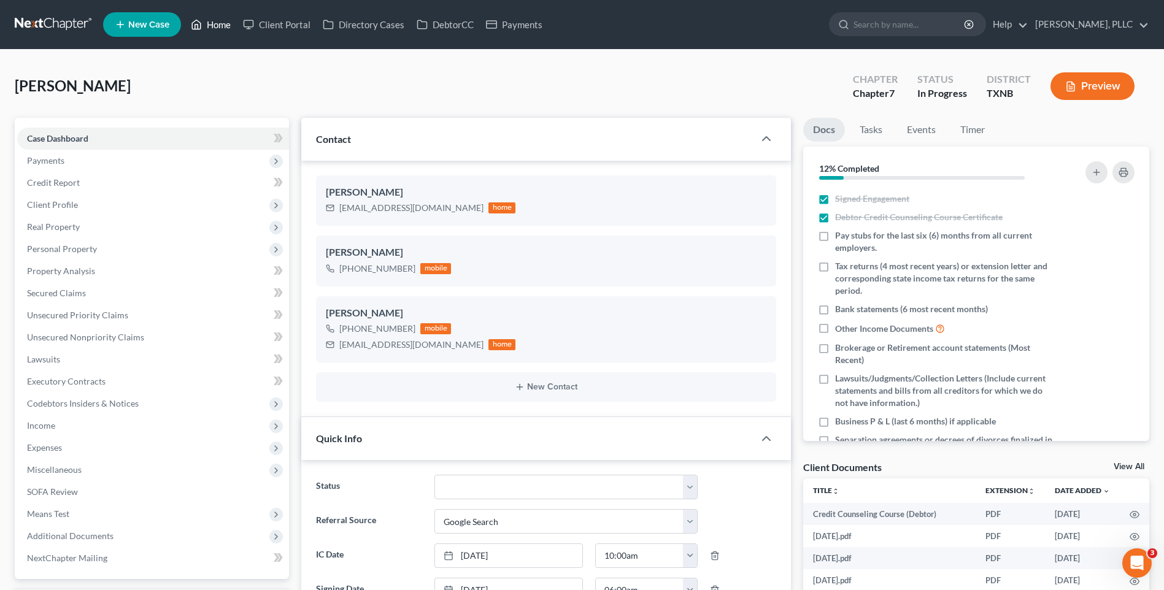
click at [210, 21] on link "Home" at bounding box center [211, 25] width 52 height 22
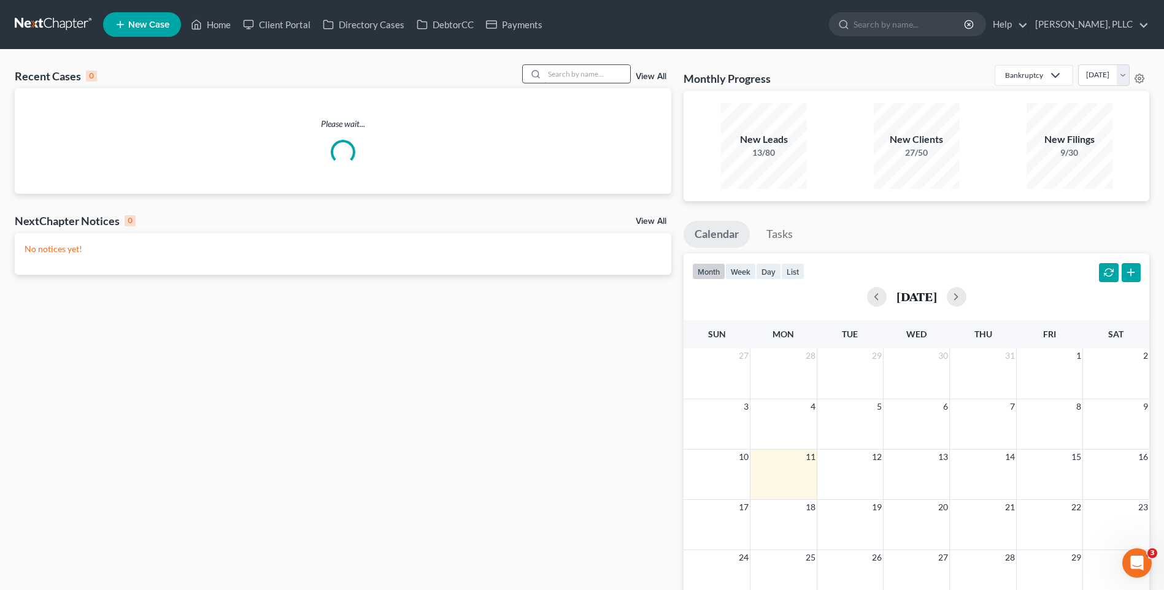
click at [570, 75] on input "search" at bounding box center [587, 74] width 86 height 18
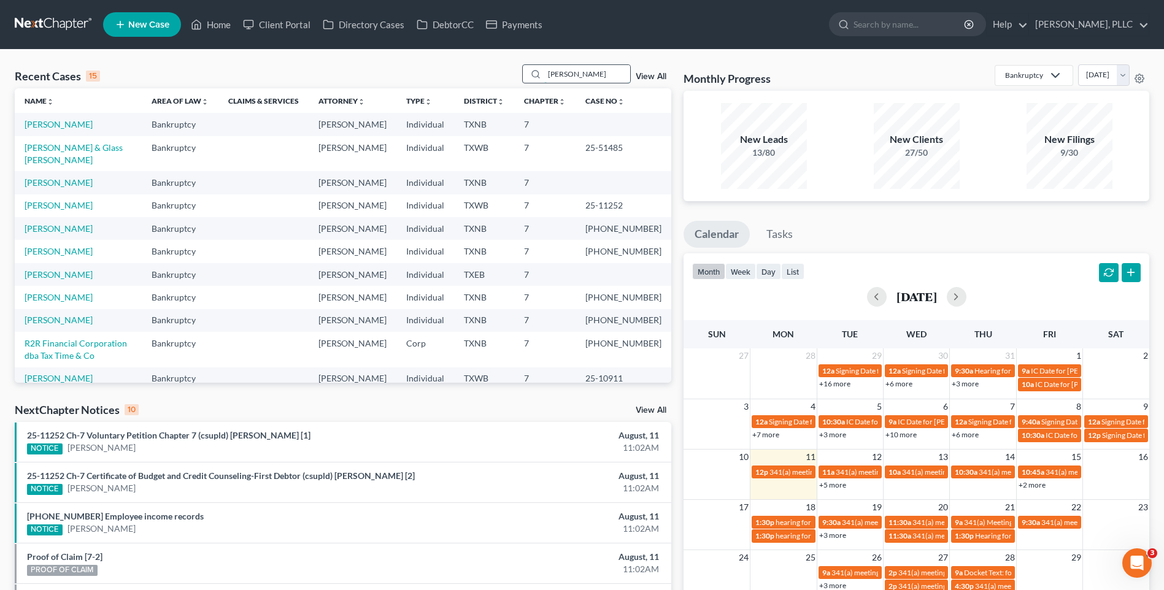
type input "[PERSON_NAME]"
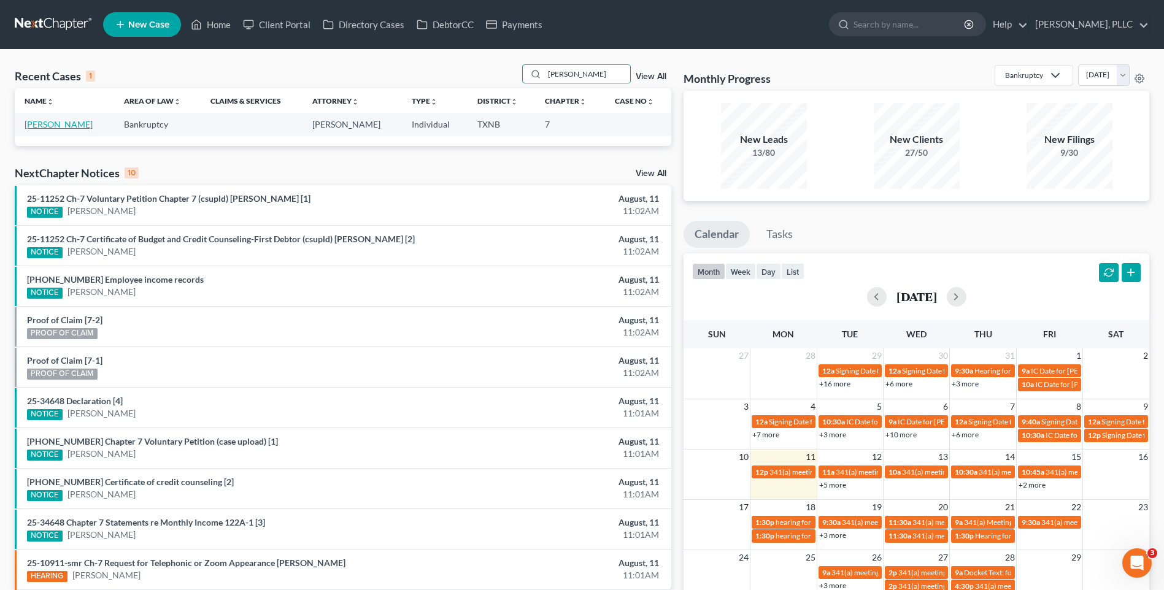
click at [81, 123] on link "[PERSON_NAME]" at bounding box center [59, 124] width 68 height 10
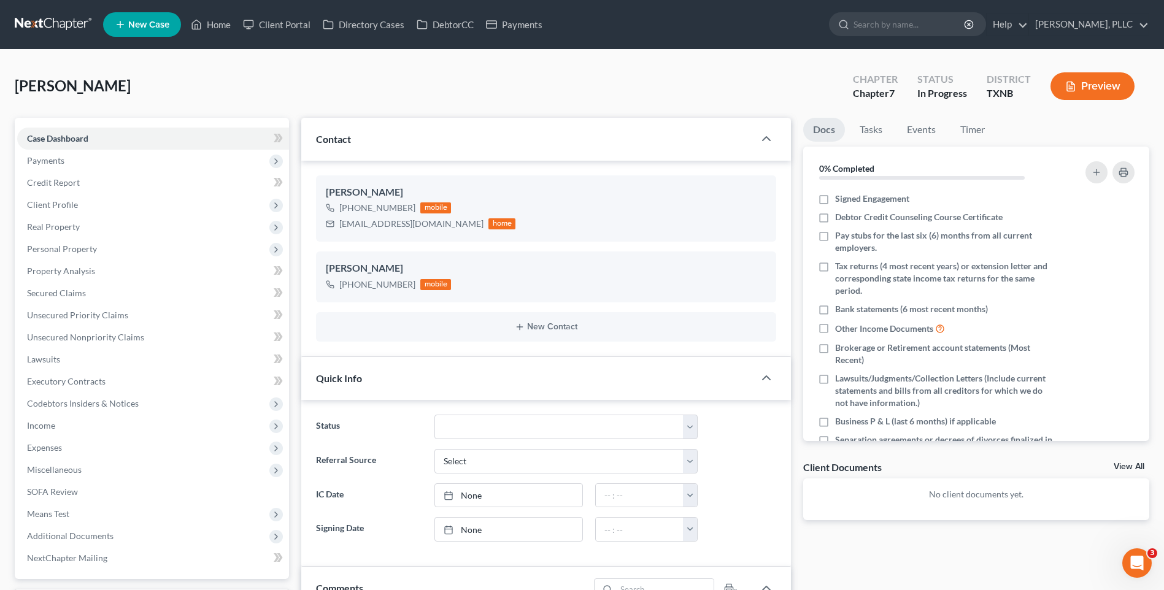
drag, startPoint x: 399, startPoint y: 85, endPoint x: 1024, endPoint y: 150, distance: 628.8
click at [400, 85] on div "Pickering, Julieann Upgraded Chapter Chapter 7 Status In Progress District TXNB…" at bounding box center [582, 90] width 1135 height 53
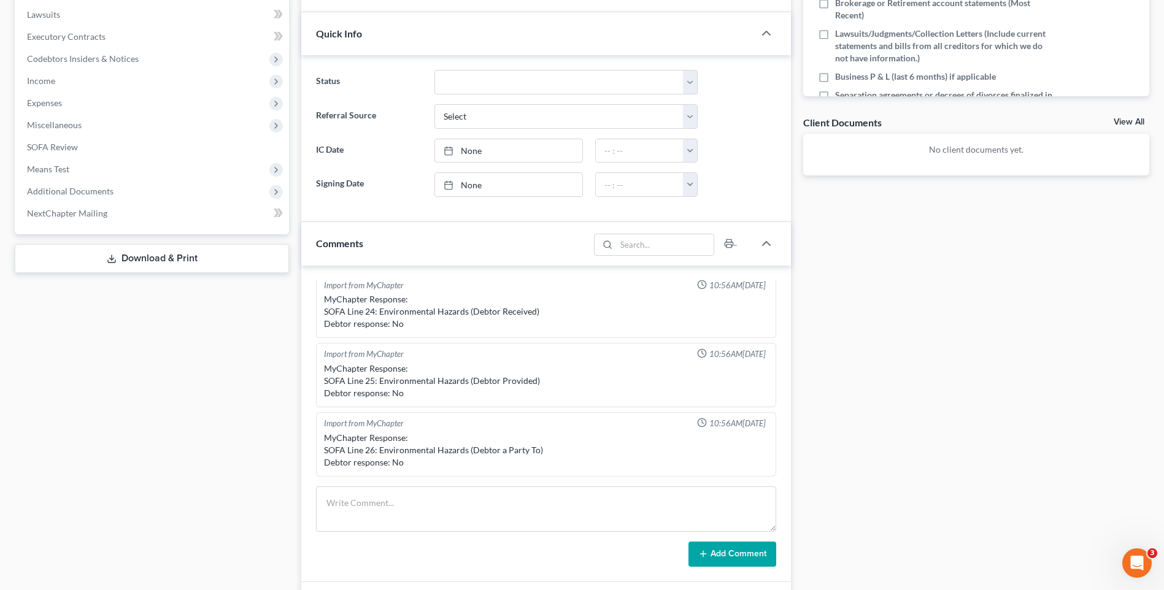
scroll to position [515, 0]
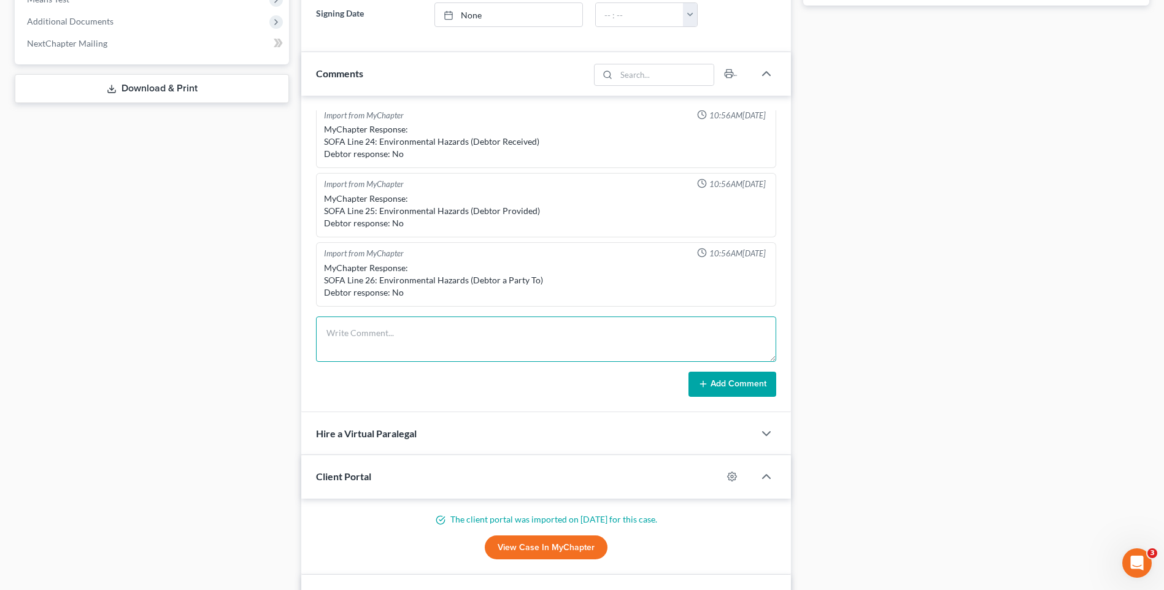
click at [393, 340] on textarea at bounding box center [546, 339] width 460 height 45
type textarea "Tt Julieann- sd she had computer issues the whole weekend -It's cleared now-she…"
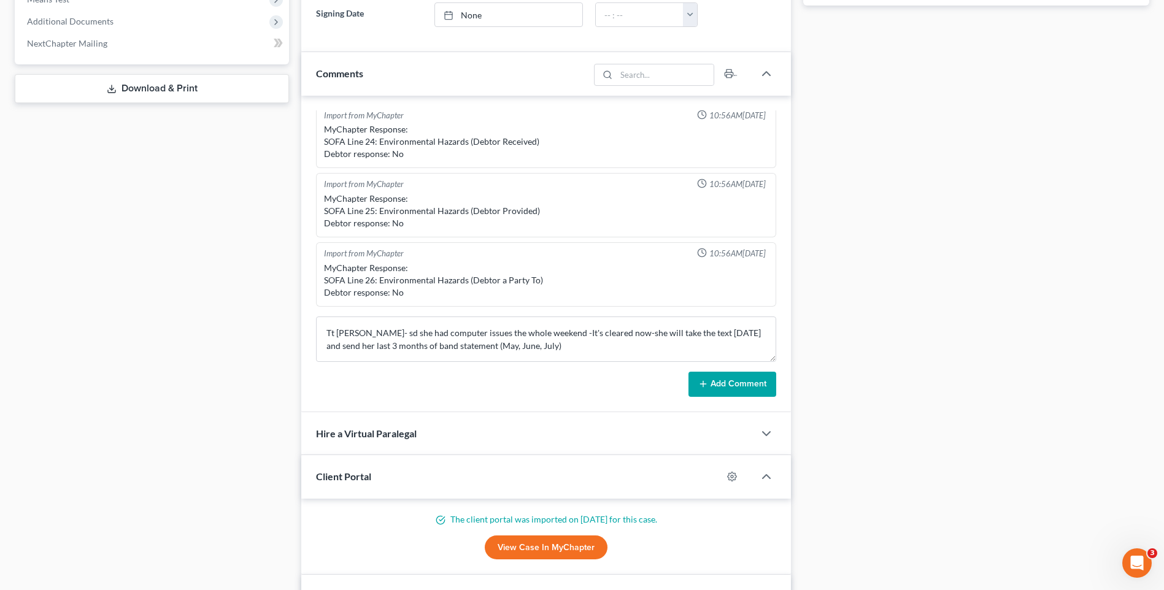
click at [730, 379] on button "Add Comment" at bounding box center [733, 385] width 88 height 26
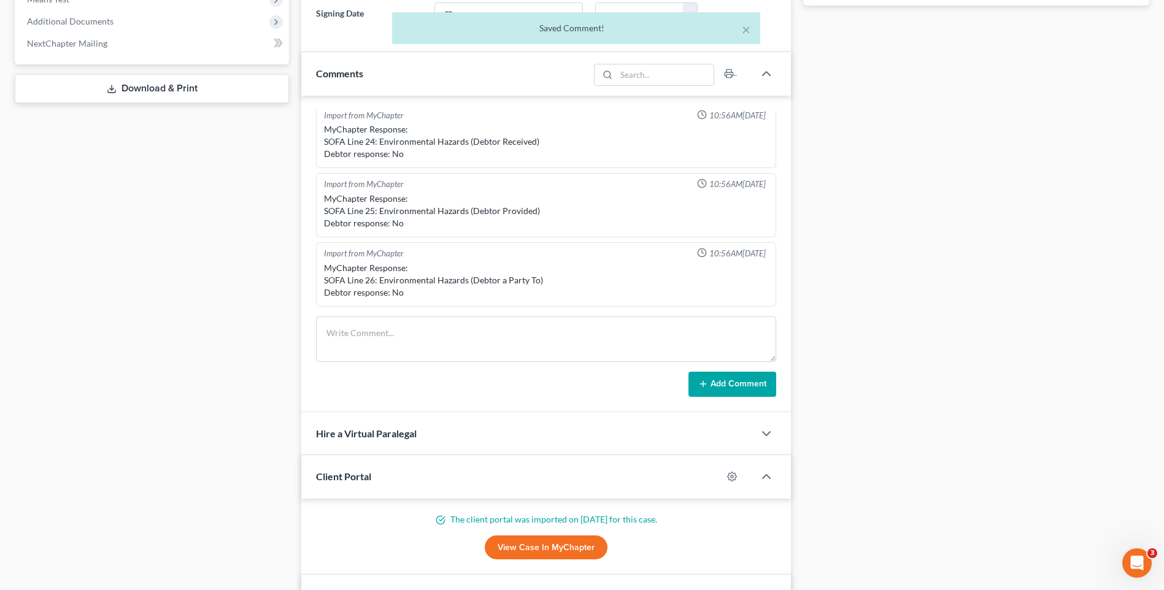
scroll to position [864, 0]
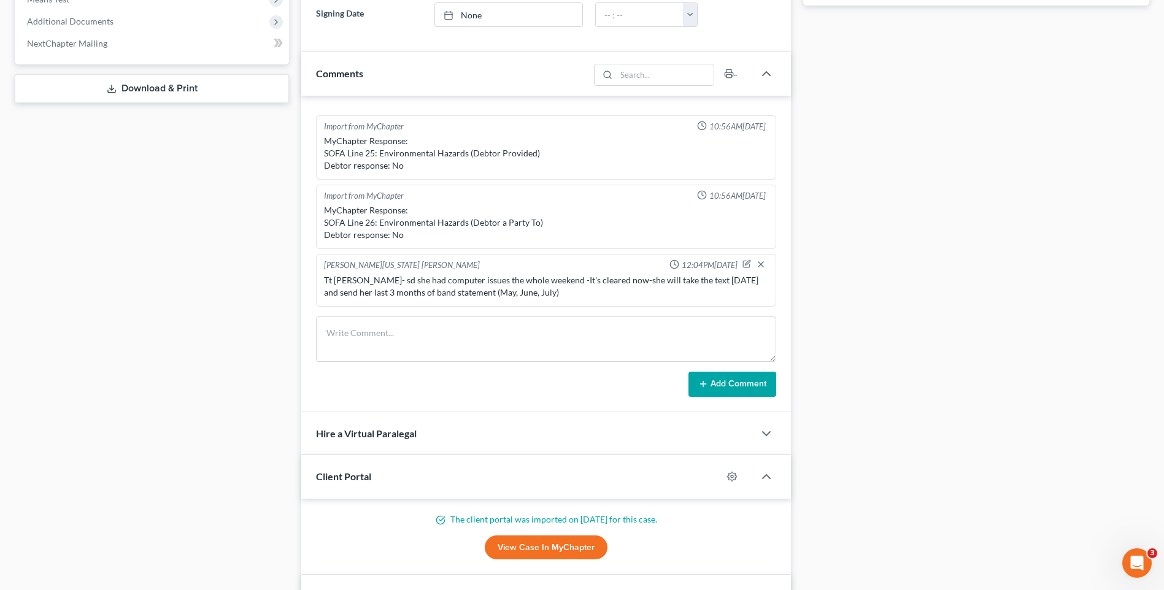
click at [888, 180] on div "Docs Tasks Events Timer 0% Completed Nothing here yet! Signed Engagement Debtor…" at bounding box center [976, 170] width 358 height 1135
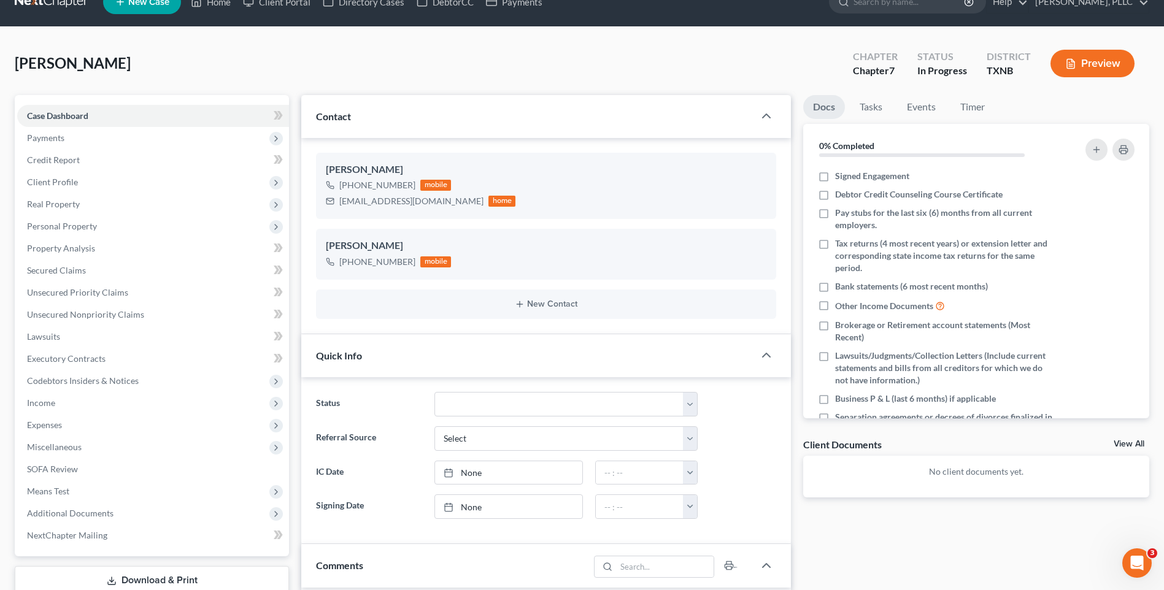
scroll to position [0, 0]
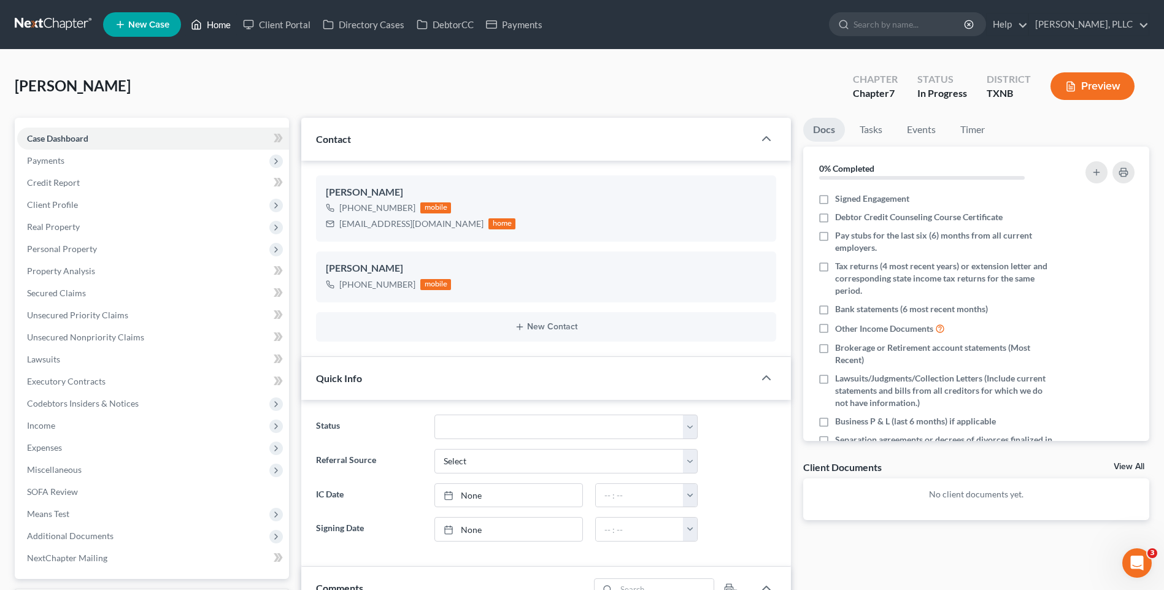
click at [214, 19] on link "Home" at bounding box center [211, 25] width 52 height 22
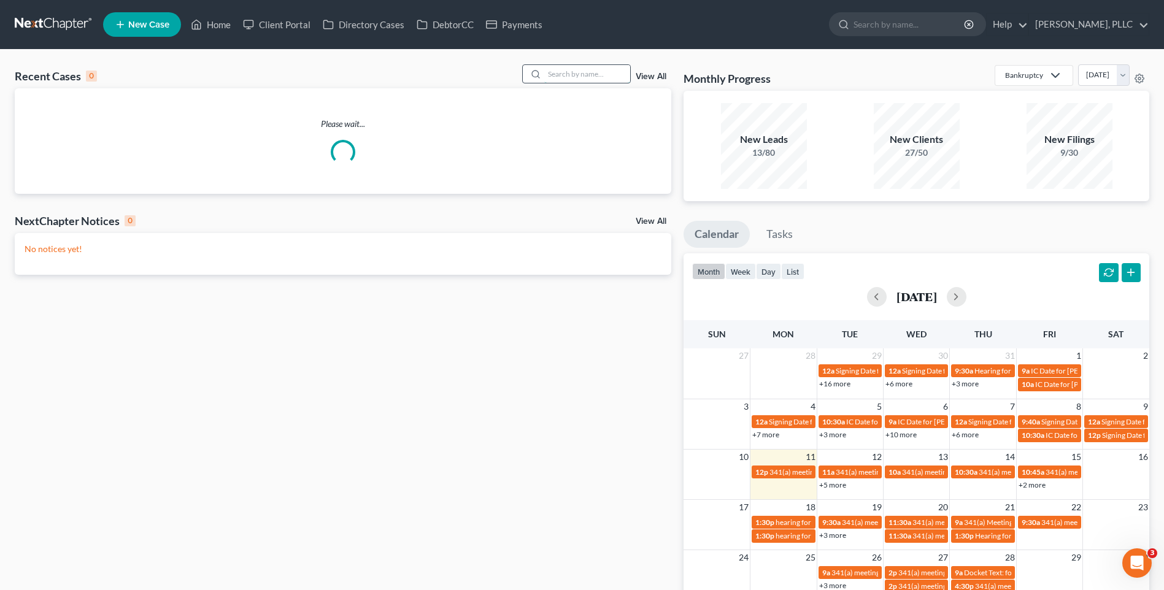
click at [597, 79] on input "search" at bounding box center [587, 74] width 86 height 18
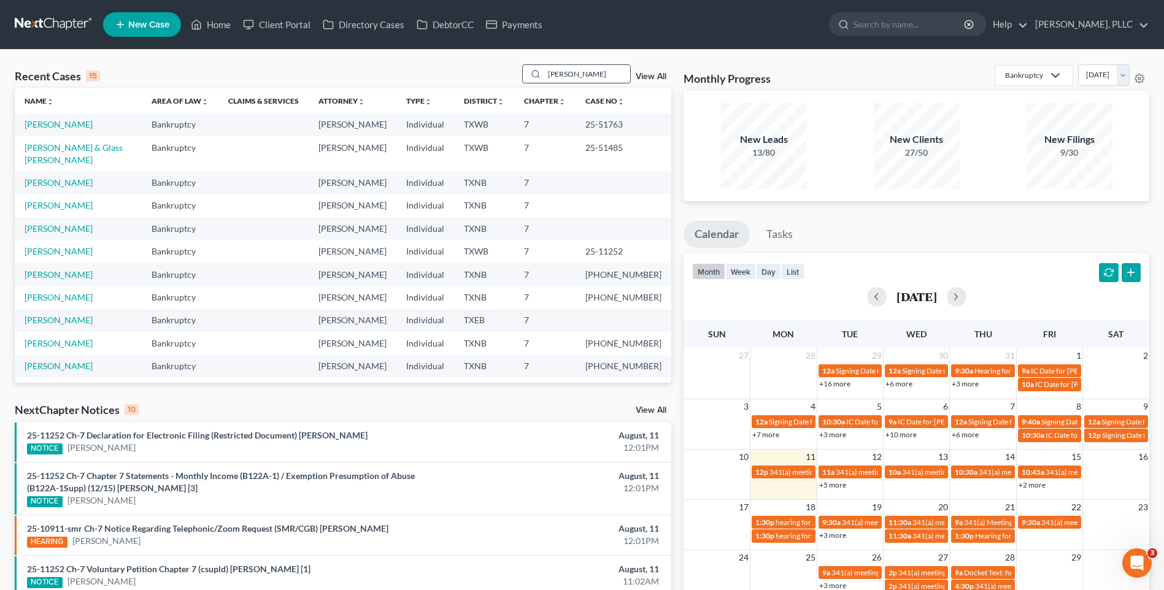
type input "Montano"
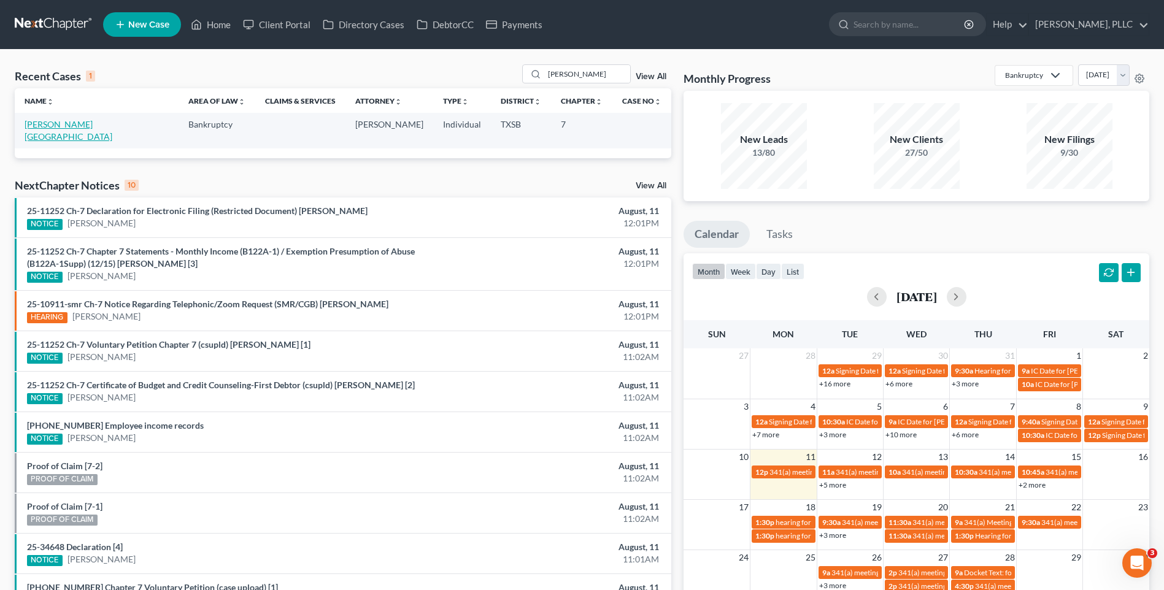
drag, startPoint x: 43, startPoint y: 120, endPoint x: 35, endPoint y: 85, distance: 36.5
click at [44, 120] on link "Montano, Israel" at bounding box center [69, 130] width 88 height 23
select select "6"
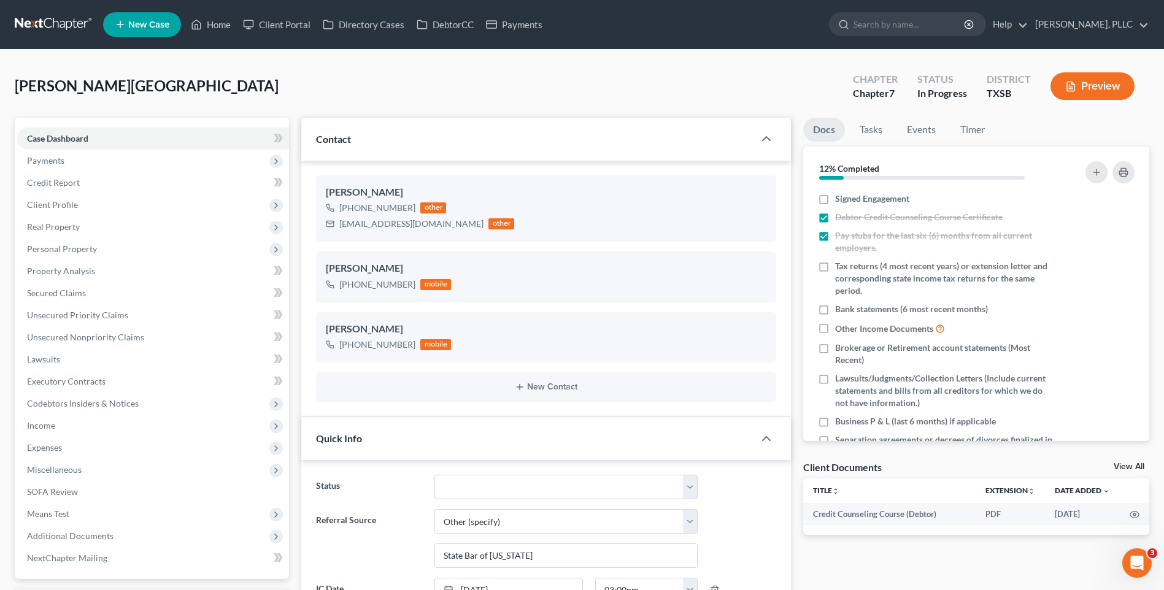
scroll to position [2385, 0]
click at [47, 226] on span "Real Property" at bounding box center [53, 227] width 53 height 10
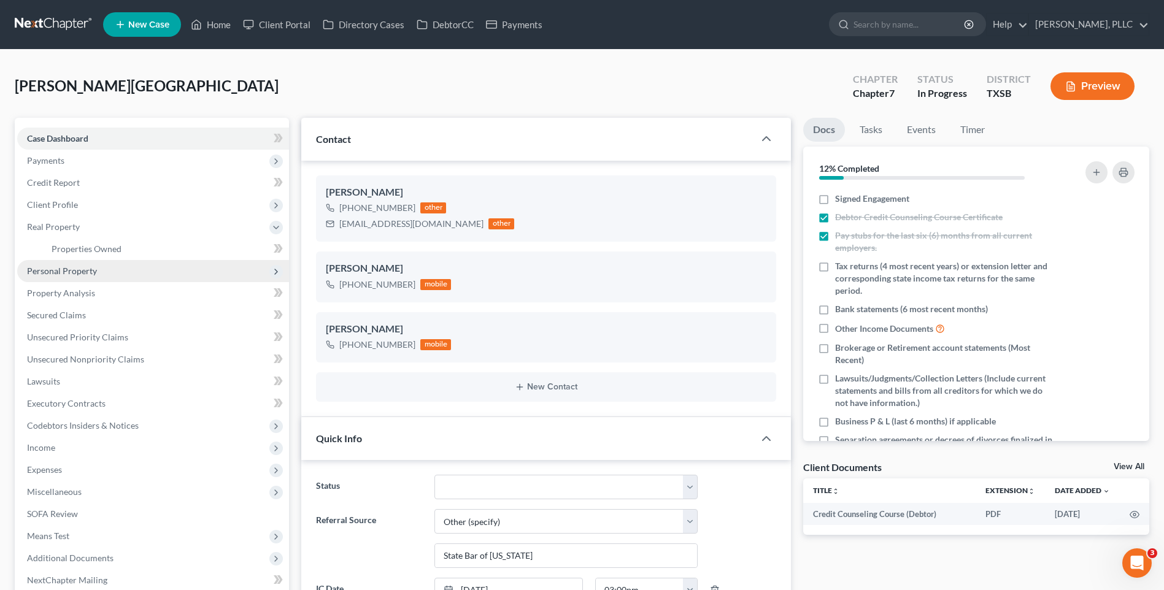
click at [64, 266] on span "Personal Property" at bounding box center [62, 271] width 70 height 10
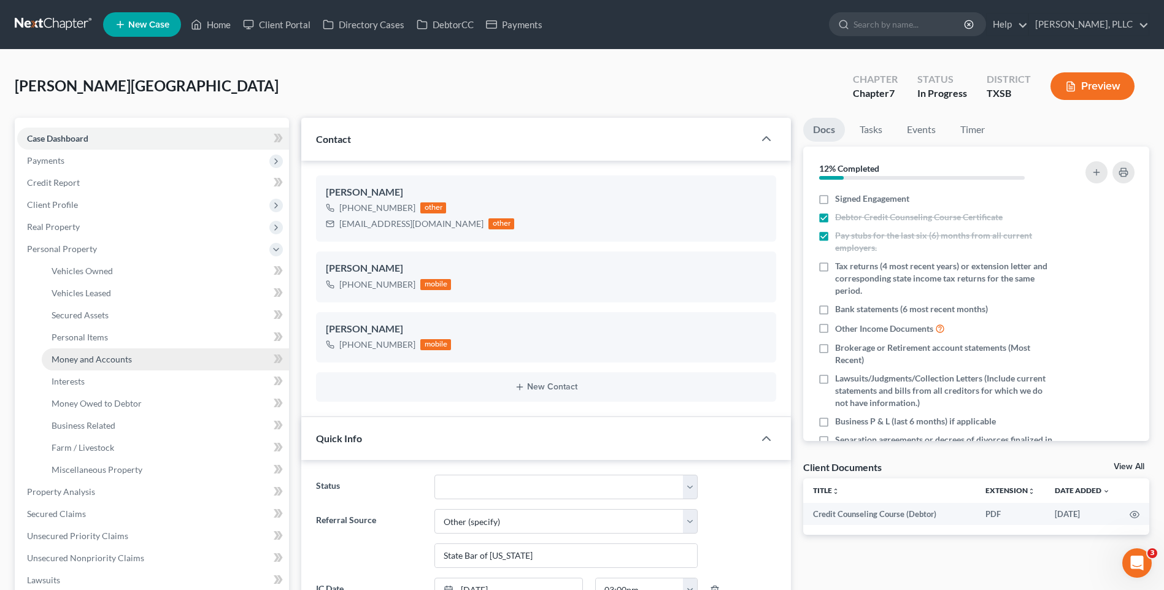
click at [98, 361] on span "Money and Accounts" at bounding box center [92, 359] width 80 height 10
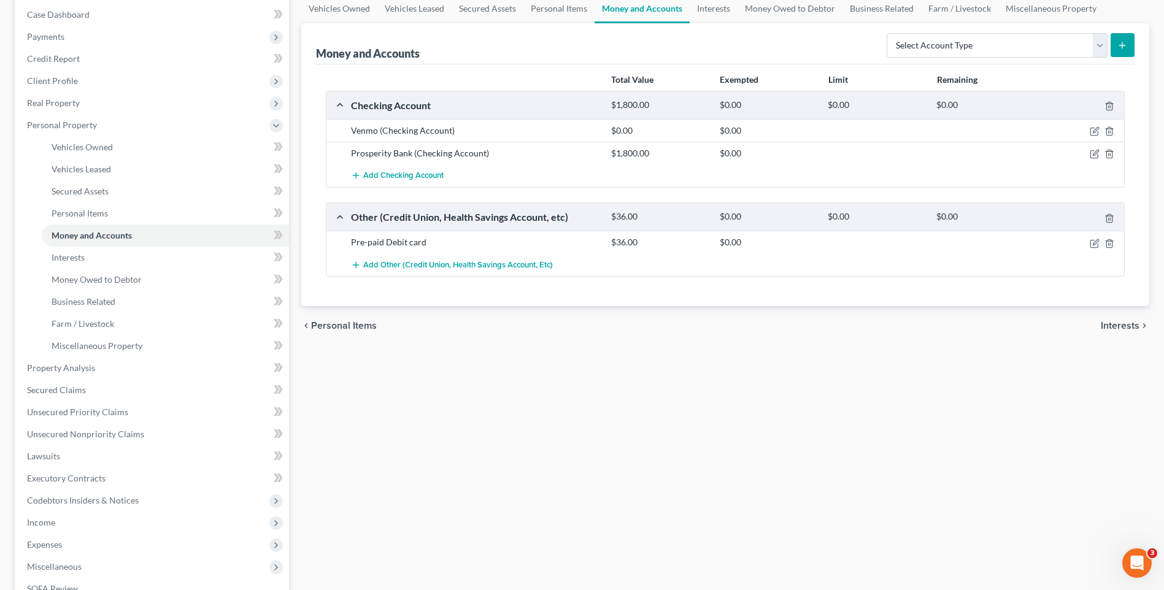
scroll to position [131, 0]
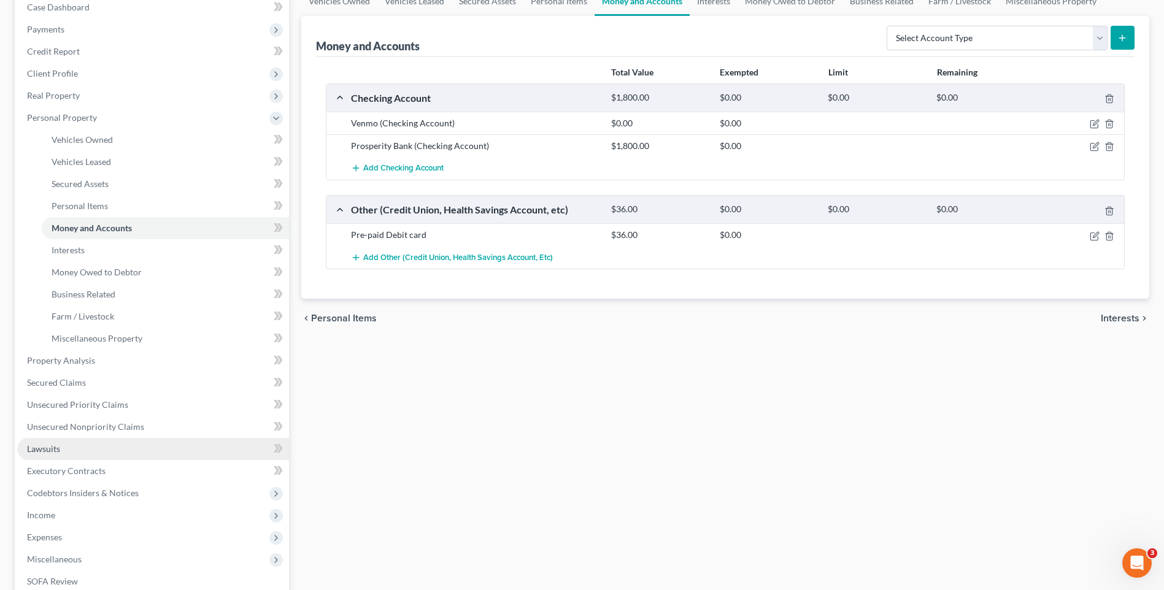
click at [52, 448] on span "Lawsuits" at bounding box center [43, 449] width 33 height 10
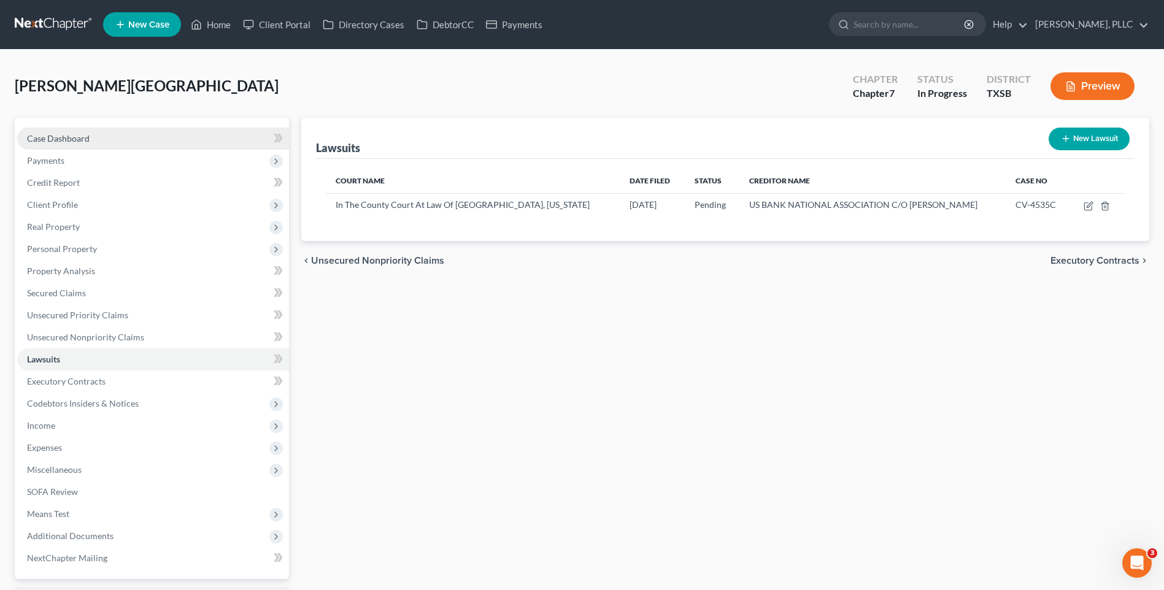
click at [63, 132] on link "Case Dashboard" at bounding box center [153, 139] width 272 height 22
select select "6"
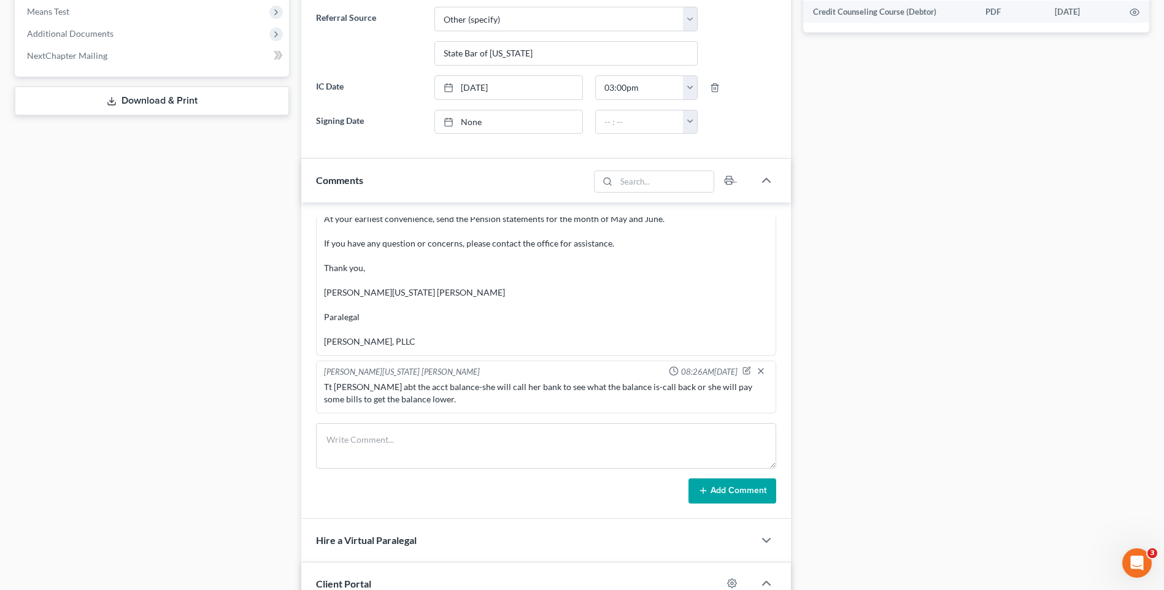
scroll to position [506, 0]
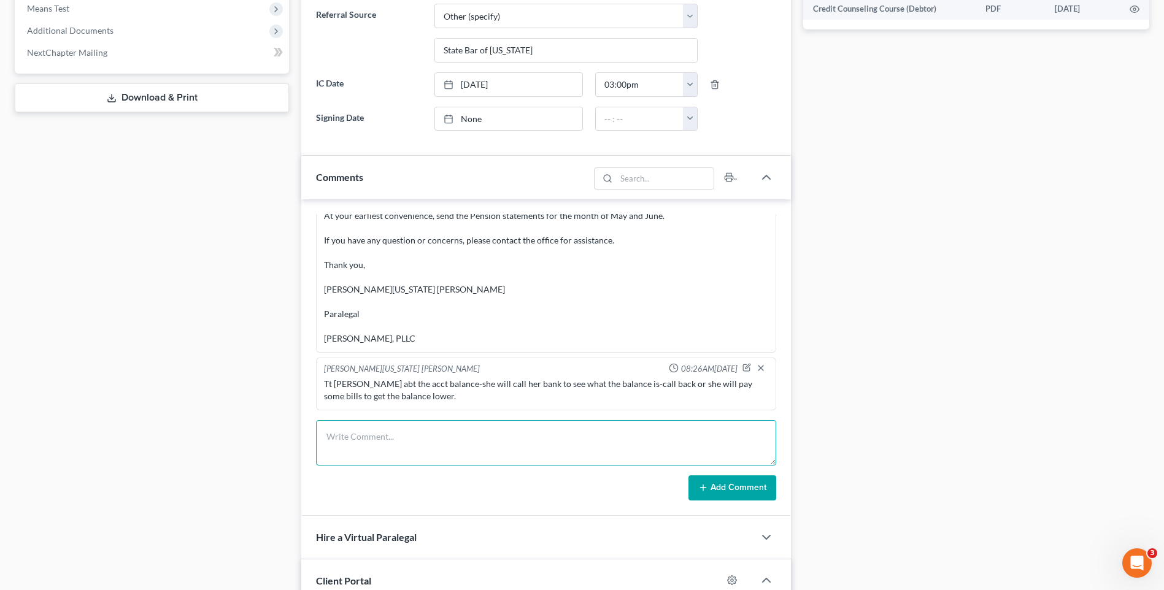
click at [381, 436] on textarea at bounding box center [546, 442] width 460 height 45
type textarea "Tt client-sd she is working on getting the balance down at this time"
click at [716, 480] on button "Add Comment" at bounding box center [733, 489] width 88 height 26
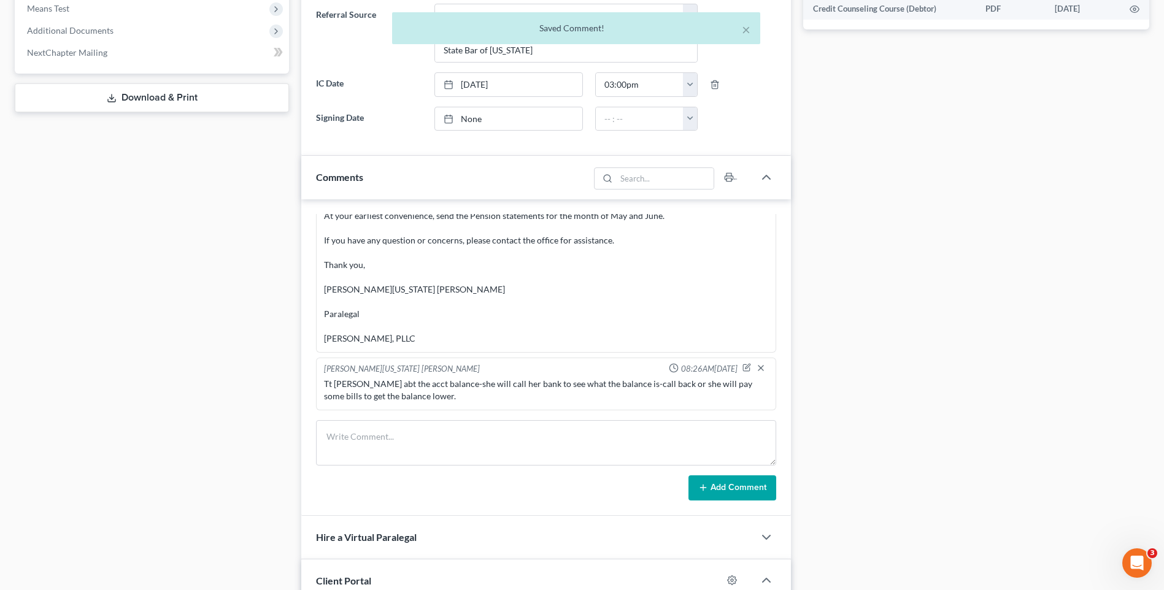
scroll to position [2431, 0]
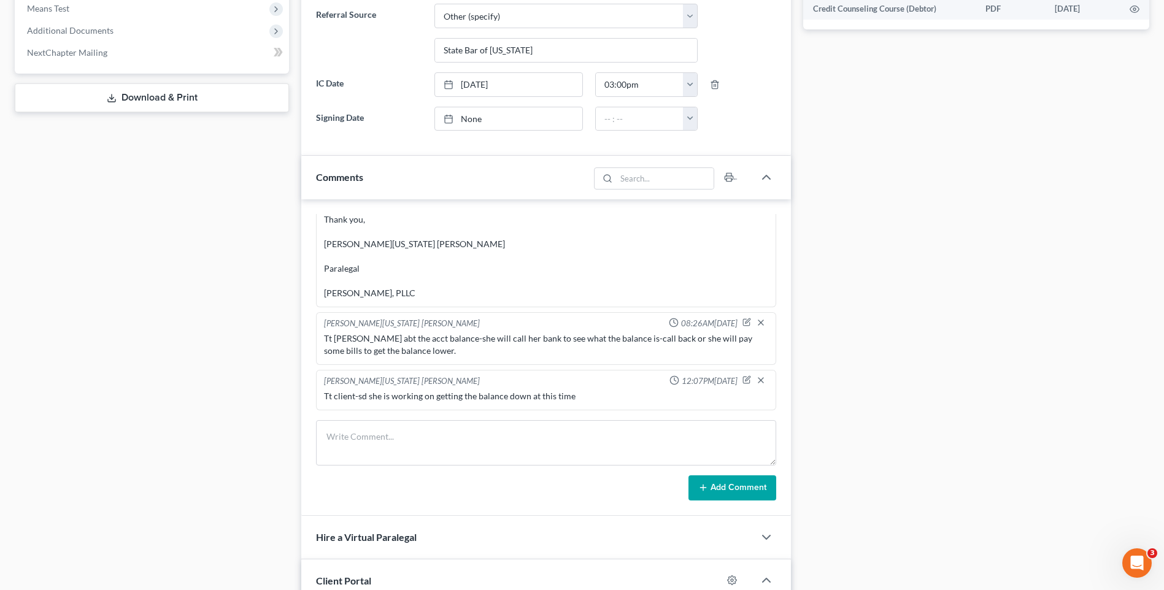
click at [972, 230] on div "Docs Tasks Events Timer 12% Completed Nothing here yet! Signed Engagement Debto…" at bounding box center [976, 214] width 358 height 1205
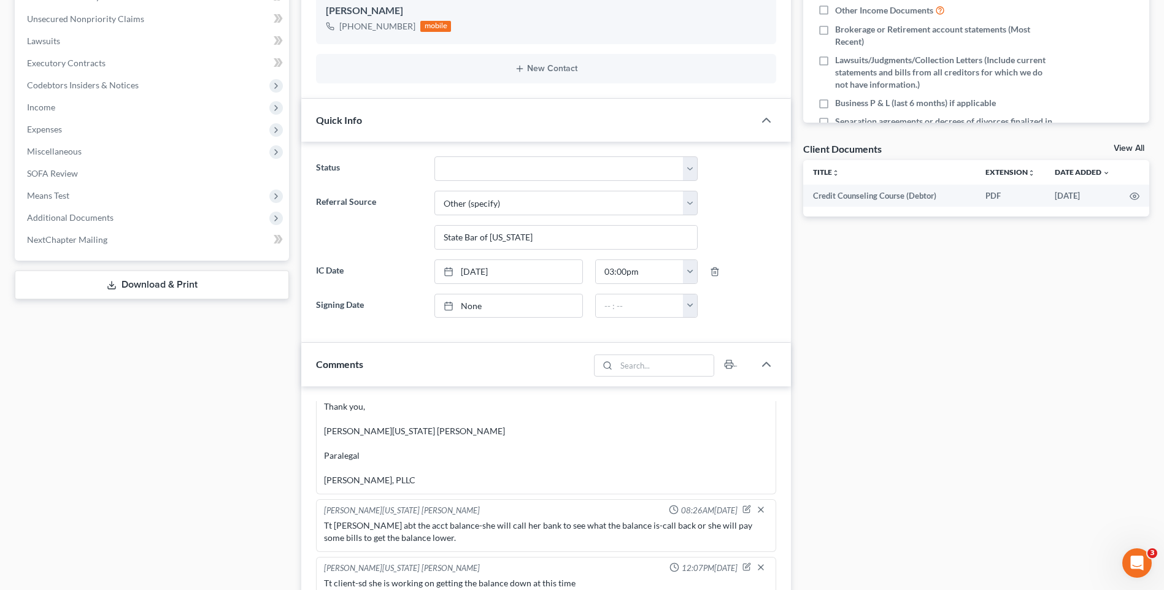
scroll to position [0, 0]
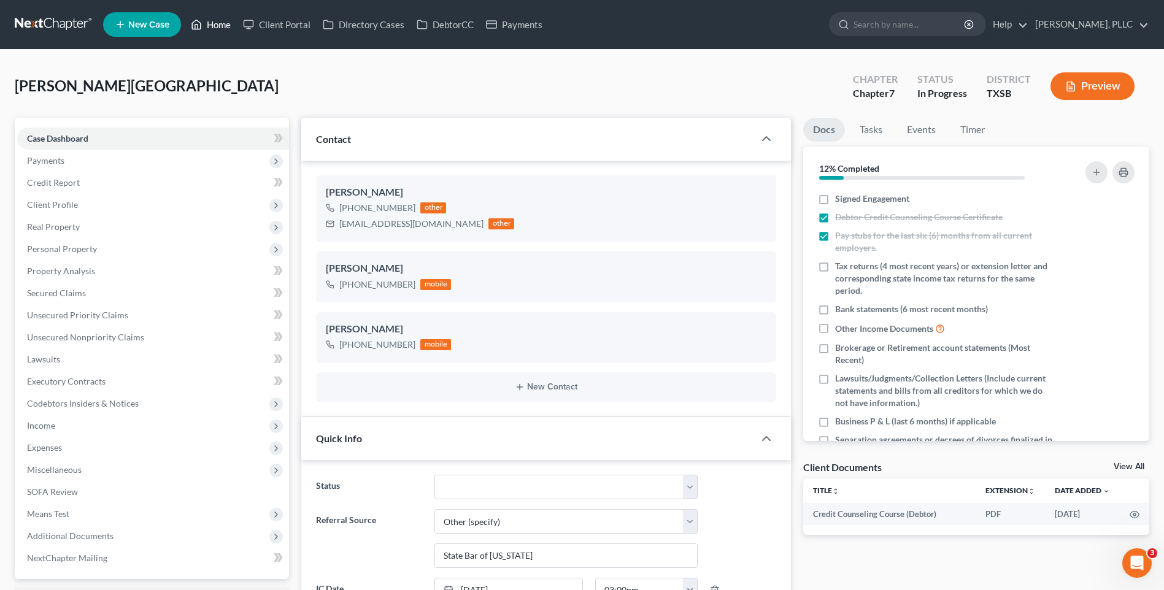
drag, startPoint x: 235, startPoint y: 25, endPoint x: 574, endPoint y: 26, distance: 338.8
click at [235, 25] on link "Home" at bounding box center [211, 25] width 52 height 22
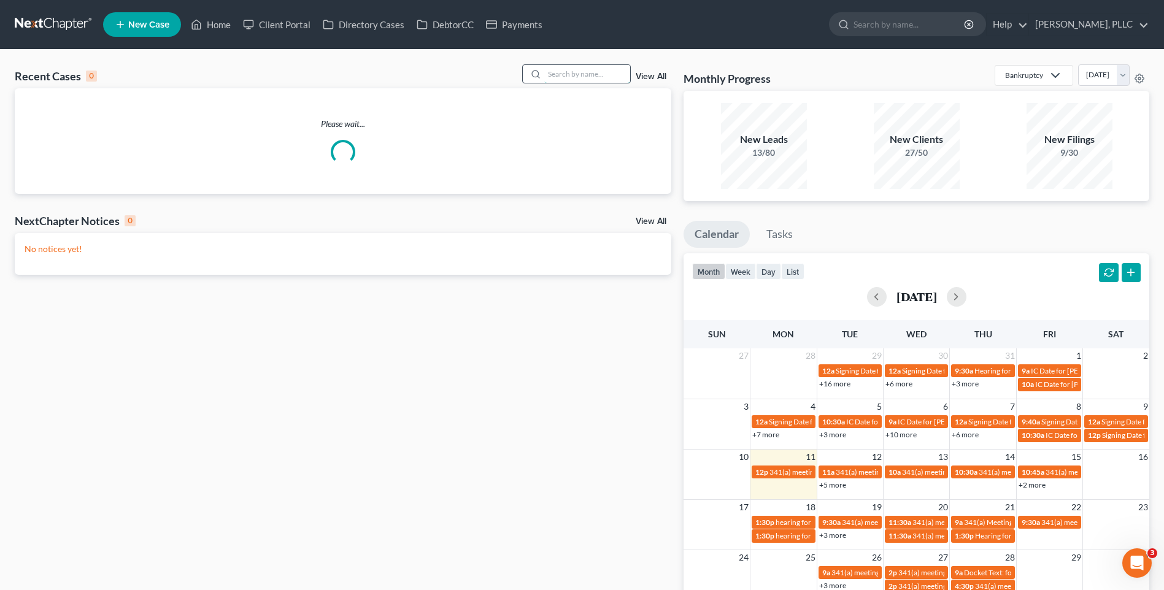
click at [547, 71] on input "search" at bounding box center [587, 74] width 86 height 18
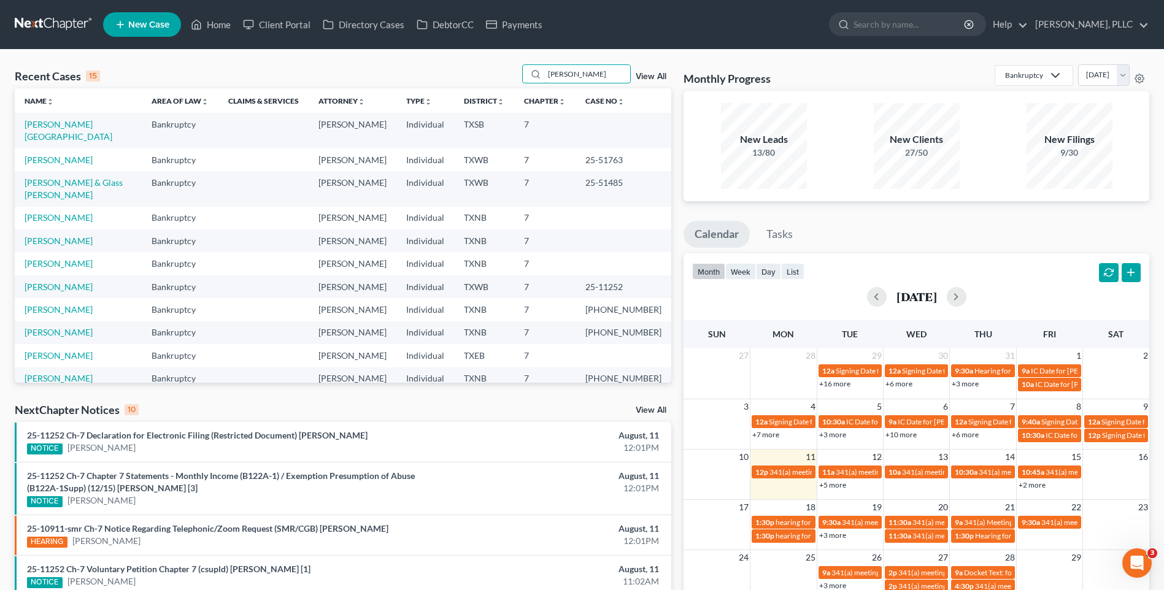
type input "Ratcliff"
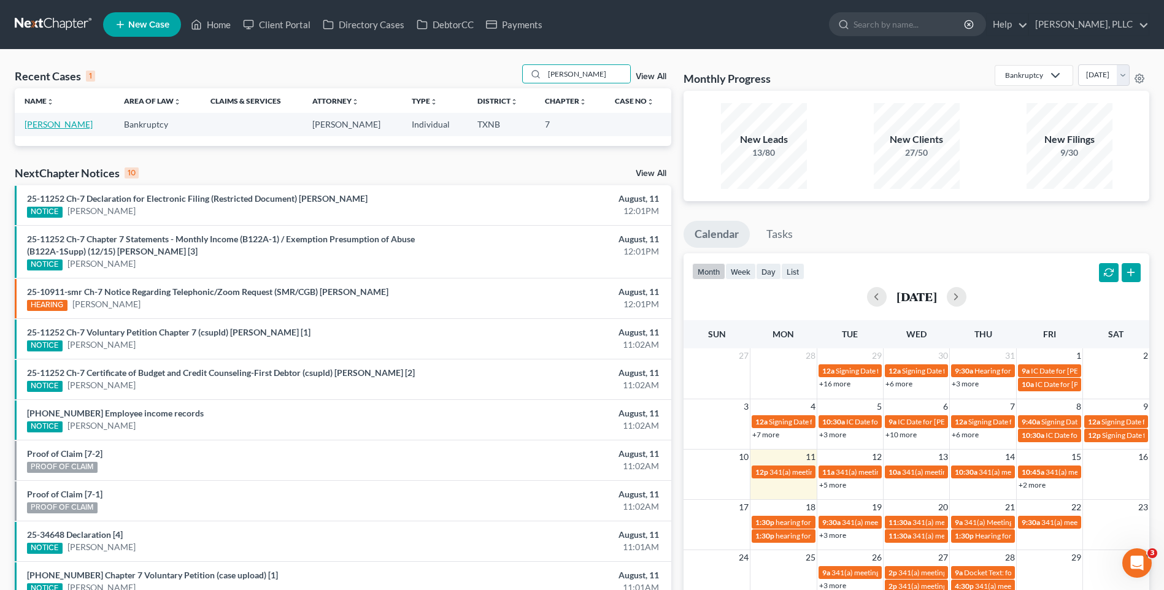
click at [52, 124] on link "[PERSON_NAME]" at bounding box center [59, 124] width 68 height 10
select select "4"
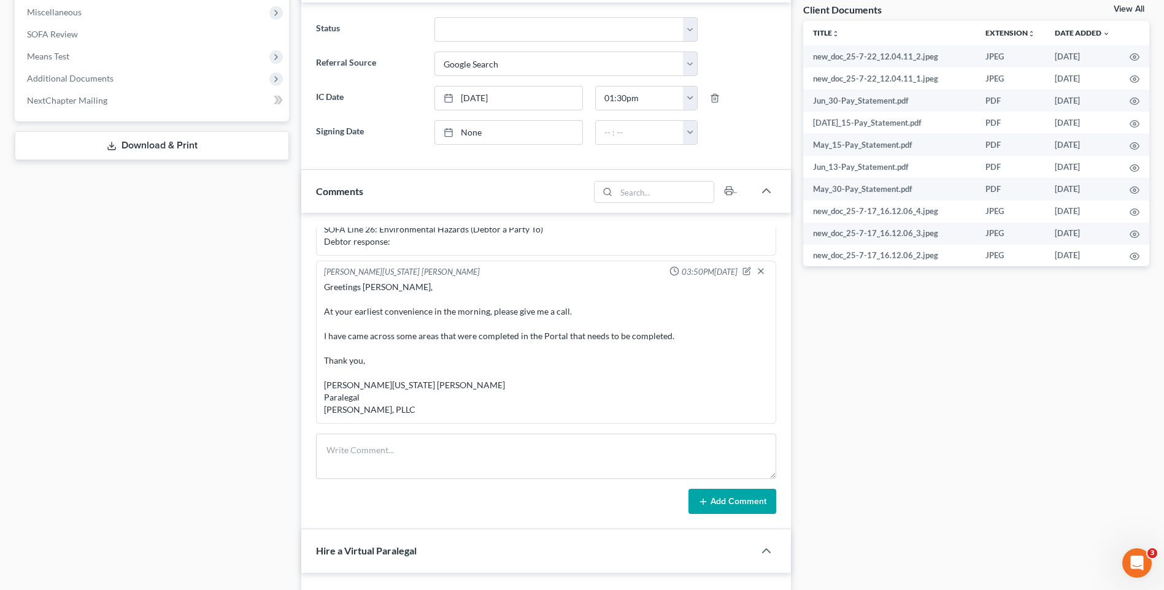
scroll to position [473, 0]
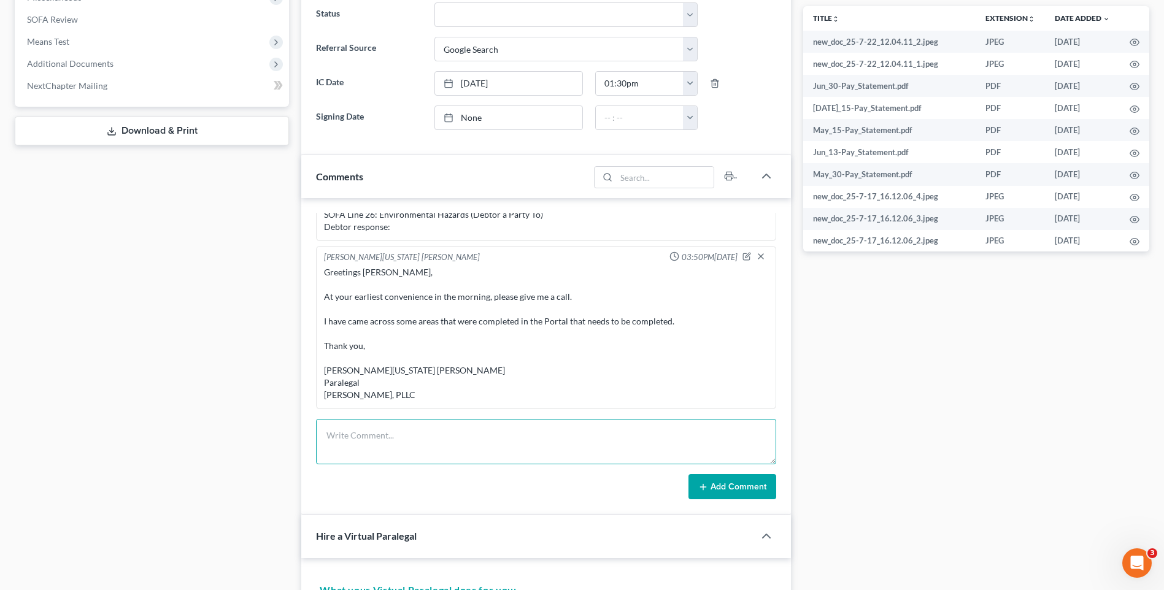
click at [422, 449] on textarea at bounding box center [546, 441] width 460 height 45
type textarea "Tt Client-sd she is still tring to get the guy address for the lawsuit-"
click at [716, 488] on button "Add Comment" at bounding box center [733, 487] width 88 height 26
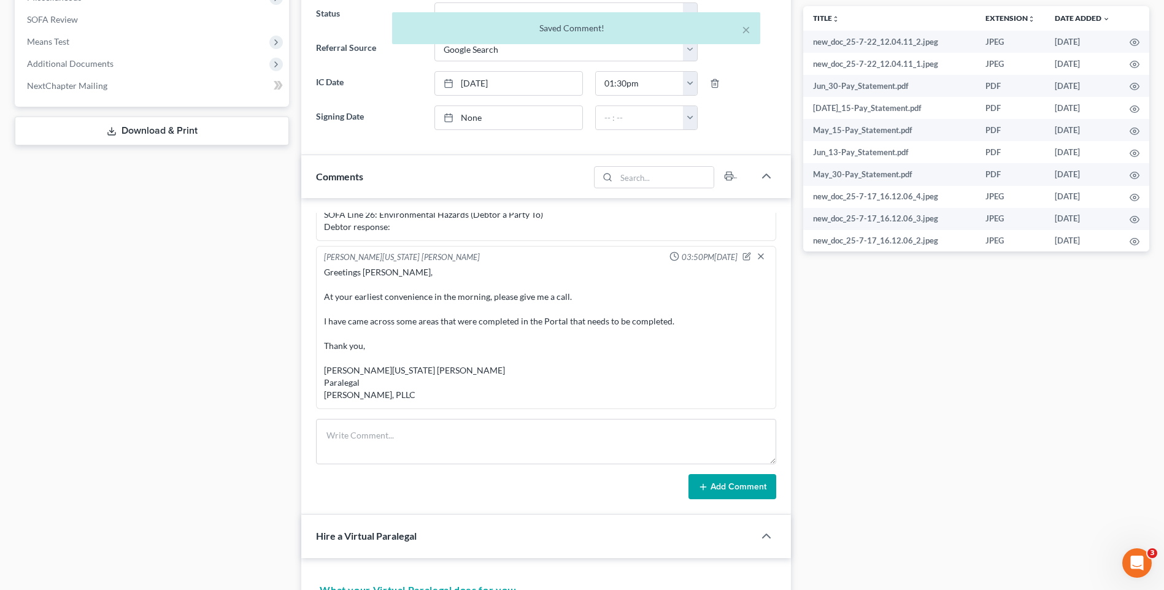
scroll to position [854, 0]
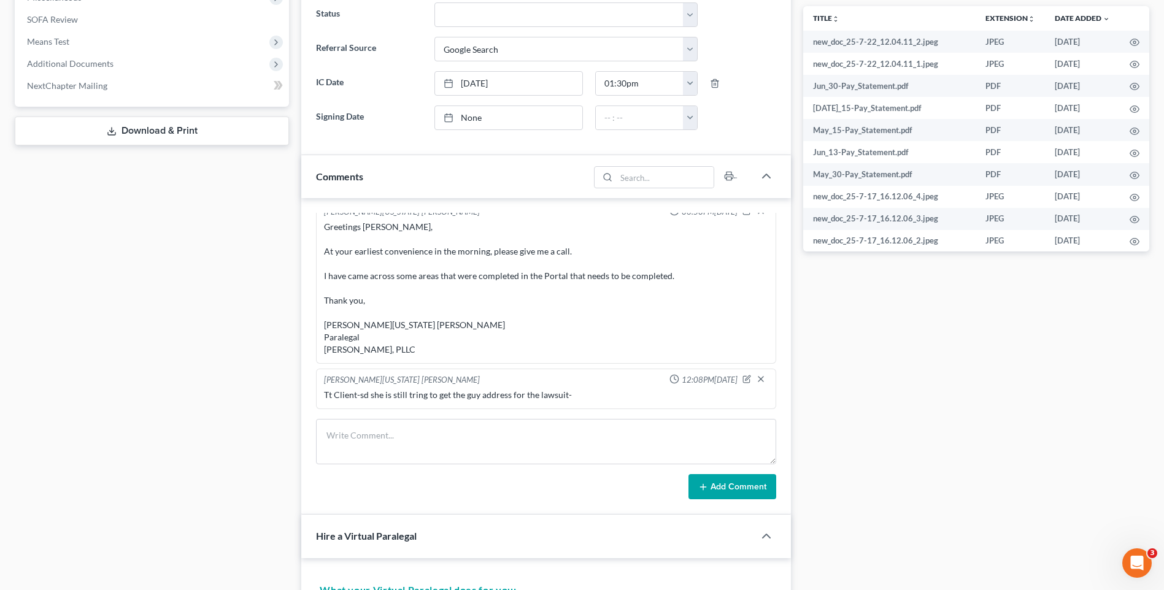
drag, startPoint x: 892, startPoint y: 360, endPoint x: 1128, endPoint y: 341, distance: 236.5
click at [908, 359] on div "Docs Tasks Events Timer 0% Completed Nothing here yet! Signed Engagement Debtor…" at bounding box center [976, 511] width 358 height 1733
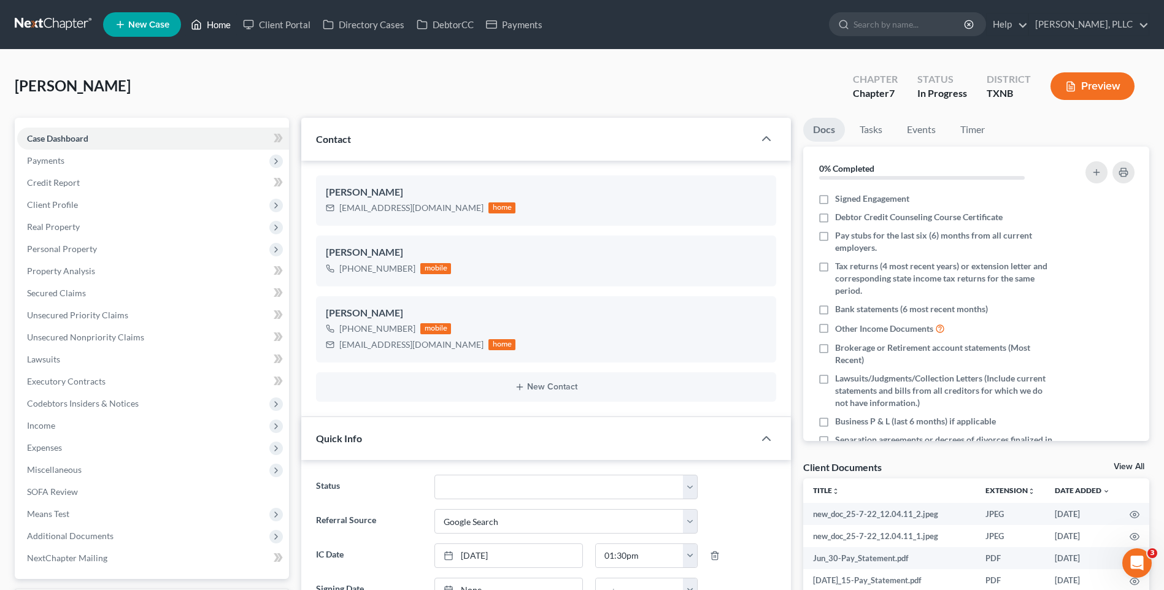
click at [227, 25] on link "Home" at bounding box center [211, 25] width 52 height 22
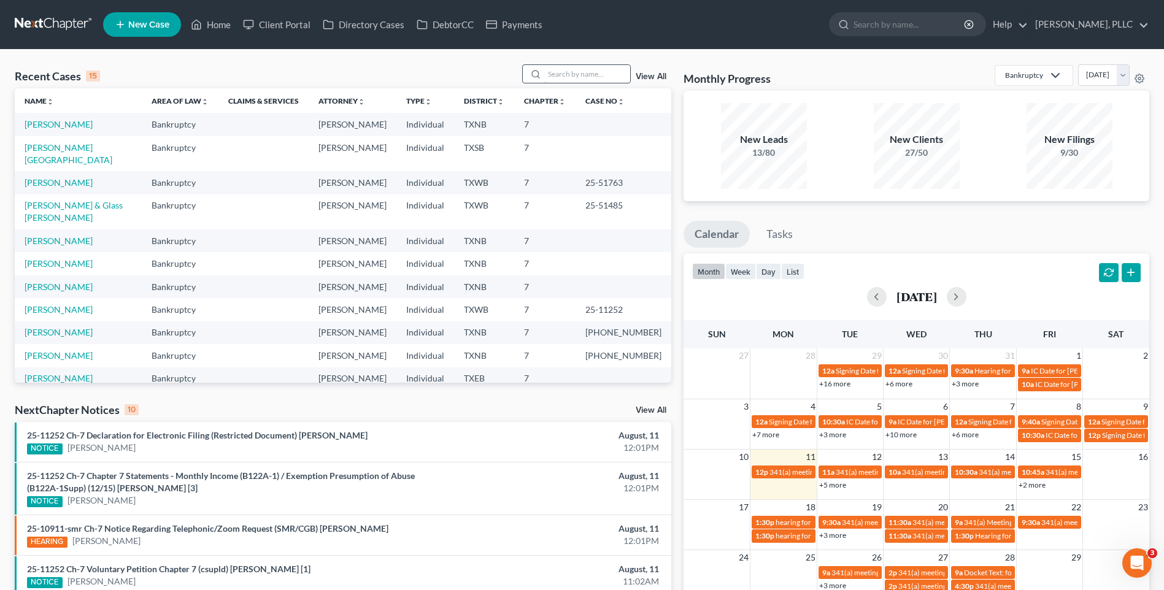
click at [608, 68] on input "search" at bounding box center [587, 74] width 86 height 18
type input "perez"
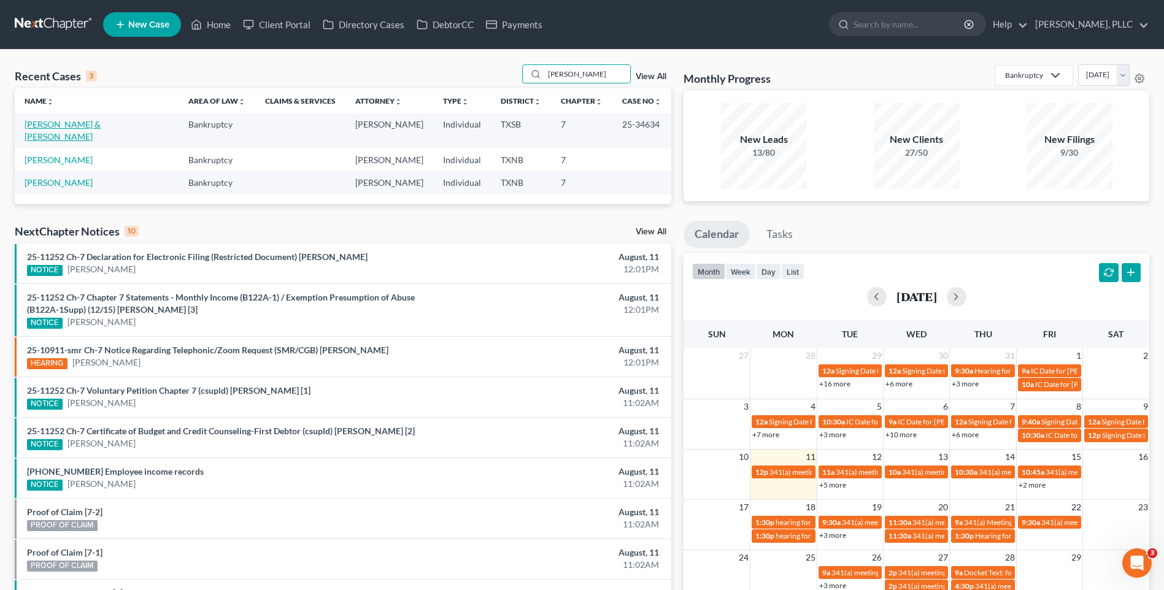
click at [101, 125] on link "Perez, Fernando & Nistal, Rita" at bounding box center [63, 130] width 76 height 23
select select "4"
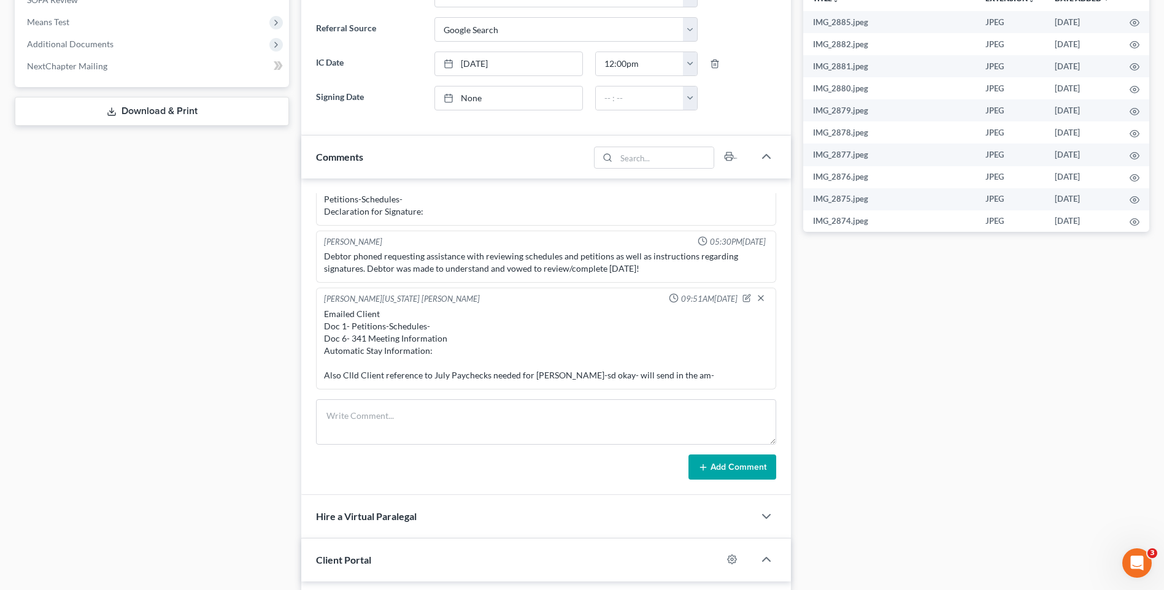
scroll to position [513, 0]
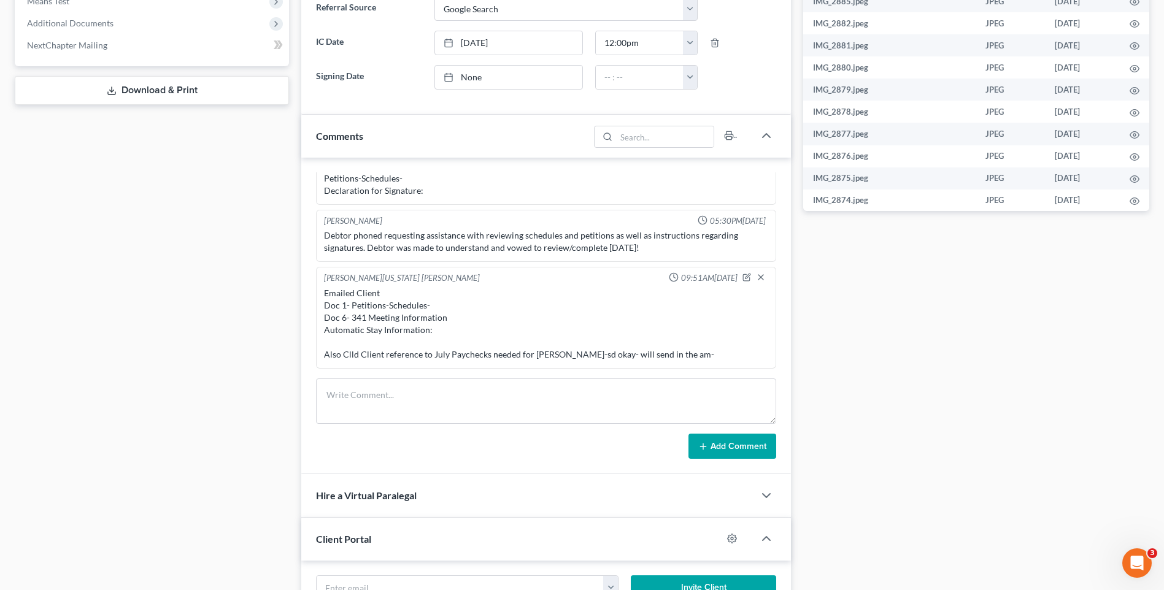
click at [427, 425] on form "Add Comment" at bounding box center [546, 419] width 460 height 81
click at [390, 398] on textarea at bounding box center [546, 401] width 460 height 45
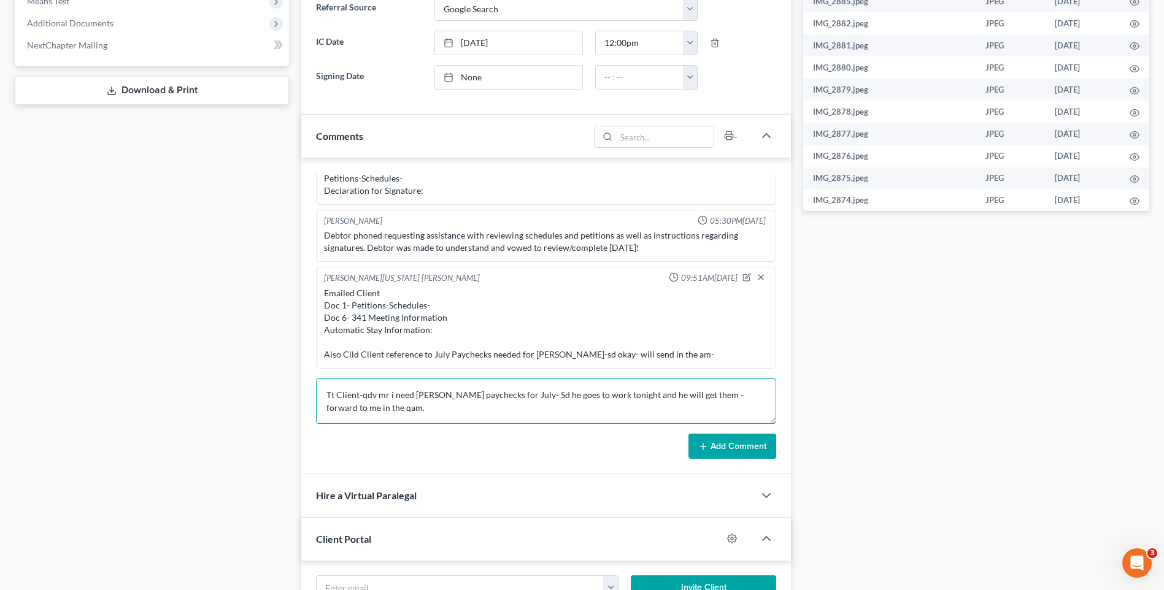
click at [354, 411] on textarea "Tt Client-qdv mr i need Mr. Perez paychecks for July- Sd he goes to work tonigh…" at bounding box center [546, 401] width 460 height 45
type textarea "Tt Client-qdv mr i need Mr. Perez paychecks for July- Sd he goes to work tonigh…"
click at [738, 446] on button "Add Comment" at bounding box center [733, 447] width 88 height 26
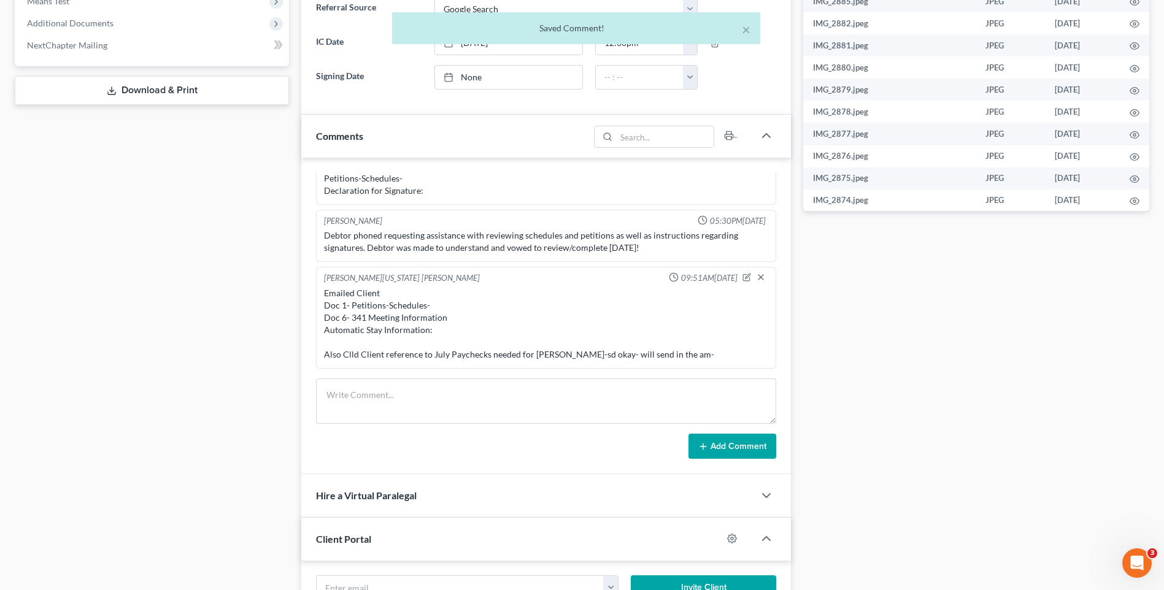
scroll to position [1034, 0]
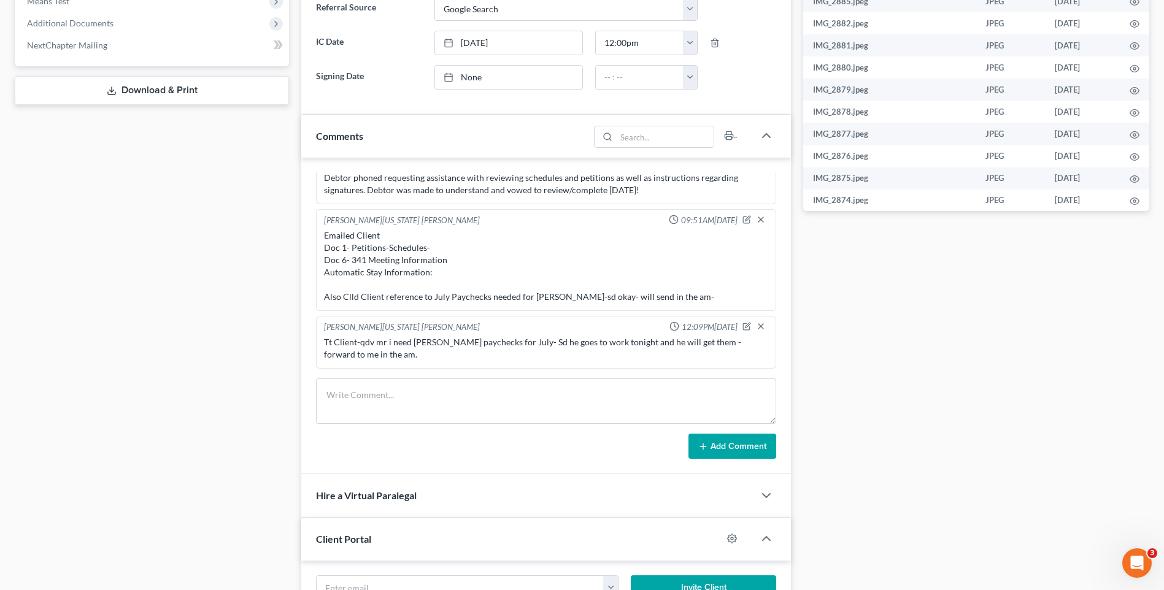
drag, startPoint x: 1023, startPoint y: 277, endPoint x: 1126, endPoint y: 275, distance: 103.1
click at [1025, 280] on div "Docs Tasks Events Timer 0% Completed Nothing here yet! Signed Engagement Debtor…" at bounding box center [976, 196] width 358 height 1183
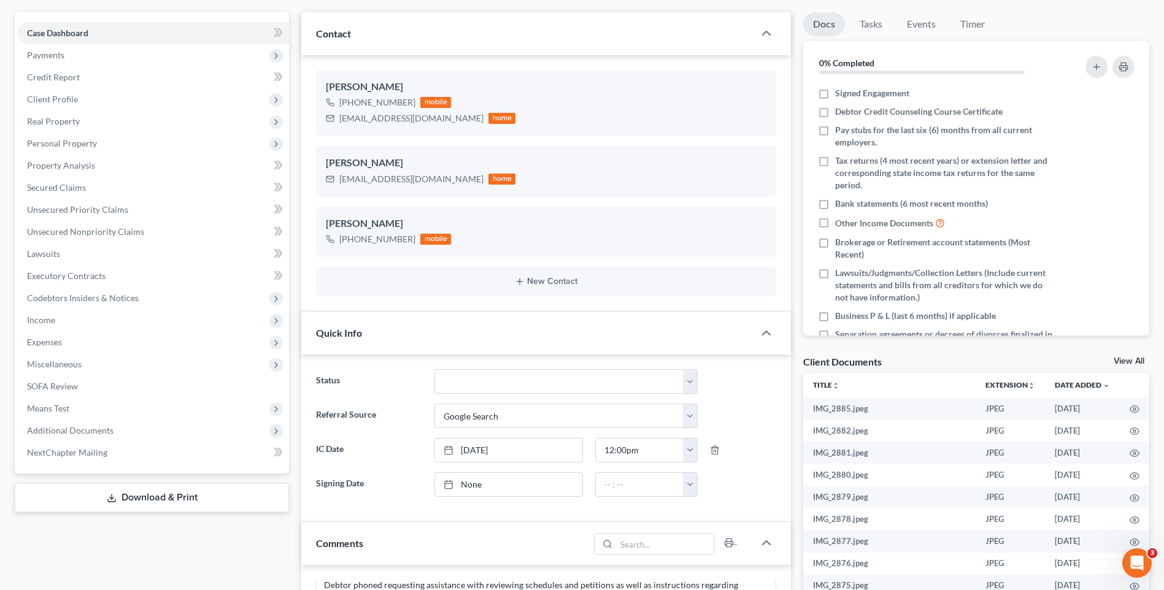
scroll to position [0, 0]
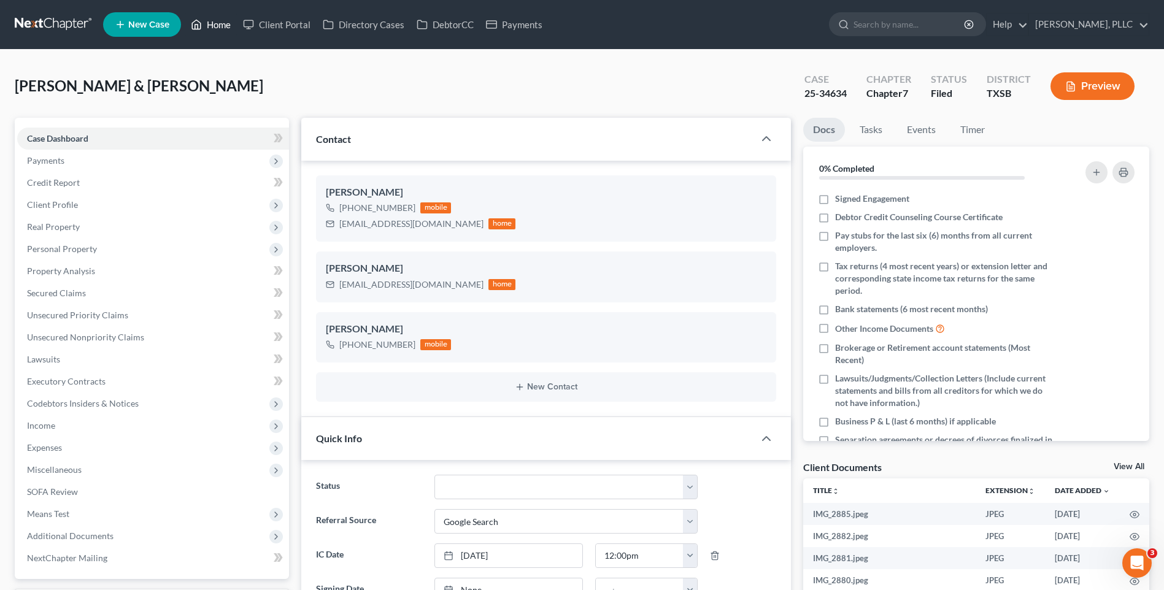
click at [231, 25] on link "Home" at bounding box center [211, 25] width 52 height 22
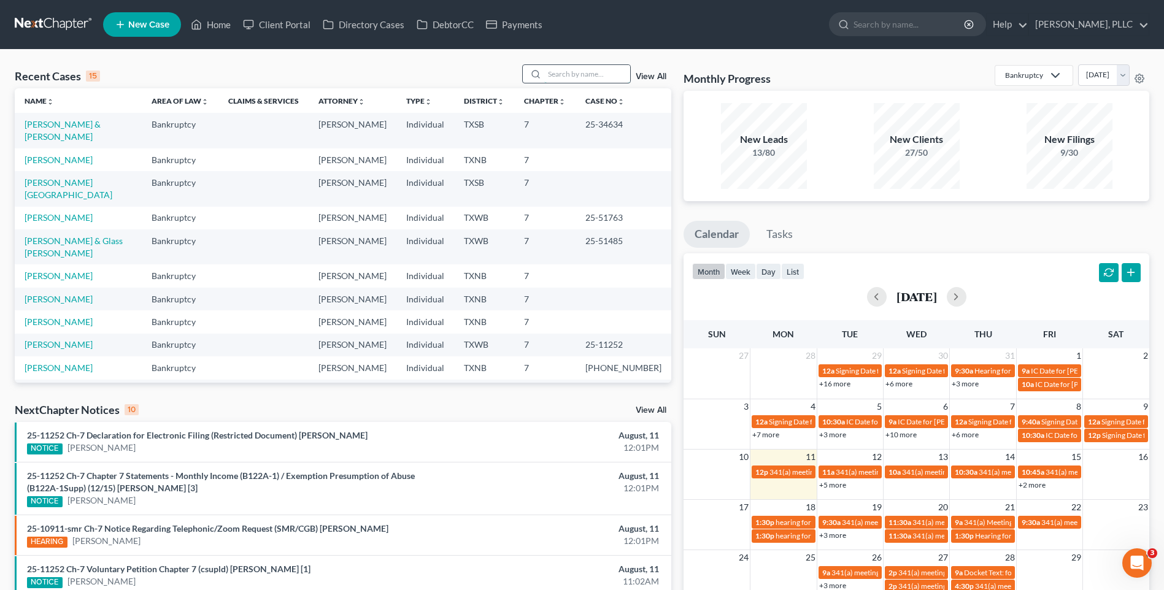
click at [560, 82] on input "search" at bounding box center [587, 74] width 86 height 18
type input "Ledet"
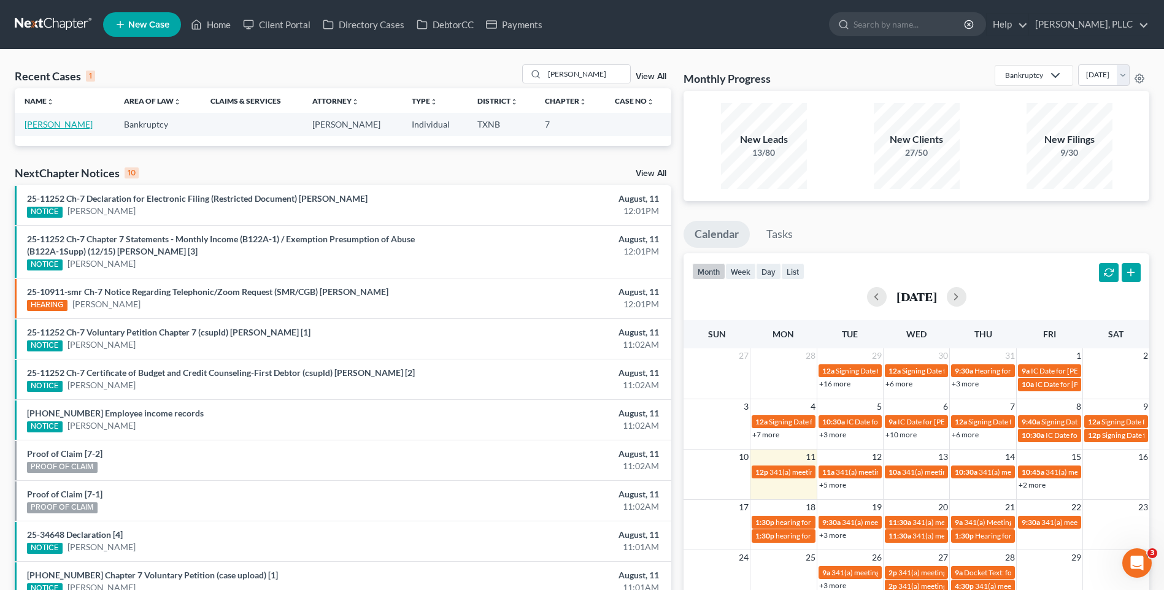
click at [44, 122] on link "Ledet, Jada" at bounding box center [59, 124] width 68 height 10
select select "4"
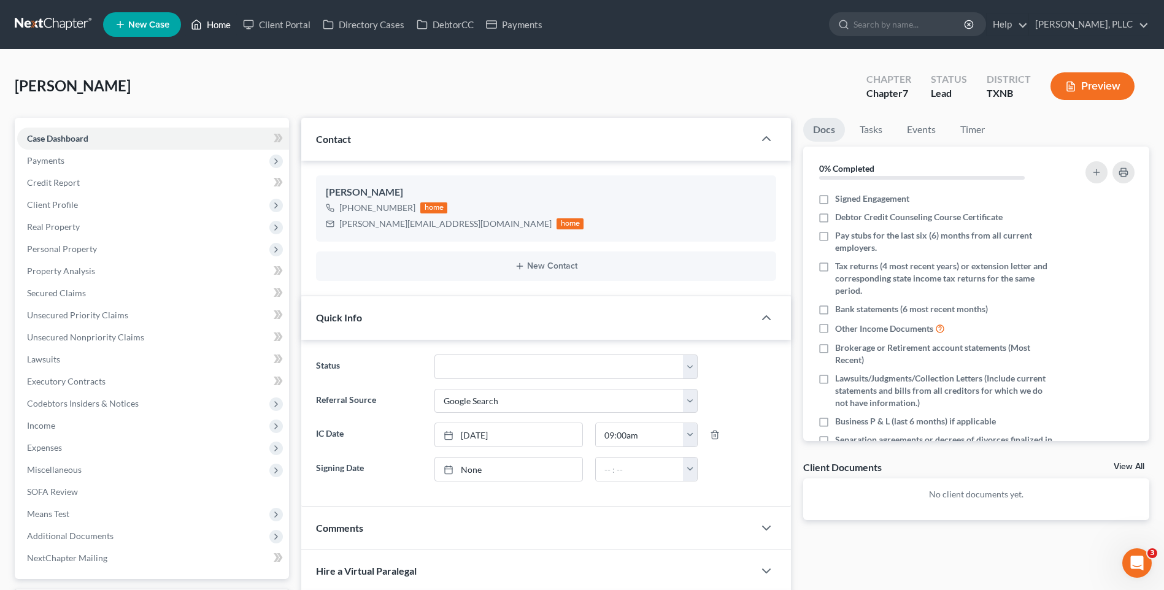
click at [226, 21] on link "Home" at bounding box center [211, 25] width 52 height 22
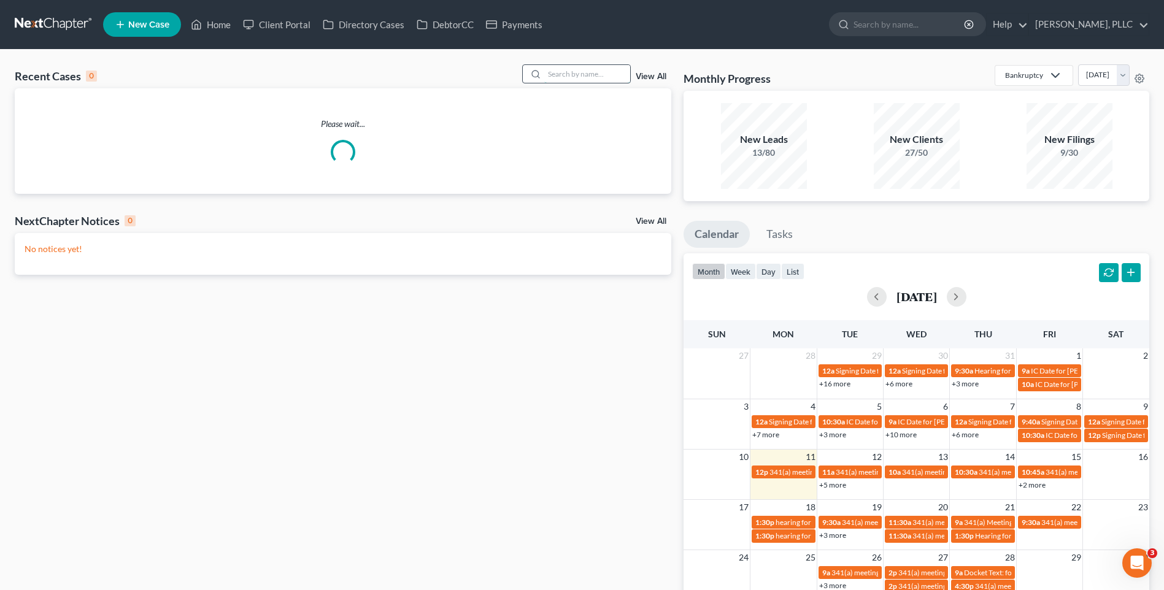
click at [557, 82] on input "search" at bounding box center [587, 74] width 86 height 18
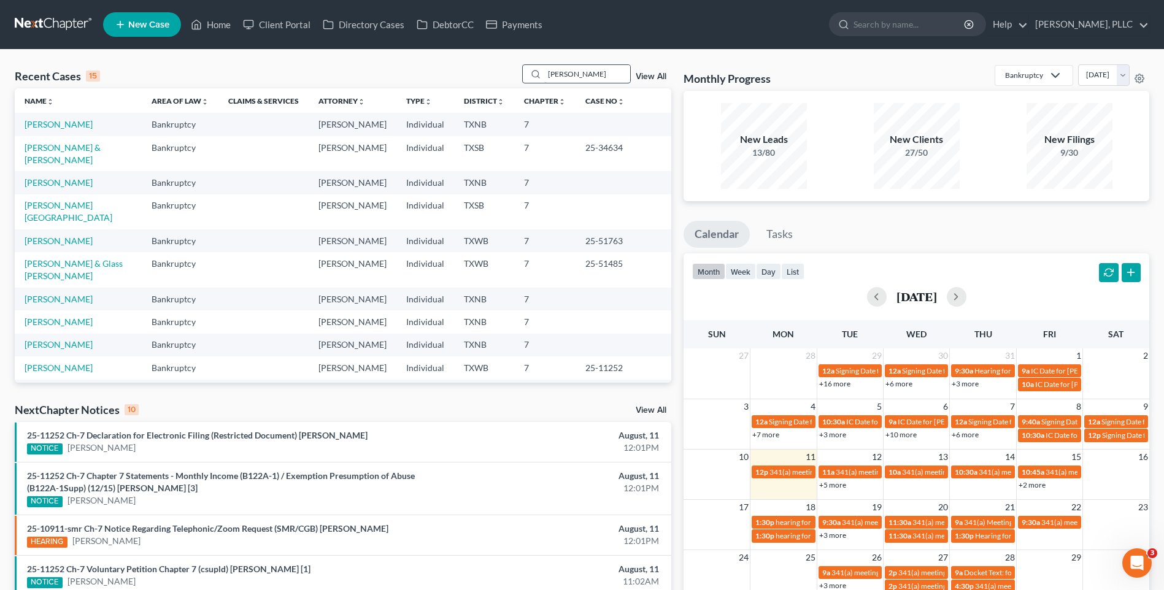
type input "Robinson"
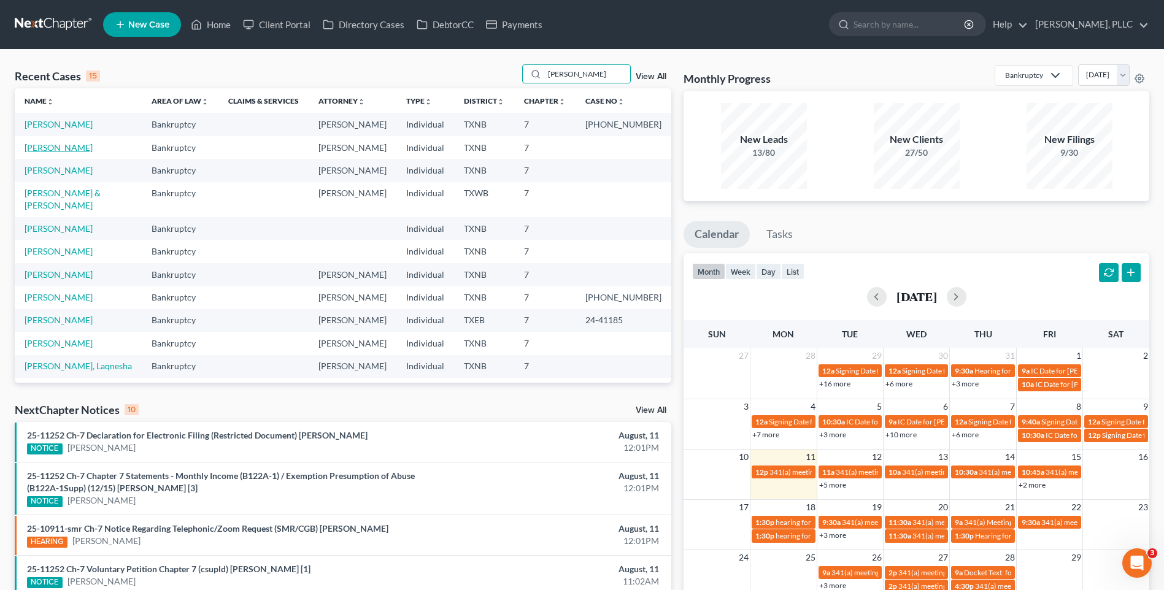
click at [83, 150] on link "Robinson, Felicia" at bounding box center [59, 147] width 68 height 10
select select "4"
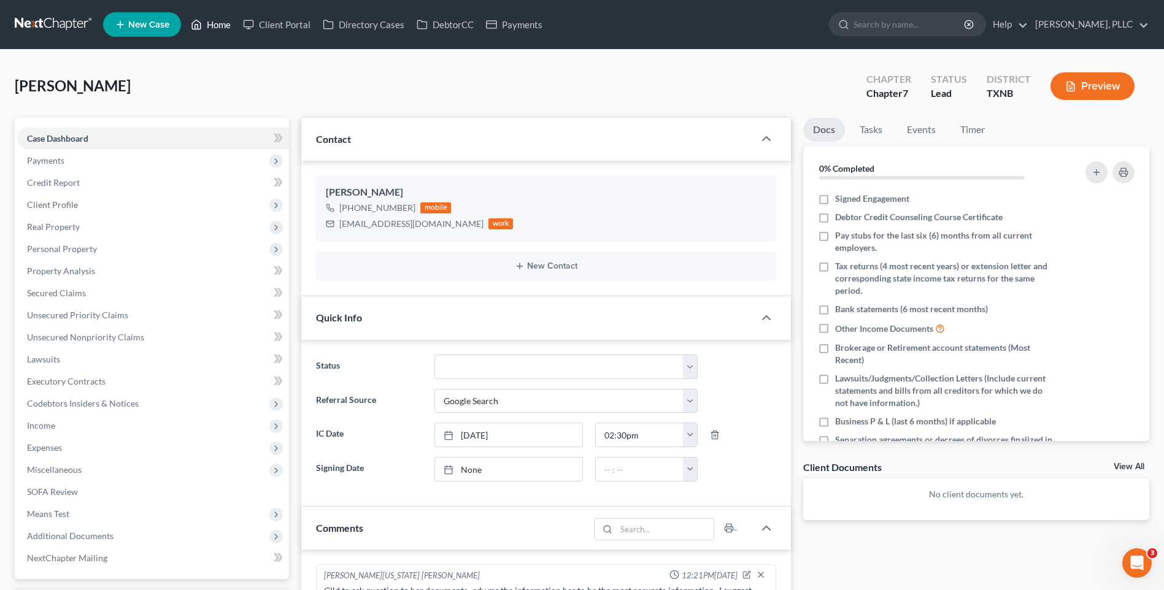
drag, startPoint x: 201, startPoint y: 23, endPoint x: 468, endPoint y: 64, distance: 270.1
click at [201, 23] on icon at bounding box center [197, 24] width 9 height 9
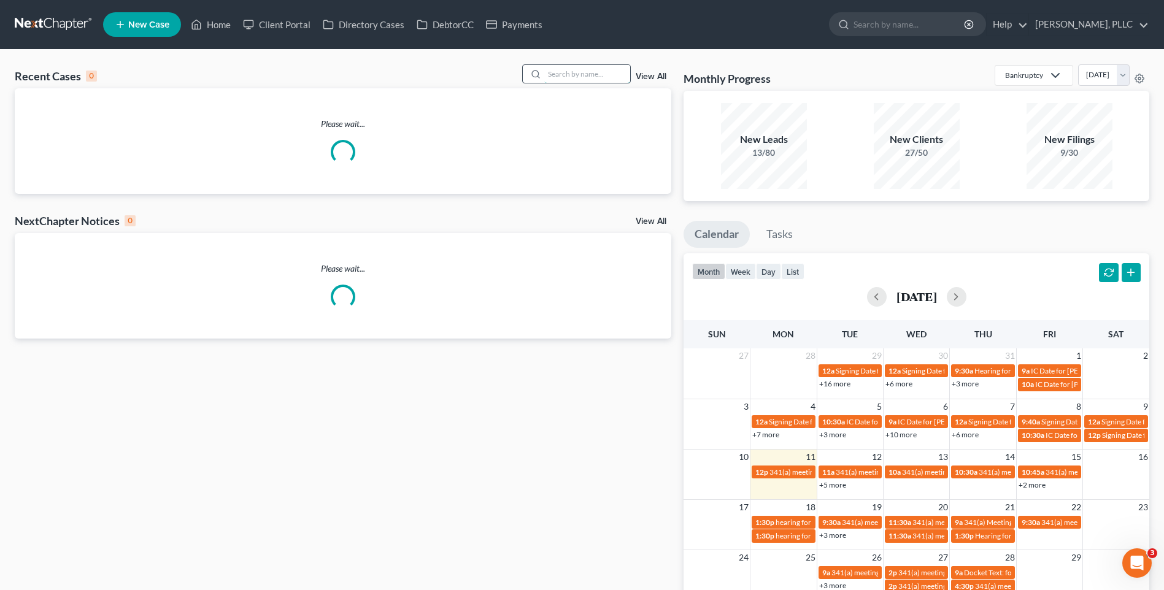
click at [590, 72] on input "search" at bounding box center [587, 74] width 86 height 18
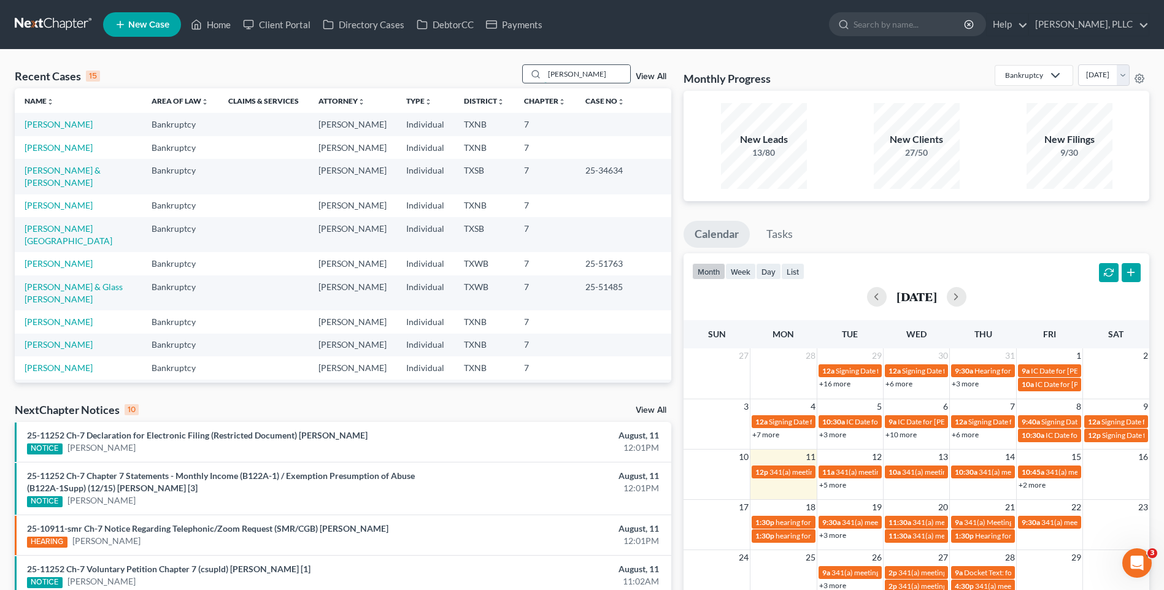
type input "Recio"
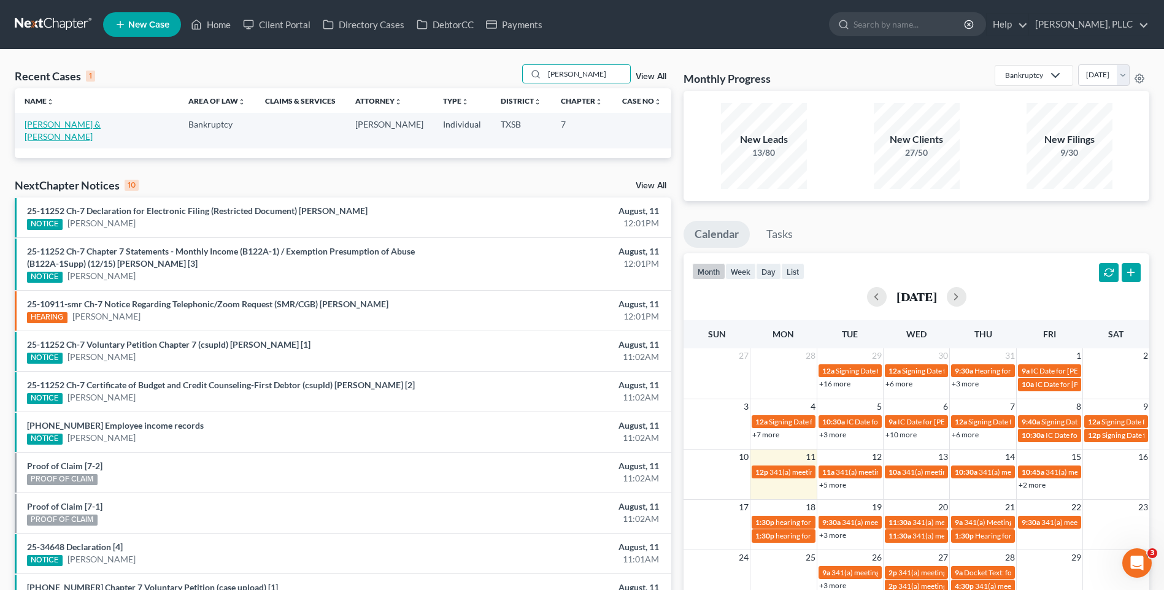
click at [100, 123] on link "Recio, Juan & Clarissa" at bounding box center [63, 130] width 76 height 23
select select "4"
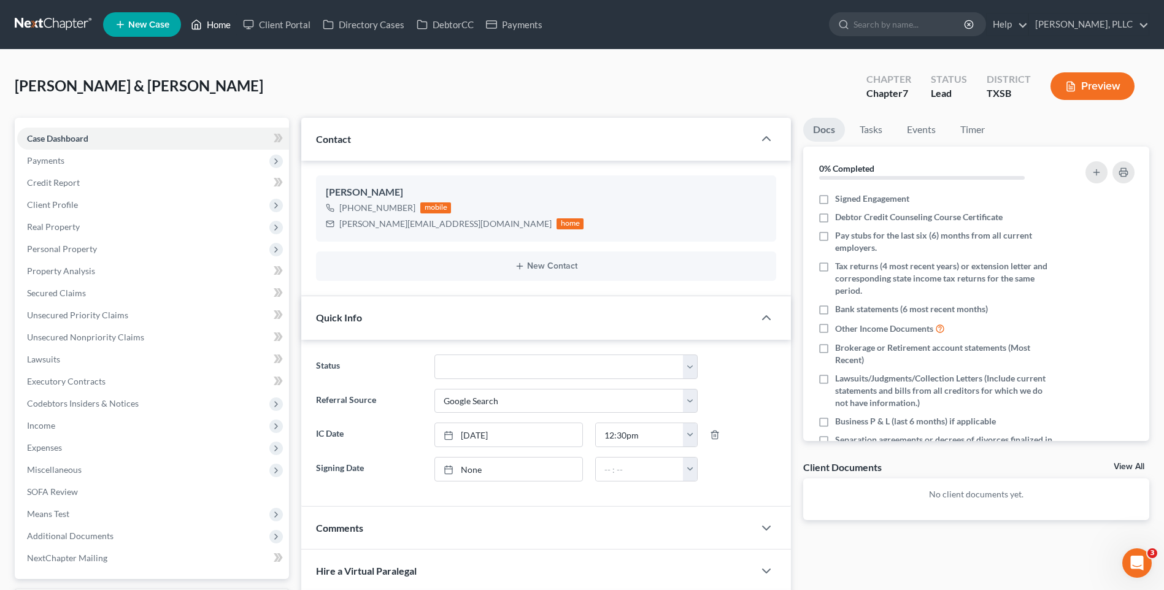
click at [223, 21] on link "Home" at bounding box center [211, 25] width 52 height 22
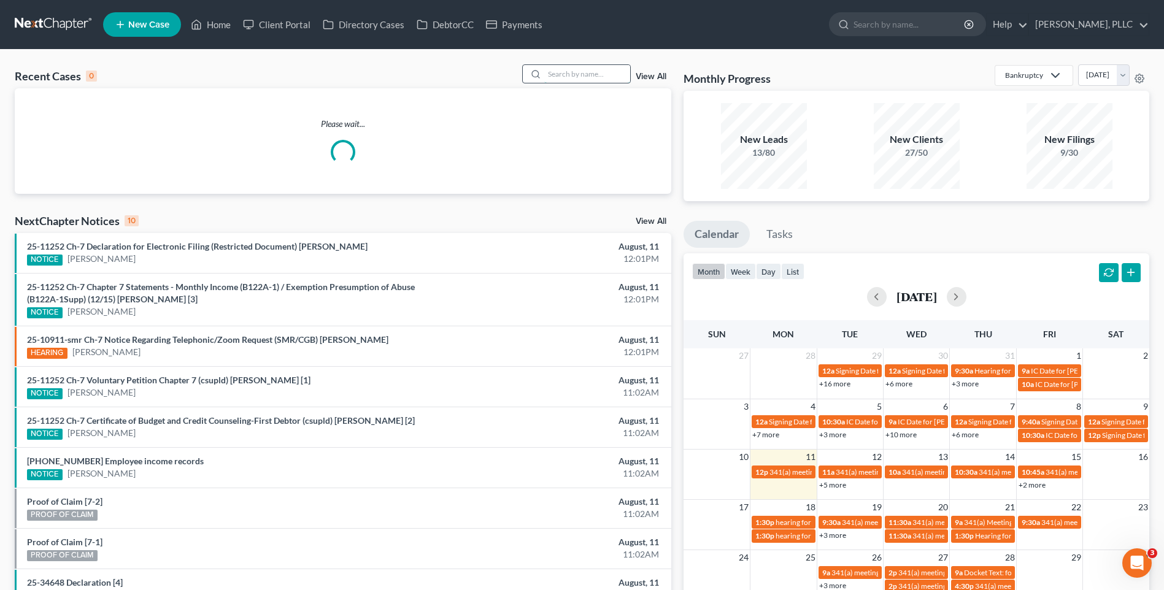
click at [597, 81] on input "search" at bounding box center [587, 74] width 86 height 18
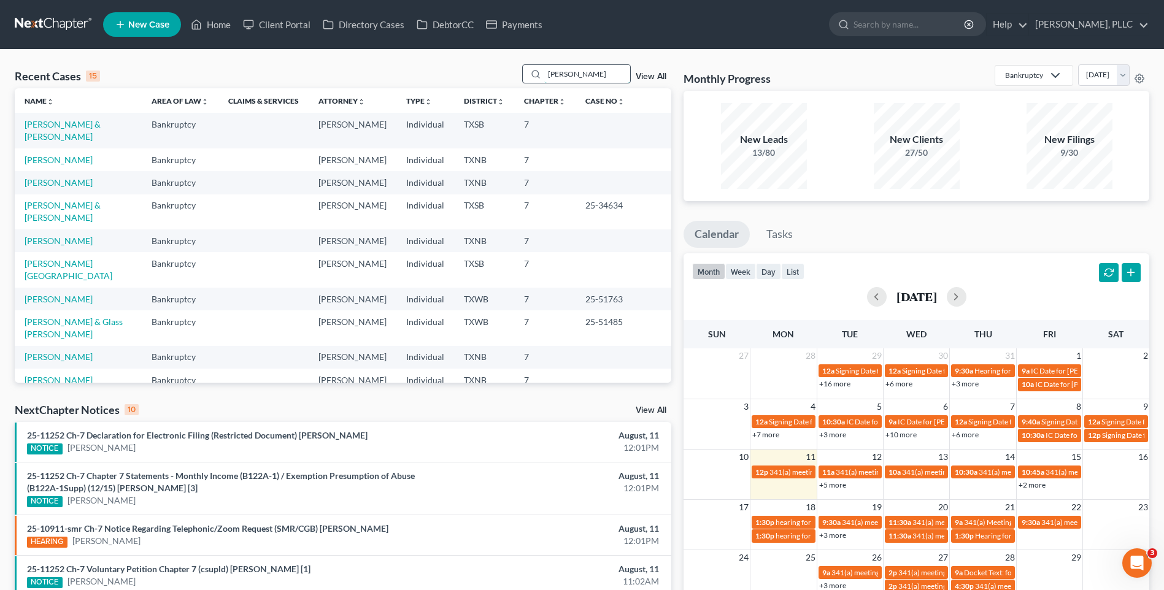
type input "obier"
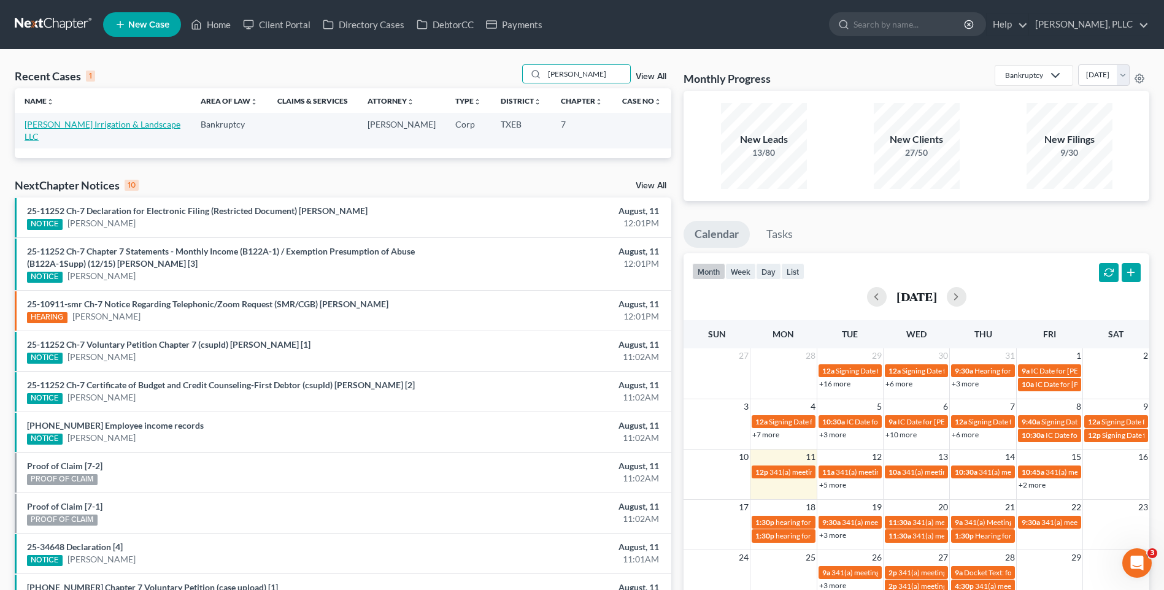
click at [80, 125] on link "[PERSON_NAME] Irrigation & Landscape LLC" at bounding box center [103, 130] width 156 height 23
select select "4"
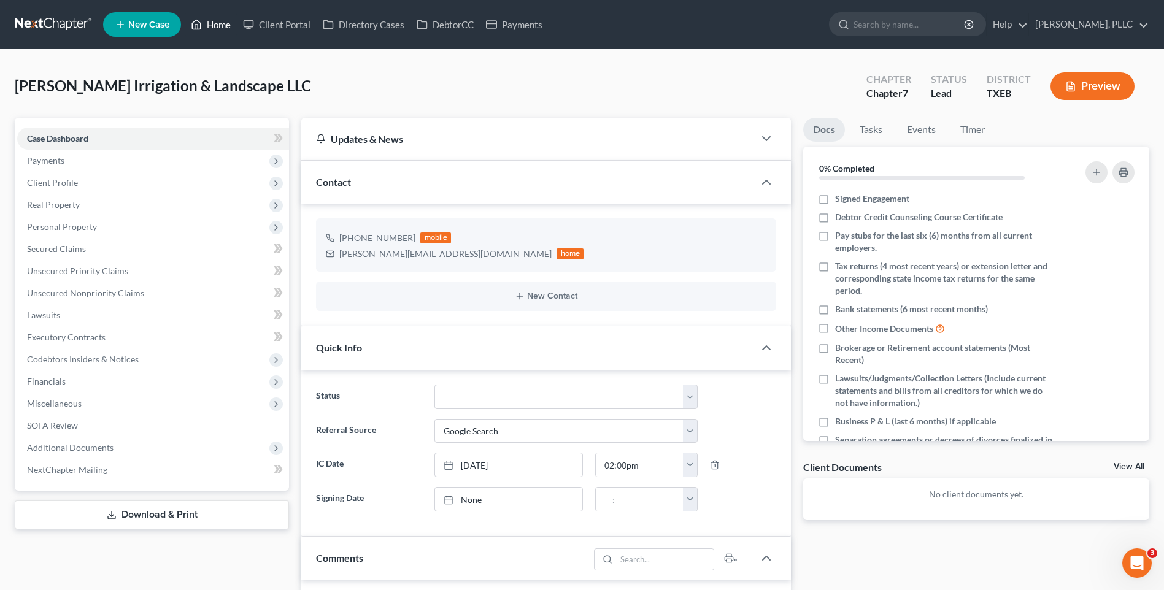
click at [223, 23] on link "Home" at bounding box center [211, 25] width 52 height 22
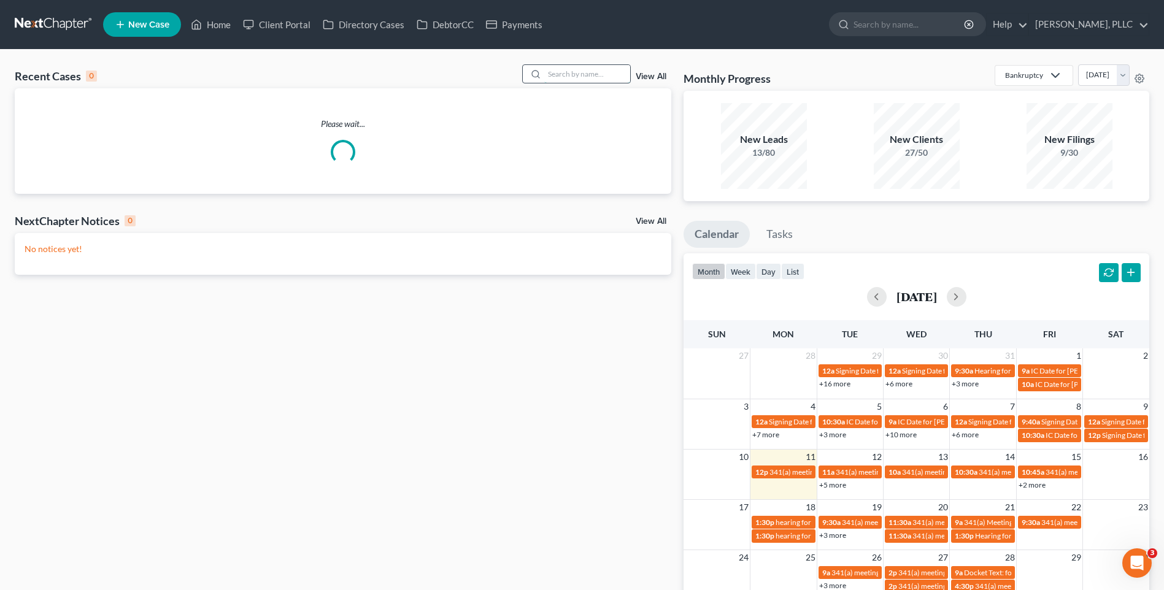
click at [560, 78] on input "search" at bounding box center [587, 74] width 86 height 18
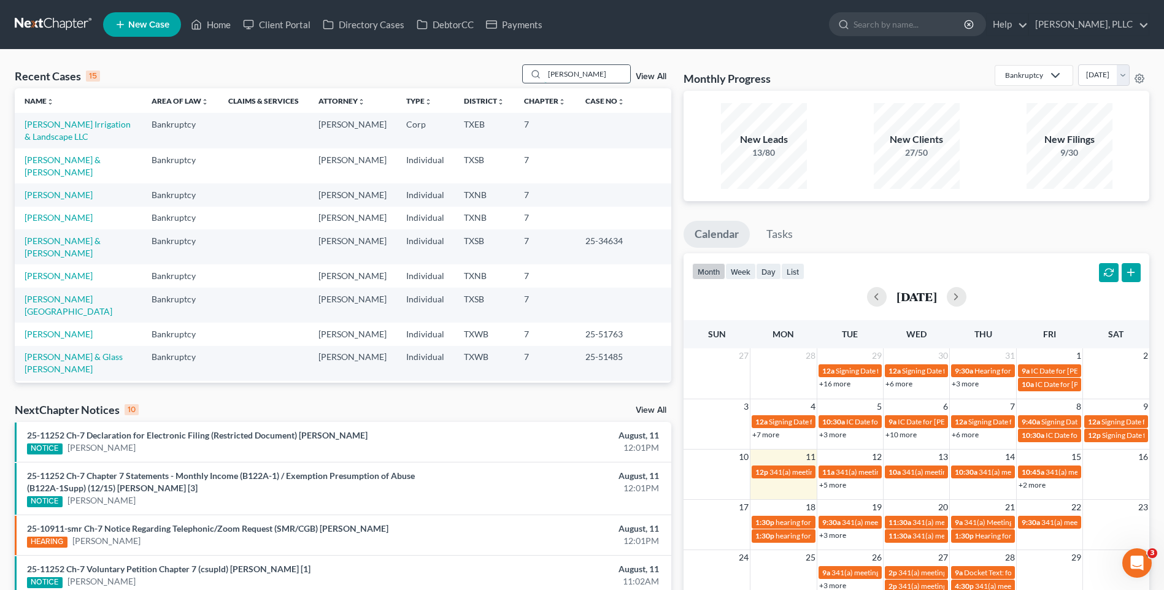
type input "Richards"
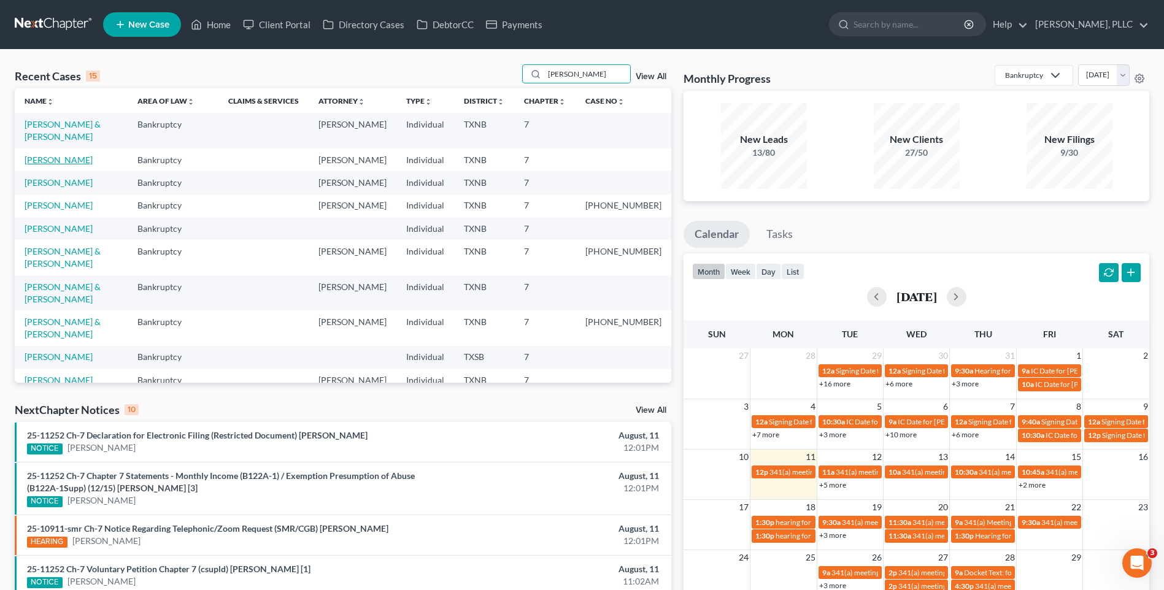
click at [61, 155] on link "Richards, Hillary" at bounding box center [59, 160] width 68 height 10
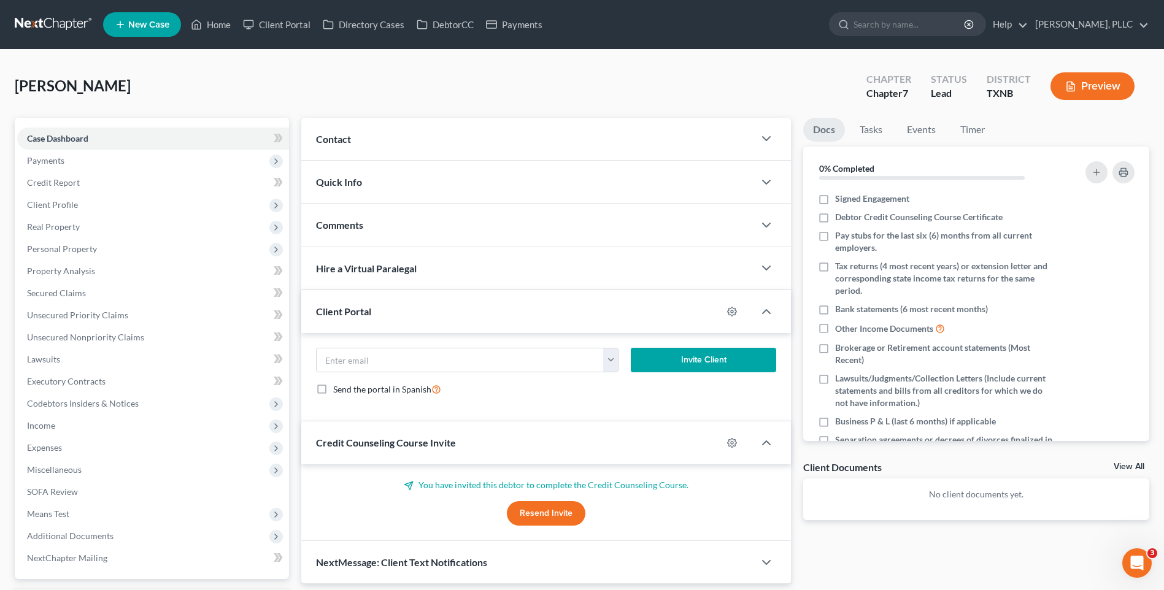
click at [351, 137] on span "Contact" at bounding box center [333, 139] width 35 height 12
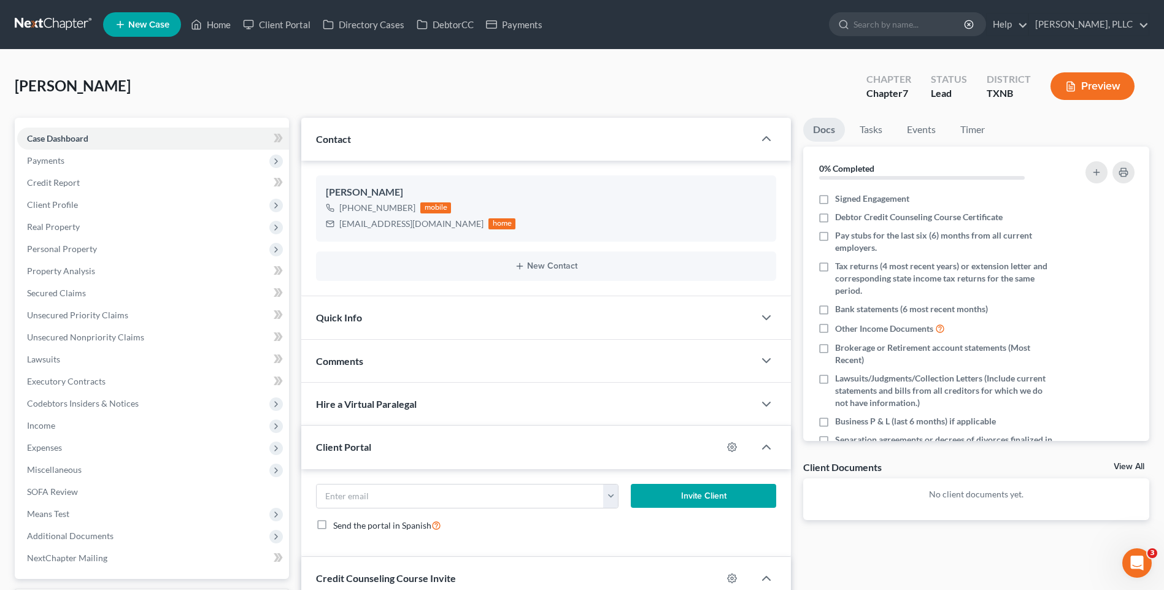
click at [347, 321] on span "Quick Info" at bounding box center [339, 318] width 46 height 12
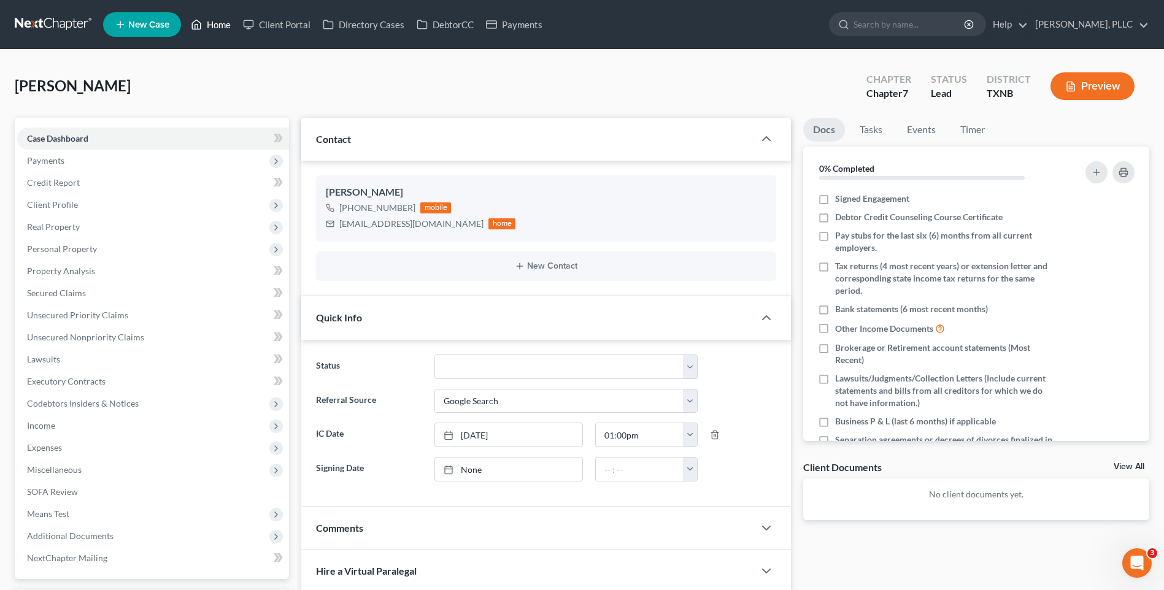
click at [217, 21] on link "Home" at bounding box center [211, 25] width 52 height 22
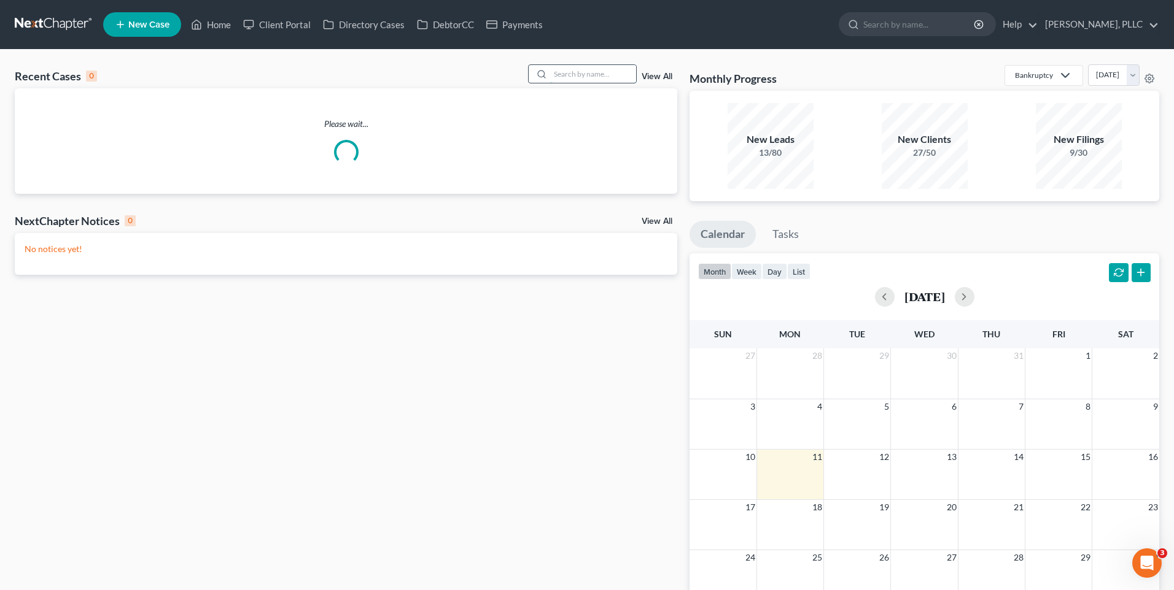
click at [584, 71] on input "search" at bounding box center [593, 74] width 86 height 18
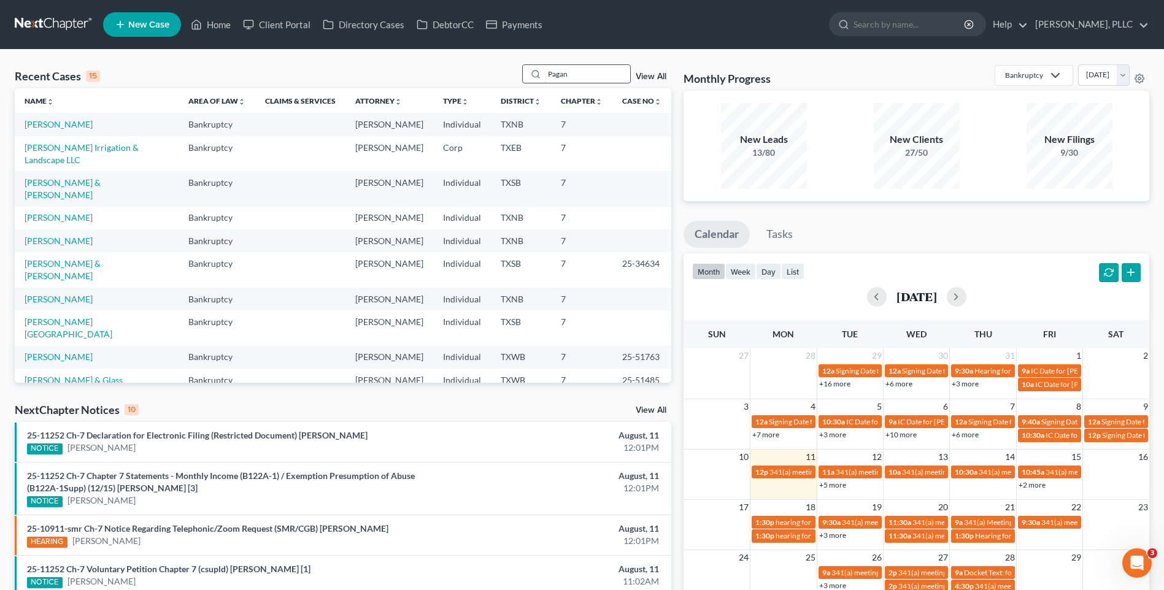
type input "Pagan"
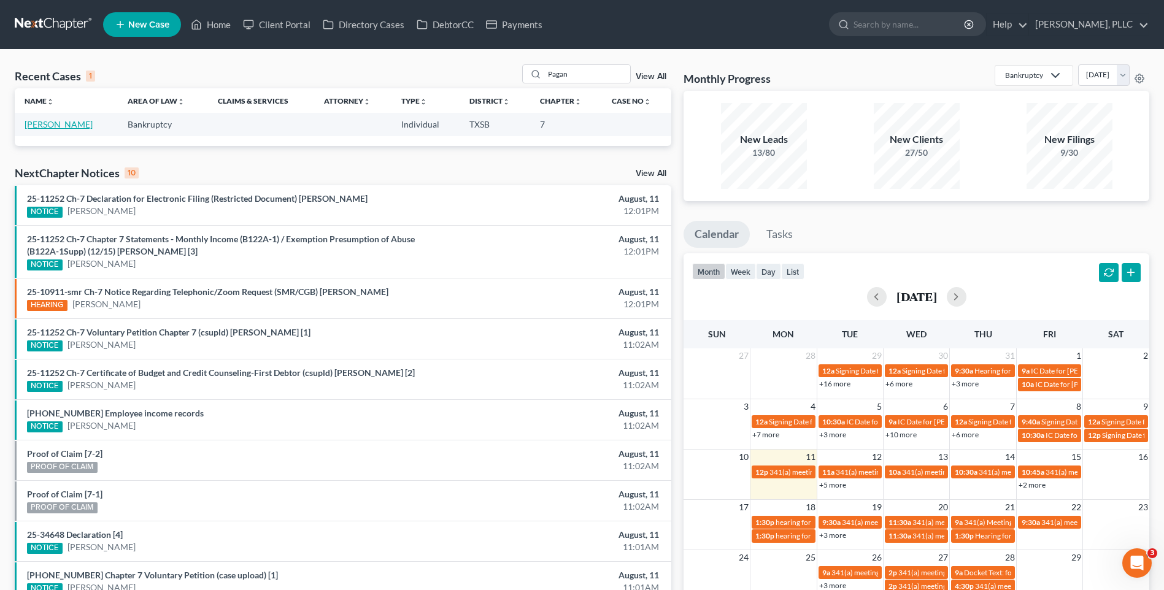
click at [56, 120] on link "Pagan, Eddie" at bounding box center [59, 124] width 68 height 10
select select "3"
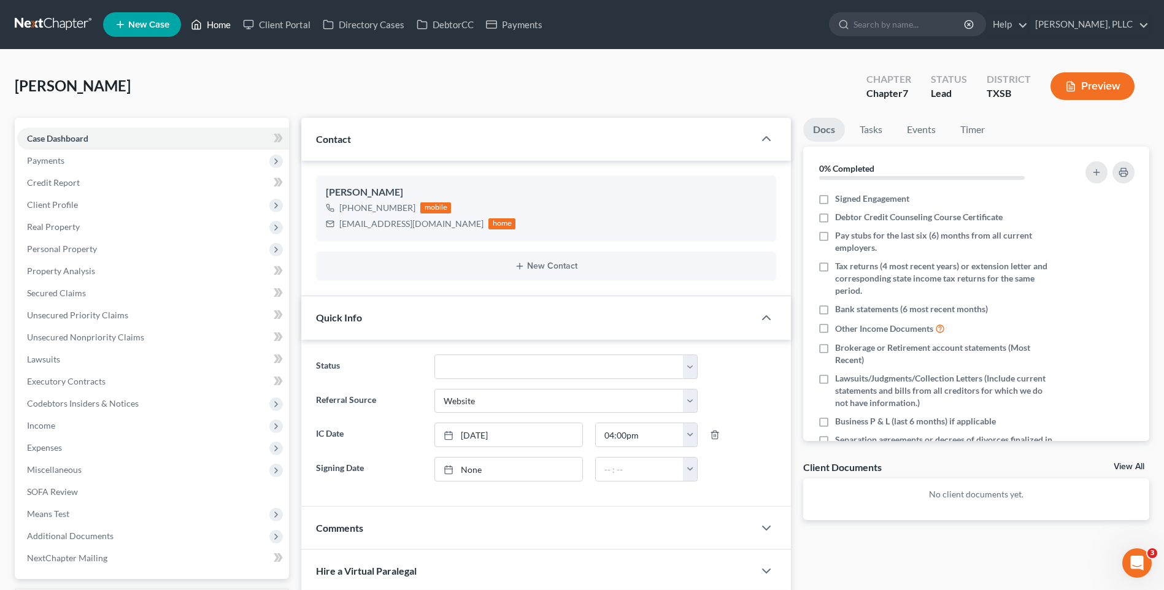
click at [226, 25] on link "Home" at bounding box center [211, 25] width 52 height 22
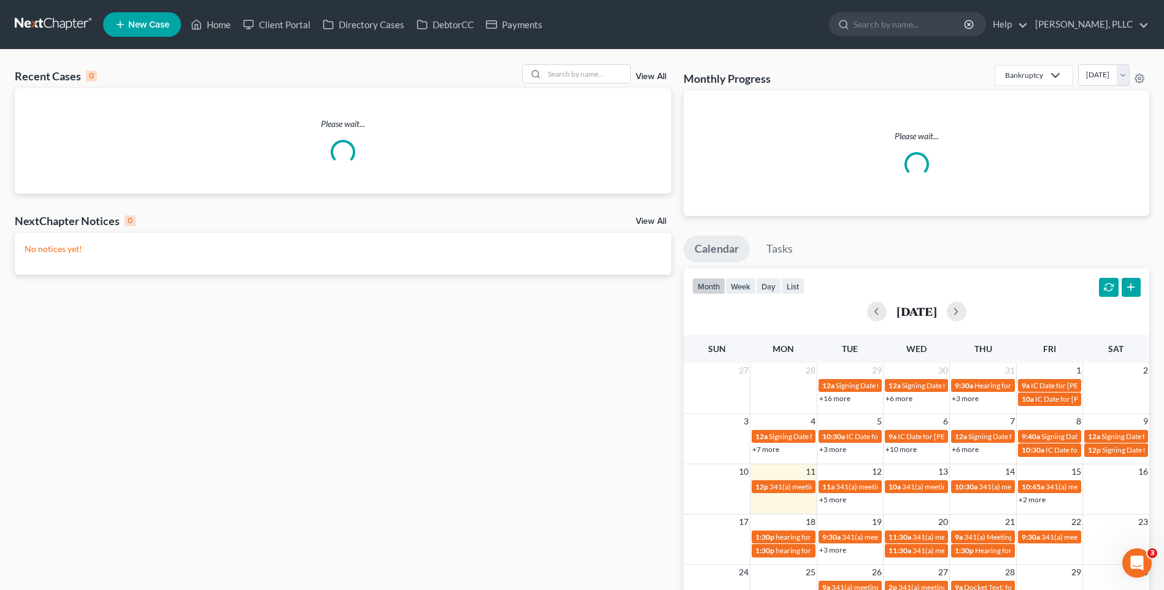
click at [582, 85] on div "Recent Cases 0 View All" at bounding box center [343, 76] width 657 height 24
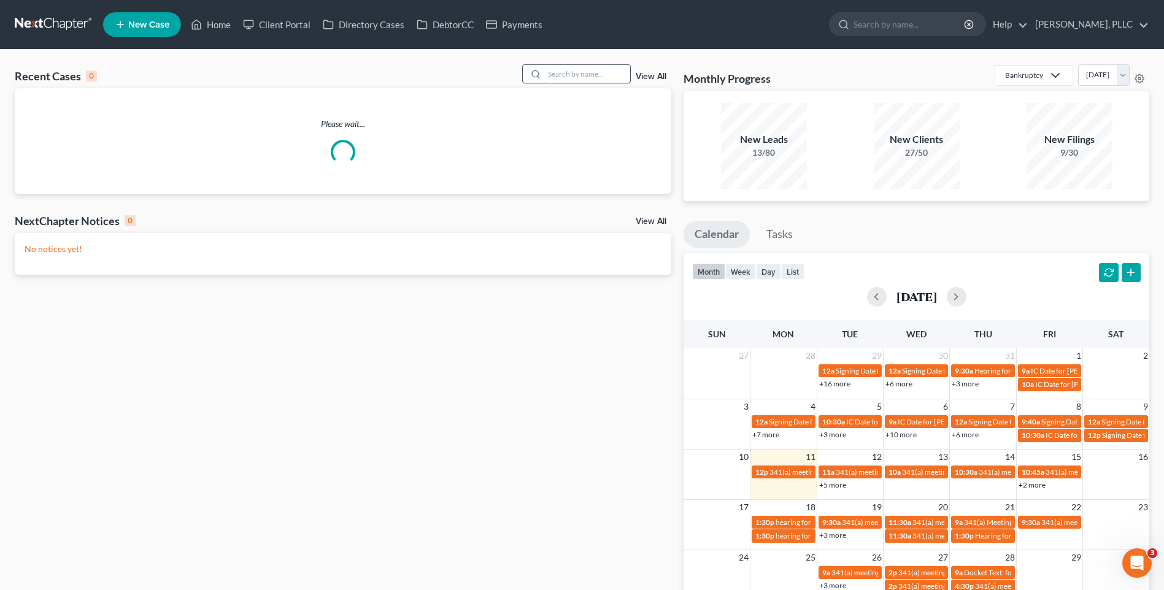
click at [576, 72] on input "search" at bounding box center [587, 74] width 86 height 18
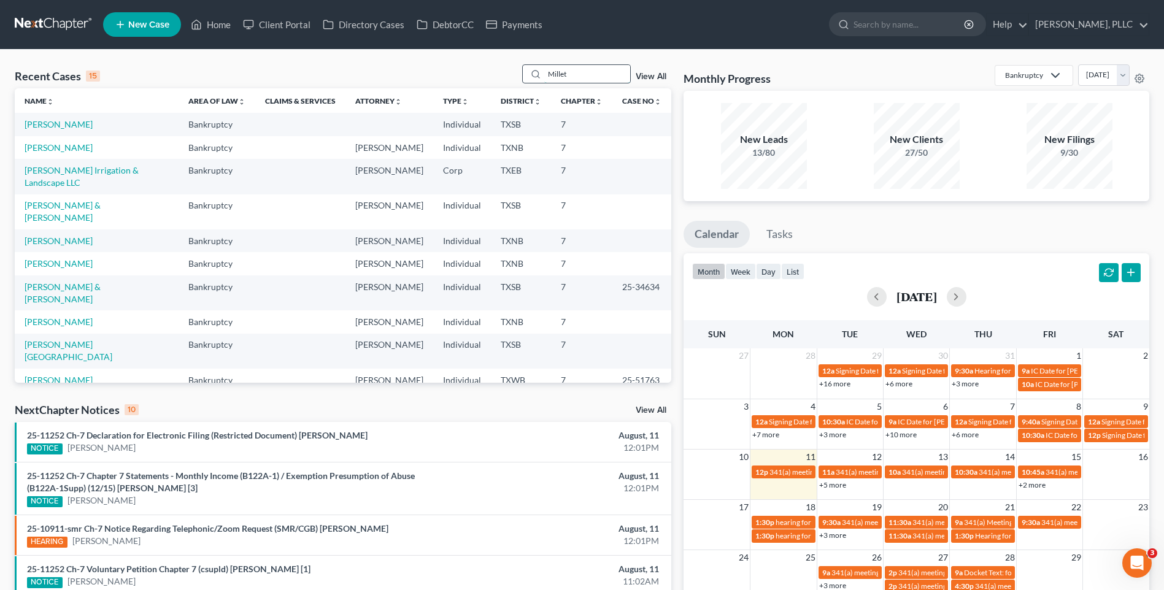
type input "Millet"
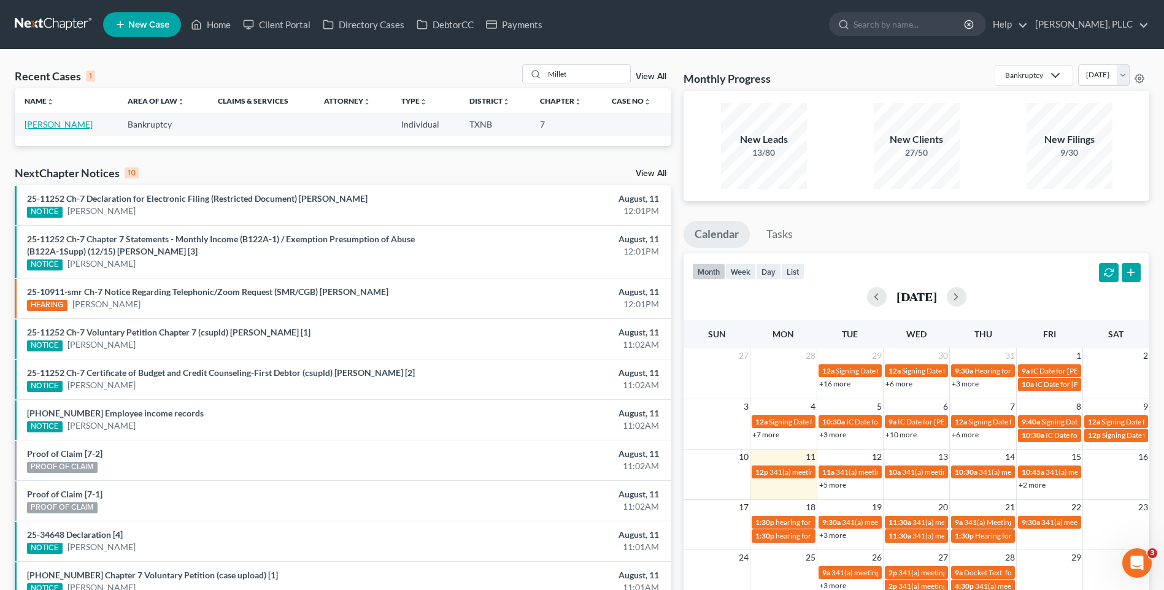
click at [59, 123] on link "Millet, Nedra" at bounding box center [59, 124] width 68 height 10
select select "4"
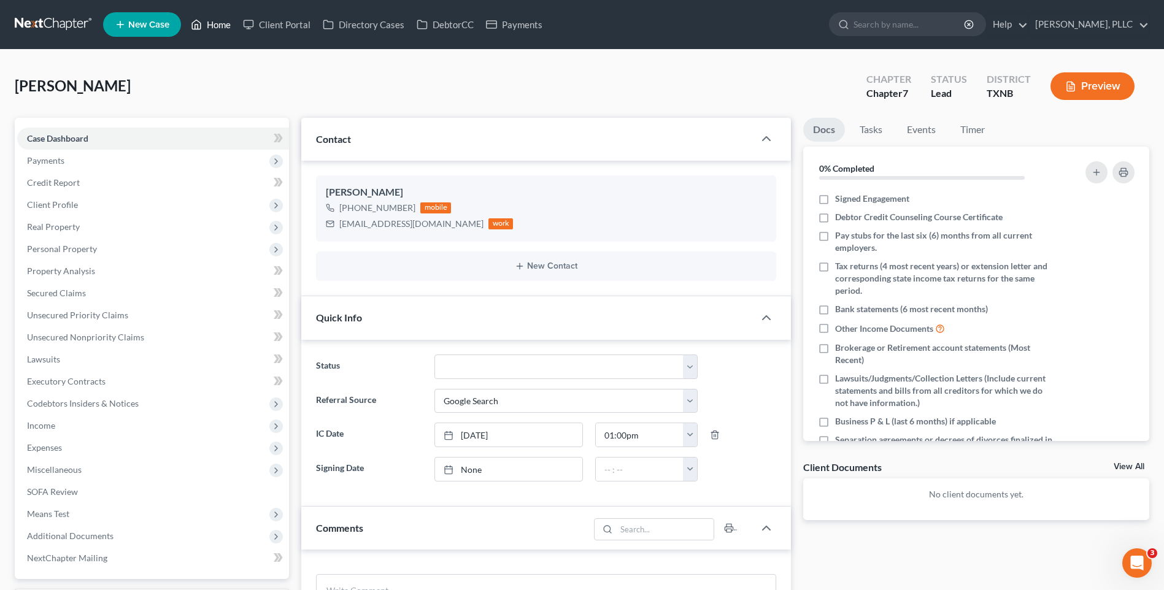
click at [231, 22] on link "Home" at bounding box center [211, 25] width 52 height 22
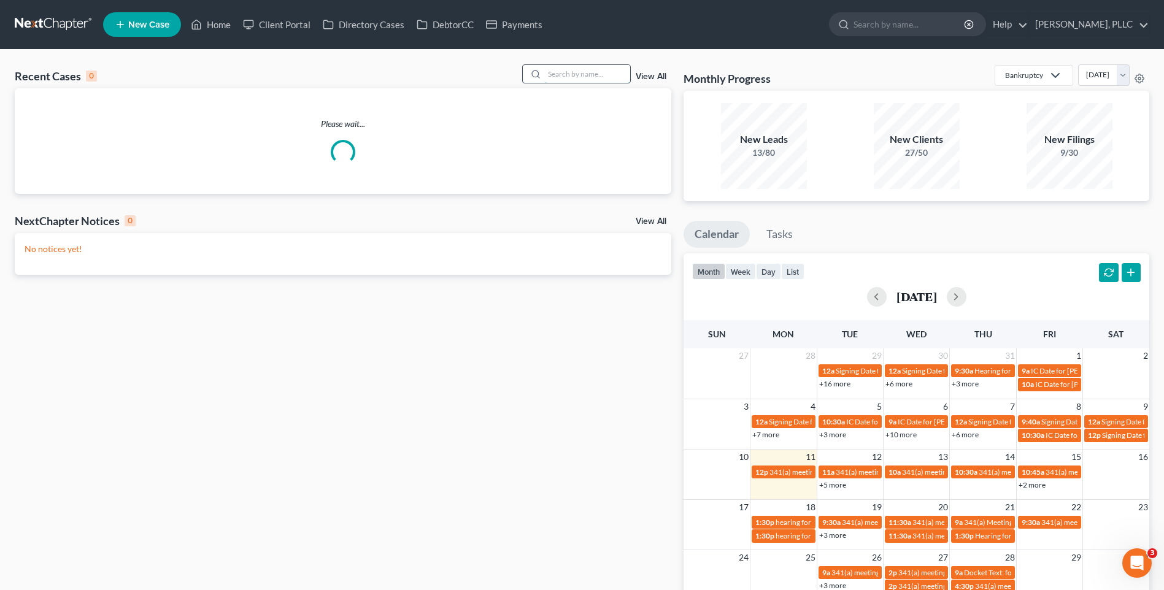
click at [579, 75] on input "search" at bounding box center [587, 74] width 86 height 18
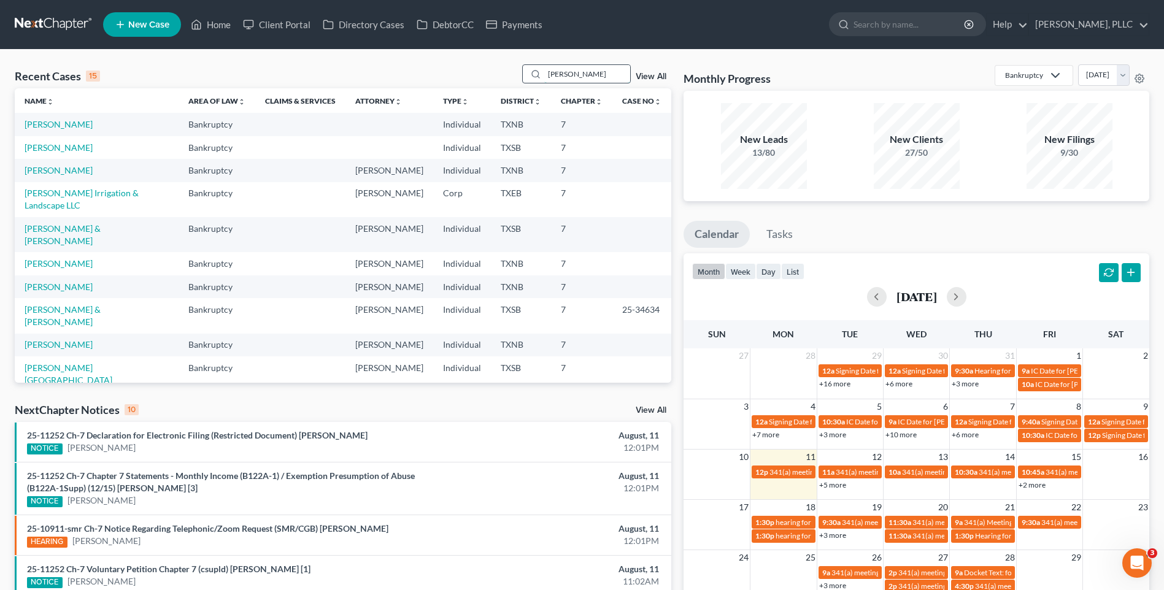
type input "perkins"
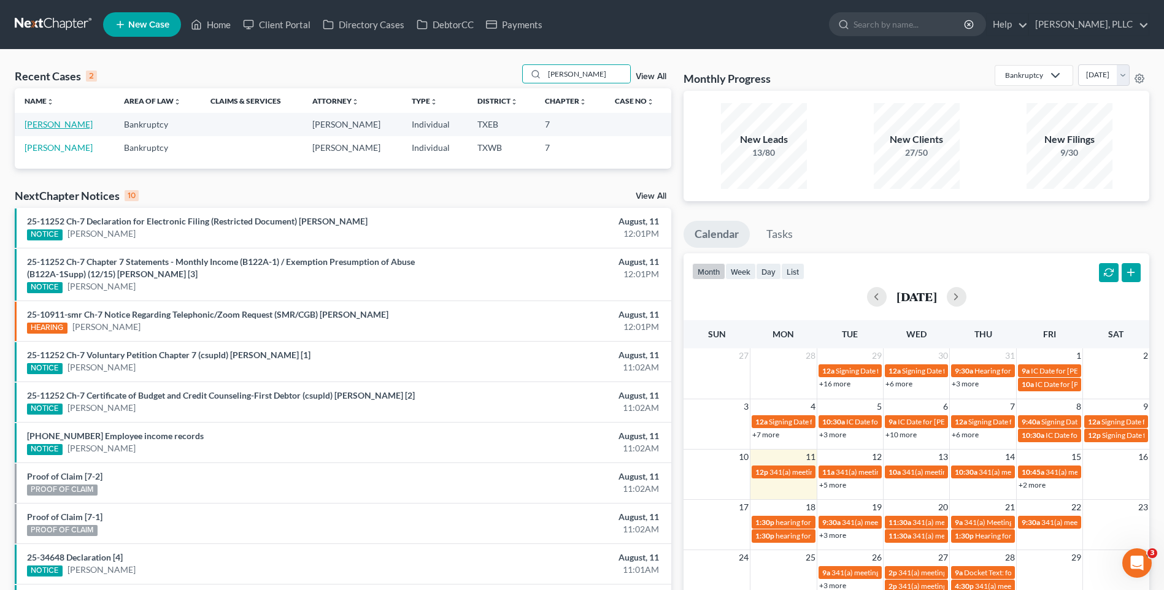
click at [54, 122] on link "Perkins, Katlyn" at bounding box center [59, 124] width 68 height 10
select select "4"
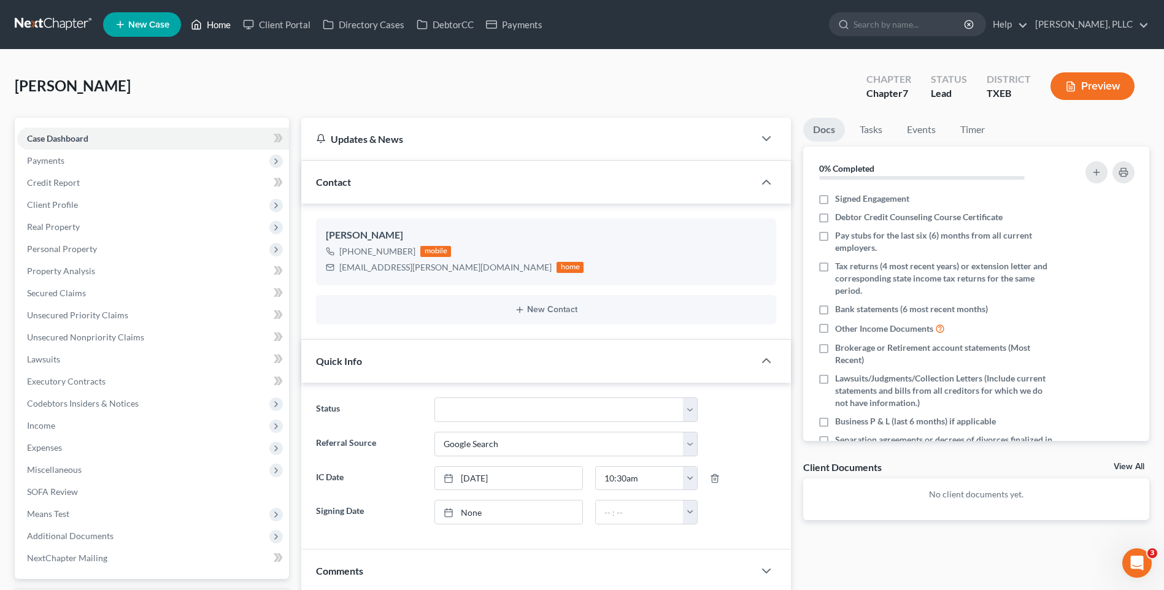
drag, startPoint x: 222, startPoint y: 25, endPoint x: 594, endPoint y: 133, distance: 387.1
click at [222, 25] on link "Home" at bounding box center [211, 25] width 52 height 22
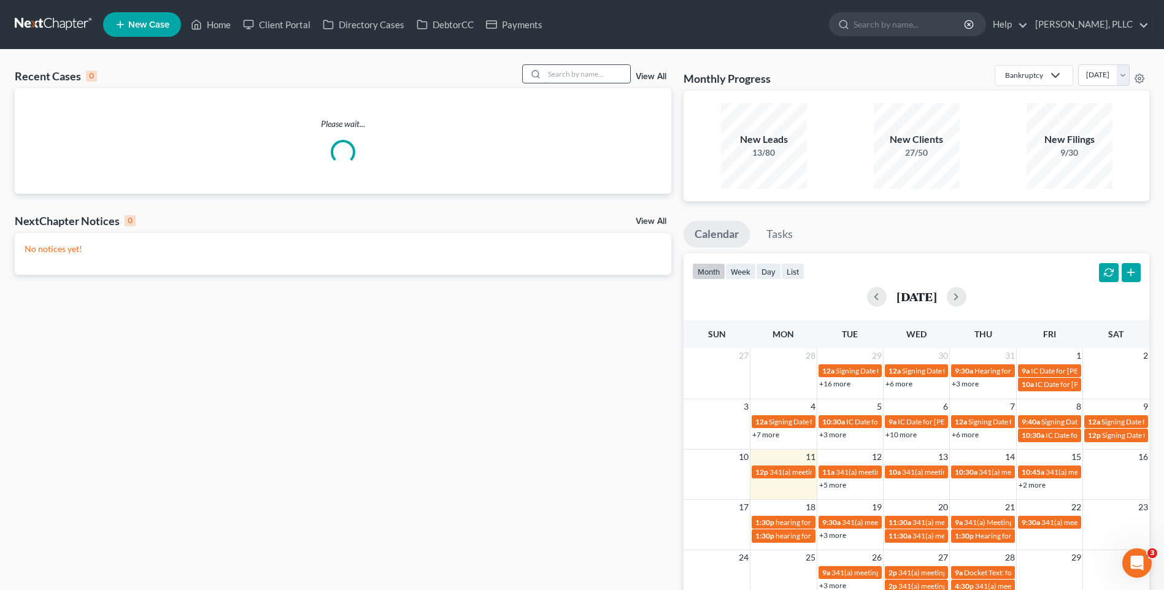
click at [567, 77] on input "search" at bounding box center [587, 74] width 86 height 18
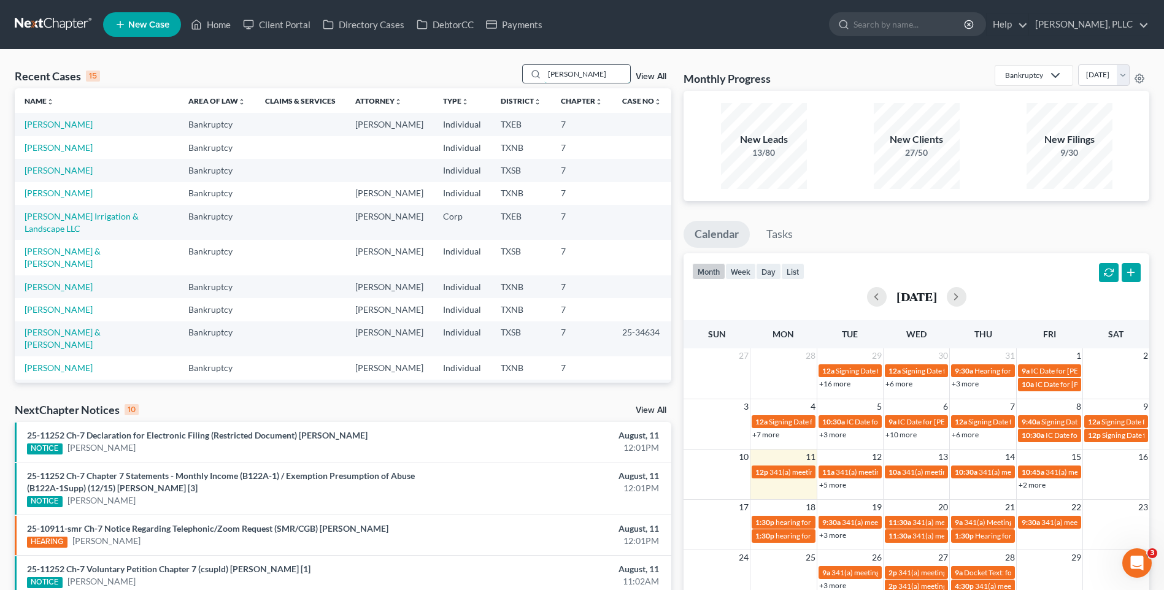
type input "williams"
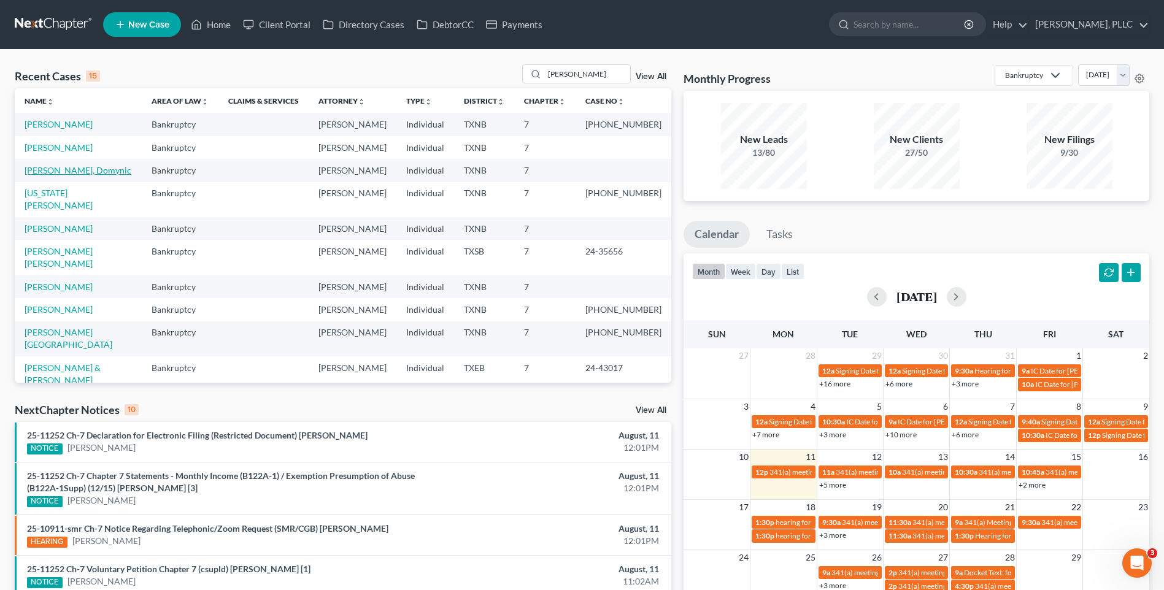
click at [56, 167] on link "Williams, Domynic" at bounding box center [78, 170] width 107 height 10
select select "4"
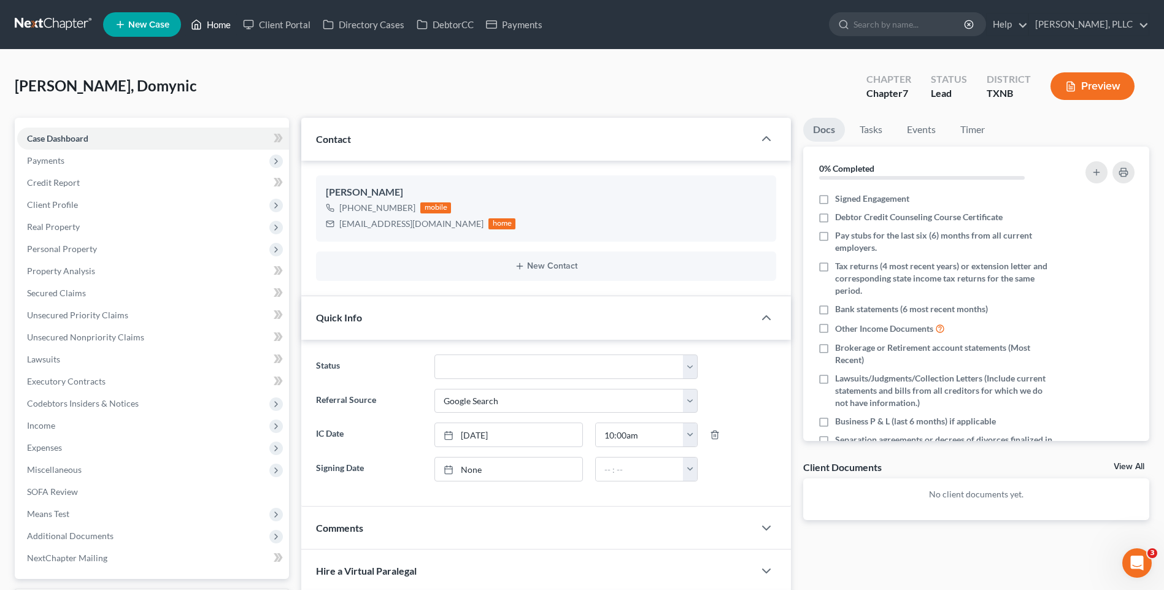
click at [209, 25] on link "Home" at bounding box center [211, 25] width 52 height 22
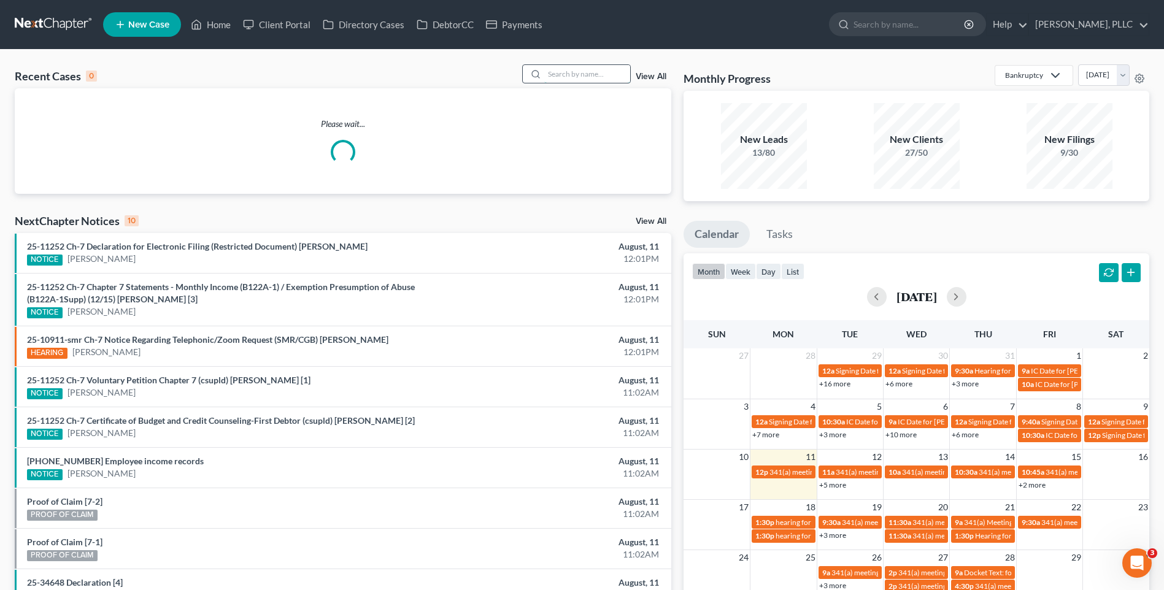
click at [565, 80] on input "search" at bounding box center [587, 74] width 86 height 18
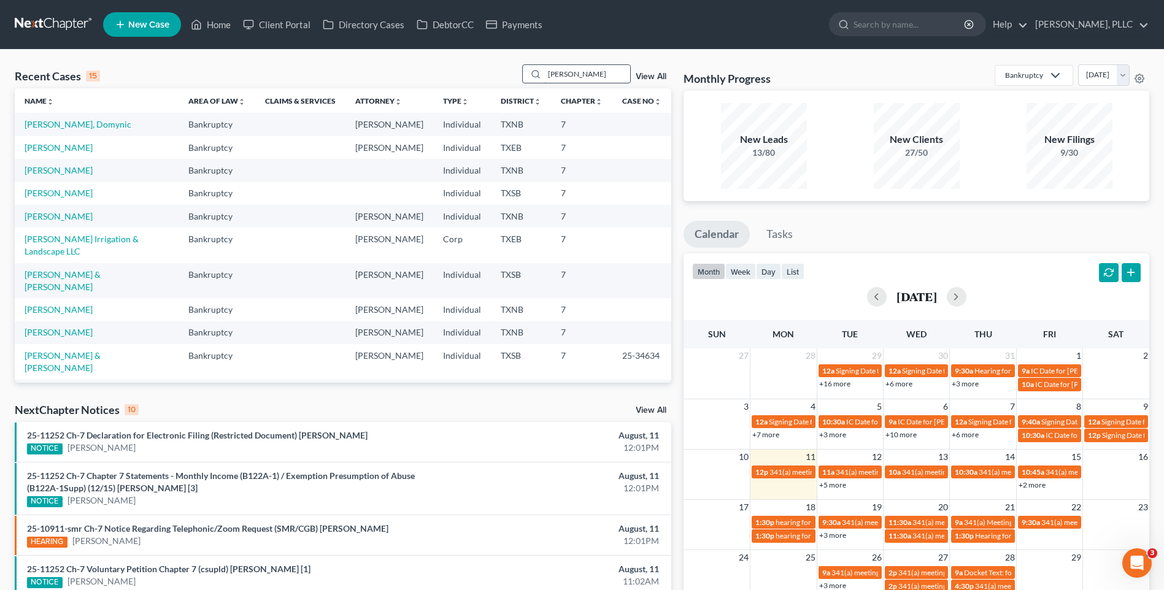
type input "stephens"
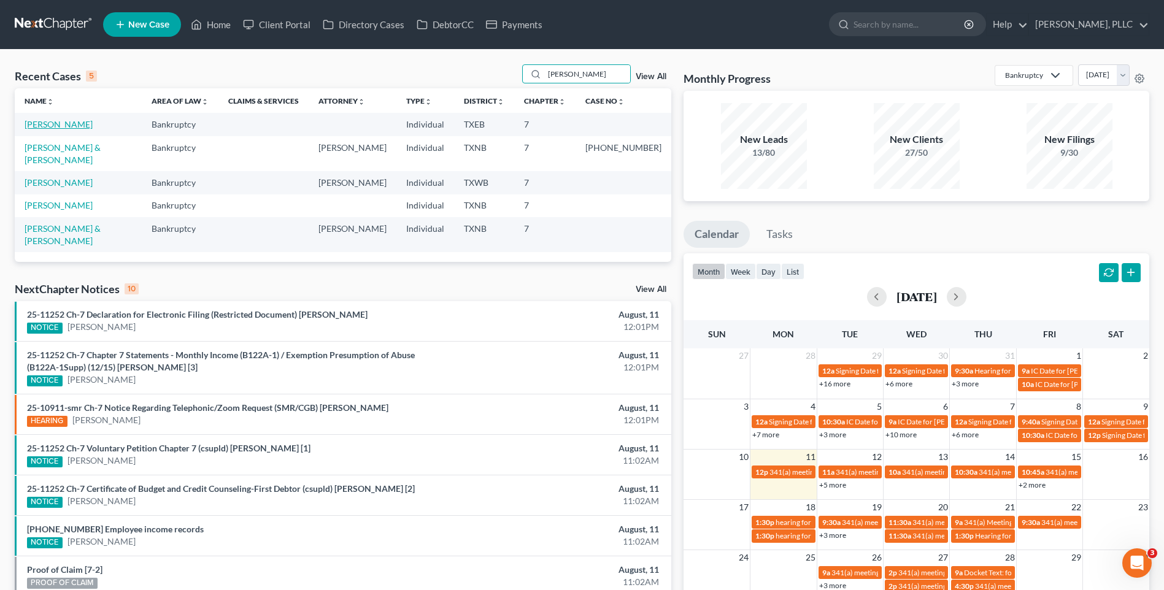
click at [56, 122] on link "Stephens, Christopher" at bounding box center [59, 124] width 68 height 10
select select "4"
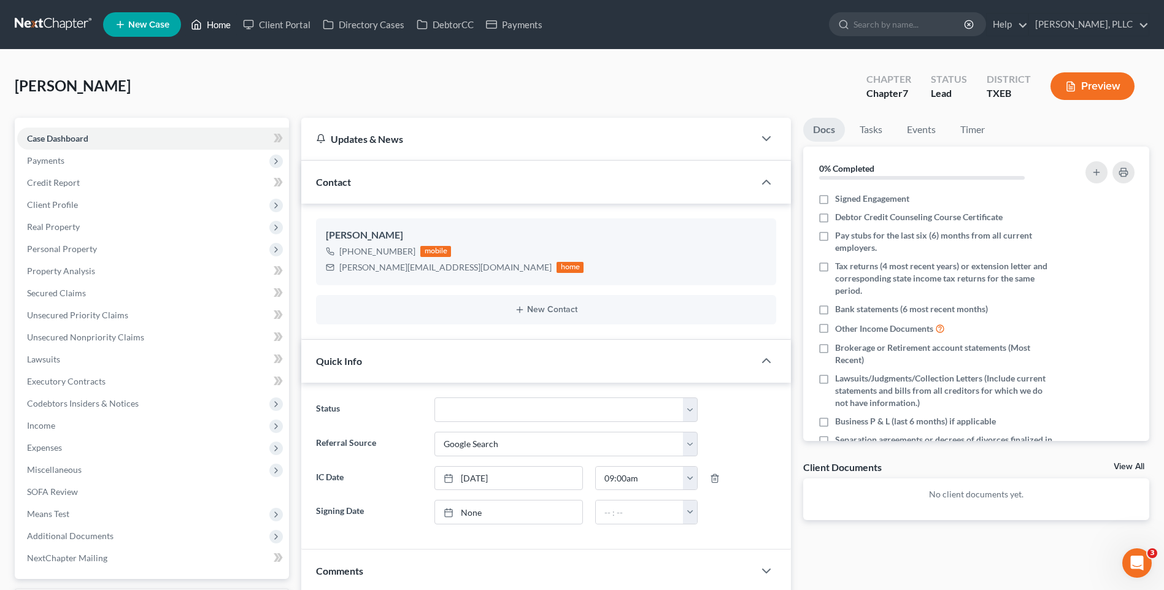
click at [214, 23] on link "Home" at bounding box center [211, 25] width 52 height 22
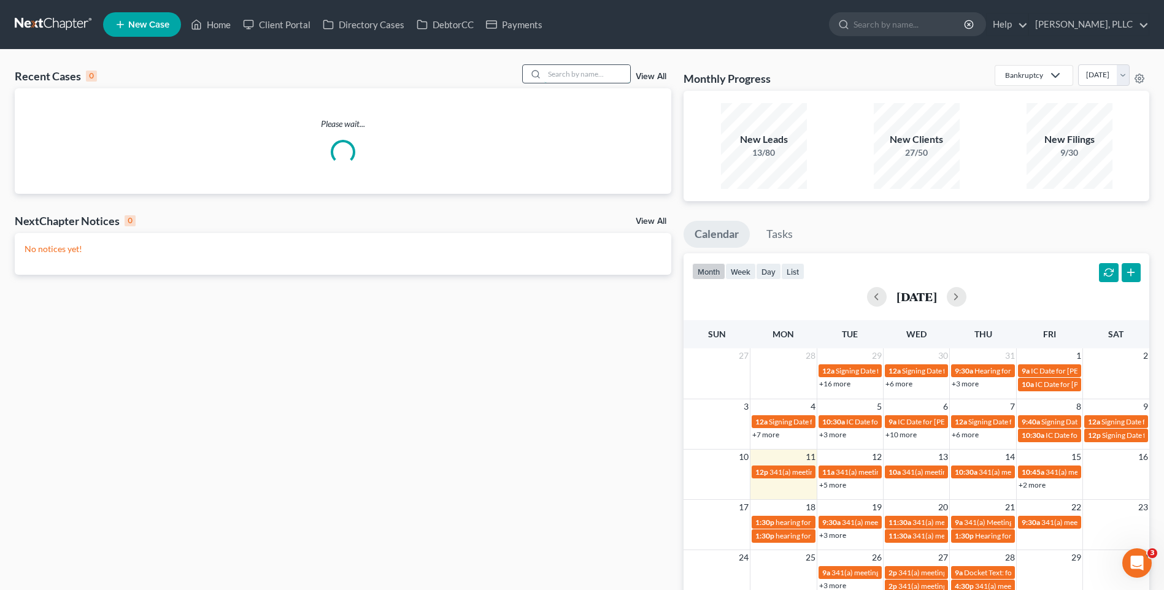
click at [611, 73] on input "search" at bounding box center [587, 74] width 86 height 18
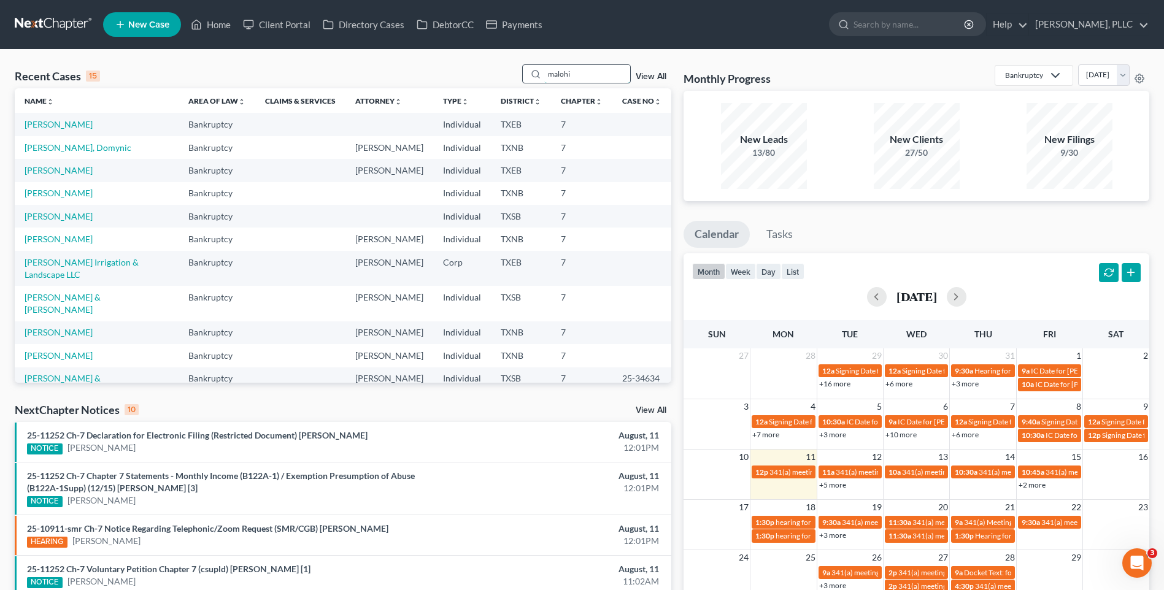
type input "malohi"
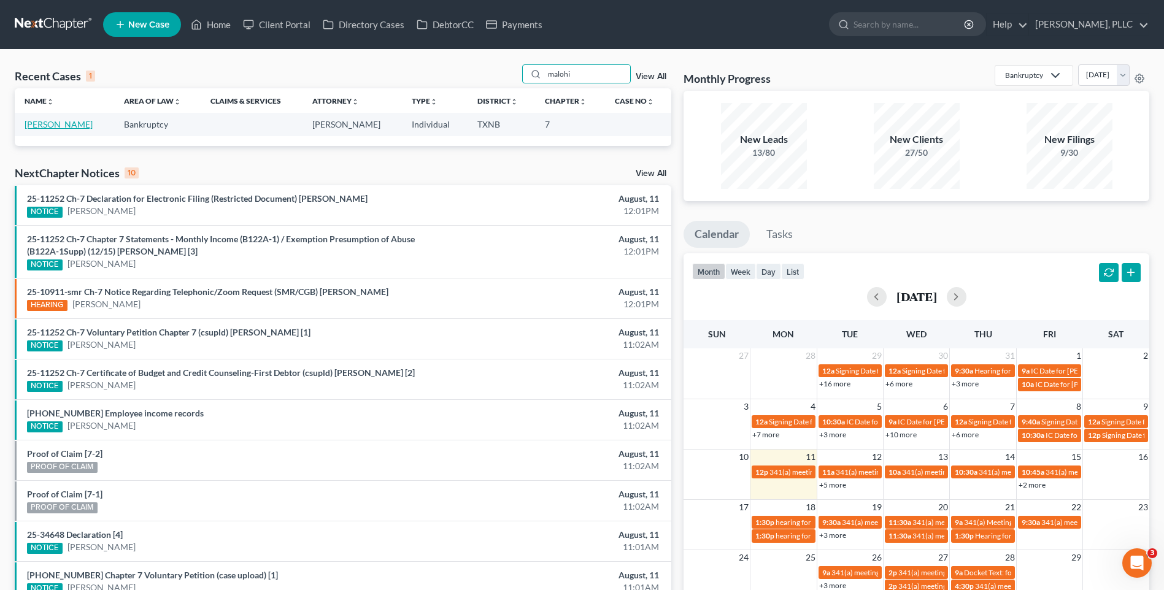
click at [61, 120] on link "Malohi, Marlee" at bounding box center [59, 124] width 68 height 10
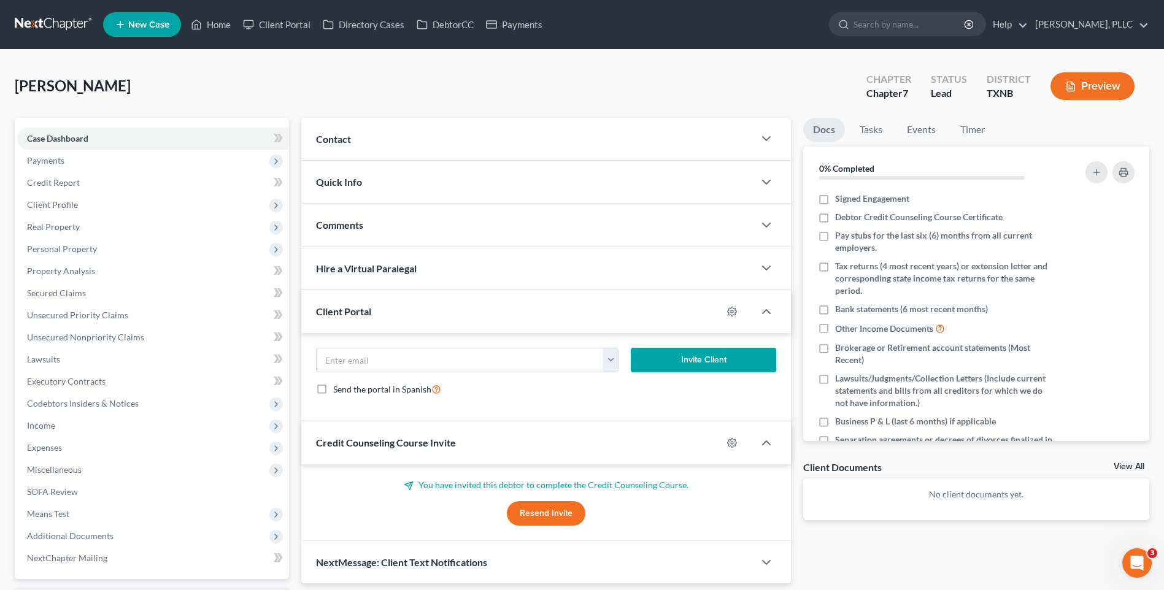
click at [331, 138] on span "Contact" at bounding box center [333, 139] width 35 height 12
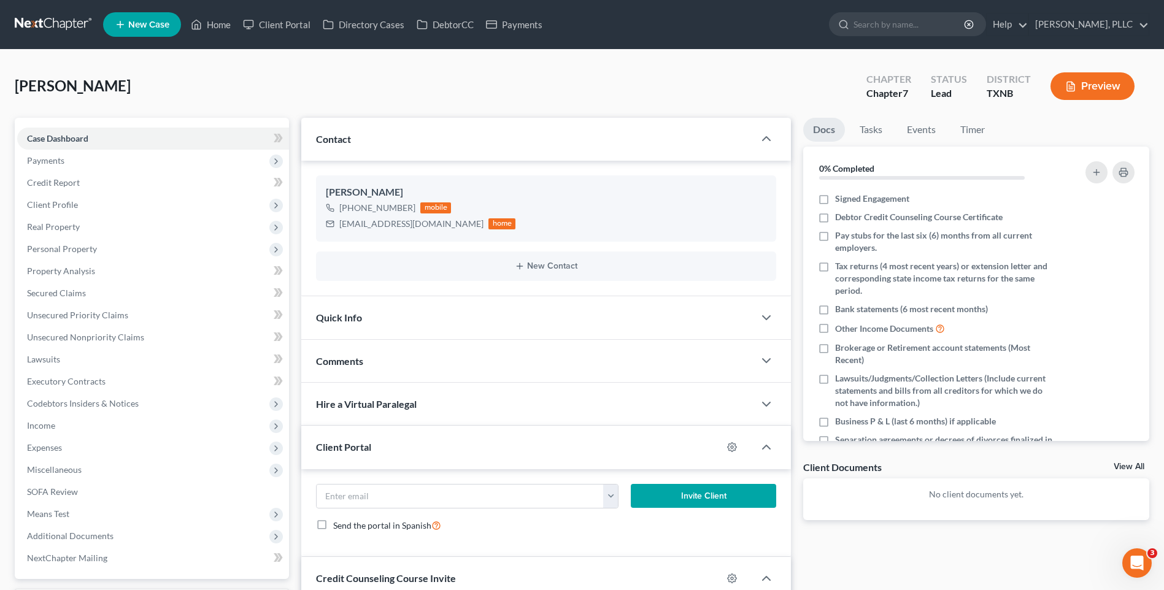
click at [336, 317] on span "Quick Info" at bounding box center [339, 318] width 46 height 12
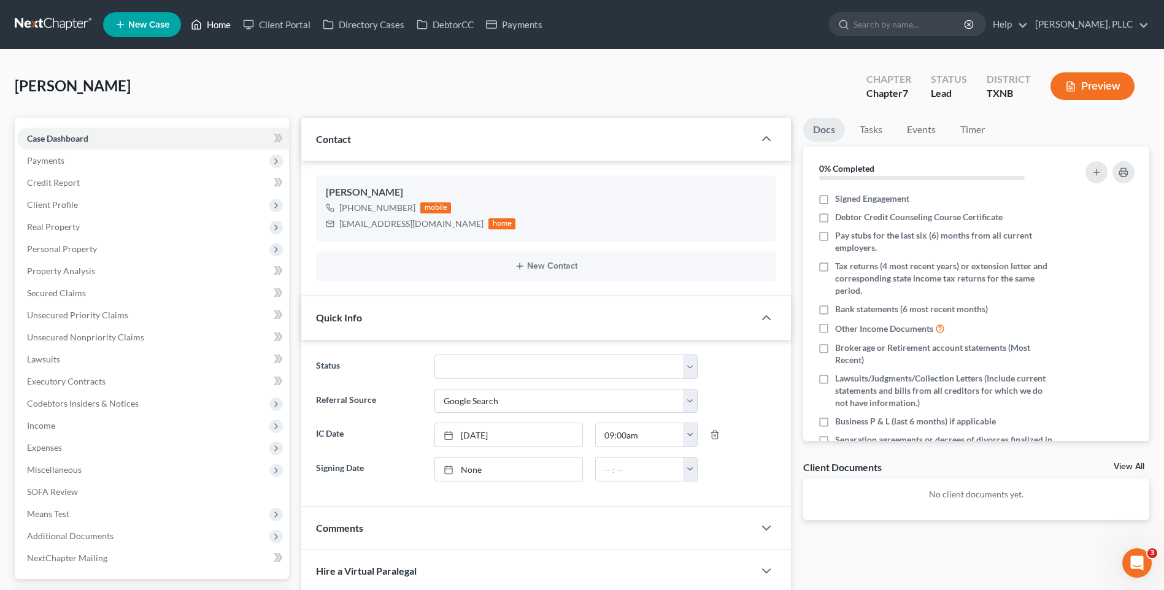
click at [218, 26] on link "Home" at bounding box center [211, 25] width 52 height 22
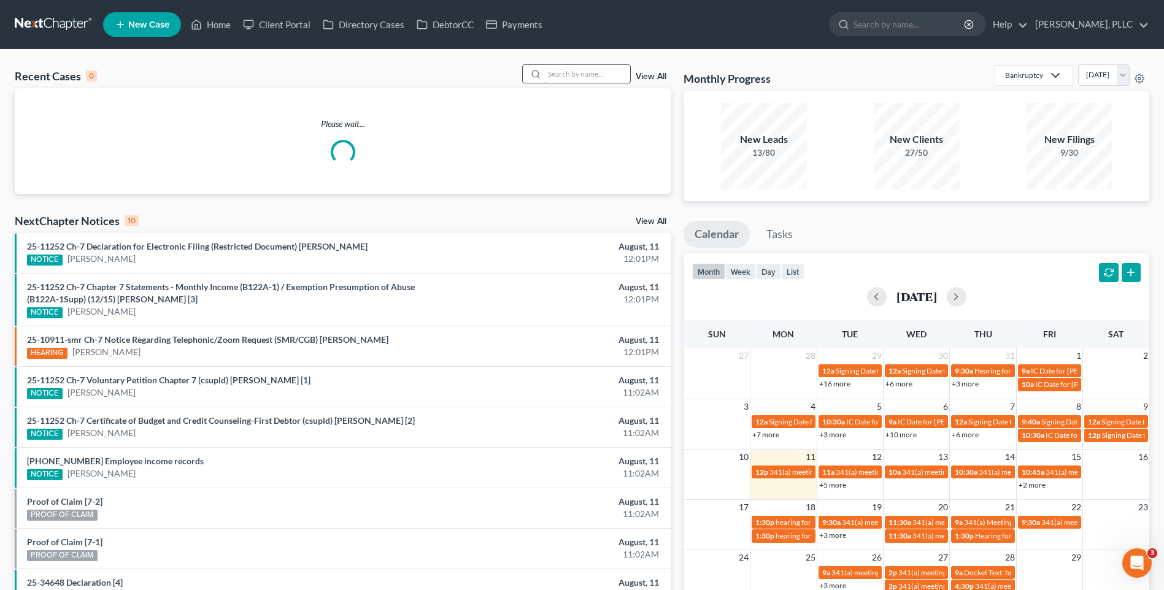
click at [557, 80] on input "search" at bounding box center [587, 74] width 86 height 18
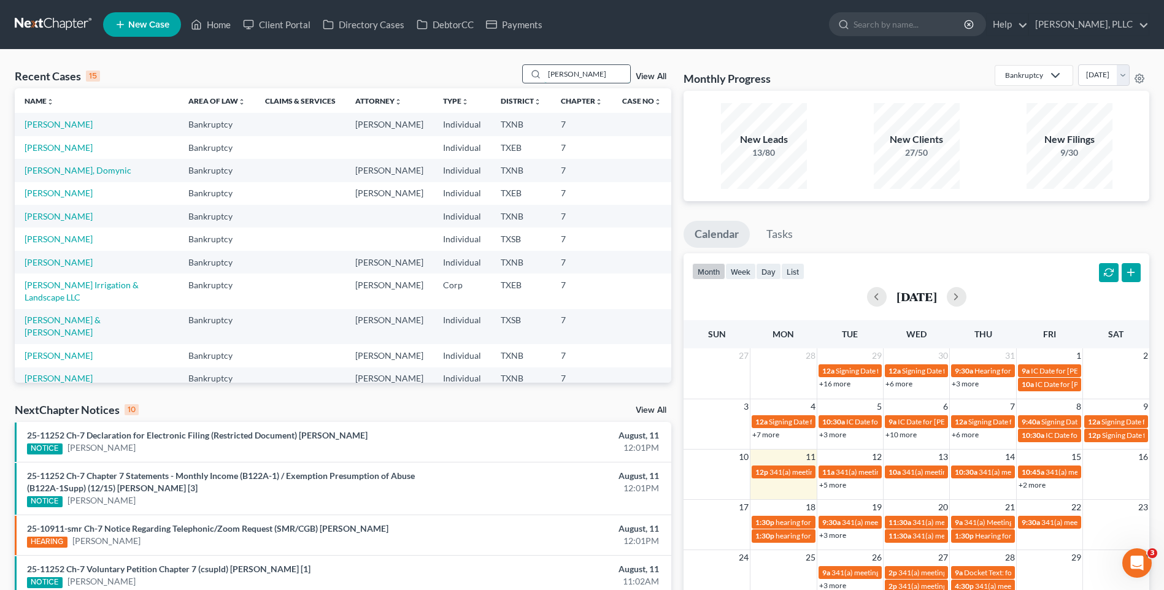
type input "starks"
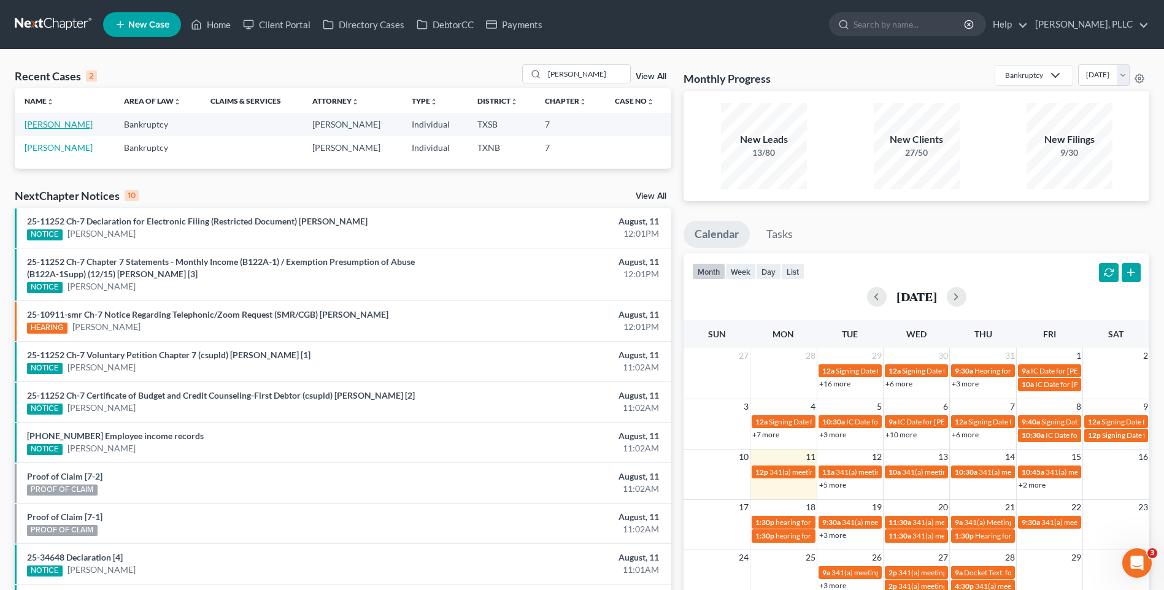
click at [82, 126] on link "Griffin-Starks, Lisa" at bounding box center [59, 124] width 68 height 10
select select "4"
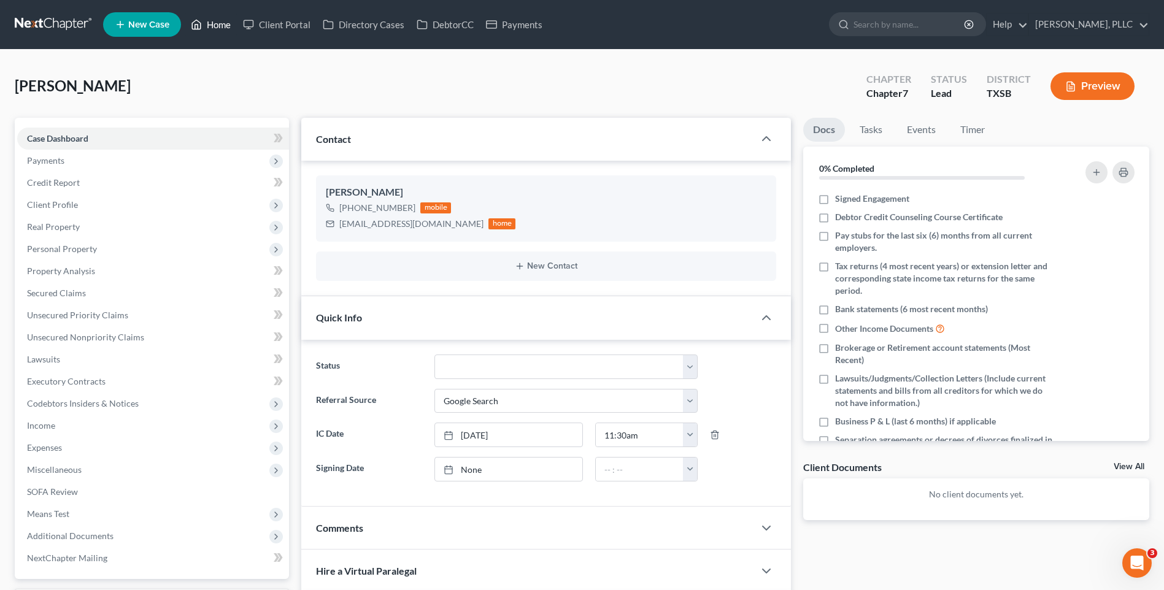
click at [215, 24] on link "Home" at bounding box center [211, 25] width 52 height 22
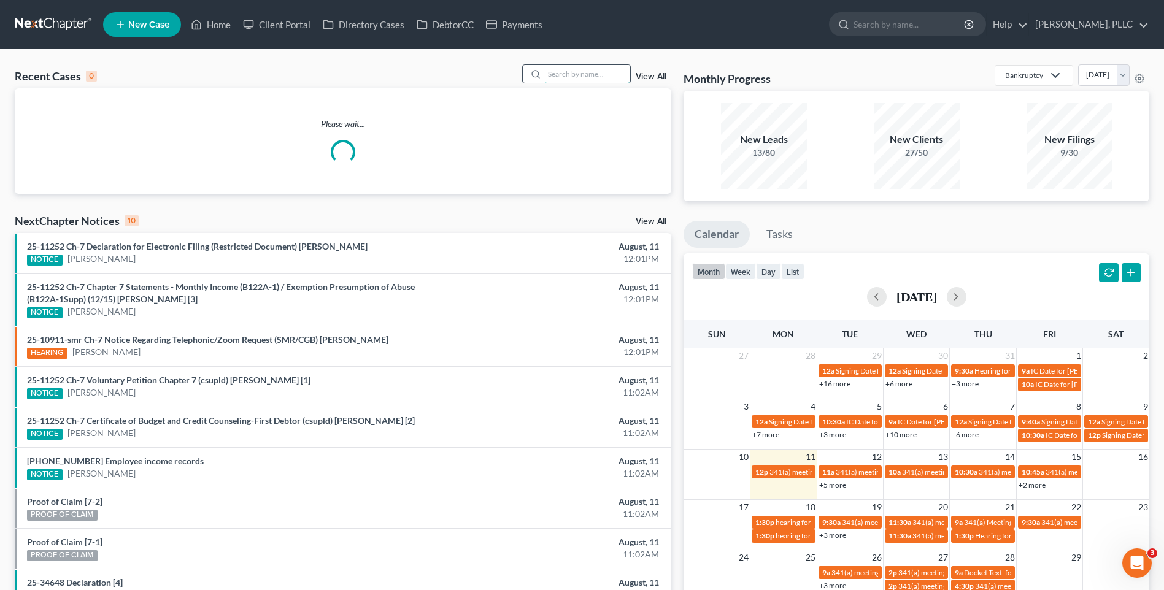
click at [571, 83] on div "Recent Cases 0 View All" at bounding box center [343, 76] width 657 height 24
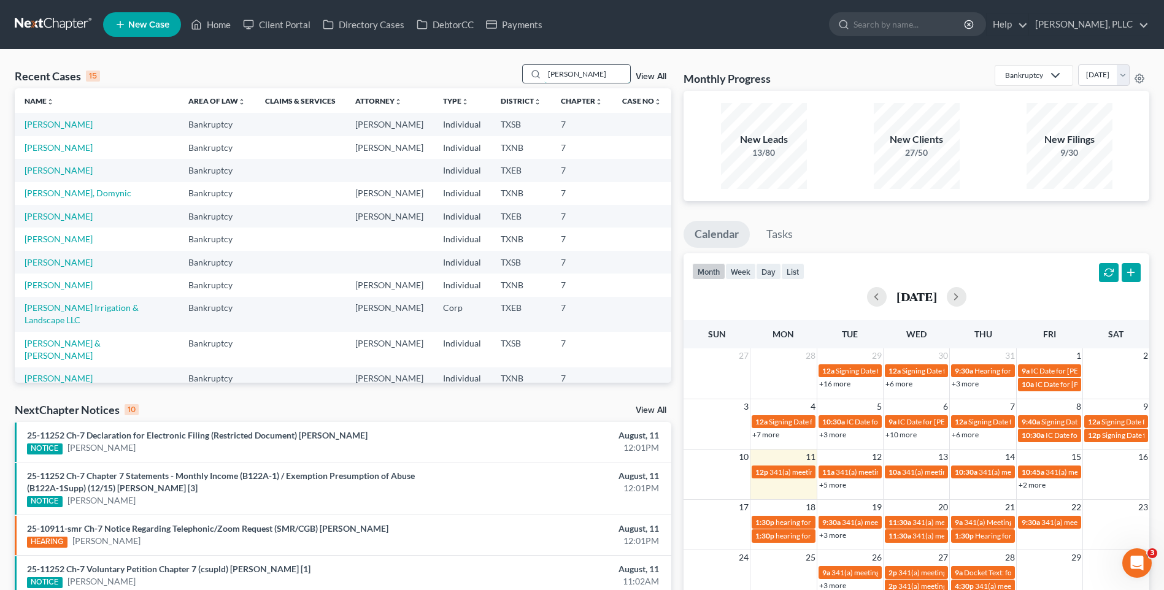
type input "pierce"
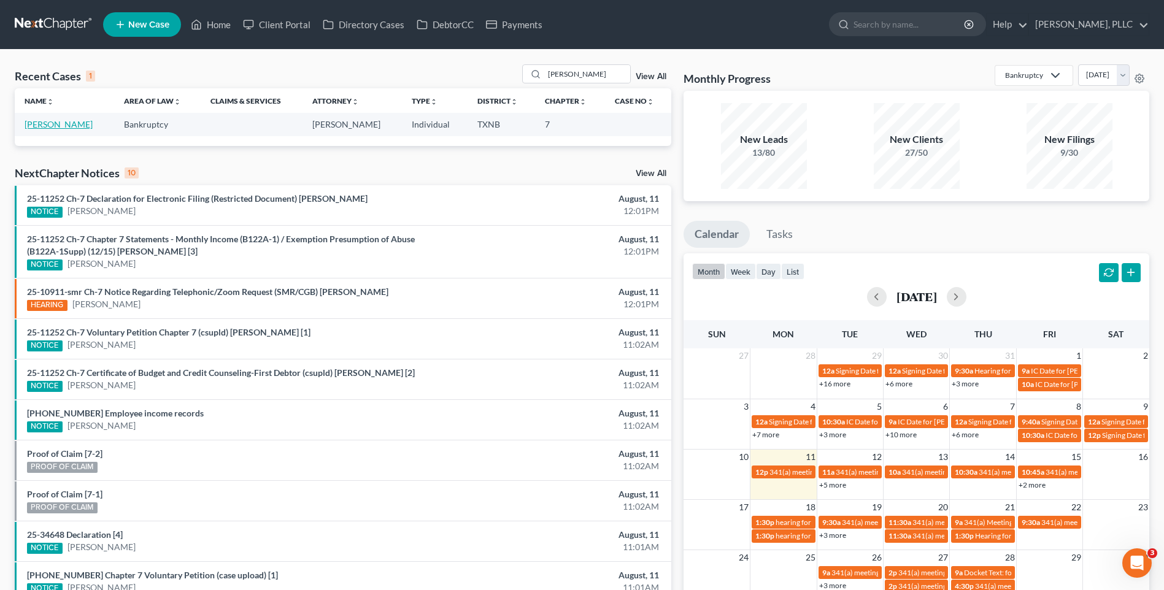
click at [56, 126] on link "Pierce, Danielle" at bounding box center [59, 124] width 68 height 10
select select "4"
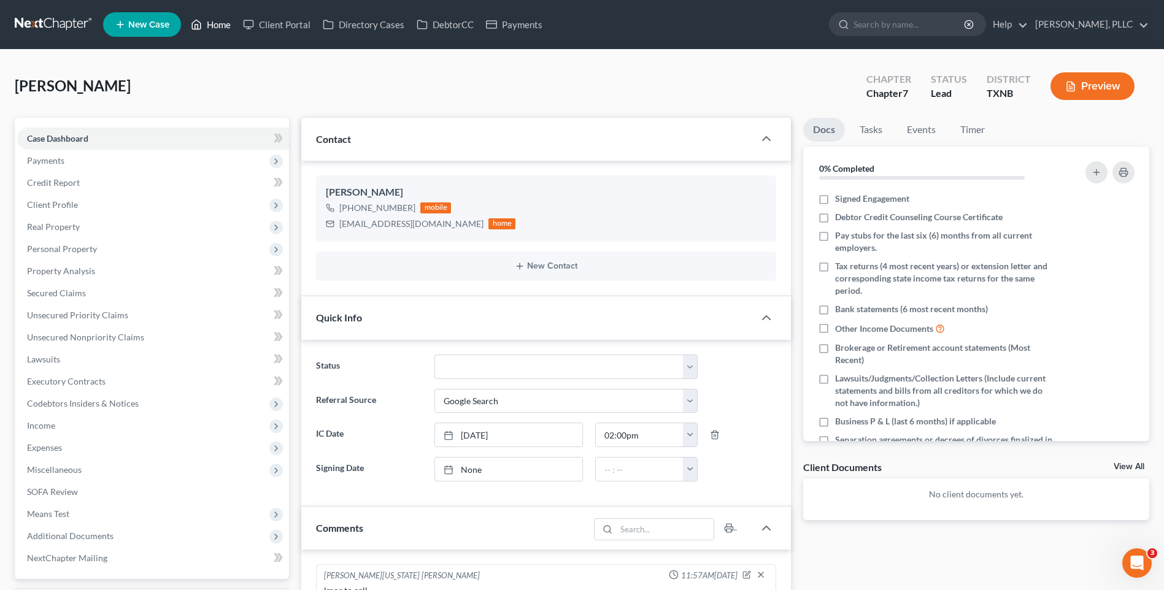
click at [222, 23] on link "Home" at bounding box center [211, 25] width 52 height 22
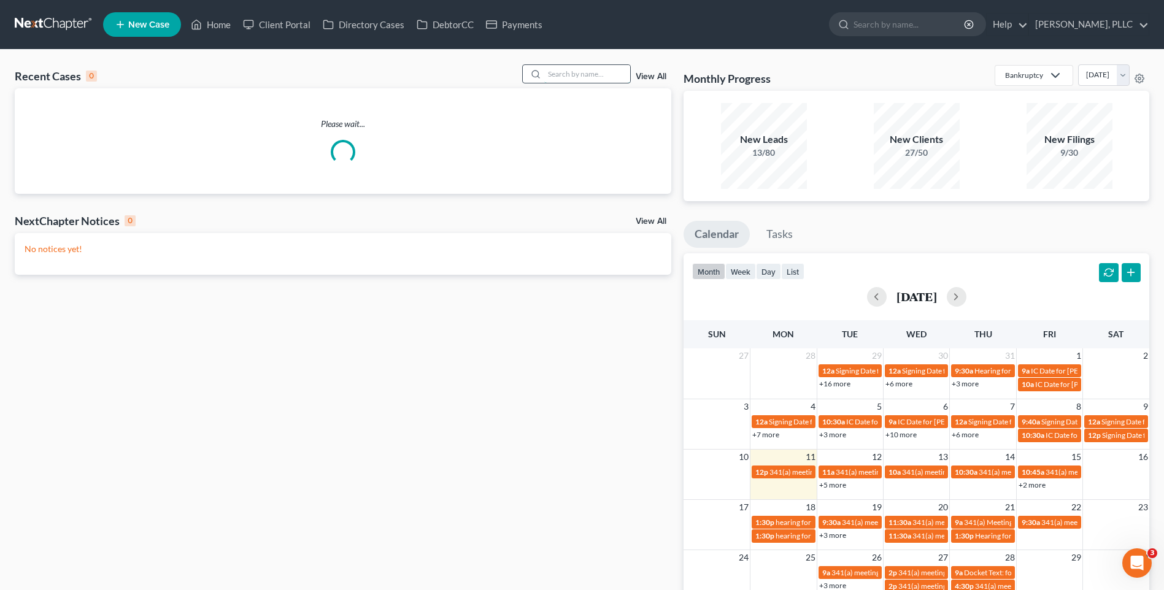
click at [579, 70] on input "search" at bounding box center [587, 74] width 86 height 18
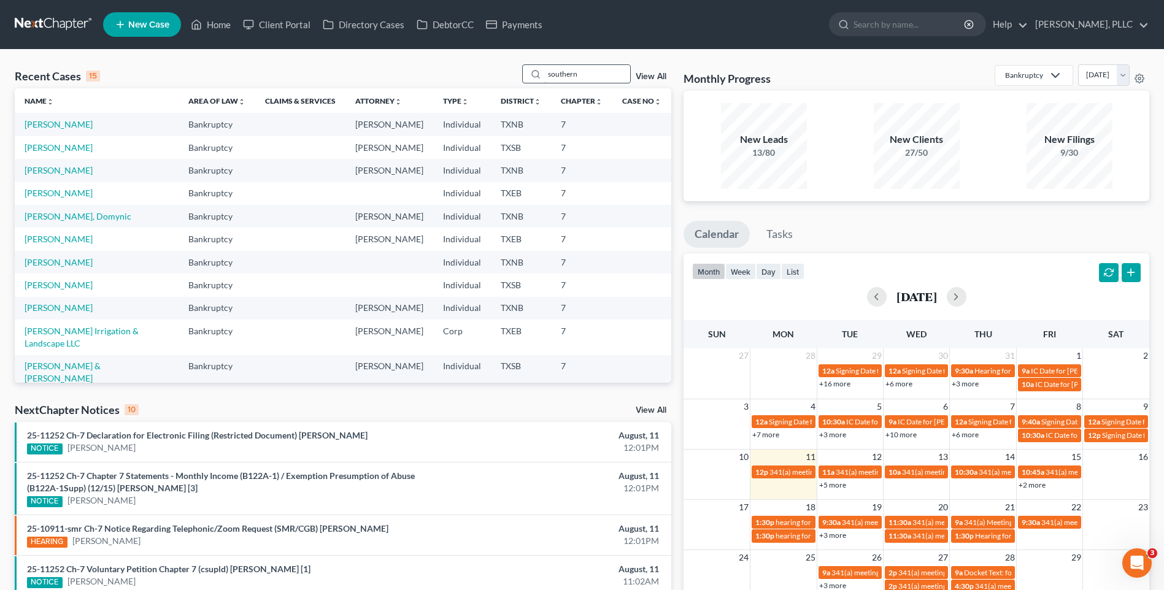
type input "southern"
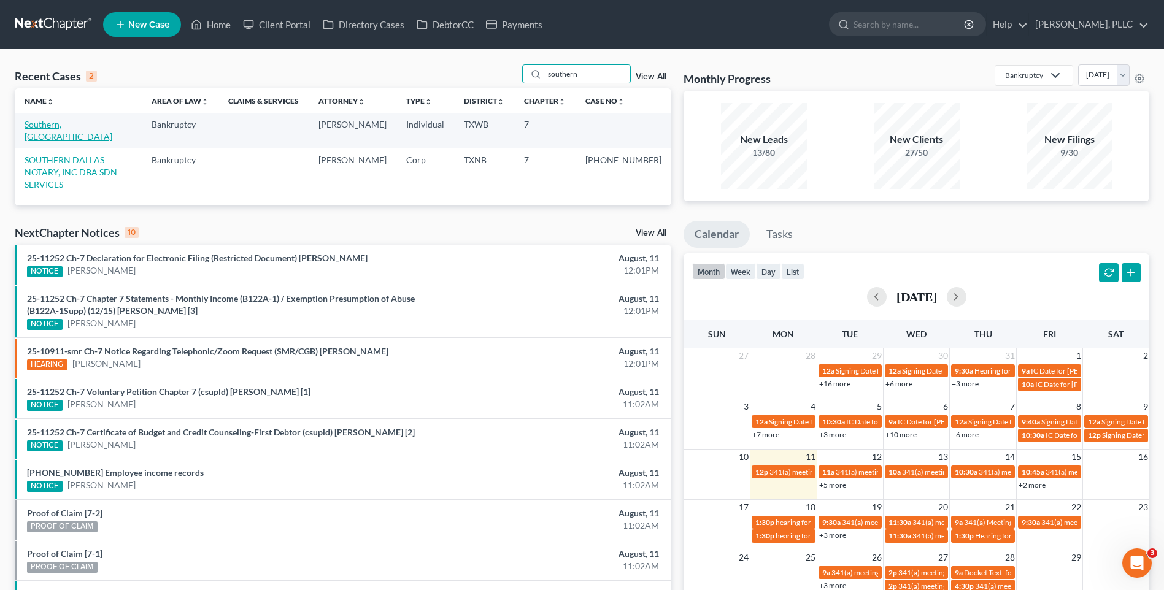
click at [62, 127] on link "Southern, Delton" at bounding box center [69, 130] width 88 height 23
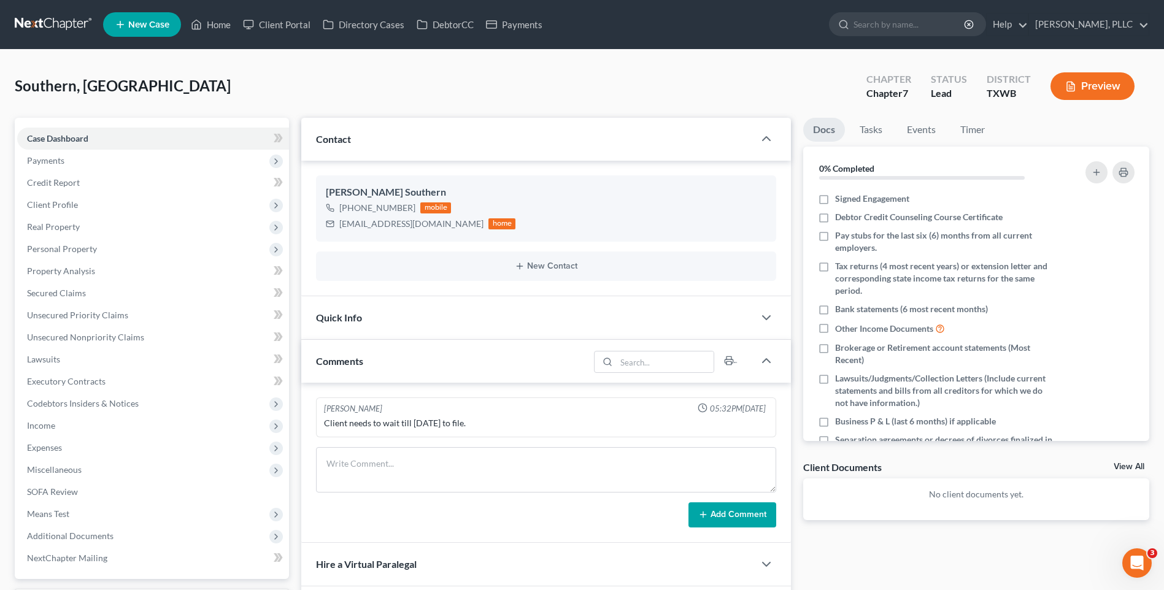
click at [334, 311] on div "Quick Info" at bounding box center [527, 317] width 453 height 42
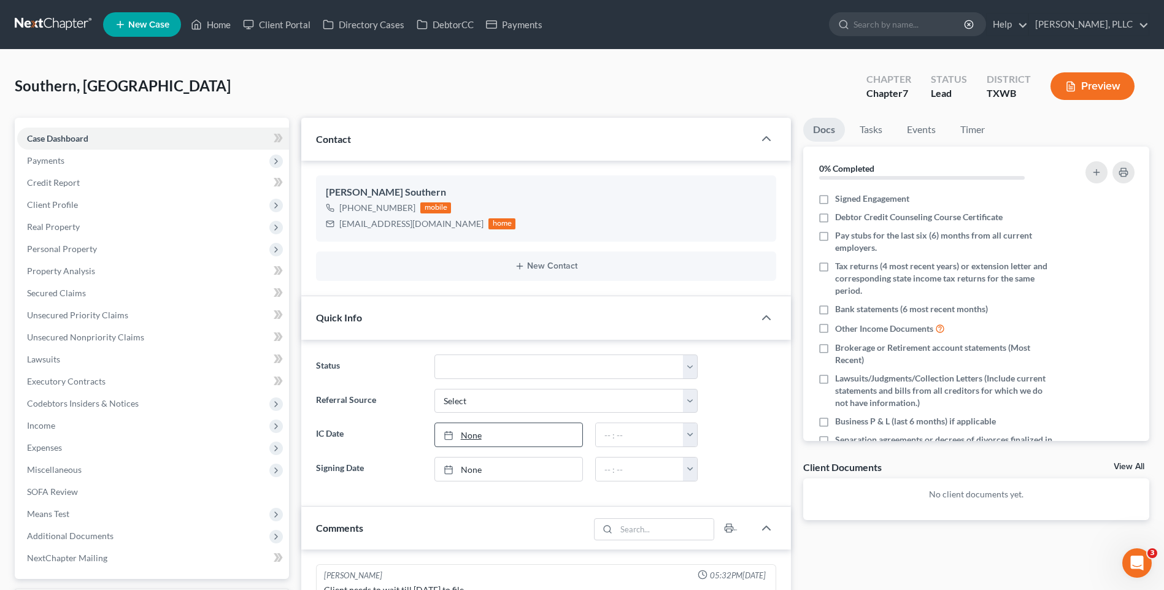
click at [449, 439] on icon at bounding box center [449, 436] width 10 height 10
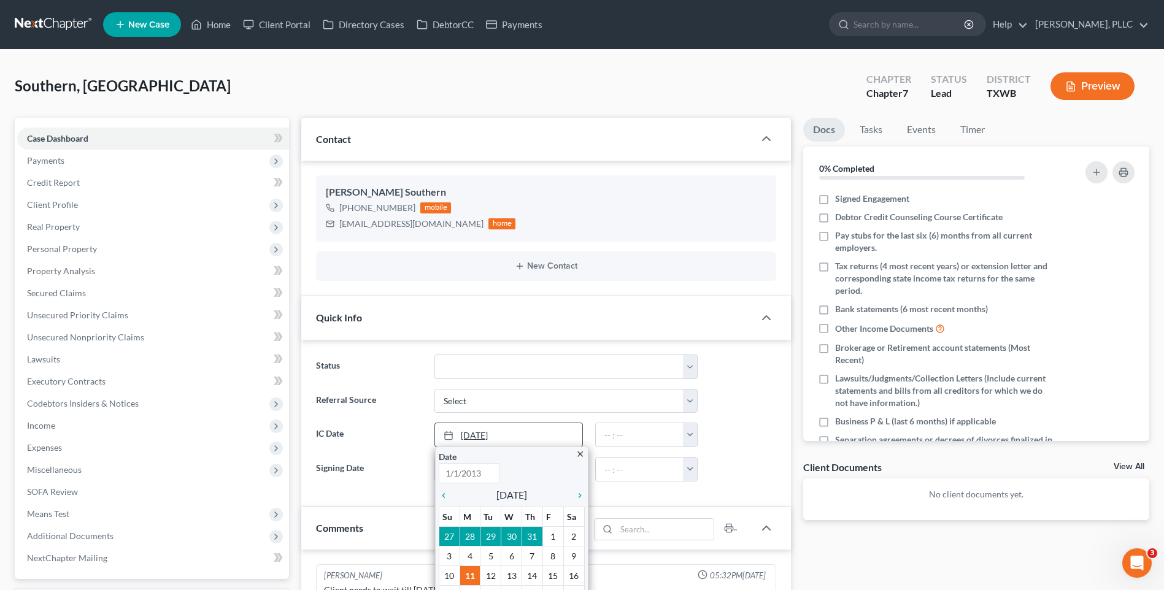
type input "8/11/2025"
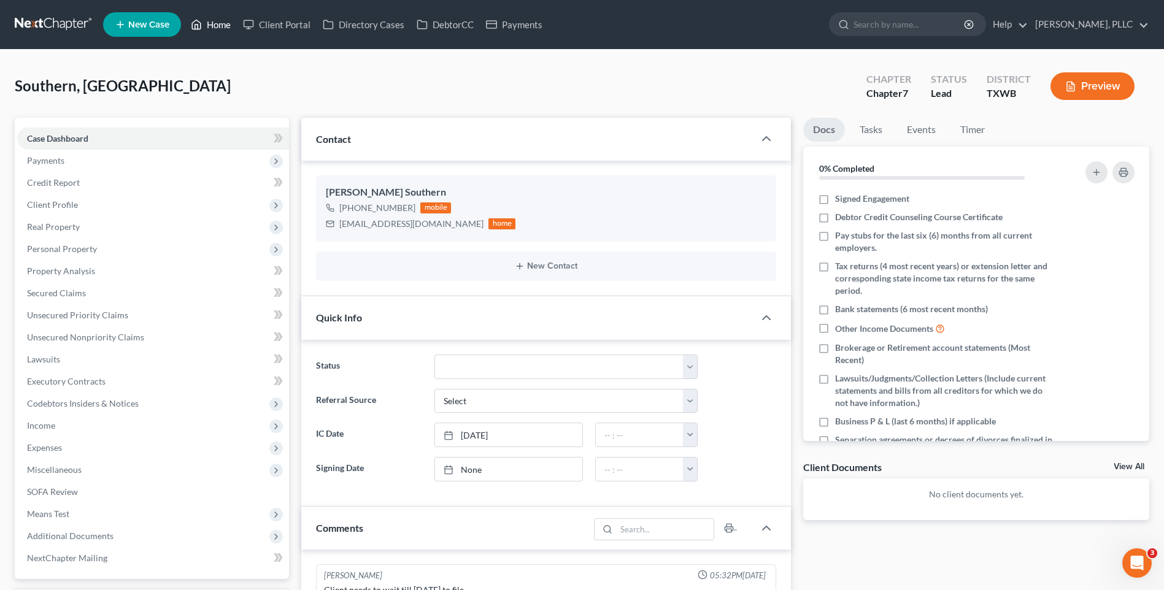
click at [225, 23] on link "Home" at bounding box center [211, 25] width 52 height 22
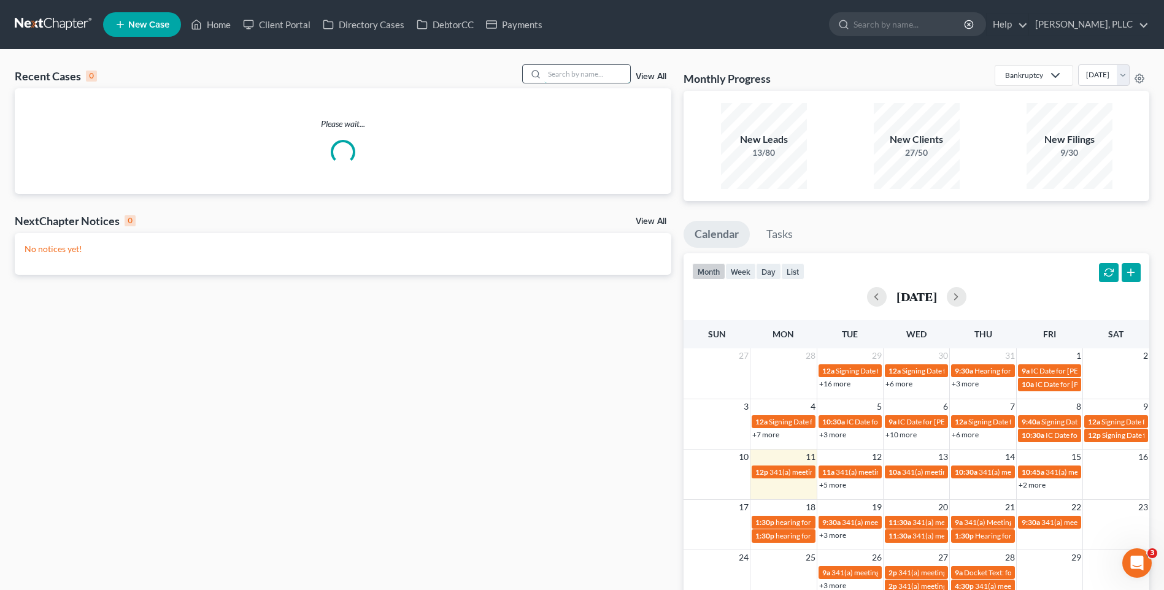
click at [559, 71] on input "search" at bounding box center [587, 74] width 86 height 18
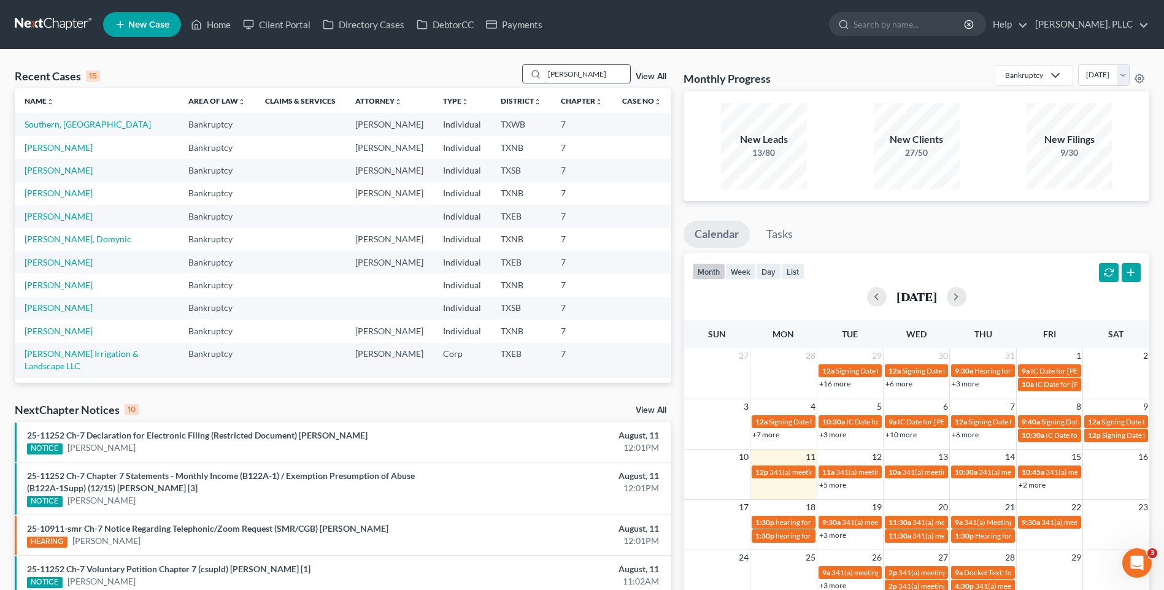
type input "wright"
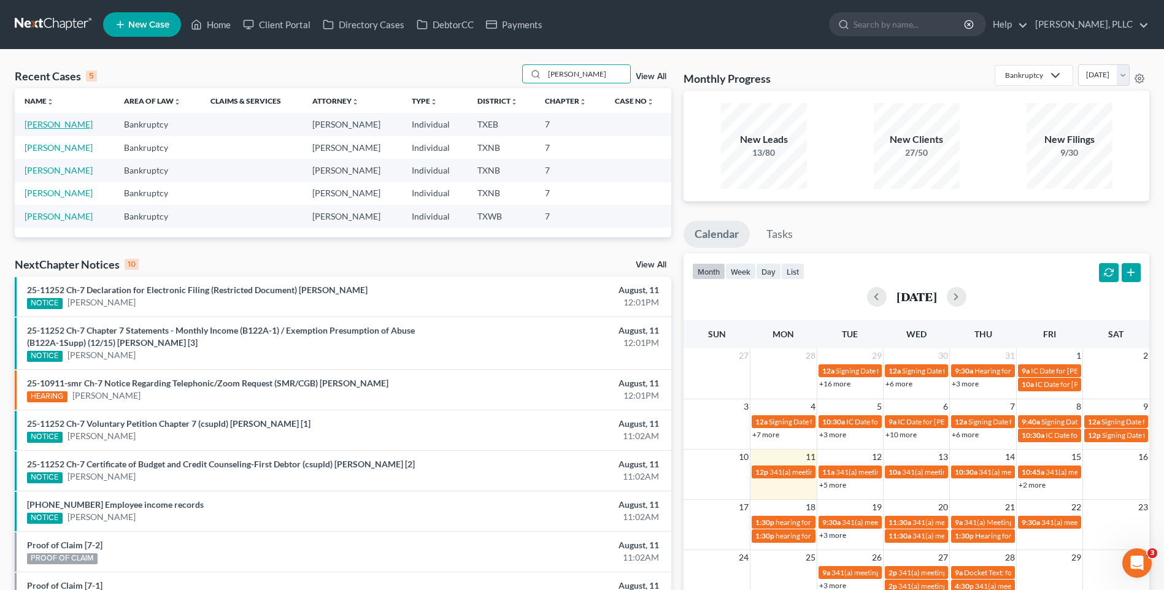
click at [41, 126] on link "Wright, Anthony" at bounding box center [59, 124] width 68 height 10
select select "4"
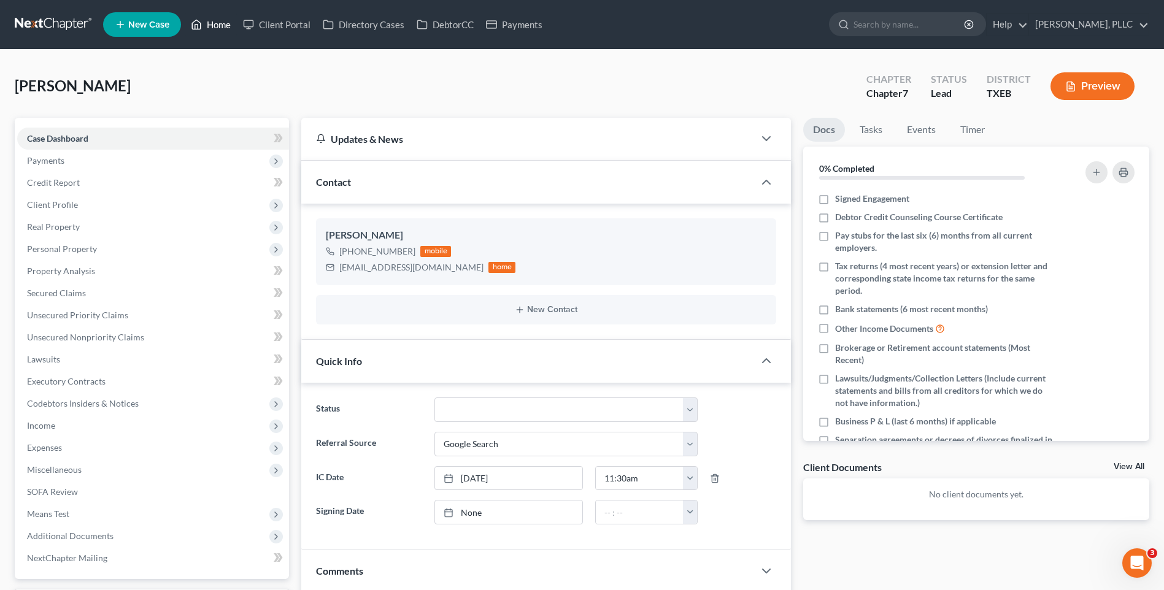
drag, startPoint x: 219, startPoint y: 25, endPoint x: 567, endPoint y: 91, distance: 354.3
click at [219, 25] on link "Home" at bounding box center [211, 25] width 52 height 22
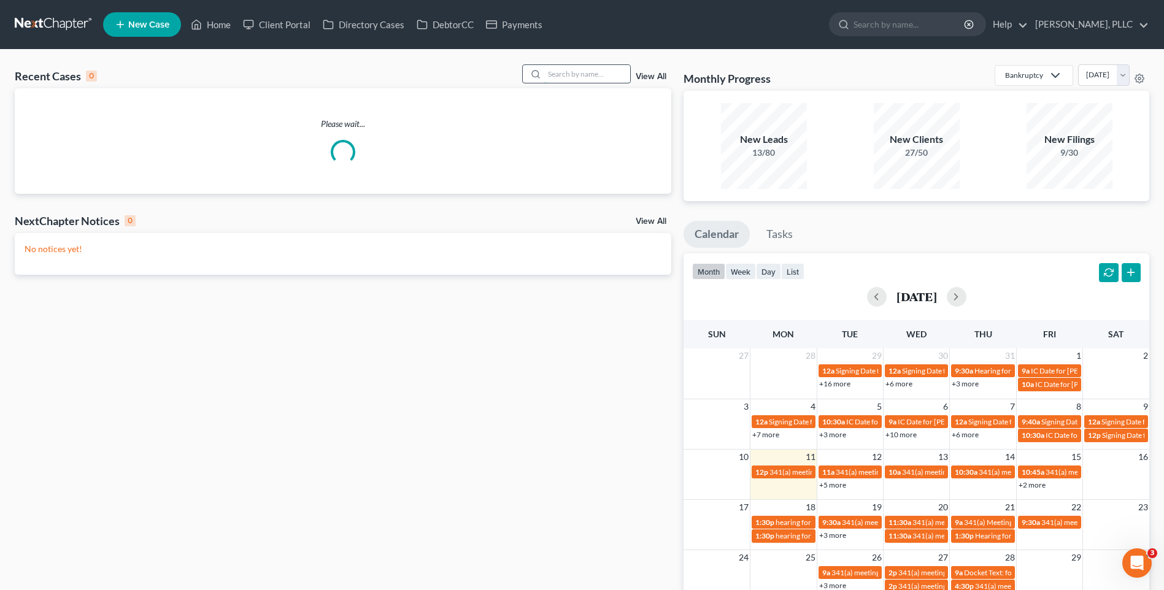
click at [558, 78] on input "search" at bounding box center [587, 74] width 86 height 18
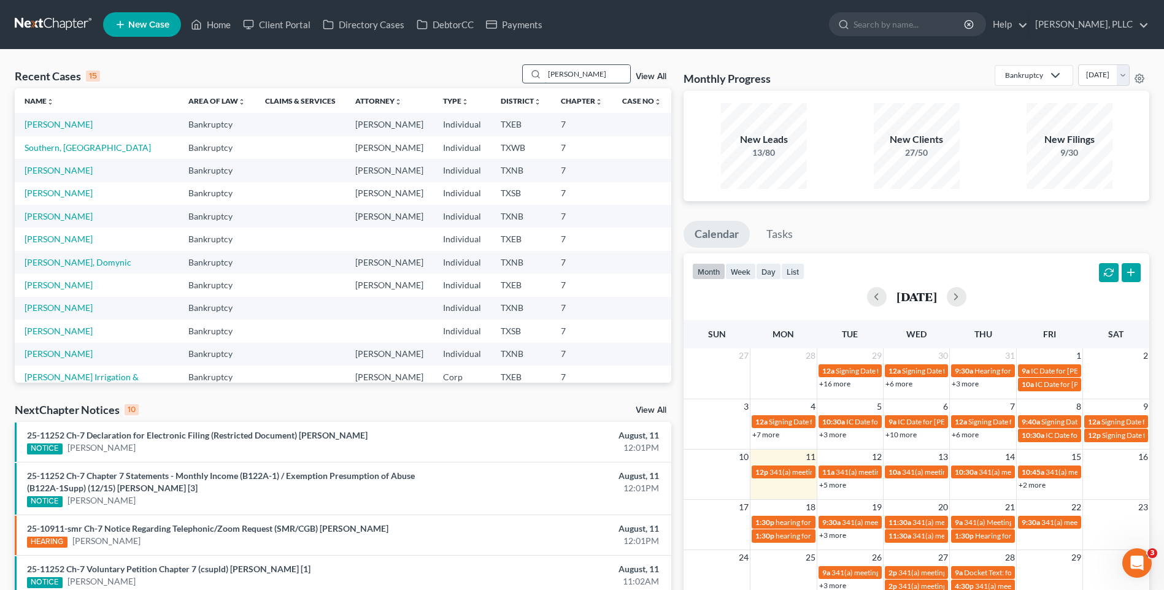
type input "yanez"
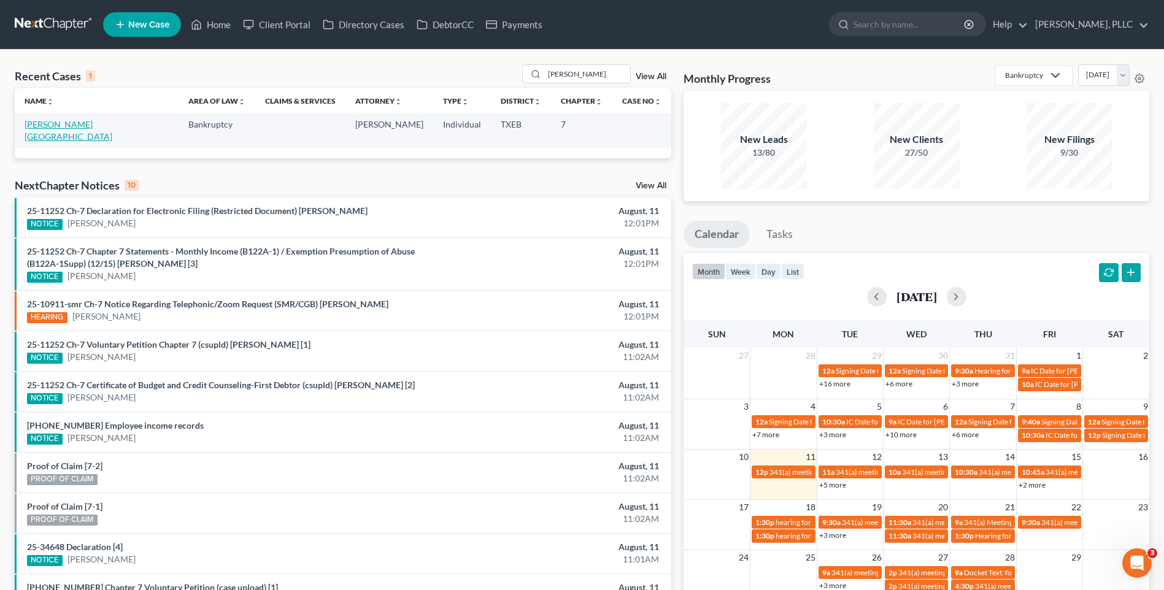
click at [69, 122] on link "Yanez, Israel" at bounding box center [69, 130] width 88 height 23
select select "6"
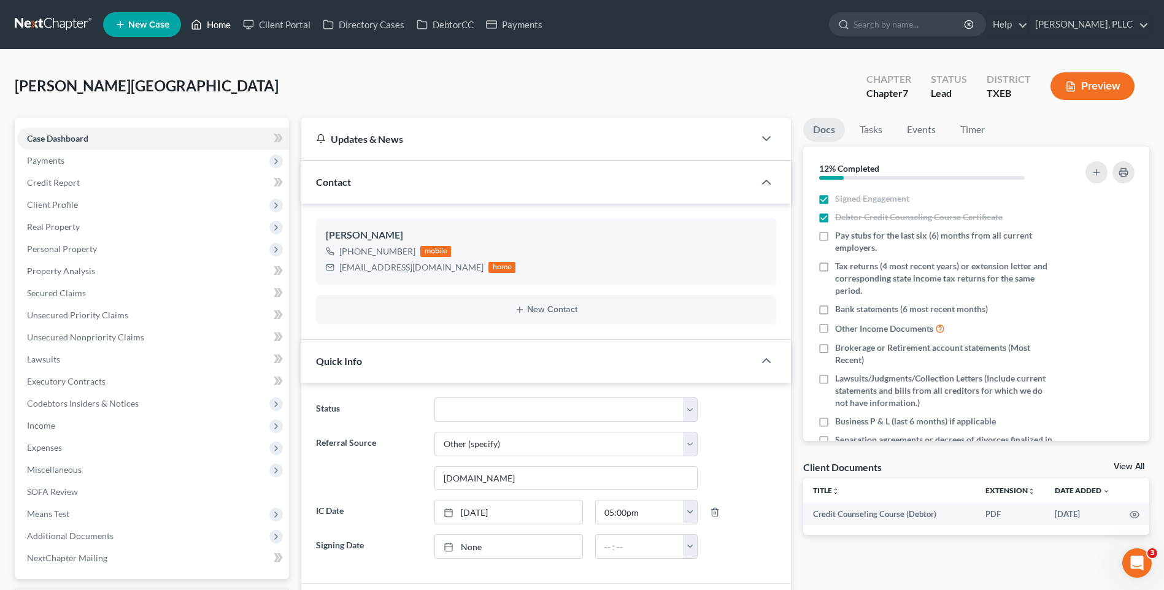
click at [210, 18] on link "Home" at bounding box center [211, 25] width 52 height 22
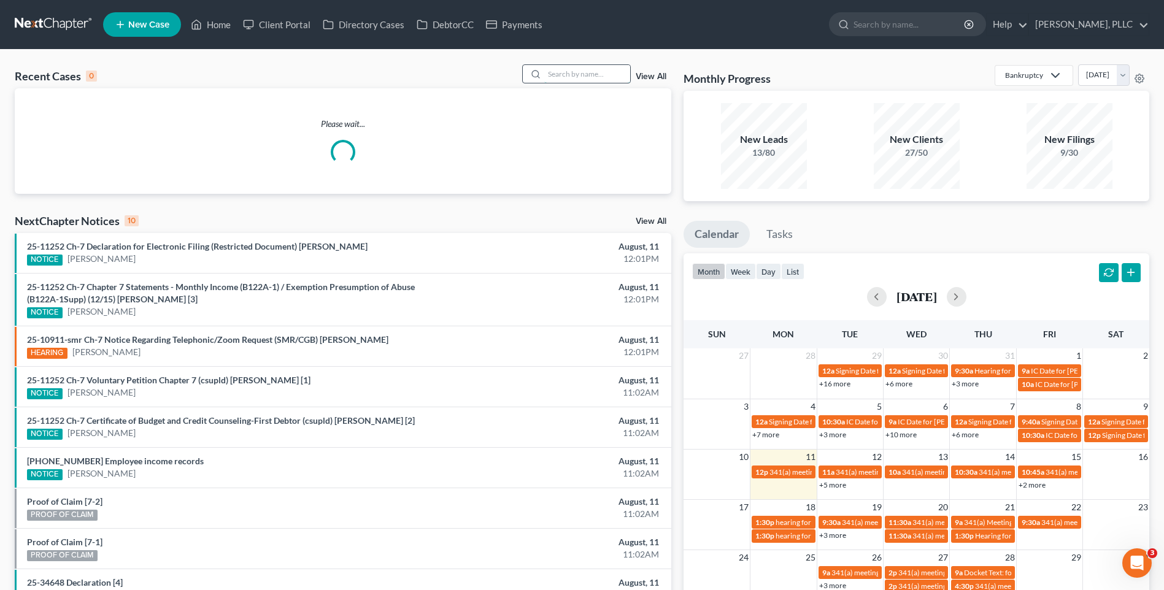
click at [565, 74] on input "search" at bounding box center [587, 74] width 86 height 18
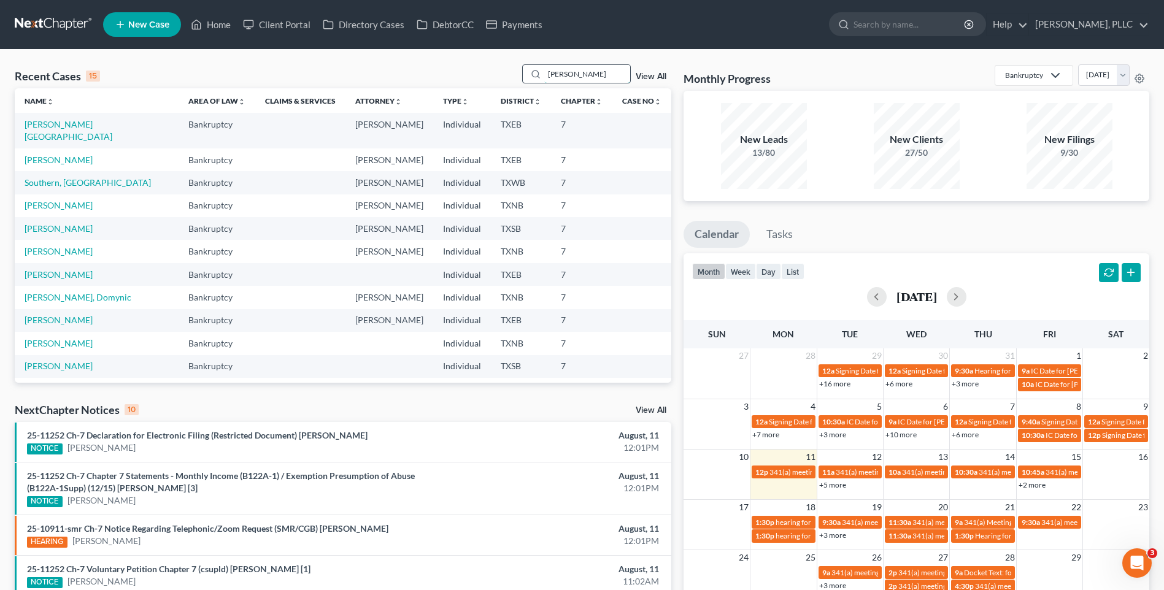
type input "willard"
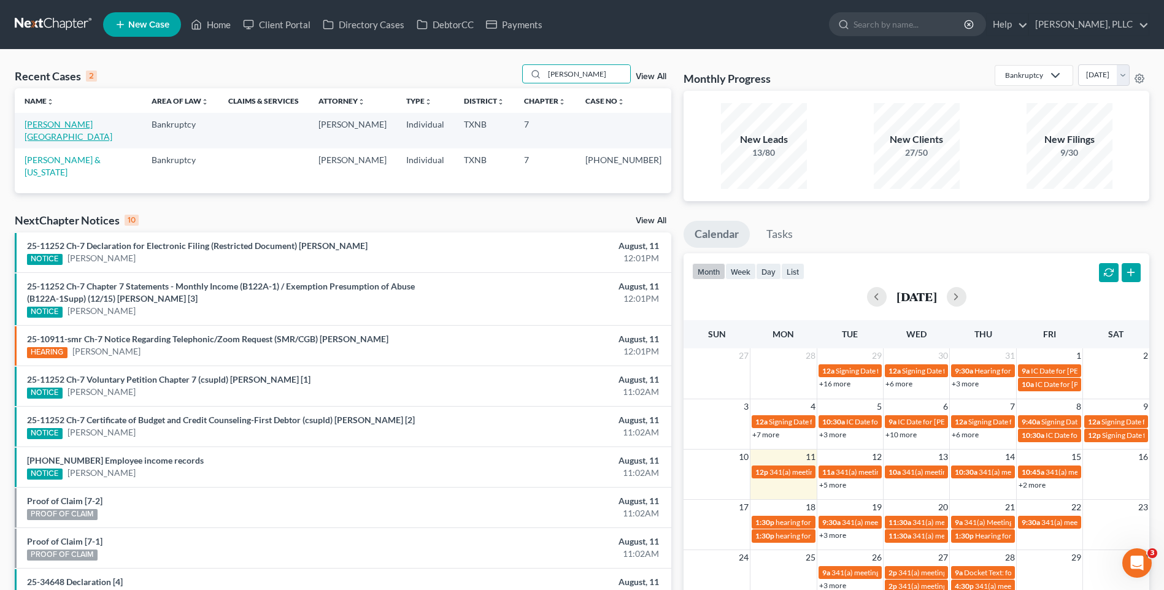
click at [77, 120] on link "Willard, LaShawnda" at bounding box center [69, 130] width 88 height 23
select select "6"
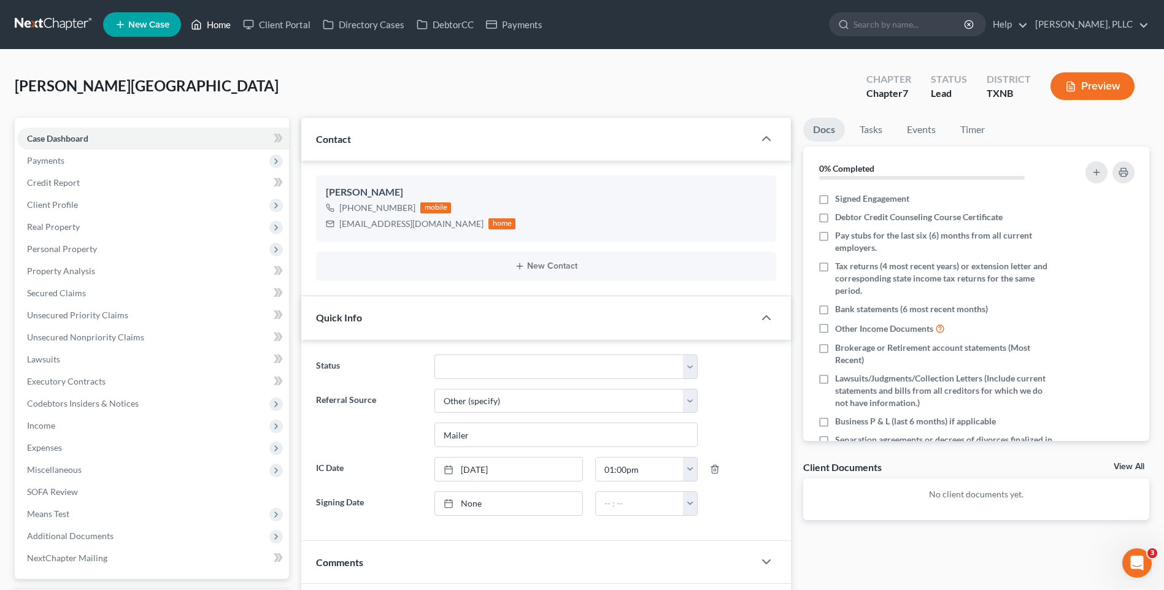
click at [224, 23] on link "Home" at bounding box center [211, 25] width 52 height 22
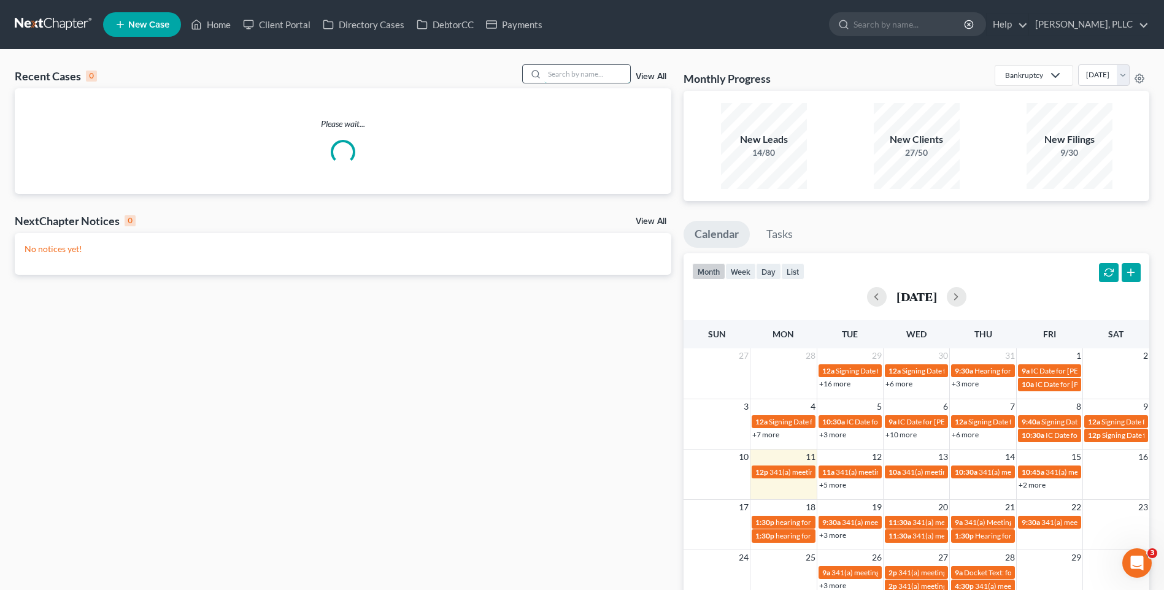
click at [565, 75] on input "search" at bounding box center [587, 74] width 86 height 18
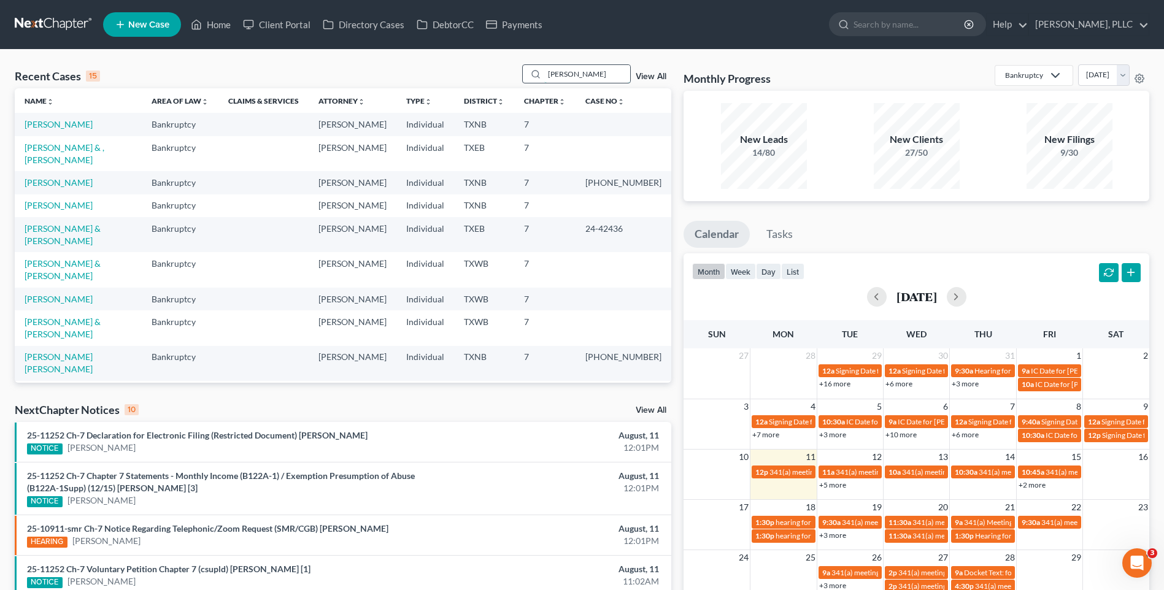
type input "Robinson"
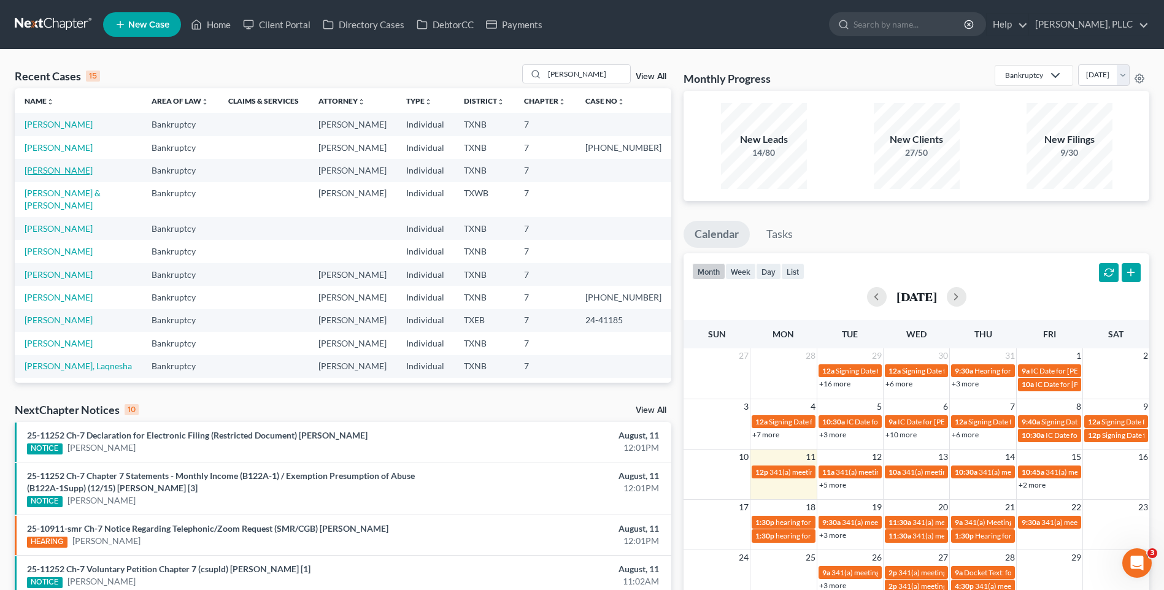
click at [74, 168] on link "Robinson, Jasmine" at bounding box center [59, 170] width 68 height 10
select select "4"
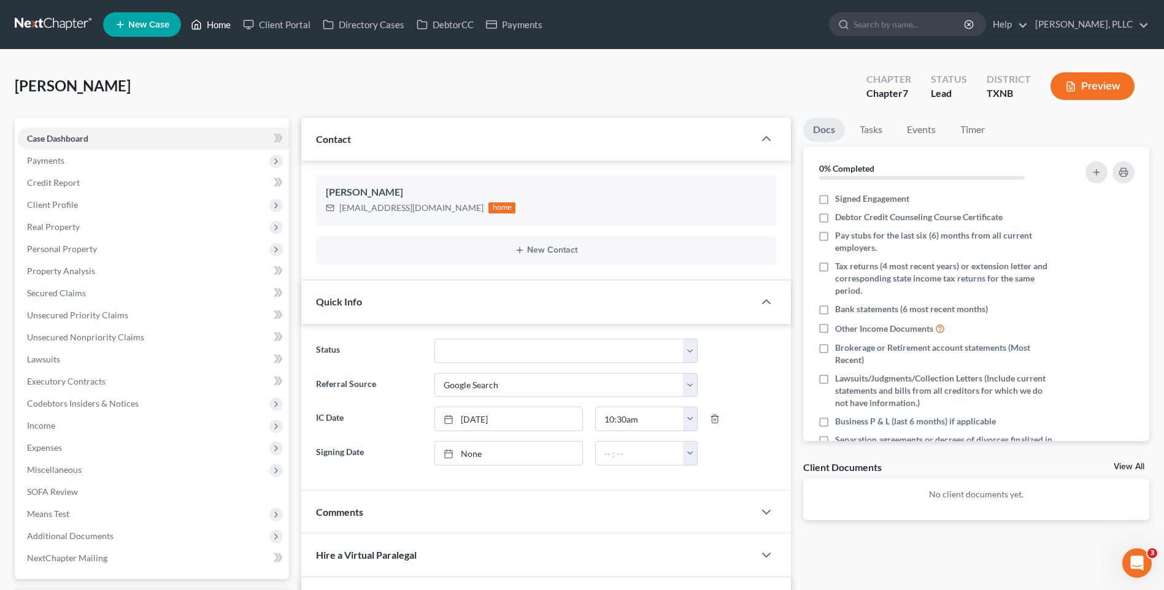
click at [208, 23] on link "Home" at bounding box center [211, 25] width 52 height 22
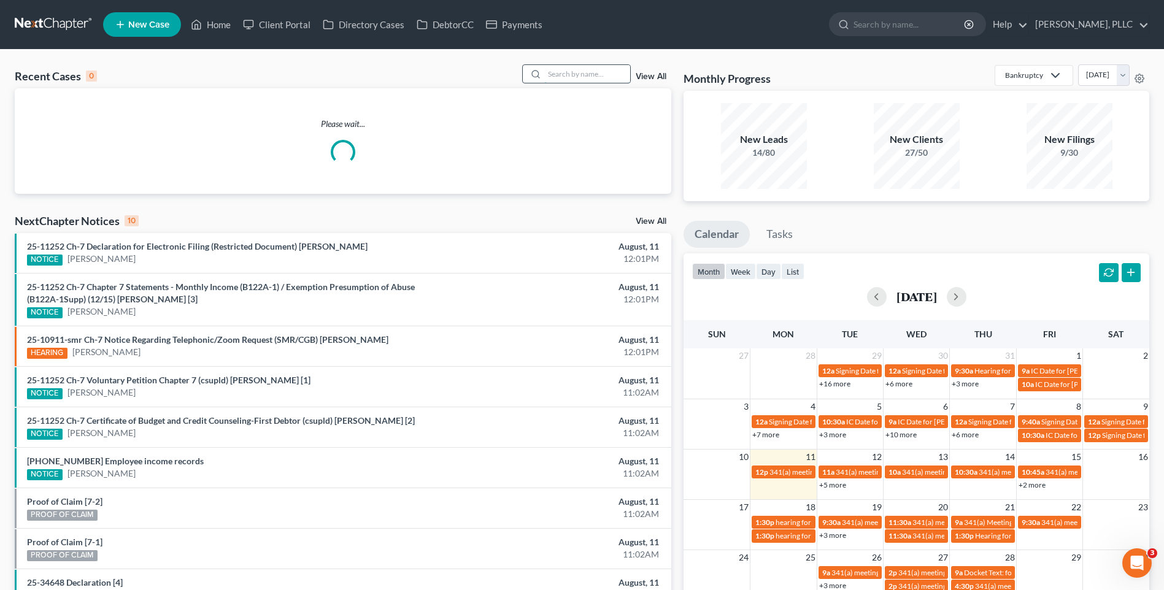
click at [581, 76] on input "search" at bounding box center [587, 74] width 86 height 18
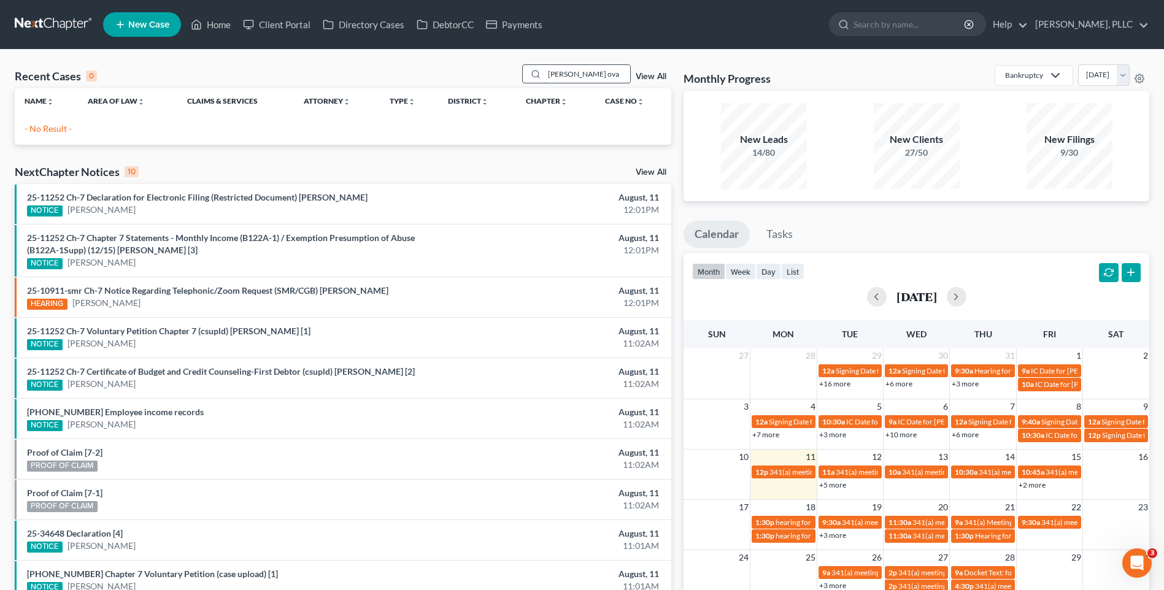
click at [581, 77] on input "Sattar ova" at bounding box center [587, 74] width 86 height 18
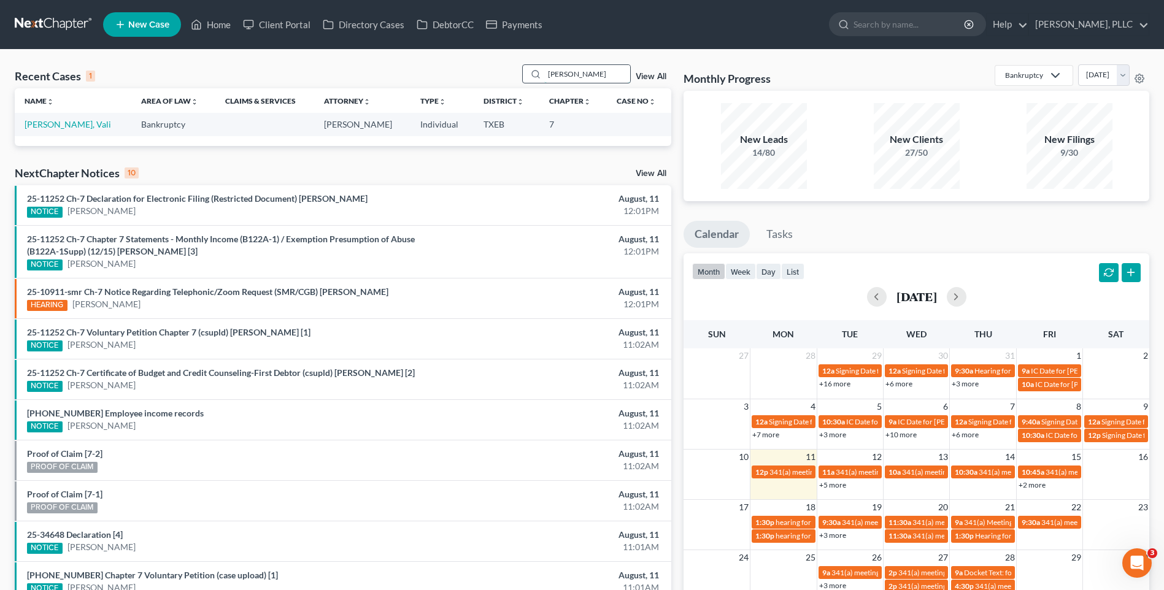
type input "Sattarov"
click at [41, 125] on link "Sattarov, Vali" at bounding box center [68, 124] width 87 height 10
select select "4"
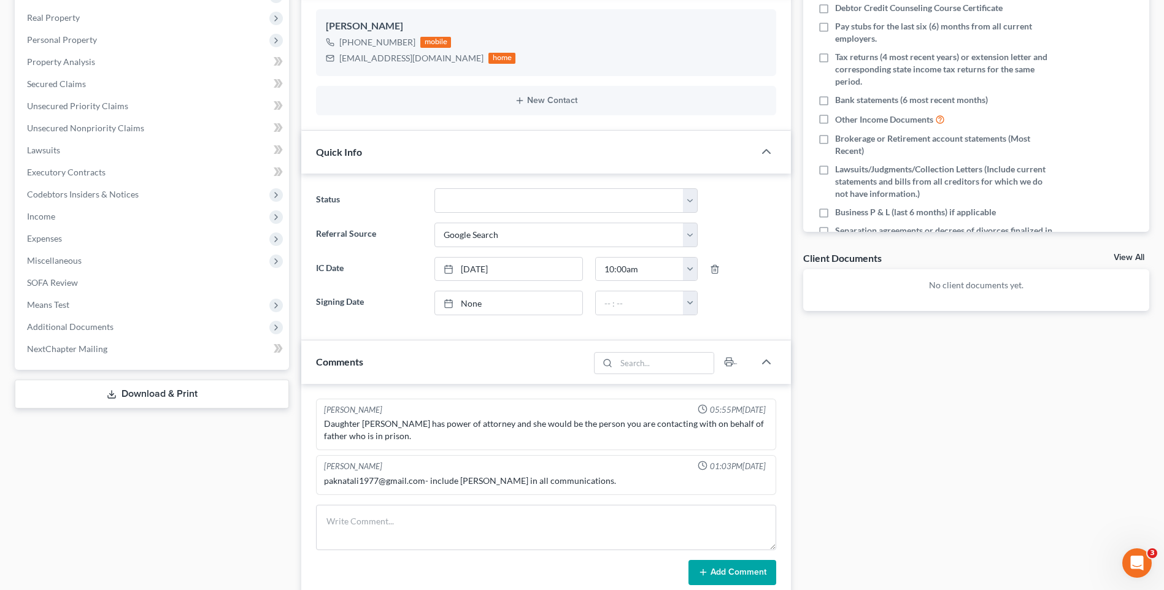
scroll to position [199, 0]
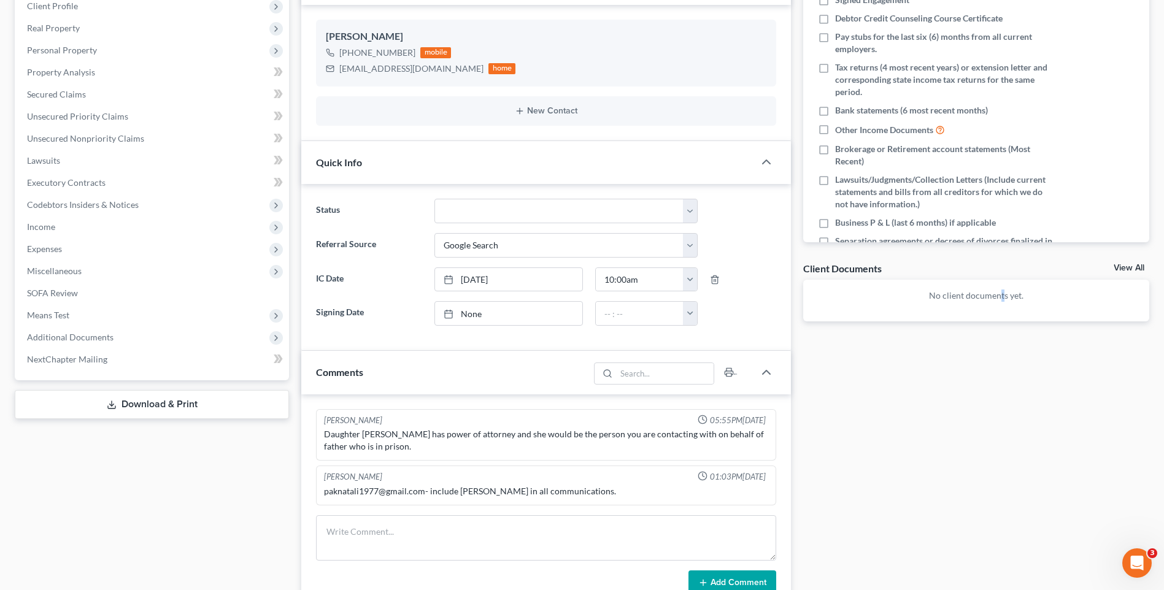
drag, startPoint x: 1001, startPoint y: 462, endPoint x: 1156, endPoint y: 346, distance: 193.5
click at [1019, 428] on div "Docs Tasks Events Timer 0% Completed Nothing here yet! Signed Engagement Debtor…" at bounding box center [976, 428] width 358 height 1018
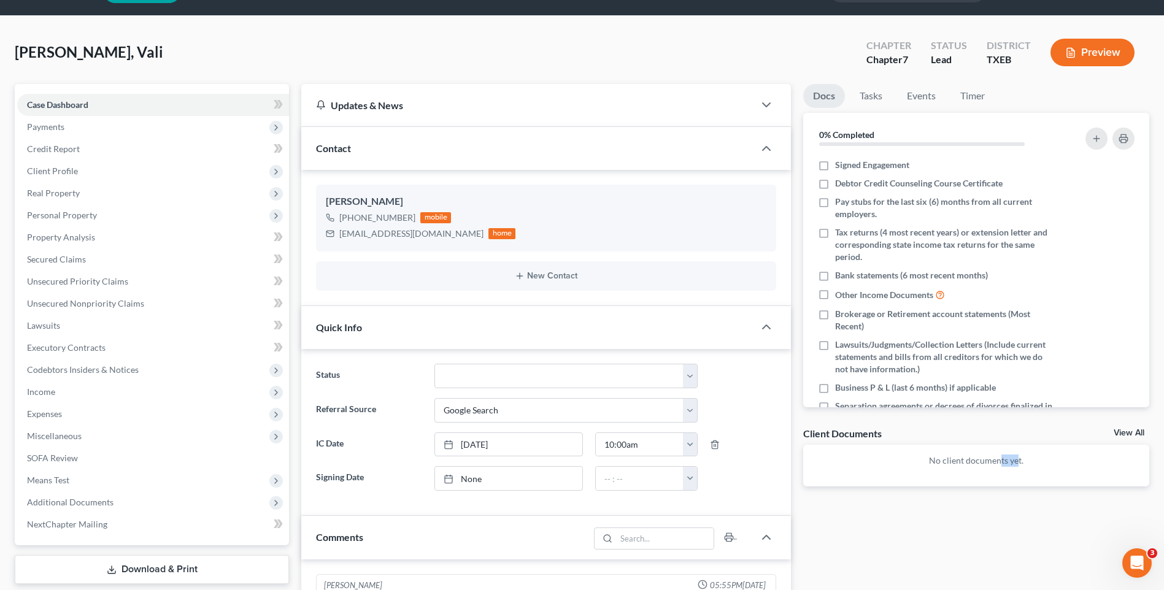
scroll to position [0, 0]
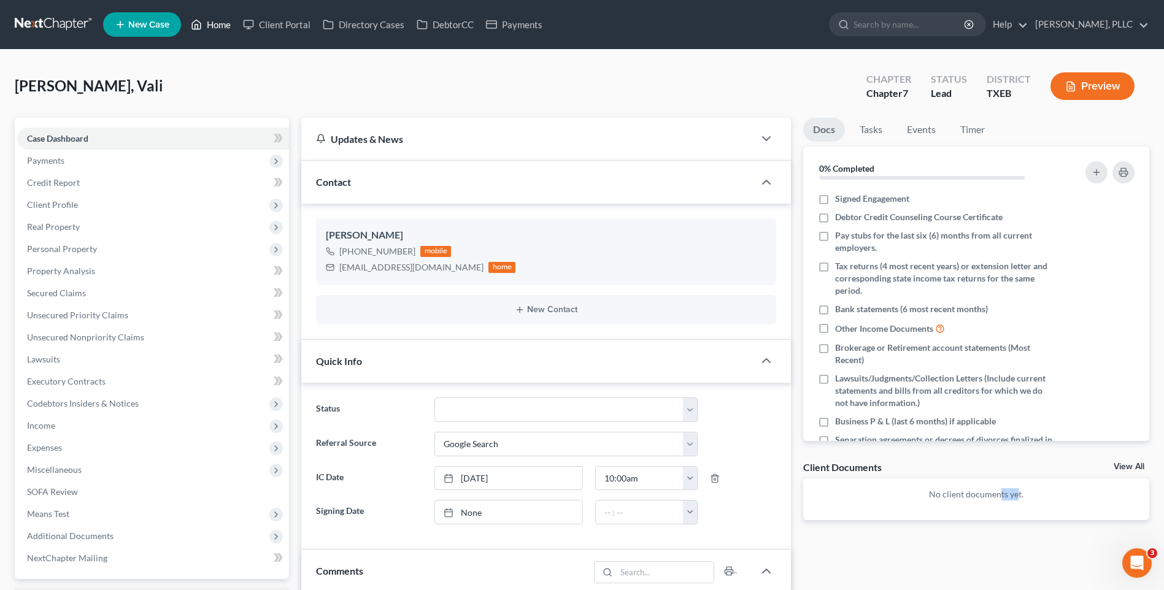
drag, startPoint x: 214, startPoint y: 25, endPoint x: 560, endPoint y: 80, distance: 350.6
click at [214, 25] on link "Home" at bounding box center [211, 25] width 52 height 22
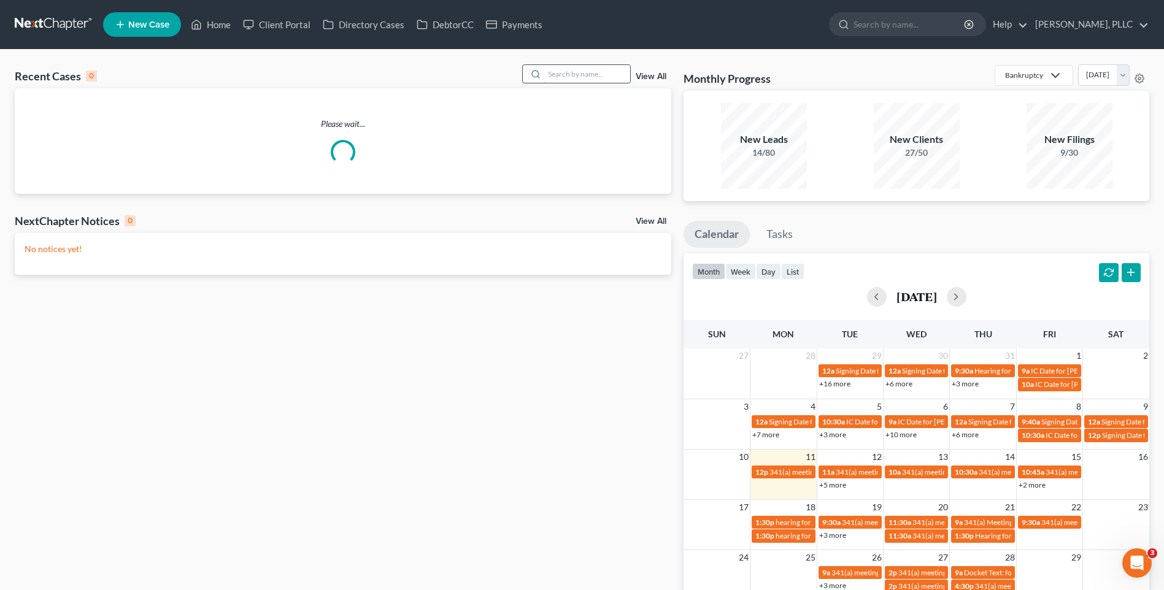
click at [562, 76] on input "search" at bounding box center [587, 74] width 86 height 18
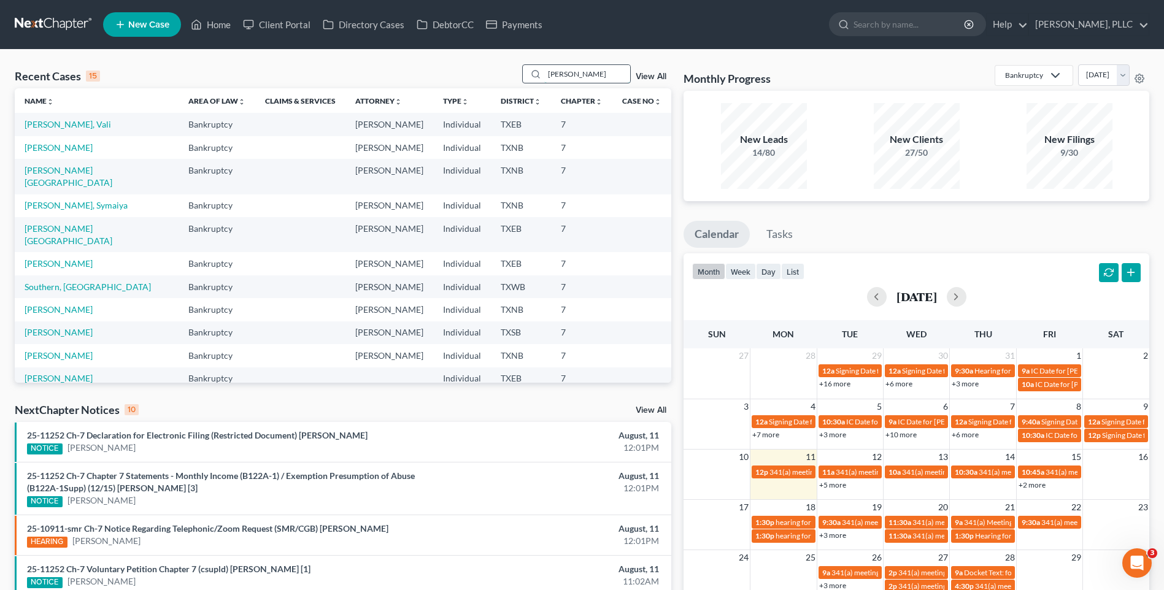
type input "westcott"
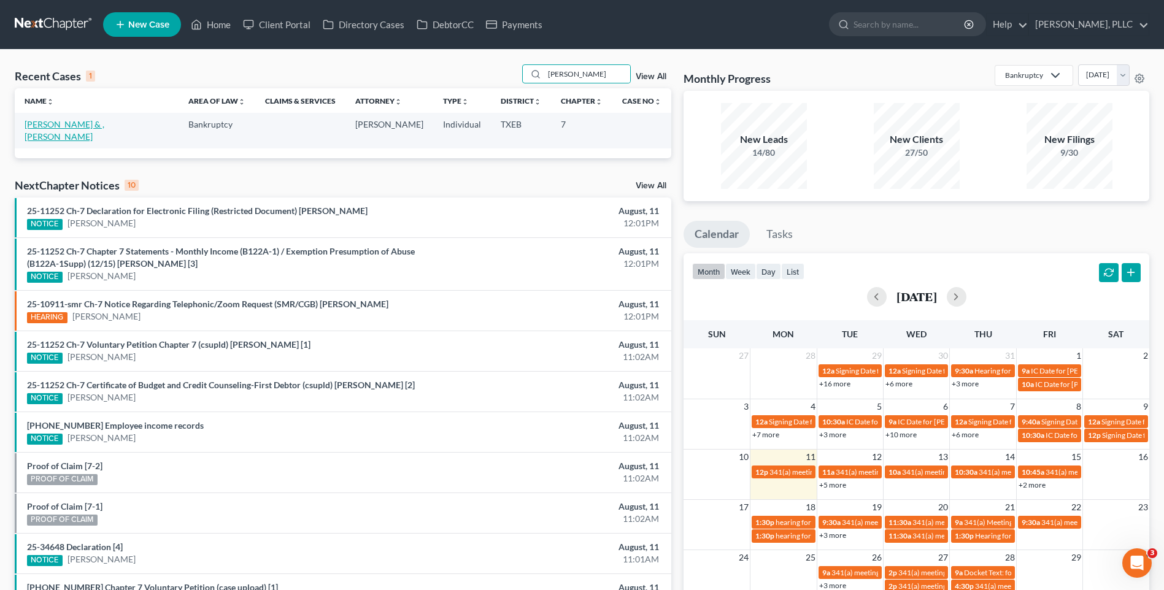
click at [88, 125] on link "Westcott, Robert & , Charlotte" at bounding box center [65, 130] width 80 height 23
select select "4"
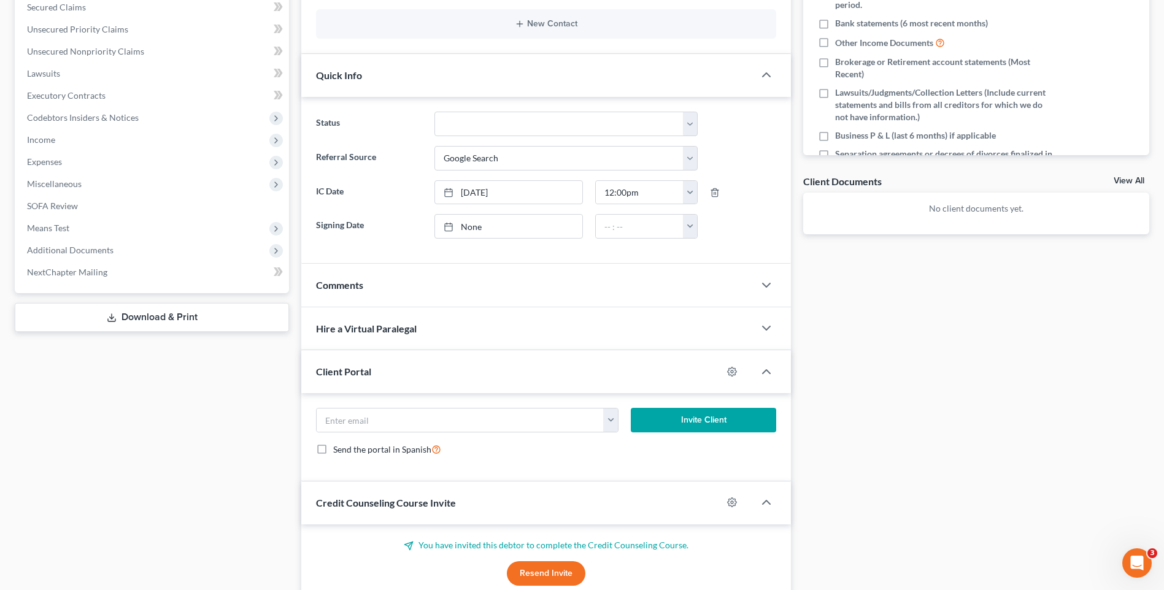
scroll to position [301, 0]
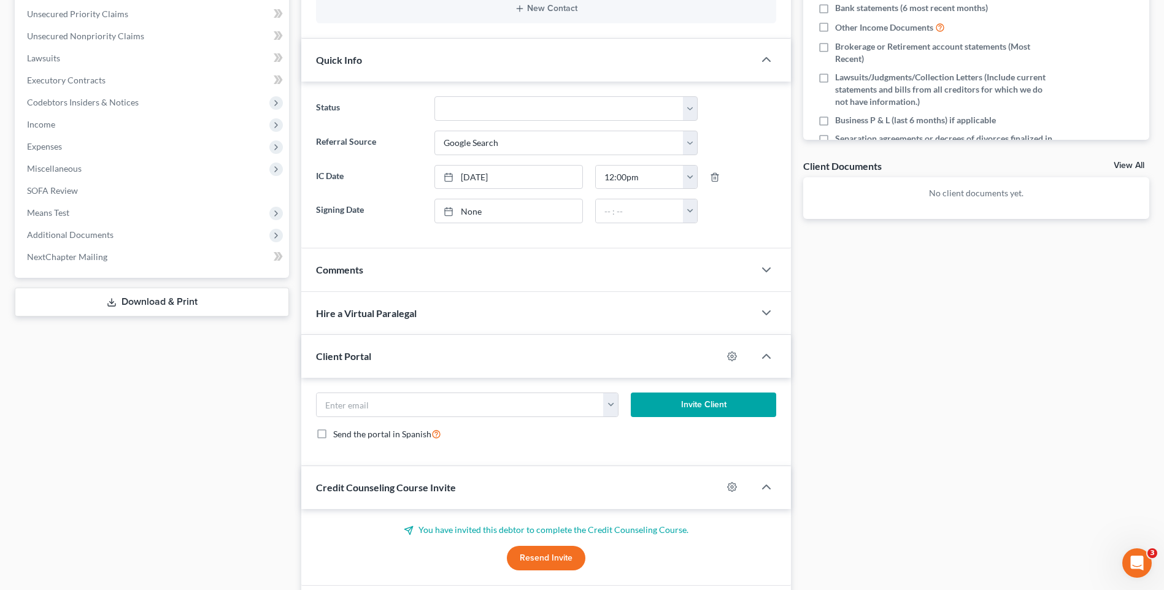
click at [327, 267] on span "Comments" at bounding box center [339, 270] width 47 height 12
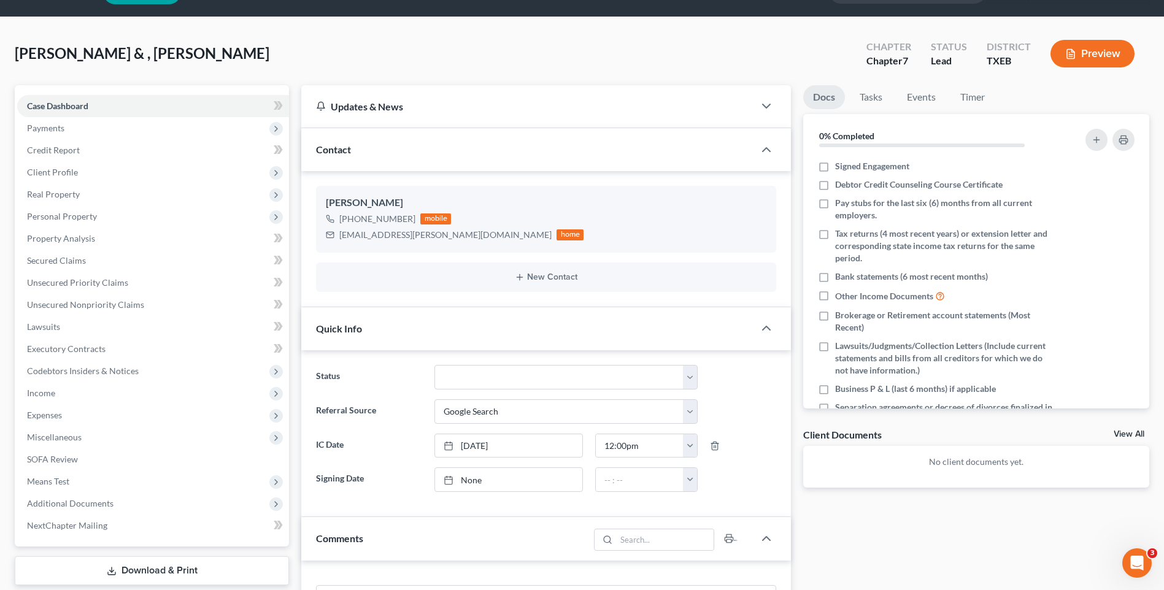
scroll to position [0, 0]
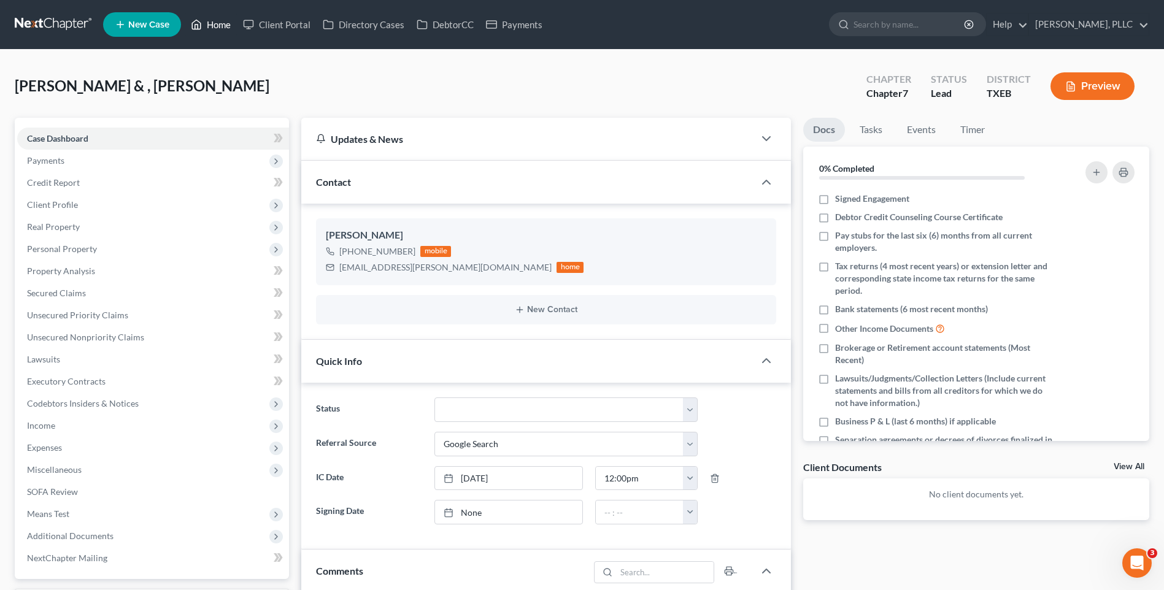
drag, startPoint x: 214, startPoint y: 17, endPoint x: 565, endPoint y: 88, distance: 358.8
click at [214, 18] on link "Home" at bounding box center [211, 25] width 52 height 22
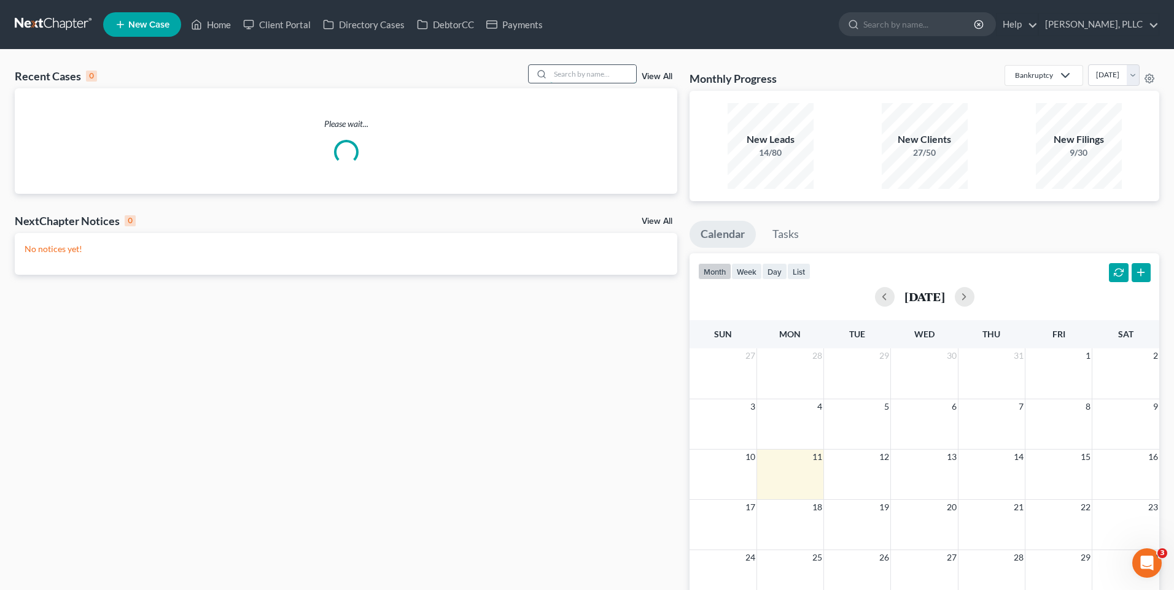
click at [564, 79] on input "search" at bounding box center [593, 74] width 86 height 18
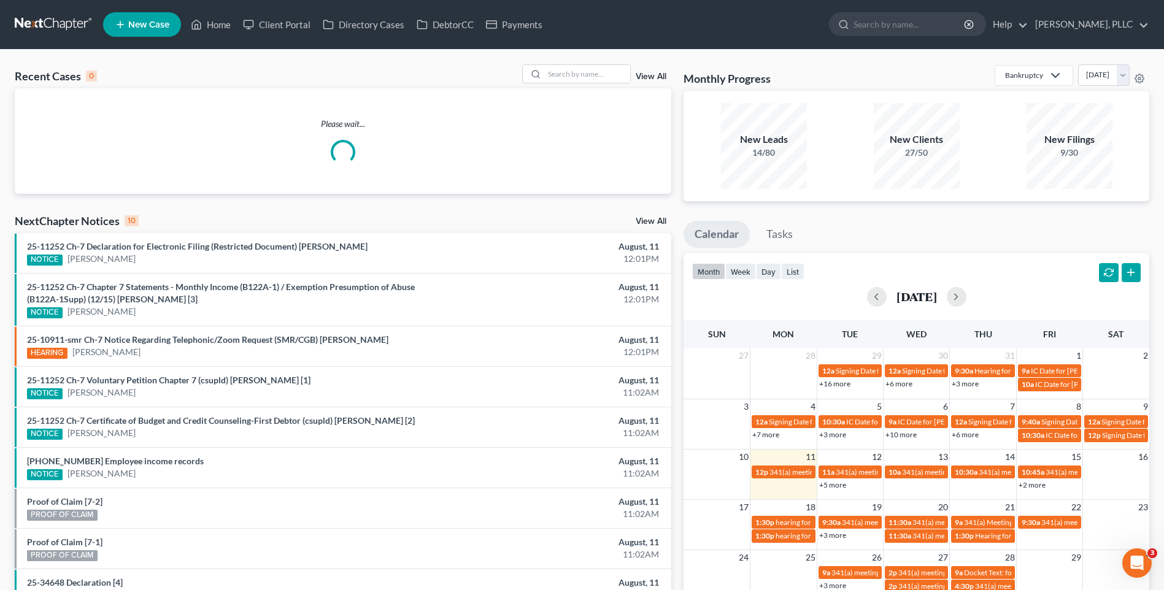
click at [551, 84] on div "Recent Cases 0 View All" at bounding box center [343, 76] width 657 height 24
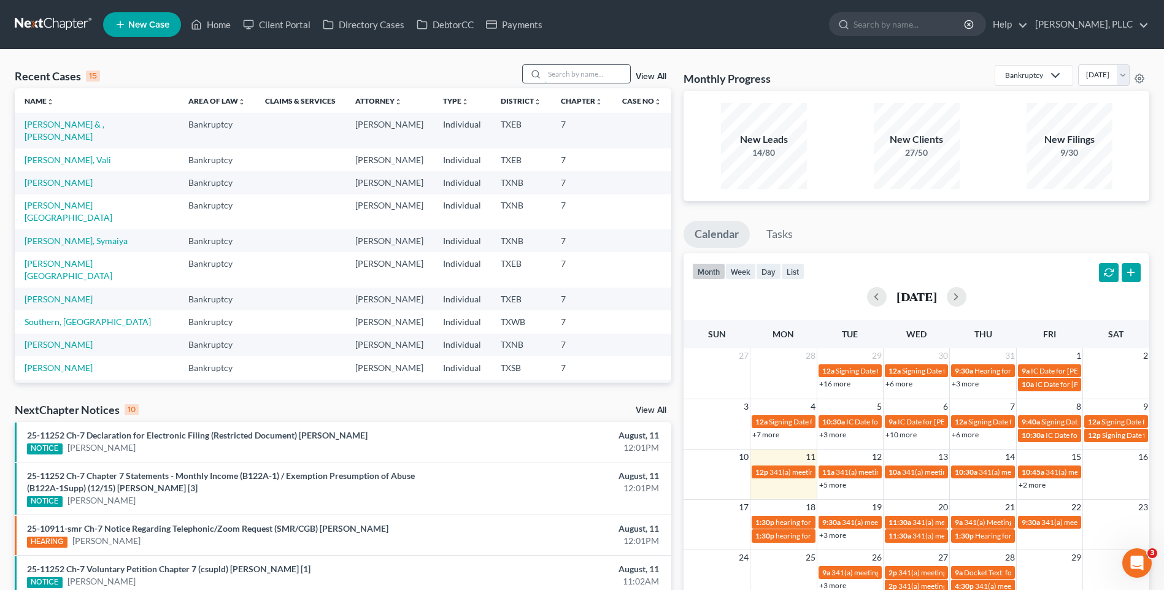
click at [565, 80] on input "search" at bounding box center [587, 74] width 86 height 18
type input "lyons"
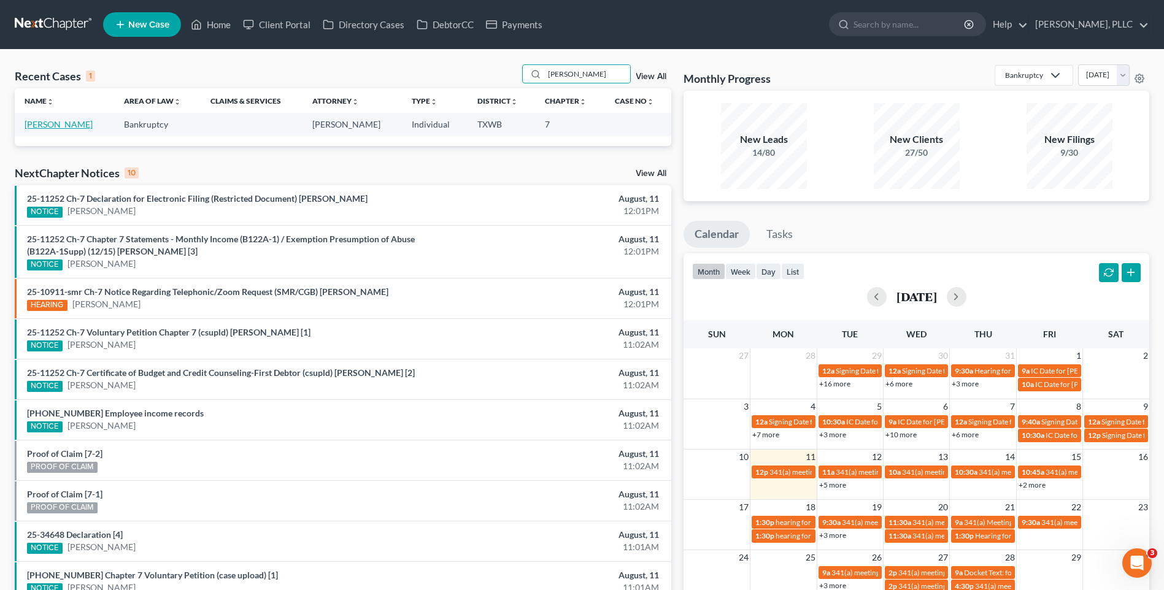
click at [63, 124] on link "Lyons, Abigail" at bounding box center [59, 124] width 68 height 10
select select "4"
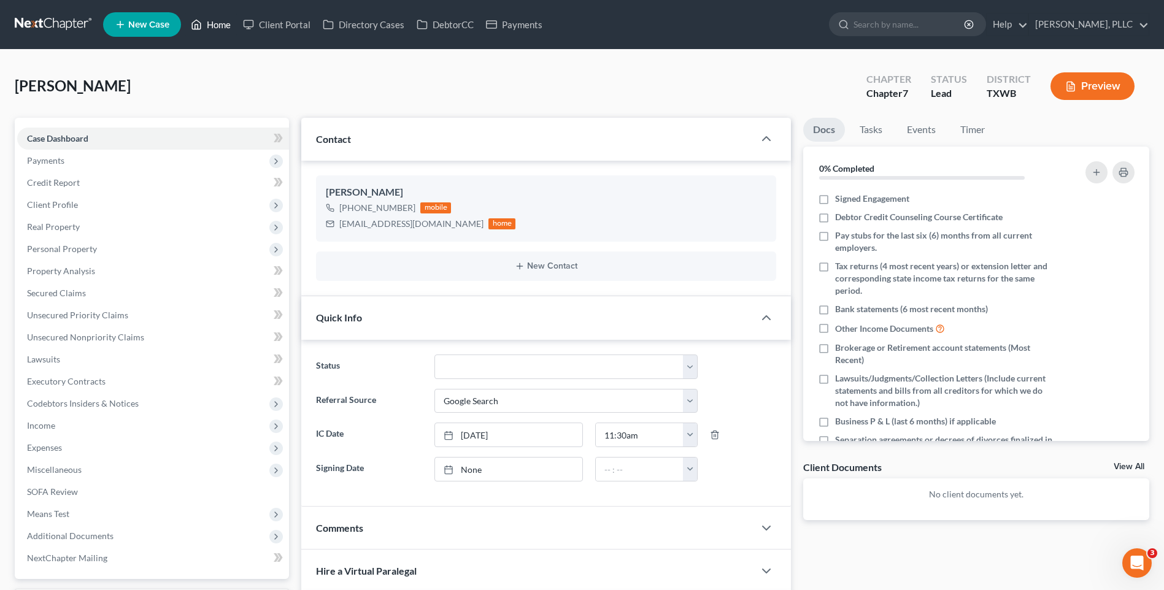
click at [215, 21] on link "Home" at bounding box center [211, 25] width 52 height 22
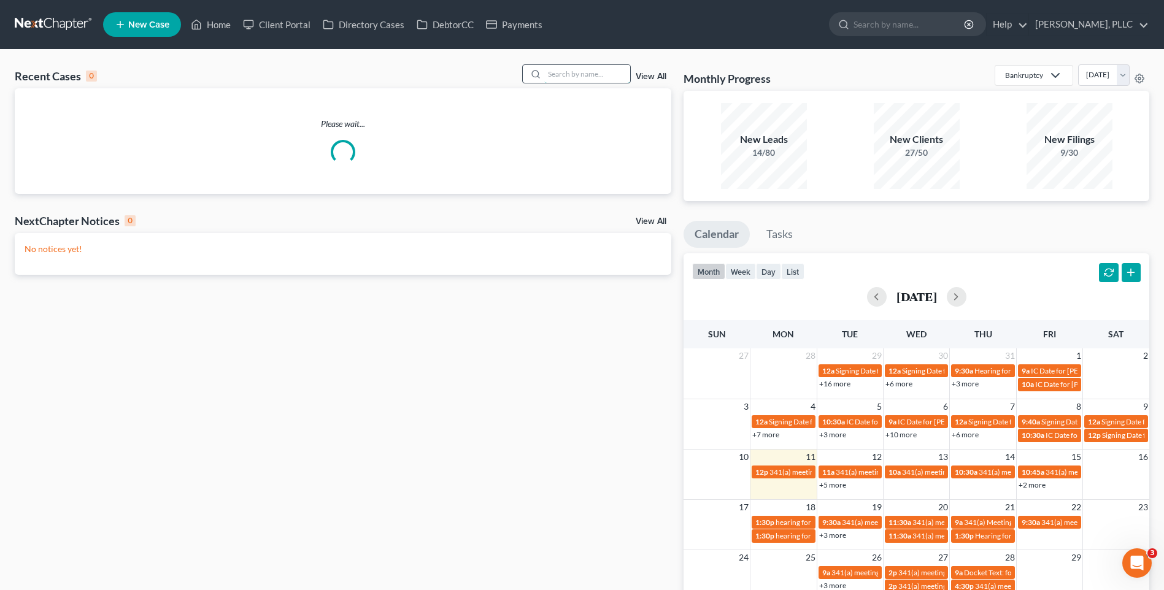
click at [567, 71] on input "search" at bounding box center [587, 74] width 86 height 18
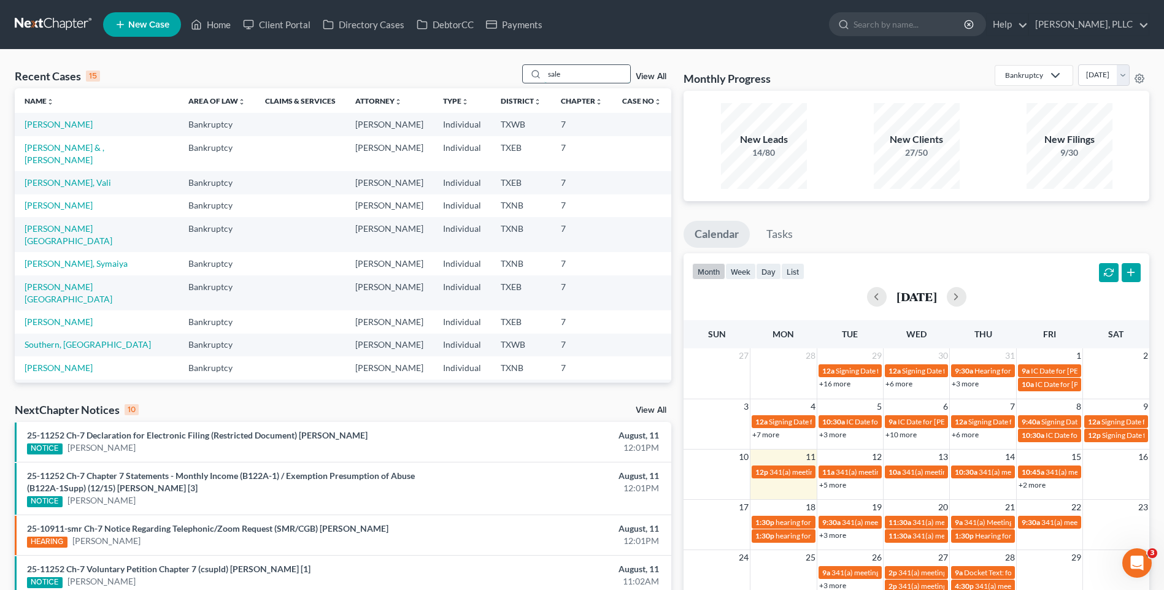
type input "sale"
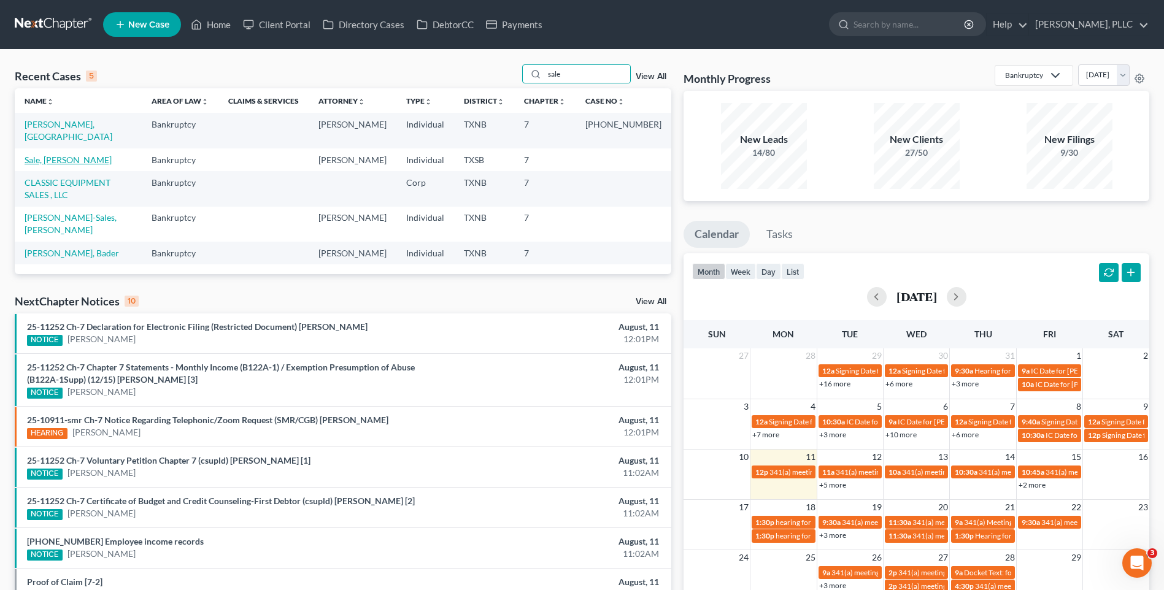
click at [56, 155] on link "Sale, Tyler" at bounding box center [68, 160] width 87 height 10
select select "4"
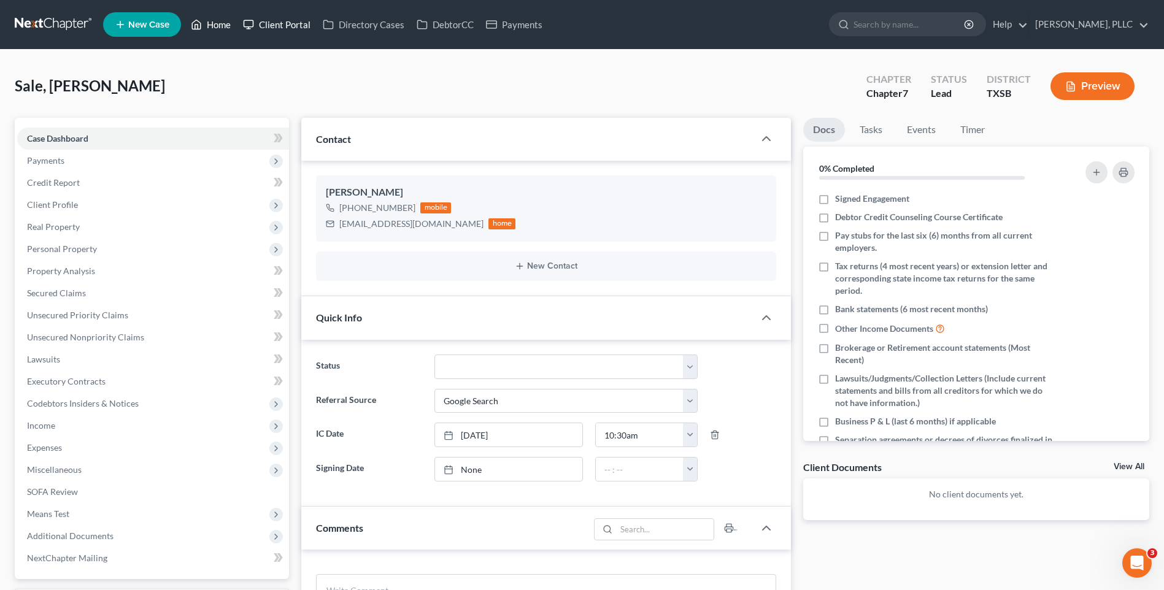
drag, startPoint x: 226, startPoint y: 25, endPoint x: 258, endPoint y: 31, distance: 31.8
click at [226, 25] on link "Home" at bounding box center [211, 25] width 52 height 22
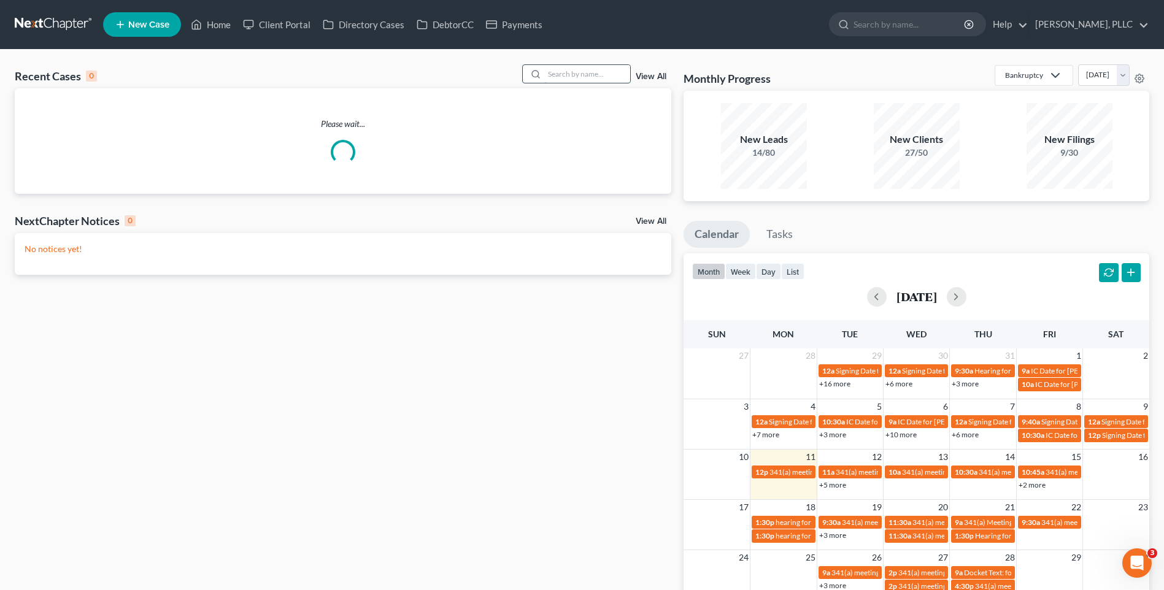
click at [579, 74] on input "search" at bounding box center [587, 74] width 86 height 18
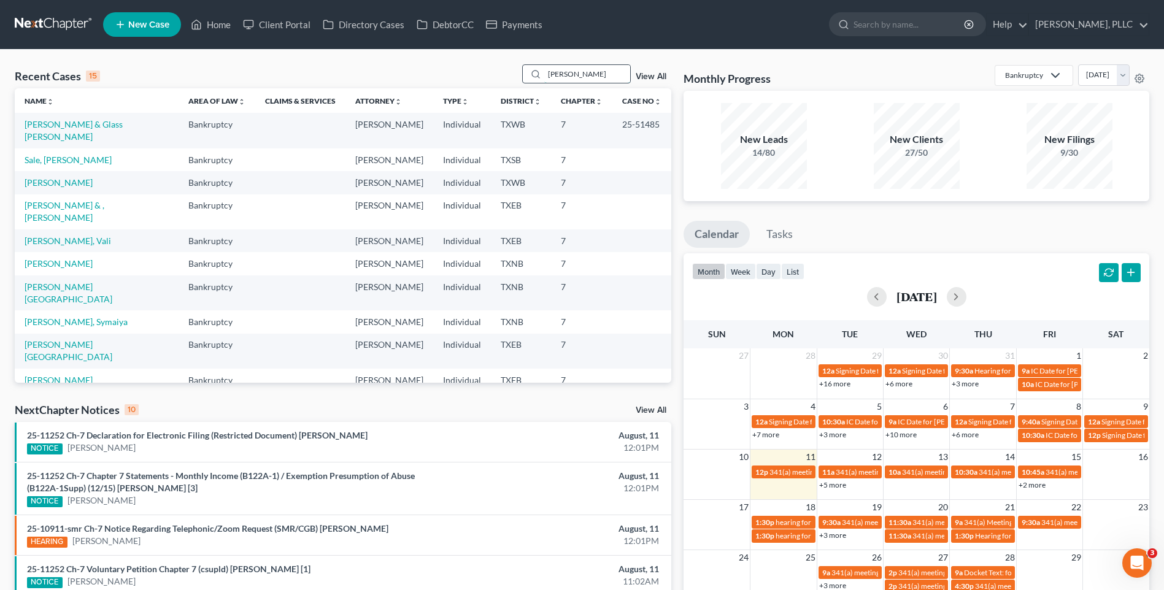
type input "noyd"
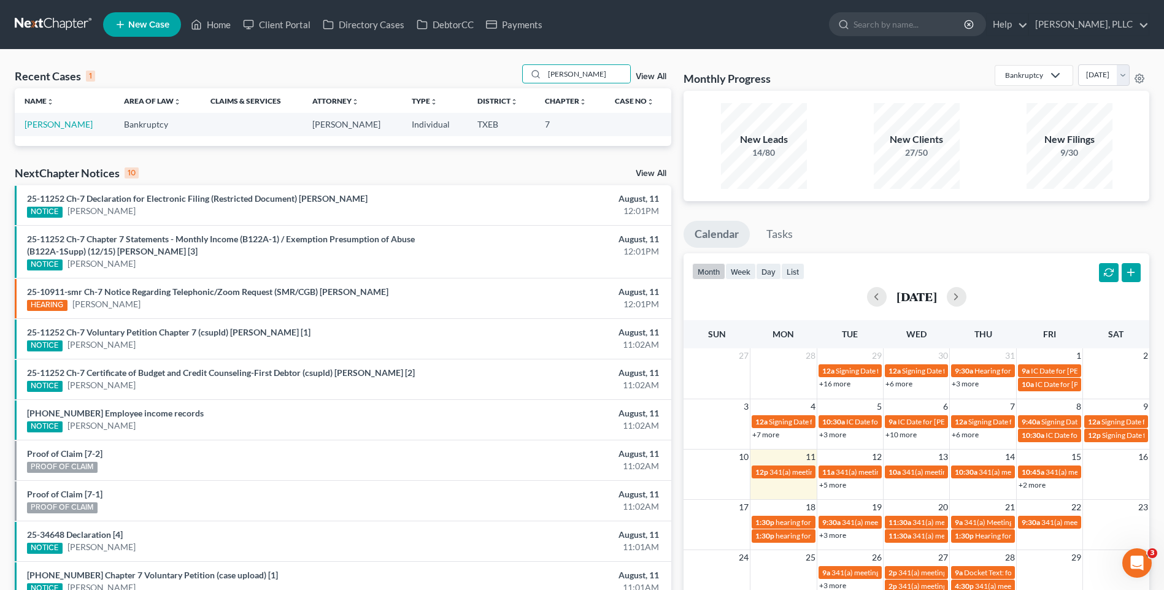
click at [57, 118] on td "Noyd, Karen" at bounding box center [64, 124] width 99 height 23
click at [48, 125] on link "Noyd, Karen" at bounding box center [59, 124] width 68 height 10
select select "4"
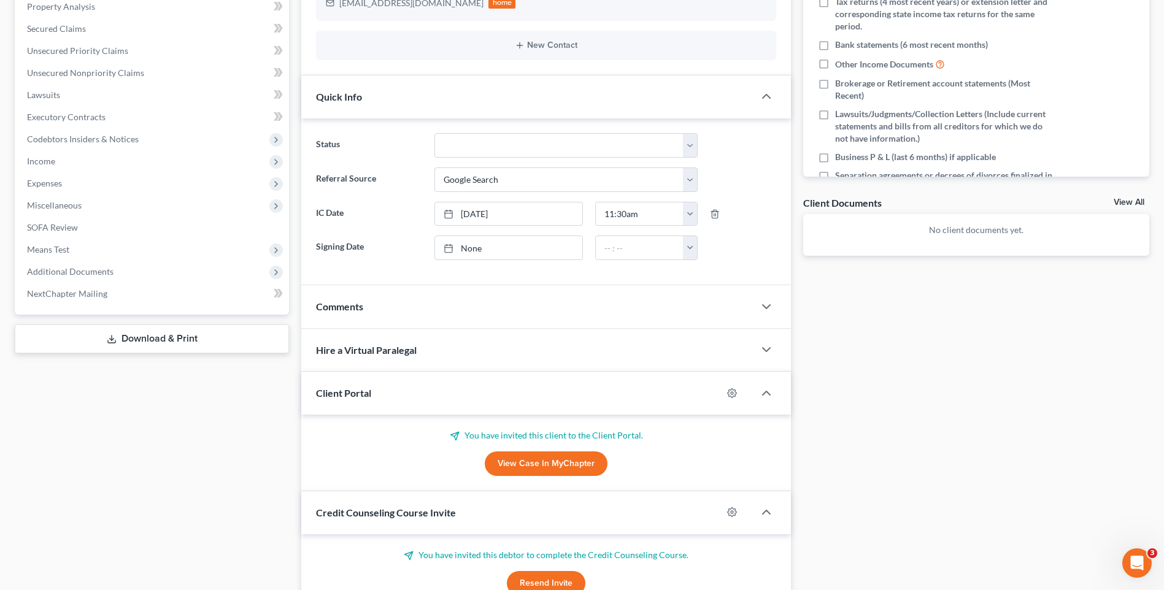
scroll to position [273, 0]
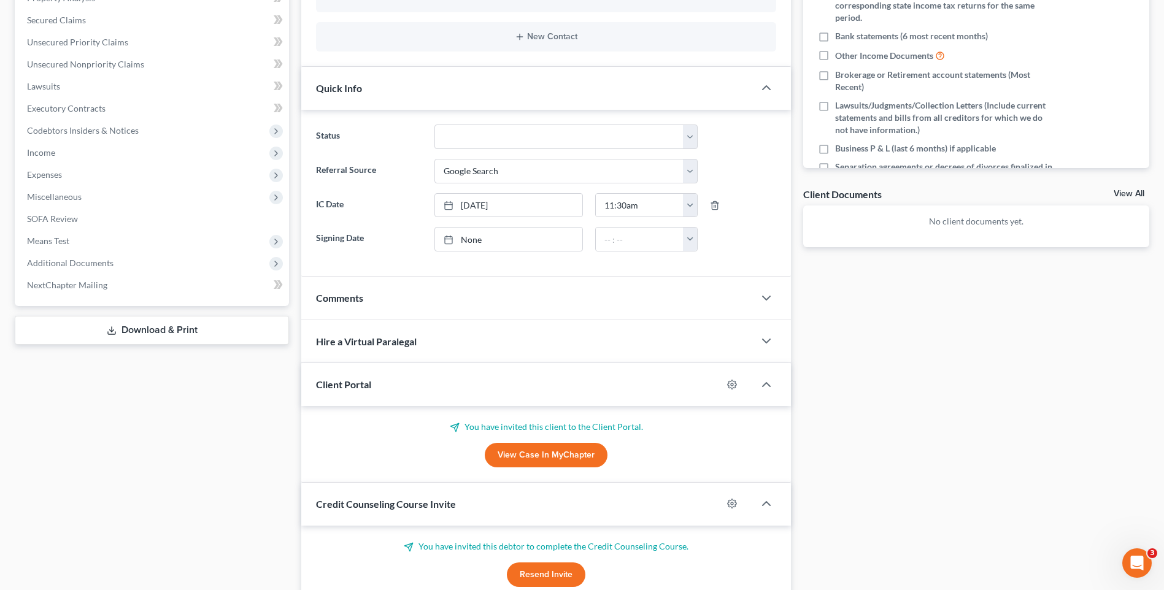
click at [350, 295] on span "Comments" at bounding box center [339, 298] width 47 height 12
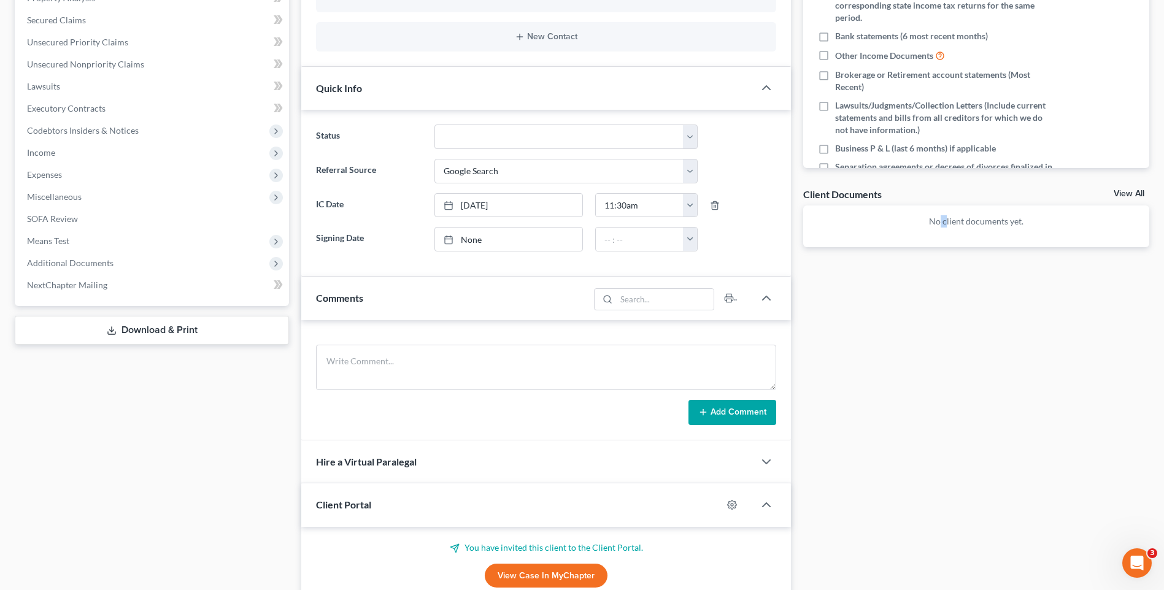
drag, startPoint x: 942, startPoint y: 373, endPoint x: 1118, endPoint y: 387, distance: 176.7
click at [946, 377] on div "Docs Tasks Events Timer 0% Completed Nothing here yet! Signed Engagement Debtor…" at bounding box center [976, 306] width 358 height 922
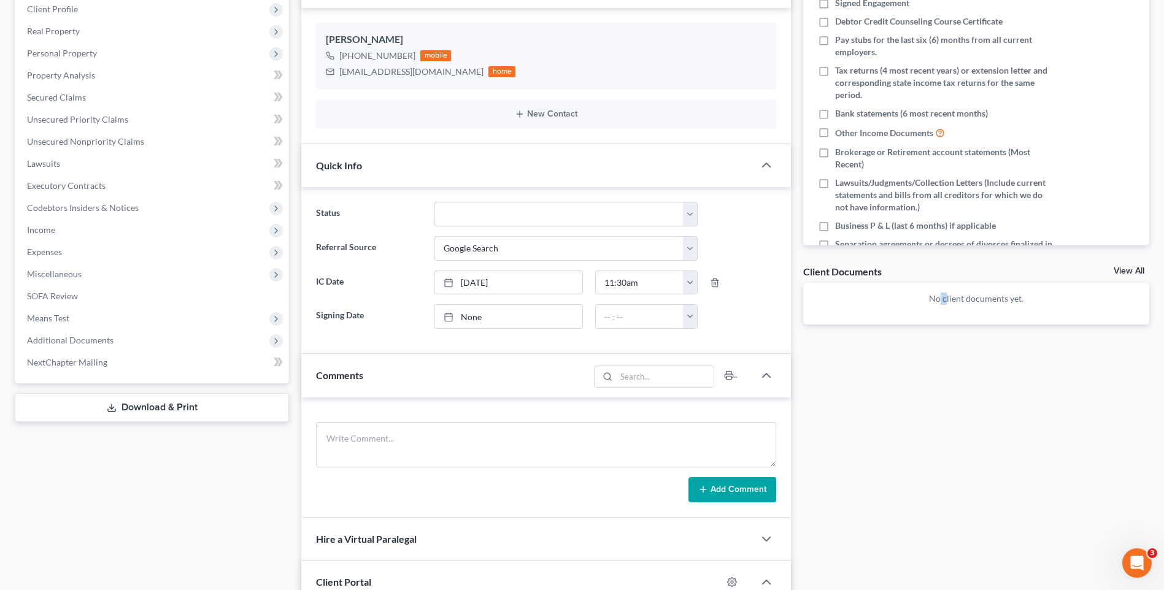
scroll to position [0, 0]
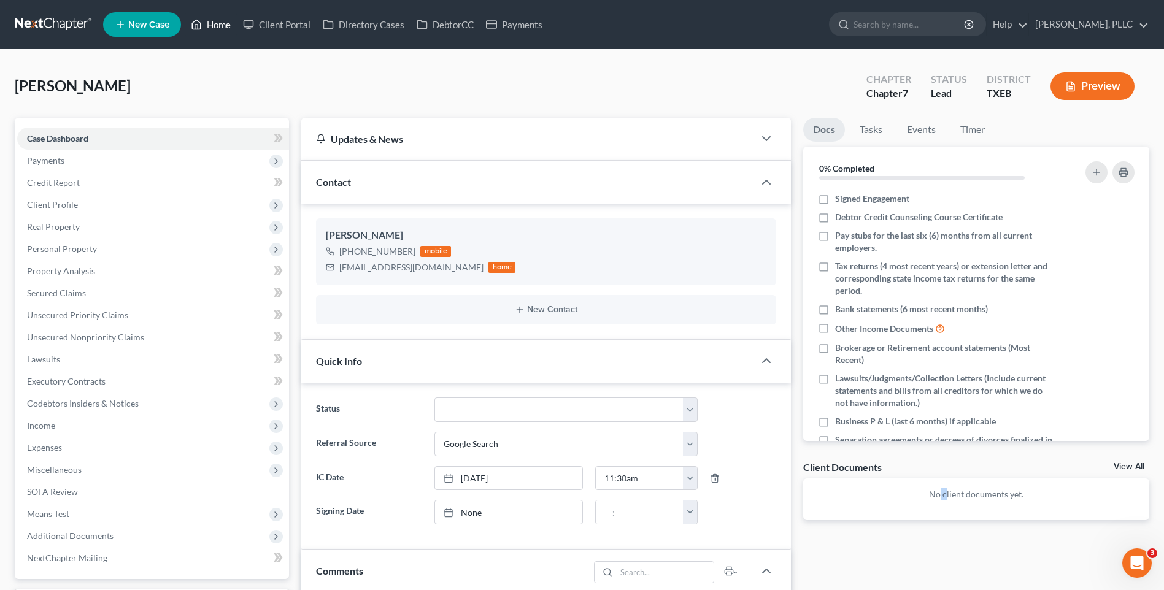
click at [213, 27] on link "Home" at bounding box center [211, 25] width 52 height 22
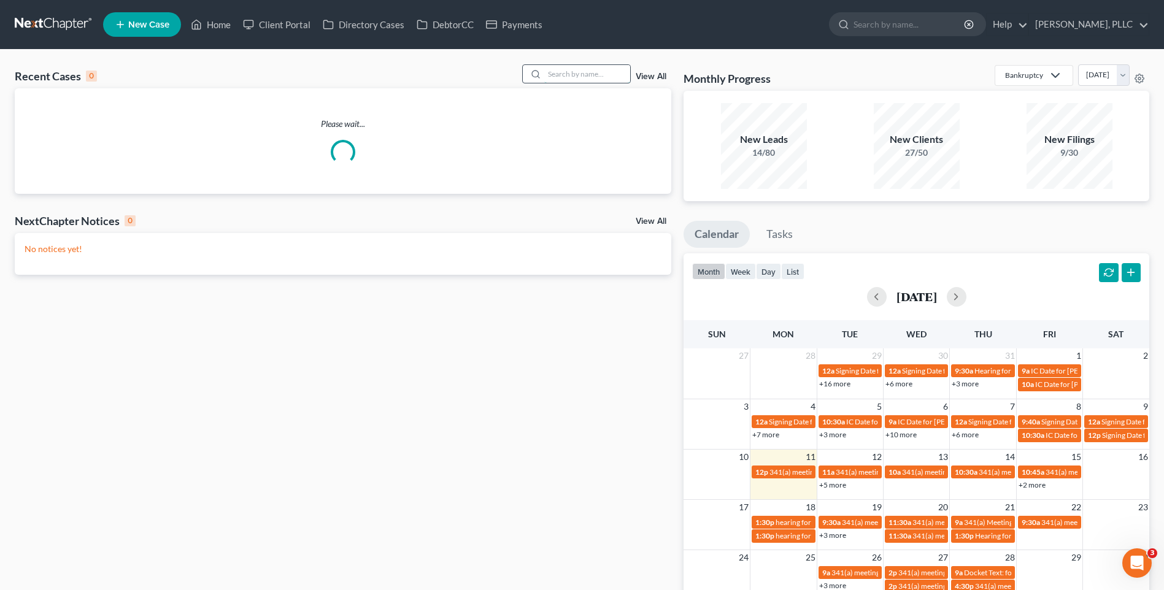
click at [583, 75] on input "search" at bounding box center [587, 74] width 86 height 18
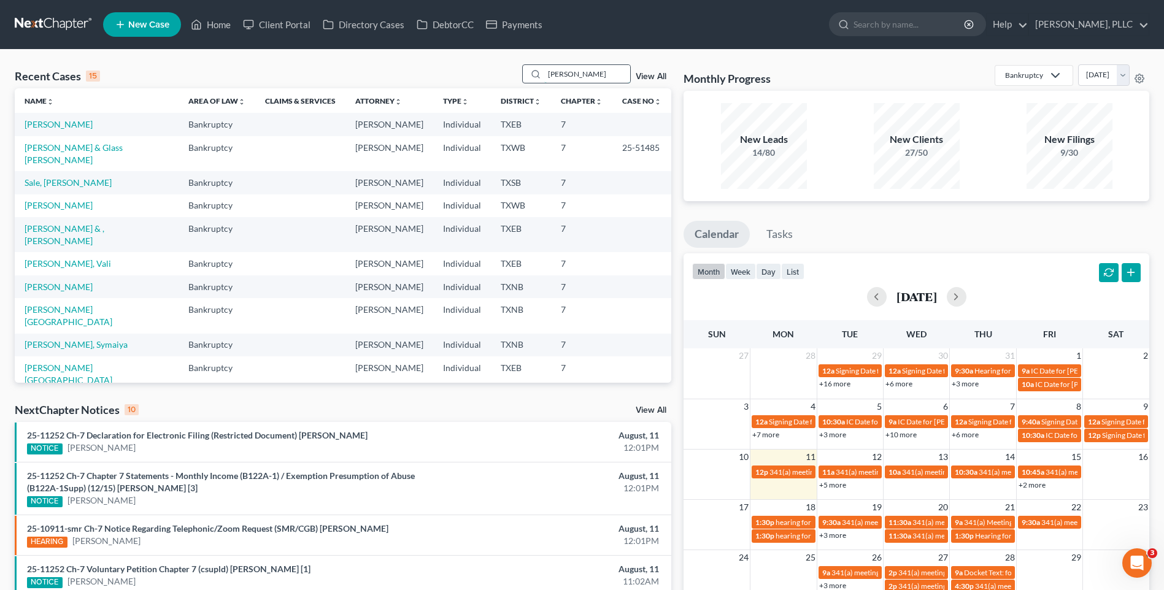
type input "obier"
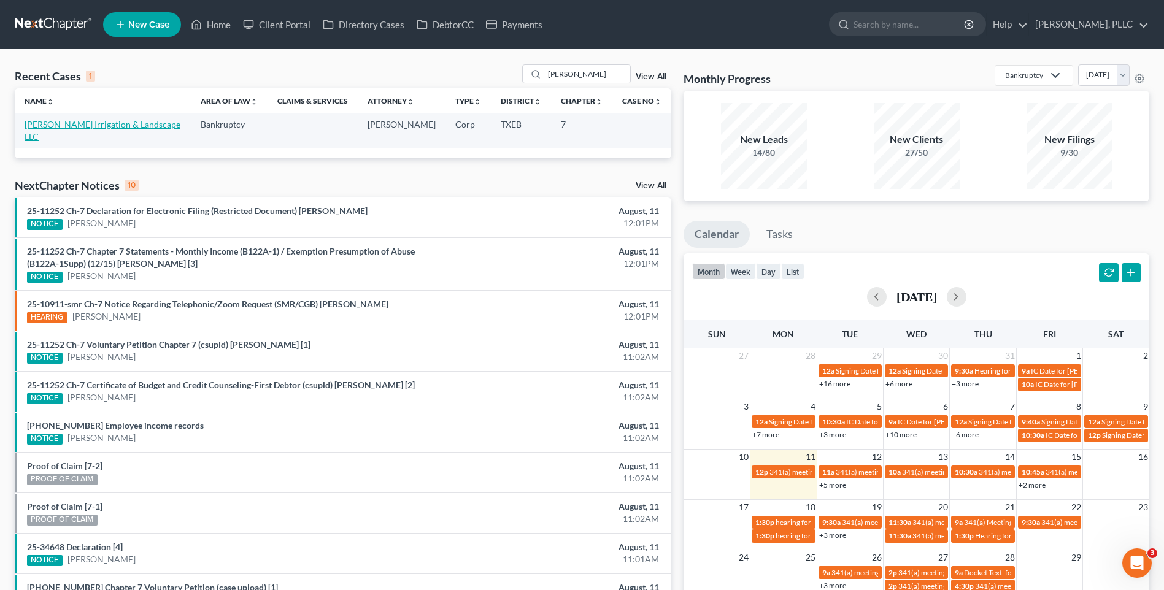
click at [68, 123] on link "[PERSON_NAME] Irrigation & Landscape LLC" at bounding box center [103, 130] width 156 height 23
select select "4"
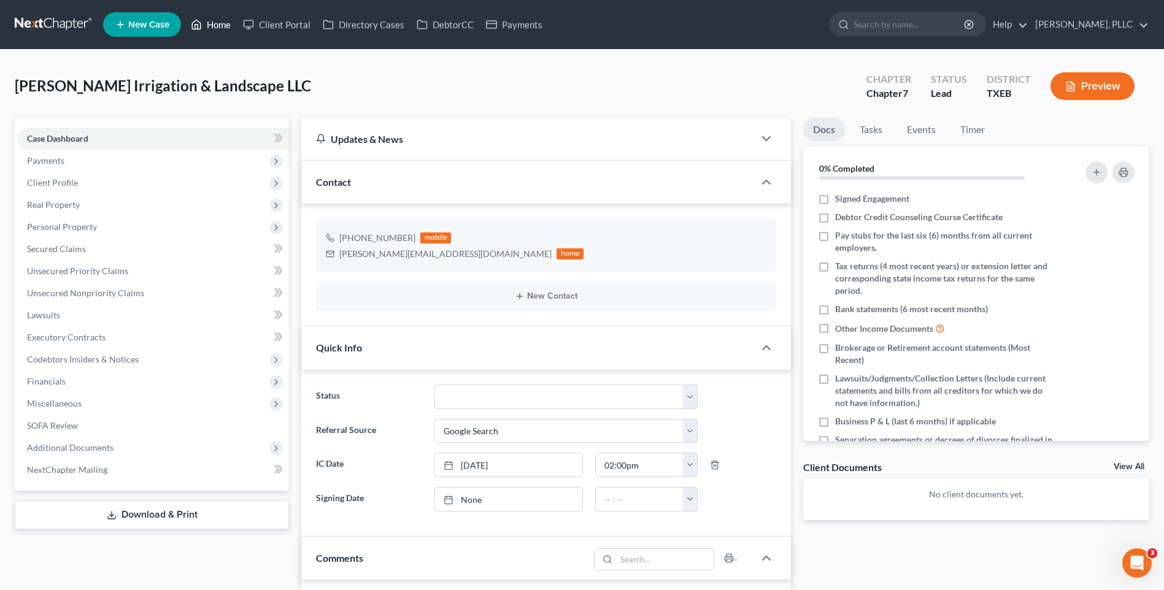
click at [207, 23] on link "Home" at bounding box center [211, 25] width 52 height 22
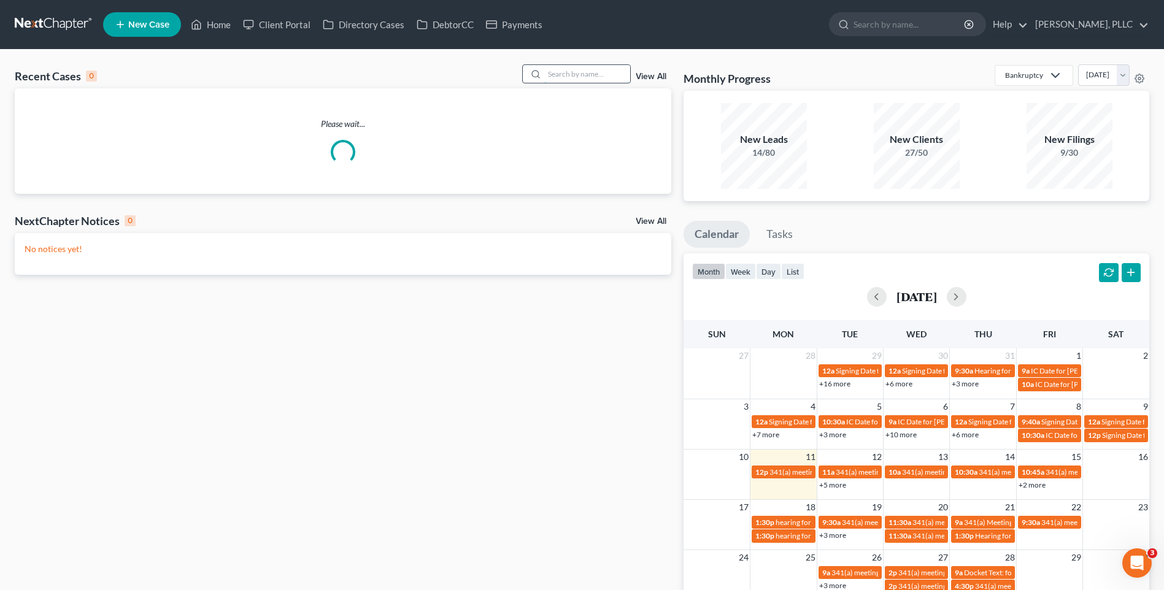
click at [582, 71] on input "search" at bounding box center [587, 74] width 86 height 18
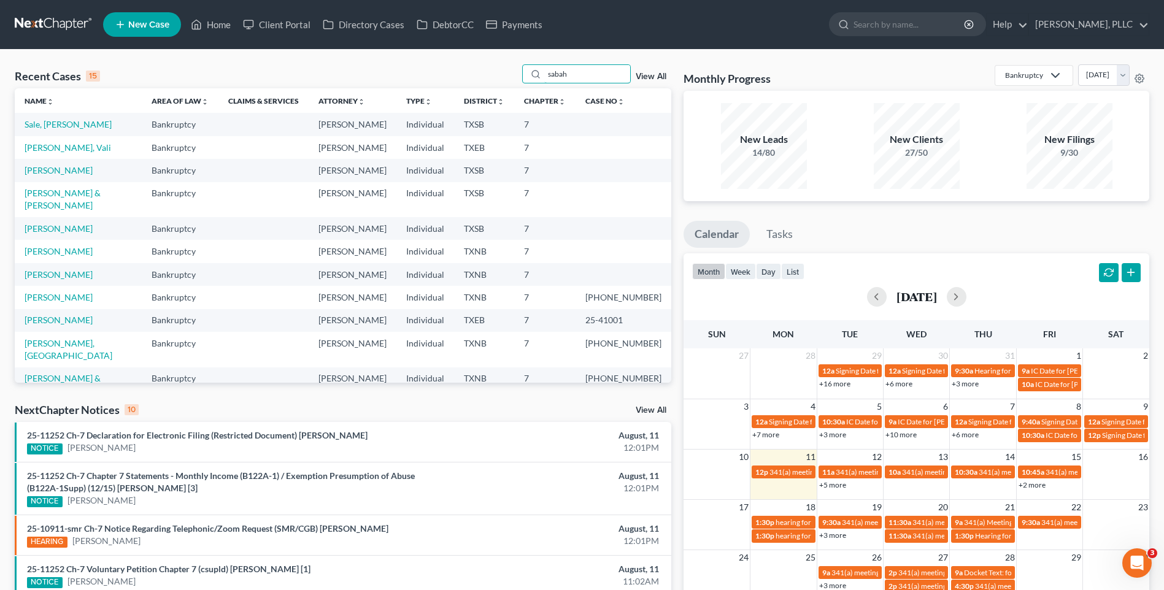
type input "sabah"
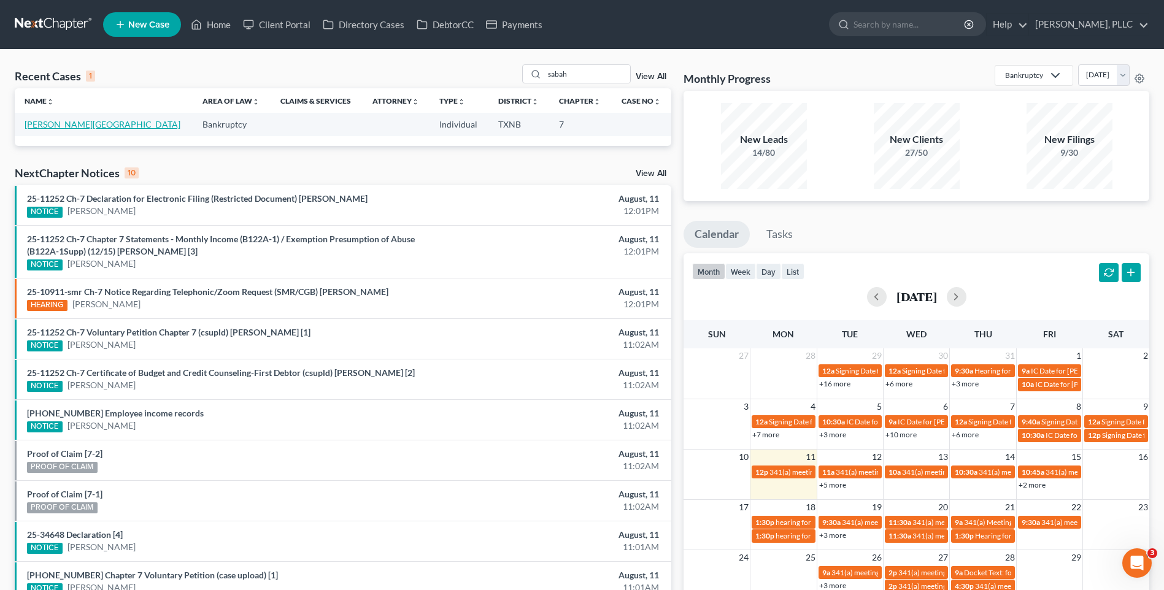
click at [73, 126] on link "[PERSON_NAME][GEOGRAPHIC_DATA]" at bounding box center [103, 124] width 156 height 10
select select "4"
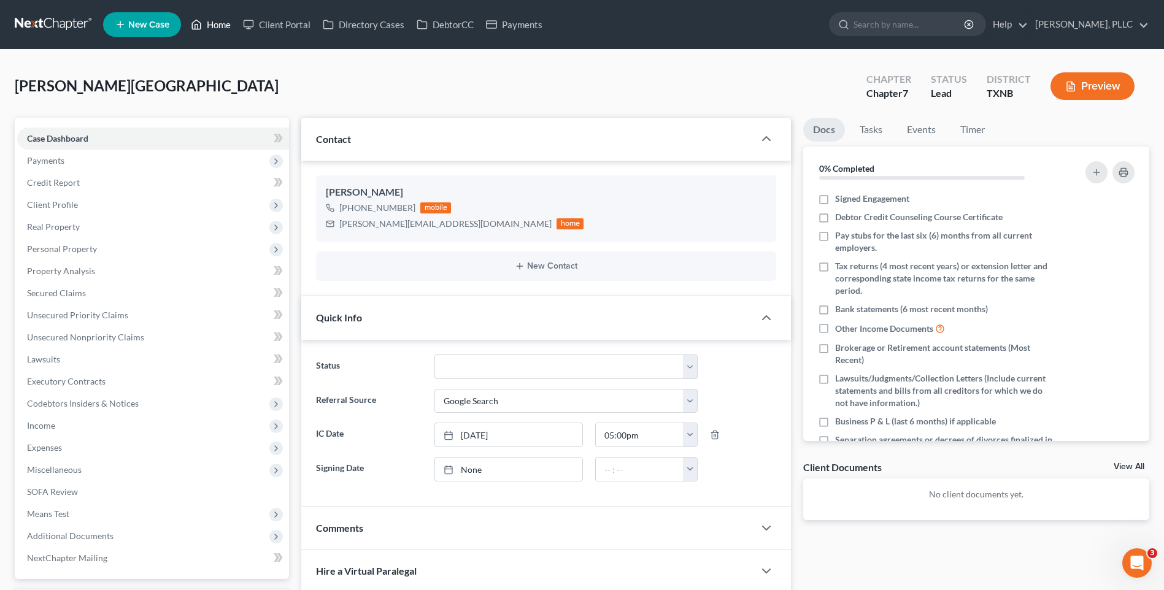
click at [219, 29] on link "Home" at bounding box center [211, 25] width 52 height 22
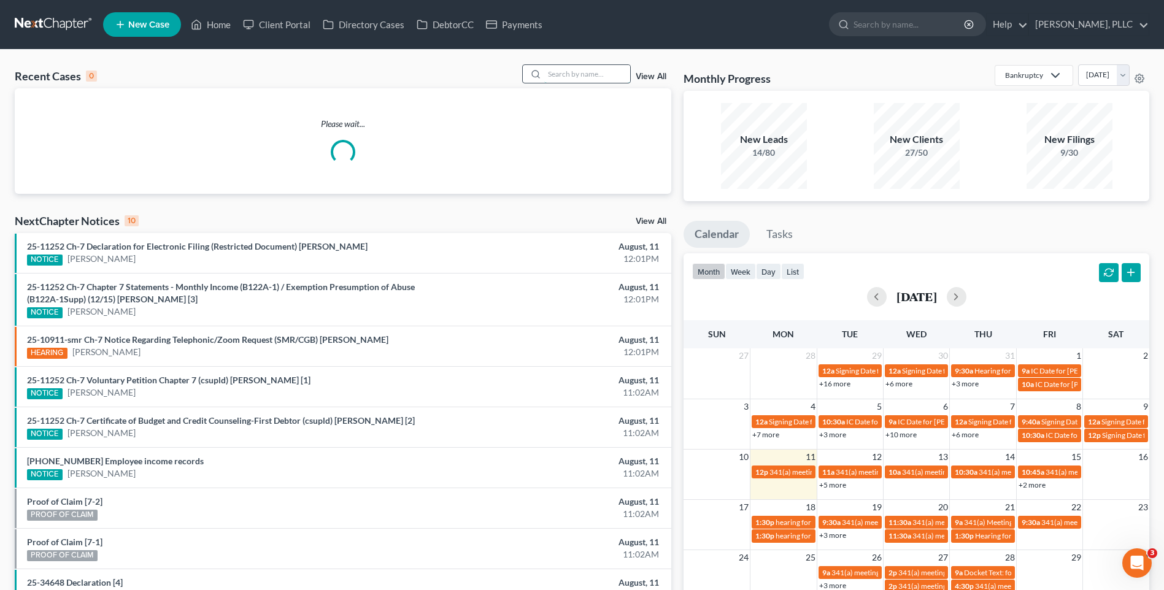
click at [567, 80] on input "search" at bounding box center [587, 74] width 86 height 18
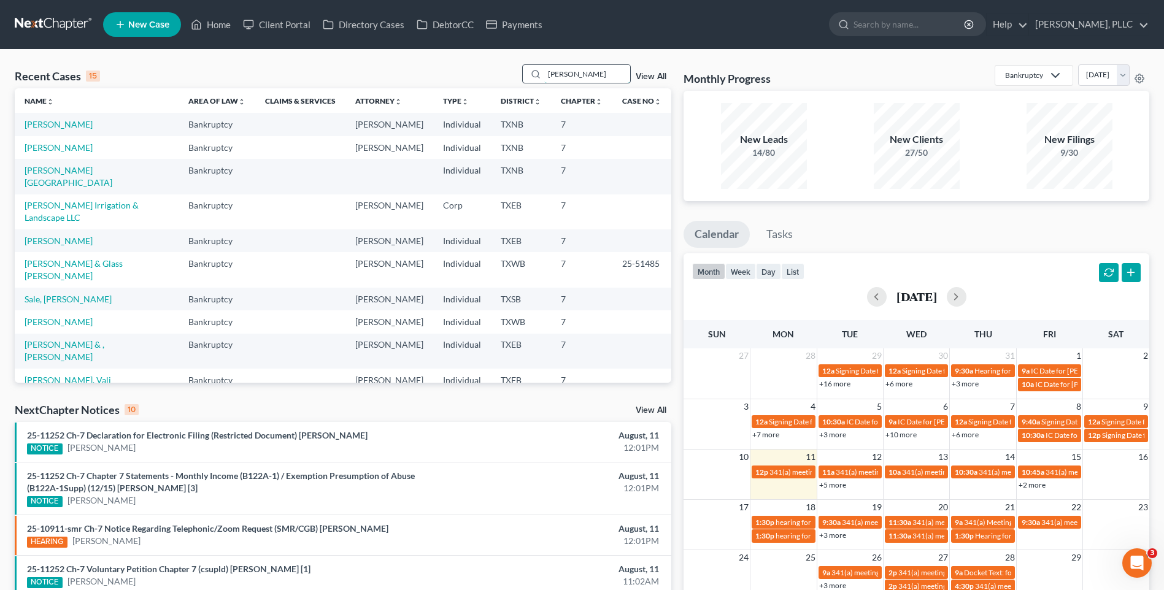
type input "stanley"
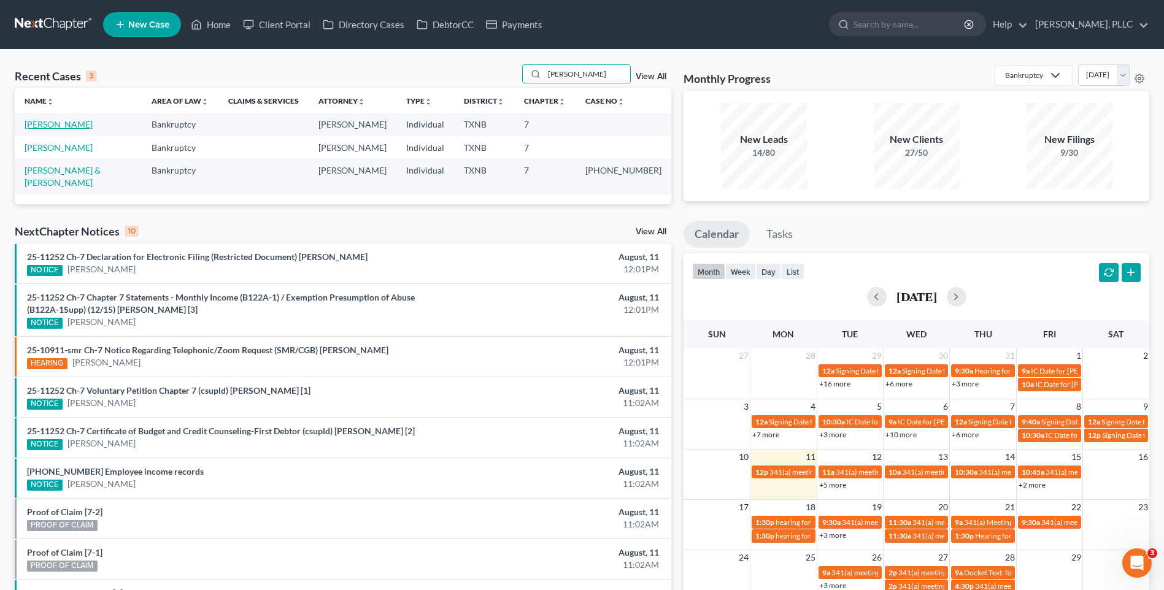
click at [67, 125] on link "[PERSON_NAME]" at bounding box center [59, 124] width 68 height 10
select select "4"
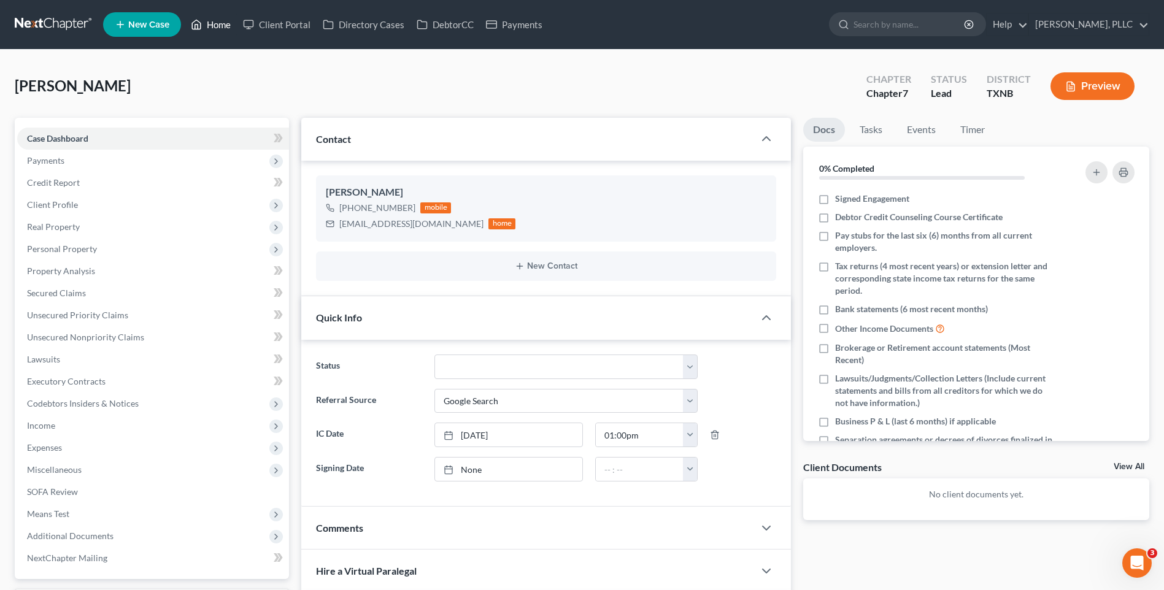
drag, startPoint x: 223, startPoint y: 25, endPoint x: 570, endPoint y: 86, distance: 352.2
click at [223, 25] on link "Home" at bounding box center [211, 25] width 52 height 22
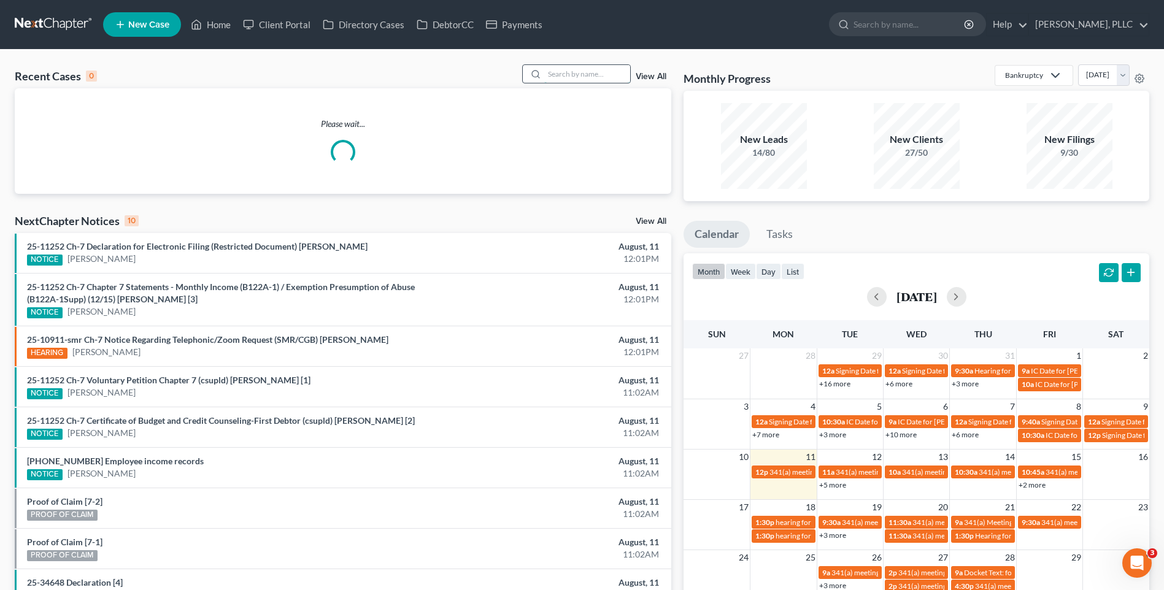
click at [579, 73] on input "search" at bounding box center [587, 74] width 86 height 18
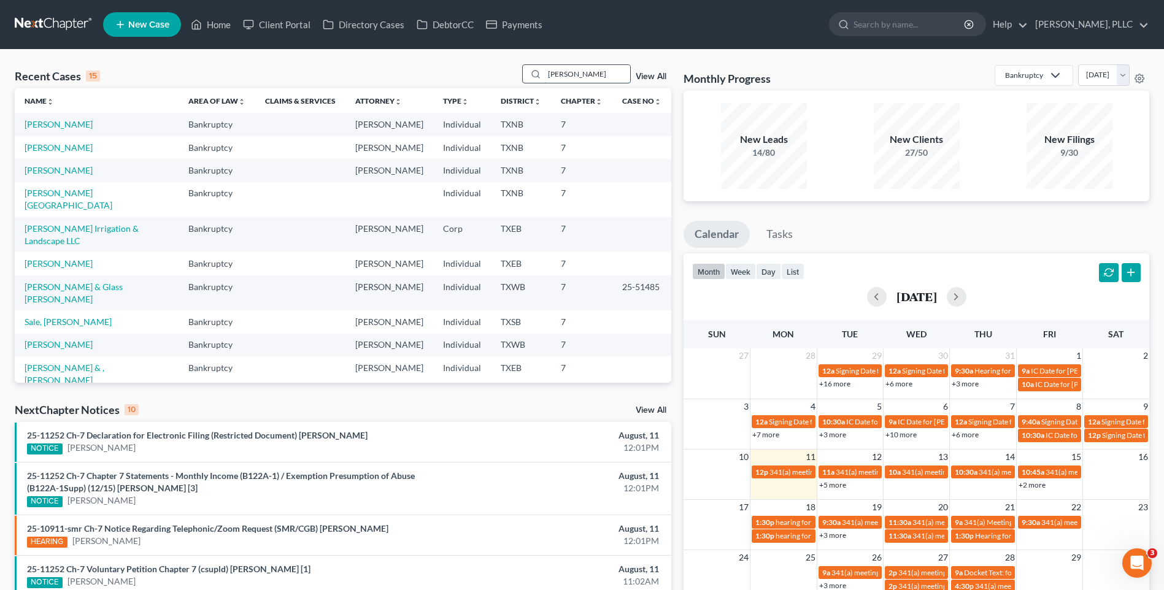
type input "olson"
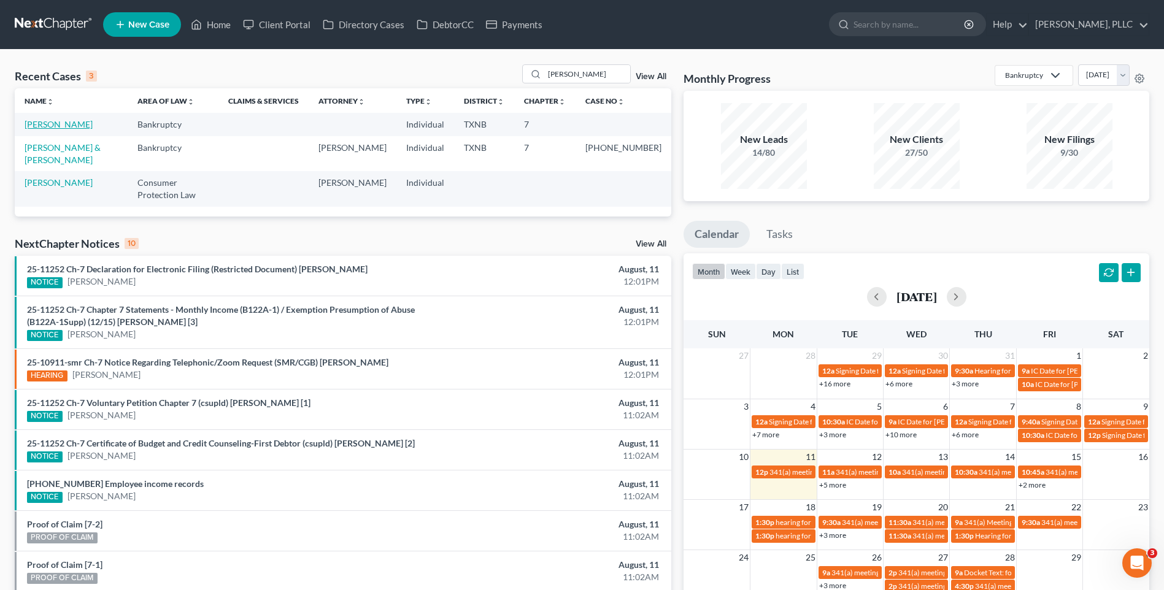
click at [53, 127] on link "[PERSON_NAME]" at bounding box center [59, 124] width 68 height 10
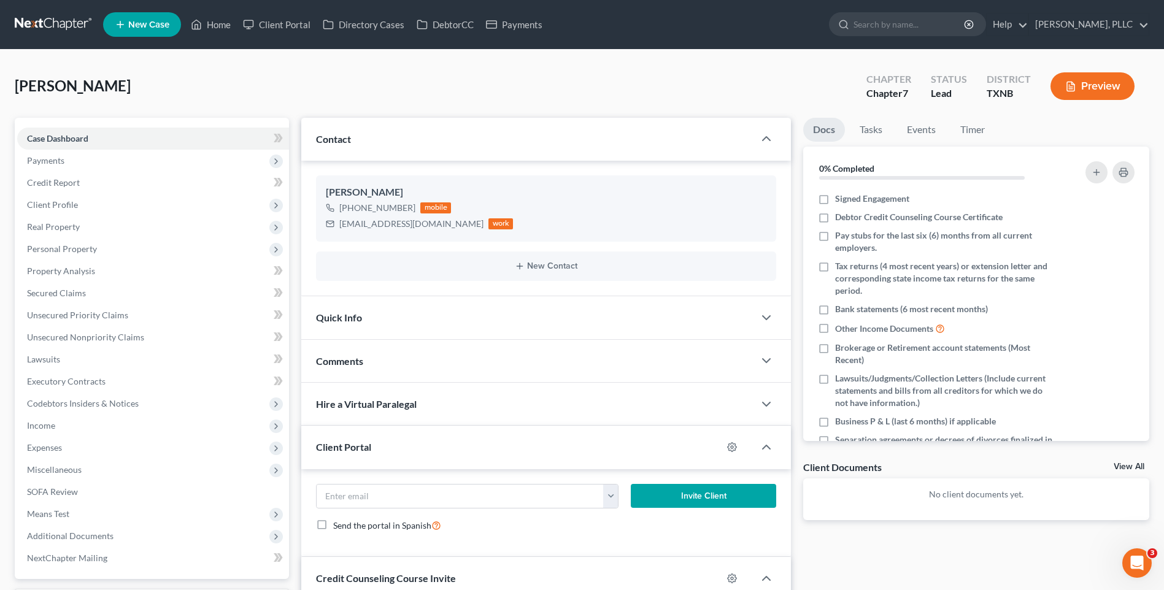
click at [350, 318] on span "Quick Info" at bounding box center [339, 318] width 46 height 12
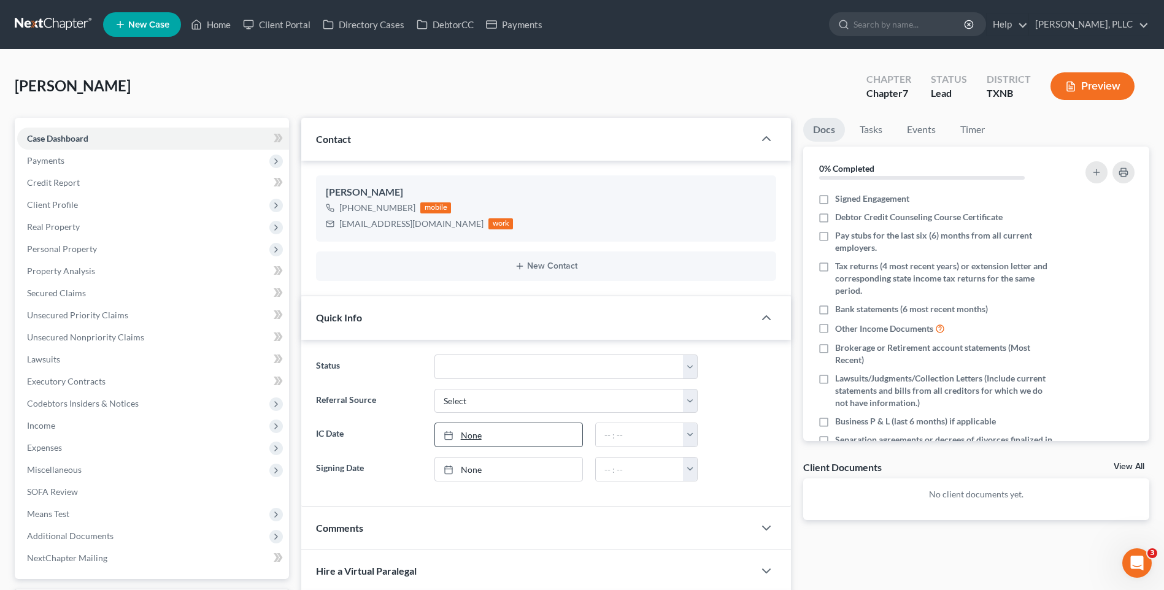
click at [451, 433] on rect at bounding box center [448, 435] width 7 height 7
type input "8/11/2025"
drag, startPoint x: 222, startPoint y: 26, endPoint x: 568, endPoint y: 88, distance: 351.7
click at [221, 26] on link "Home" at bounding box center [211, 25] width 52 height 22
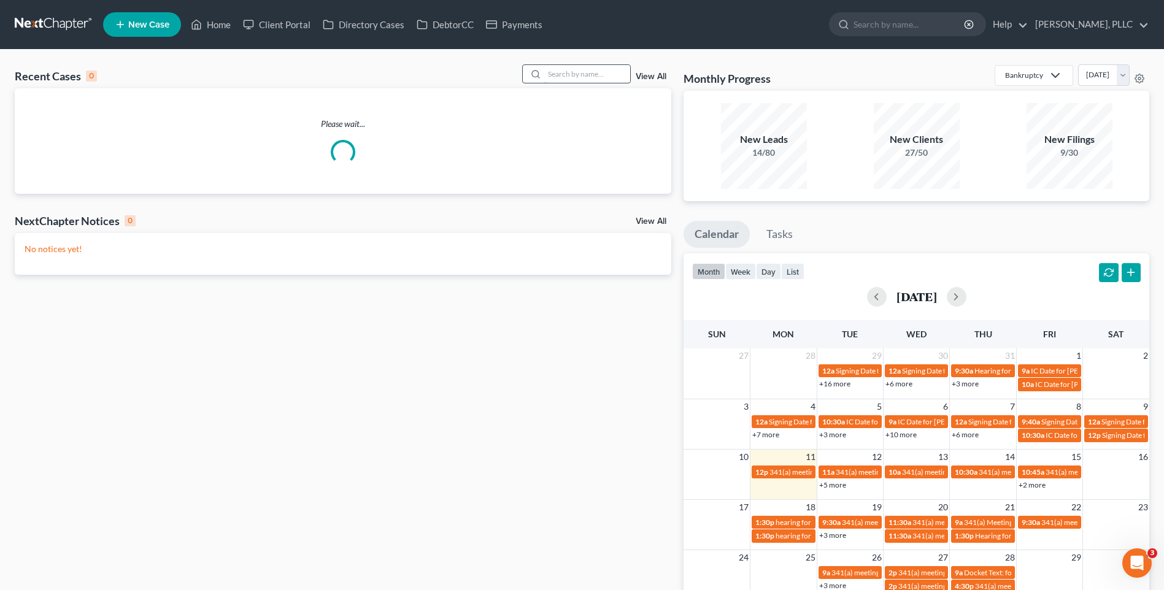
click at [558, 76] on input "search" at bounding box center [587, 74] width 86 height 18
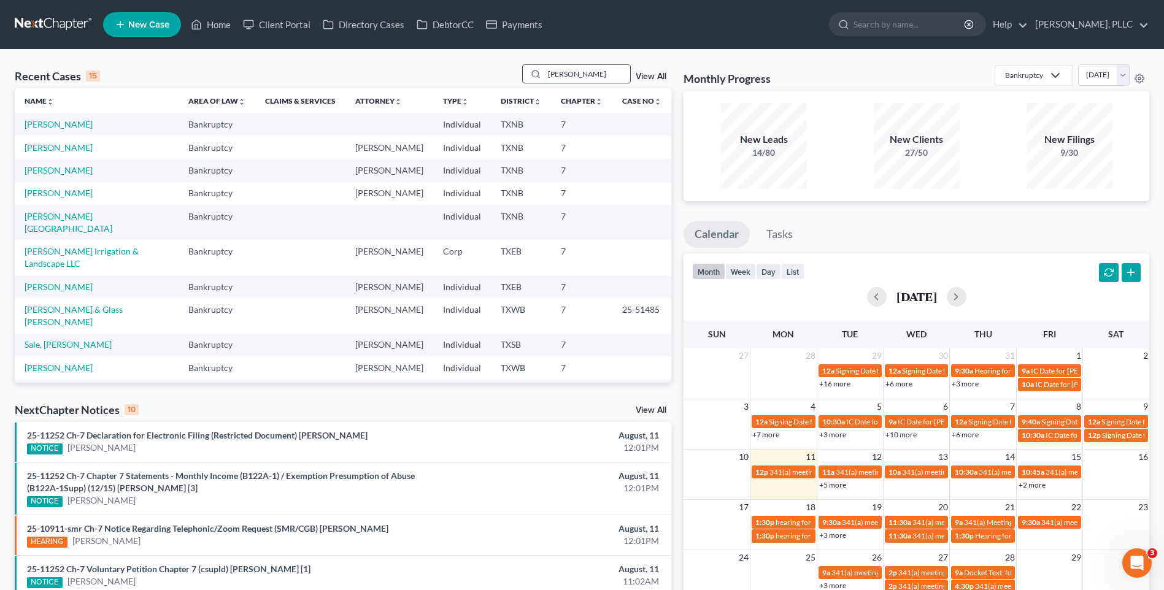
type input "sims"
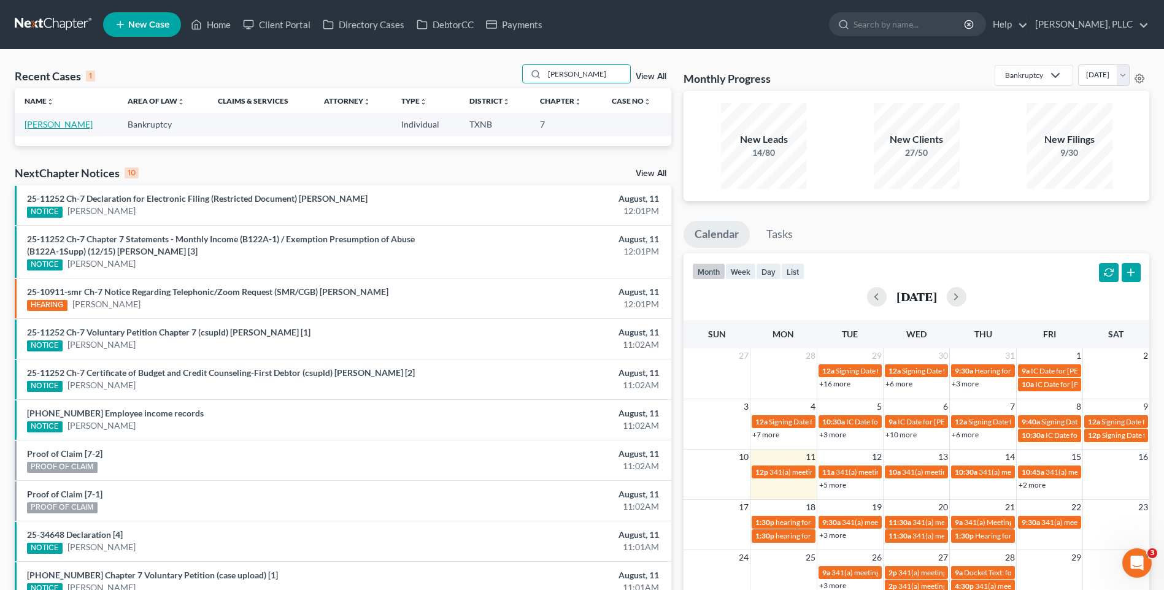
click at [48, 122] on link "[PERSON_NAME]" at bounding box center [59, 124] width 68 height 10
select select "6"
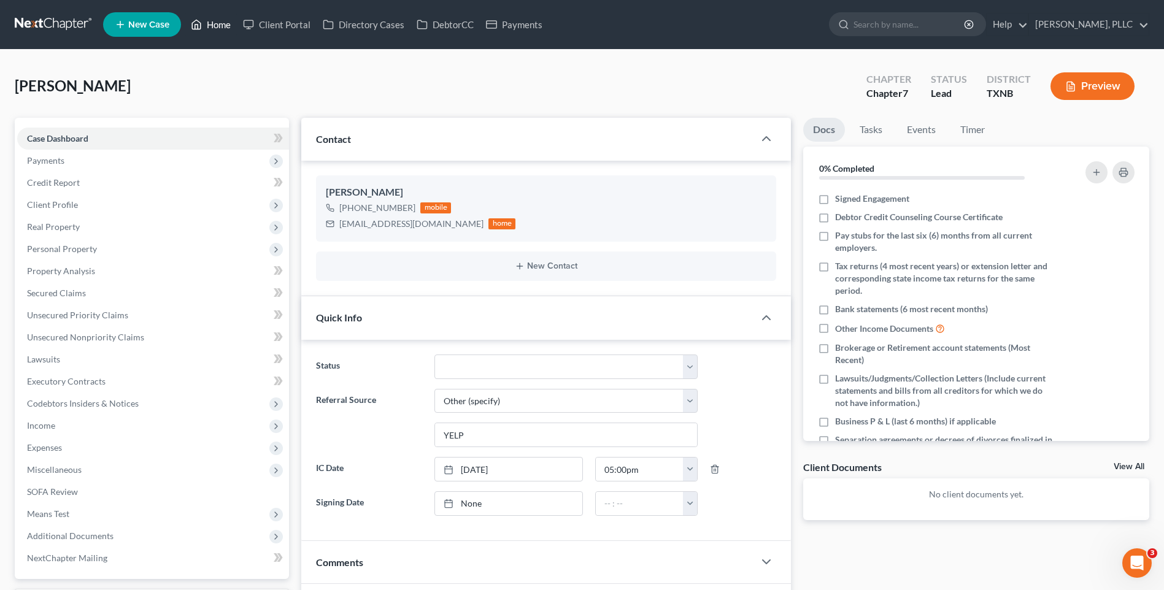
drag, startPoint x: 217, startPoint y: 19, endPoint x: 576, endPoint y: 120, distance: 372.9
click at [217, 20] on link "Home" at bounding box center [211, 25] width 52 height 22
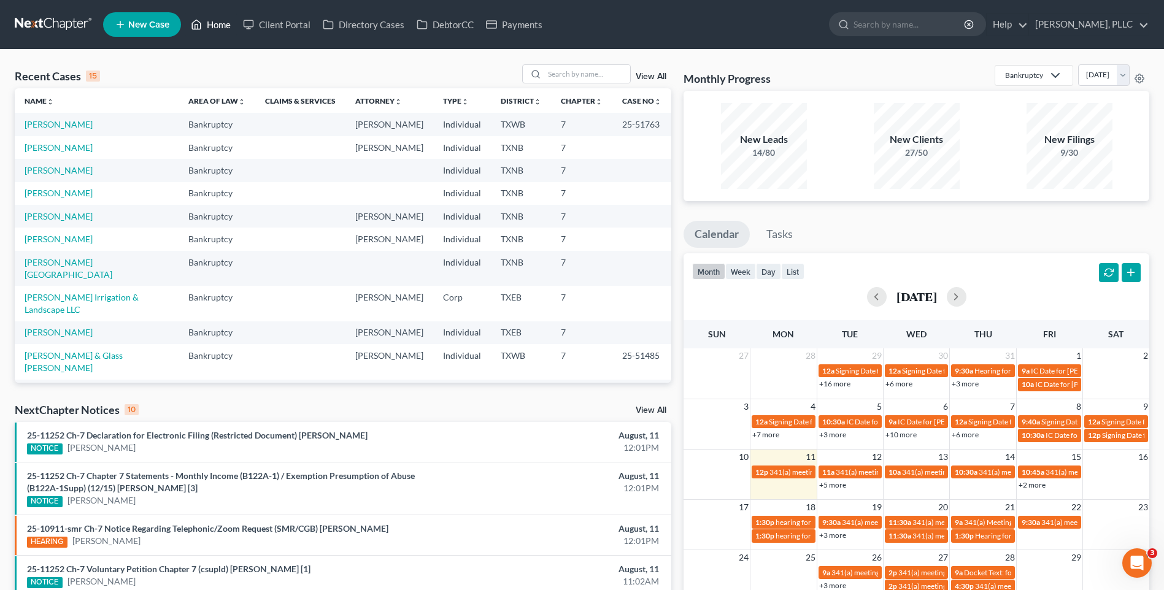
click at [225, 26] on link "Home" at bounding box center [211, 25] width 52 height 22
click at [218, 21] on link "Home" at bounding box center [211, 25] width 52 height 22
click at [529, 77] on div at bounding box center [534, 74] width 22 height 18
click at [549, 72] on input "search" at bounding box center [587, 74] width 86 height 18
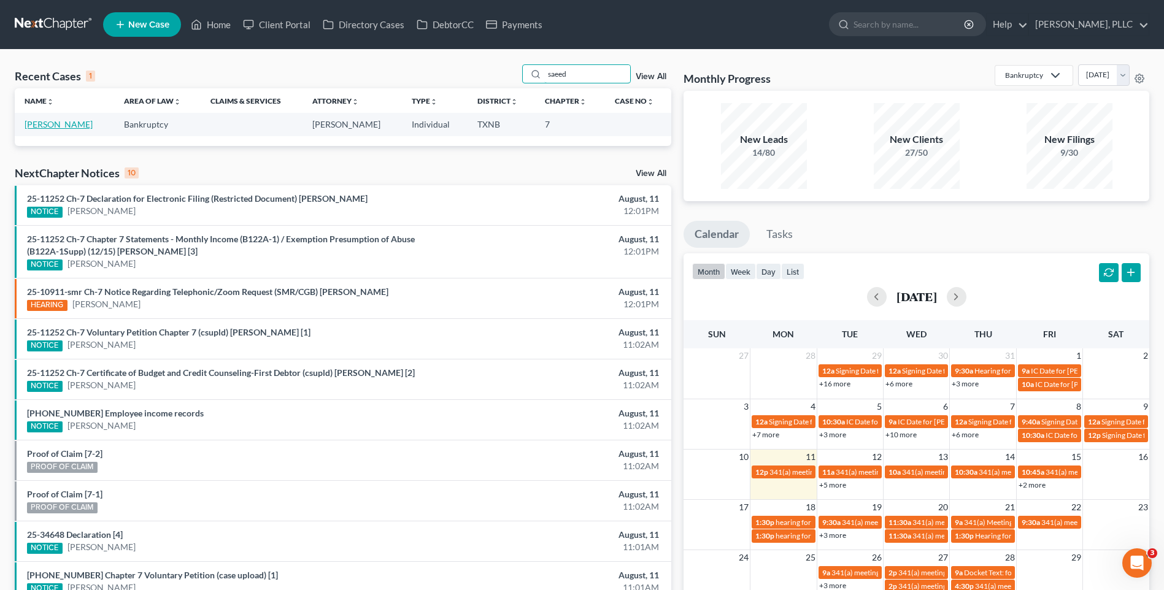
type input "saeed"
drag, startPoint x: 63, startPoint y: 124, endPoint x: 1156, endPoint y: 183, distance: 1094.7
click at [63, 124] on link "[PERSON_NAME]" at bounding box center [59, 124] width 68 height 10
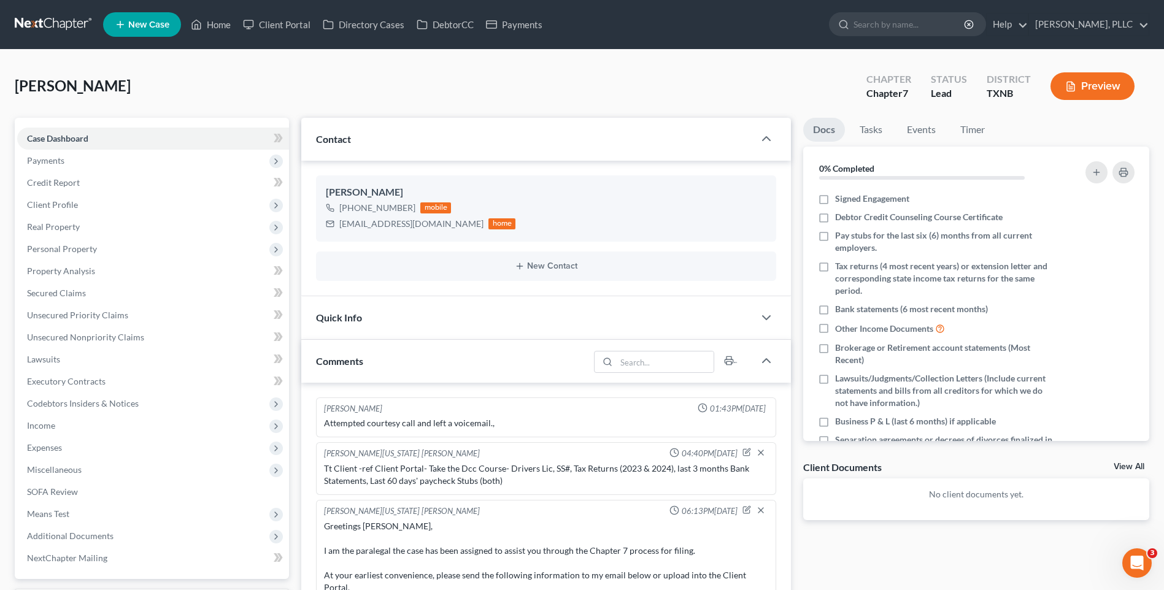
scroll to position [639, 0]
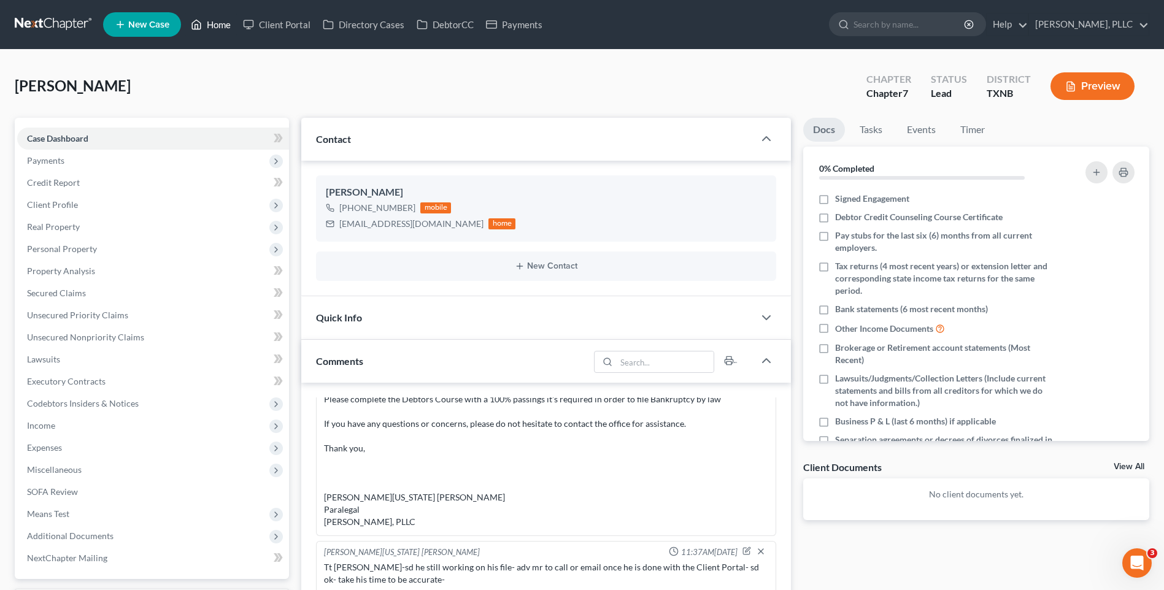
drag, startPoint x: 224, startPoint y: 23, endPoint x: 213, endPoint y: 29, distance: 12.6
click at [224, 23] on link "Home" at bounding box center [211, 25] width 52 height 22
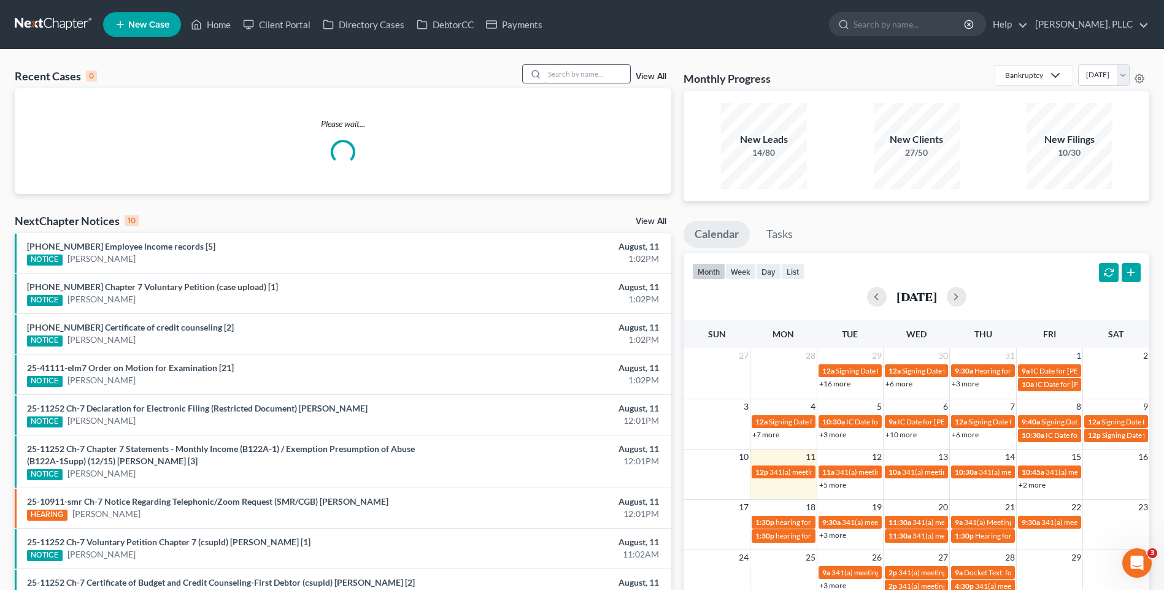
click at [565, 79] on input "search" at bounding box center [587, 74] width 86 height 18
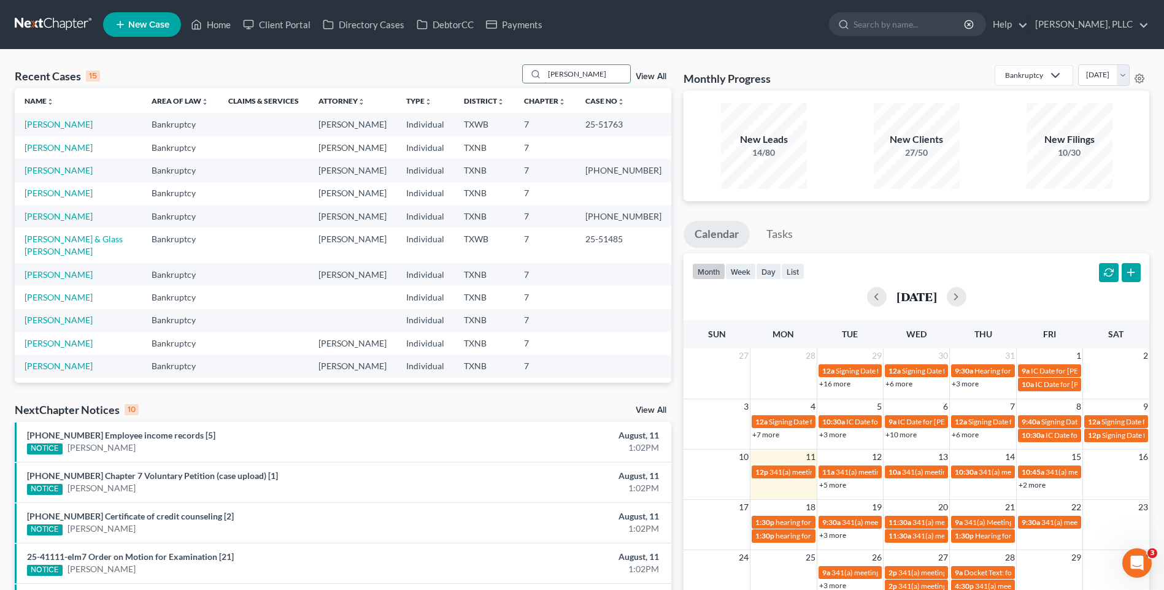
type input "rutlin"
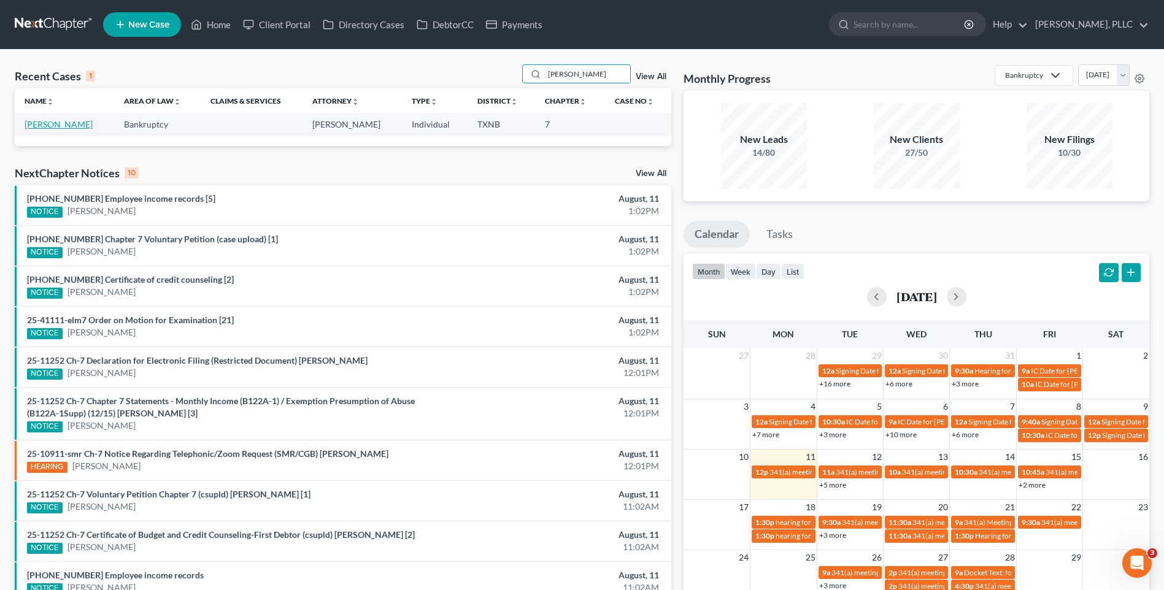
click at [55, 122] on link "[PERSON_NAME]" at bounding box center [59, 124] width 68 height 10
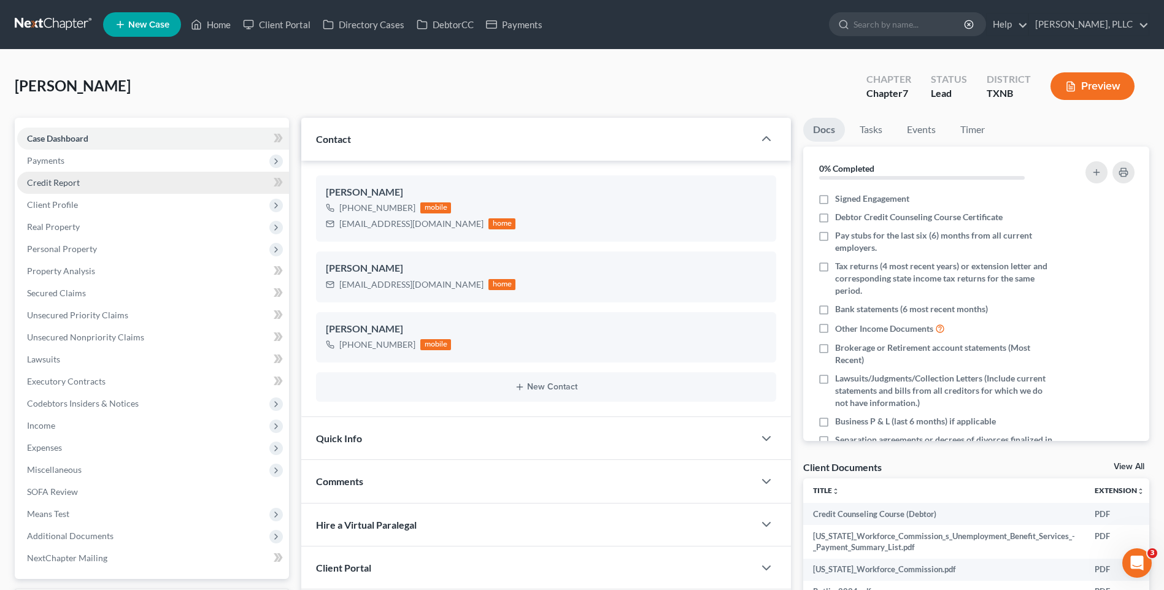
click at [43, 176] on link "Credit Report" at bounding box center [153, 183] width 272 height 22
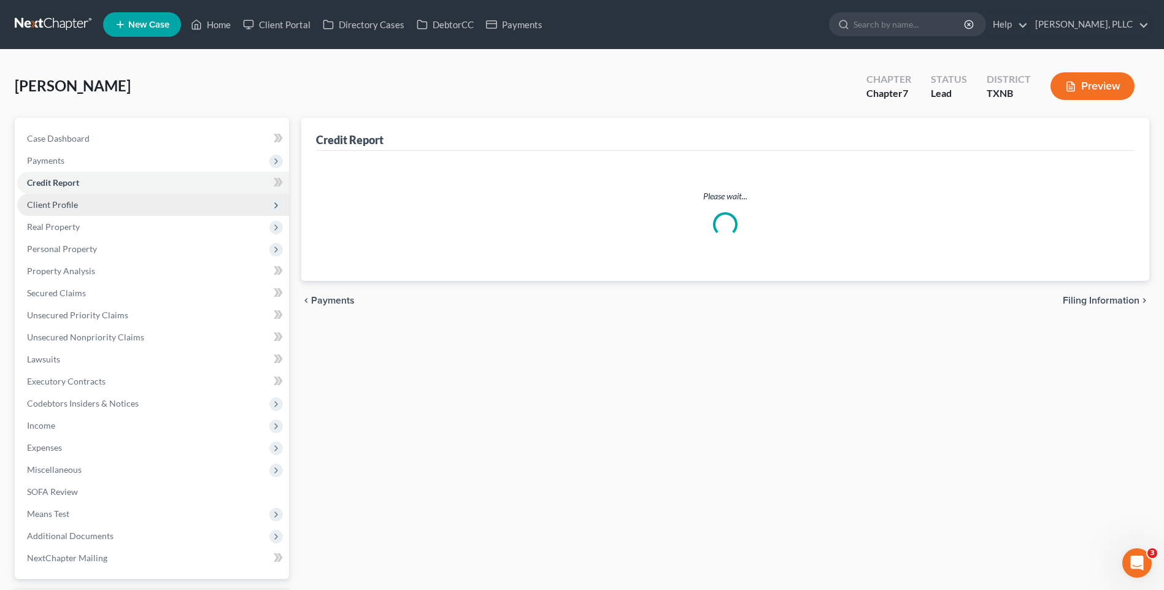
click at [48, 205] on span "Client Profile" at bounding box center [52, 204] width 51 height 10
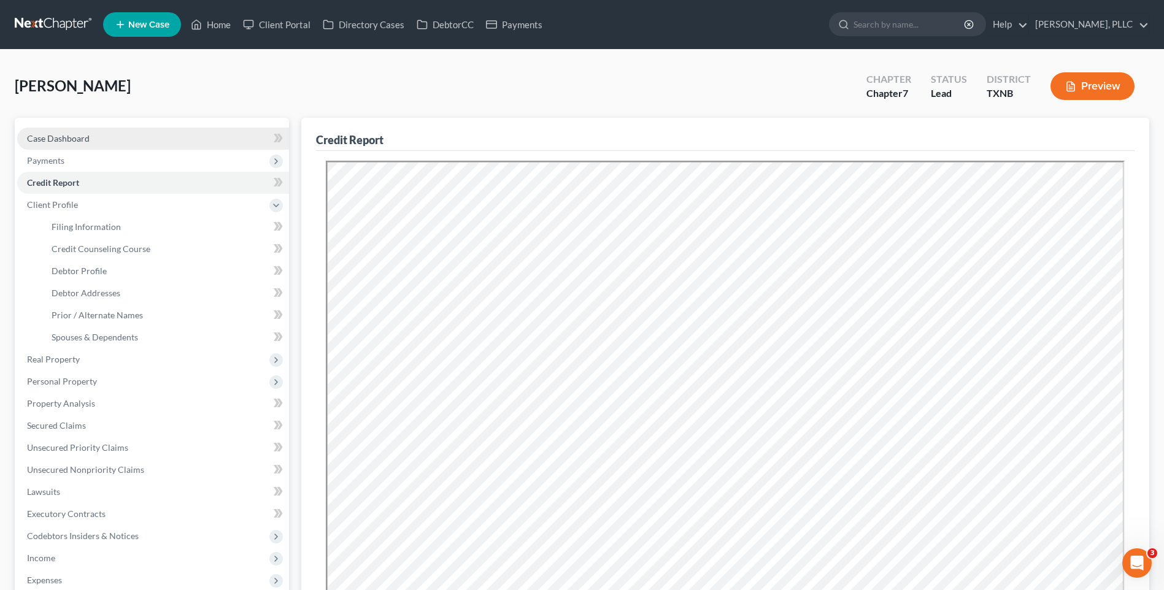
click at [53, 132] on link "Case Dashboard" at bounding box center [153, 139] width 272 height 22
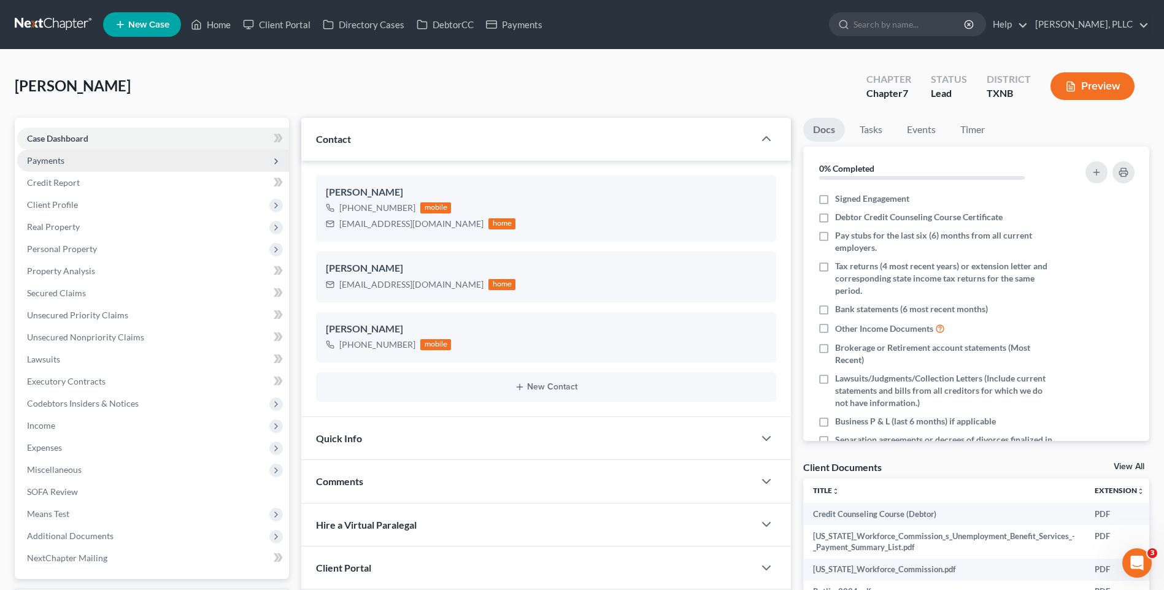
click at [41, 160] on span "Payments" at bounding box center [45, 160] width 37 height 10
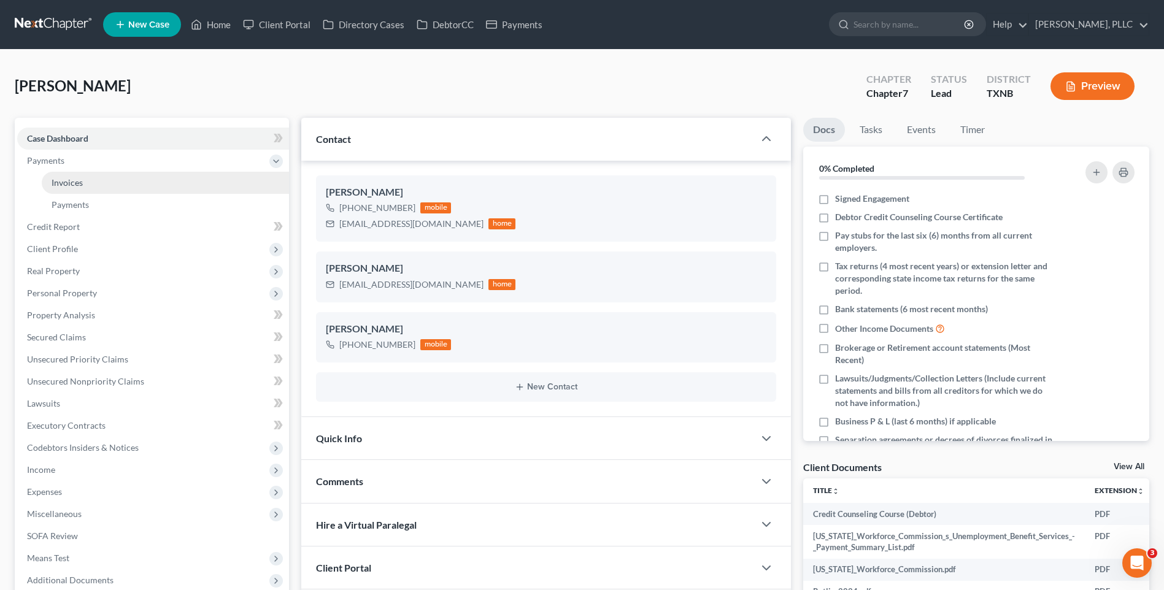
click at [62, 185] on span "Invoices" at bounding box center [67, 182] width 31 height 10
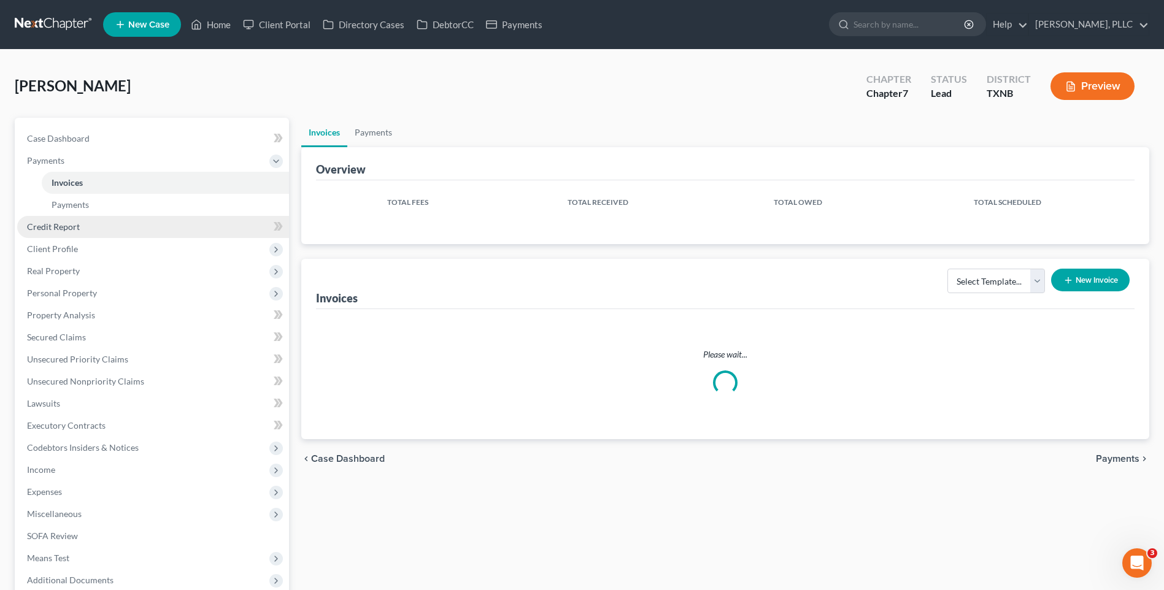
click at [63, 226] on span "Credit Report" at bounding box center [53, 227] width 53 height 10
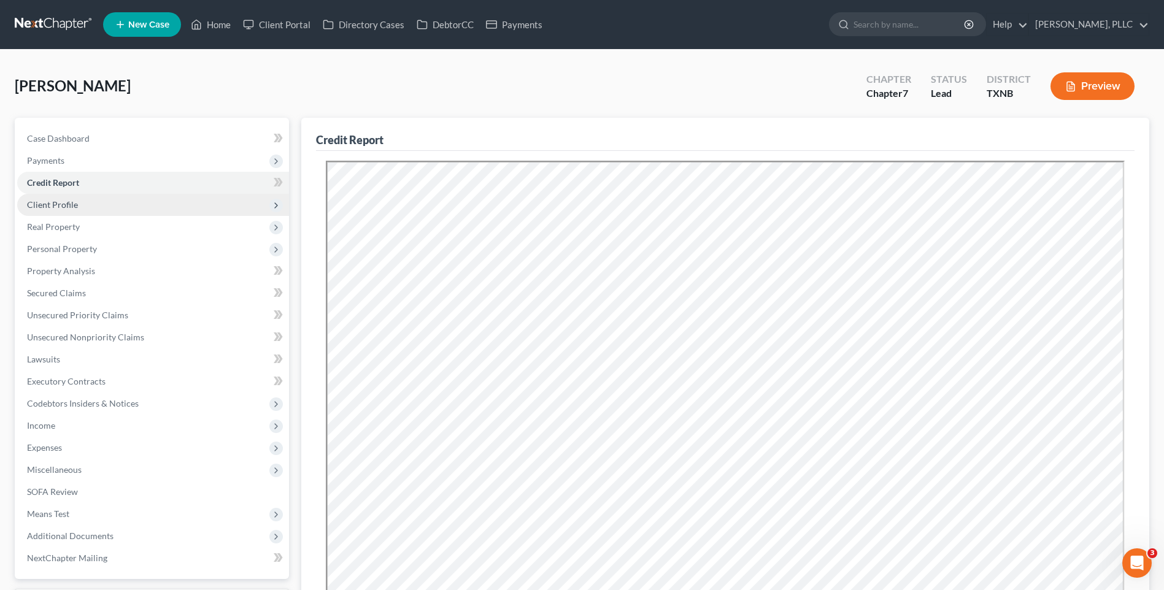
click at [61, 201] on span "Client Profile" at bounding box center [52, 204] width 51 height 10
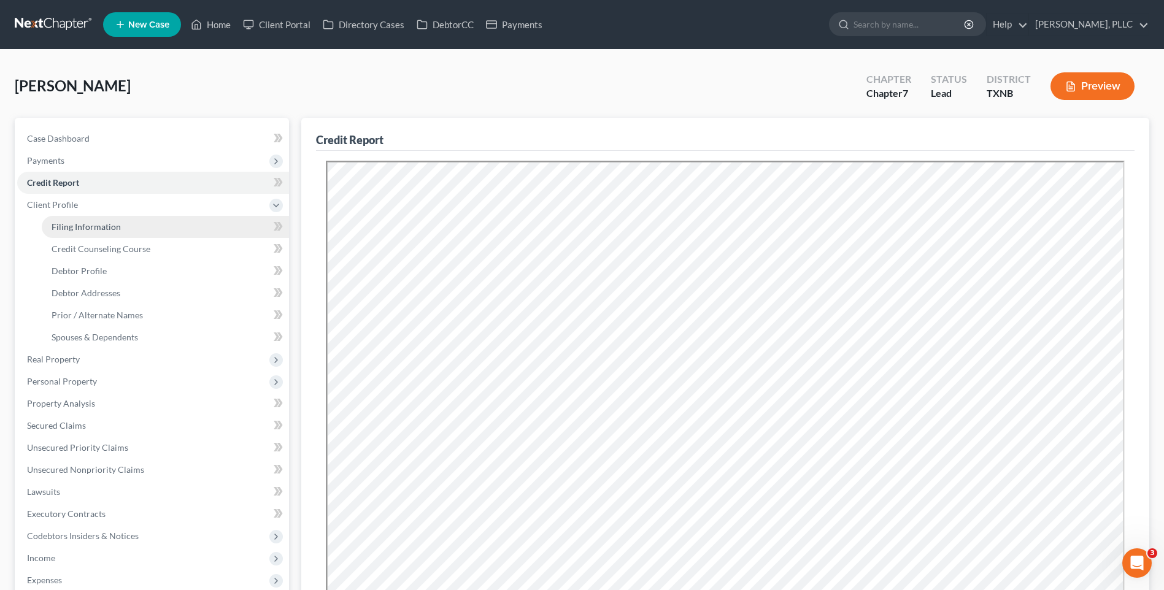
click at [72, 228] on span "Filing Information" at bounding box center [86, 227] width 69 height 10
select select "1"
select select "0"
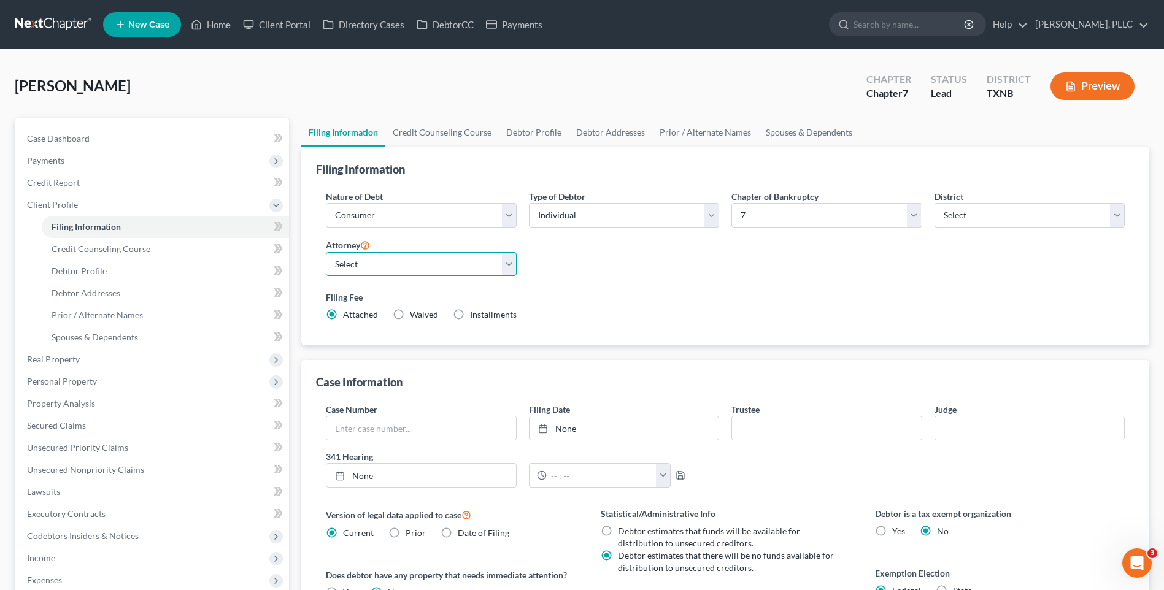
click at [509, 263] on select "Select Guy Holman - TXEB Guy Holman - TXNB Guy Holman - TXSB Guy Holman - TXWB …" at bounding box center [421, 264] width 190 height 25
select select "0"
click at [326, 252] on select "Select Guy Holman - TXEB Guy Holman - TXNB Guy Holman - TXSB Guy Holman - TXWB …" at bounding box center [421, 264] width 190 height 25
click at [1113, 212] on select "Select Alabama - Middle Alabama - Northern Alabama - Southern Alaska Arizona Ar…" at bounding box center [1030, 215] width 190 height 25
select select "77"
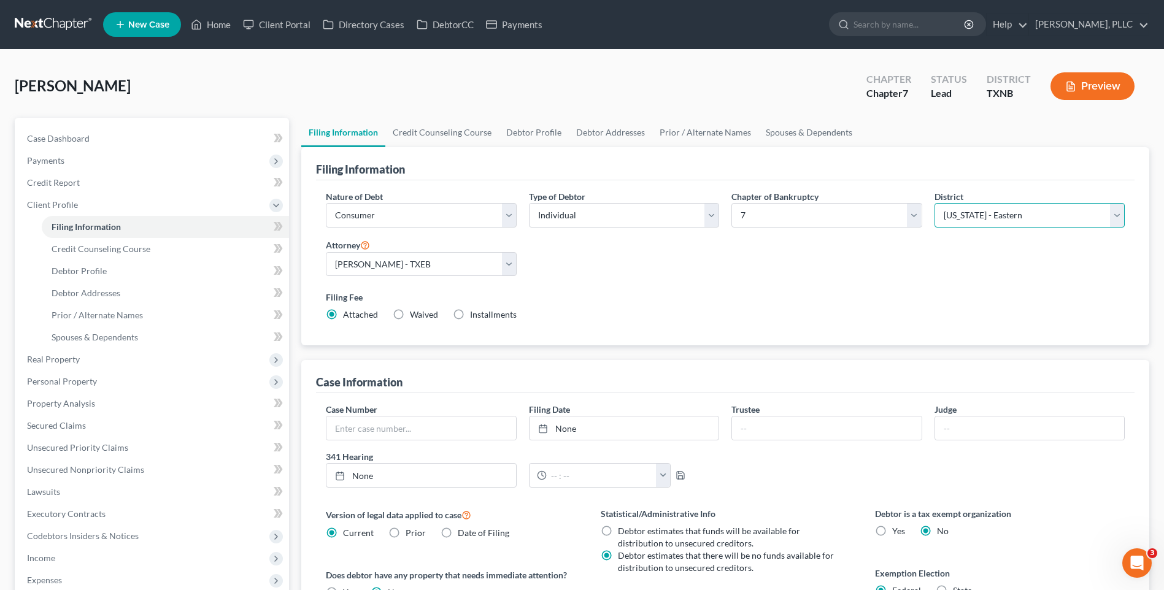
click at [935, 203] on select "Select Alabama - Middle Alabama - Northern Alabama - Southern Alaska Arizona Ar…" at bounding box center [1030, 215] width 190 height 25
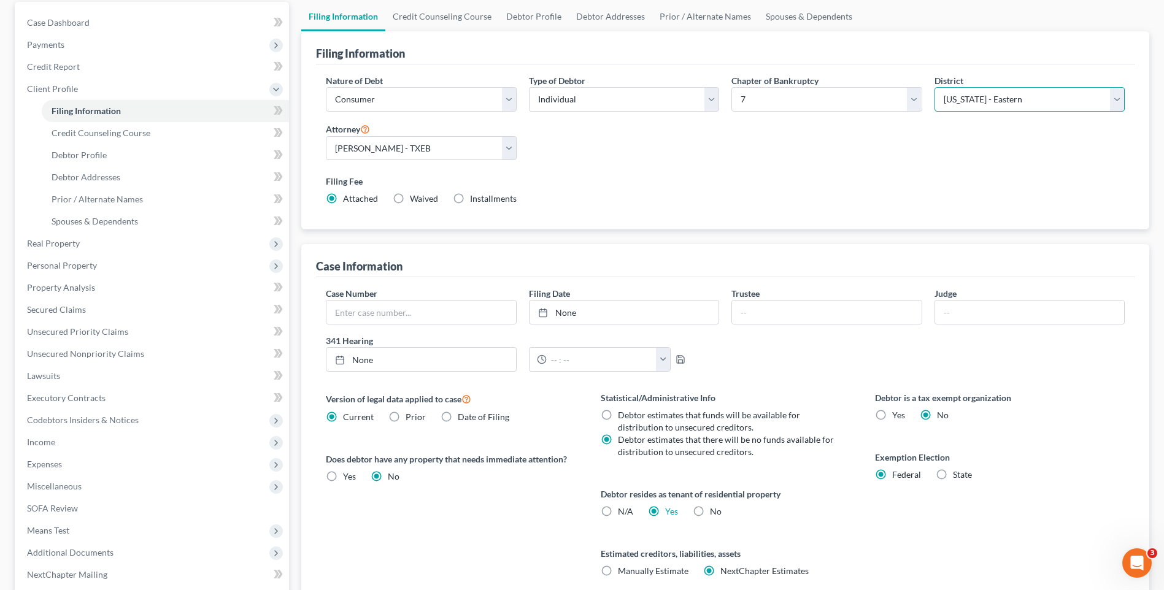
scroll to position [219, 0]
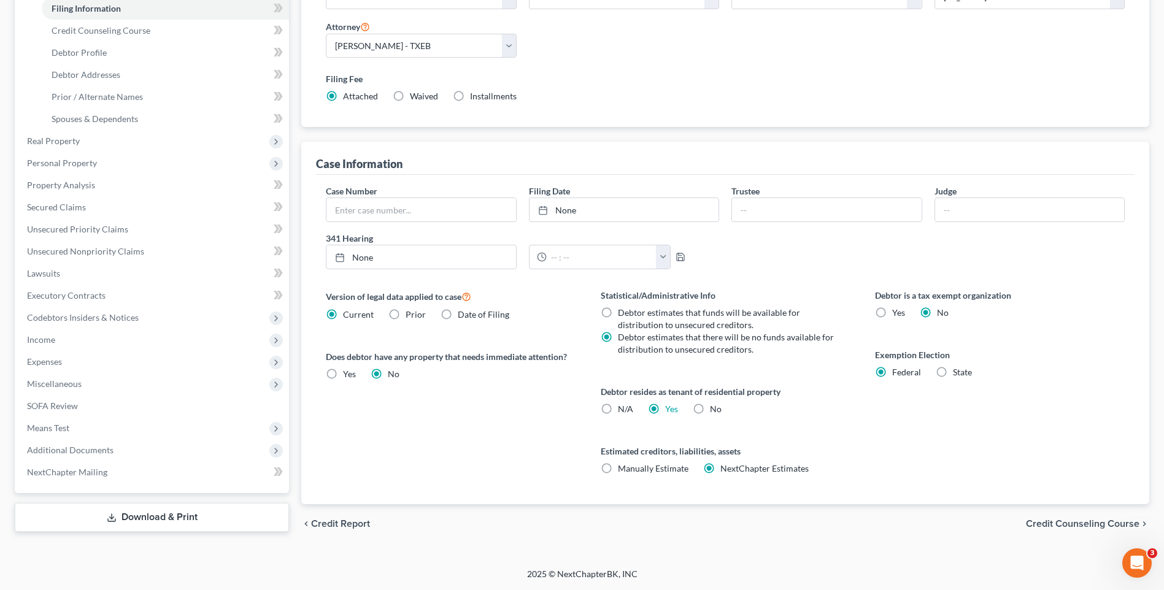
click at [1077, 524] on span "Credit Counseling Course" at bounding box center [1083, 524] width 114 height 10
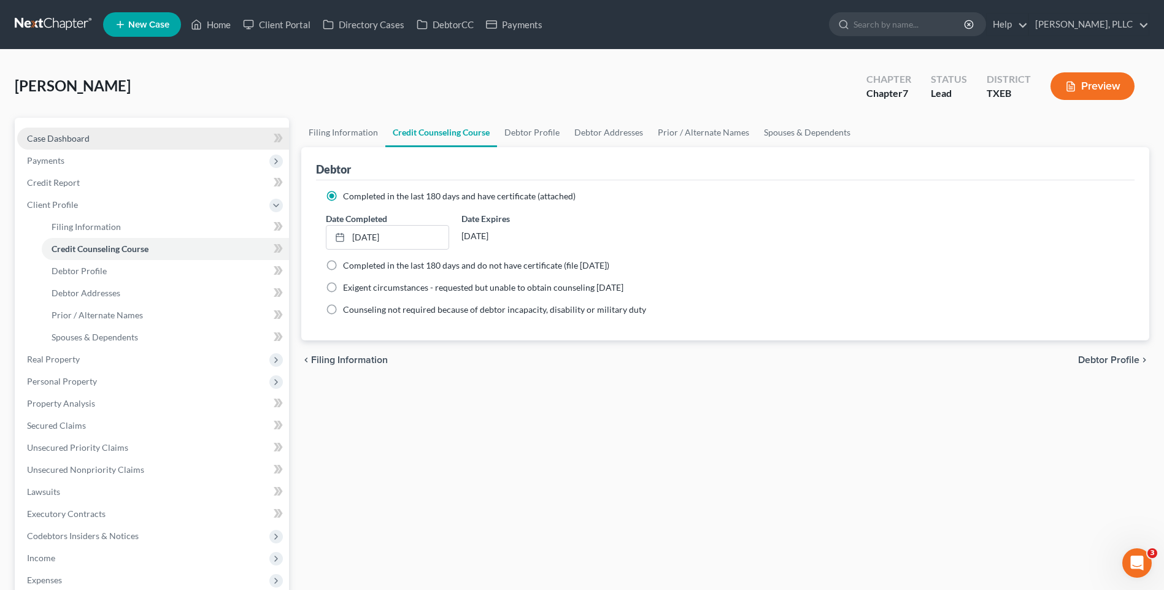
click at [56, 133] on link "Case Dashboard" at bounding box center [153, 139] width 272 height 22
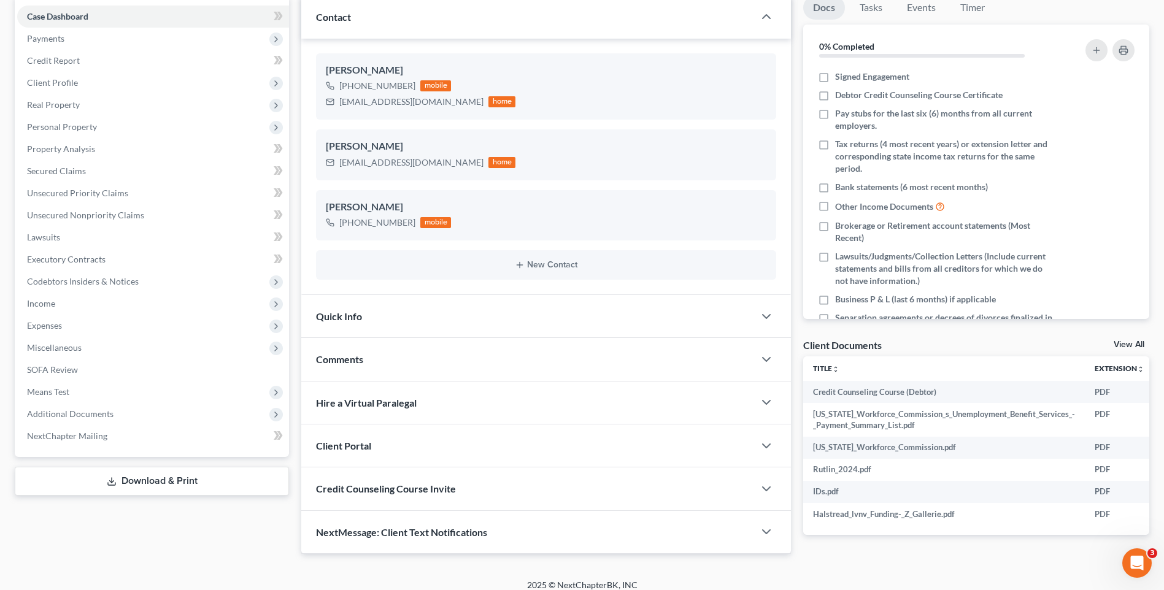
scroll to position [142, 0]
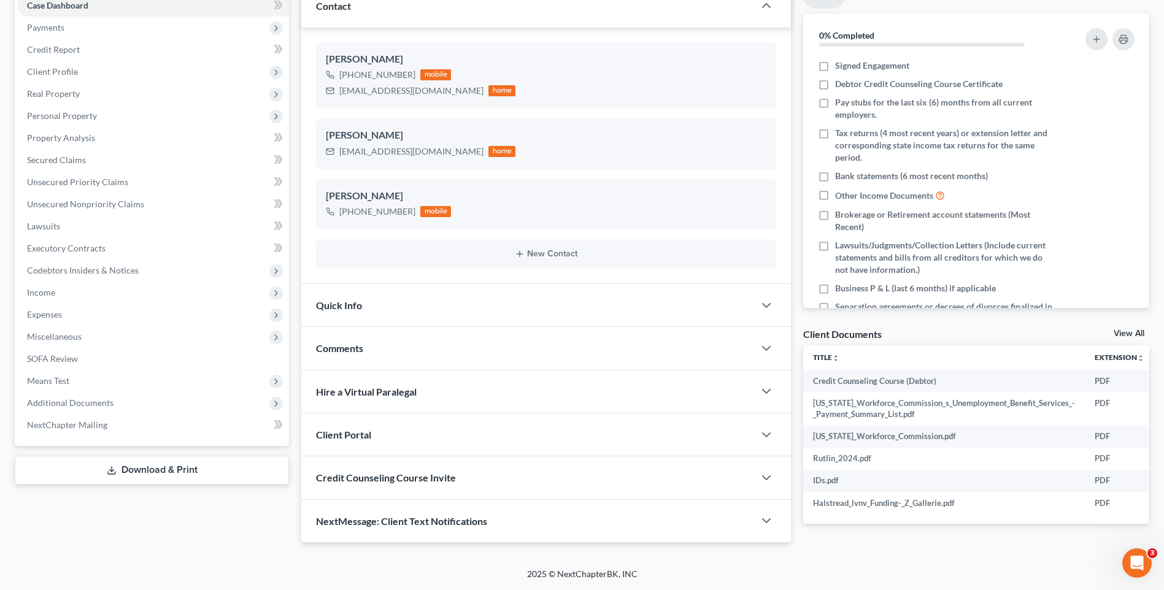
click at [130, 466] on link "Download & Print" at bounding box center [152, 470] width 274 height 29
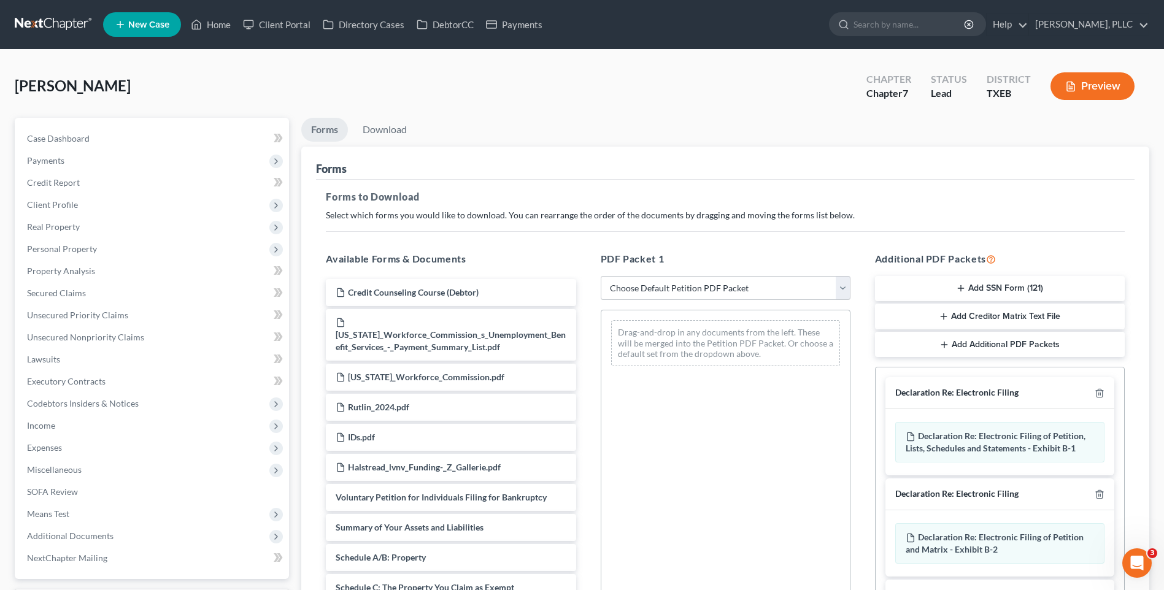
scroll to position [168, 0]
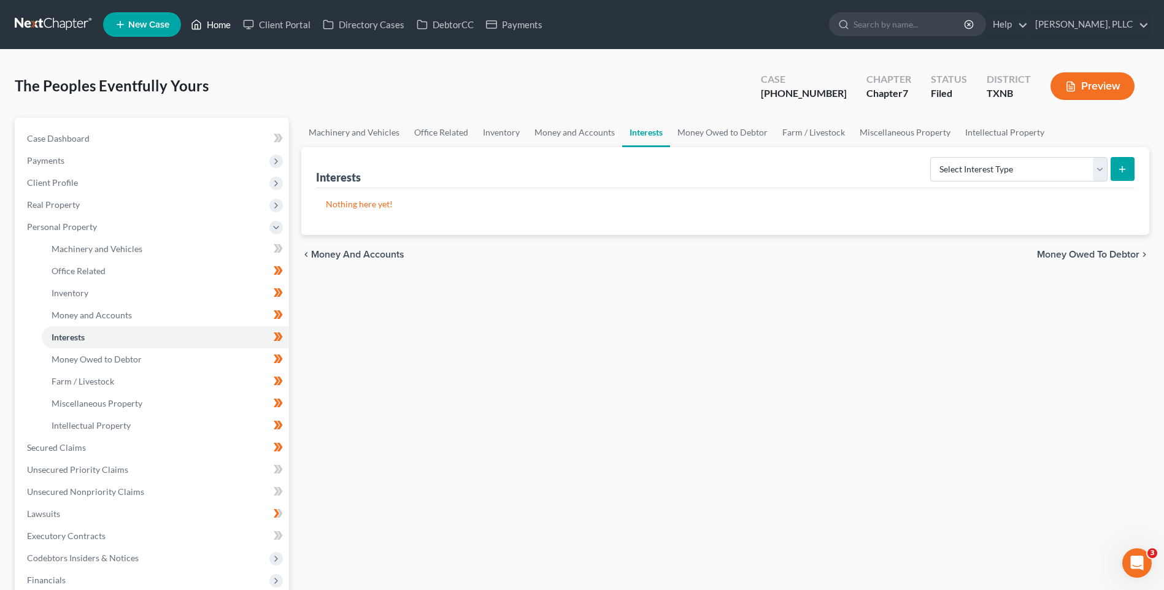
click at [214, 26] on link "Home" at bounding box center [211, 25] width 52 height 22
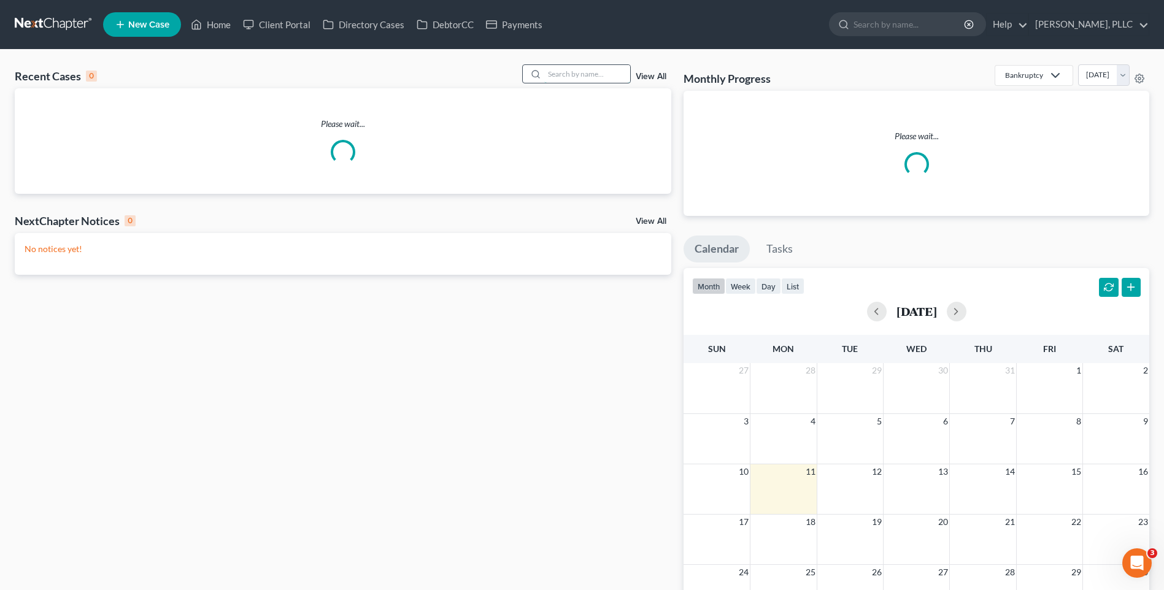
click at [579, 74] on input "search" at bounding box center [587, 74] width 86 height 18
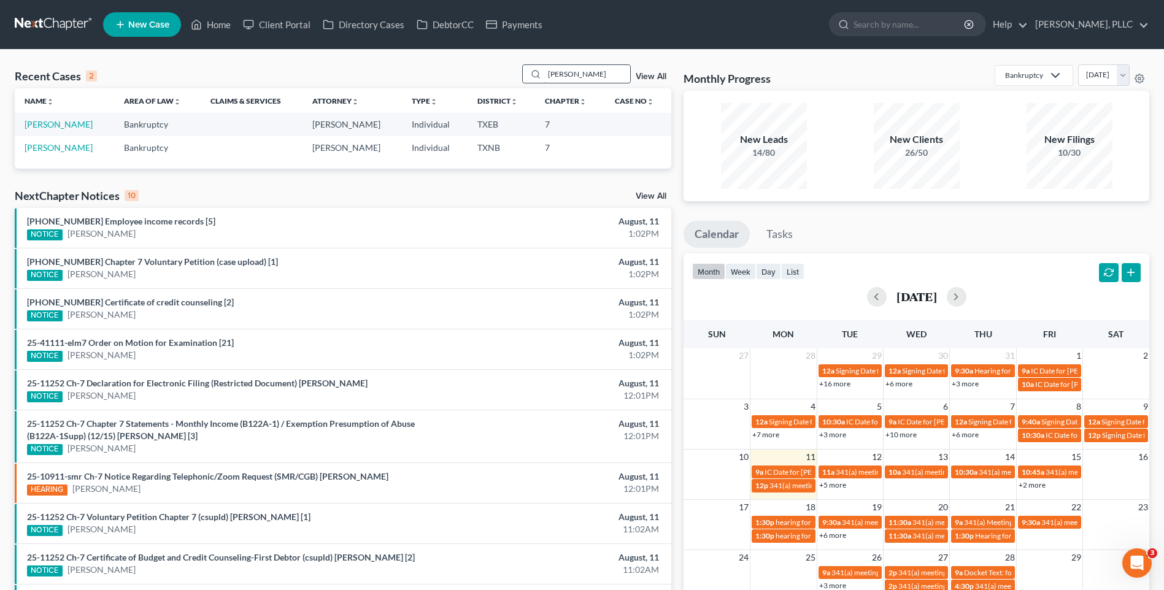
type input "[PERSON_NAME]"
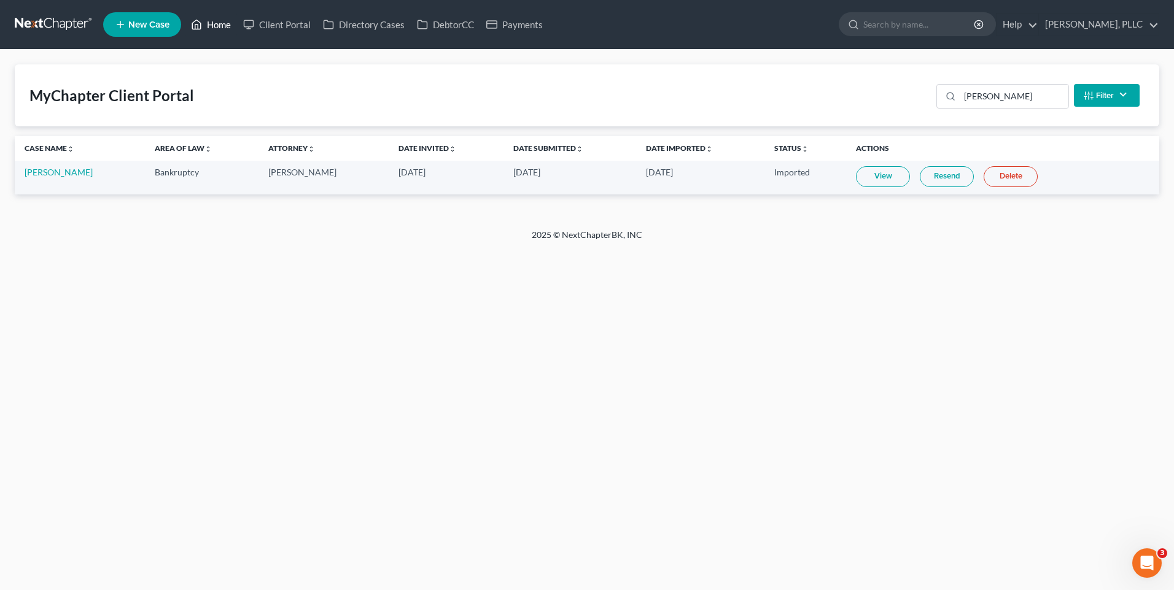
click at [216, 25] on link "Home" at bounding box center [211, 25] width 52 height 22
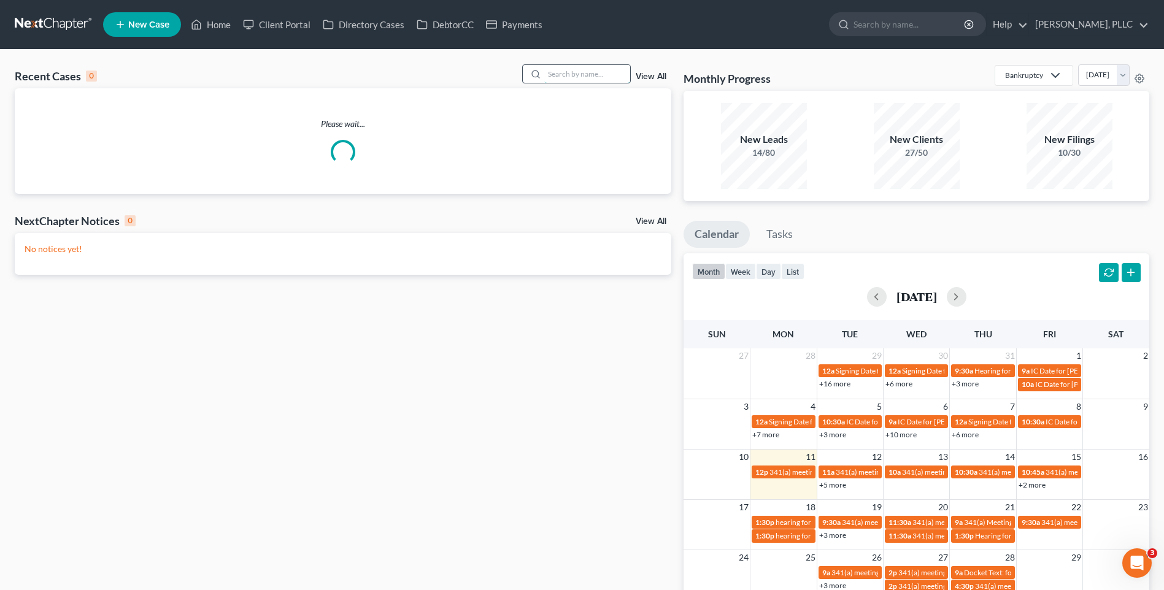
click at [592, 80] on input "search" at bounding box center [587, 74] width 86 height 18
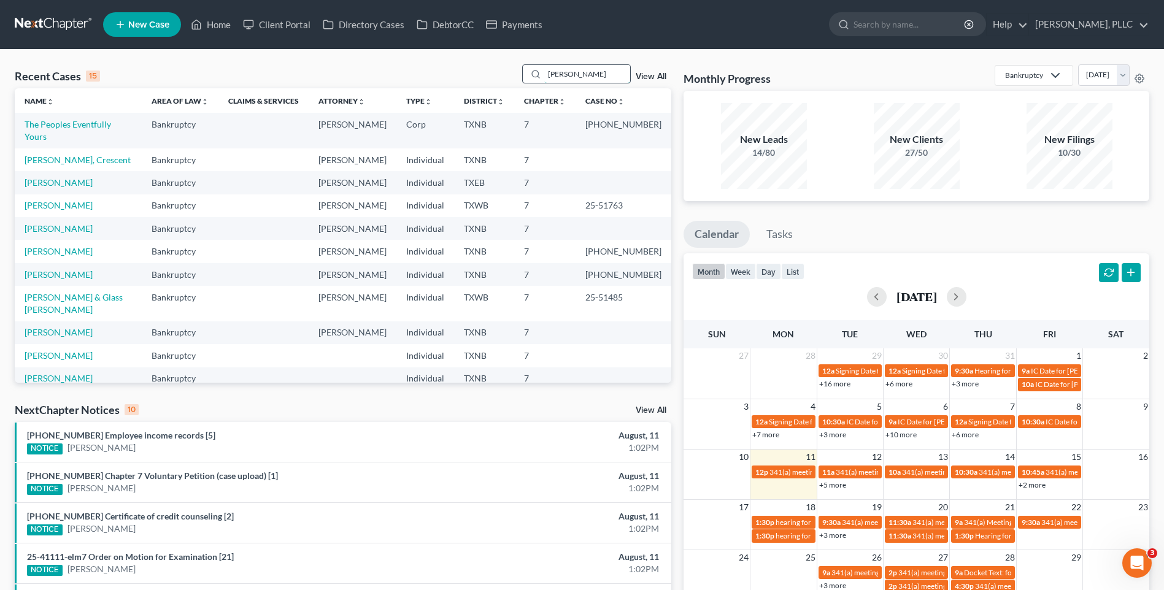
type input "[PERSON_NAME]"
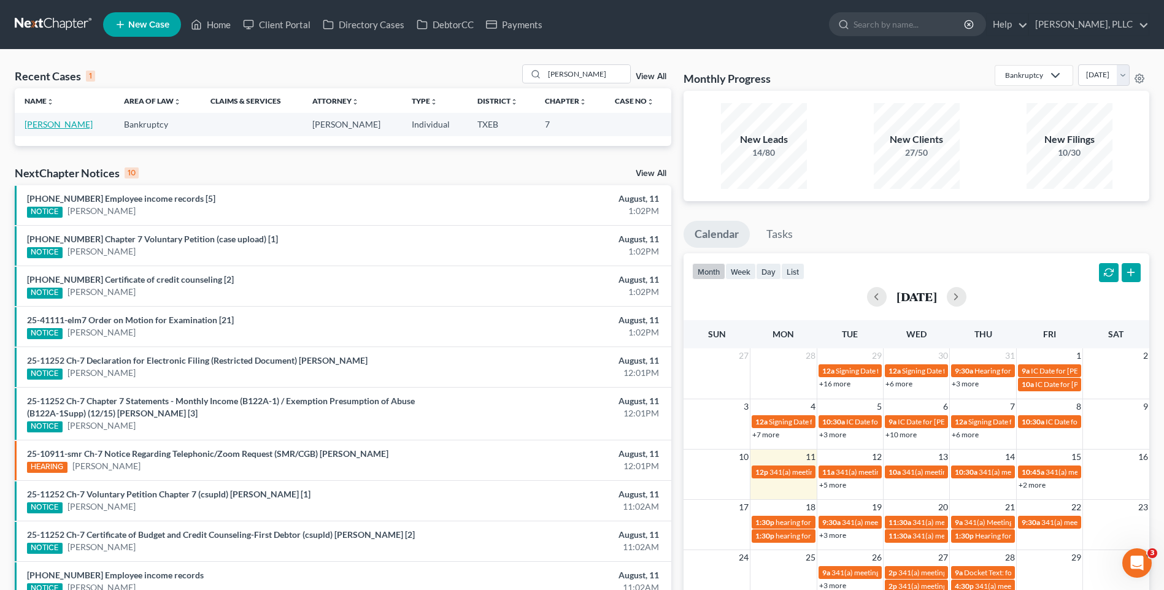
click at [63, 123] on link "[PERSON_NAME]" at bounding box center [59, 124] width 68 height 10
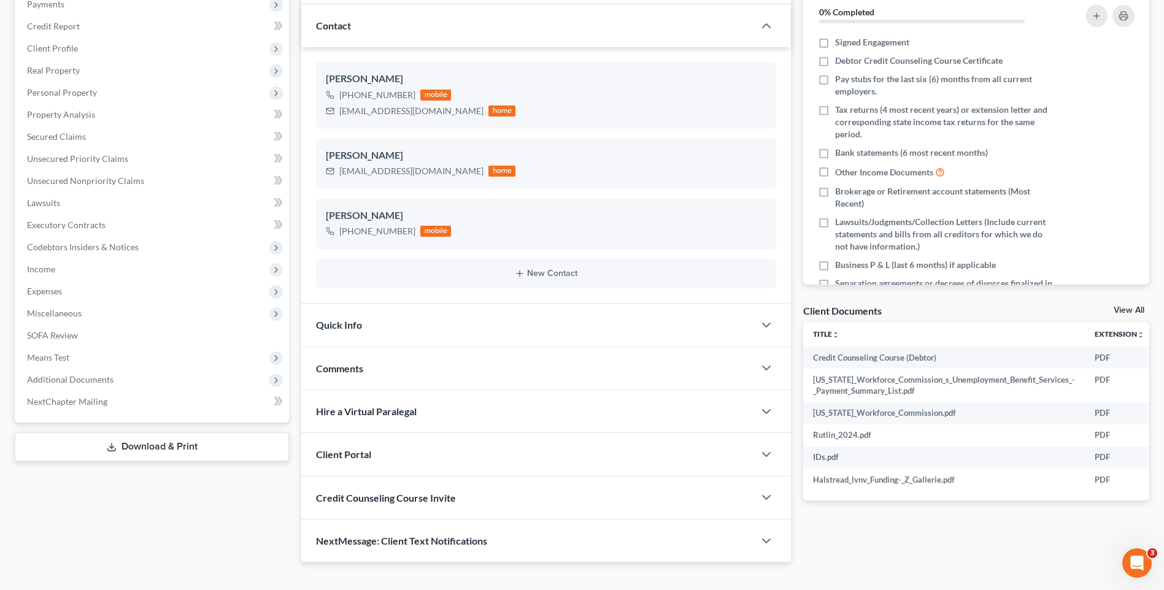
scroll to position [176, 0]
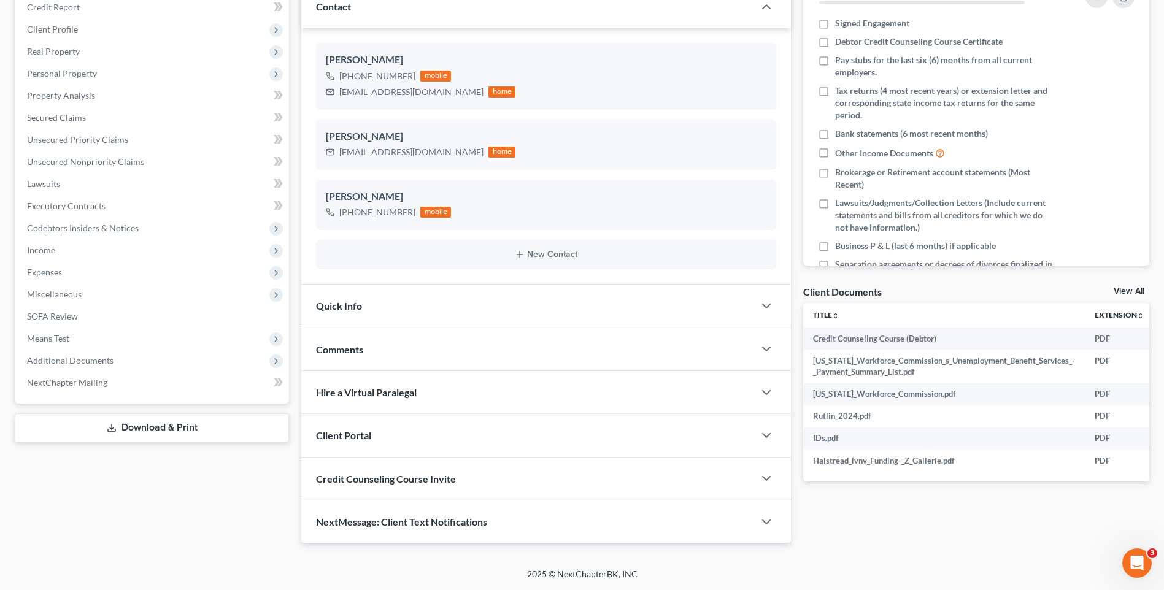
click at [115, 434] on link "Download & Print" at bounding box center [152, 428] width 274 height 29
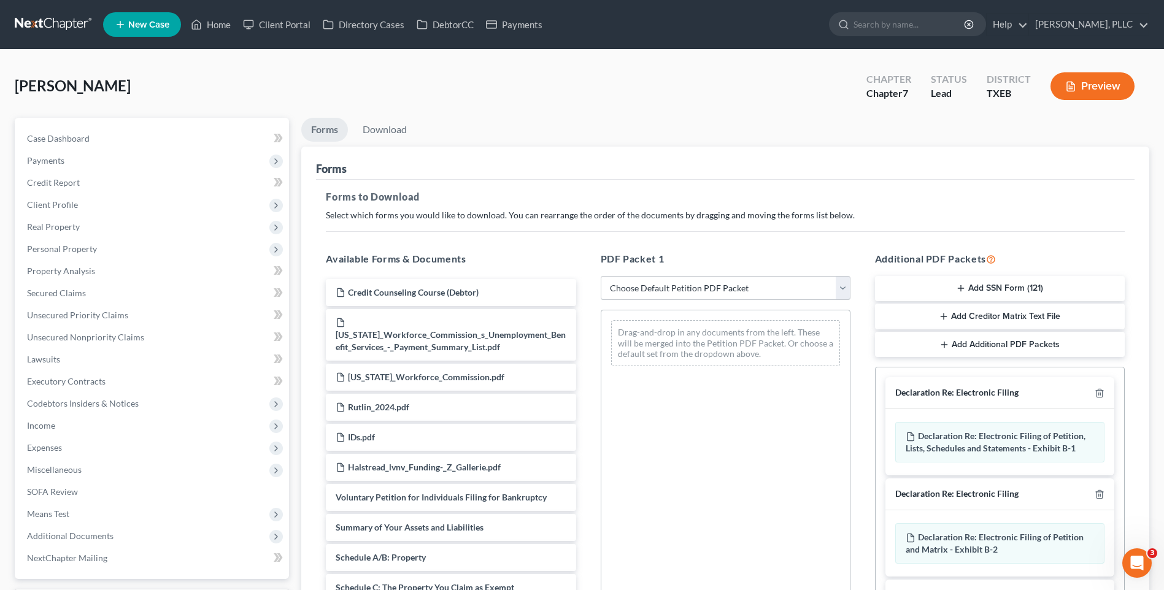
click at [842, 282] on select "Choose Default Petition PDF Packet Complete Bankruptcy Petition (all forms and …" at bounding box center [726, 288] width 250 height 25
select select "0"
click at [601, 276] on select "Choose Default Petition PDF Packet Complete Bankruptcy Petition (all forms and …" at bounding box center [726, 288] width 250 height 25
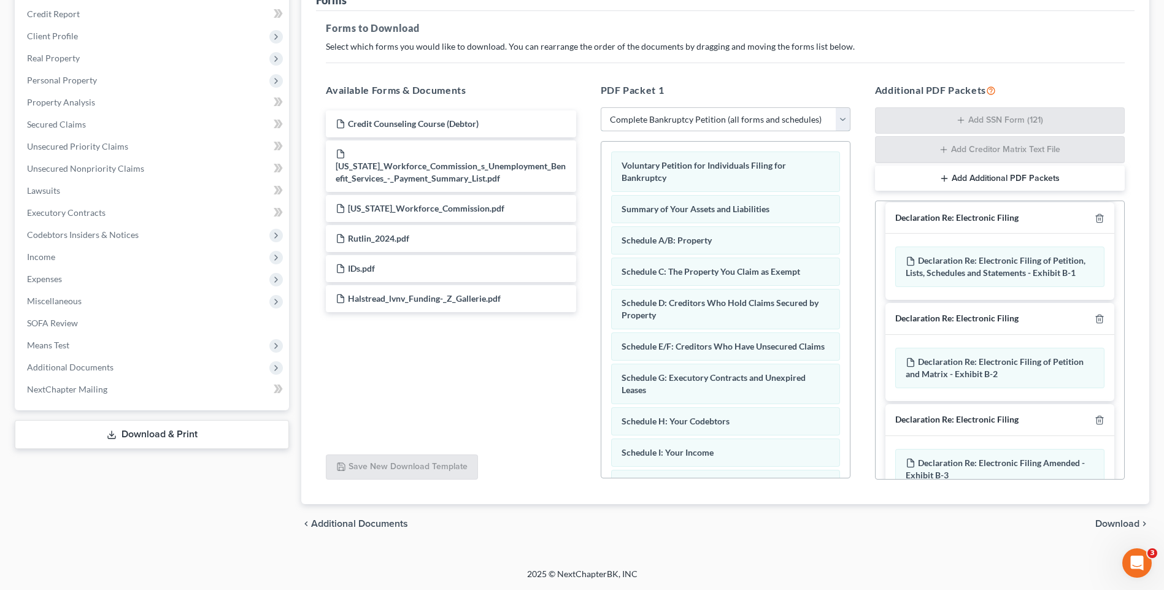
scroll to position [305, 0]
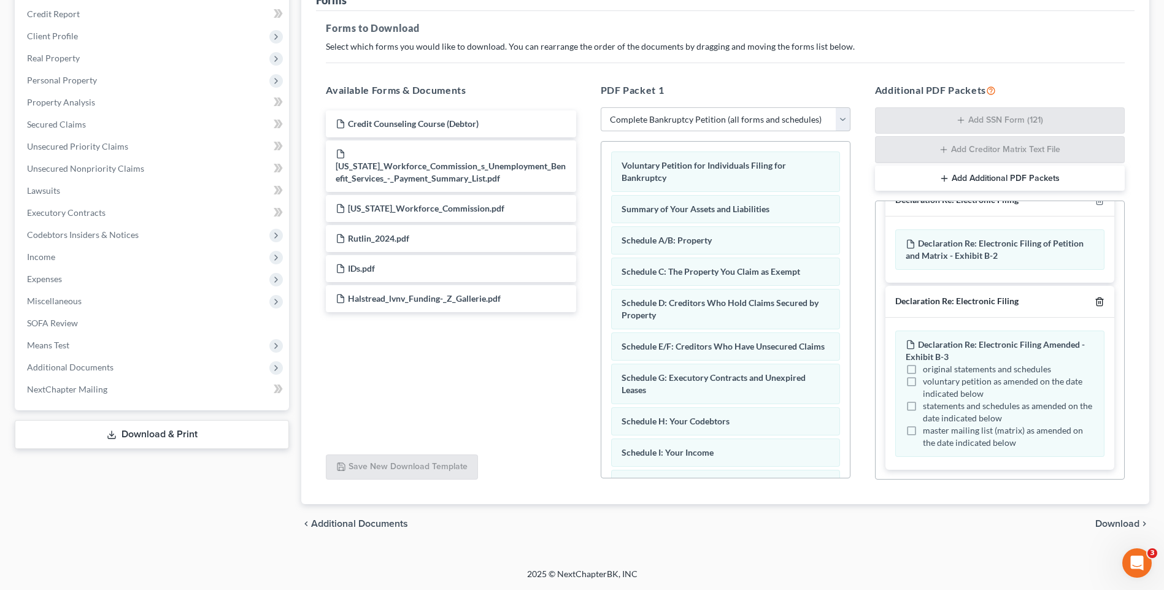
click at [1095, 299] on icon "button" at bounding box center [1100, 302] width 10 height 10
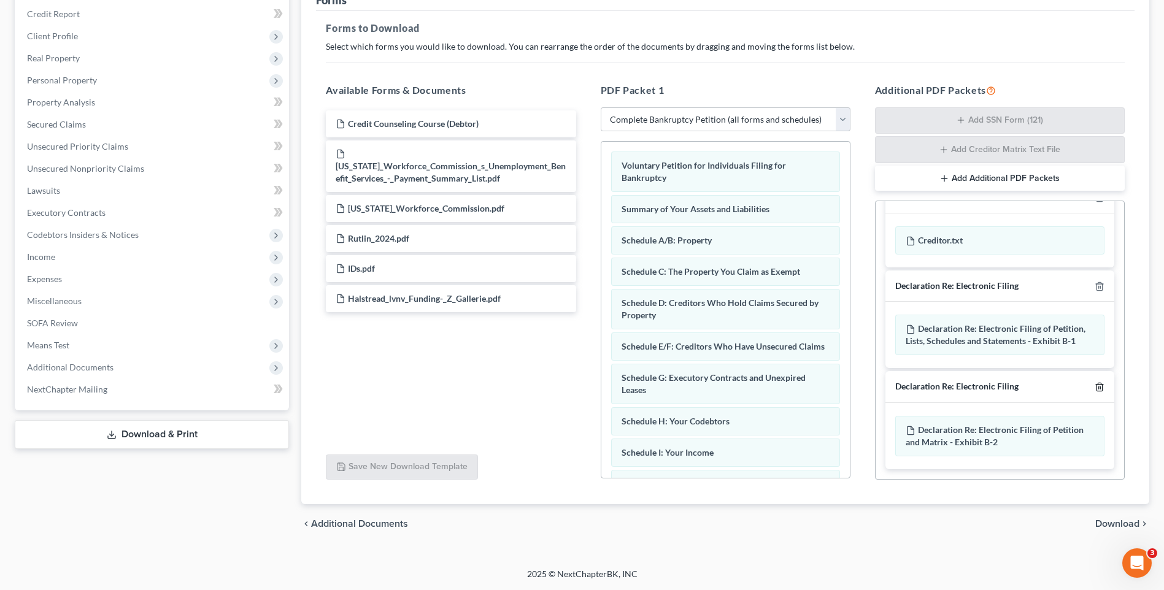
click at [1095, 386] on icon "button" at bounding box center [1100, 387] width 10 height 10
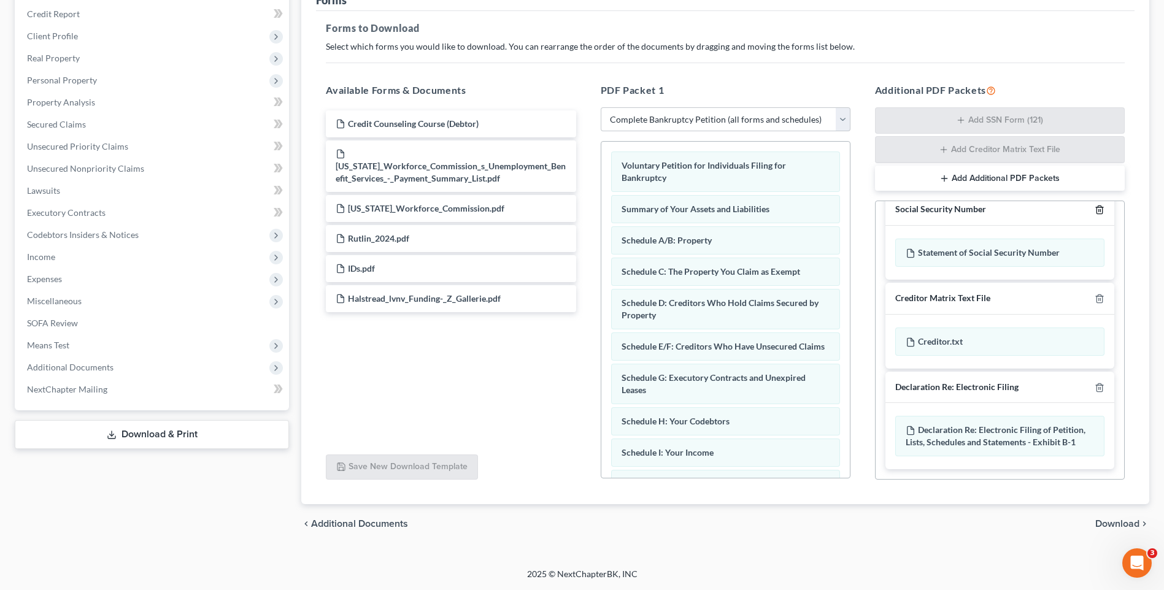
click at [1095, 209] on icon "button" at bounding box center [1100, 210] width 10 height 10
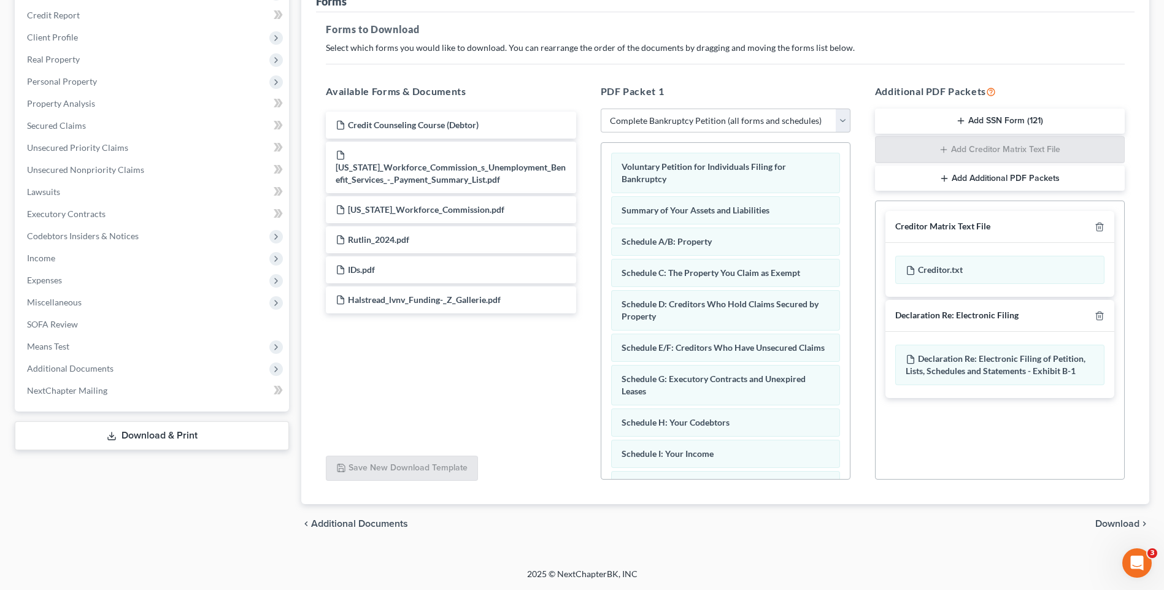
scroll to position [0, 0]
click at [1098, 226] on icon "button" at bounding box center [1100, 227] width 10 height 10
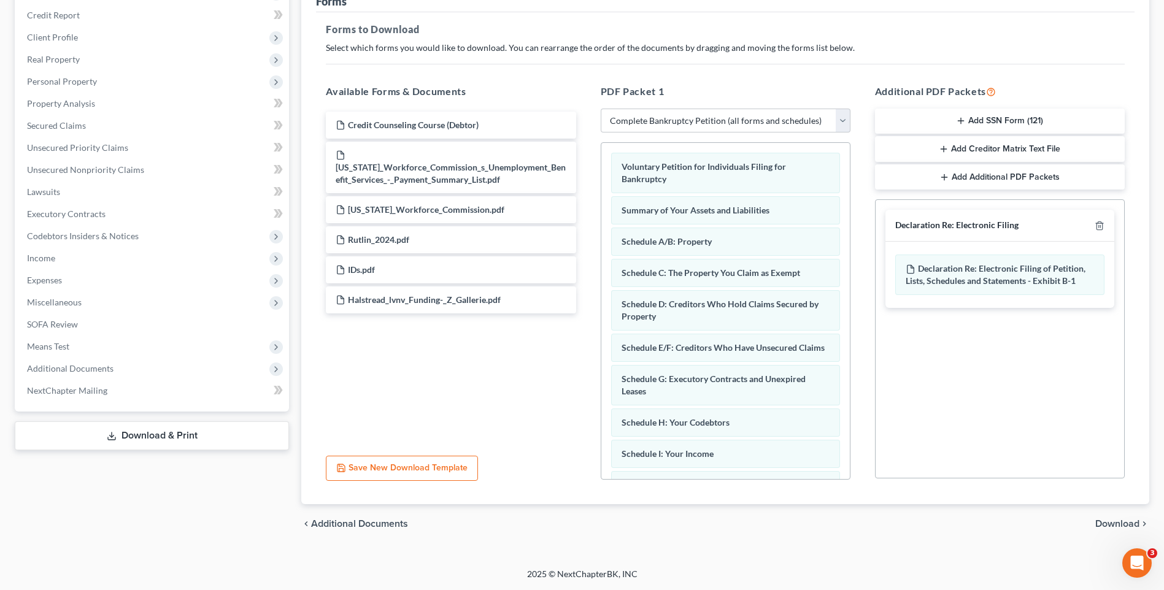
click at [1115, 520] on span "Download" at bounding box center [1118, 524] width 44 height 10
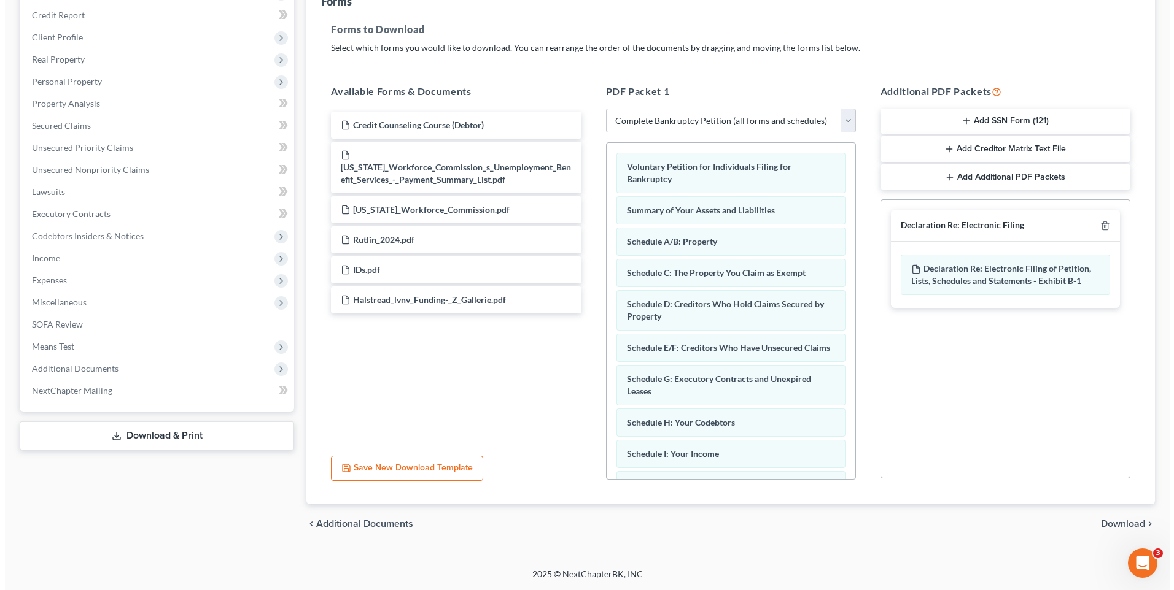
scroll to position [74, 0]
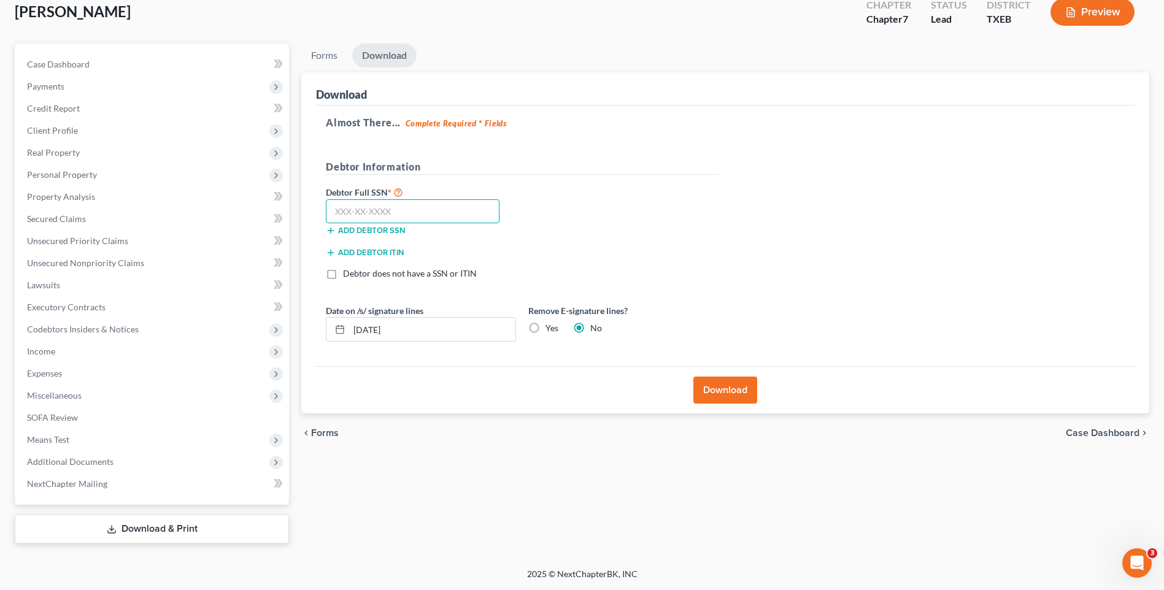
click at [406, 216] on input "text" at bounding box center [413, 211] width 174 height 25
type input "489-78-6925"
click at [732, 389] on button "Download" at bounding box center [726, 390] width 64 height 27
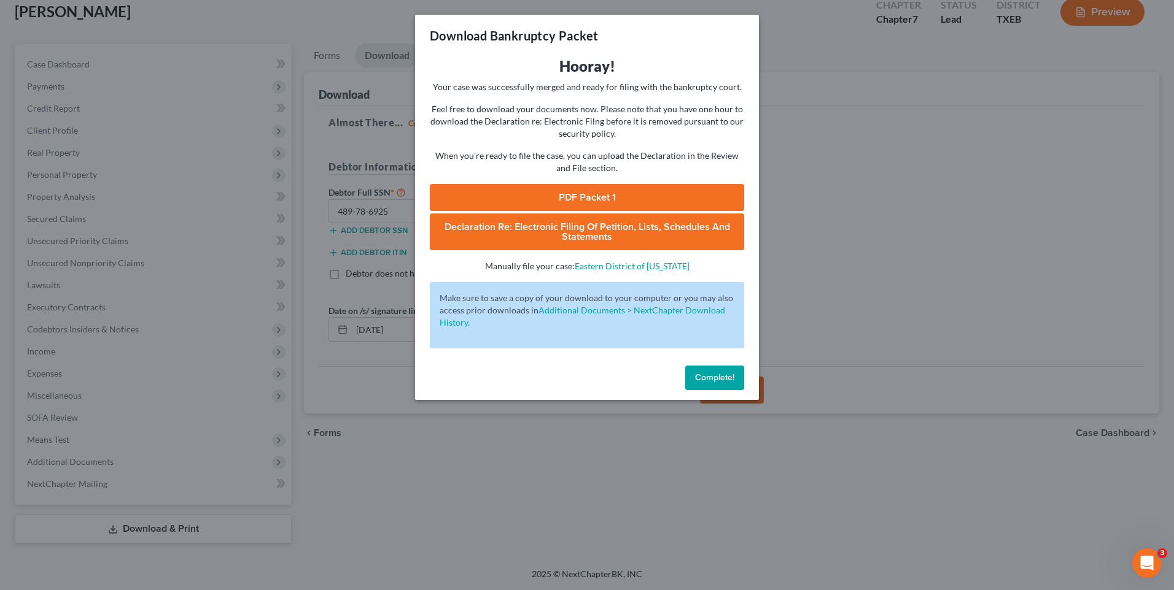
click at [560, 233] on span "Declaration Re: Electronic Filing of Petition, Lists, Schedules and Statements" at bounding box center [586, 232] width 285 height 22
click at [568, 198] on link "PDF Packet 1" at bounding box center [587, 197] width 314 height 27
click at [706, 377] on span "Complete!" at bounding box center [714, 378] width 39 height 10
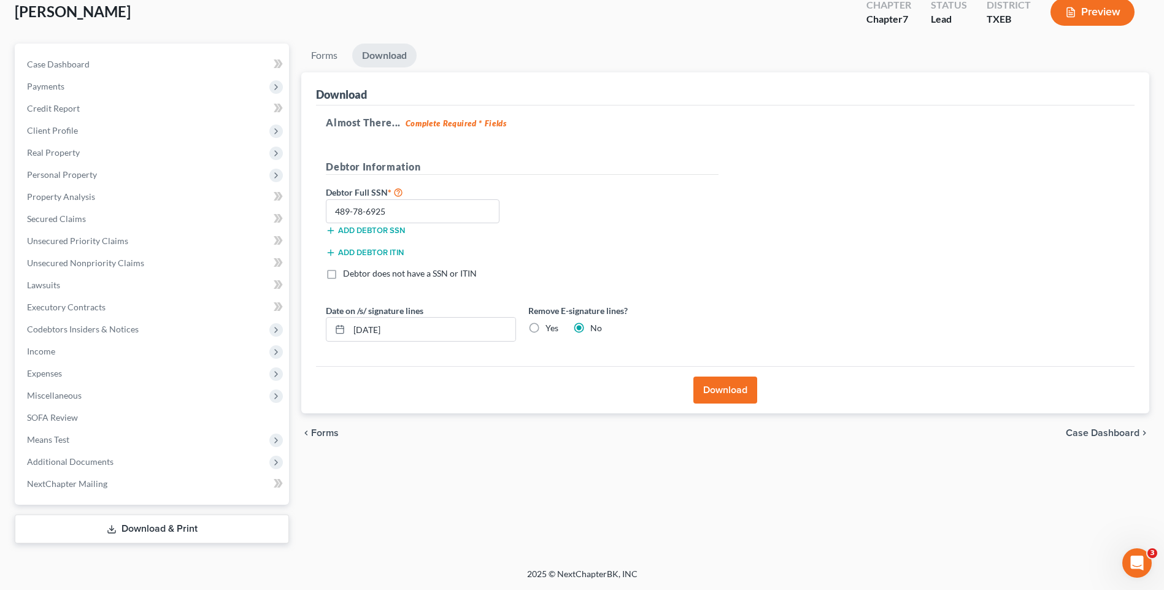
click at [546, 330] on label "Yes" at bounding box center [552, 328] width 13 height 12
click at [551, 330] on input "Yes" at bounding box center [555, 326] width 8 height 8
radio input "true"
radio input "false"
click at [711, 392] on button "Download" at bounding box center [726, 390] width 64 height 27
